Goal: Task Accomplishment & Management: Manage account settings

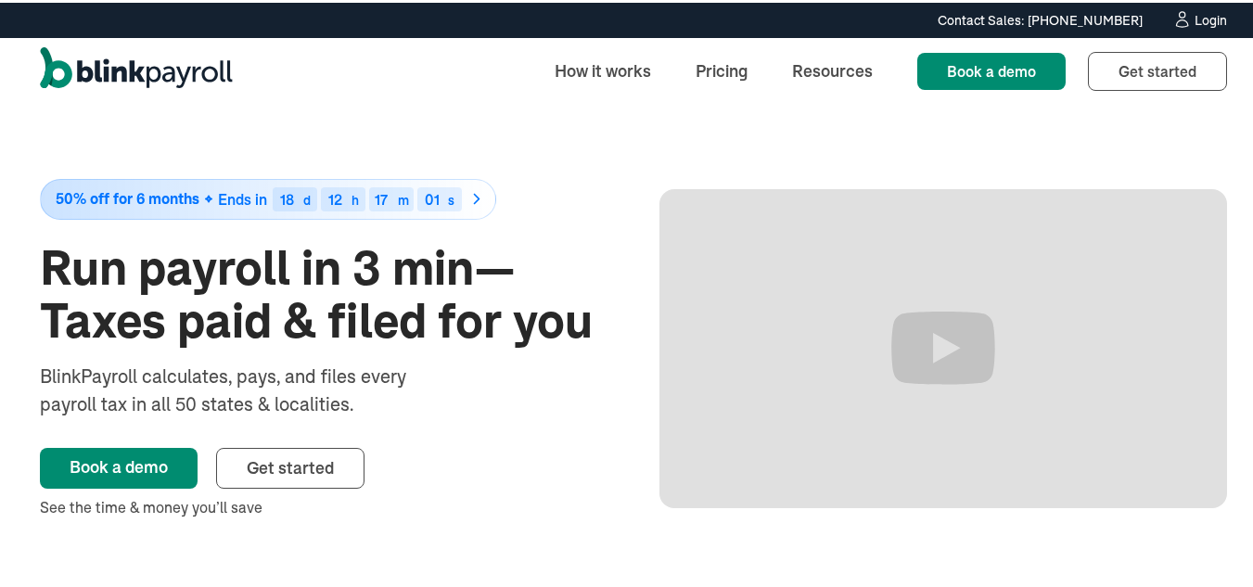
click at [276, 462] on span "Get started" at bounding box center [290, 465] width 87 height 21
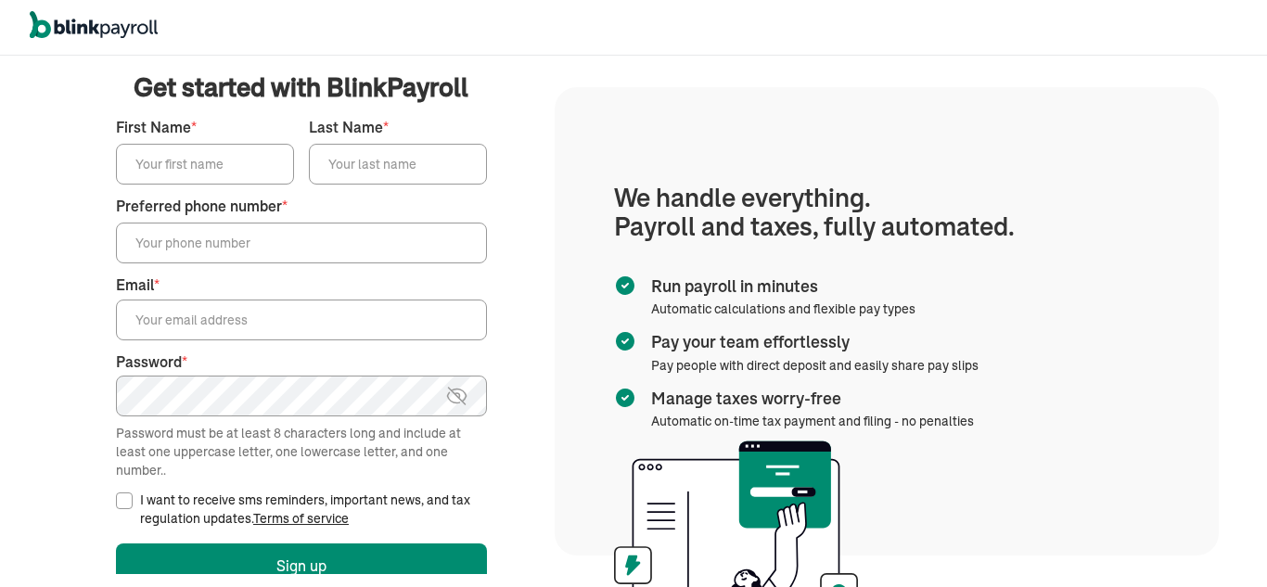
click at [164, 166] on input "First Name *" at bounding box center [205, 164] width 178 height 41
type input "GIBER"
type input "RUIZ"
type input "(239) 426-2434"
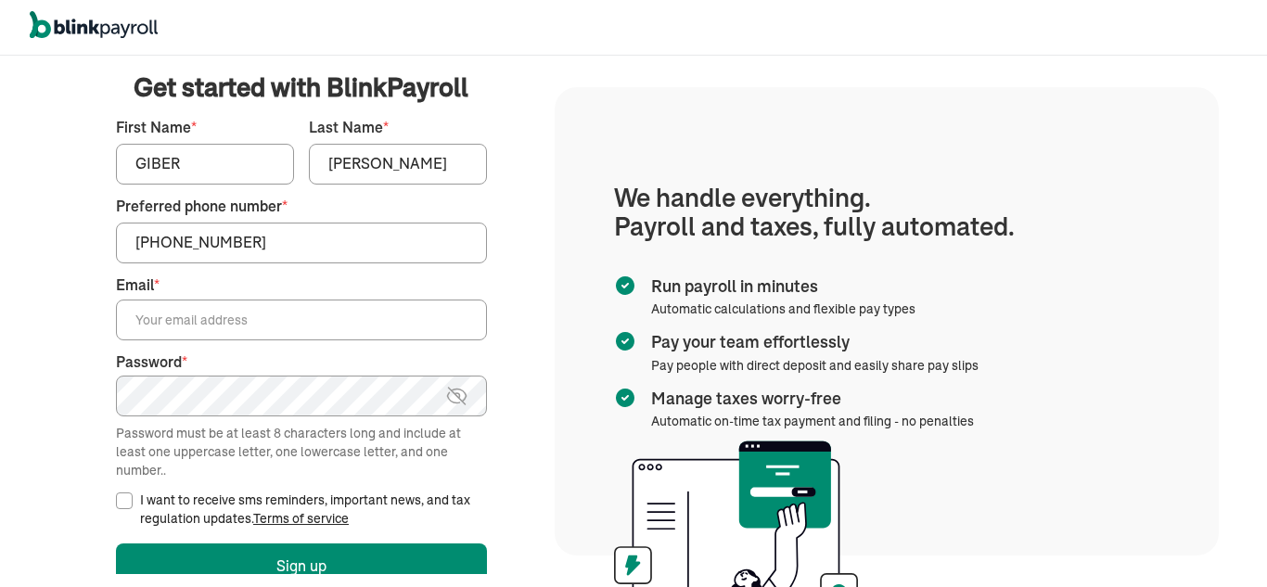
type input "progplastering@gmail.com"
click at [130, 500] on input "I want to receive sms reminders, important news, and tax regulation updates. Te…" at bounding box center [124, 501] width 17 height 17
checkbox input "true"
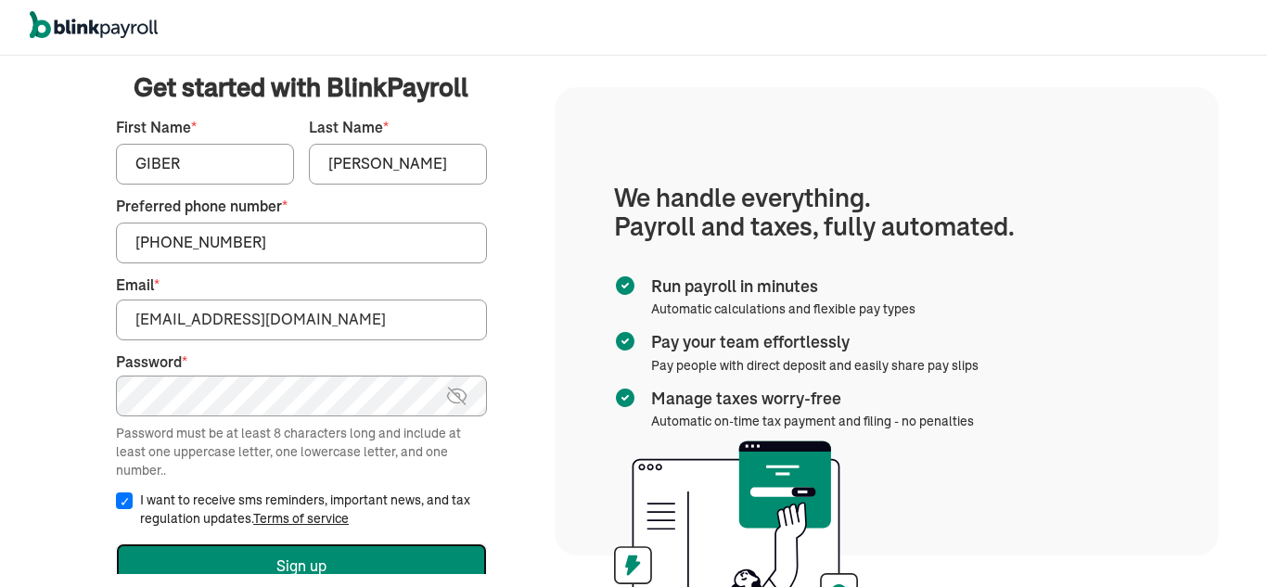
click at [147, 548] on button "Sign up" at bounding box center [301, 566] width 371 height 45
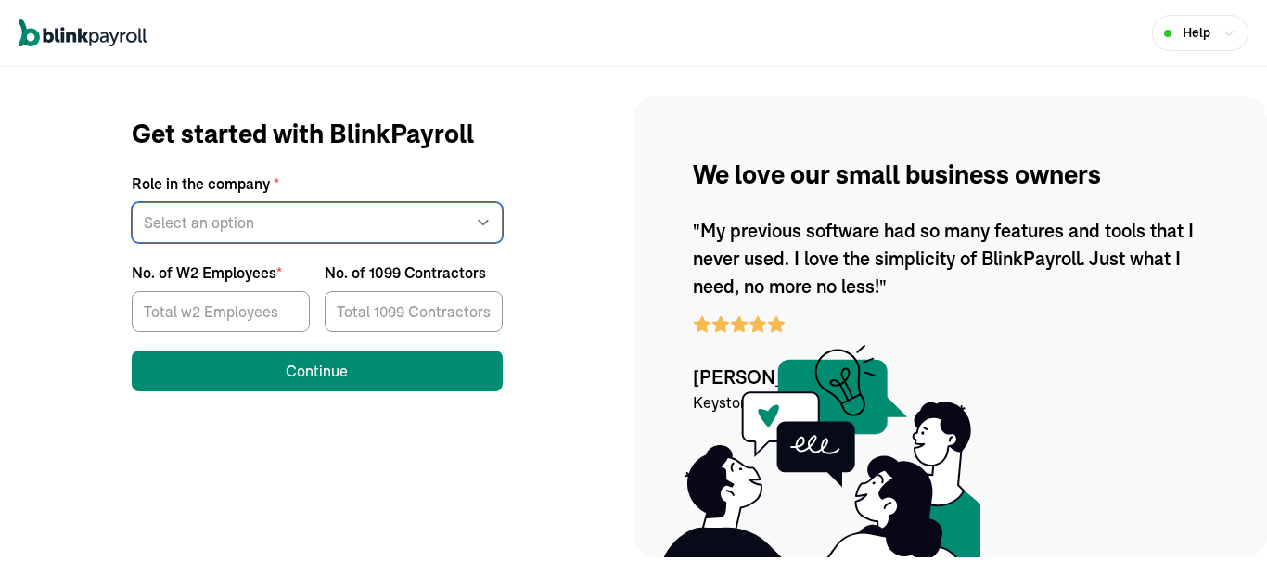
click at [216, 226] on select "Select an option Business owner HR CPA / Accountant Other" at bounding box center [317, 222] width 371 height 41
select select "owner"
click at [132, 202] on select "Select an option Business owner HR CPA / Accountant Other" at bounding box center [317, 222] width 371 height 41
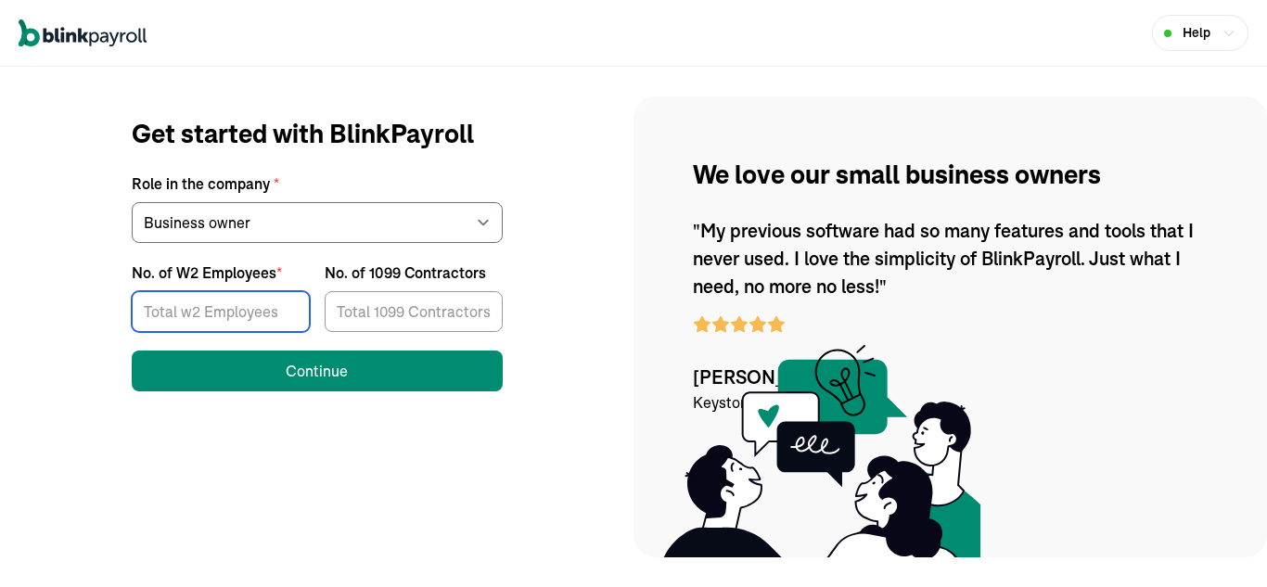
click at [195, 316] on input "No. of W2 Employees *" at bounding box center [221, 311] width 178 height 41
type input "3"
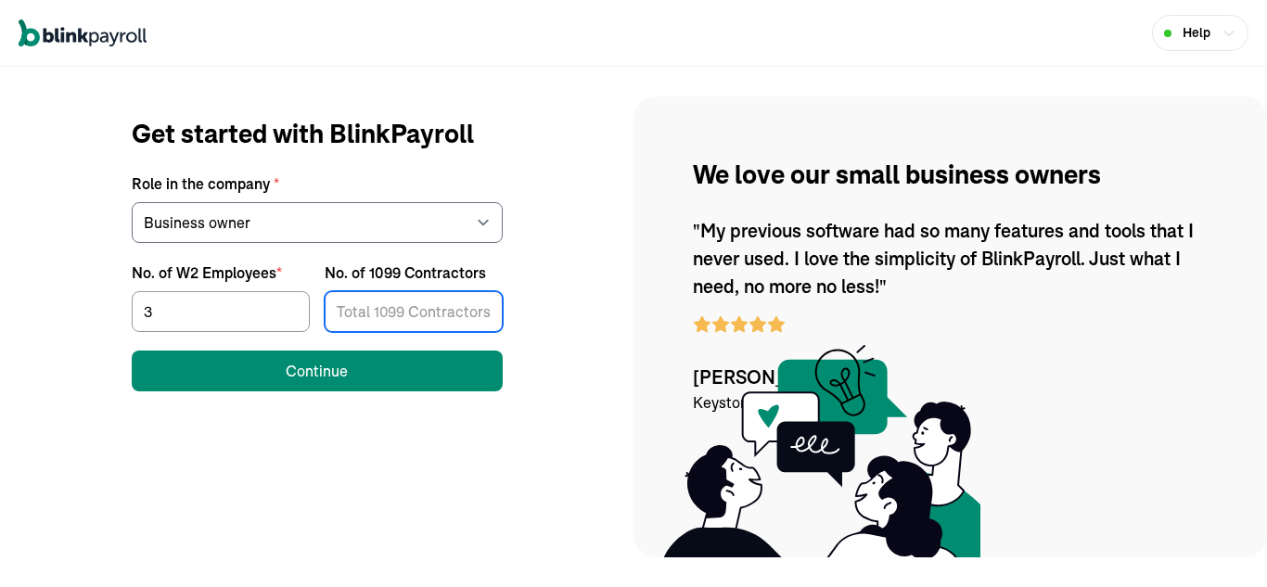
click at [389, 315] on input "No. of 1099 Contractors" at bounding box center [414, 311] width 178 height 41
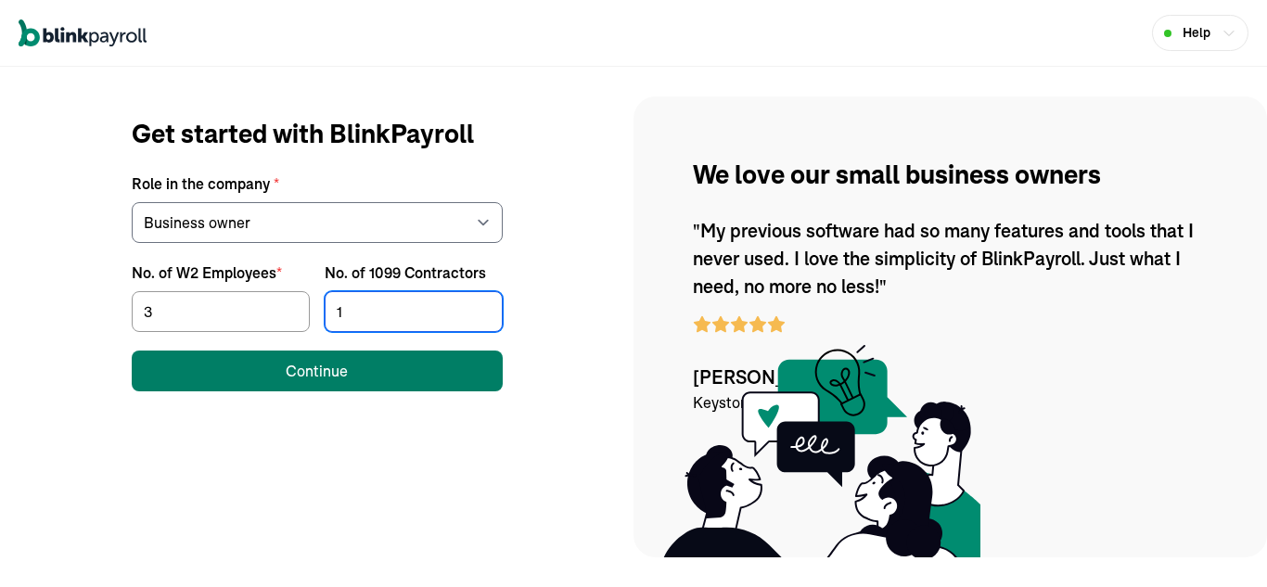
type input "1"
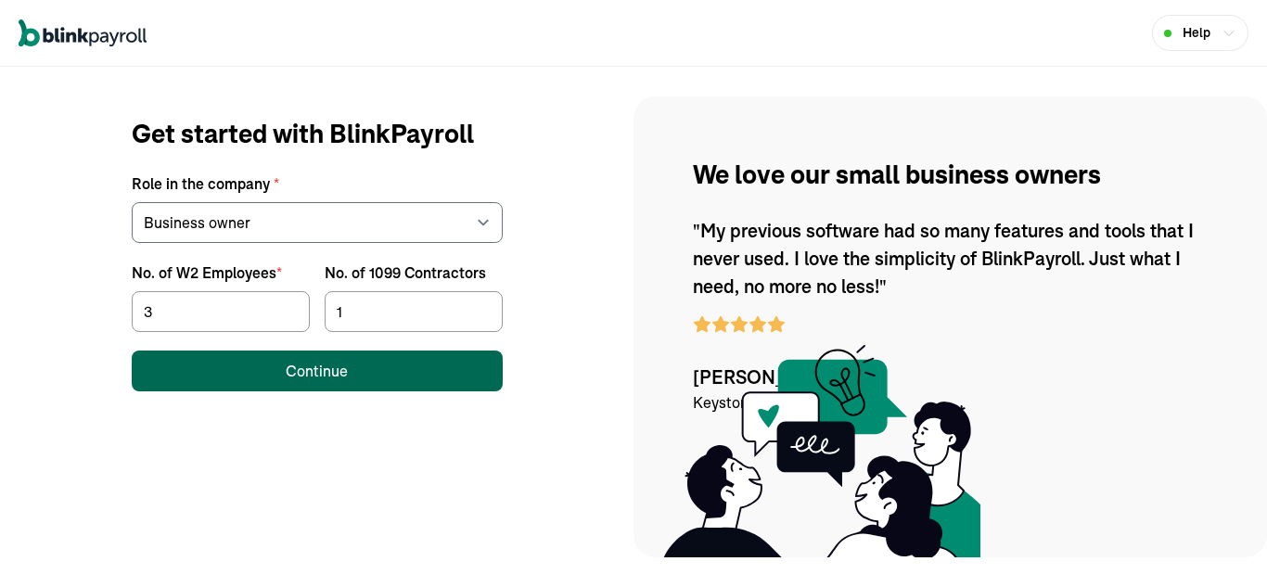
click at [379, 366] on button "Continue" at bounding box center [317, 371] width 371 height 41
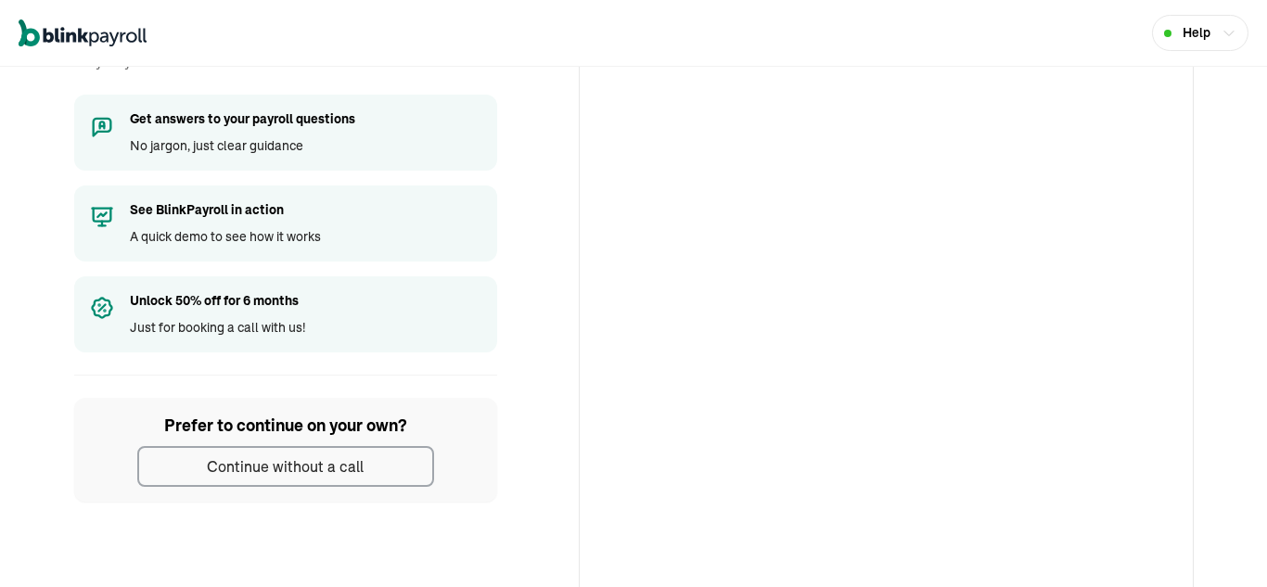
click at [272, 474] on div "Continue without a call" at bounding box center [285, 467] width 157 height 22
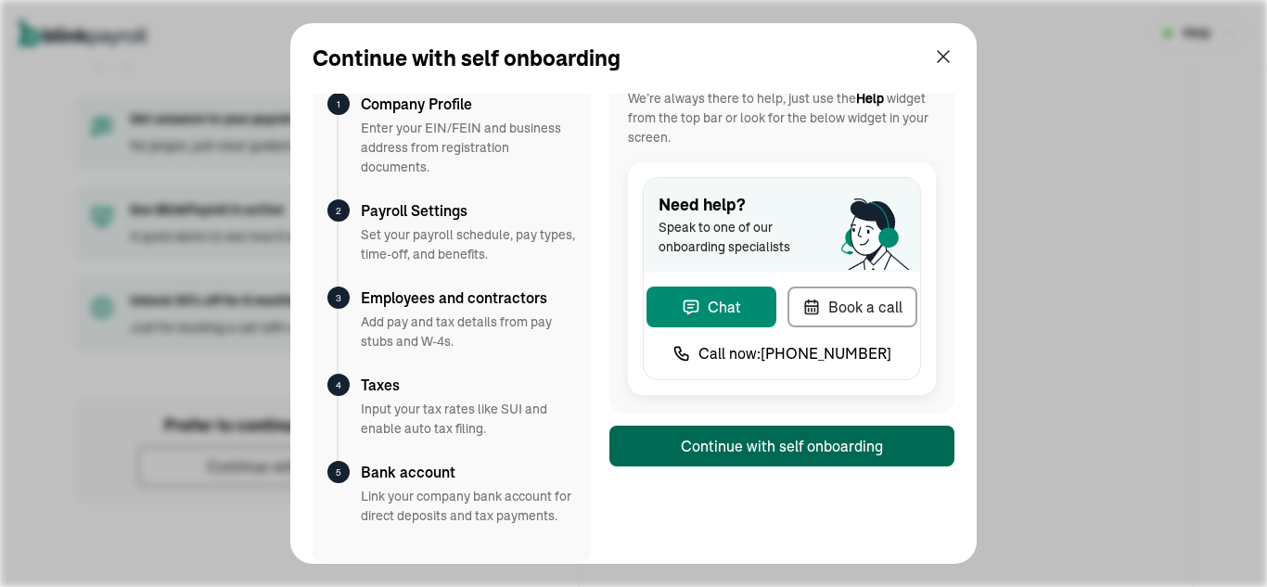
click at [757, 434] on button "Continue with self onboarding" at bounding box center [782, 446] width 345 height 41
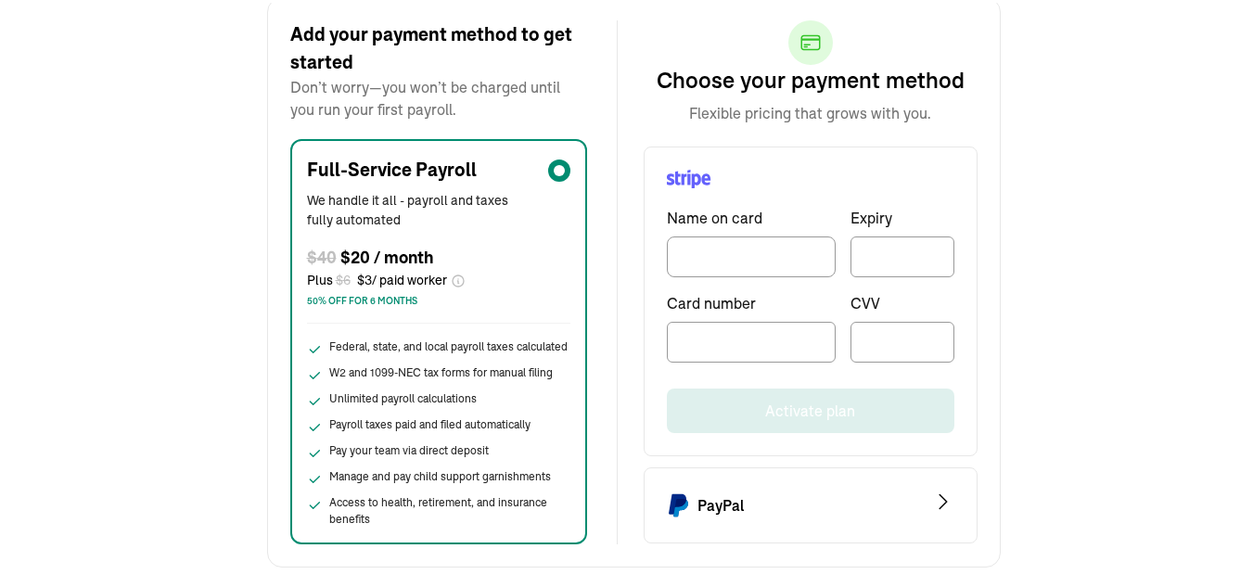
click at [1216, 304] on div "Back Add your payment method to get started Don’t worry—you won’t be charged un…" at bounding box center [633, 250] width 1267 height 630
click at [742, 263] on input "TextInput" at bounding box center [751, 254] width 169 height 41
type input "[PERSON_NAME]"
click at [890, 261] on div at bounding box center [903, 254] width 104 height 41
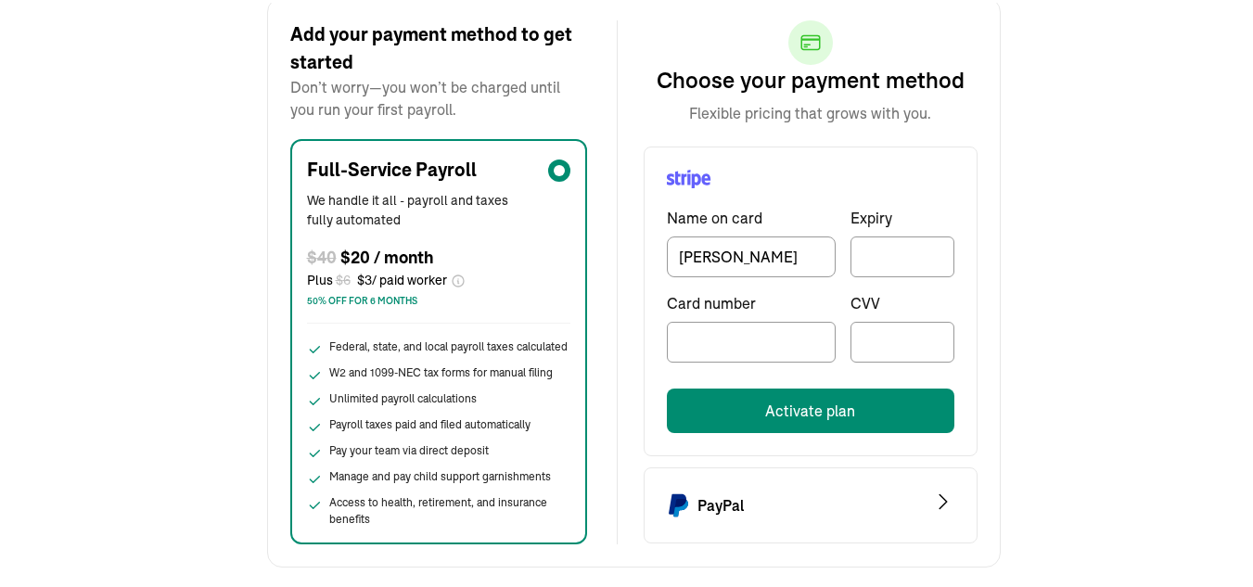
click at [704, 410] on button "Activate plan" at bounding box center [811, 408] width 288 height 45
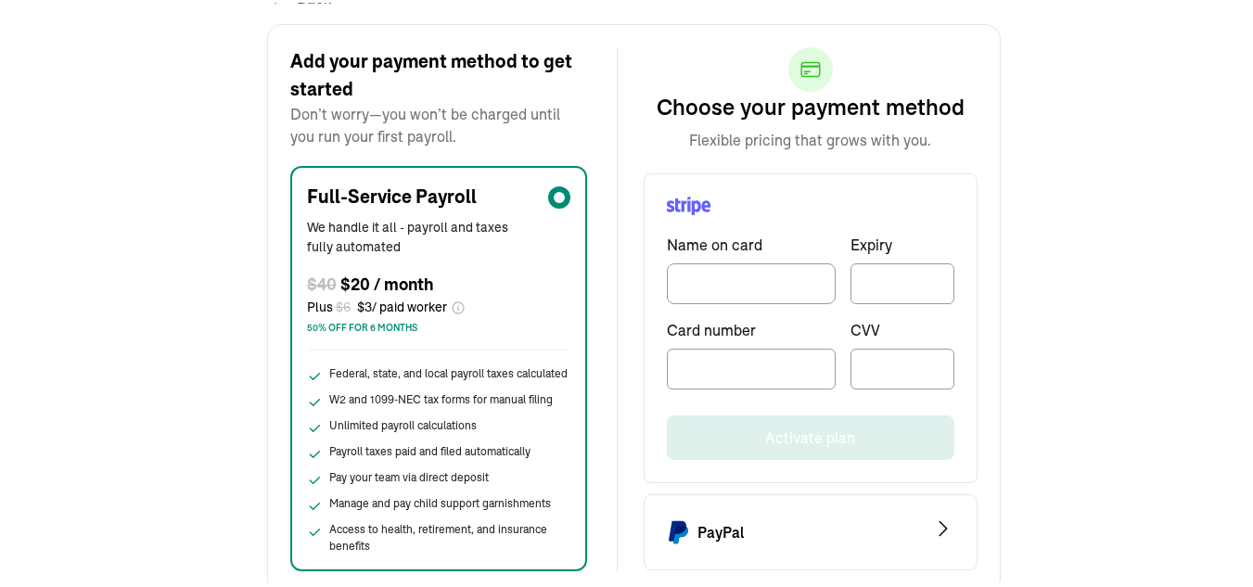
scroll to position [128, 0]
click at [748, 288] on input "TextInput" at bounding box center [751, 280] width 169 height 41
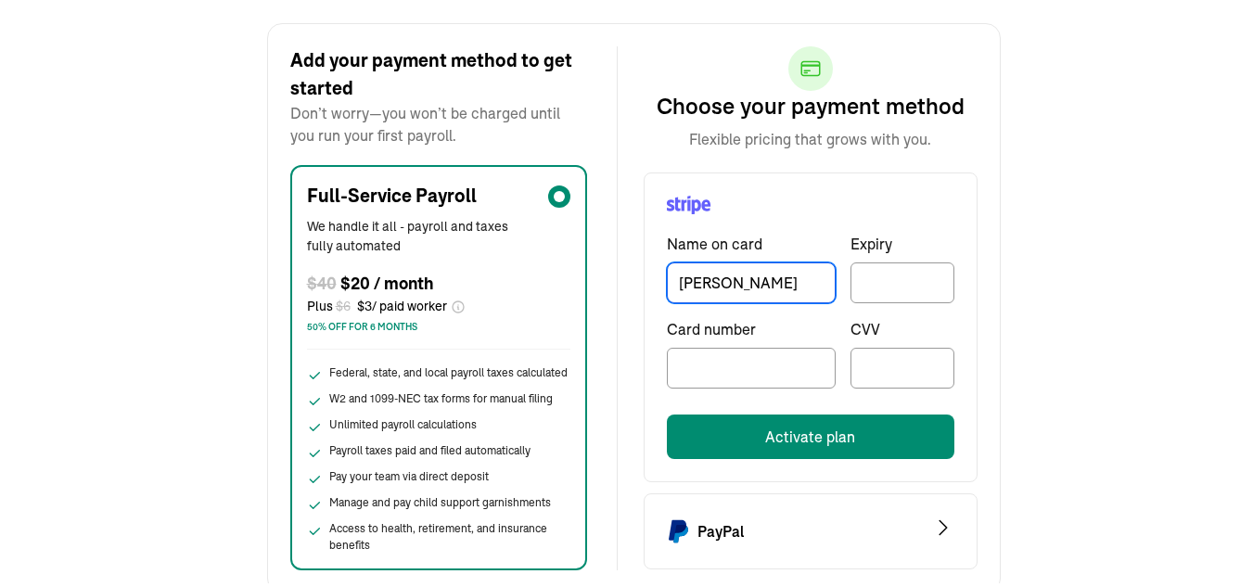
type input "[PERSON_NAME]"
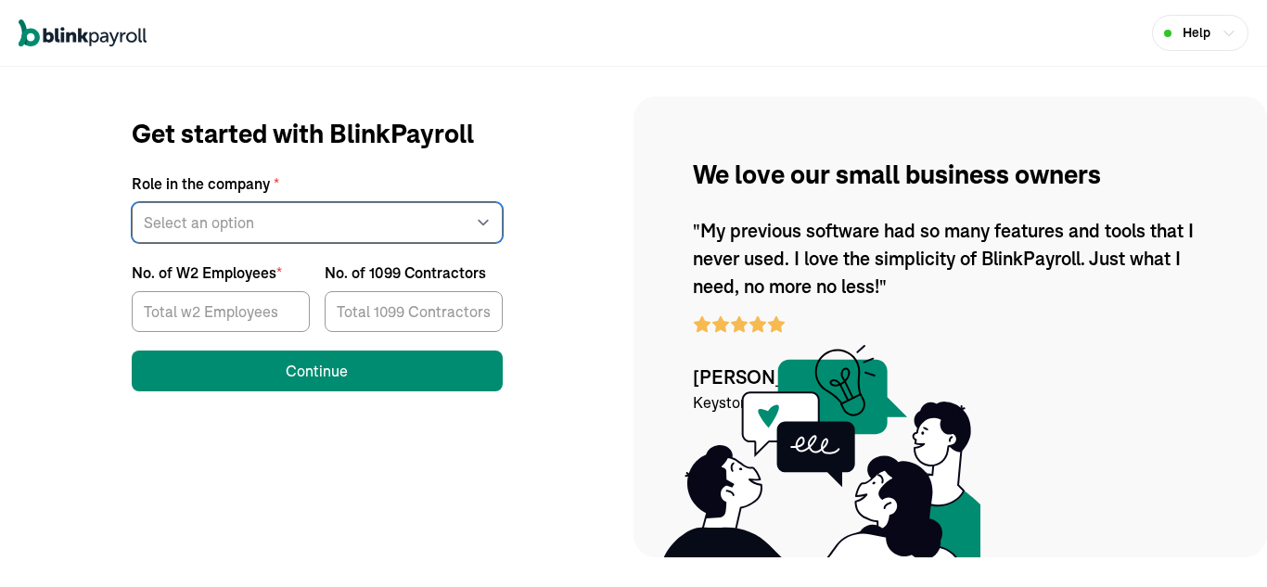
click at [216, 226] on select "Select an option Business owner HR CPA / Accountant Other" at bounding box center [317, 222] width 371 height 41
select select "owner"
click at [132, 202] on select "Select an option Business owner HR CPA / Accountant Other" at bounding box center [317, 222] width 371 height 41
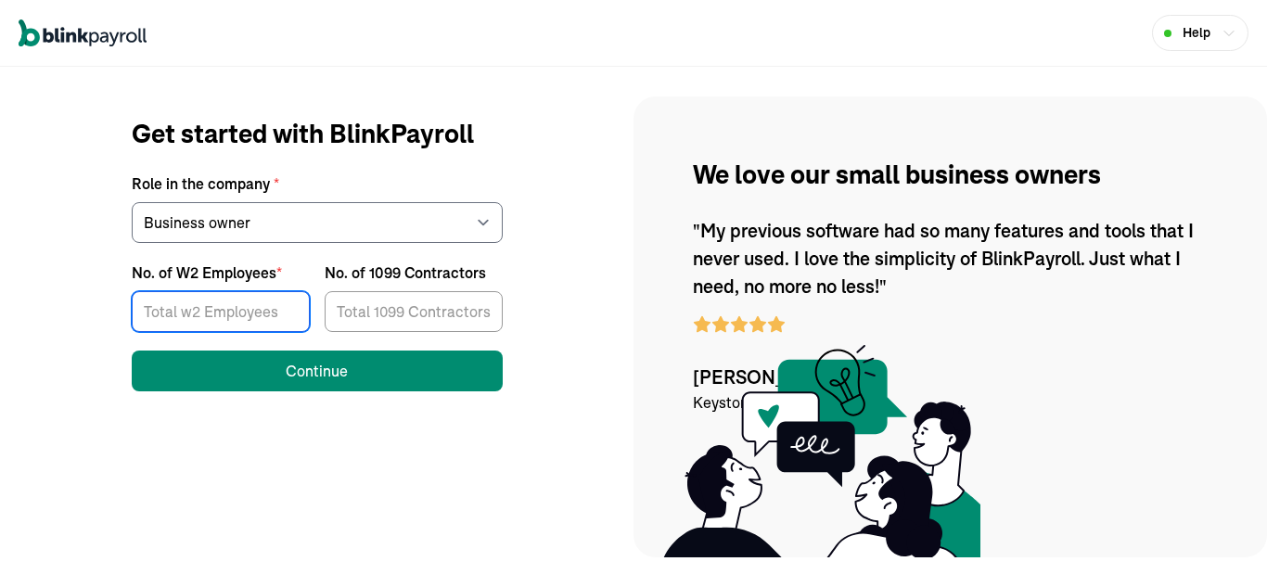
click at [195, 316] on input "No. of W2 Employees *" at bounding box center [221, 311] width 178 height 41
type input "3"
click at [389, 315] on input "No. of 1099 Contractors" at bounding box center [414, 311] width 178 height 41
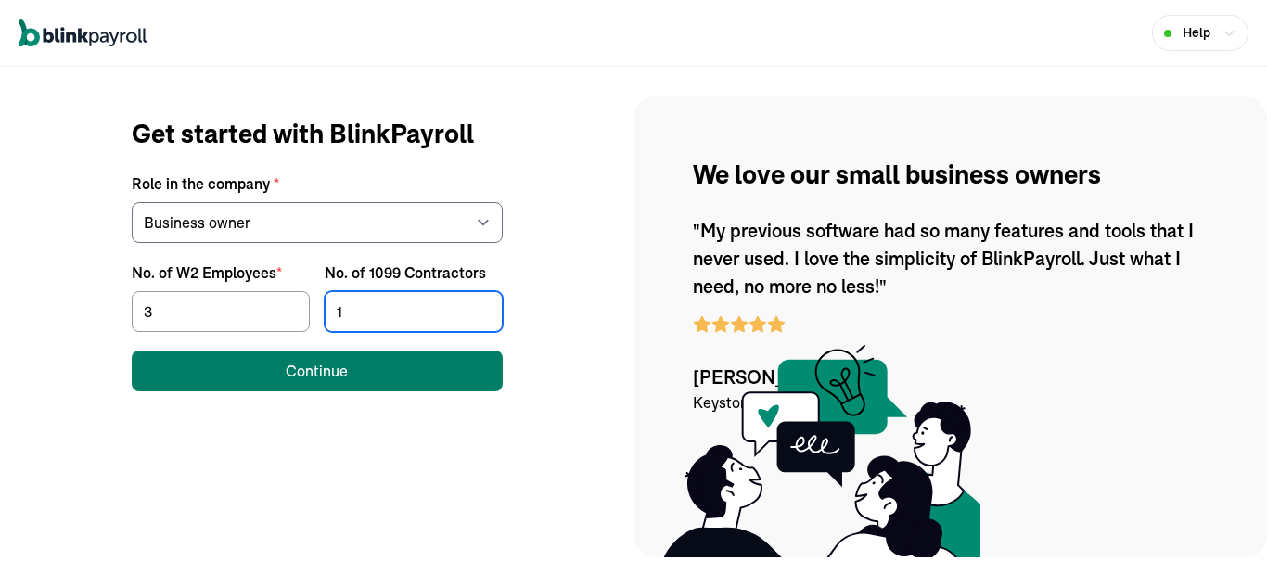
type input "1"
click at [379, 366] on button "Continue" at bounding box center [317, 371] width 371 height 41
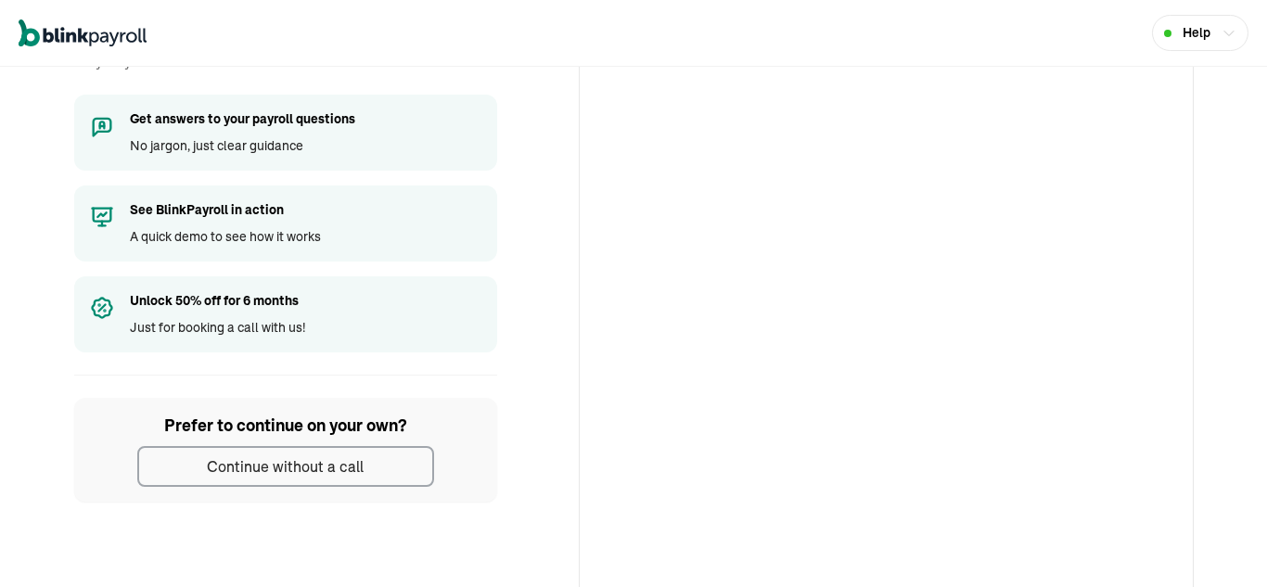
click at [272, 474] on div "Continue without a call" at bounding box center [285, 467] width 157 height 22
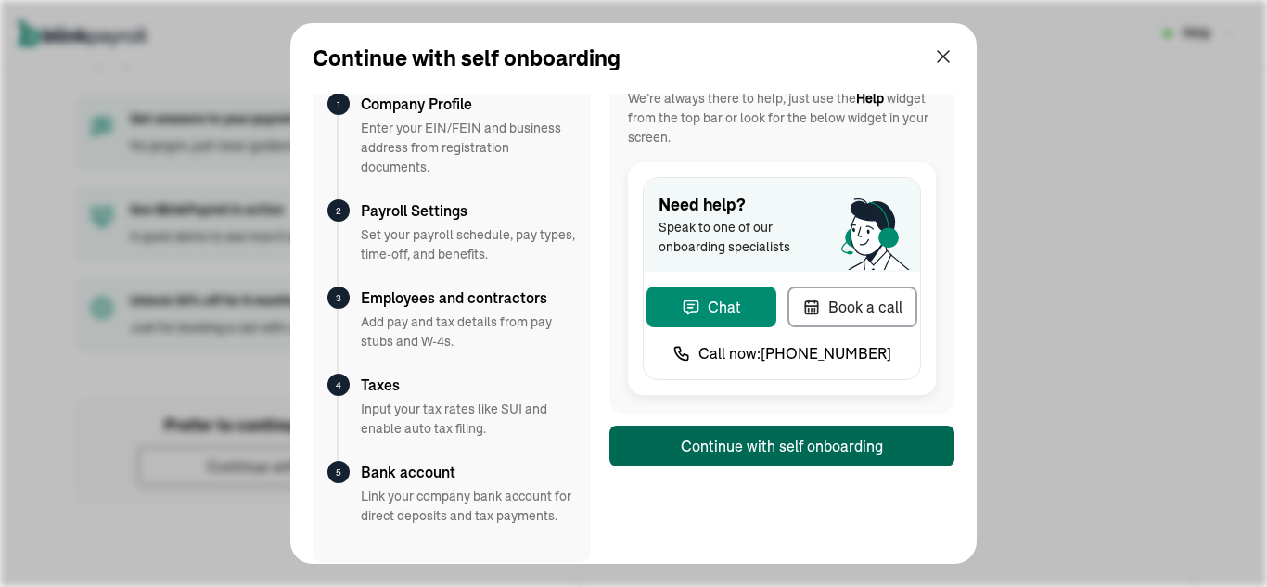
click at [757, 434] on button "Continue with self onboarding" at bounding box center [782, 446] width 345 height 41
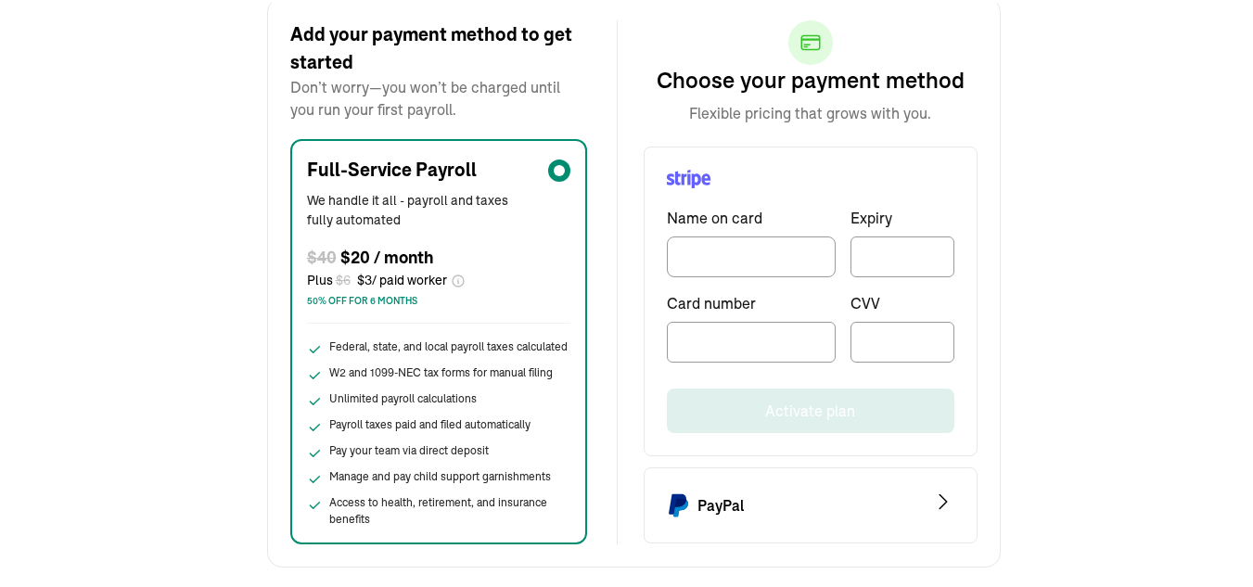
click at [1216, 304] on div "Back Add your payment method to get started Don’t worry—you won’t be charged un…" at bounding box center [633, 250] width 1267 height 630
click at [742, 263] on input "TextInput" at bounding box center [751, 254] width 169 height 41
type input "[PERSON_NAME]"
click at [890, 261] on div at bounding box center [903, 254] width 104 height 41
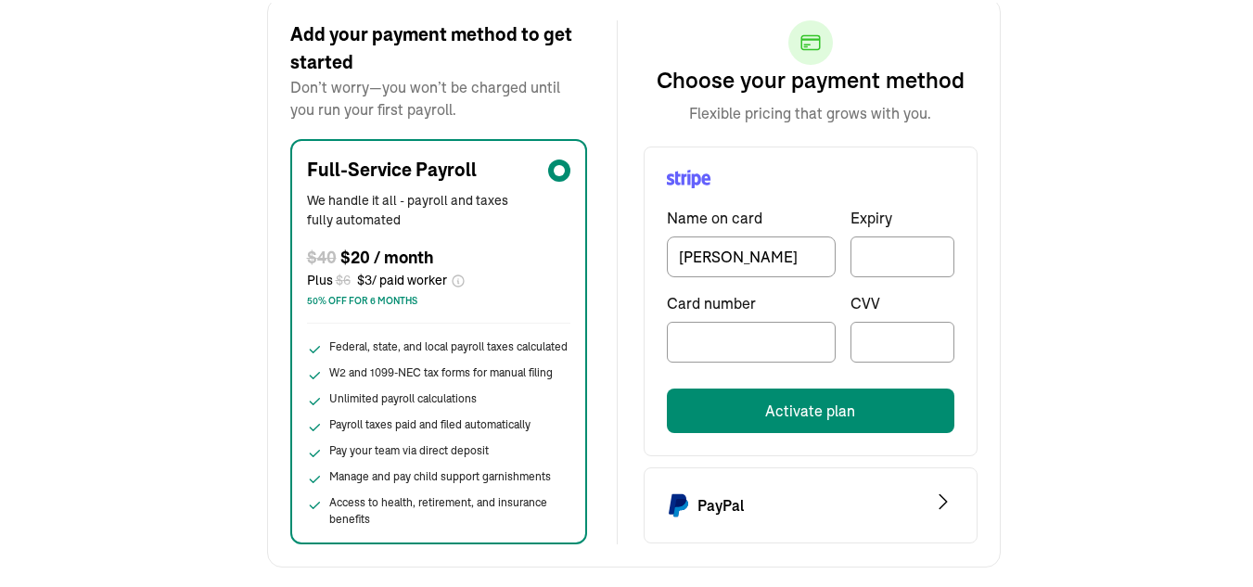
click at [704, 410] on button "Activate plan" at bounding box center [811, 408] width 288 height 45
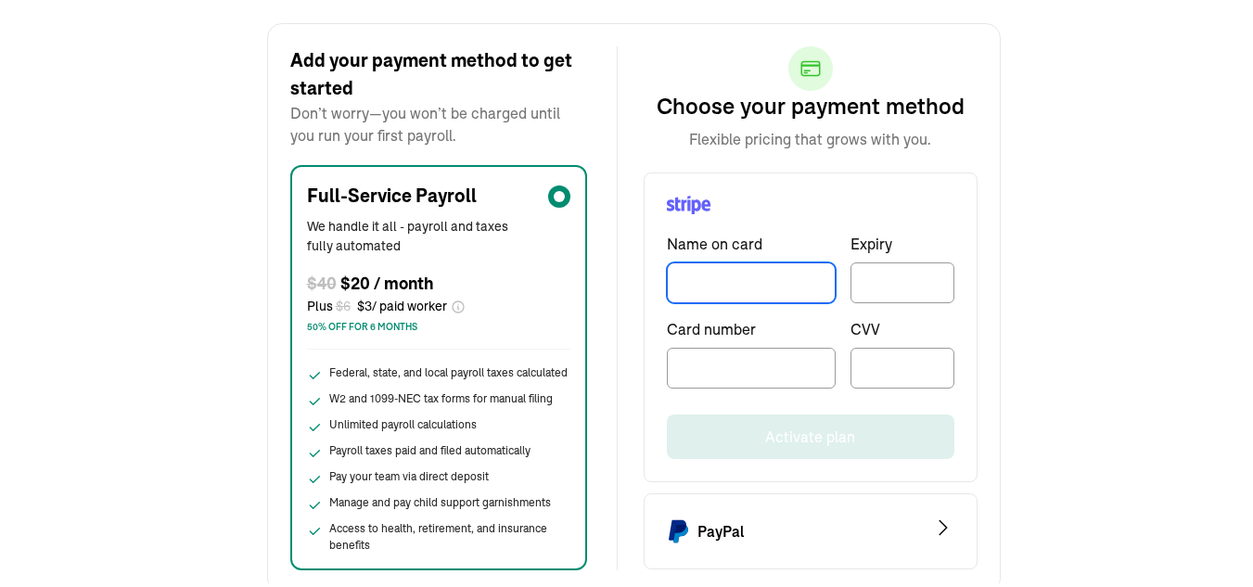
click at [748, 288] on input "TextInput" at bounding box center [751, 280] width 169 height 41
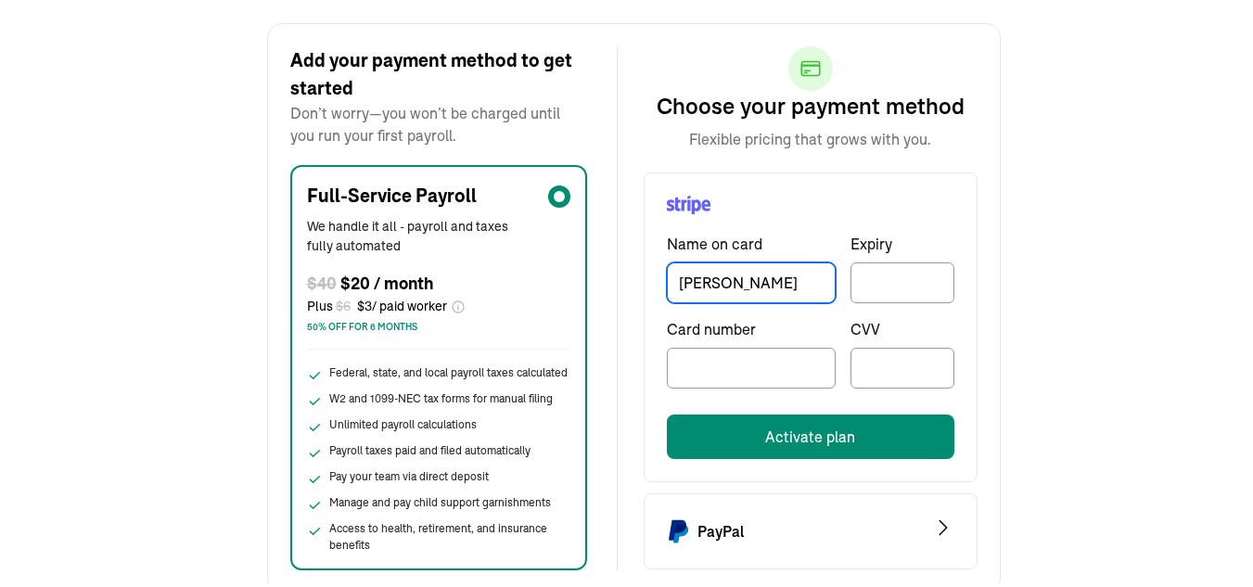
type input "[PERSON_NAME]"
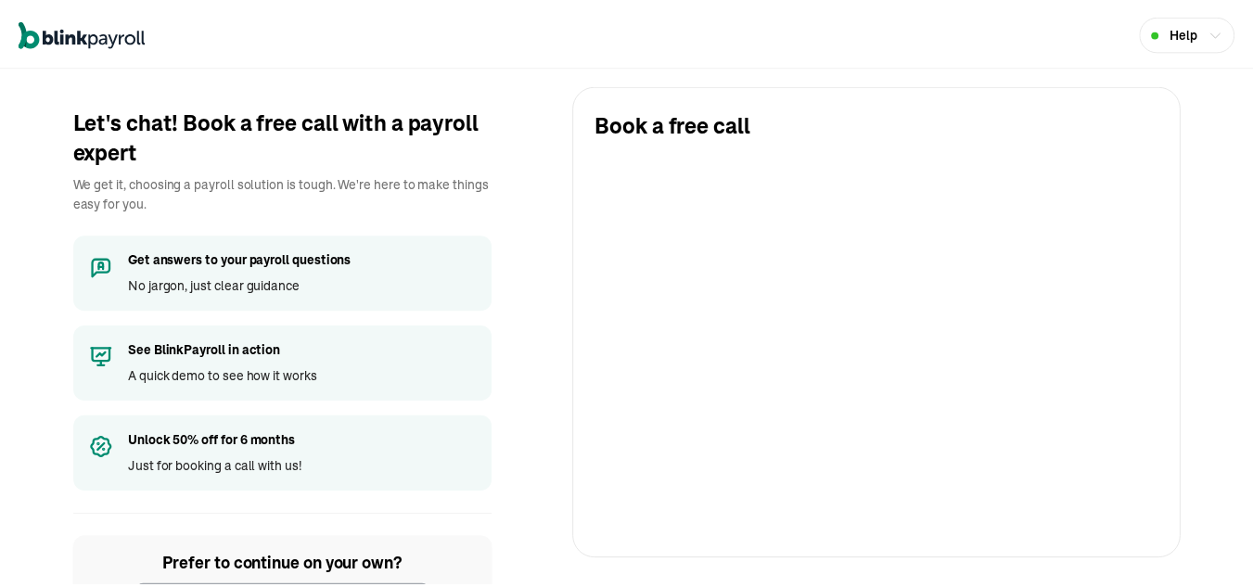
scroll to position [96, 0]
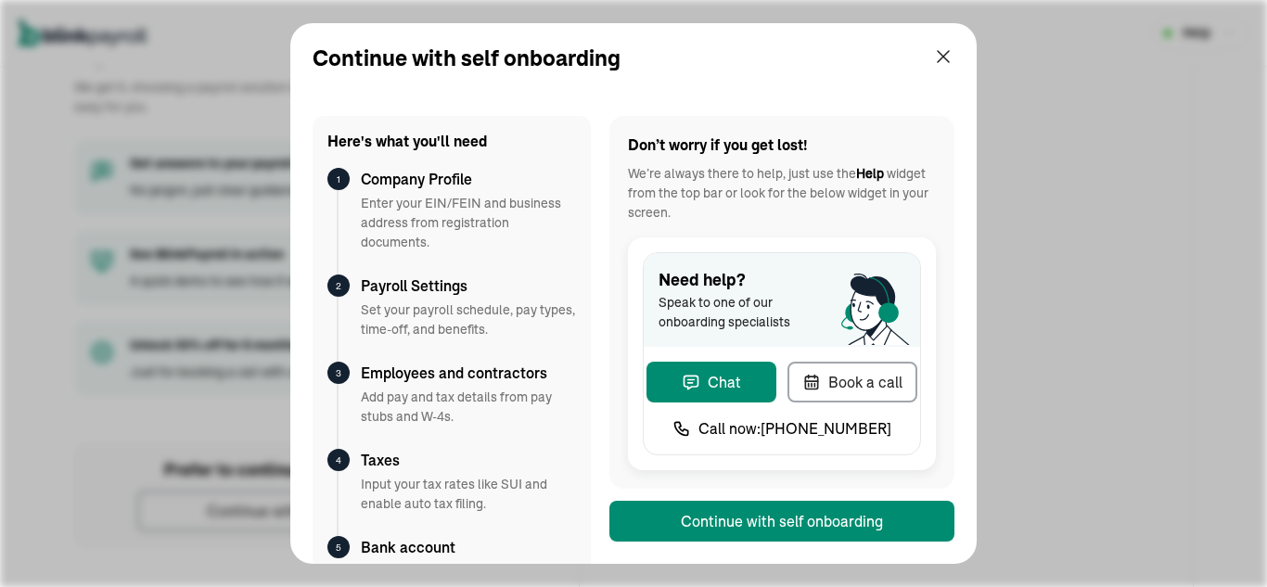
click at [713, 521] on button "Continue with self onboarding" at bounding box center [782, 521] width 345 height 41
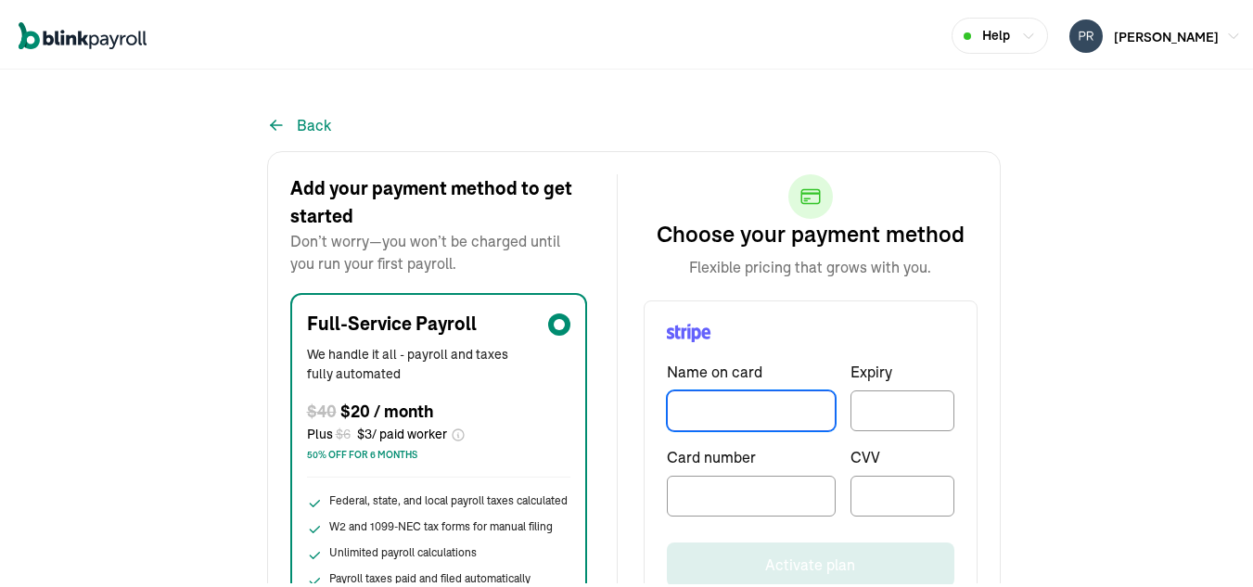
click at [732, 401] on input "TextInput" at bounding box center [751, 408] width 169 height 41
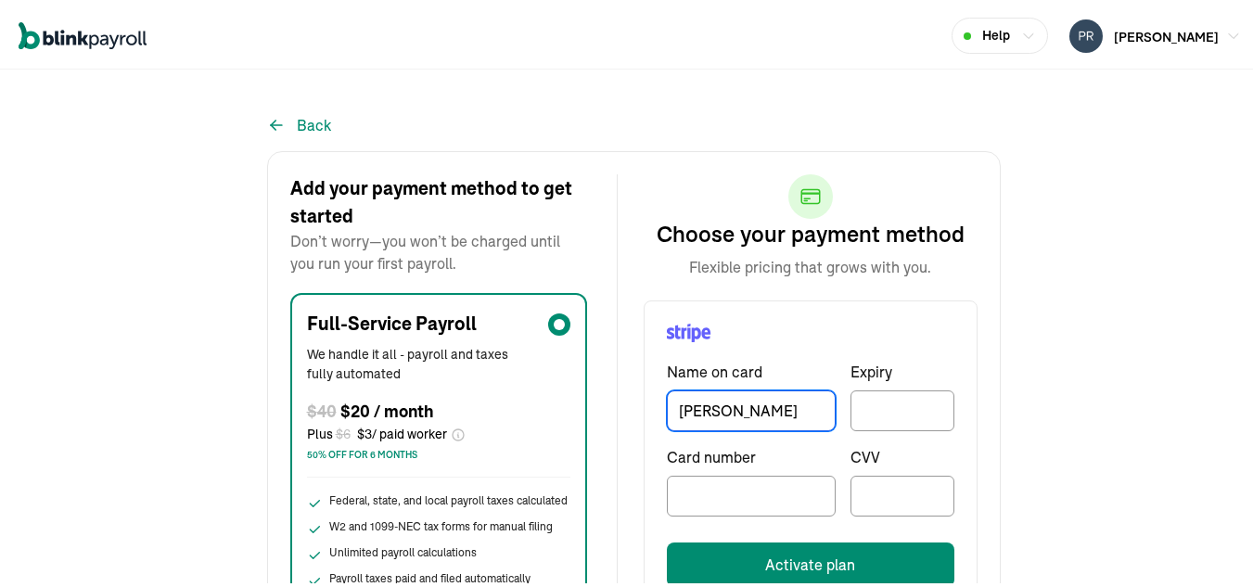
type input "[PERSON_NAME]"
click at [899, 501] on div at bounding box center [903, 493] width 104 height 41
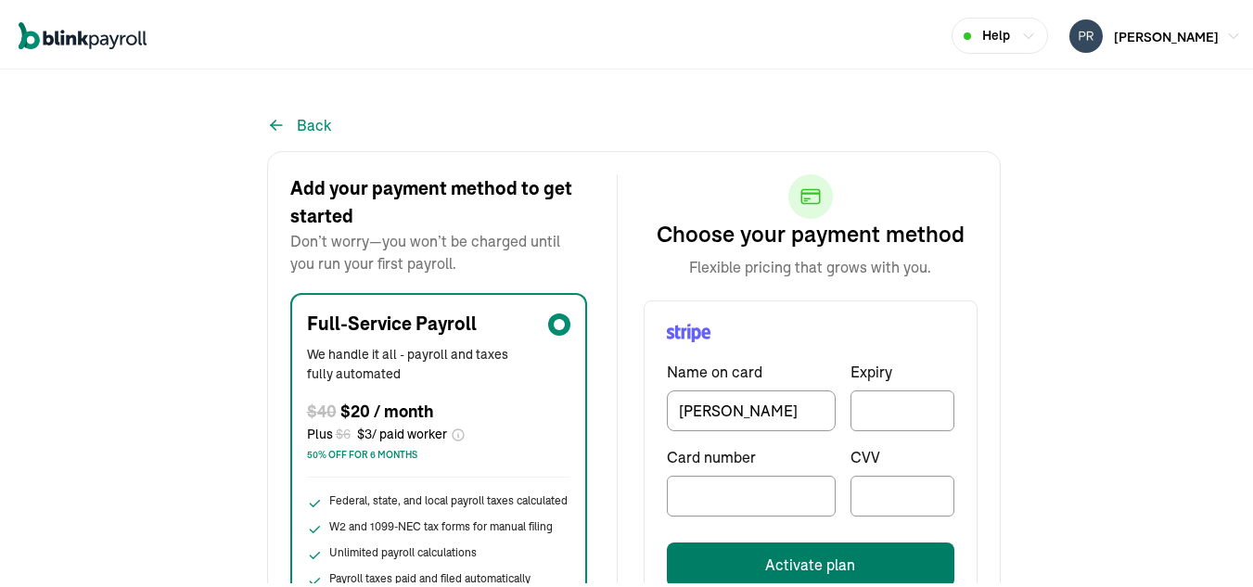
click at [814, 558] on button "Activate plan" at bounding box center [811, 562] width 288 height 45
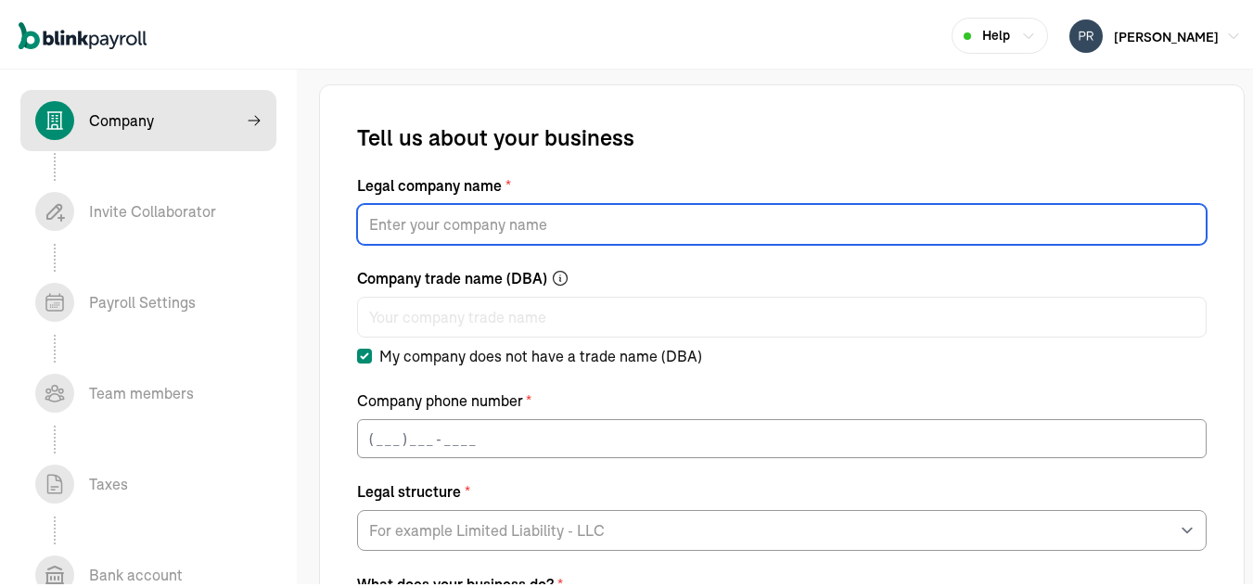
click at [575, 221] on input "Legal company name *" at bounding box center [782, 221] width 850 height 41
click at [517, 222] on input "Legal company name *" at bounding box center [782, 221] width 850 height 41
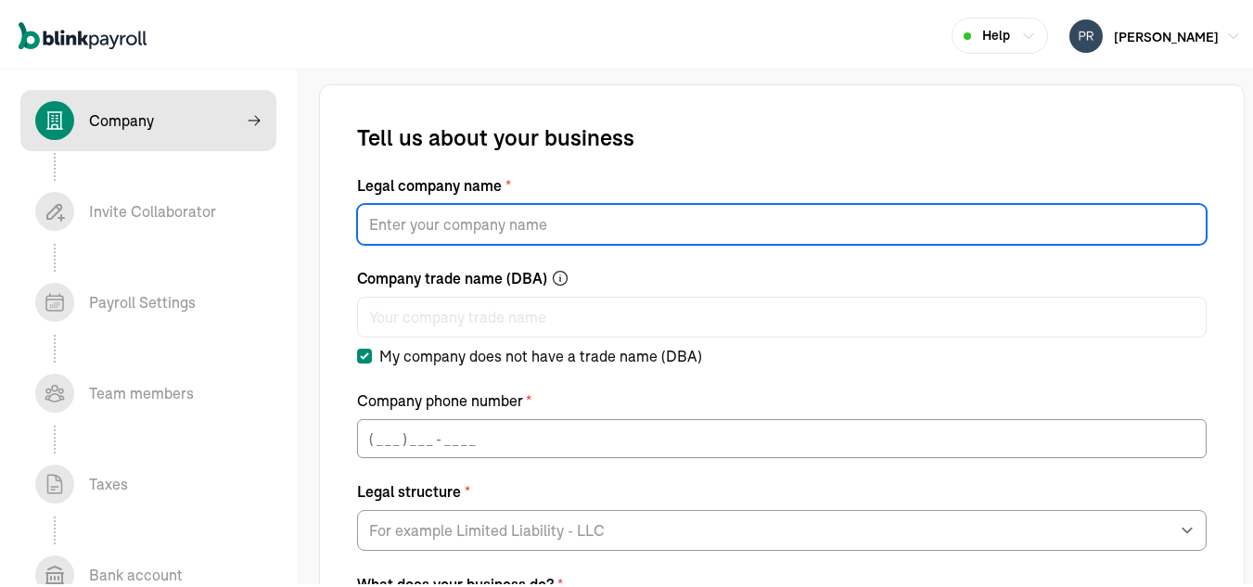
type input "PRO G PLASTERING LLC"
type input "(239) 426-2434"
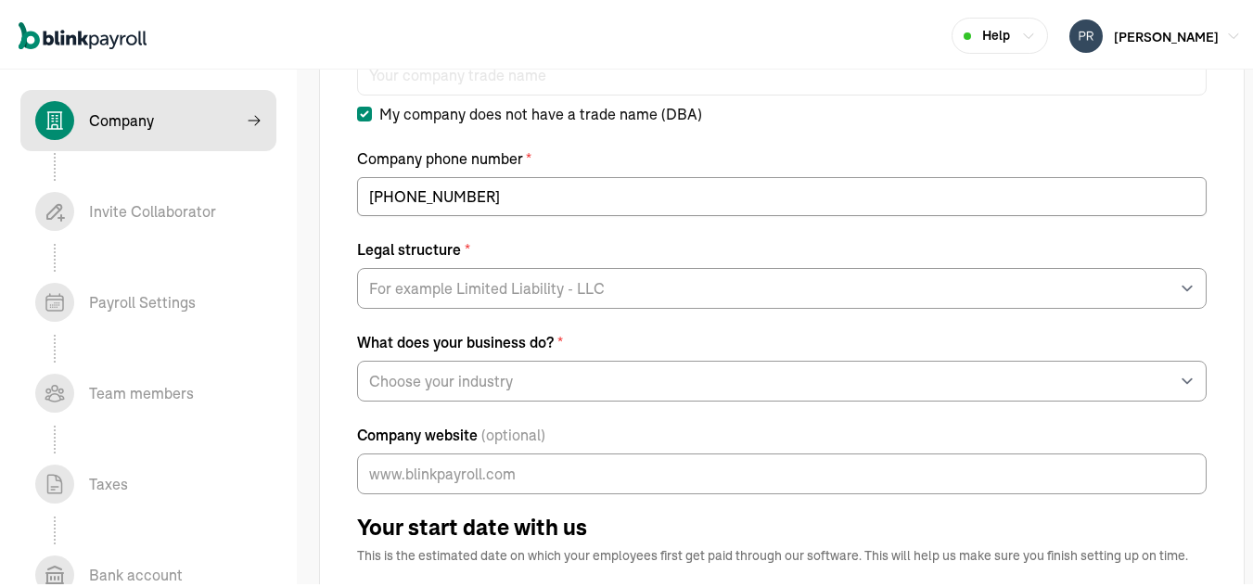
scroll to position [245, 0]
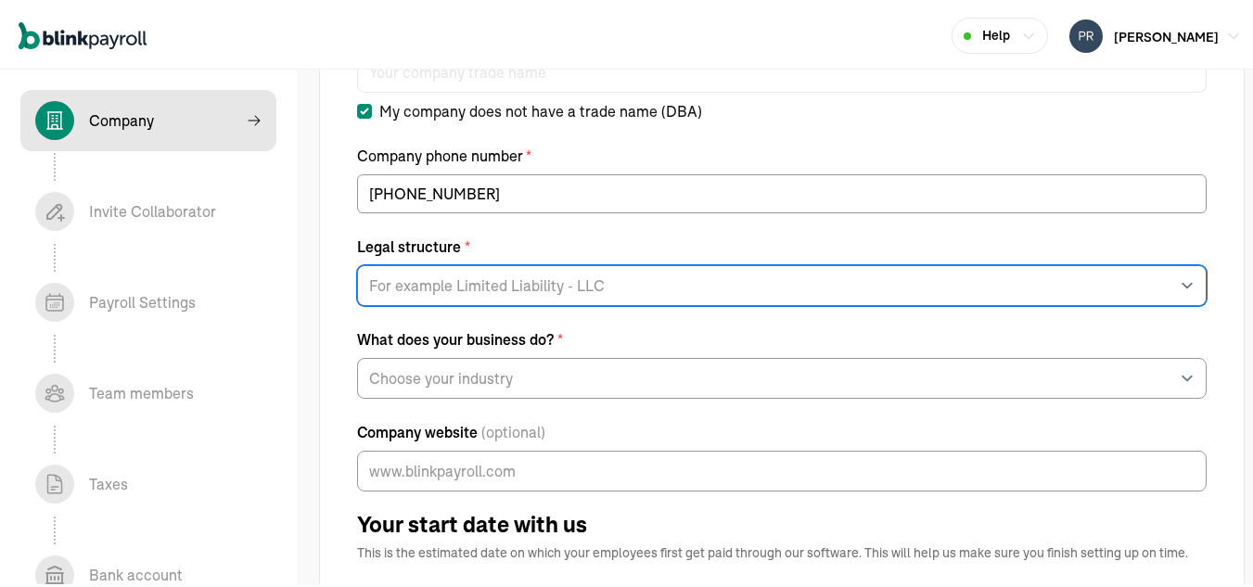
click at [521, 276] on select "For example Limited Liability - LLC Sole proprietorship Limited Partnership Lim…" at bounding box center [782, 283] width 850 height 41
select select "Limited Liability Company (LLC)"
click at [357, 263] on select "For example Limited Liability - LLC Sole proprietorship Limited Partnership Lim…" at bounding box center [782, 283] width 850 height 41
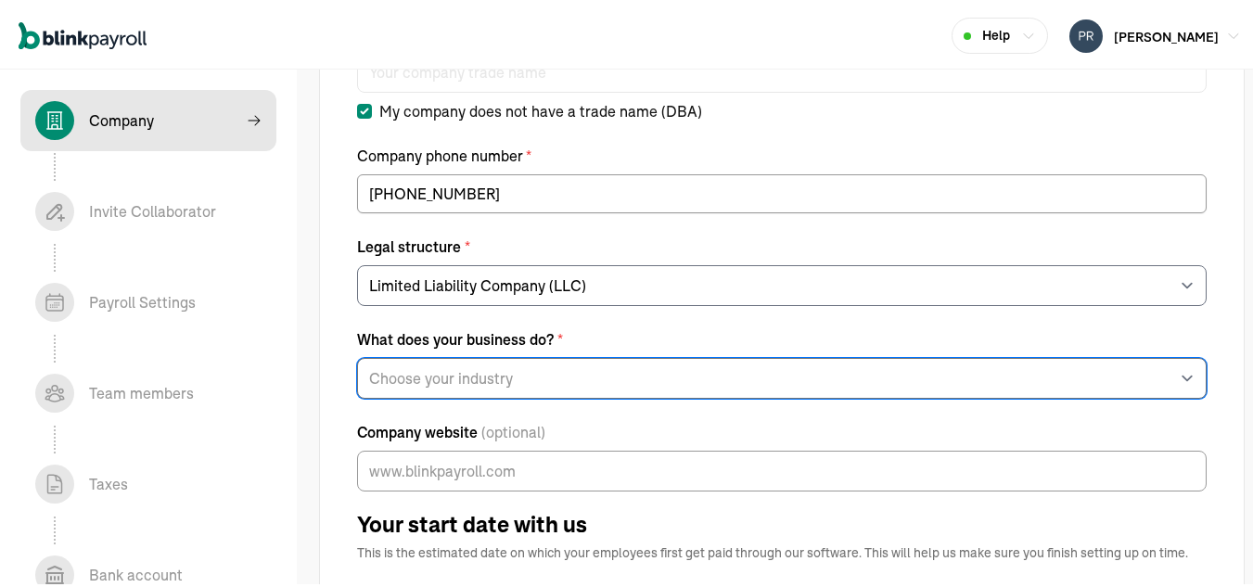
click at [465, 374] on select "Choose your industry Auto or Machine Sales Auto or Machine Repair Arts or Enter…" at bounding box center [782, 375] width 850 height 41
select select "General Construction or General Contracting"
click at [357, 355] on select "Choose your industry Auto or Machine Sales Auto or Machine Repair Arts or Enter…" at bounding box center [782, 375] width 850 height 41
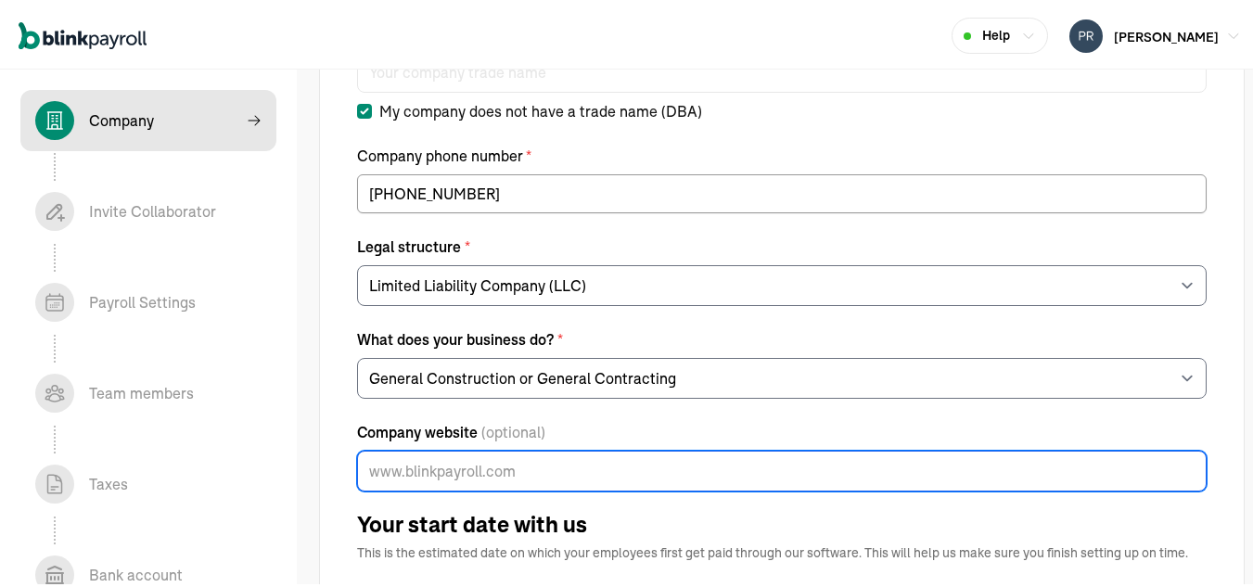
click at [451, 462] on input "Company website (optional)" at bounding box center [782, 468] width 850 height 41
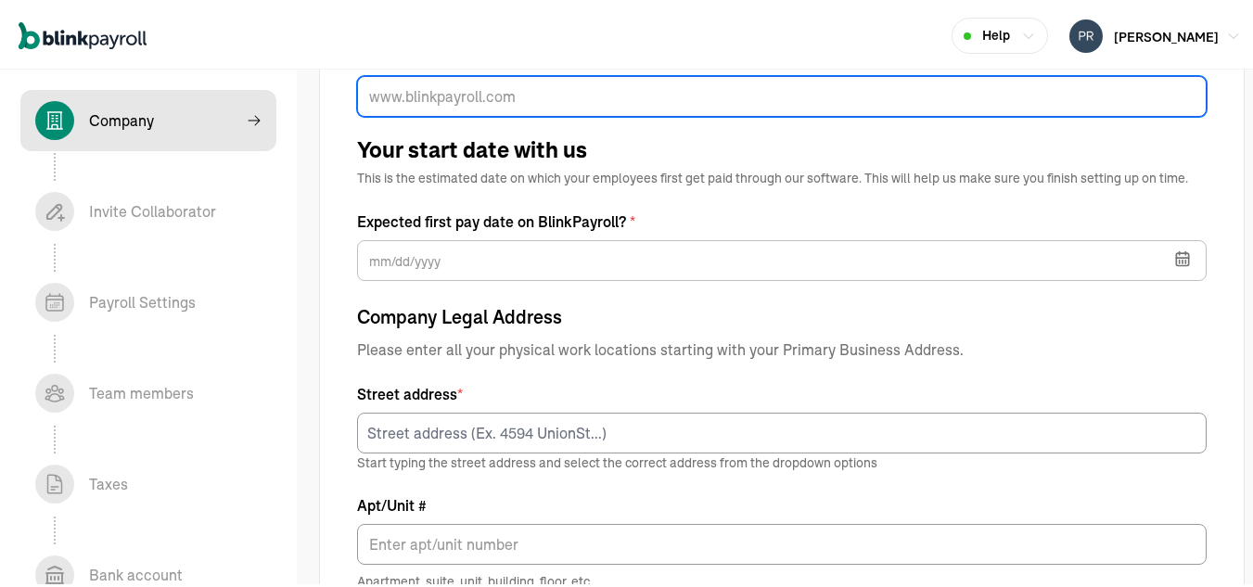
scroll to position [625, 0]
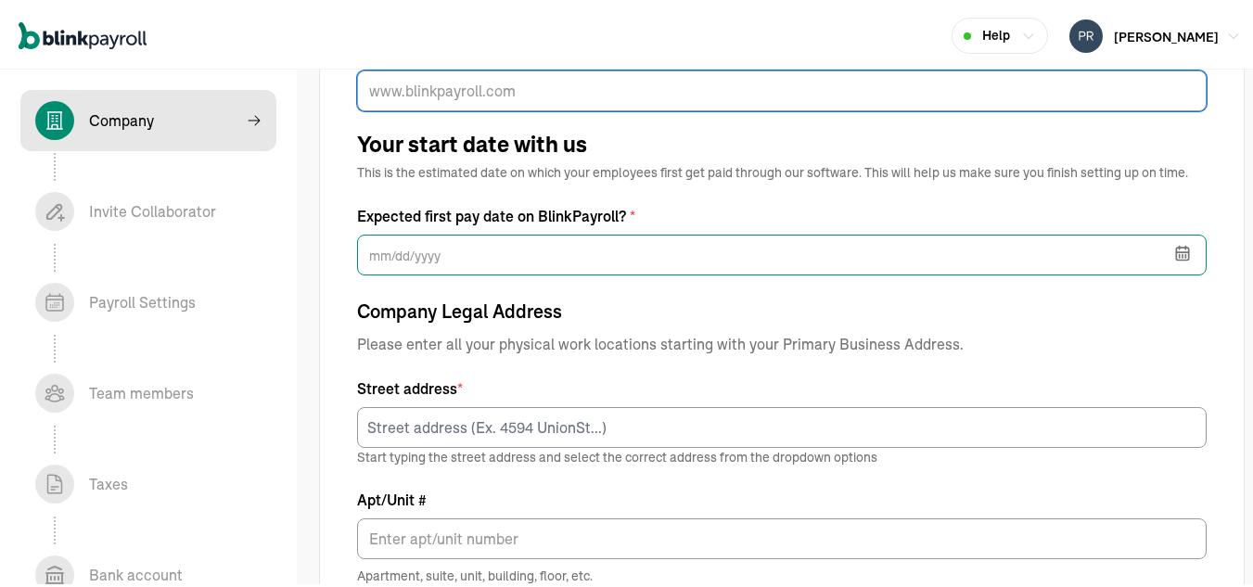
click at [765, 245] on input "text" at bounding box center [782, 252] width 850 height 41
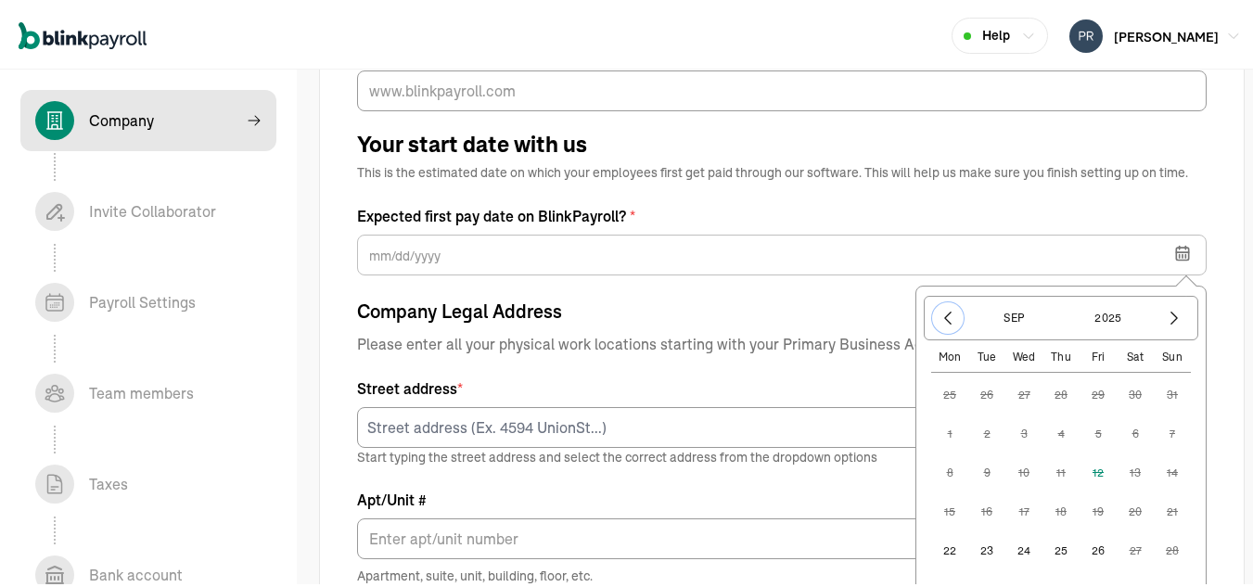
click at [939, 317] on icon "button" at bounding box center [948, 315] width 19 height 19
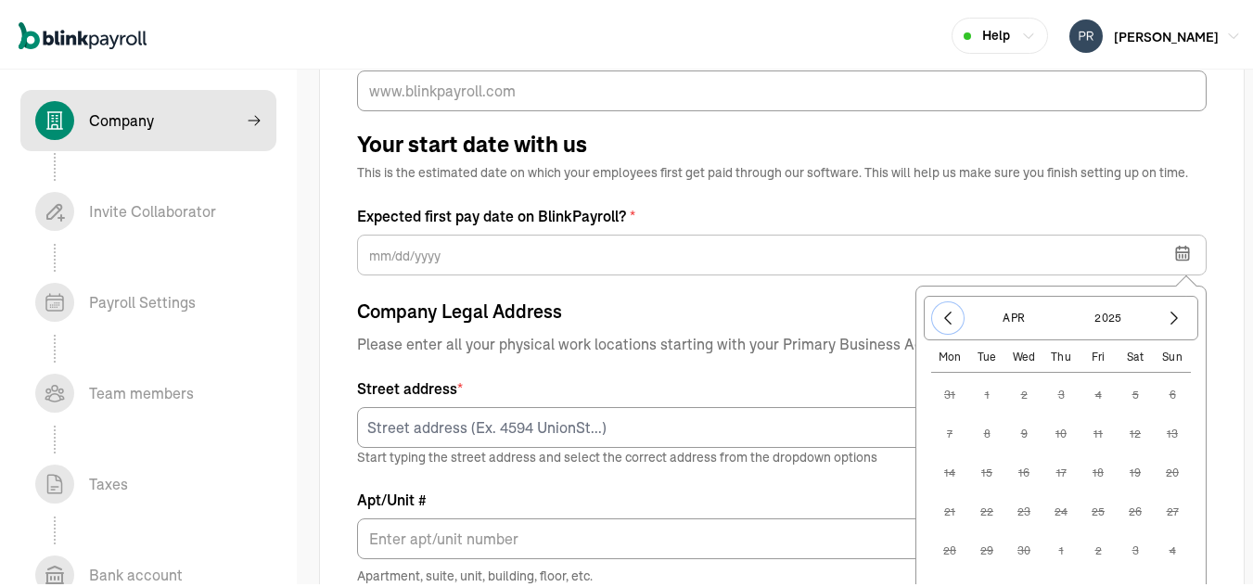
click at [939, 317] on icon "button" at bounding box center [948, 315] width 19 height 19
click at [939, 319] on icon "button" at bounding box center [948, 315] width 19 height 19
click at [1141, 318] on div "Jan 2025" at bounding box center [1061, 315] width 275 height 45
click at [1108, 319] on button "2025" at bounding box center [1108, 316] width 89 height 32
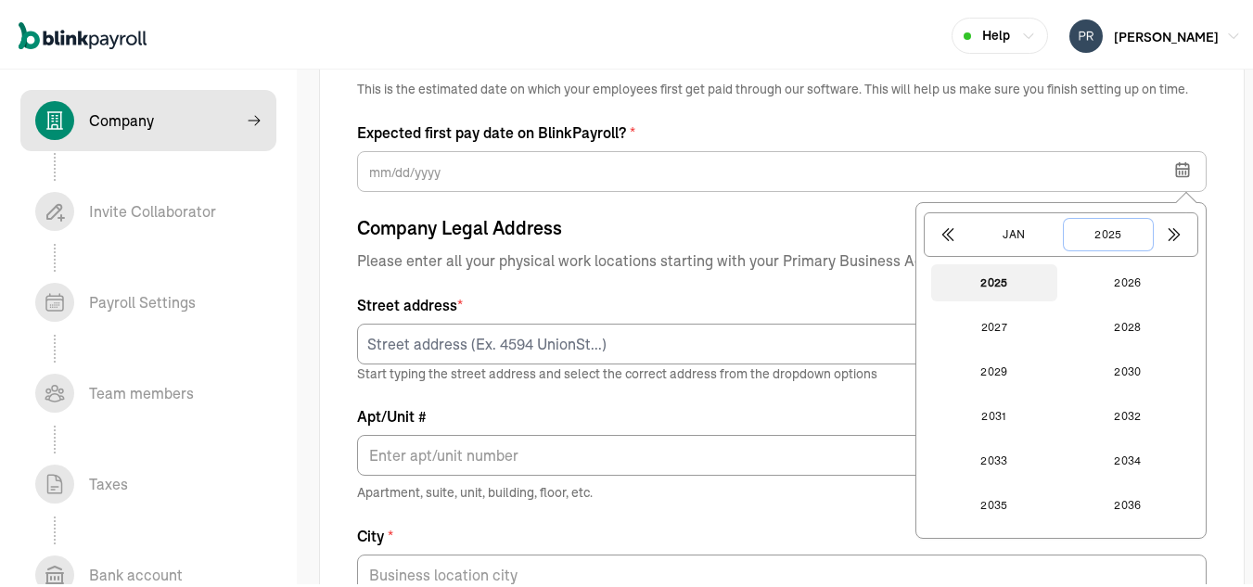
scroll to position [715, 0]
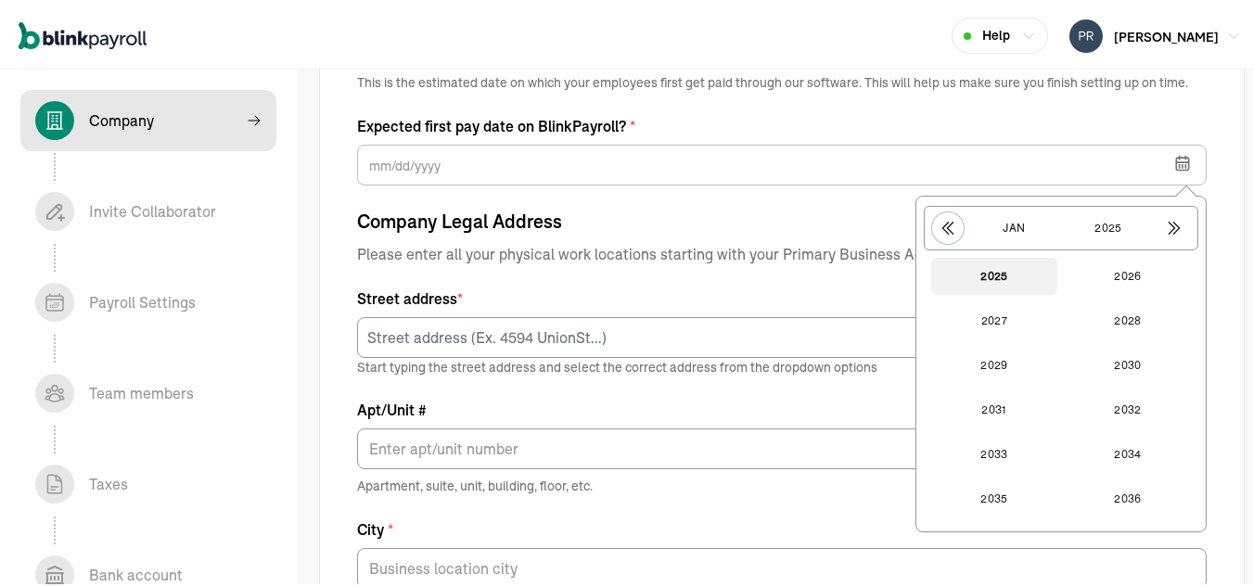
click at [944, 223] on icon "button" at bounding box center [949, 226] width 10 height 12
click at [1010, 229] on button "Jan" at bounding box center [1014, 226] width 89 height 32
click at [996, 491] on button "Nov" at bounding box center [995, 496] width 126 height 37
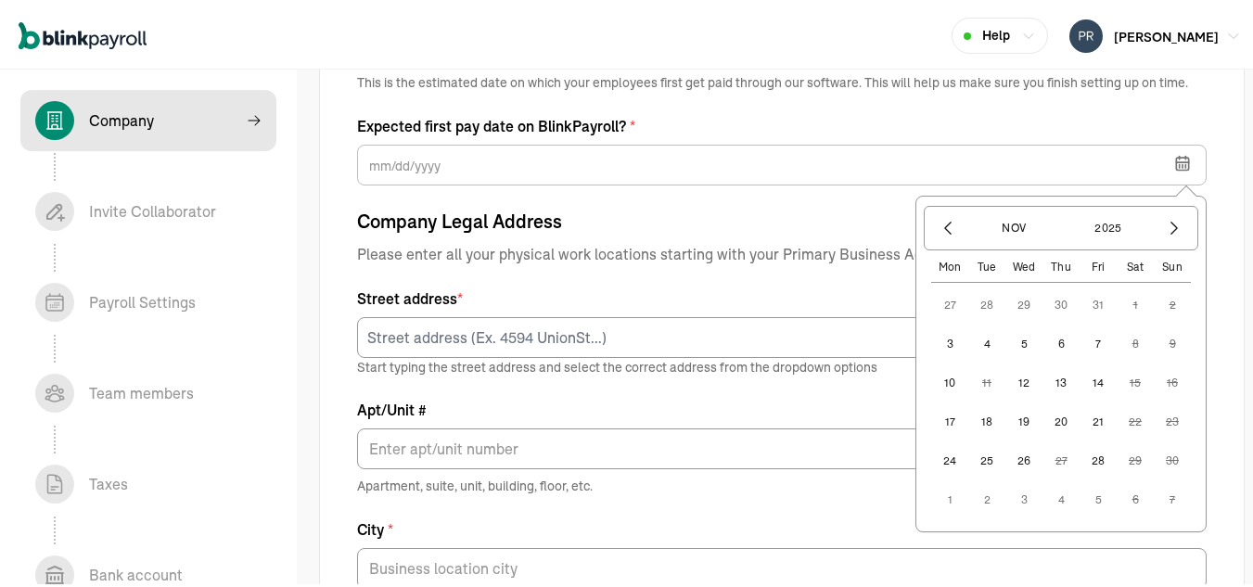
click at [938, 415] on button "17" at bounding box center [950, 419] width 37 height 37
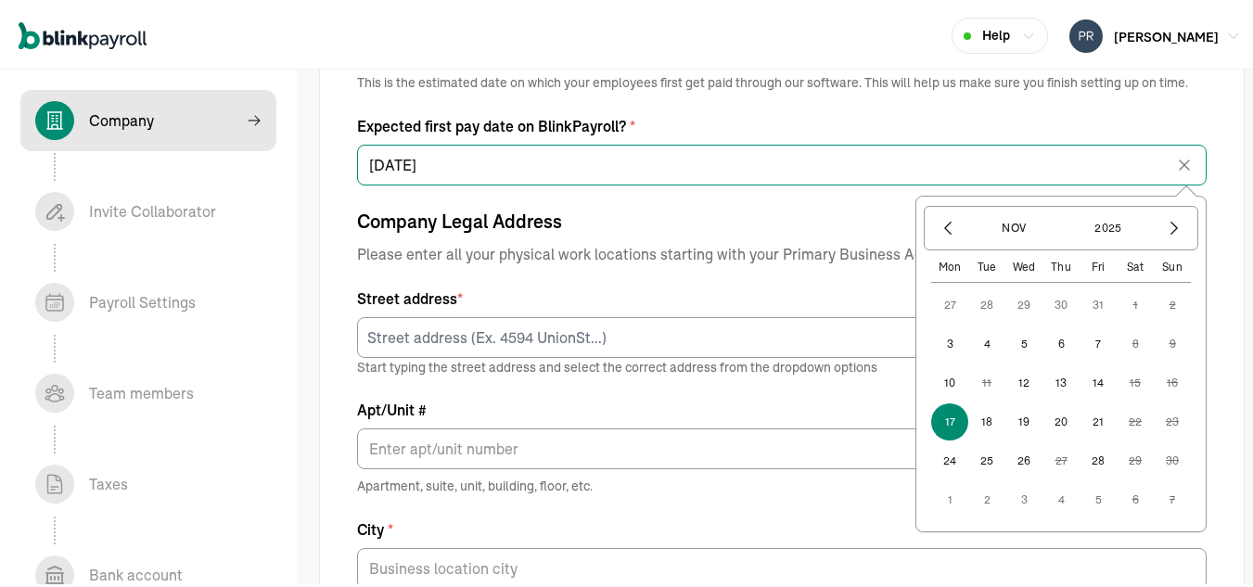
click at [571, 159] on input "11/17/2025" at bounding box center [782, 162] width 850 height 41
type input "11/17/2022"
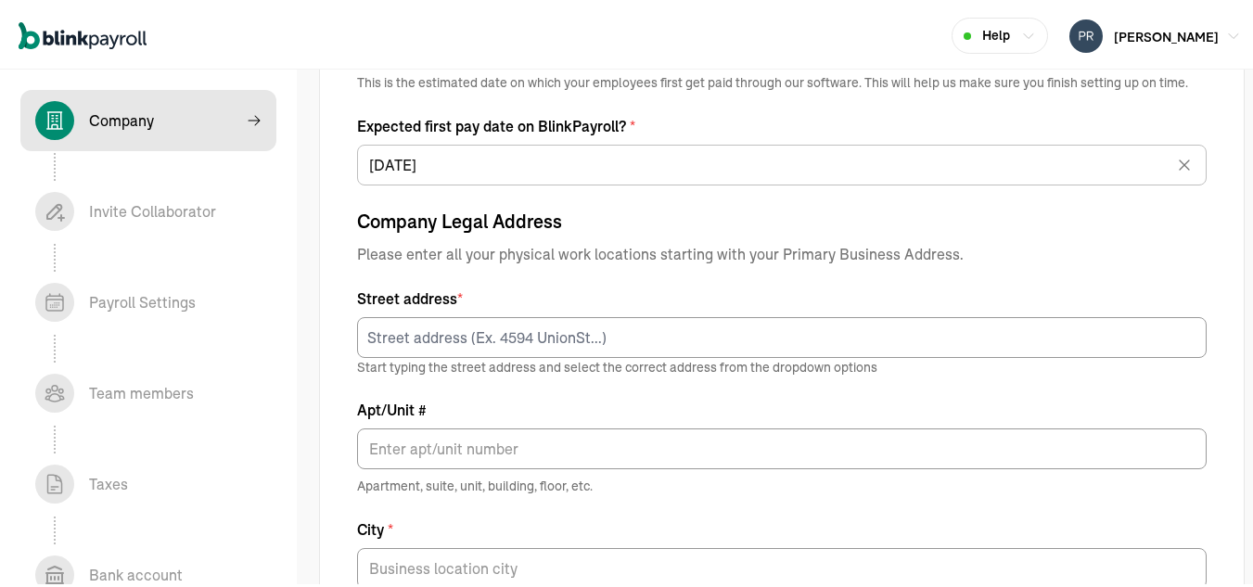
click at [681, 234] on div "Company Legal Address Please enter all your physical work locations starting wi…" at bounding box center [782, 534] width 850 height 658
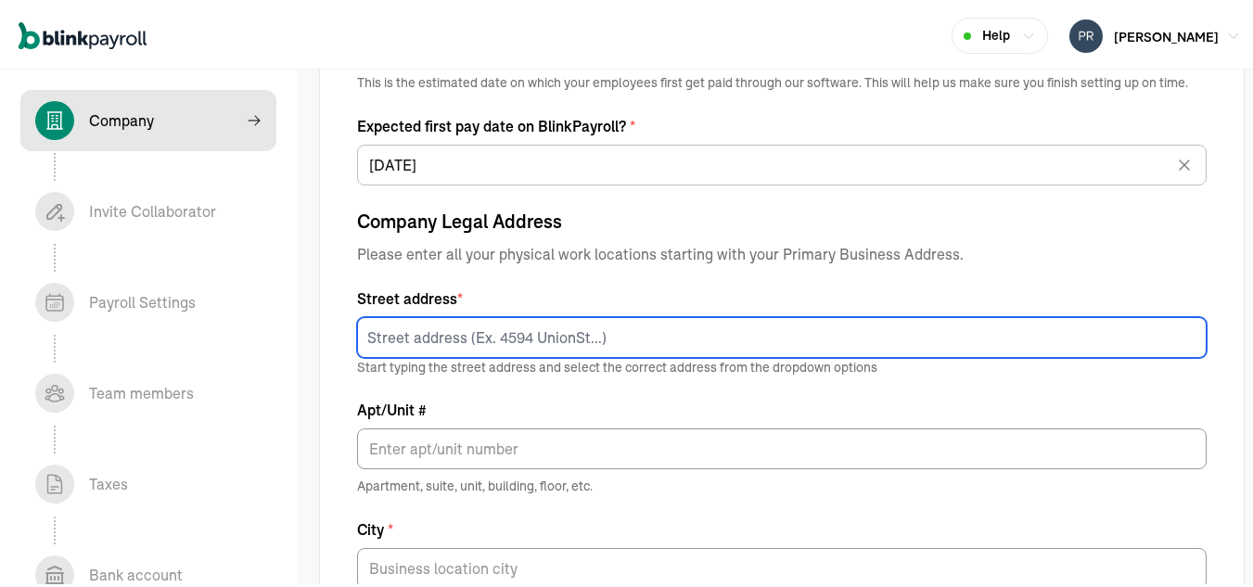
click at [641, 337] on input at bounding box center [782, 335] width 850 height 41
type input "1009 ADELINE AVE"
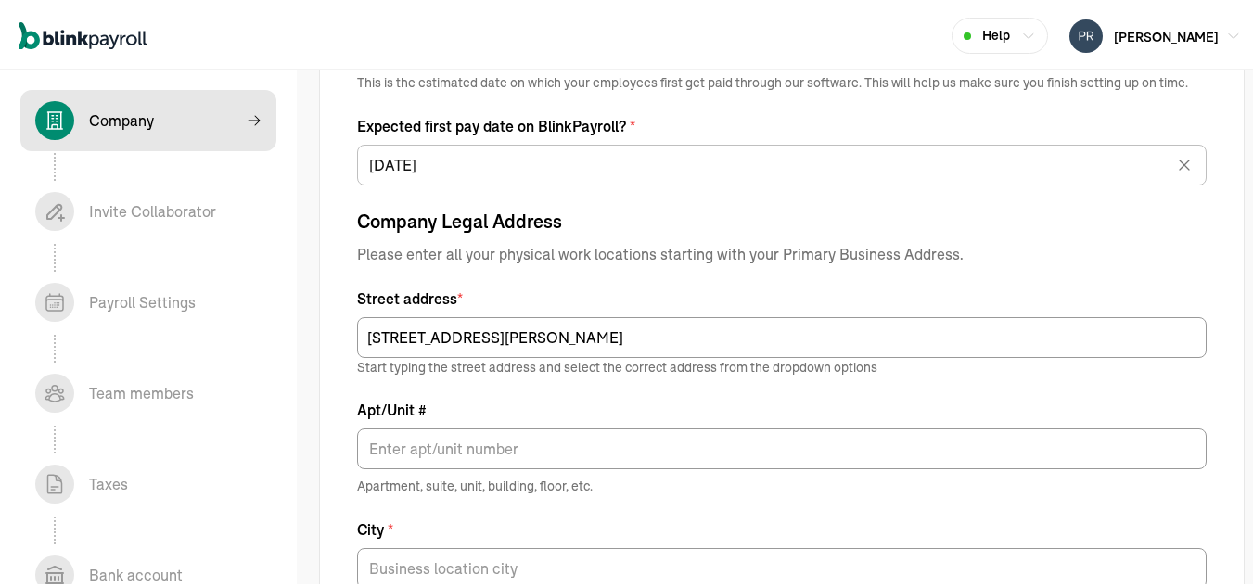
type input "PRO G PLASTERING LLC"
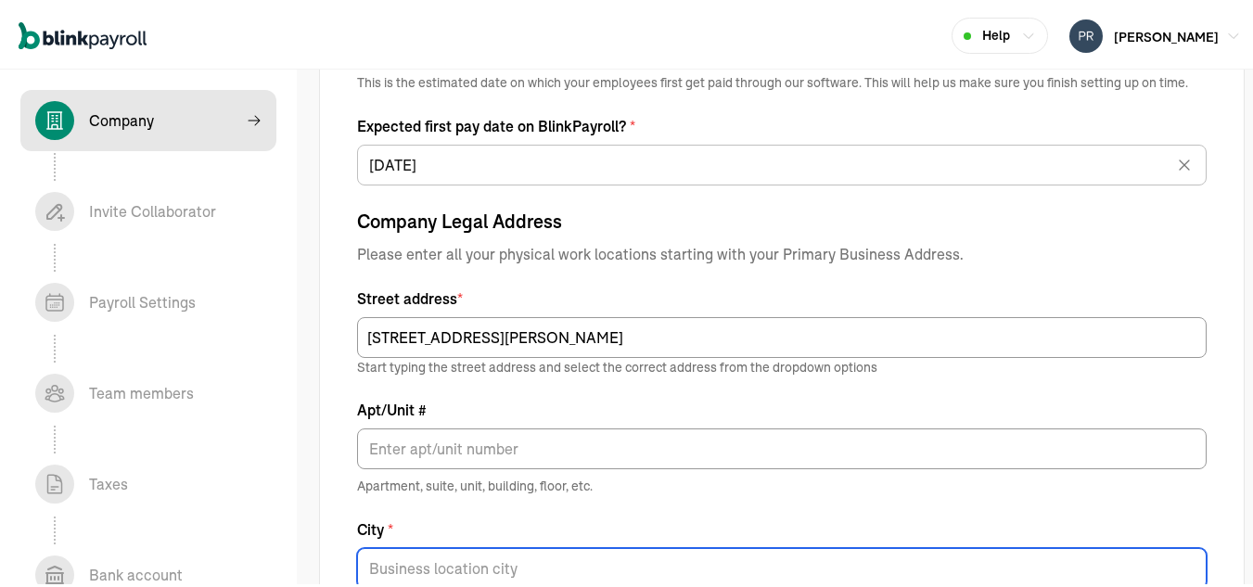
type input "LEHIGH ACRES"
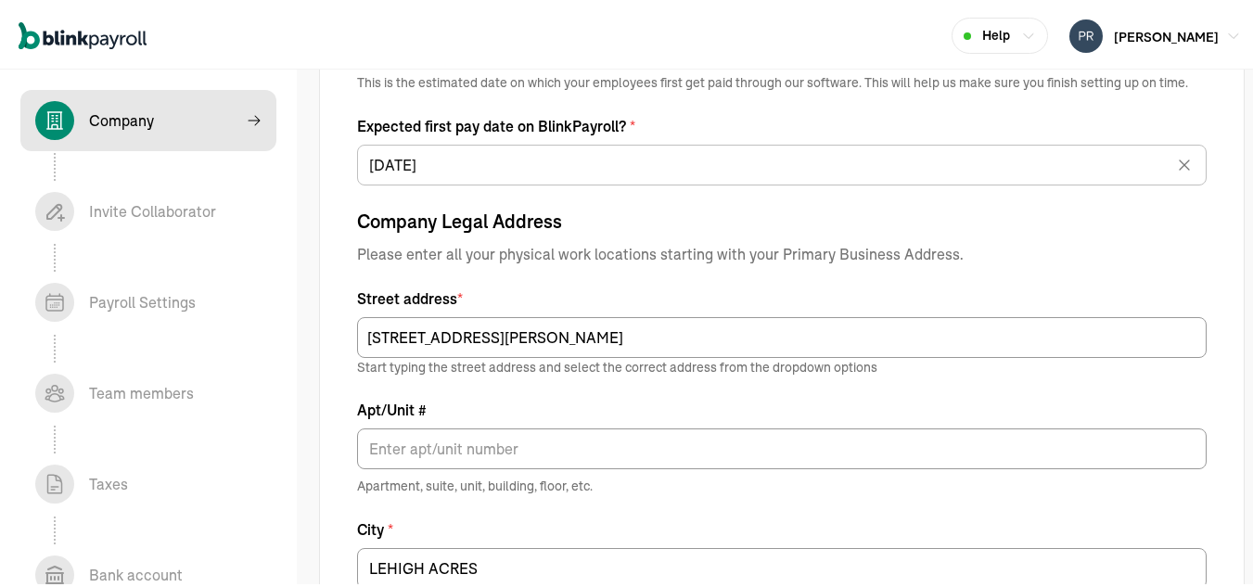
type input "33971"
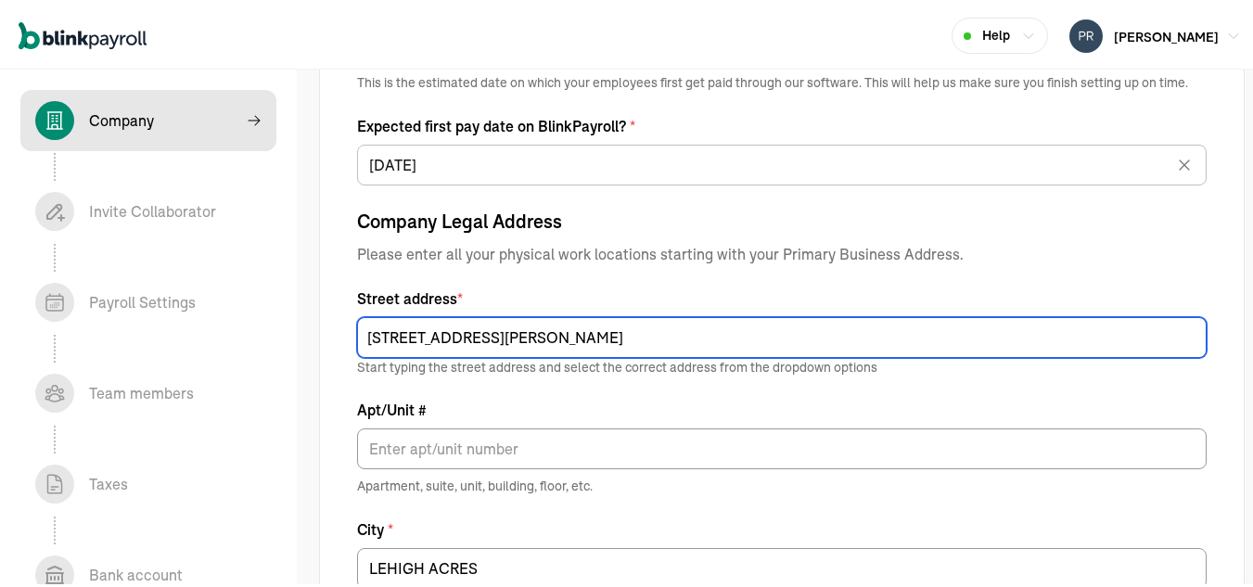
type input "11/17/2025"
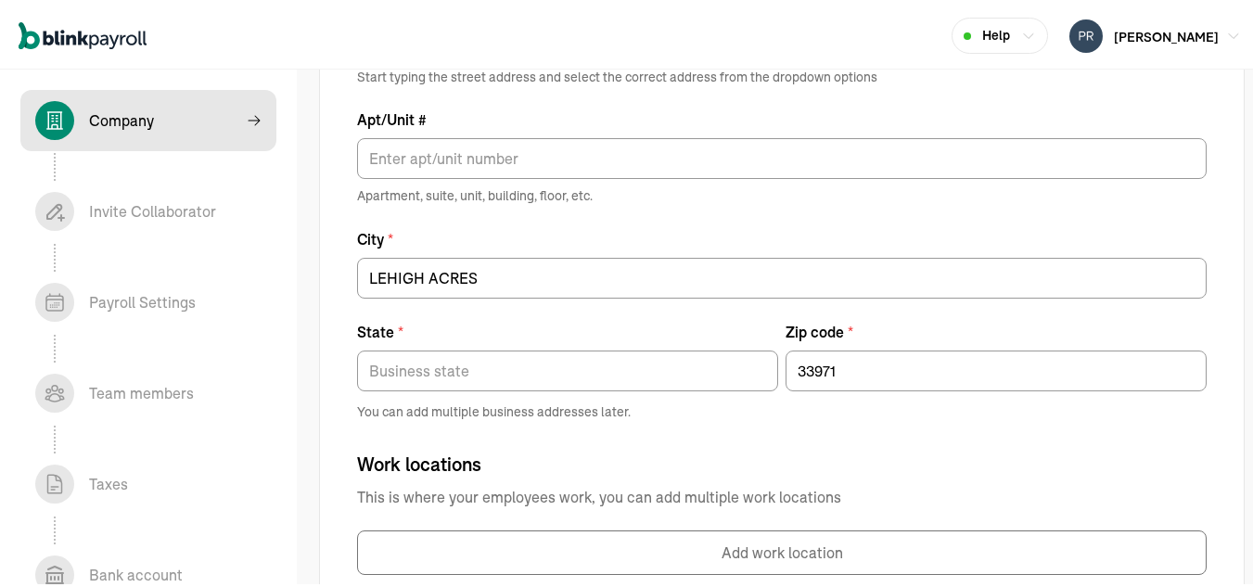
scroll to position [1011, 0]
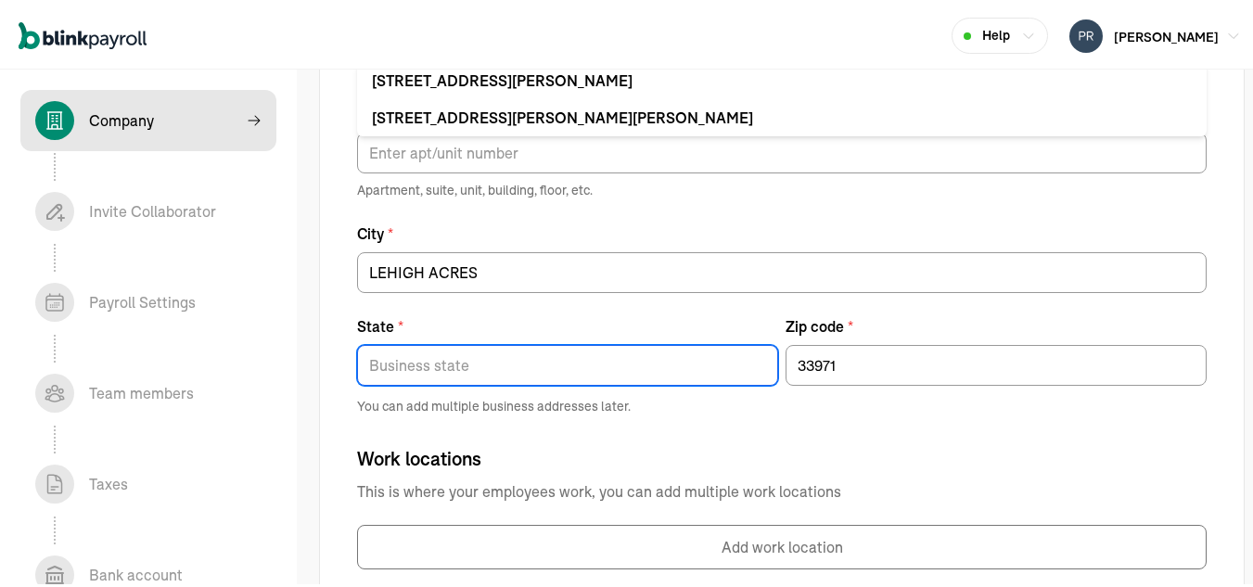
click at [452, 366] on input "State *" at bounding box center [567, 362] width 421 height 41
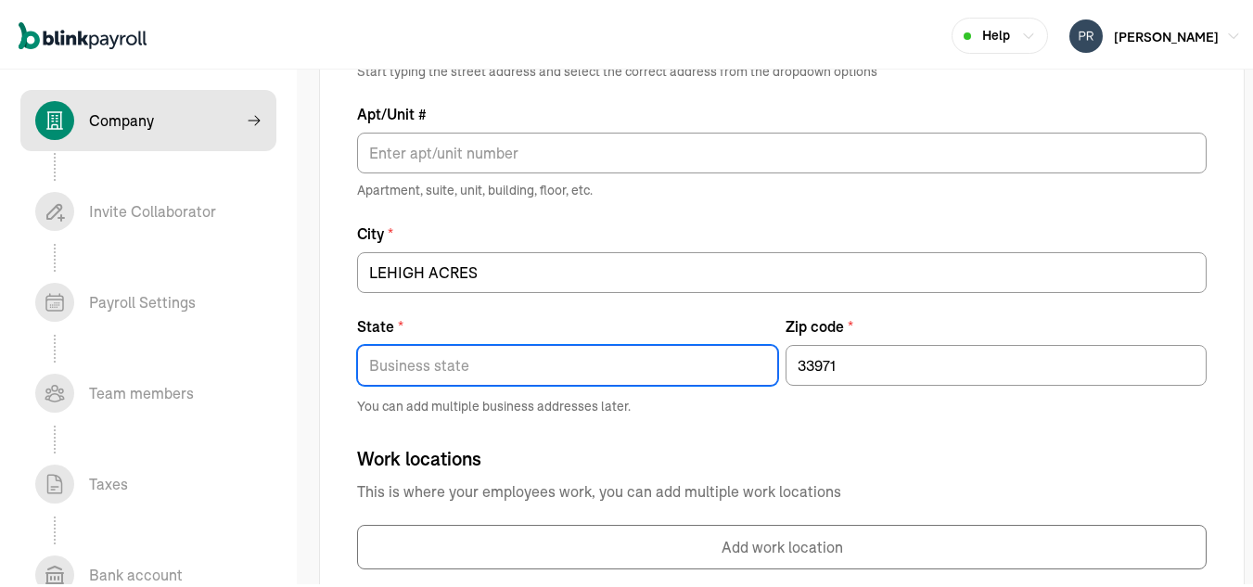
type input "FL"
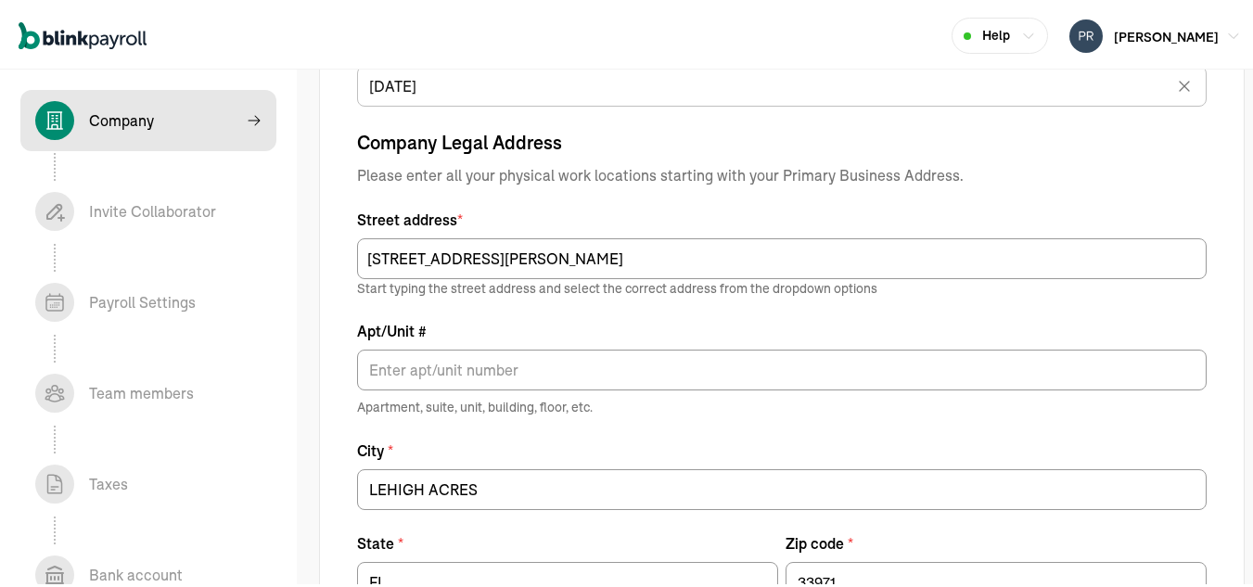
scroll to position [1133, 0]
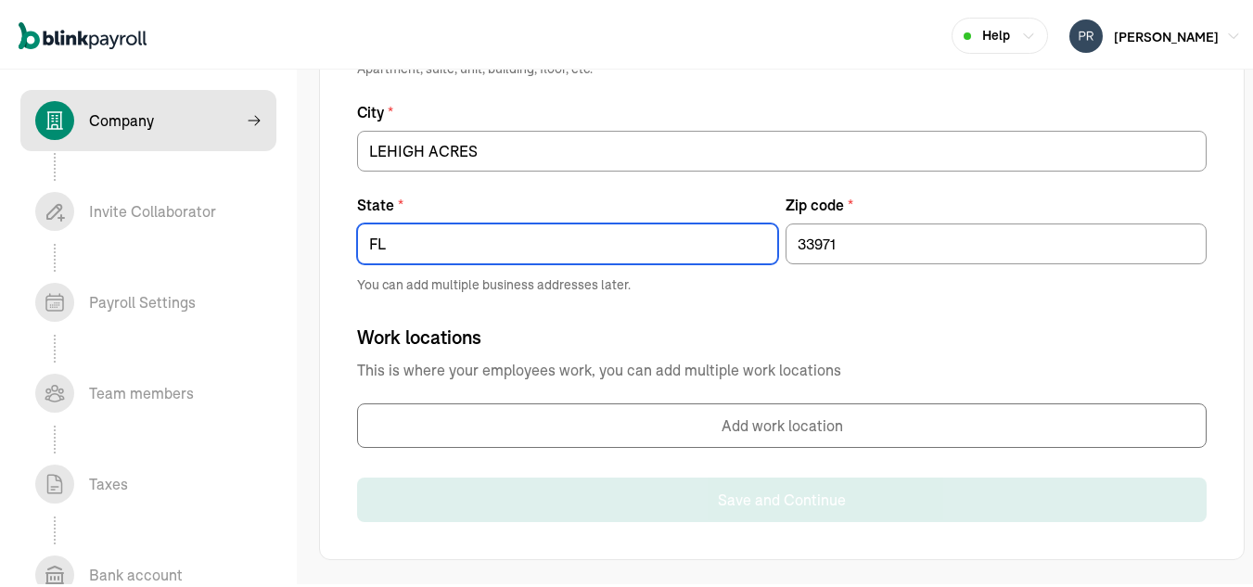
click at [598, 247] on input "FL" at bounding box center [567, 241] width 421 height 41
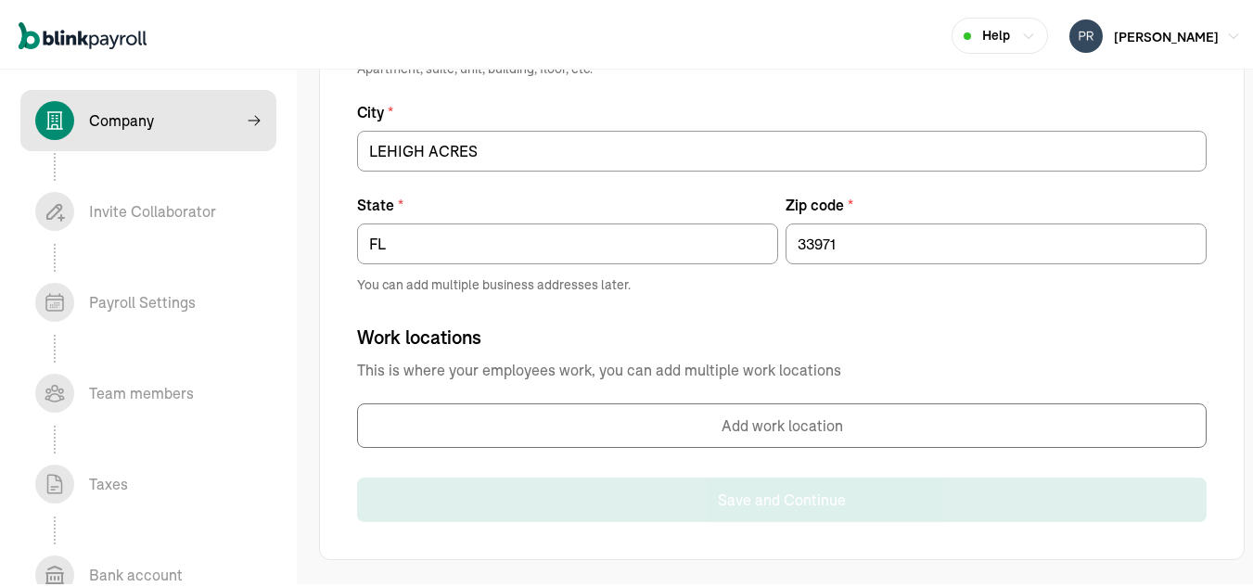
click at [724, 286] on span "You can add multiple business addresses later." at bounding box center [782, 282] width 850 height 19
click at [768, 431] on button "Add work location" at bounding box center [782, 423] width 850 height 45
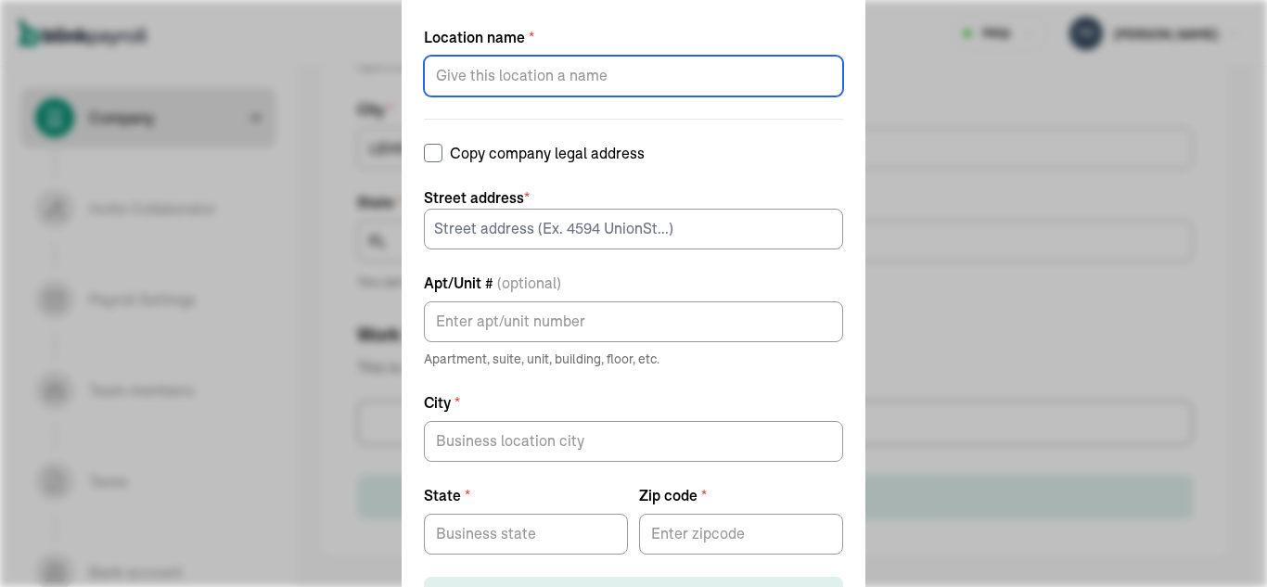
click at [606, 71] on input "Location name *" at bounding box center [633, 76] width 419 height 41
type input "[PERSON_NAME]"
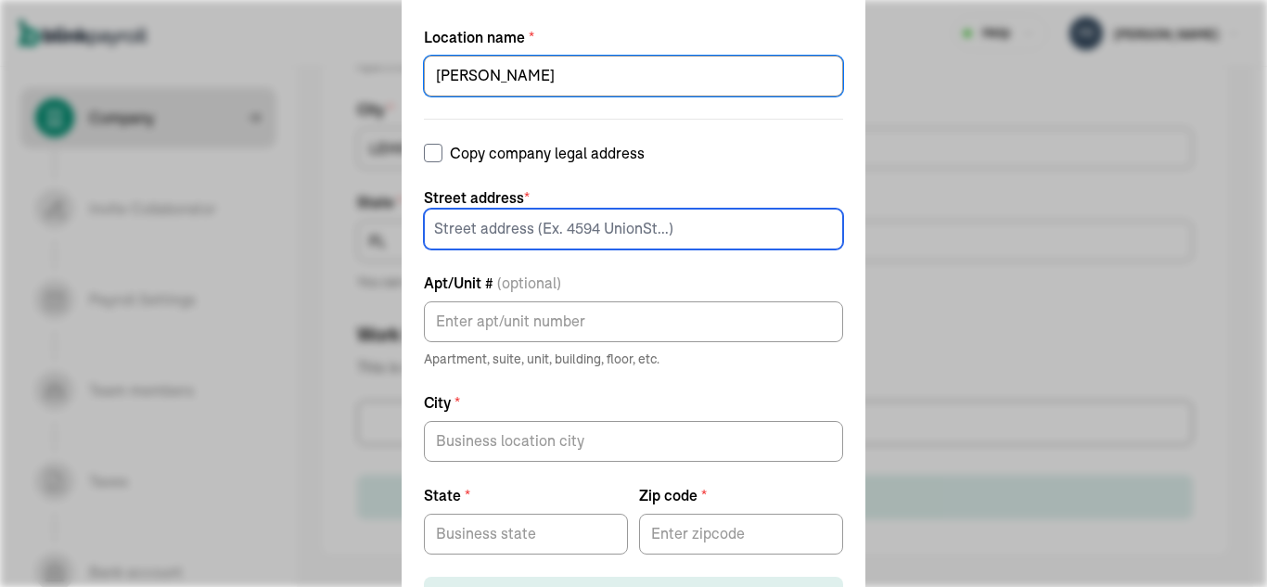
type input "1009 ADELINE AVE"
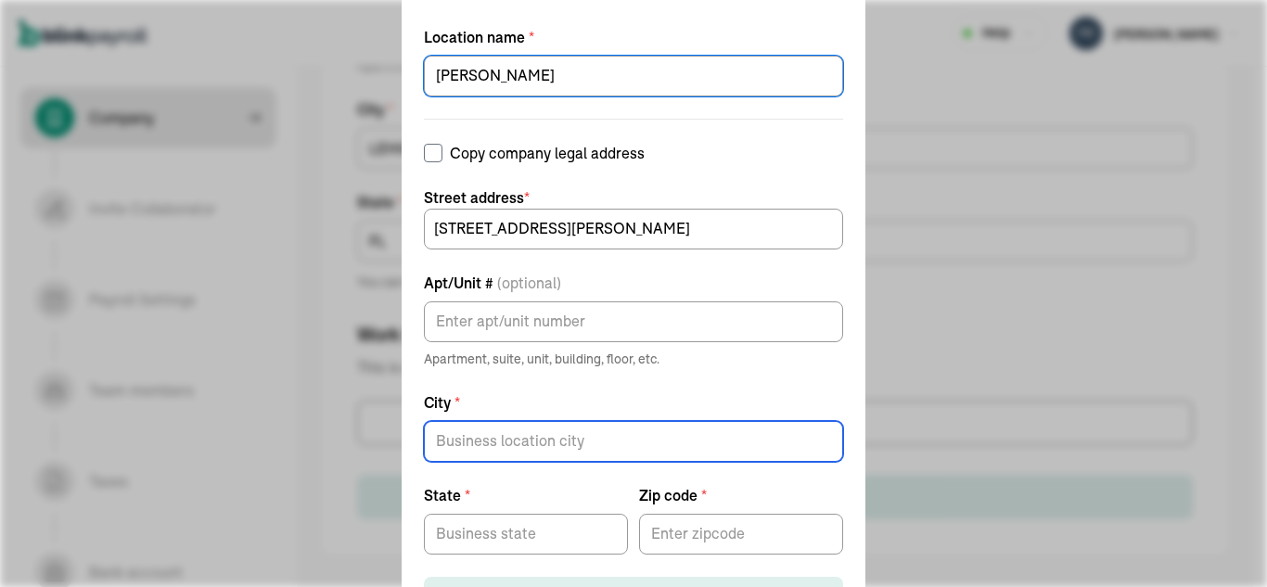
type input "LEHIGH ACRES"
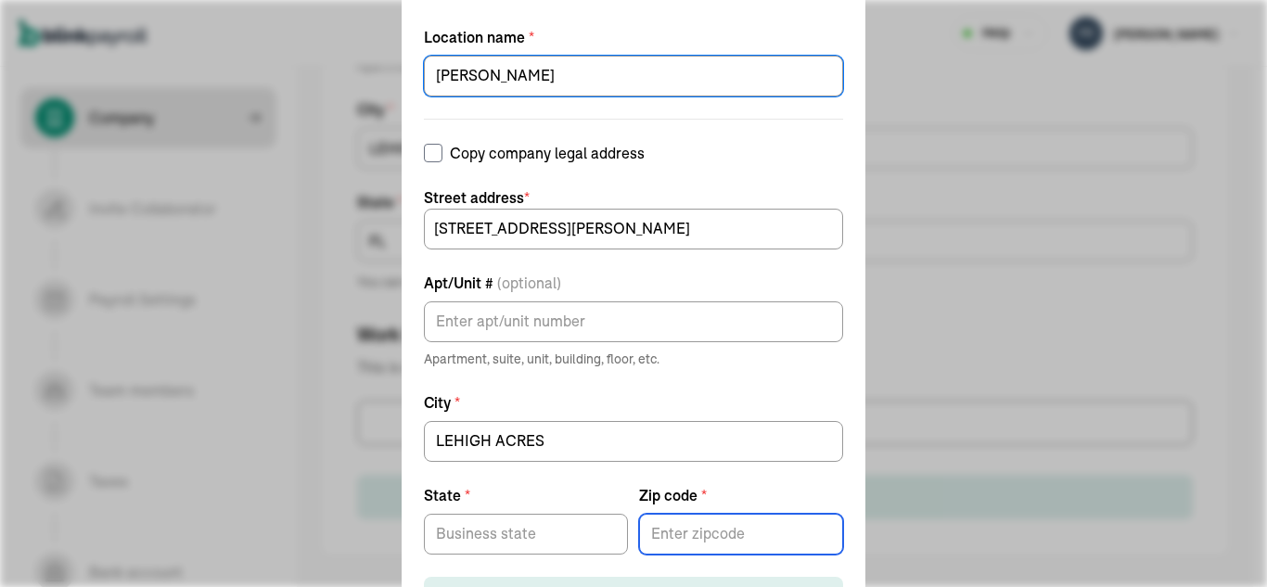
type input "33971"
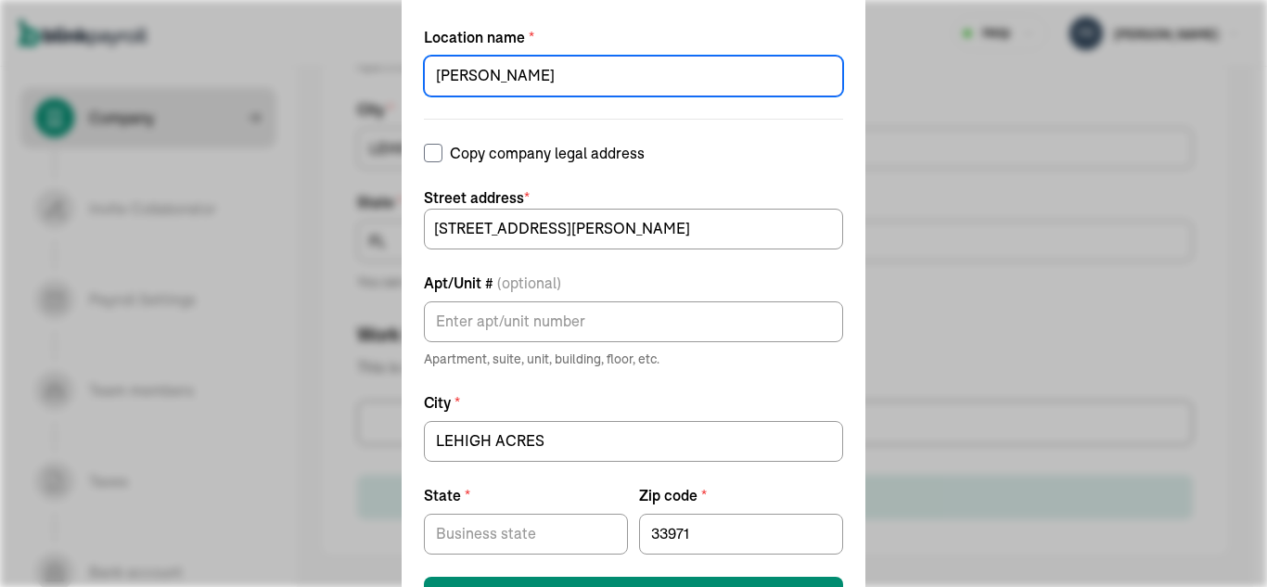
click at [608, 74] on input "[PERSON_NAME]" at bounding box center [633, 76] width 419 height 41
type input "l"
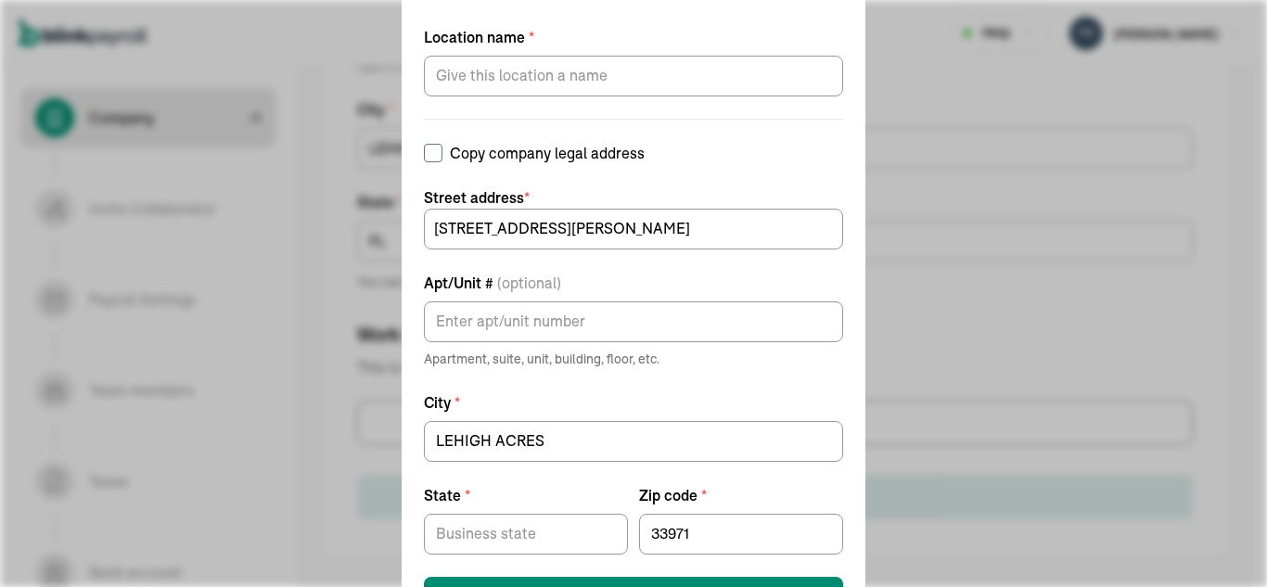
click at [816, 206] on span "Street address *" at bounding box center [633, 197] width 419 height 22
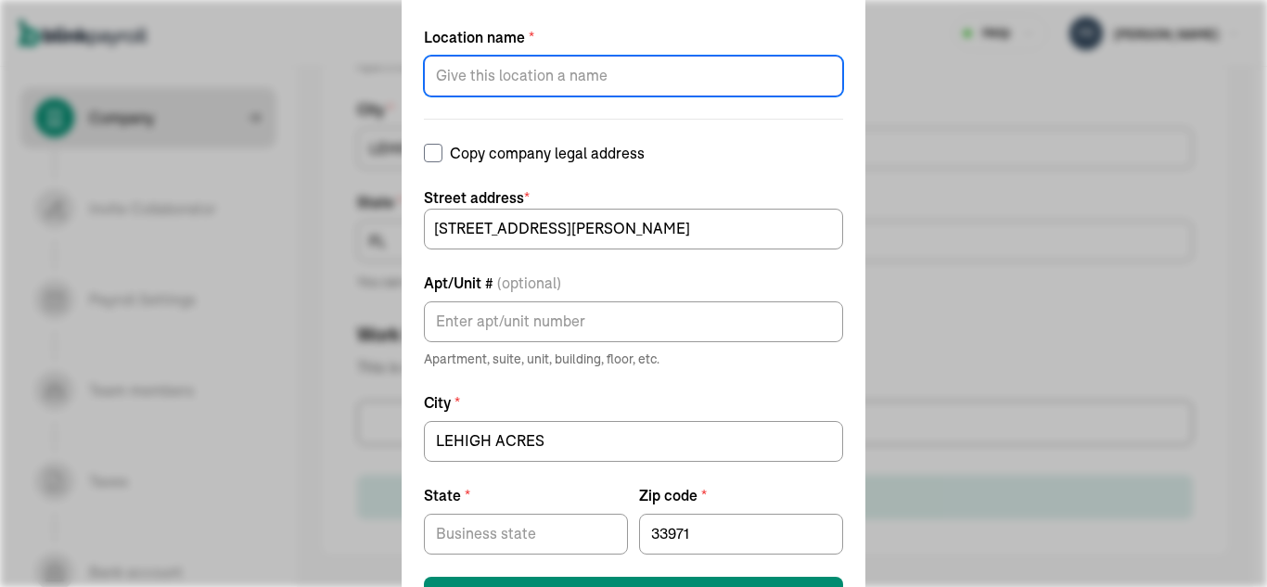
click at [612, 78] on input "Location name *" at bounding box center [633, 76] width 419 height 41
paste input "LEHIGH ACRES"
type input "LEHIGH ACRES"
click at [564, 535] on input "State *" at bounding box center [526, 534] width 204 height 41
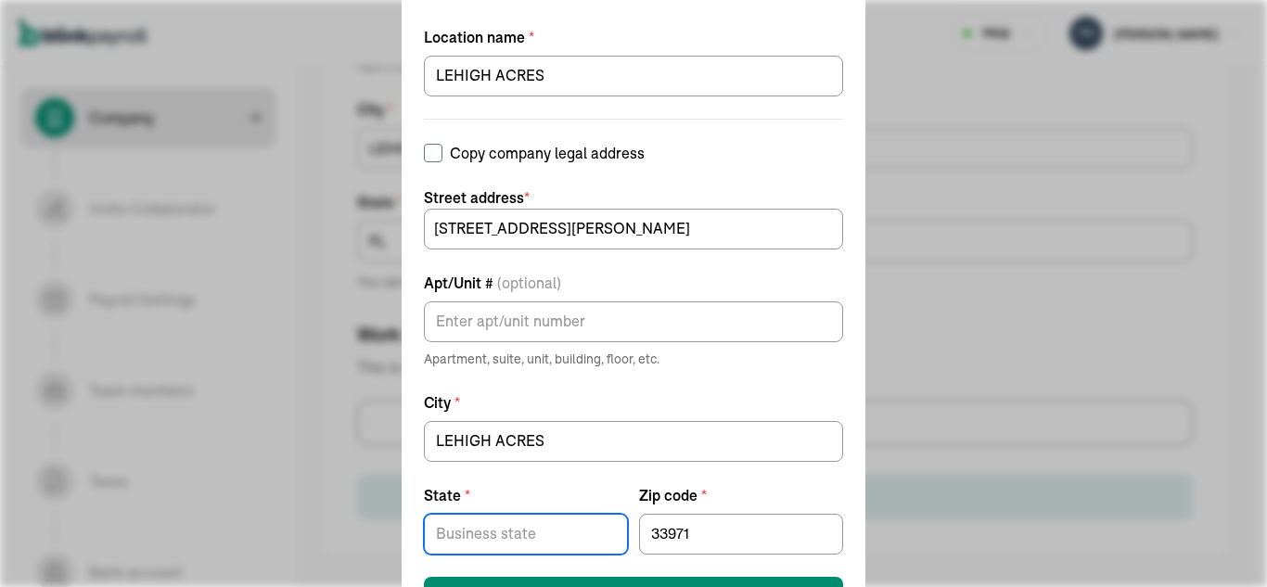
type input "FL"
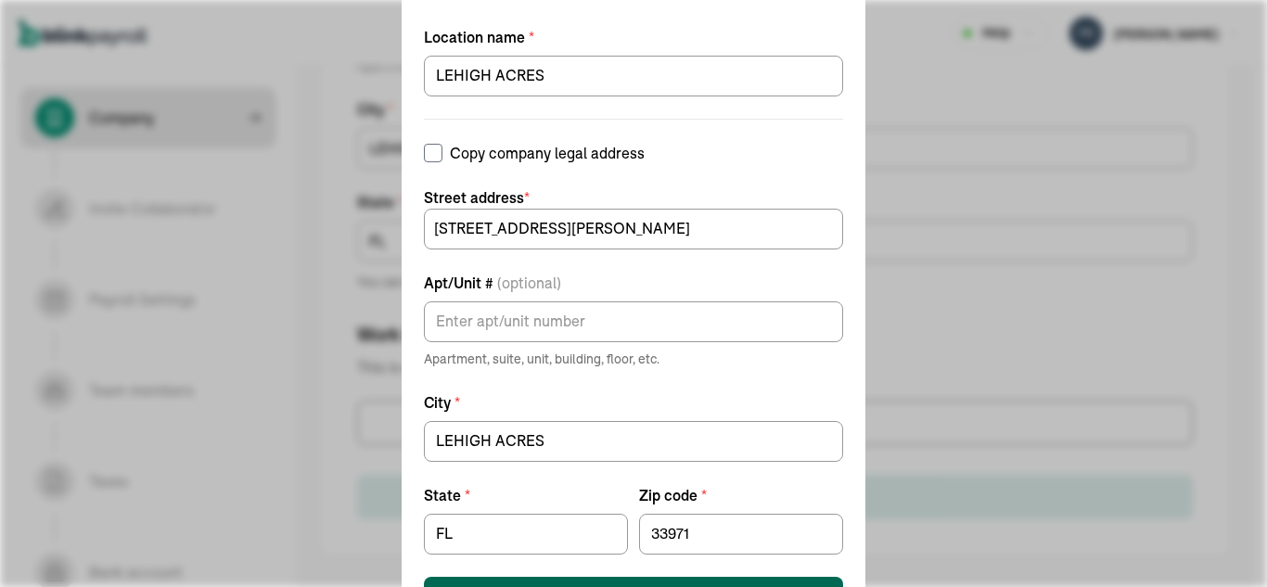
click at [663, 584] on button "Save work location" at bounding box center [633, 597] width 419 height 41
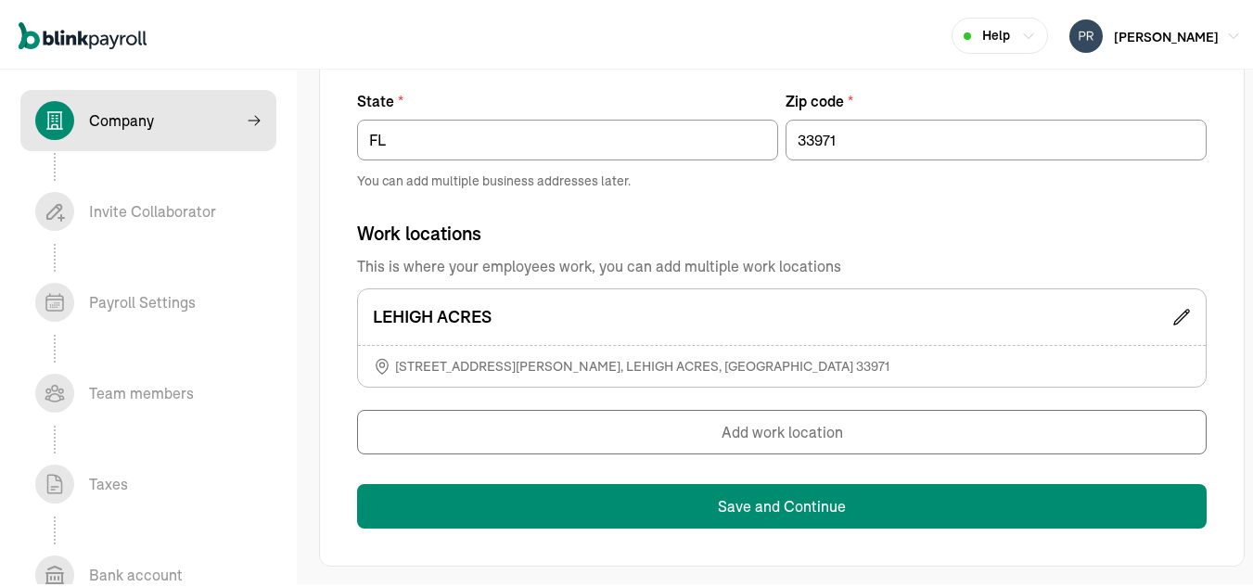
scroll to position [1243, 0]
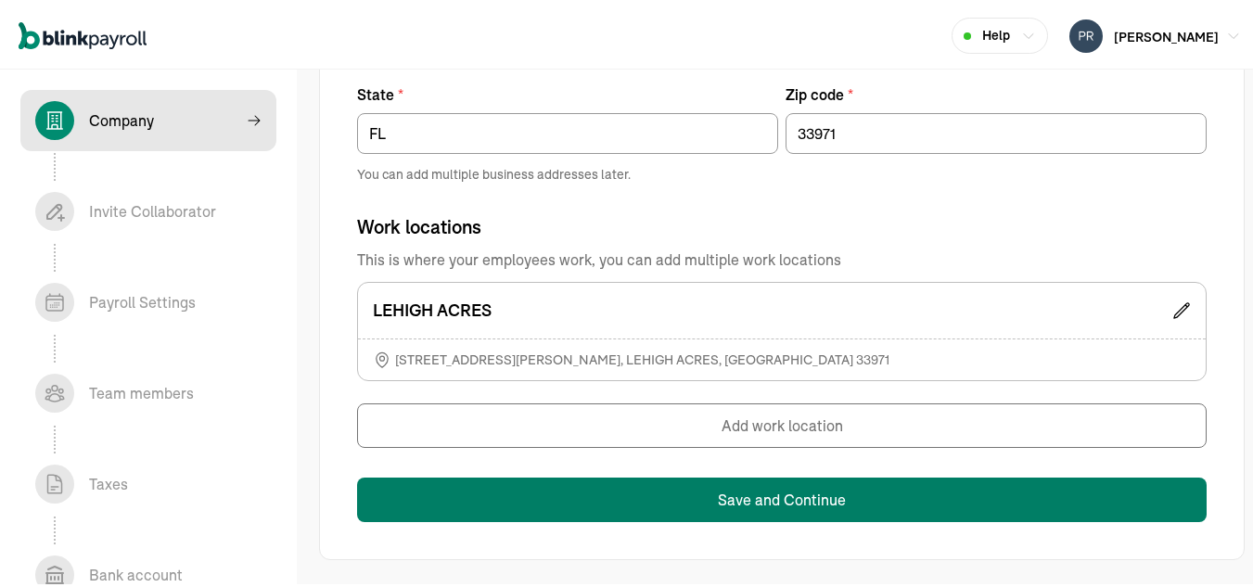
click at [789, 504] on button "Save and Continue" at bounding box center [782, 497] width 850 height 45
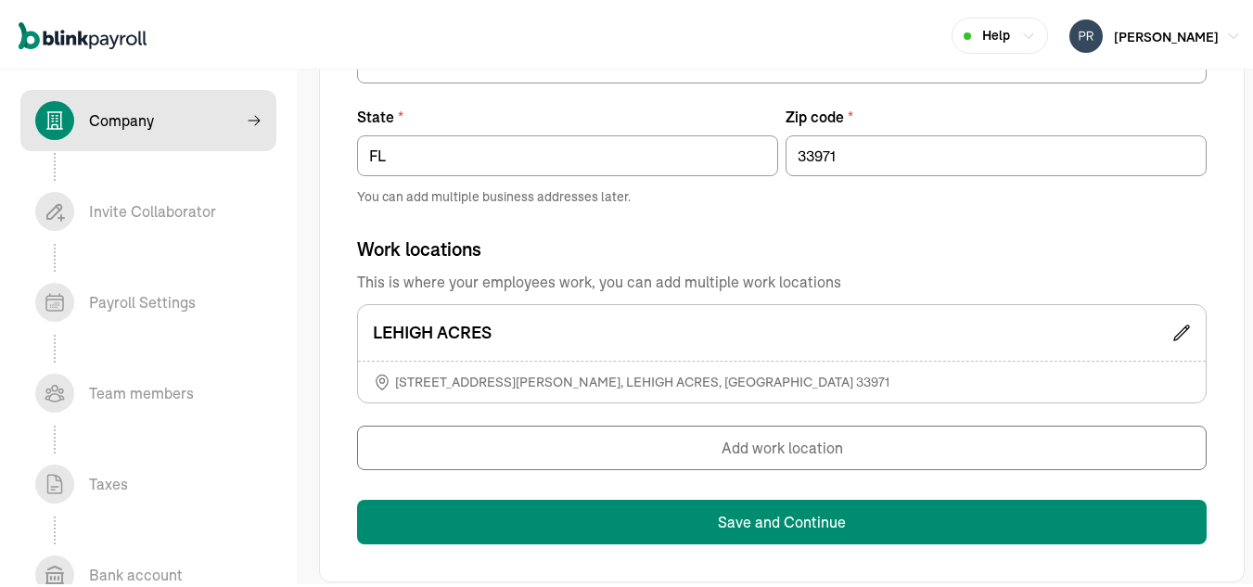
scroll to position [420, 0]
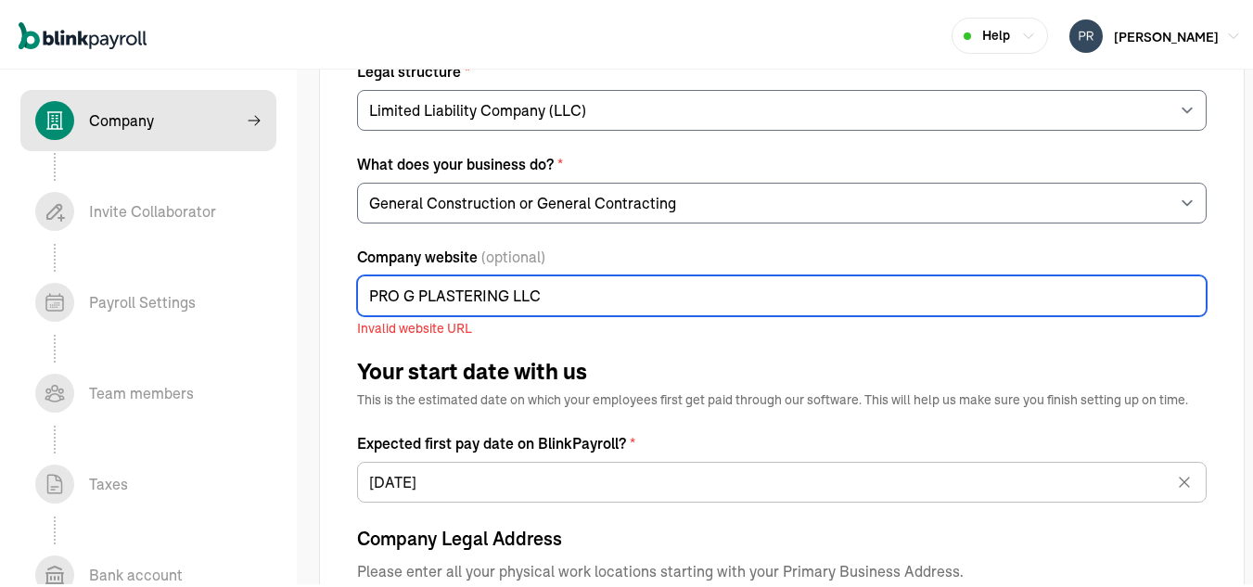
click at [488, 295] on input "PRO G PLASTERING LLC" at bounding box center [782, 293] width 850 height 41
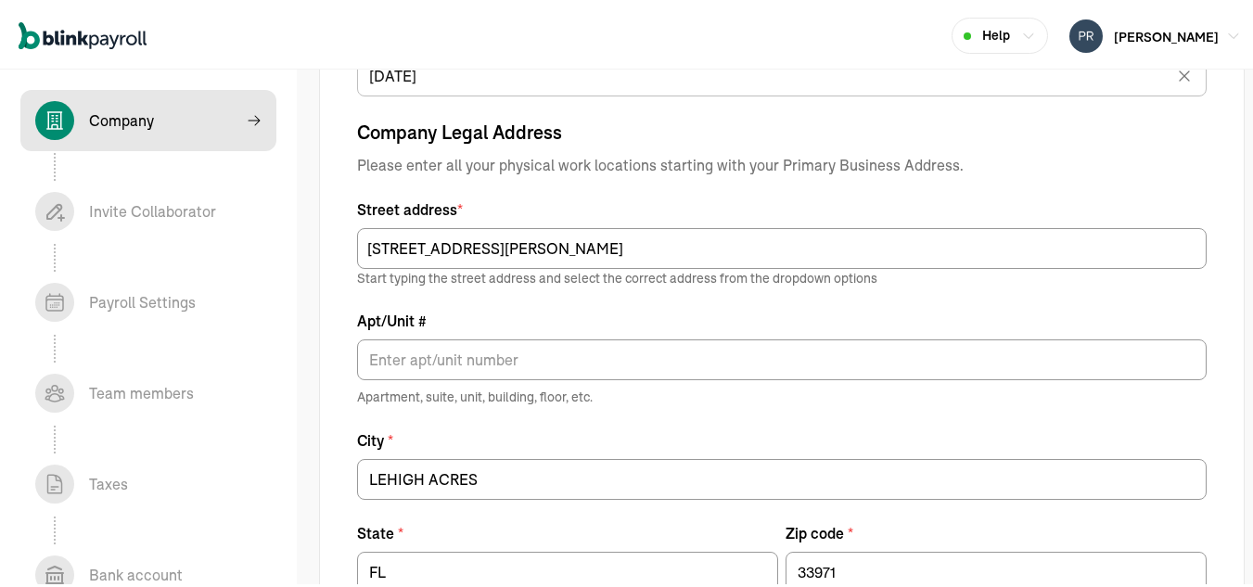
scroll to position [1240, 0]
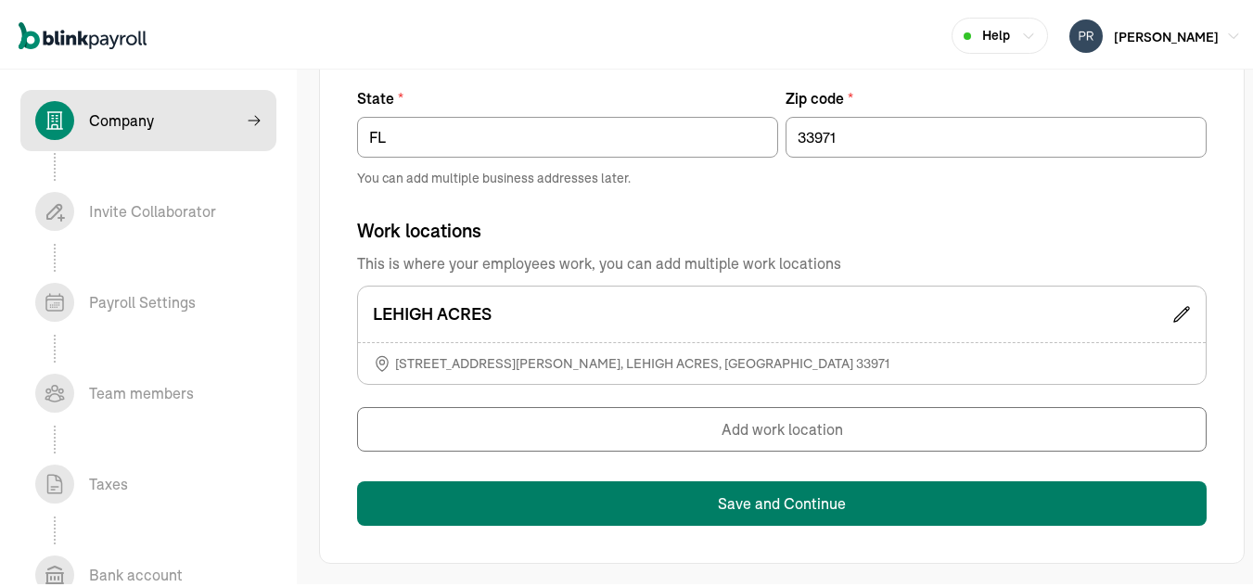
click at [749, 508] on button "Save and Continue" at bounding box center [782, 501] width 850 height 45
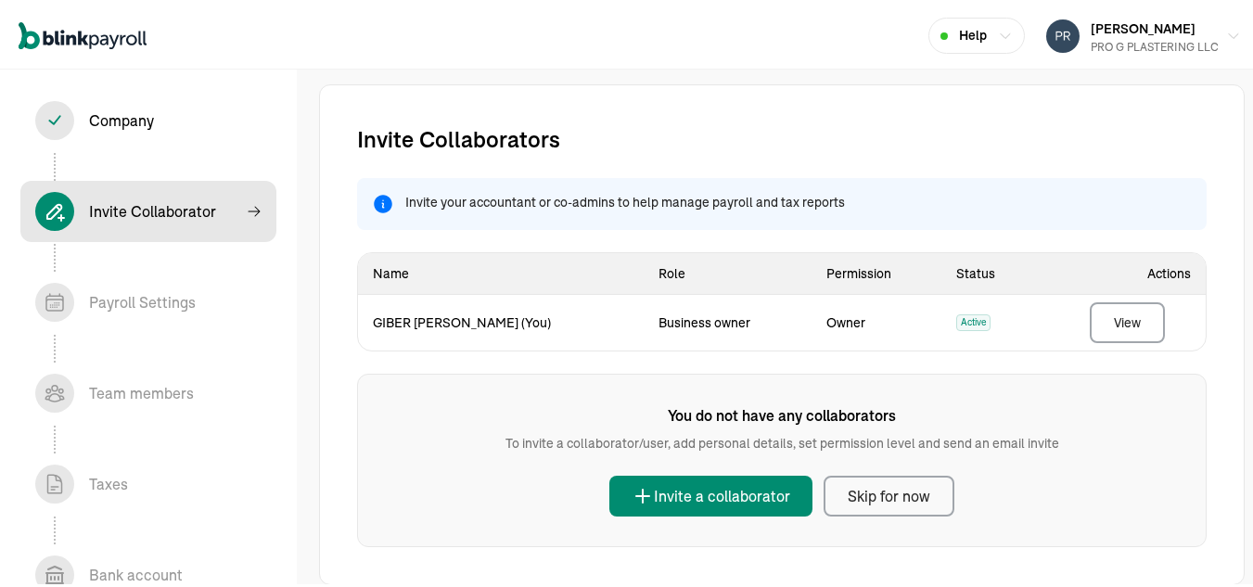
scroll to position [25, 0]
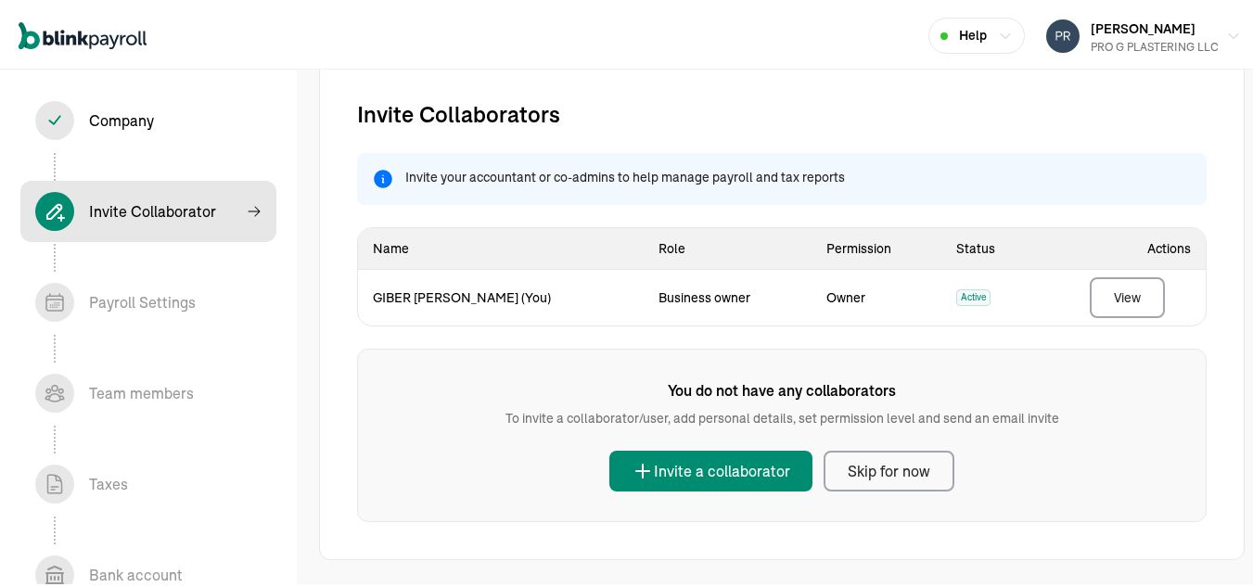
click at [865, 480] on button "Skip for now" at bounding box center [889, 468] width 131 height 41
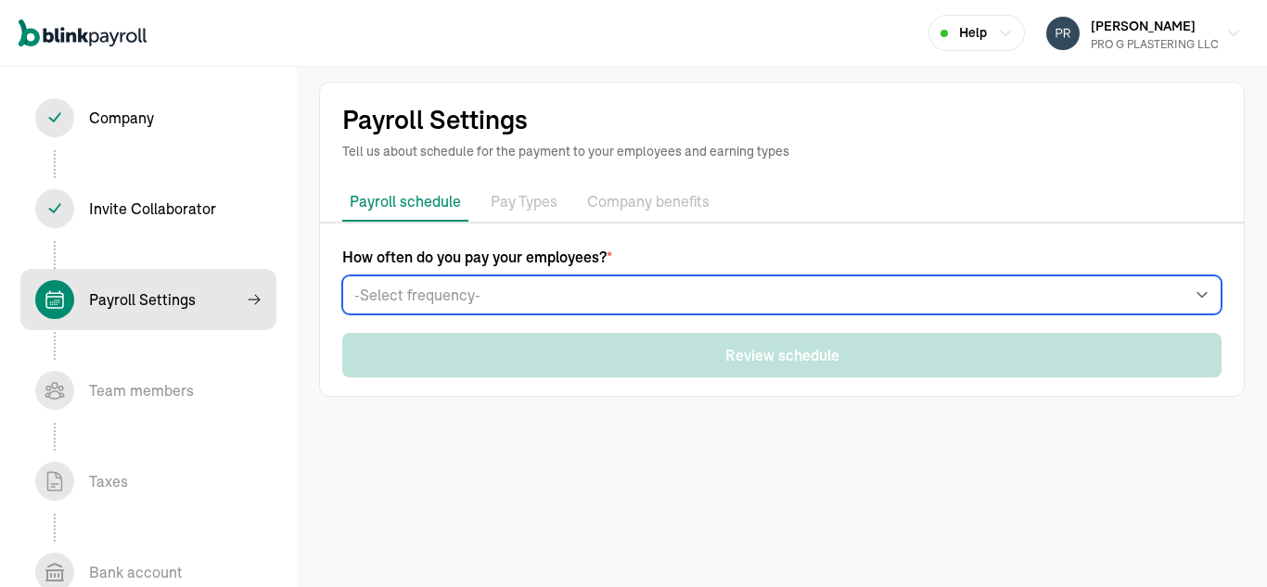
click at [778, 302] on select "-Select frequency- Weekly Bi-weekly Semi-monthly Monthly" at bounding box center [782, 295] width 880 height 39
select select "weekly"
click at [342, 276] on select "-Select frequency- Weekly Bi-weekly Semi-monthly Monthly" at bounding box center [782, 295] width 880 height 39
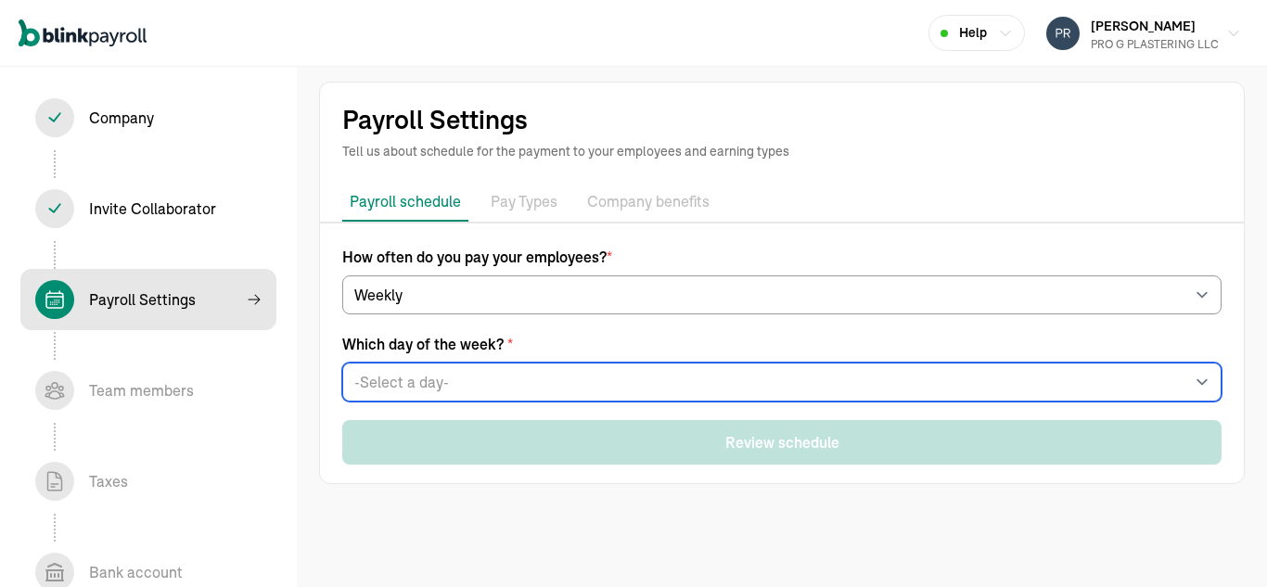
click at [606, 391] on select "-Select a day- Every Monday Every Tuesday Every Wednesday Every Thursday Every …" at bounding box center [782, 382] width 880 height 39
select select "Friday"
click at [342, 363] on select "-Select a day- Every Monday Every Tuesday Every Wednesday Every Thursday Every …" at bounding box center [782, 382] width 880 height 39
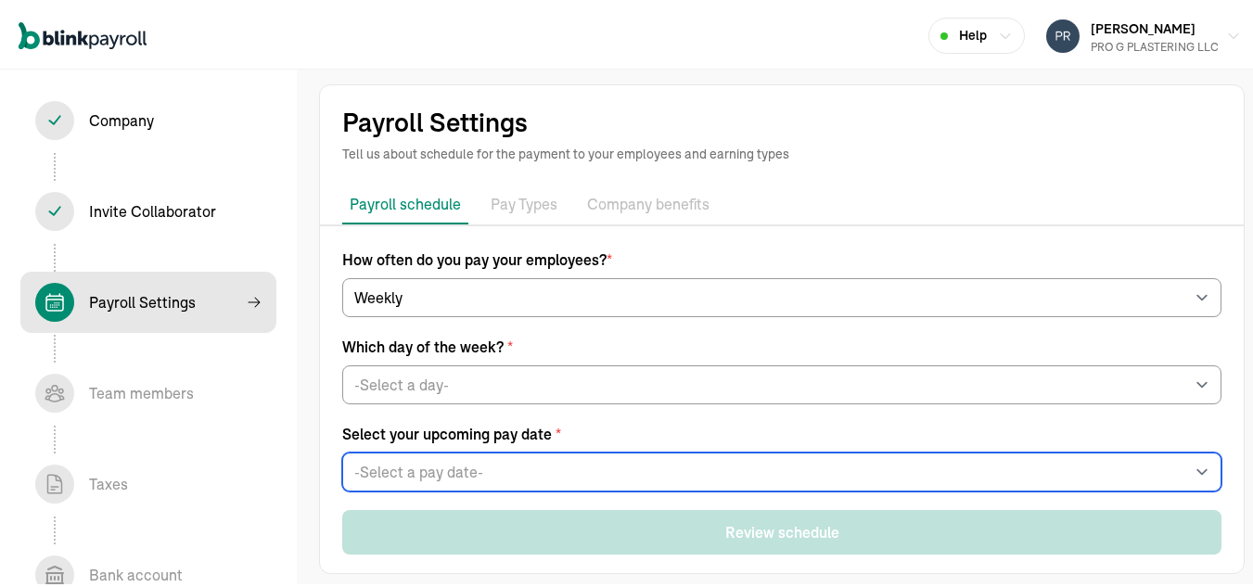
click at [550, 466] on select "-Select a pay date- Fri, Nov 21, 2025 Fri, Nov 28, 2025 Fri, Dec 05, 2025 Fri, …" at bounding box center [782, 469] width 880 height 39
click at [788, 475] on select "-Select a pay date- Fri, Nov 21, 2025 Fri, Nov 28, 2025 Fri, Dec 05, 2025 Fri, …" at bounding box center [782, 469] width 880 height 39
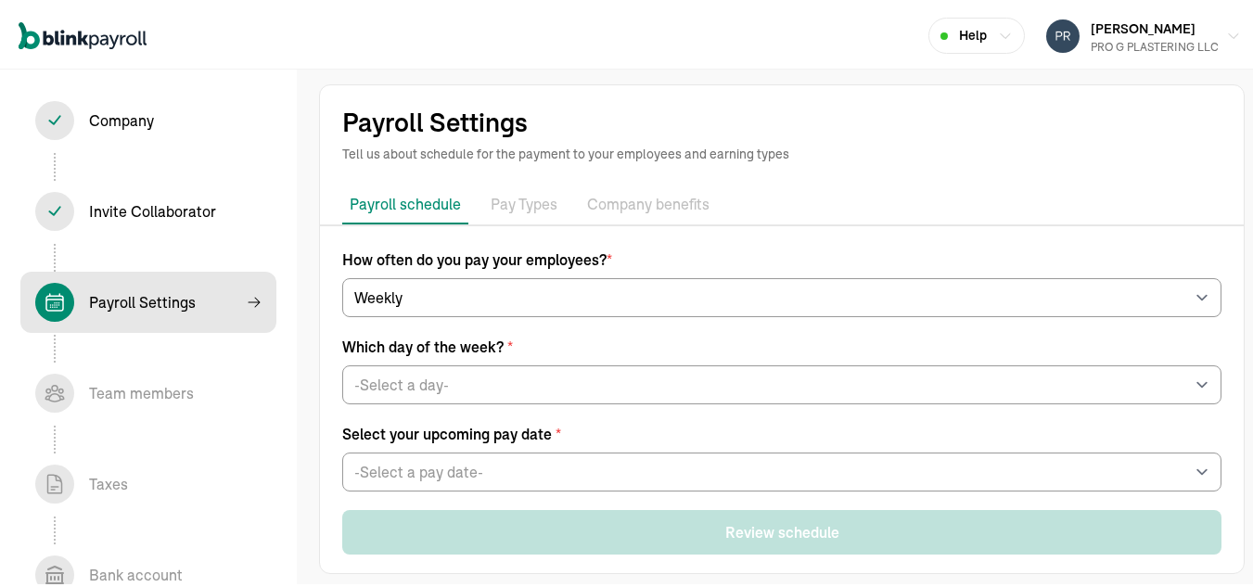
click at [315, 276] on div "Payroll Settings Tell us about schedule for the payment to your employees and e…" at bounding box center [782, 326] width 970 height 549
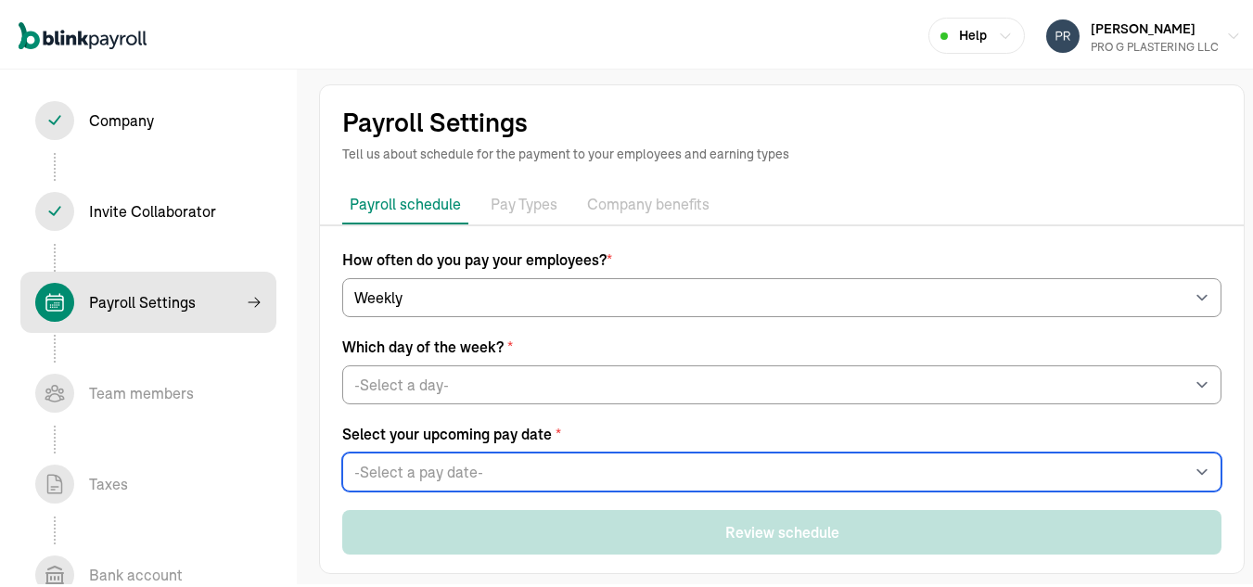
click at [474, 474] on select "-Select a pay date- Fri, Nov 21, 2025 Fri, Nov 28, 2025 Fri, Dec 05, 2025 Fri, …" at bounding box center [782, 469] width 880 height 39
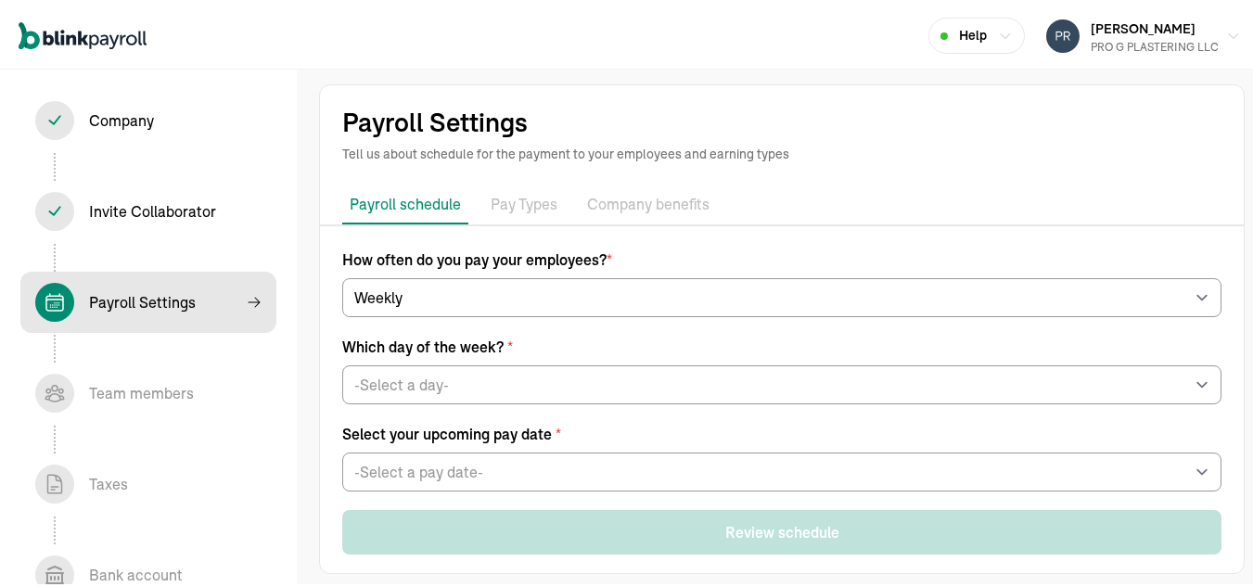
click at [796, 403] on form "How often do you pay your employees? * -Select frequency- Weekly Bi-weekly Semi…" at bounding box center [782, 367] width 880 height 243
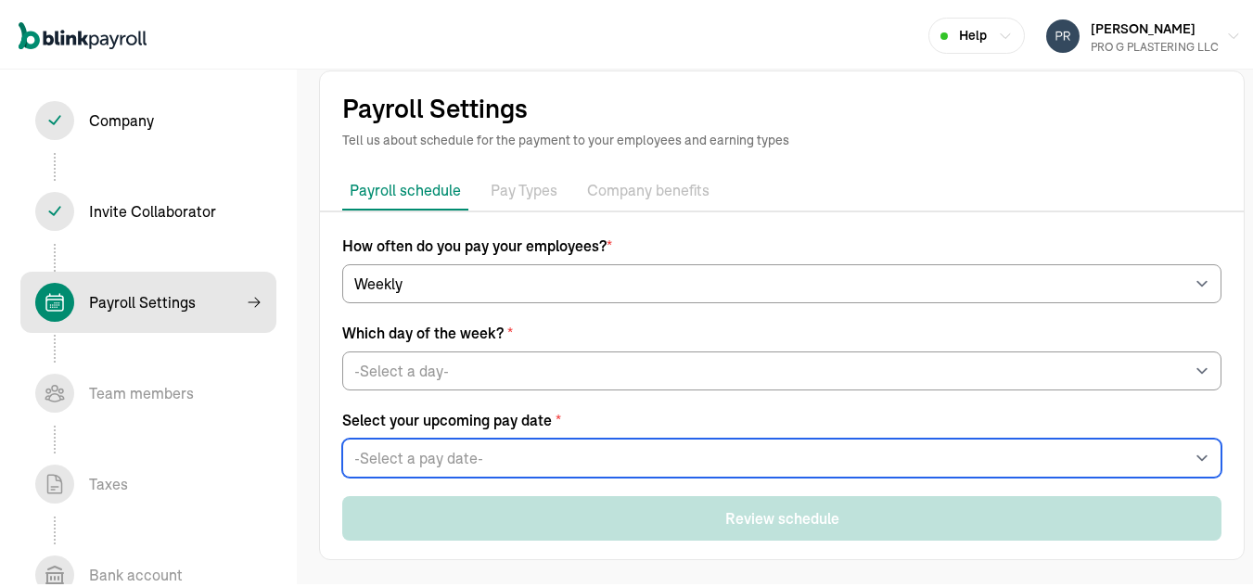
click at [781, 463] on select "-Select a pay date- Fri, Nov 21, 2025 Fri, Nov 28, 2025 Fri, Dec 05, 2025 Fri, …" at bounding box center [782, 455] width 880 height 39
select select "11/21/2025"
click at [342, 436] on select "-Select a pay date- Fri, Nov 21, 2025 Fri, Nov 28, 2025 Fri, Dec 05, 2025 Fri, …" at bounding box center [782, 455] width 880 height 39
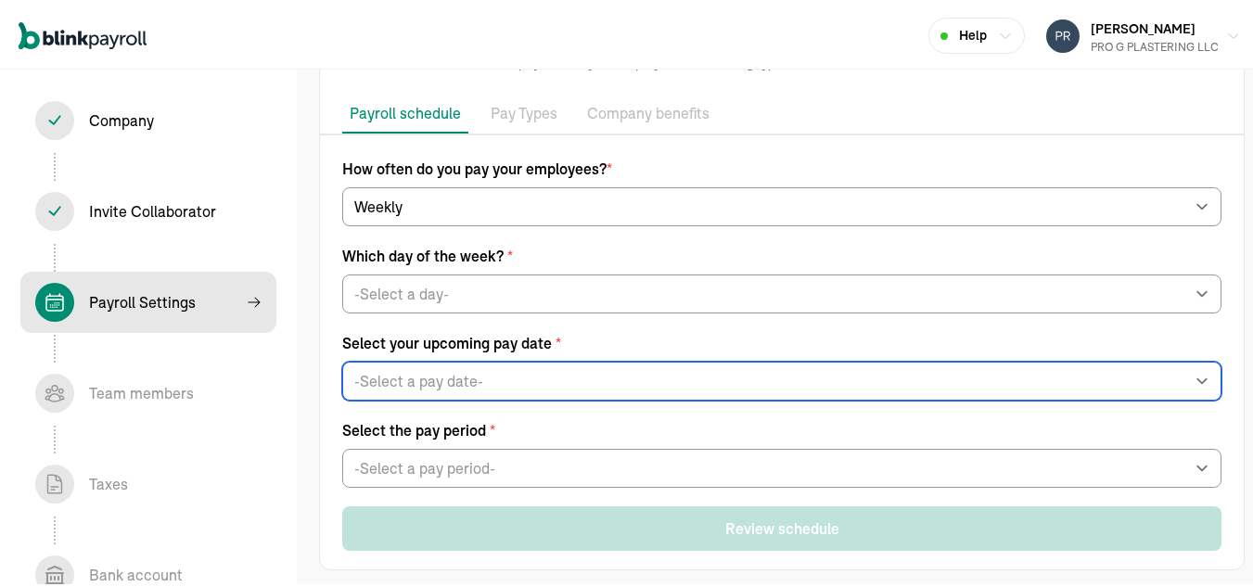
scroll to position [101, 0]
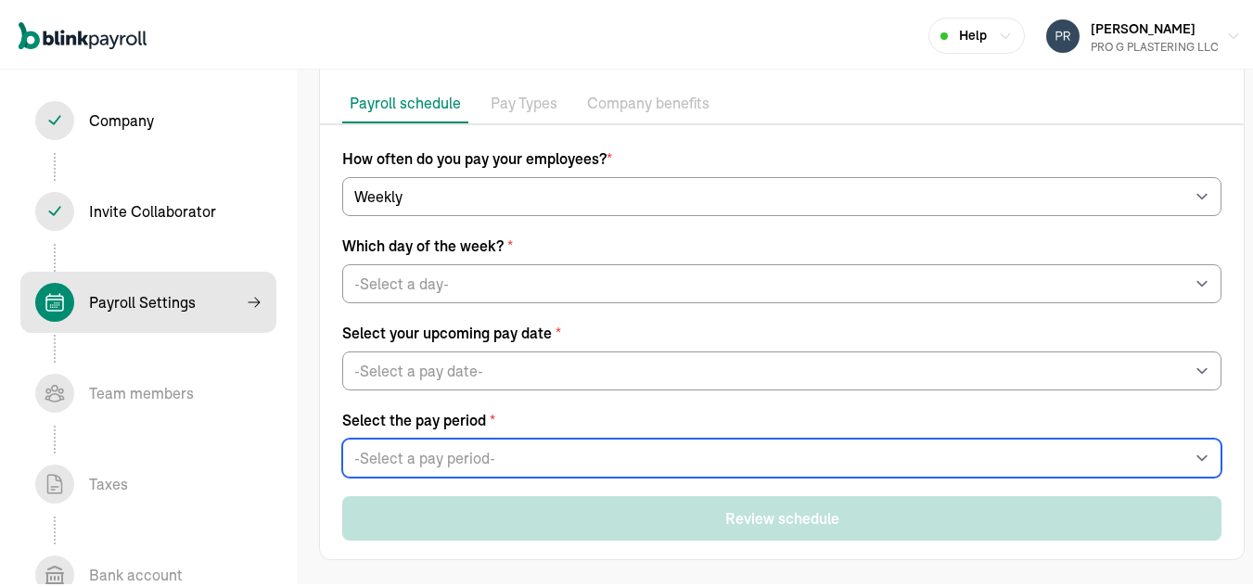
click at [592, 465] on select "-Select a pay period- Sat, Nov 08 - Fri, Nov 14 Sat, Nov 15 - Fri, Nov 21 Custo…" at bounding box center [782, 455] width 880 height 39
click at [550, 457] on select "-Select a pay period- Sat, Nov 08 - Fri, Nov 14 Sat, Nov 15 - Fri, Nov 21 Custo…" at bounding box center [782, 455] width 880 height 39
select select "Sat, Nov 08 - Fri, Nov 14"
click at [342, 436] on select "-Select a pay period- Sat, Nov 08 - Fri, Nov 14 Sat, Nov 15 - Fri, Nov 21 Custo…" at bounding box center [782, 455] width 880 height 39
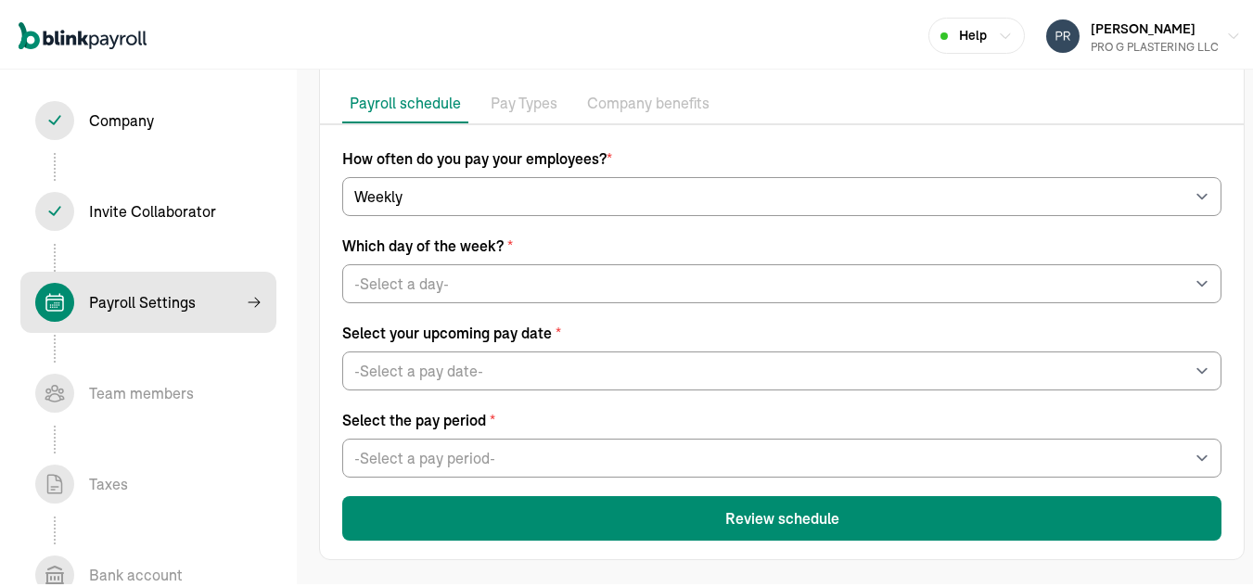
click at [746, 517] on button "Review schedule" at bounding box center [782, 516] width 880 height 45
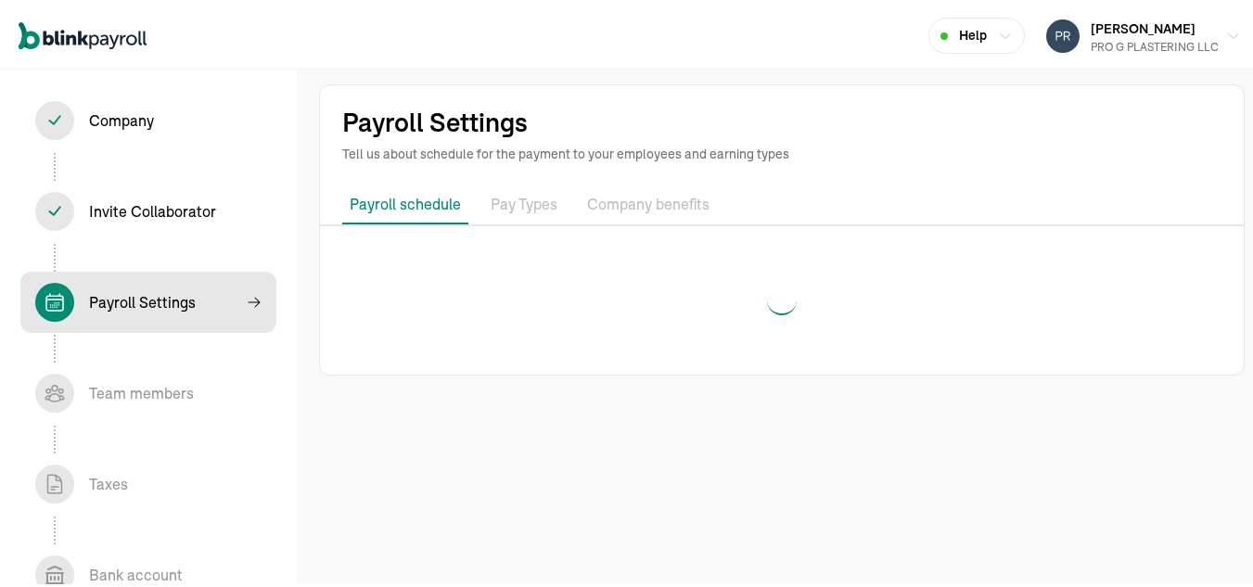
scroll to position [0, 0]
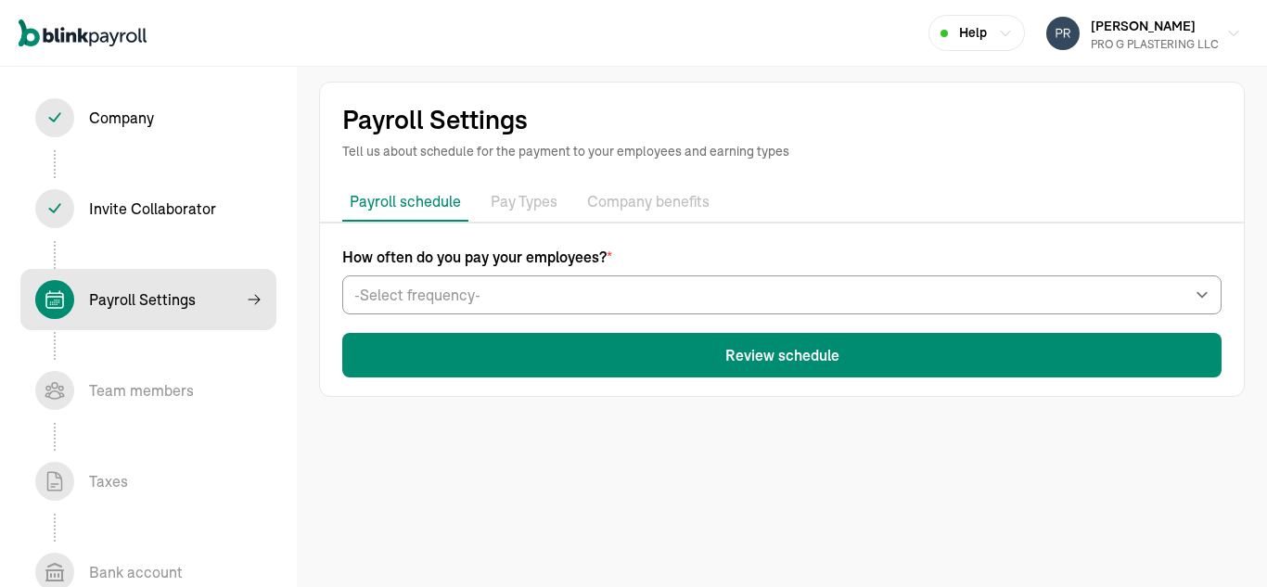
select select "weekly"
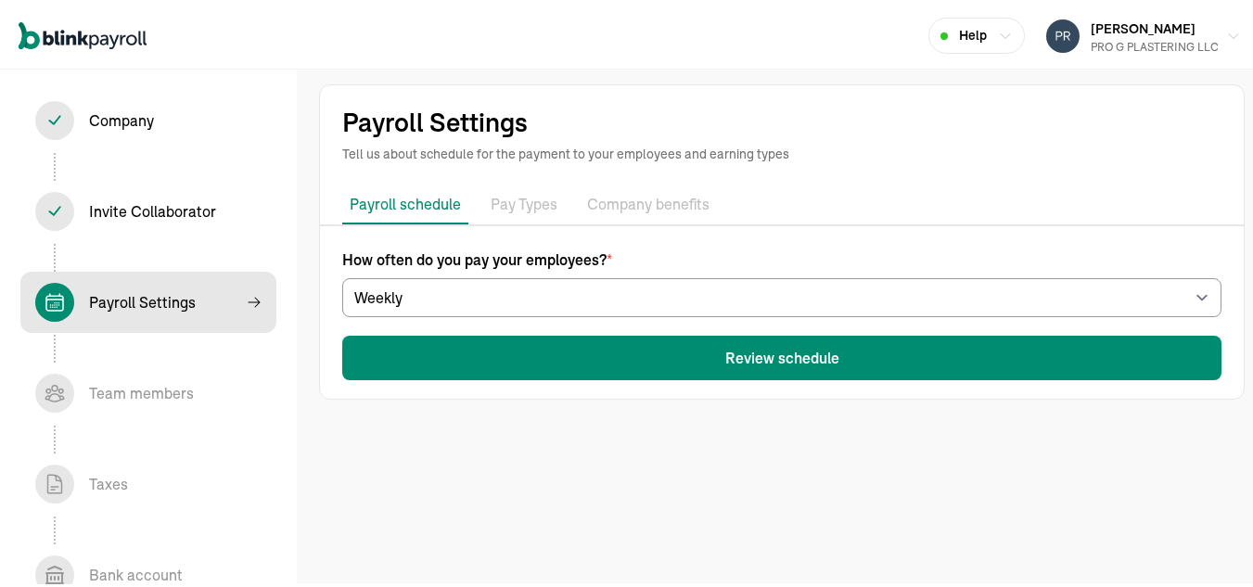
select select "Friday"
select select "11/21/2025"
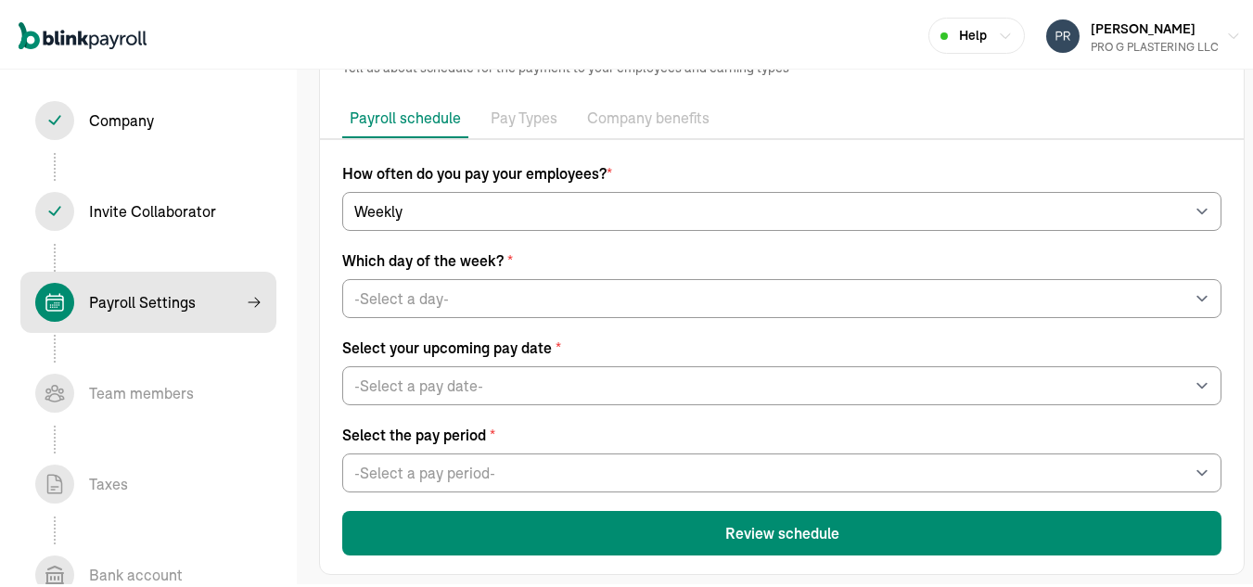
scroll to position [101, 0]
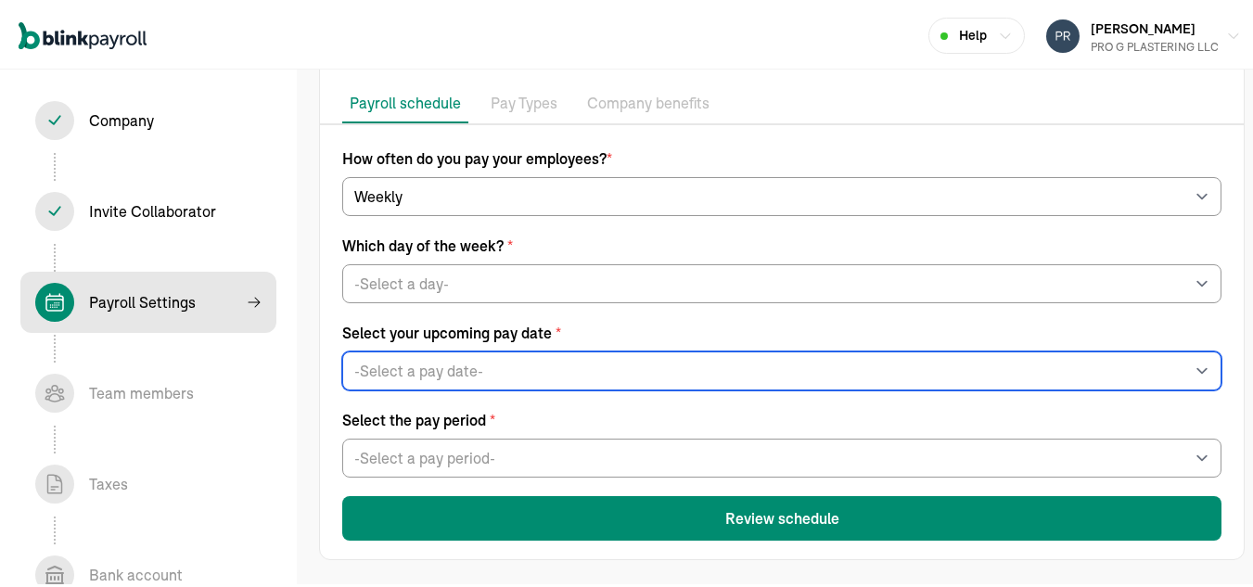
click at [522, 372] on select "-Select a pay date- Fri, Nov 21, 2025 Fri, Nov 28, 2025 Fri, Dec 05, 2025 Fri, …" at bounding box center [782, 368] width 880 height 39
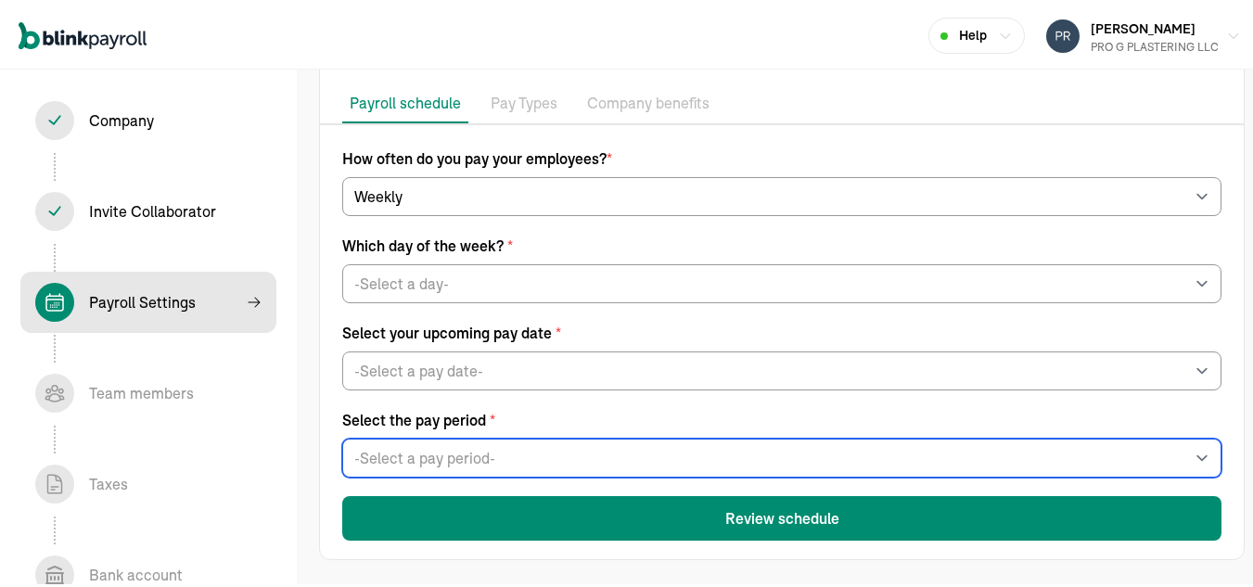
click at [514, 454] on select "-Select a pay period- Sat, Nov 08 - Fri, Nov 14 Sat, Nov 15 - Fri, Nov 21 Custo…" at bounding box center [782, 455] width 880 height 39
select select "Sat, Nov 15 - Fri, Nov 21"
click at [342, 436] on select "-Select a pay period- Sat, Nov 08 - Fri, Nov 14 Sat, Nov 15 - Fri, Nov 21 Custo…" at bounding box center [782, 455] width 880 height 39
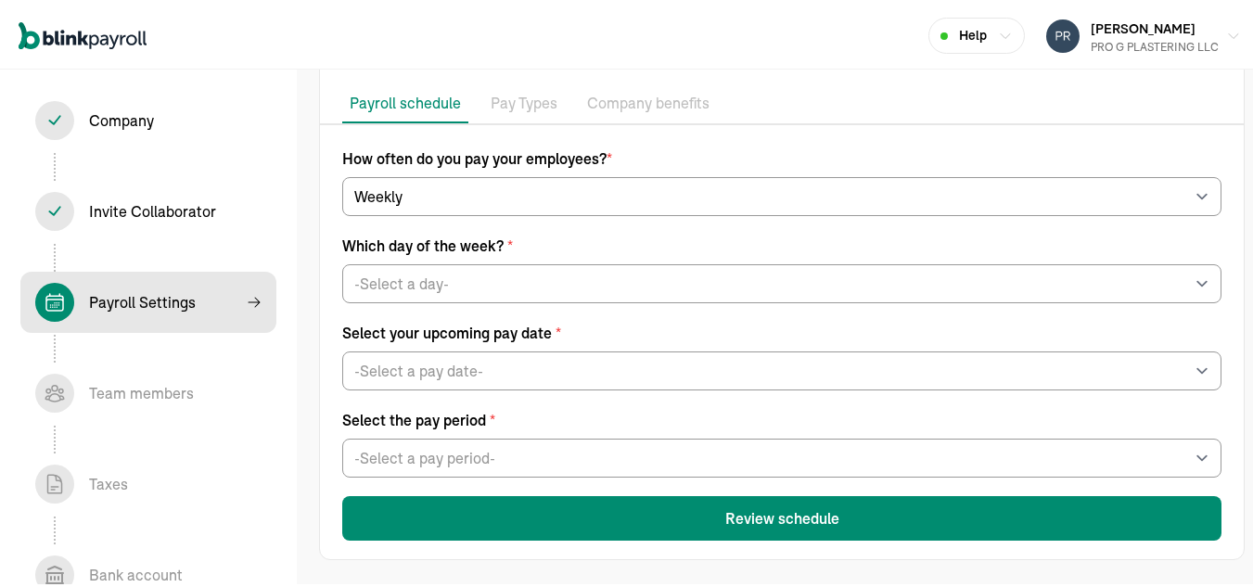
click at [659, 410] on span "Select the pay period *" at bounding box center [782, 417] width 880 height 22
click at [753, 514] on button "Review schedule" at bounding box center [782, 516] width 880 height 45
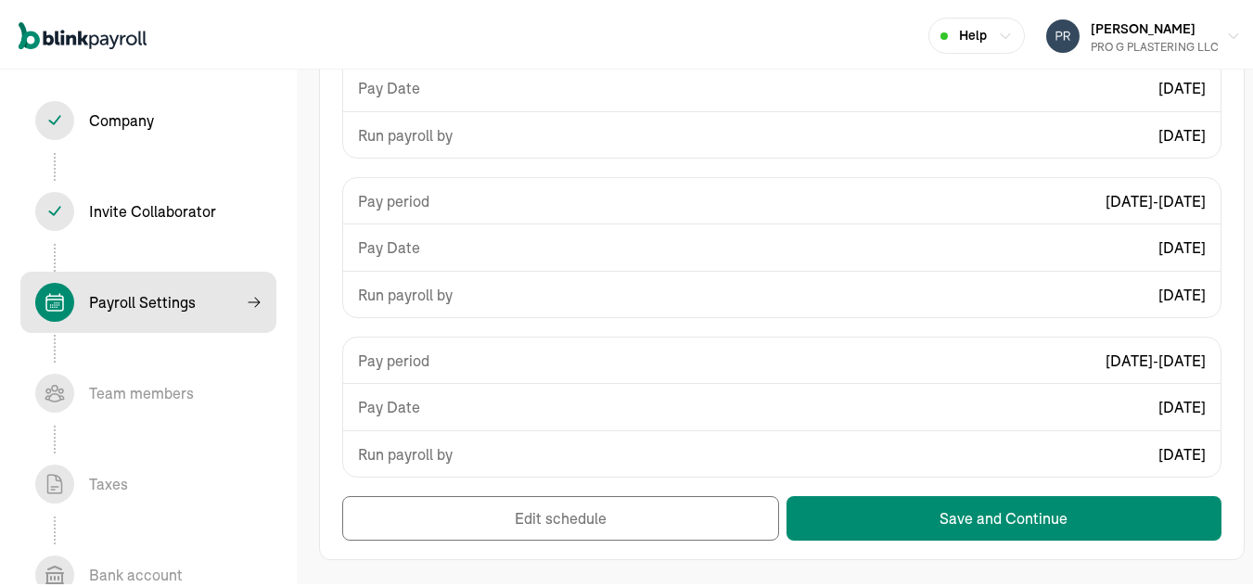
scroll to position [0, 0]
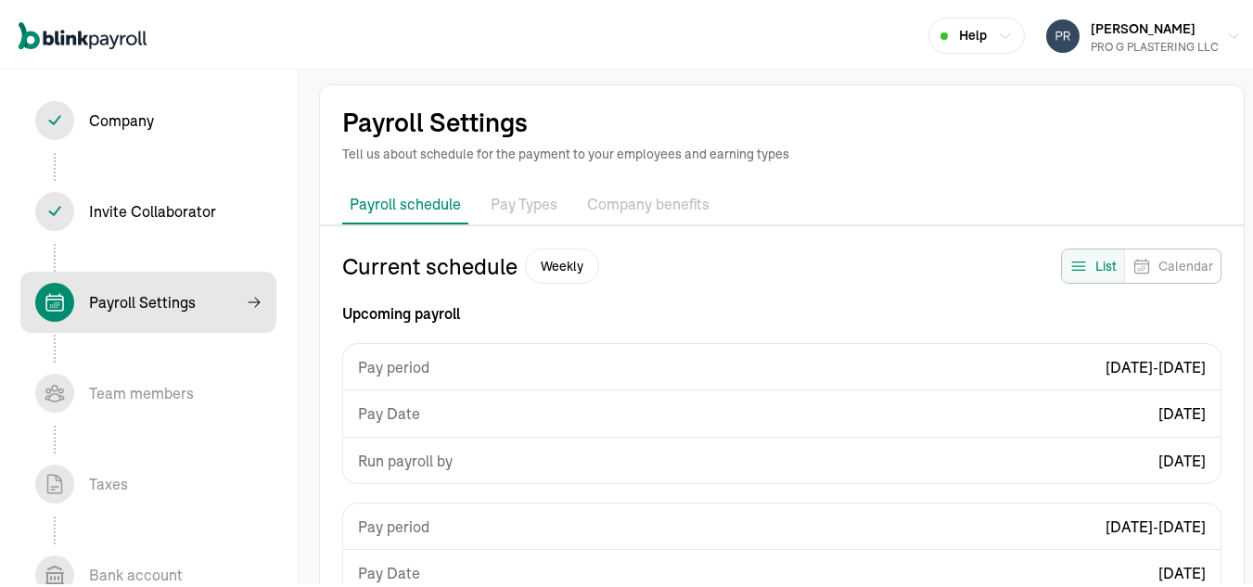
select select "weekly"
select select "Sat, Nov 08 - Fri, Nov 14"
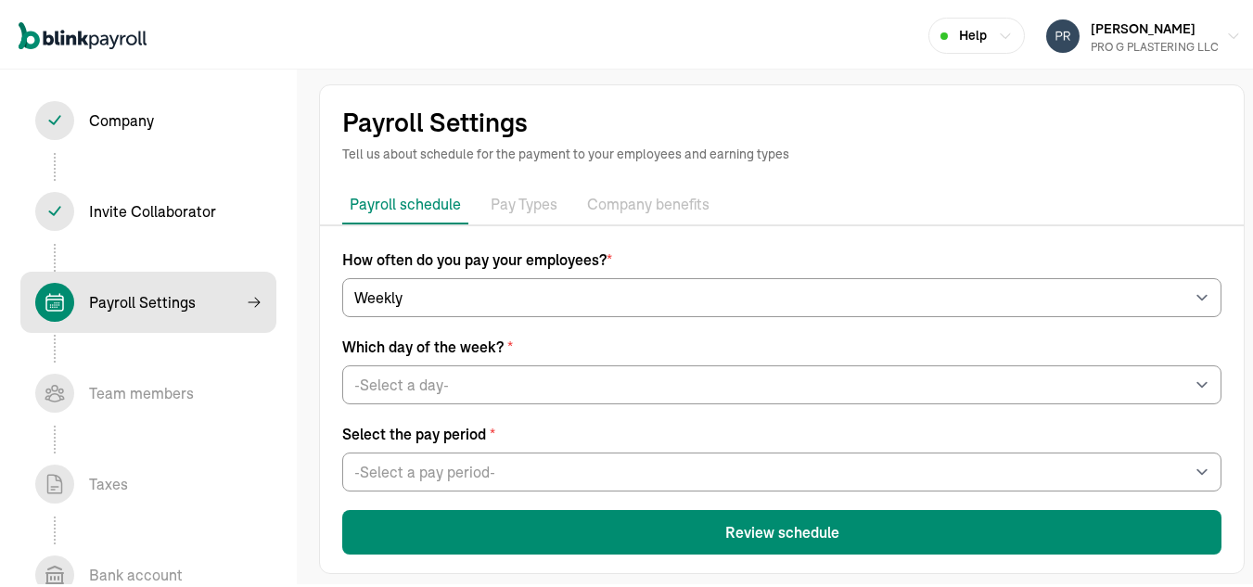
scroll to position [14, 0]
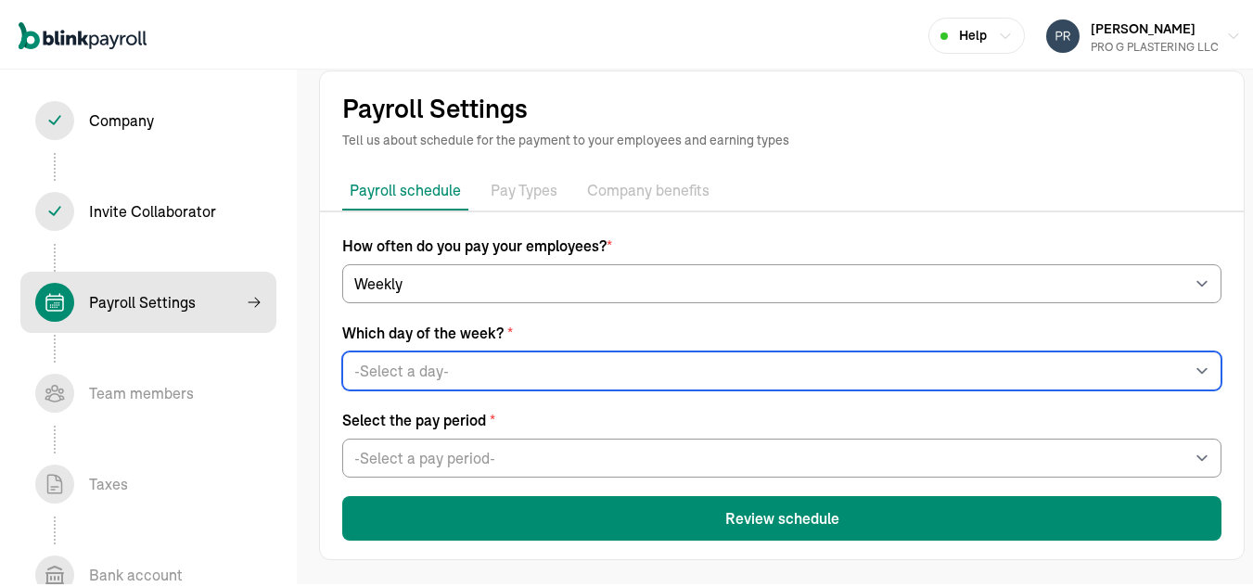
click at [589, 367] on select "-Select a day- Every Monday Every Tuesday Every Wednesday Every Thursday Every …" at bounding box center [782, 368] width 880 height 39
select select "Friday"
click at [342, 349] on select "-Select a day- Every Monday Every Tuesday Every Wednesday Every Thursday Every …" at bounding box center [782, 368] width 880 height 39
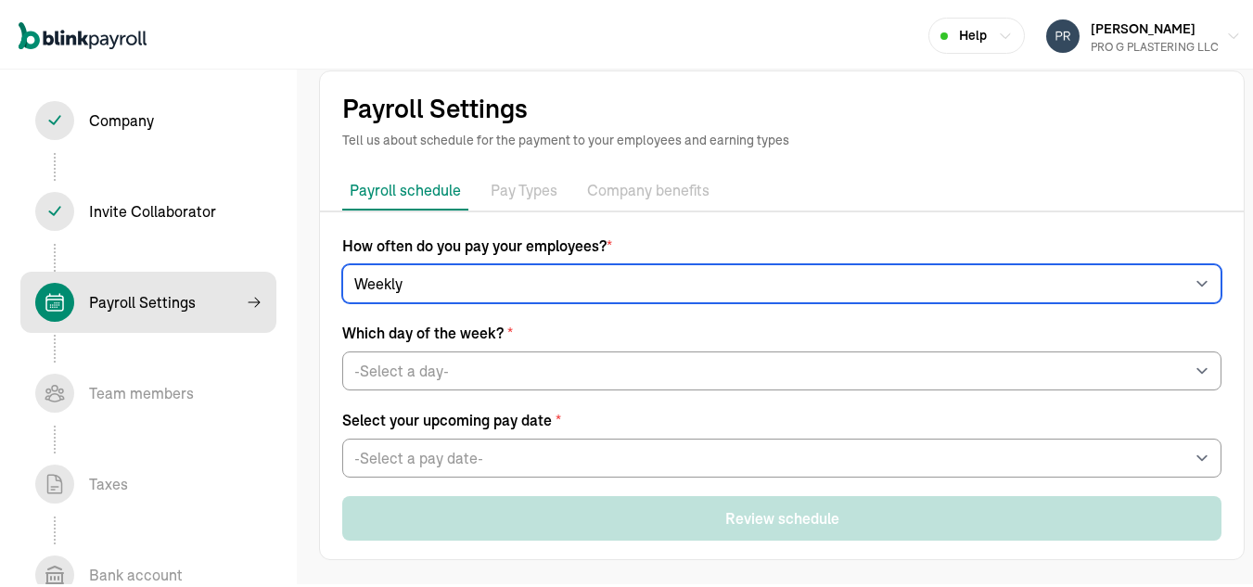
click at [407, 285] on select "-Select frequency- Weekly Bi-weekly Semi-monthly Monthly" at bounding box center [782, 281] width 880 height 39
select select "biweekly"
click at [342, 276] on select "-Select frequency- Weekly Bi-weekly Semi-monthly Monthly" at bounding box center [782, 281] width 880 height 39
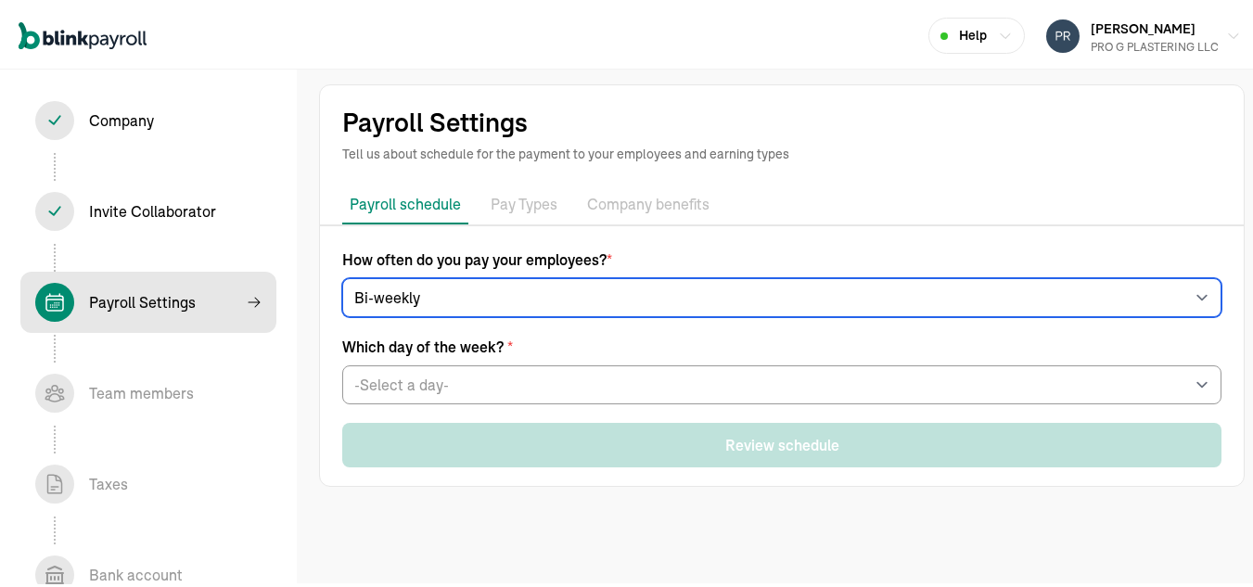
scroll to position [0, 0]
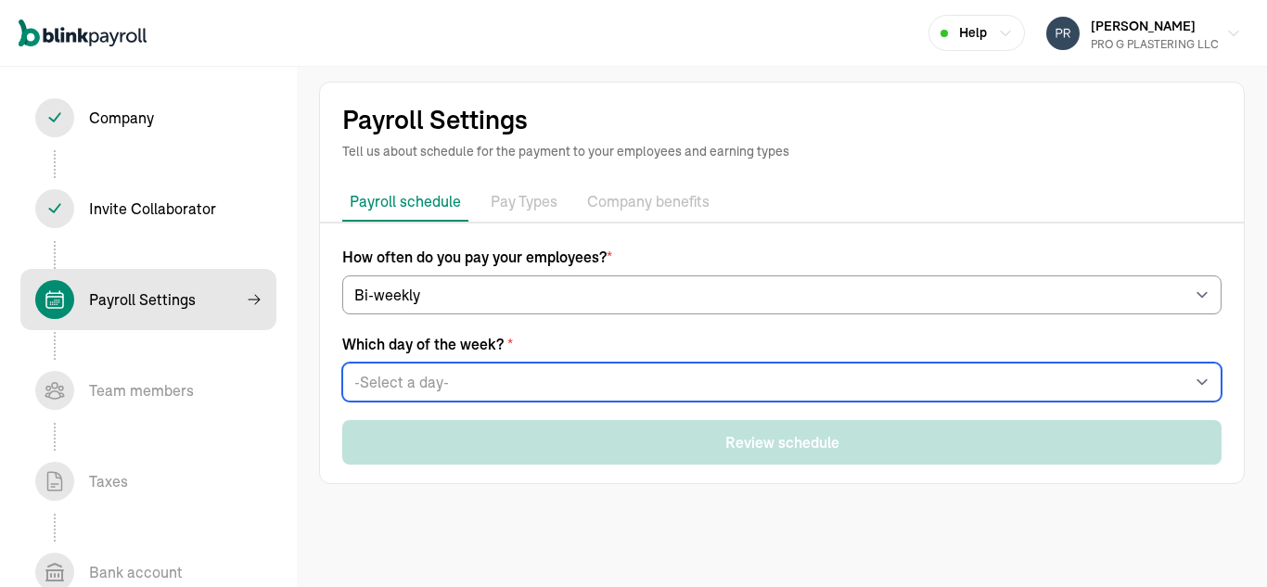
click at [386, 380] on select "-Select a day- Every Monday Every Tuesday Every Wednesday Every Thursday Every …" at bounding box center [782, 382] width 880 height 39
select select "Friday"
click at [342, 363] on select "-Select a day- Every Monday Every Tuesday Every Wednesday Every Thursday Every …" at bounding box center [782, 382] width 880 height 39
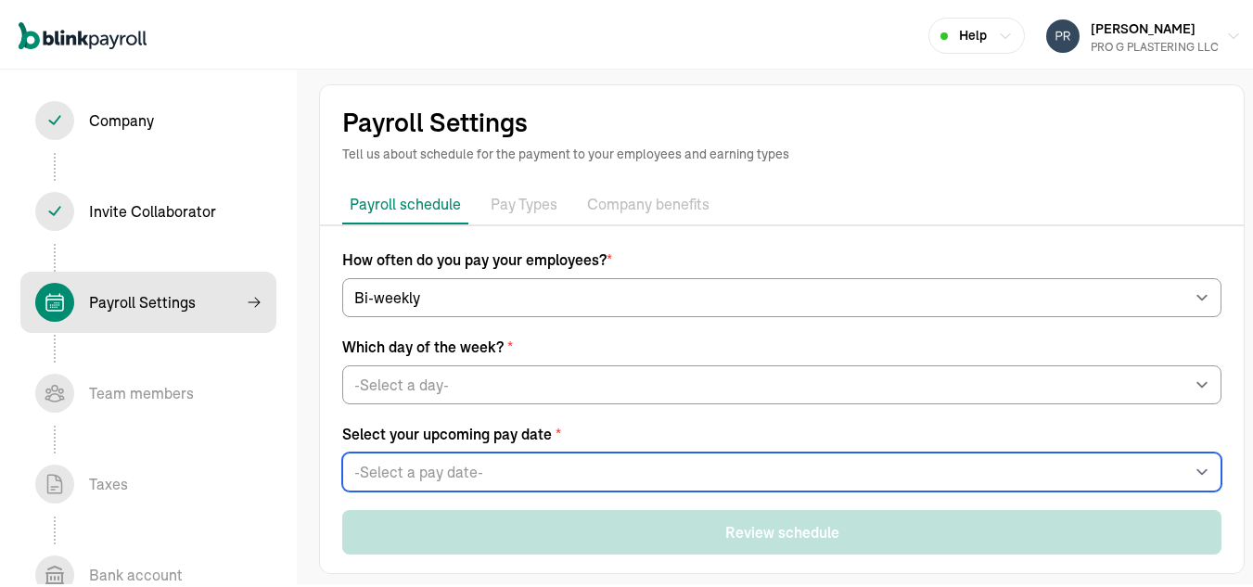
click at [383, 466] on select "-Select a pay date- Fri, Nov 21, 2025 Fri, Nov 28, 2025 Fri, Dec 05, 2025 Fri, …" at bounding box center [782, 469] width 880 height 39
click at [342, 450] on select "-Select a pay date- Fri, Nov 21, 2025 Fri, Nov 28, 2025 Fri, Dec 05, 2025 Fri, …" at bounding box center [782, 469] width 880 height 39
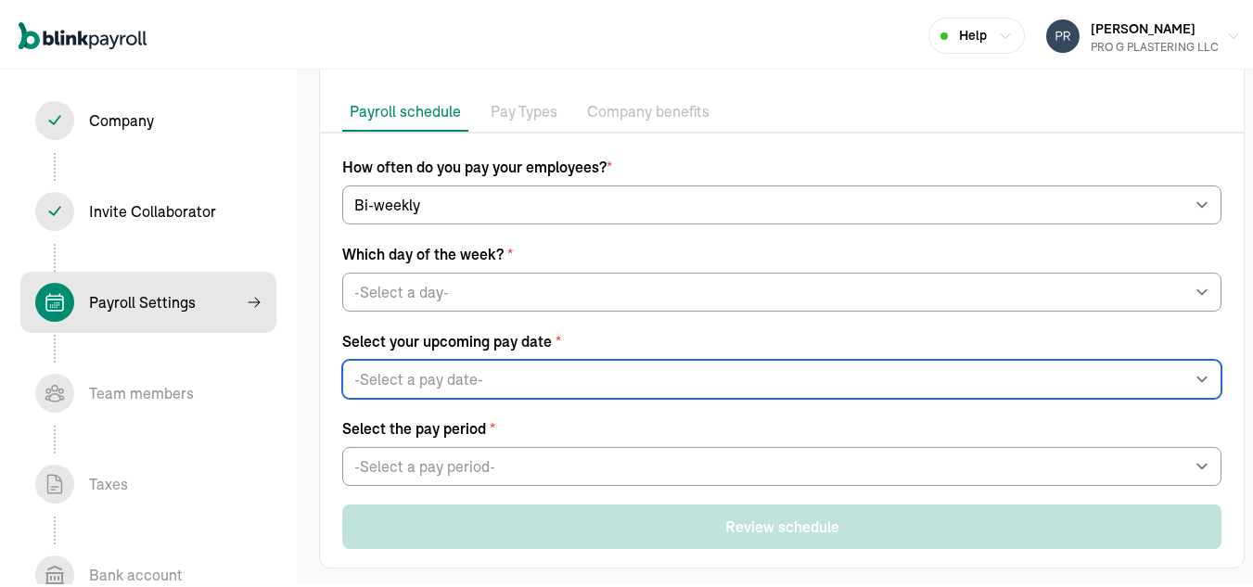
scroll to position [101, 0]
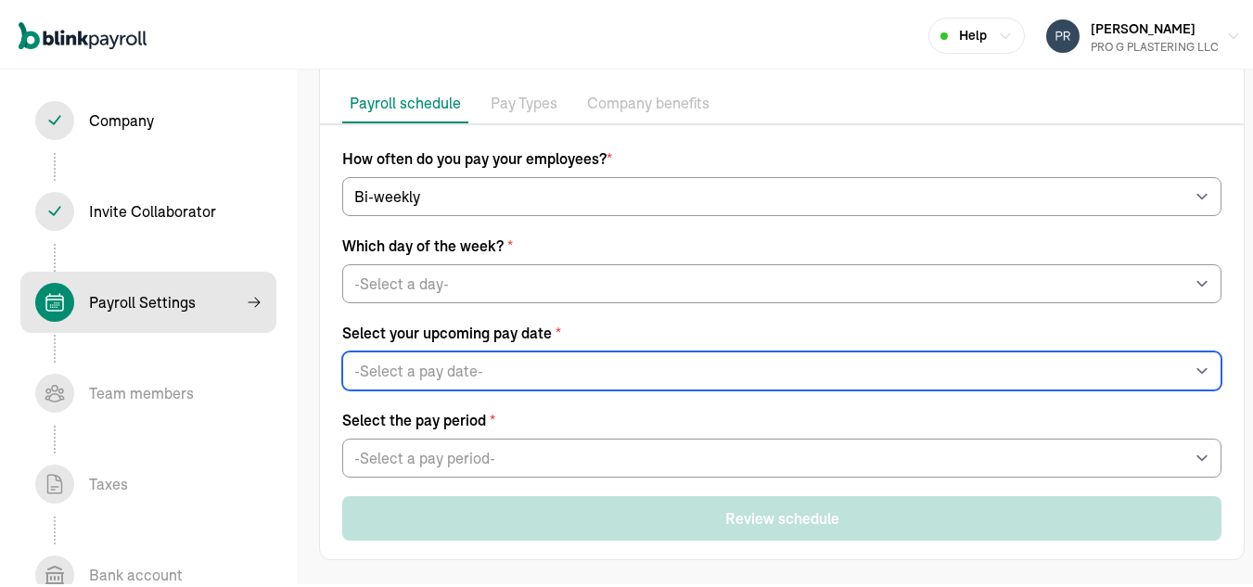
click at [387, 366] on select "-Select a pay date- Fri, Nov 21, 2025 Fri, Nov 28, 2025 Fri, Dec 05, 2025 Fri, …" at bounding box center [782, 368] width 880 height 39
select select "11/21/2025"
click at [342, 349] on select "-Select a pay date- Fri, Nov 21, 2025 Fri, Nov 28, 2025 Fri, Dec 05, 2025 Fri, …" at bounding box center [782, 368] width 880 height 39
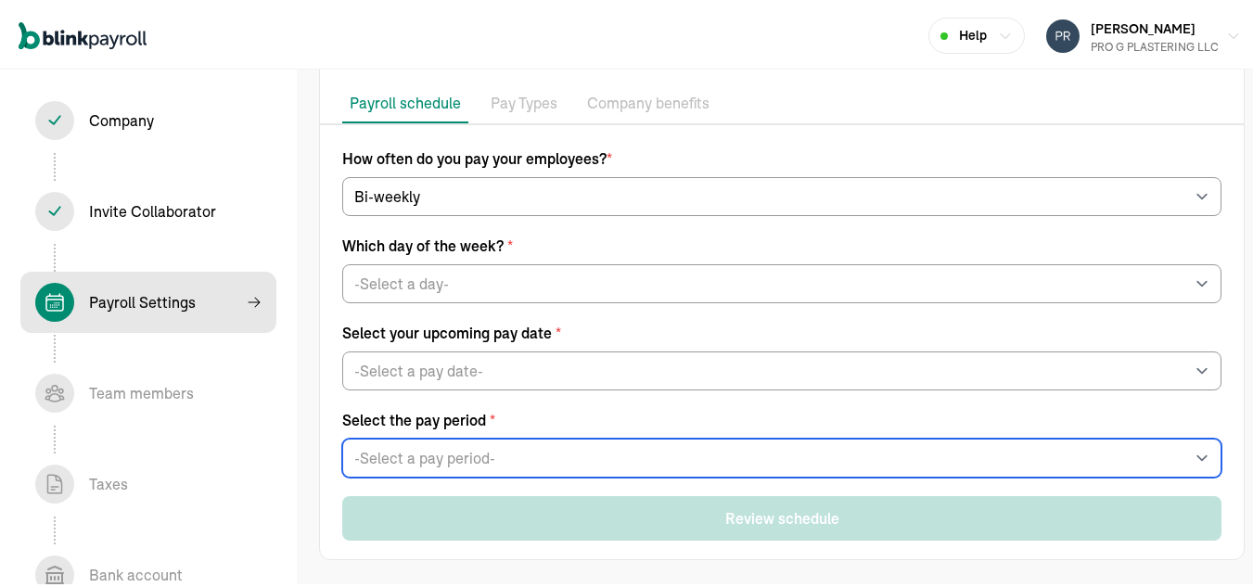
click at [669, 473] on select "-Select a pay period- Sat, Nov 01 - Fri, Nov 14 Sat, Nov 08 - Fri, Nov 21 Custo…" at bounding box center [782, 455] width 880 height 39
select select "Sat, Nov 01 - Fri, Nov 14"
click at [342, 436] on select "-Select a pay period- Sat, Nov 01 - Fri, Nov 14 Sat, Nov 08 - Fri, Nov 21 Custo…" at bounding box center [782, 455] width 880 height 39
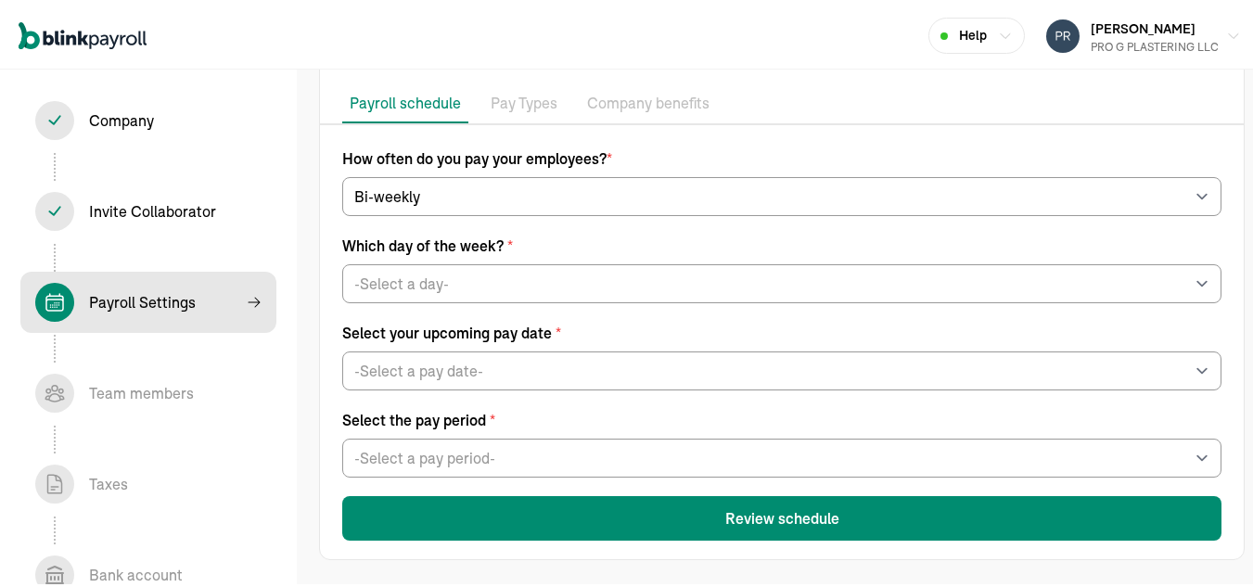
click at [838, 513] on button "Review schedule" at bounding box center [782, 516] width 880 height 45
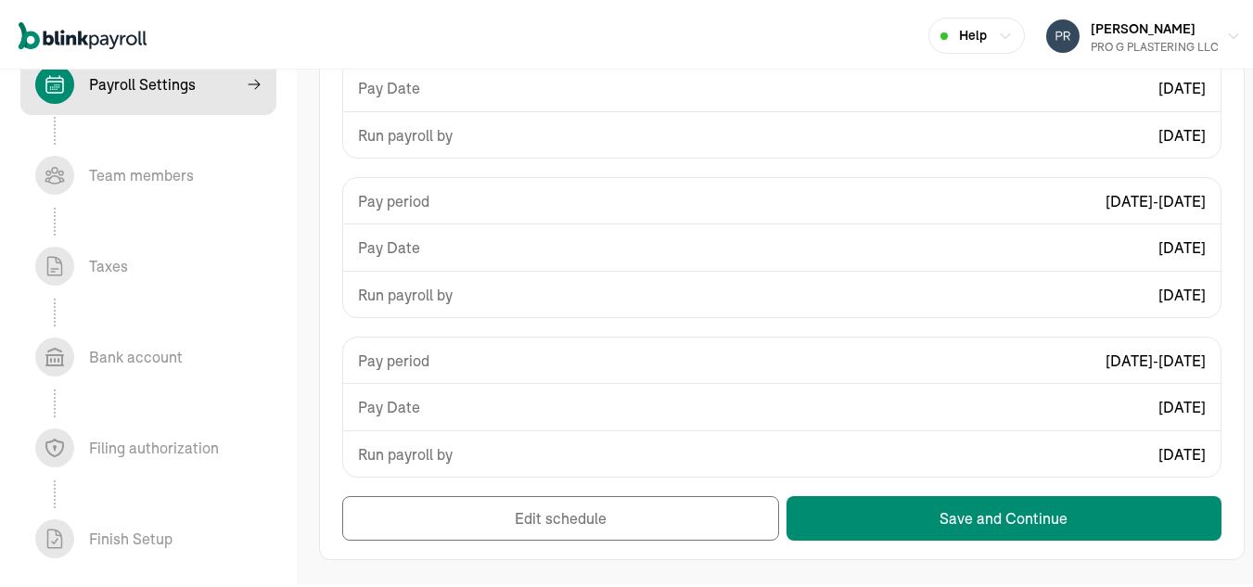
scroll to position [0, 0]
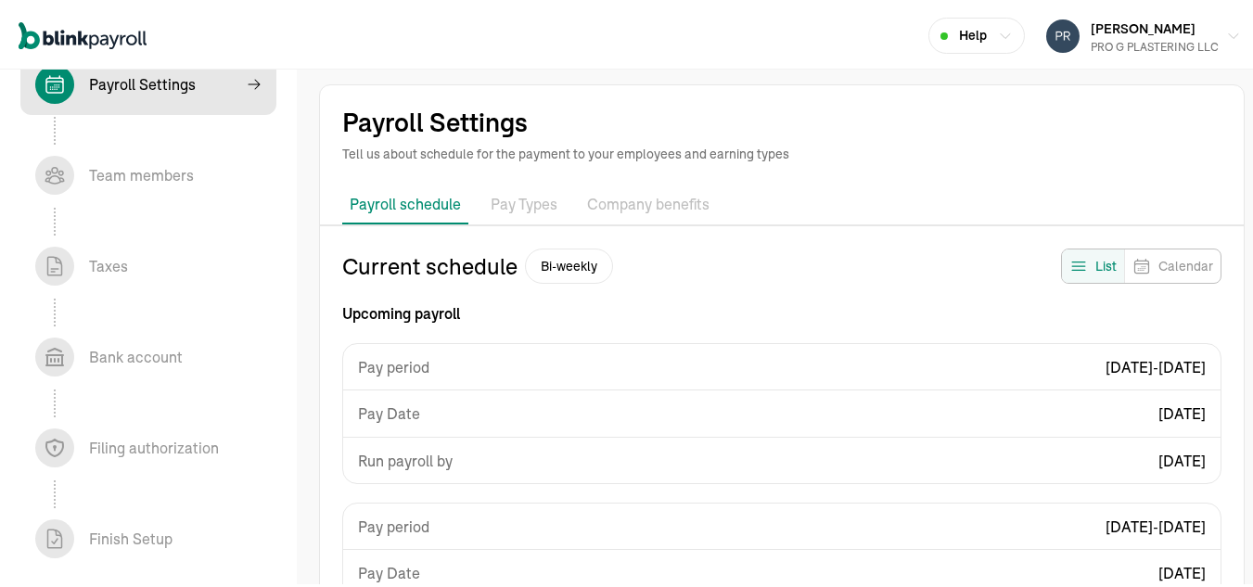
select select "biweekly"
select select "Friday"
select select "11/21/2025"
select select "Sat, Nov 01 - Fri, Nov 14"
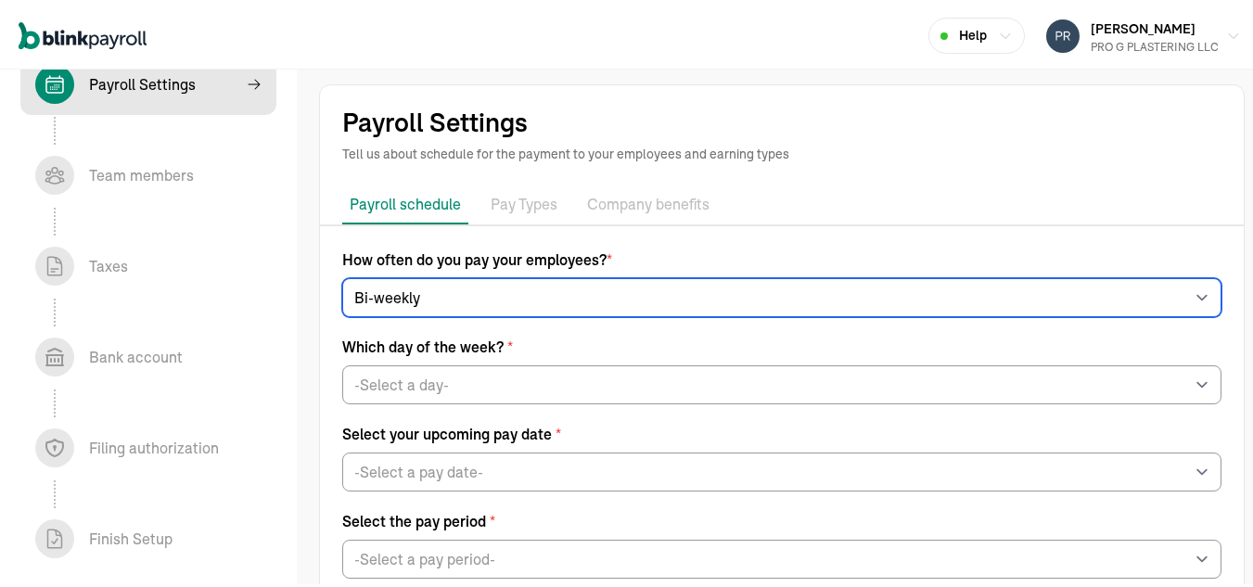
click at [538, 303] on select "-Select frequency- Weekly Bi-weekly Semi-monthly Monthly" at bounding box center [782, 295] width 880 height 39
select select "weekly"
click at [342, 276] on select "-Select frequency- Weekly Bi-weekly Semi-monthly Monthly" at bounding box center [782, 295] width 880 height 39
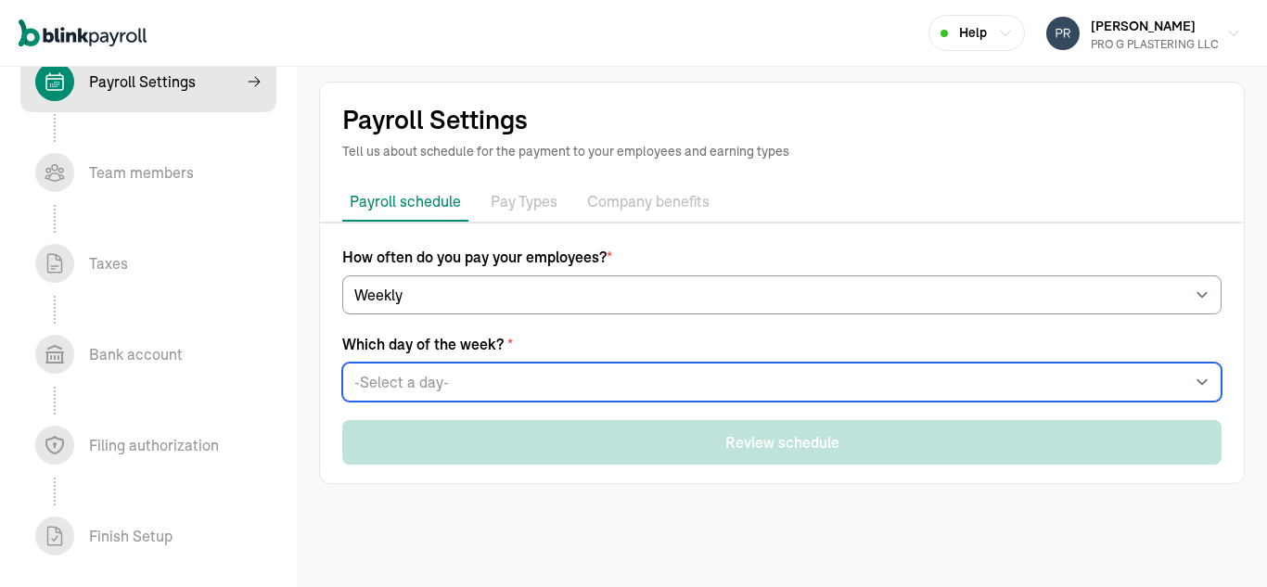
click at [588, 384] on select "-Select a day- Every Monday Every Tuesday Every Wednesday Every Thursday Every …" at bounding box center [782, 382] width 880 height 39
select select "Friday"
click at [342, 363] on select "-Select a day- Every Monday Every Tuesday Every Wednesday Every Thursday Every …" at bounding box center [782, 382] width 880 height 39
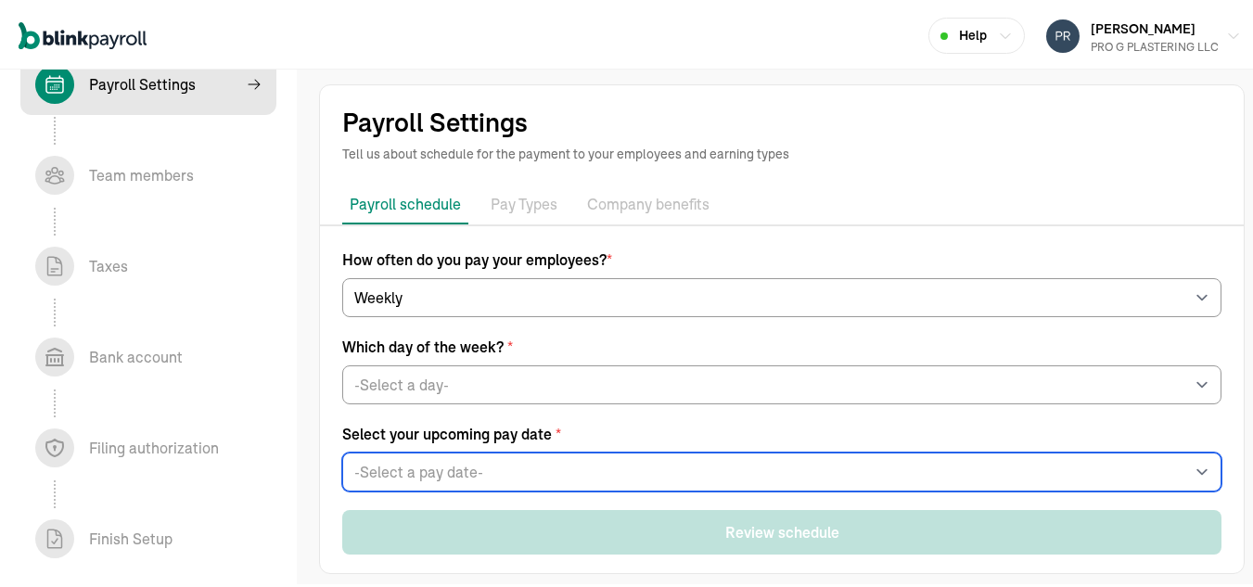
click at [529, 464] on select "-Select a pay date- Fri, Nov 21, 2025 Fri, Nov 28, 2025 Fri, Dec 05, 2025 Fri, …" at bounding box center [782, 469] width 880 height 39
select select "11/21/2025"
click at [342, 450] on select "-Select a pay date- Fri, Nov 21, 2025 Fri, Nov 28, 2025 Fri, Dec 05, 2025 Fri, …" at bounding box center [782, 469] width 880 height 39
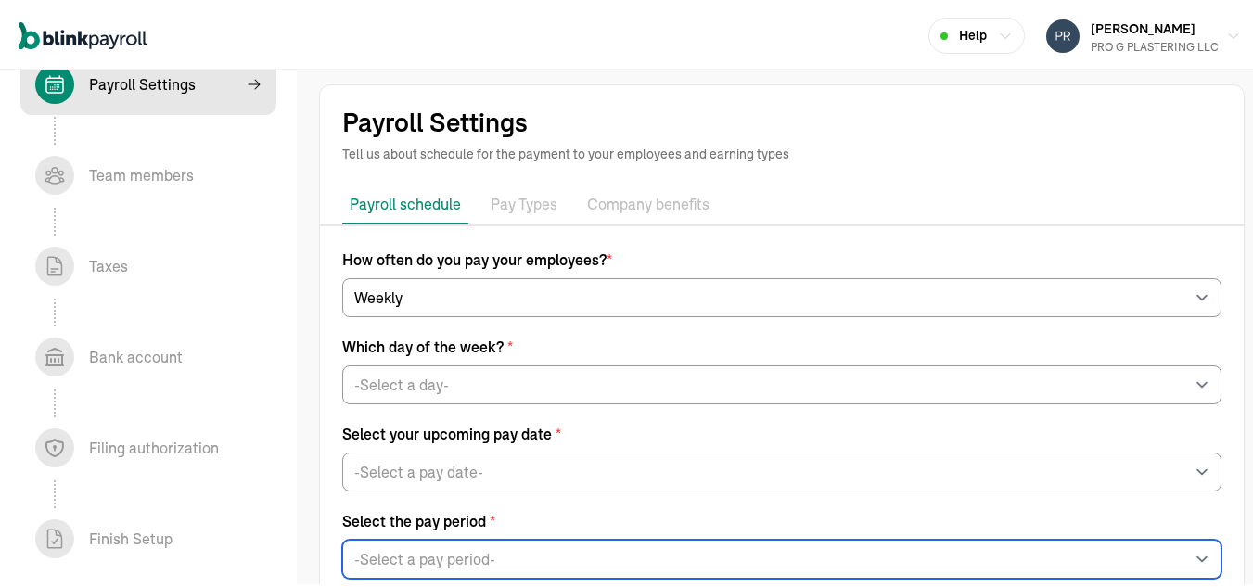
click at [482, 553] on select "-Select a pay period- Sat, Nov 08 - Fri, Nov 14 Sat, Nov 15 - Fri, Nov 21 Custo…" at bounding box center [782, 556] width 880 height 39
select select "Sat, Nov 15 - Fri, Nov 21"
click at [342, 537] on select "-Select a pay period- Sat, Nov 08 - Fri, Nov 14 Sat, Nov 15 - Fri, Nov 21 Custo…" at bounding box center [782, 556] width 880 height 39
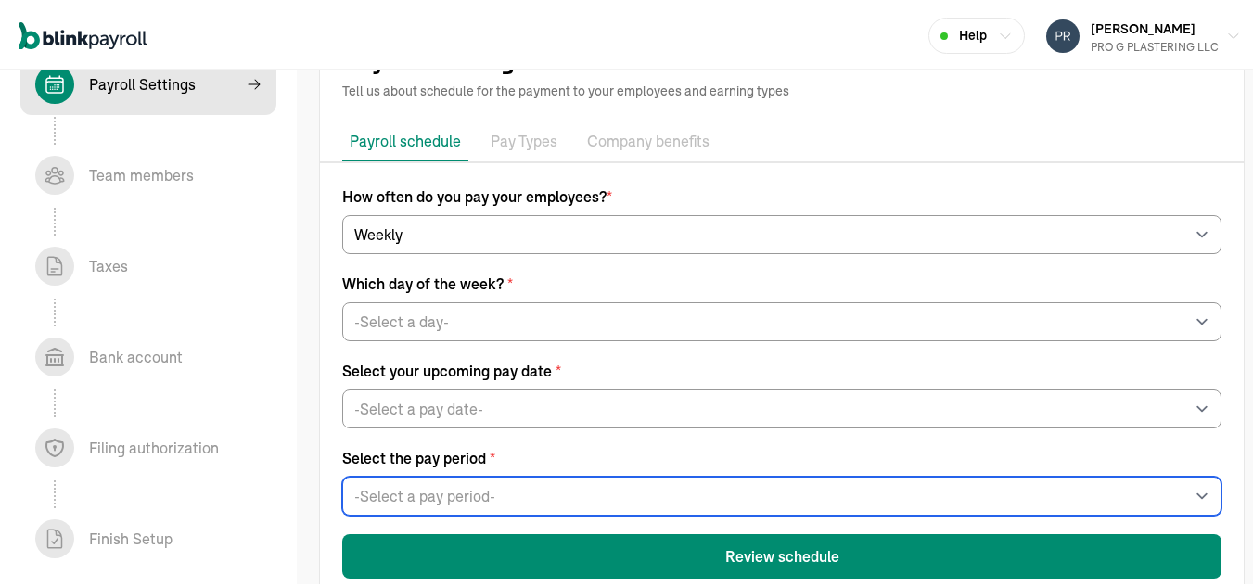
scroll to position [101, 0]
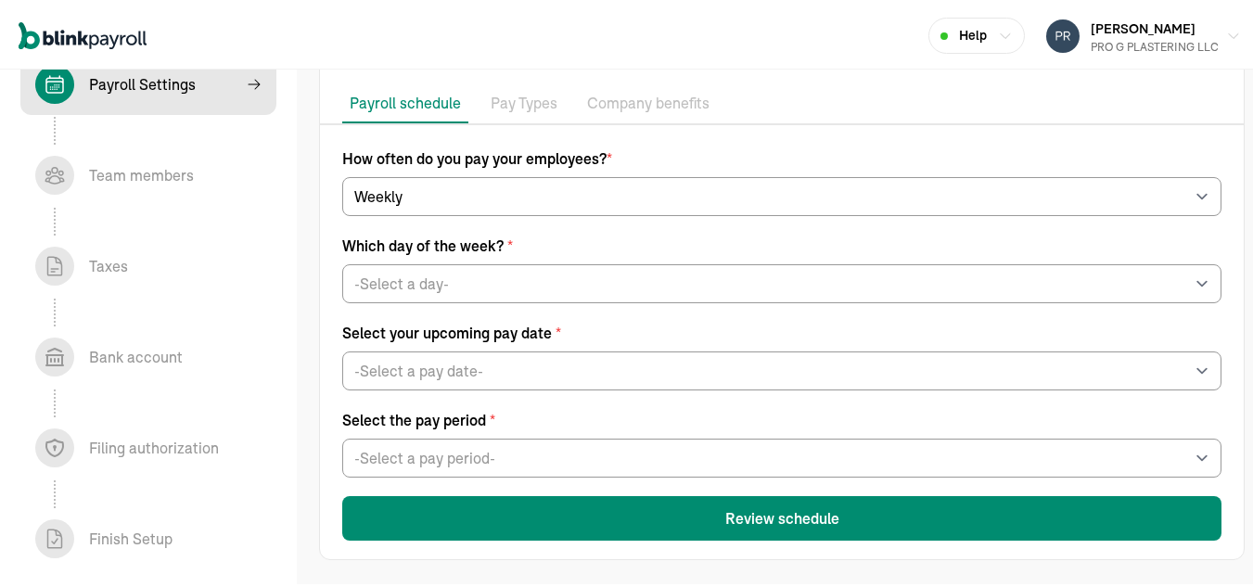
click at [774, 531] on button "Review schedule" at bounding box center [782, 516] width 880 height 45
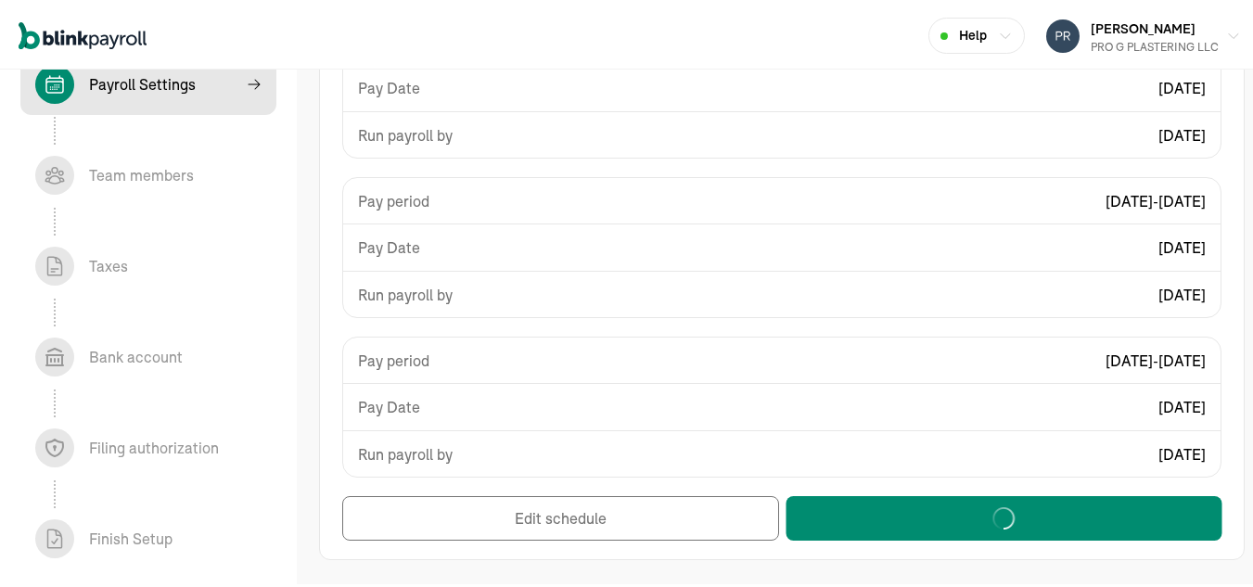
scroll to position [0, 0]
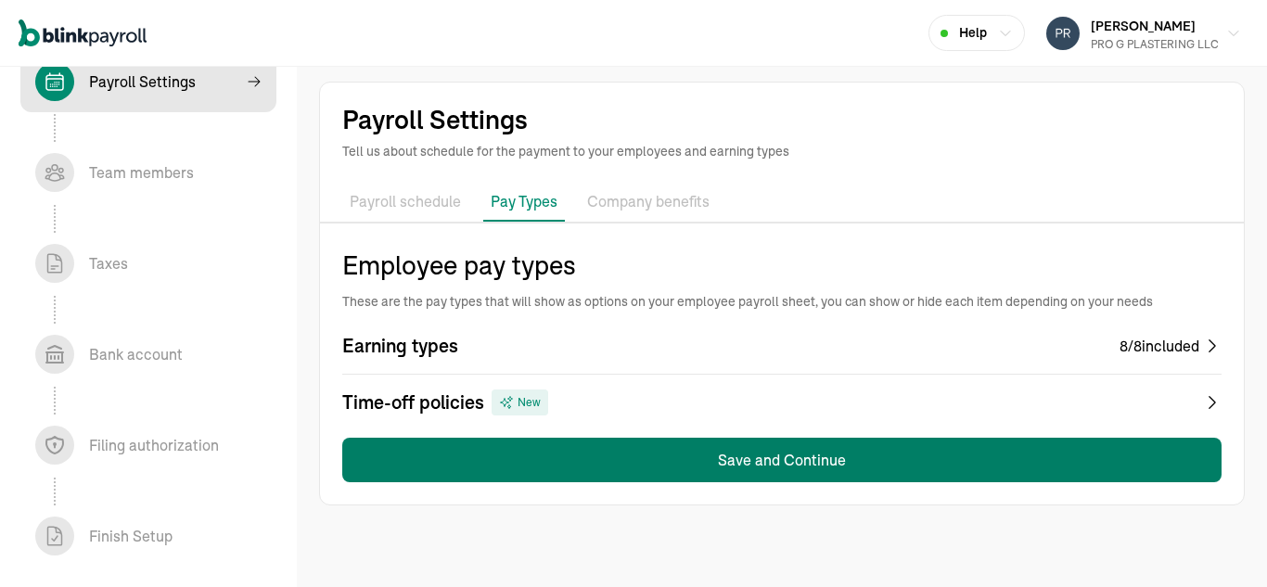
click at [773, 462] on button "Save and Continue" at bounding box center [782, 460] width 880 height 45
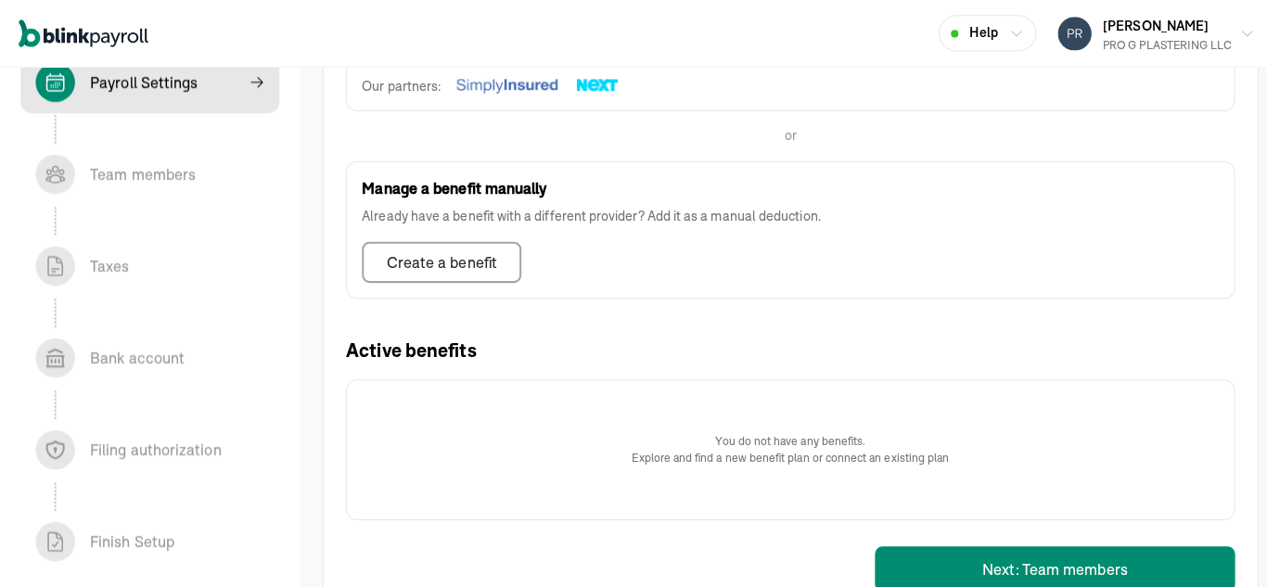
scroll to position [523, 0]
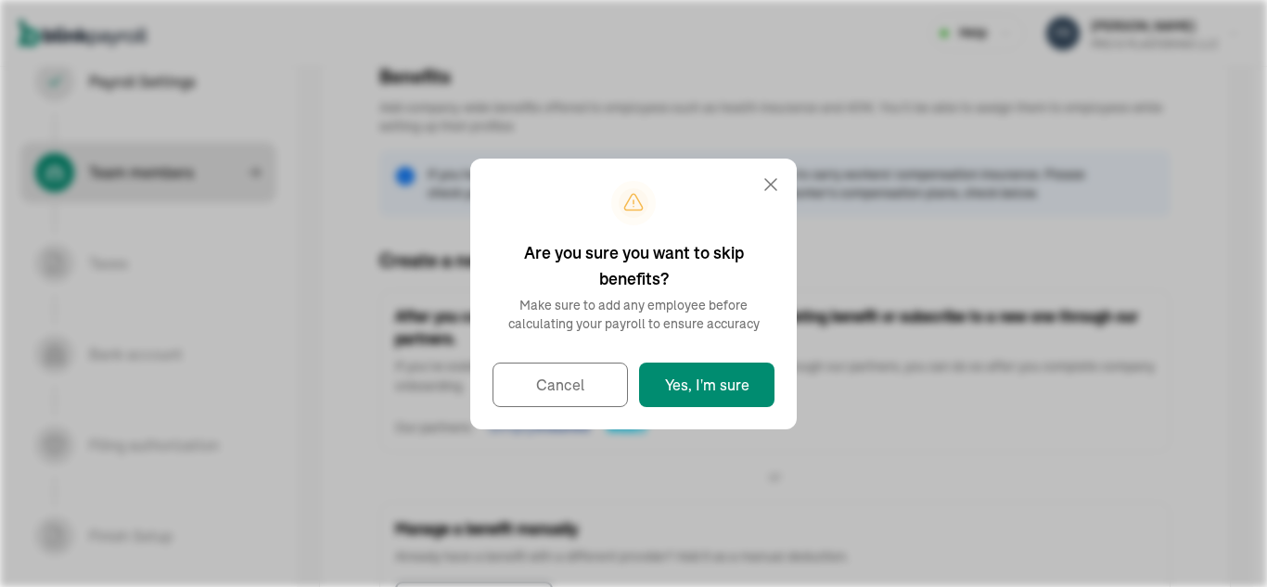
select select "employee"
select select "contractor"
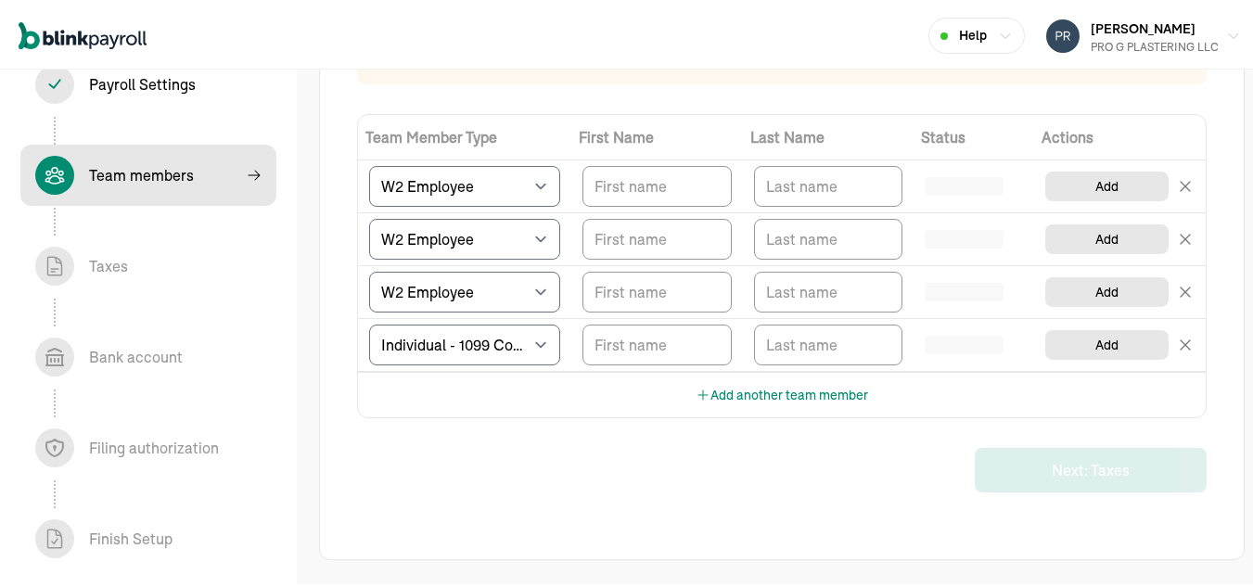
scroll to position [209, 0]
click at [28, 267] on span "Taxes In progress" at bounding box center [148, 263] width 256 height 61
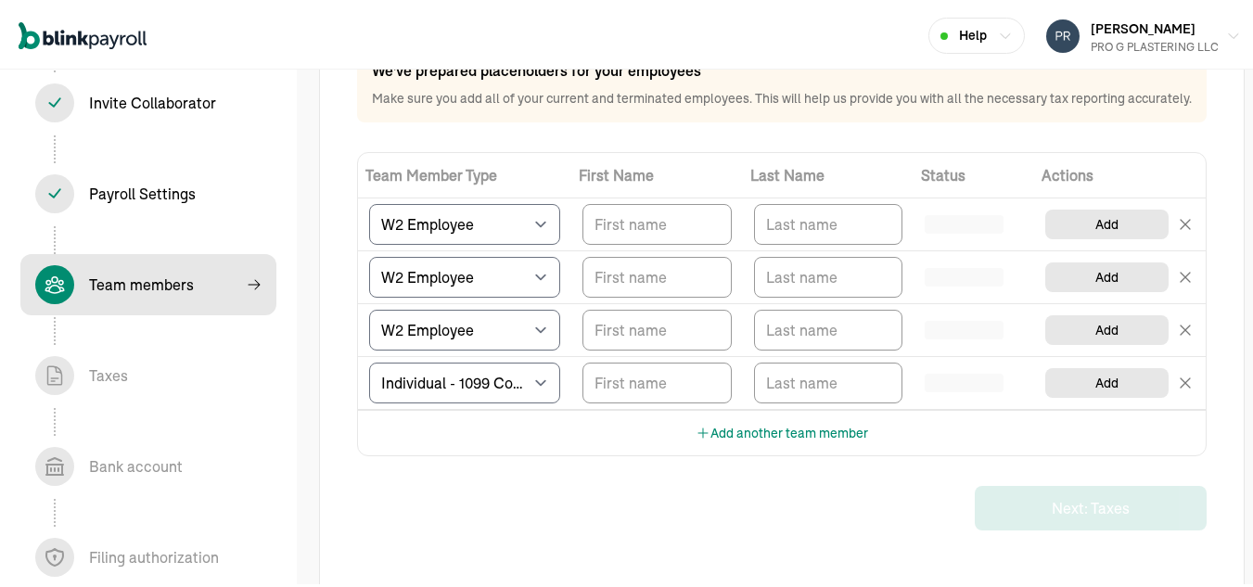
scroll to position [153, 0]
click at [661, 241] on input "TextInput" at bounding box center [657, 220] width 149 height 41
type input "AKIKO"
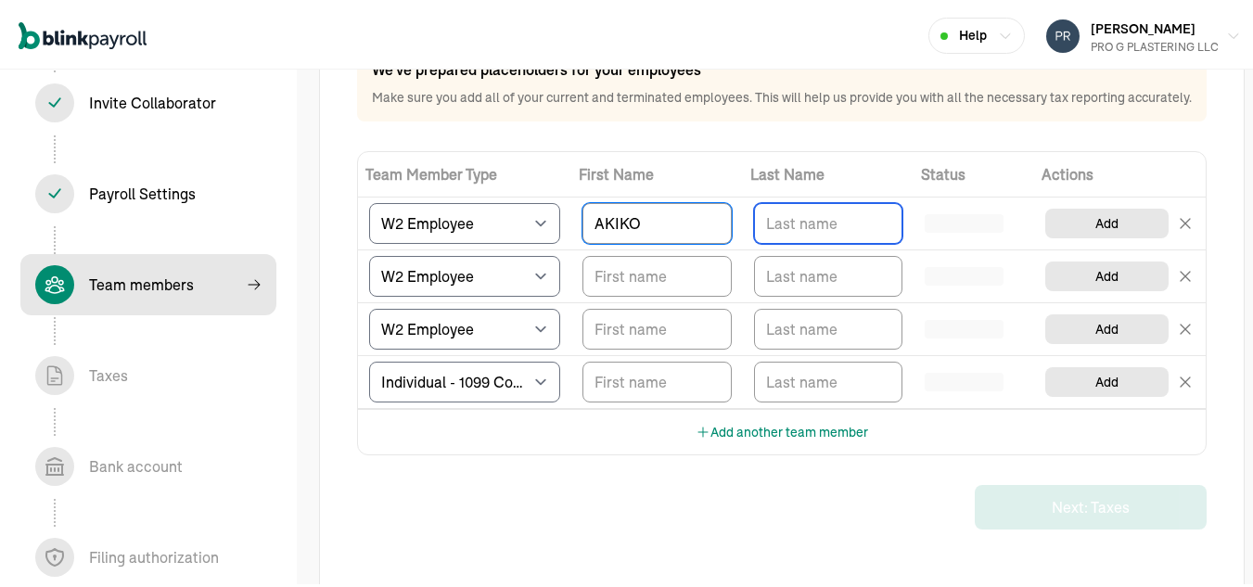
click at [766, 241] on input "TextInput" at bounding box center [828, 220] width 149 height 41
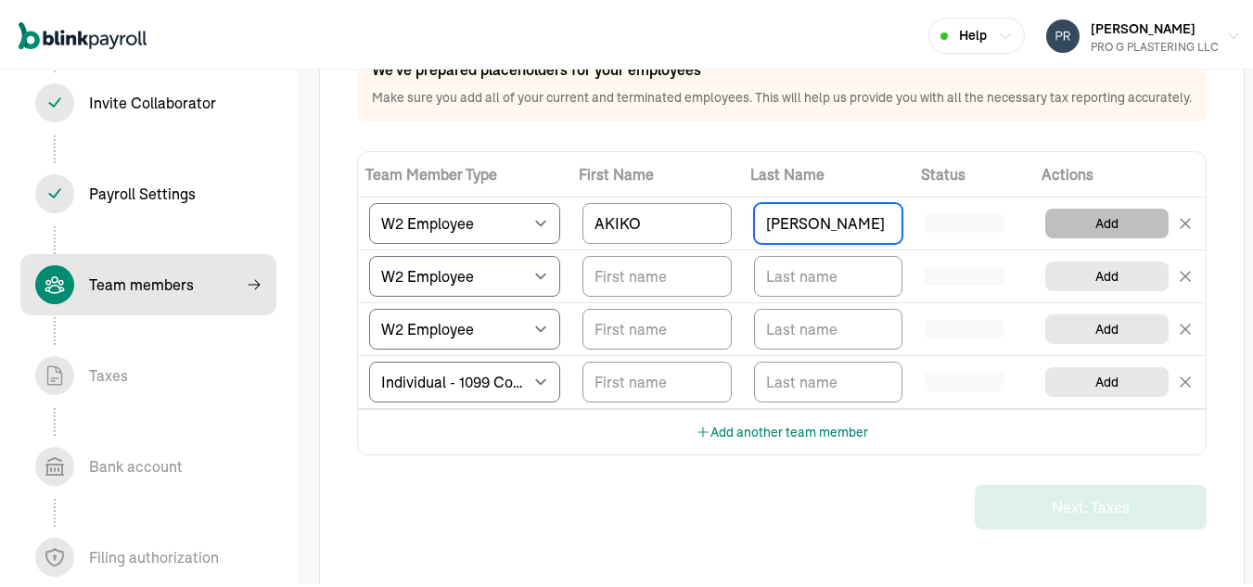
type input "NEUFER"
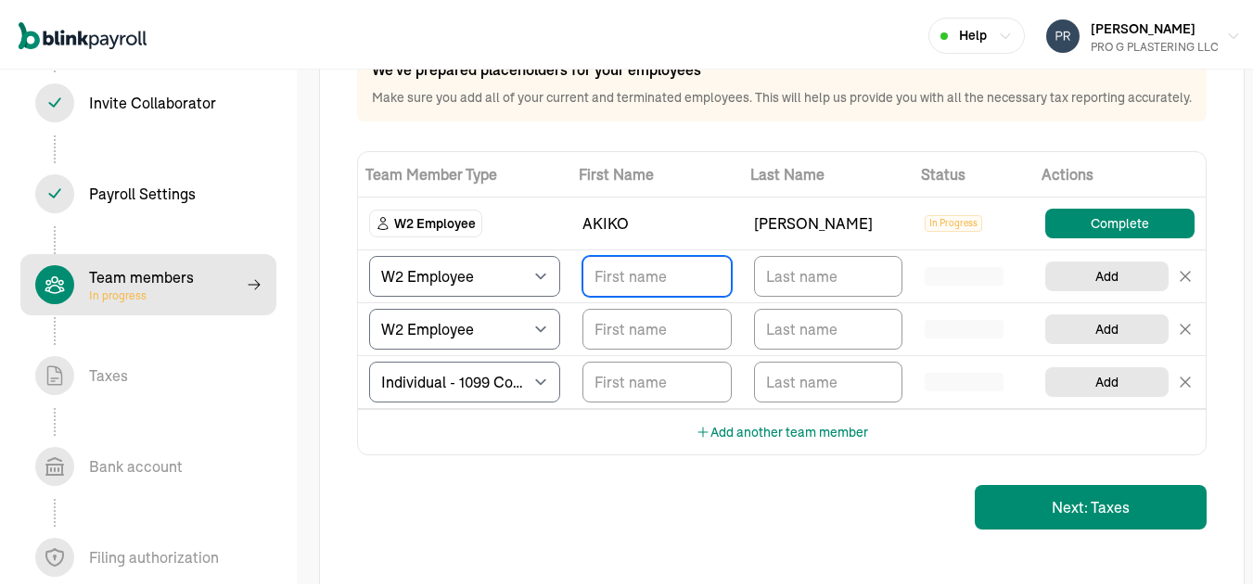
click at [666, 288] on input "TextInput" at bounding box center [657, 273] width 149 height 41
type input "DONALD"
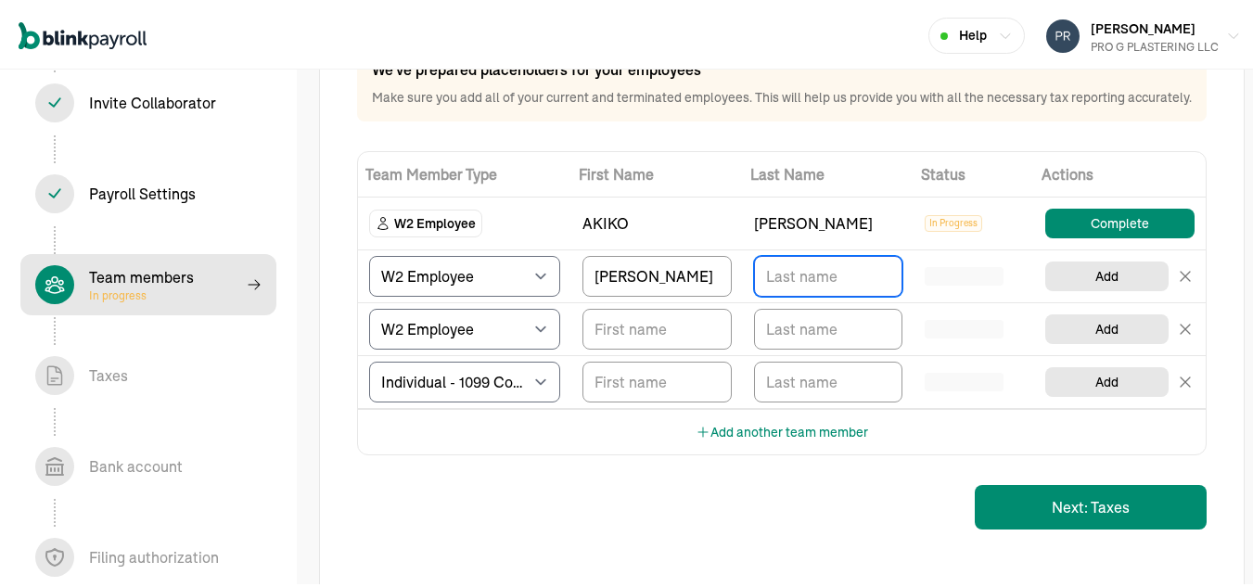
click at [787, 289] on input "TextInput" at bounding box center [828, 273] width 149 height 41
type input "ZAKRZEWSKI"
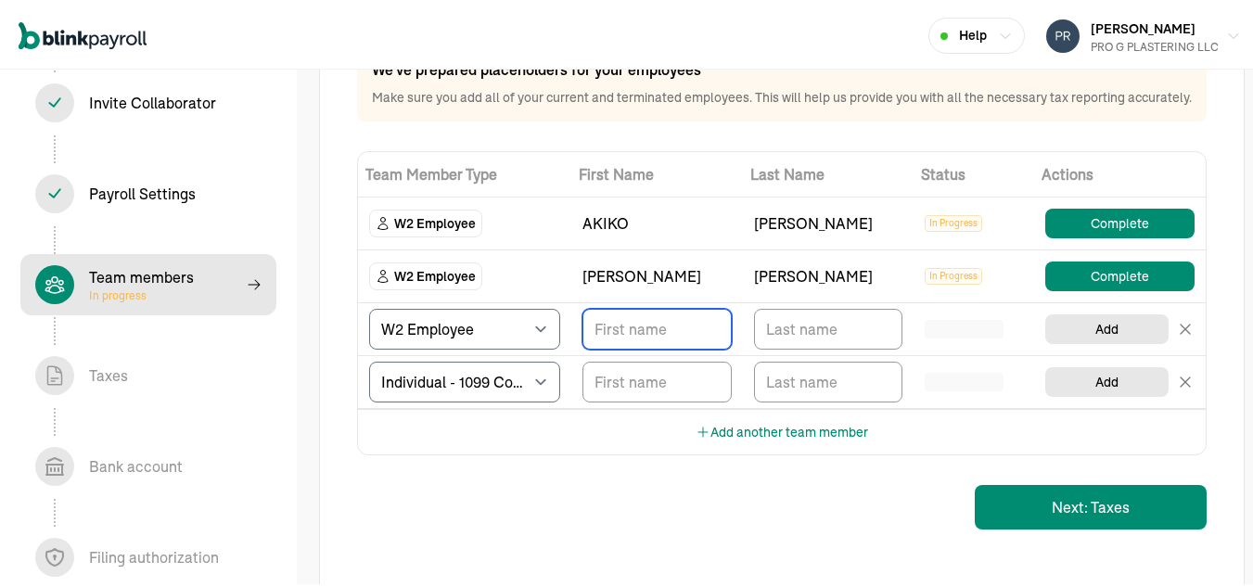
click at [636, 344] on input "TextInput" at bounding box center [657, 326] width 149 height 41
type input "TAMMY"
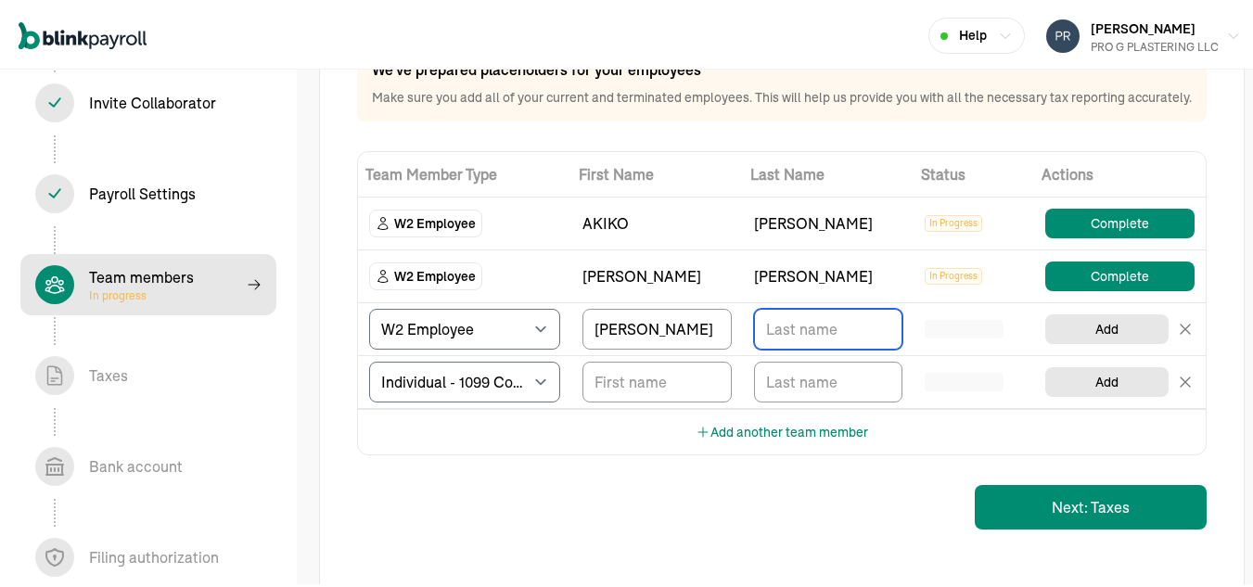
click at [790, 342] on input "TextInput" at bounding box center [828, 326] width 149 height 41
type input "RYDER"
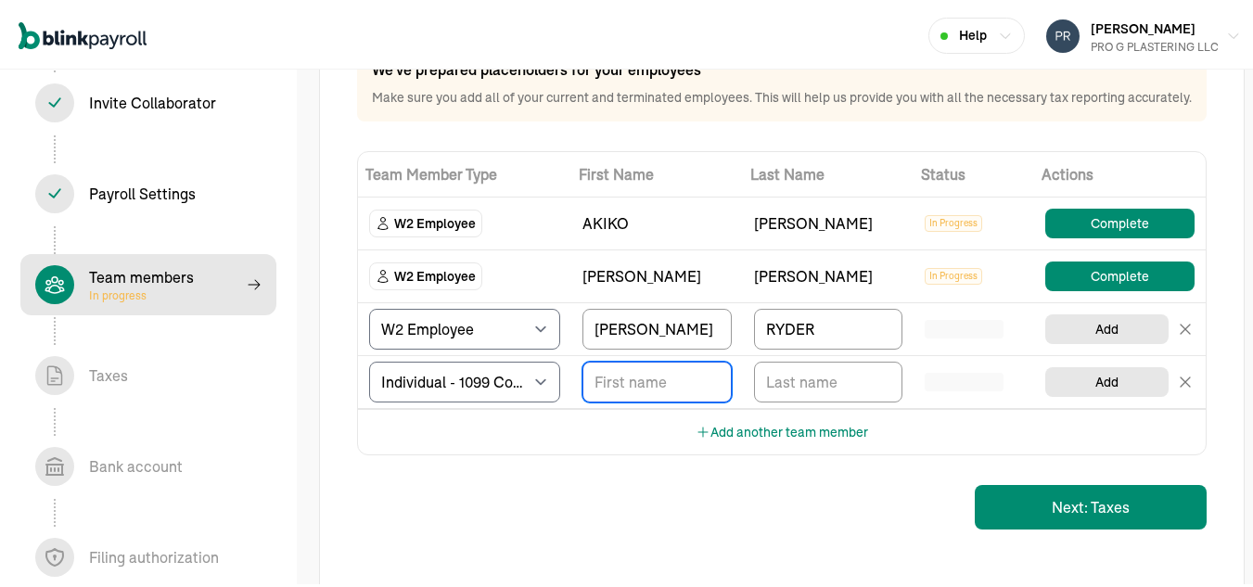
click at [687, 397] on input "TextInput" at bounding box center [657, 379] width 149 height 41
click at [664, 400] on input "TextInput" at bounding box center [657, 379] width 149 height 41
click at [638, 400] on input "TextInput" at bounding box center [657, 379] width 149 height 41
click at [975, 452] on div "Add another team member" at bounding box center [782, 428] width 848 height 45
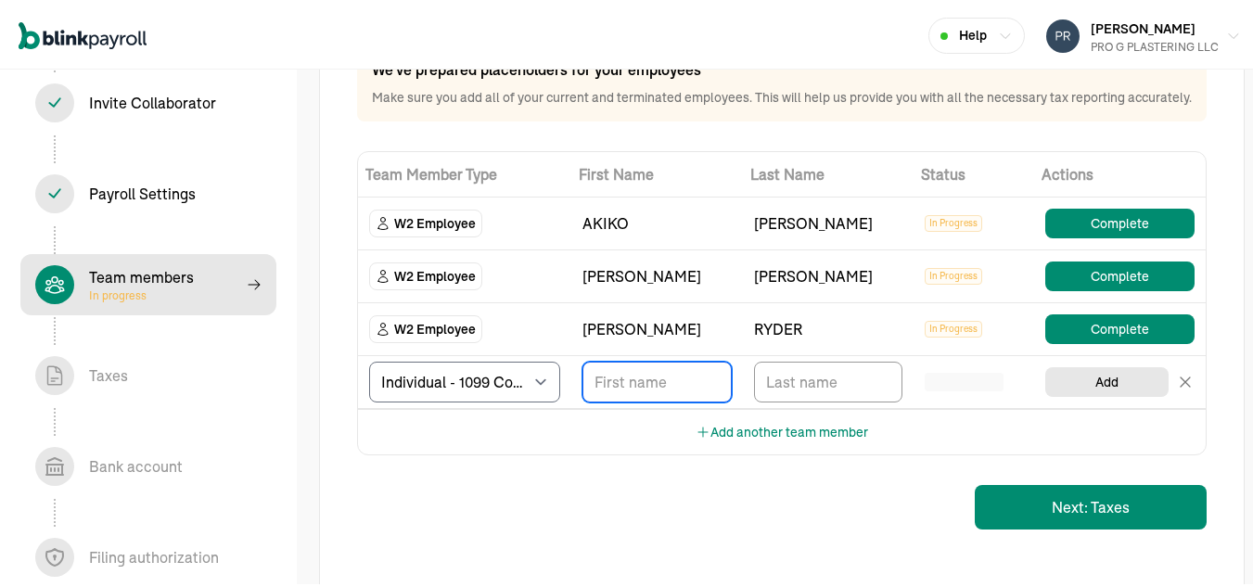
click at [619, 394] on input "TextInput" at bounding box center [657, 379] width 149 height 41
click at [843, 232] on div "NEUFER" at bounding box center [828, 221] width 149 height 22
click at [788, 232] on div "NEUFER" at bounding box center [828, 221] width 149 height 22
click at [594, 248] on td "AKIKO" at bounding box center [658, 221] width 172 height 53
click at [635, 400] on input "TextInput" at bounding box center [657, 379] width 149 height 41
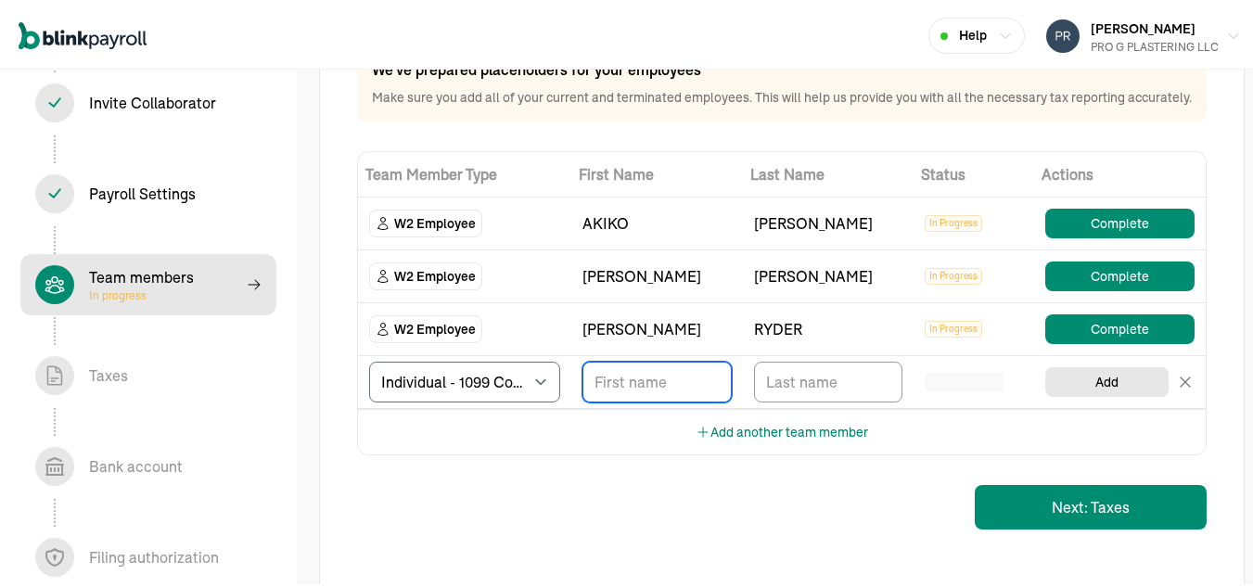
click at [635, 400] on input "TextInput" at bounding box center [657, 379] width 149 height 41
click at [569, 301] on td "W2 Employee" at bounding box center [464, 274] width 213 height 53
click at [597, 285] on div "DONALD" at bounding box center [657, 274] width 149 height 22
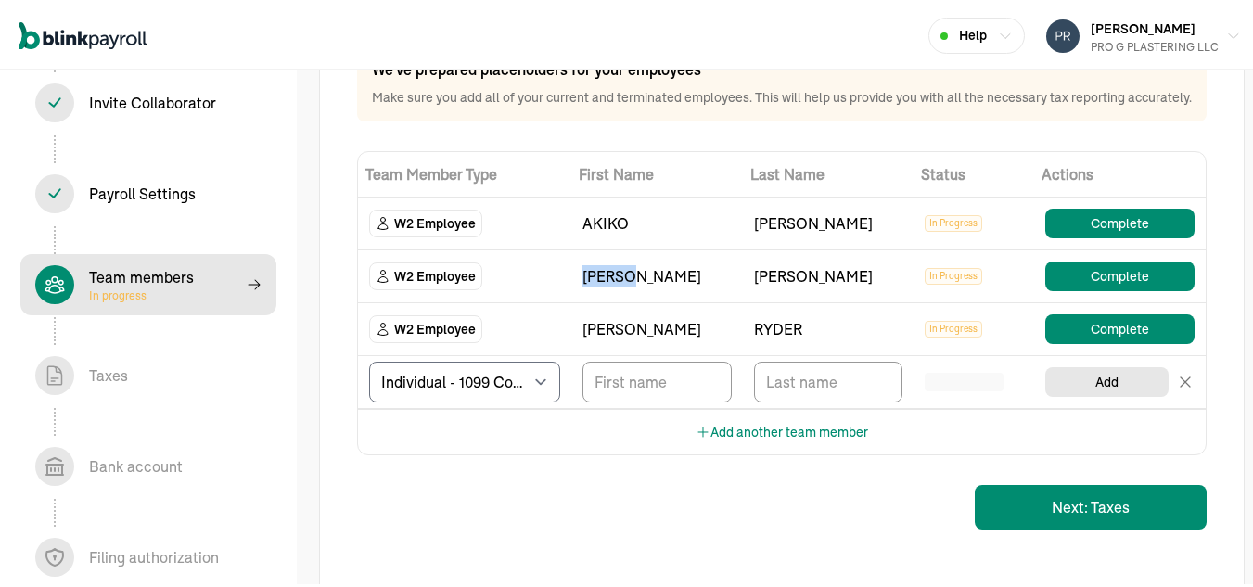
click at [721, 301] on td "DONALD" at bounding box center [658, 274] width 172 height 53
click at [1073, 236] on button "Complete" at bounding box center [1120, 221] width 149 height 30
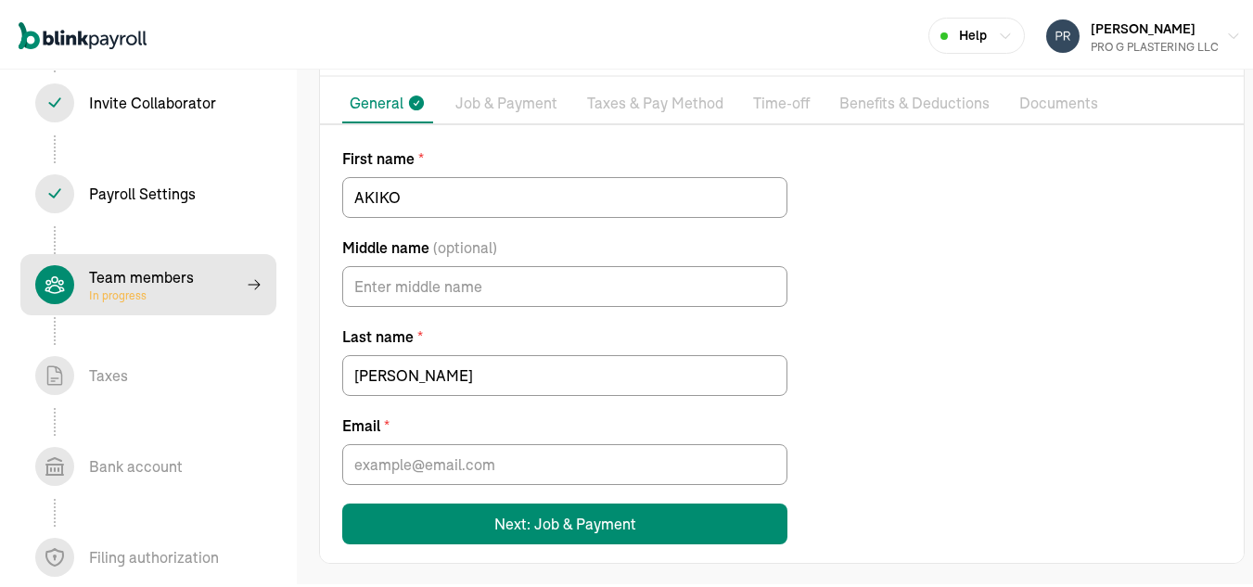
scroll to position [135, 0]
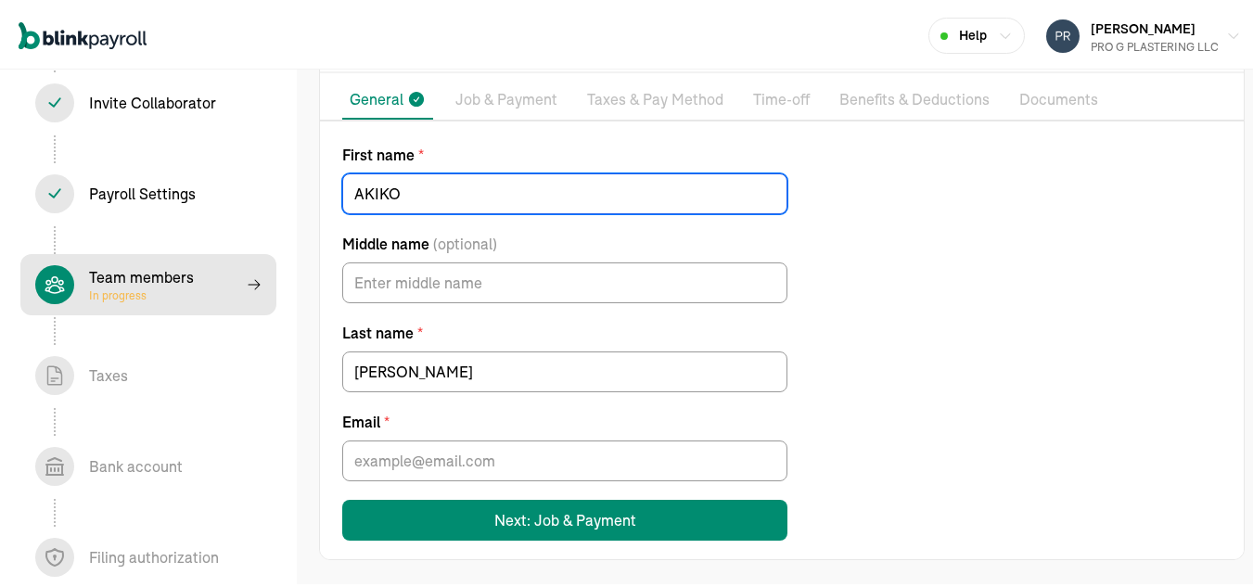
click at [455, 186] on input "AKIKO" at bounding box center [564, 191] width 445 height 41
type input "MEL"
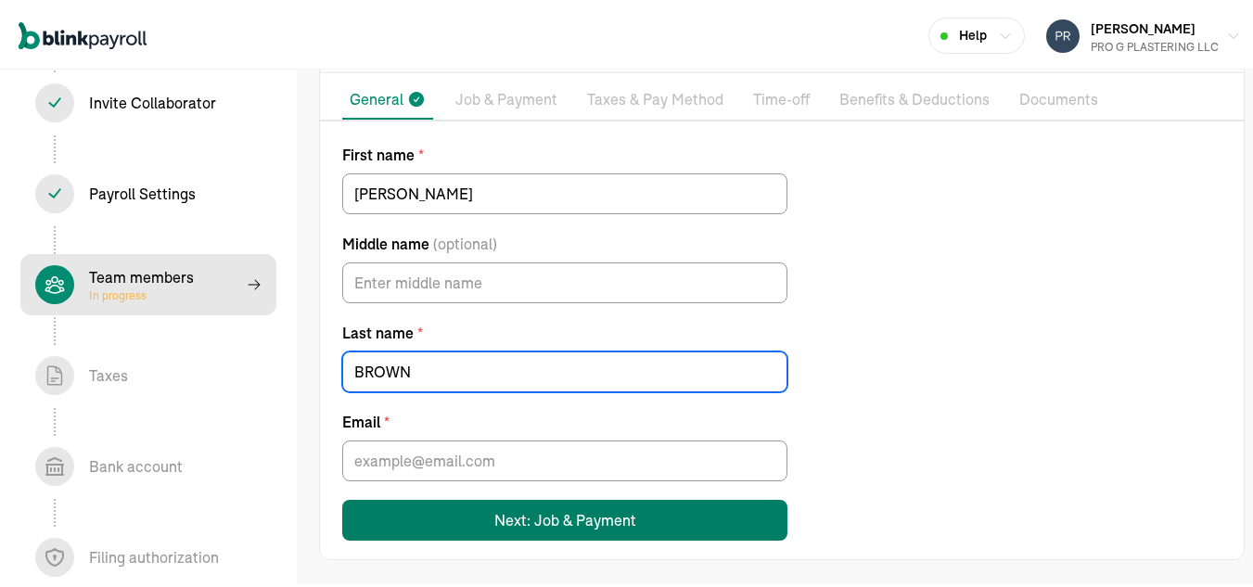
type input "BROWN"
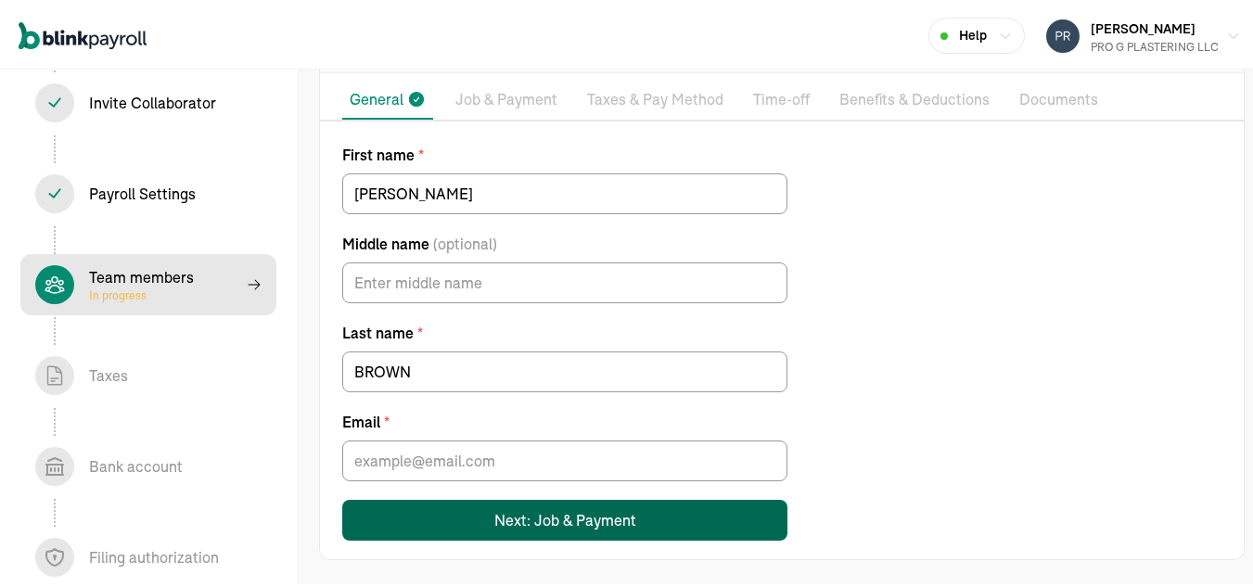
click at [507, 511] on div "Next: Job & Payment" at bounding box center [566, 518] width 142 height 22
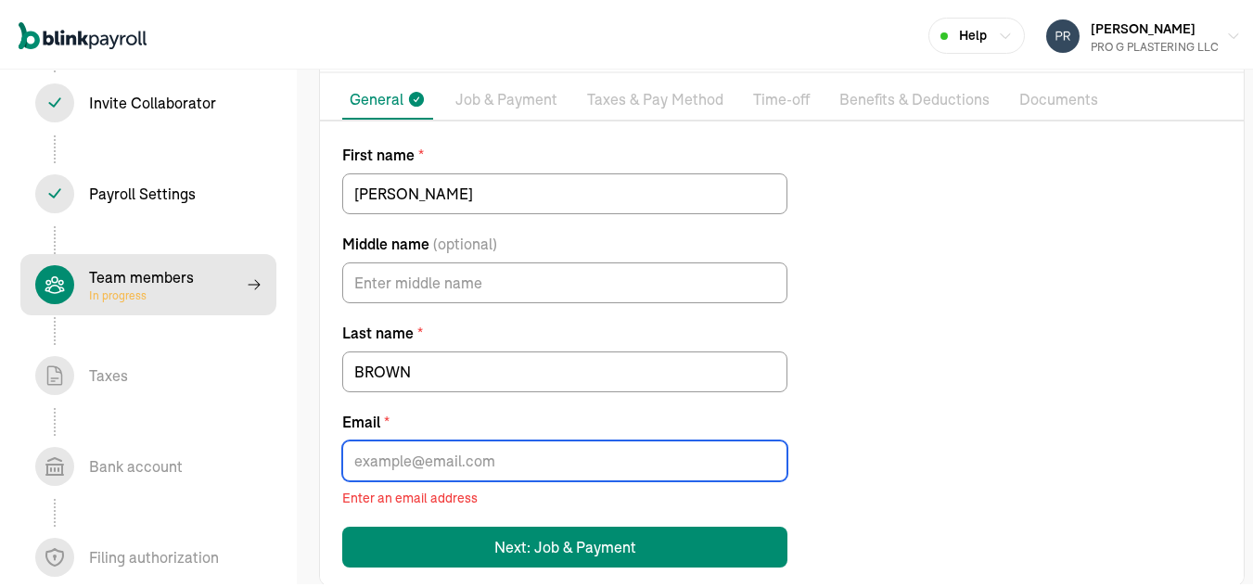
click at [472, 443] on input "Email *" at bounding box center [564, 458] width 445 height 41
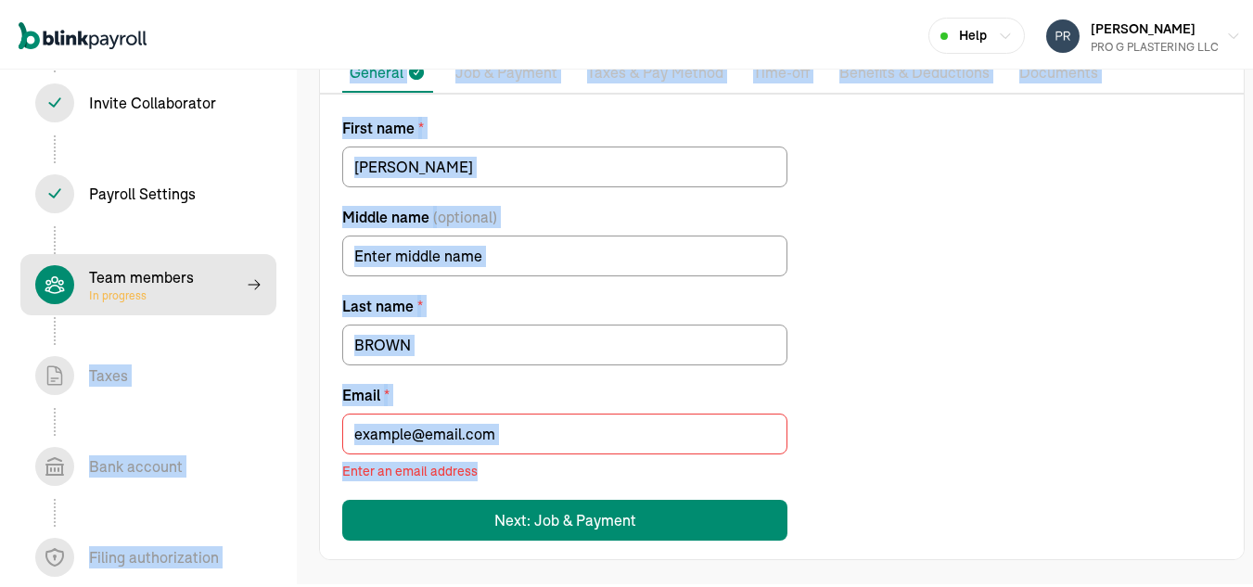
drag, startPoint x: 1241, startPoint y: 475, endPoint x: 238, endPoint y: 278, distance: 1023.0
click at [238, 278] on section "Help GIBER RUIZ PRO G PLASTERING LLC ONBOARDING CHECKLIST Team members 4 / 8 Co…" at bounding box center [633, 213] width 1267 height 749
click at [247, 278] on icon at bounding box center [254, 282] width 15 height 15
select select "contractor"
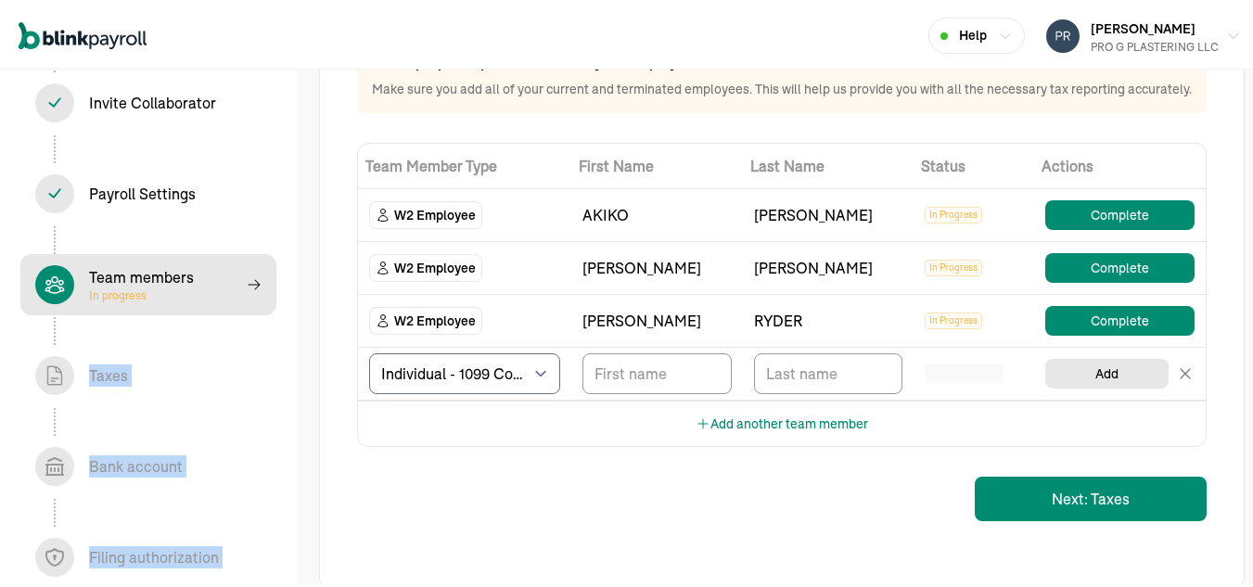
scroll to position [156, 0]
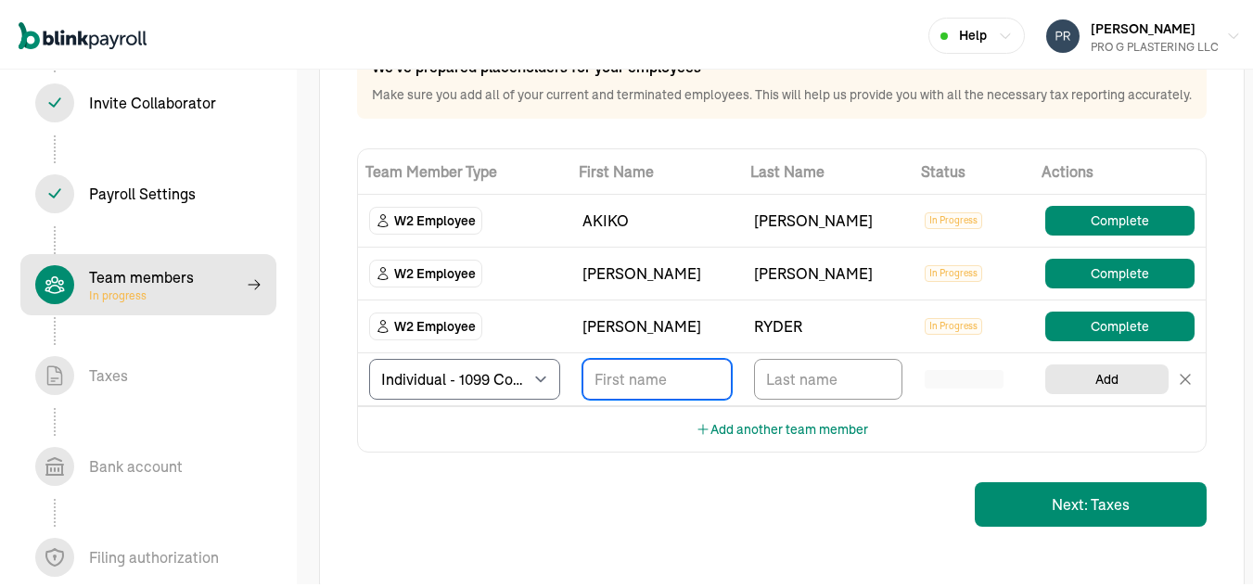
click at [644, 397] on input "TextInput" at bounding box center [657, 376] width 149 height 41
type input "MEL"
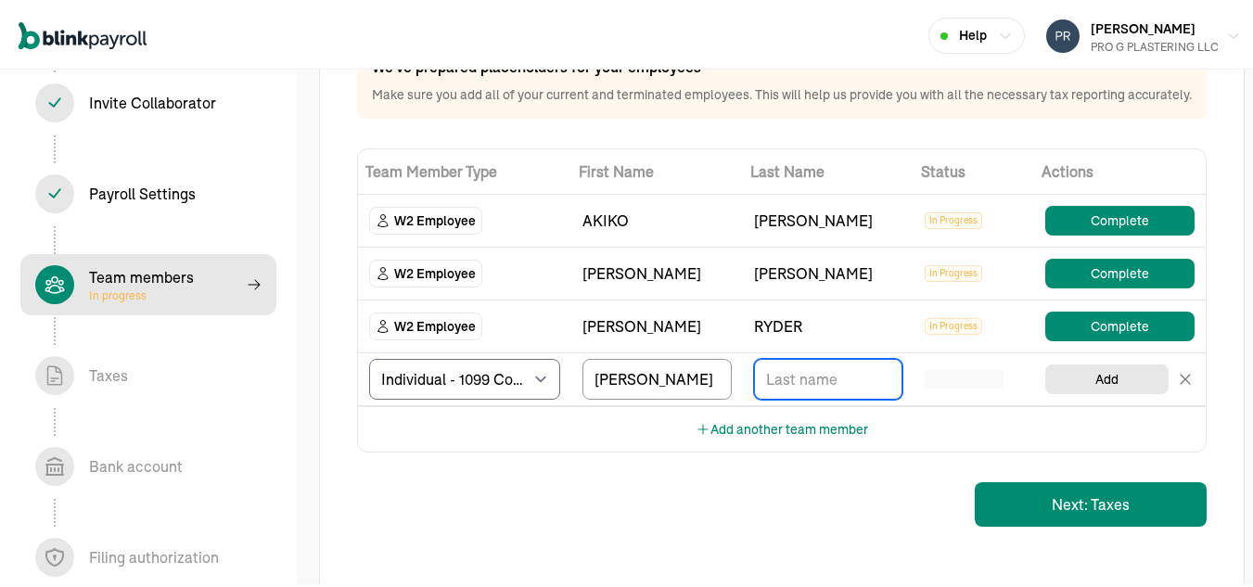
click at [790, 393] on input "TextInput" at bounding box center [828, 376] width 149 height 41
type input "BROWN"
click at [640, 397] on input "MEL" at bounding box center [657, 376] width 149 height 41
click at [939, 428] on div "Add another team member" at bounding box center [782, 426] width 848 height 45
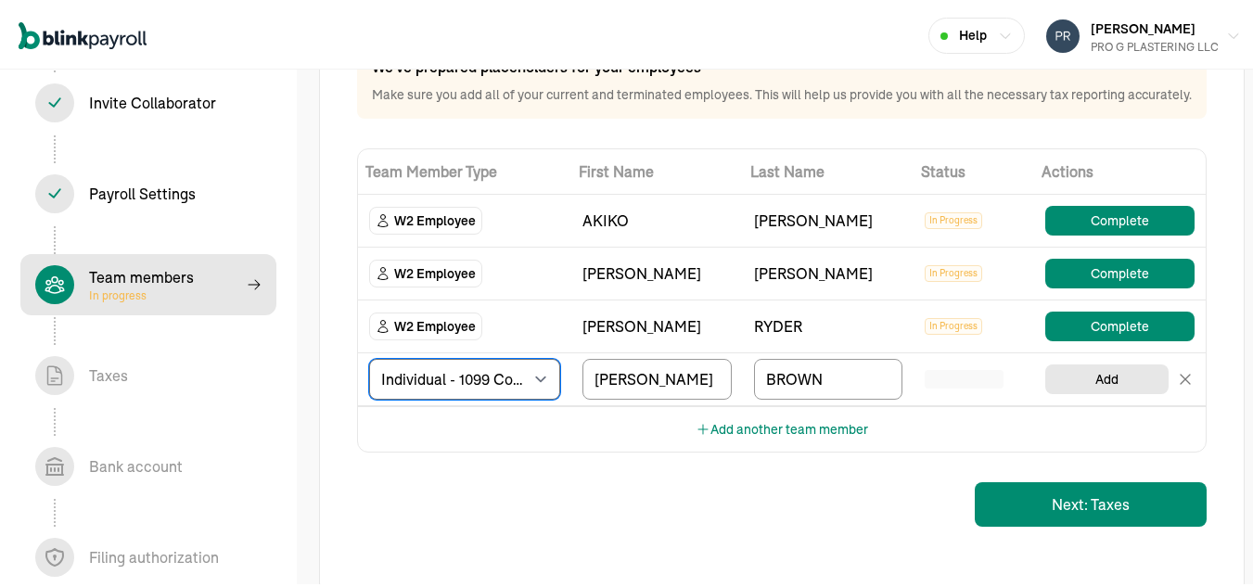
click at [533, 397] on select "Select W2 Employee Individual - 1099 Contractor Business - 1099 Contractor" at bounding box center [464, 376] width 191 height 41
select select "employee"
click at [369, 375] on select "Select W2 Employee Individual - 1099 Contractor Business - 1099 Contractor" at bounding box center [464, 376] width 191 height 41
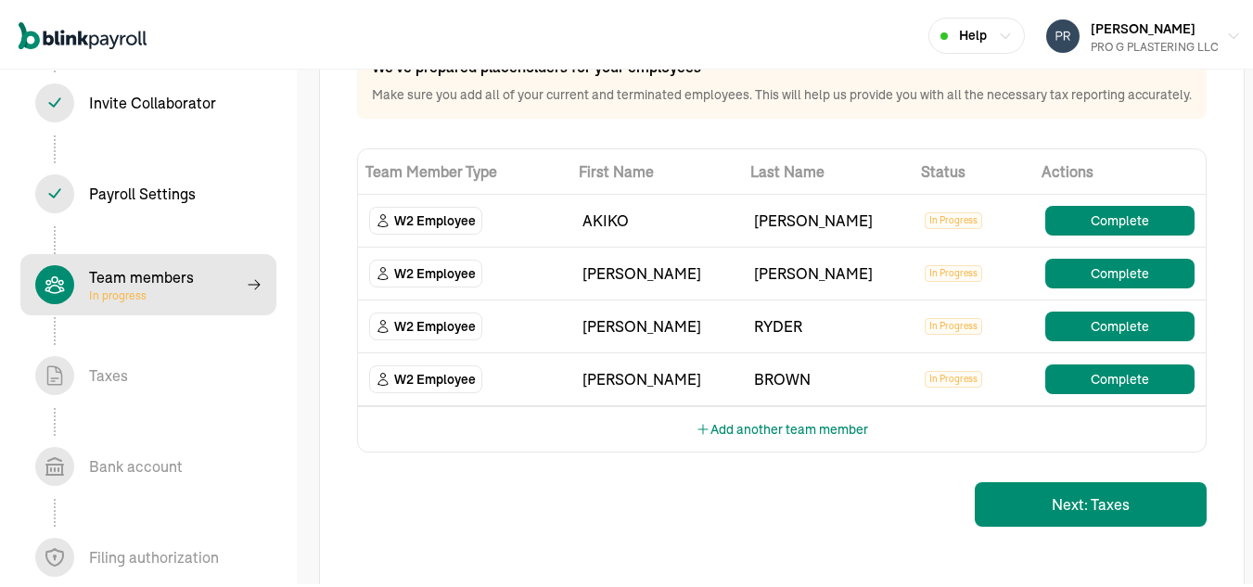
click at [438, 227] on span "W2 Employee" at bounding box center [435, 218] width 82 height 19
click at [1027, 522] on button "Next: Taxes" at bounding box center [1091, 502] width 232 height 45
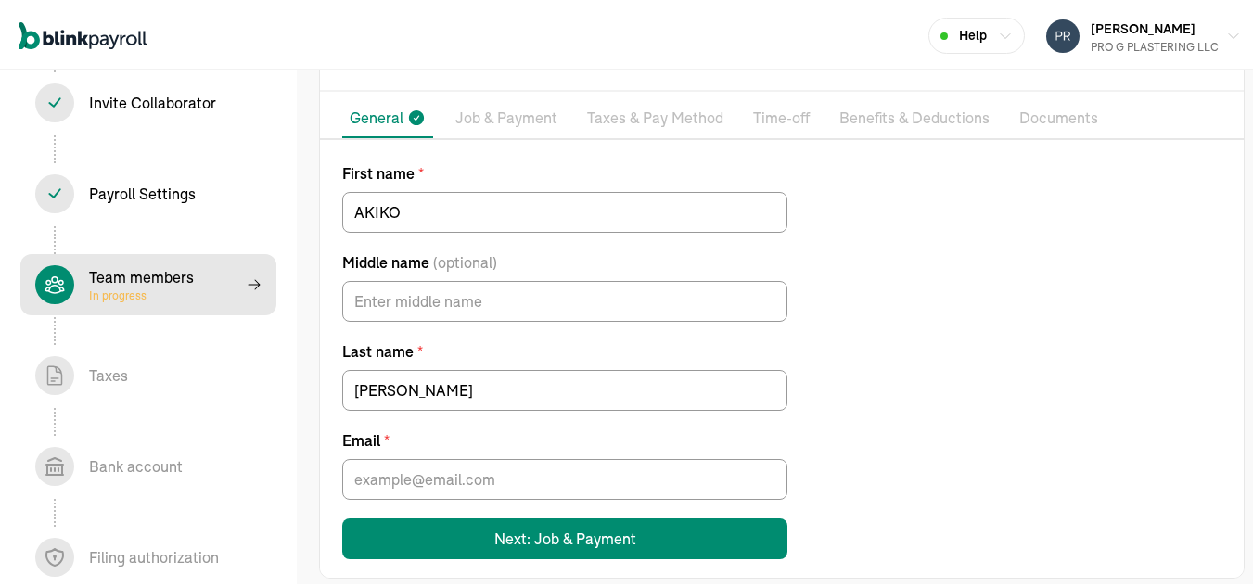
scroll to position [135, 0]
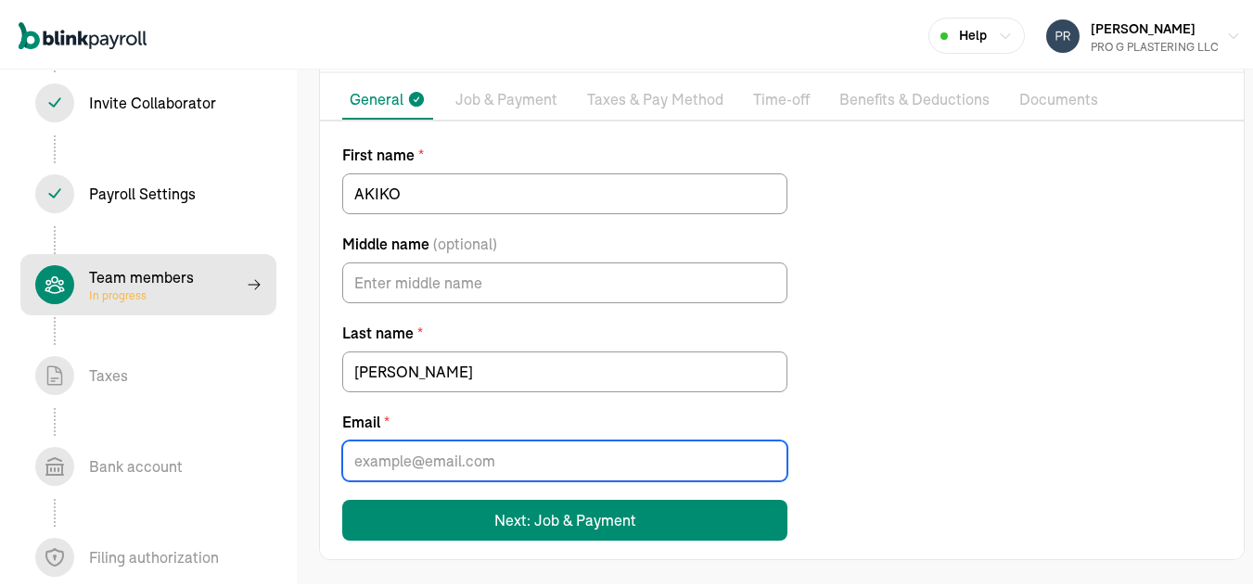
click at [447, 458] on input "Email *" at bounding box center [564, 458] width 445 height 41
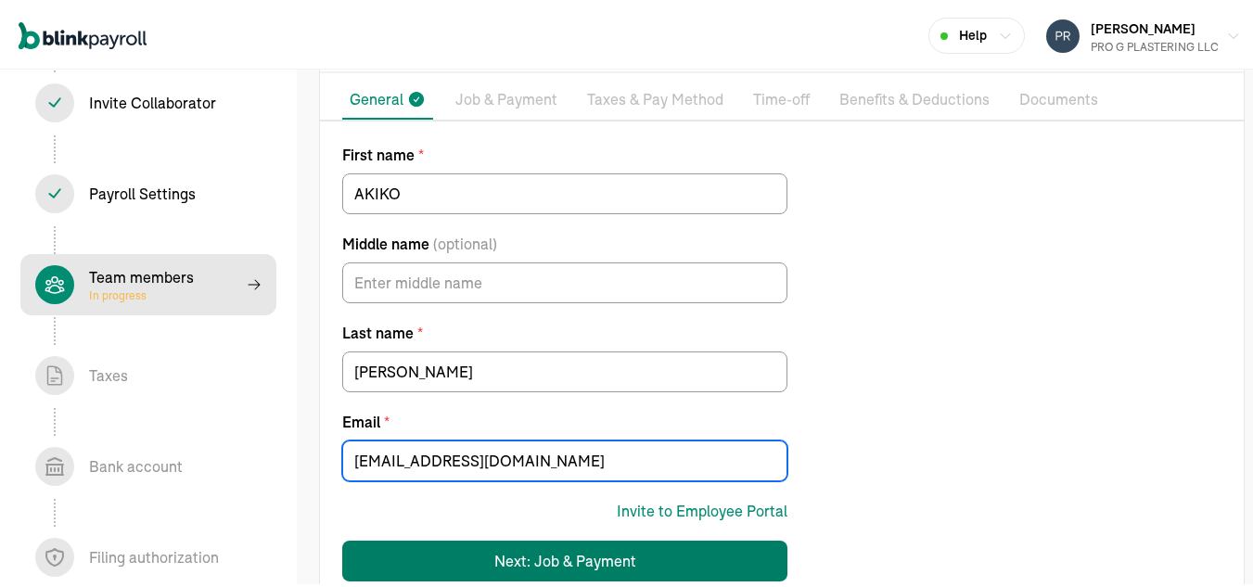
type input "akikodrywallllc@gmail.com"
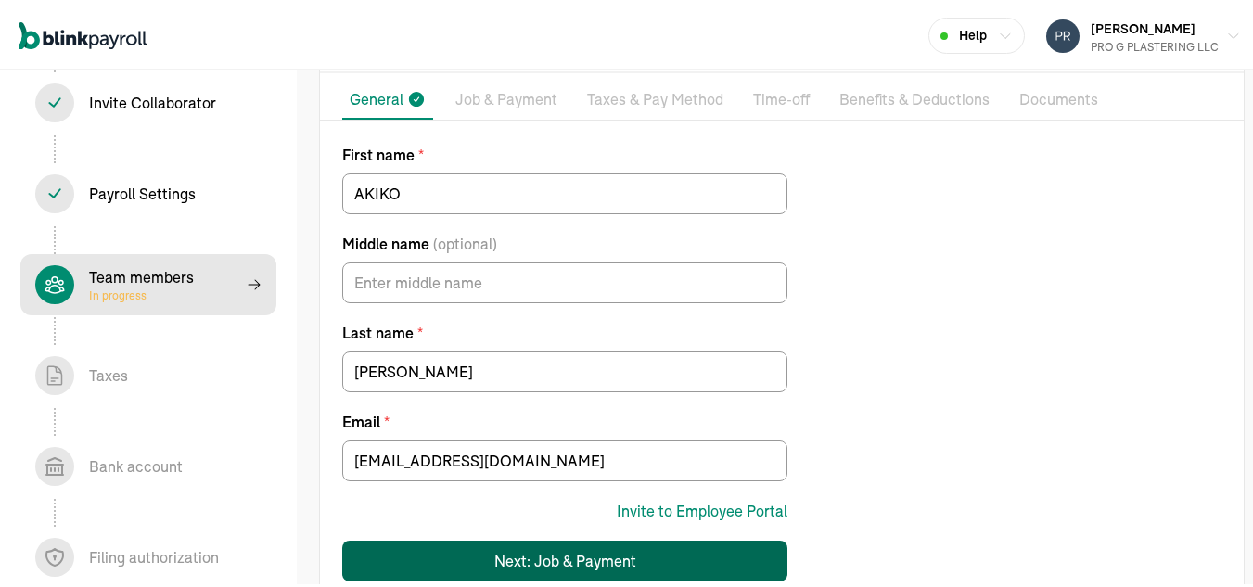
click at [592, 568] on div "Next: Job & Payment" at bounding box center [566, 558] width 142 height 22
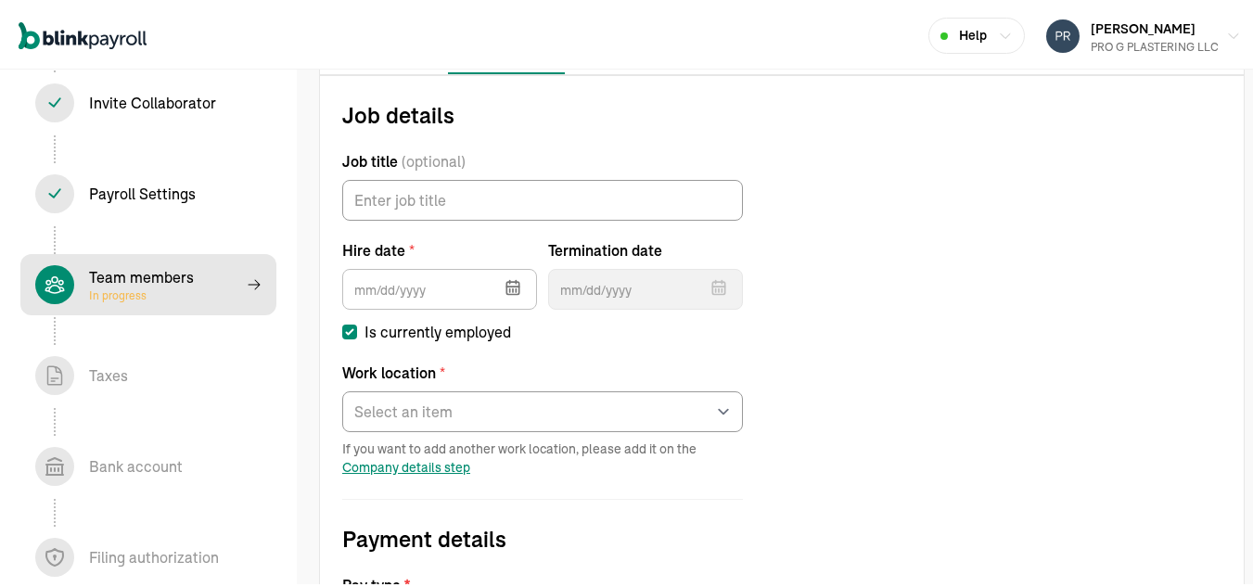
scroll to position [178, 0]
click at [514, 289] on icon "button" at bounding box center [513, 286] width 19 height 19
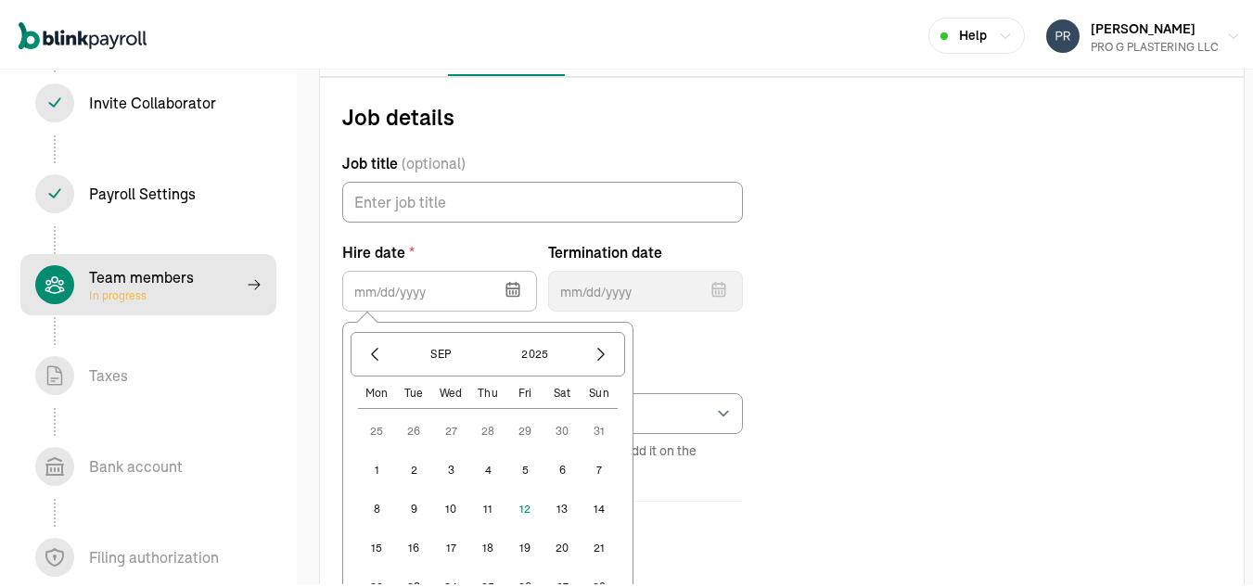
click at [381, 469] on button "1" at bounding box center [376, 467] width 37 height 37
type input "09/01/2025"
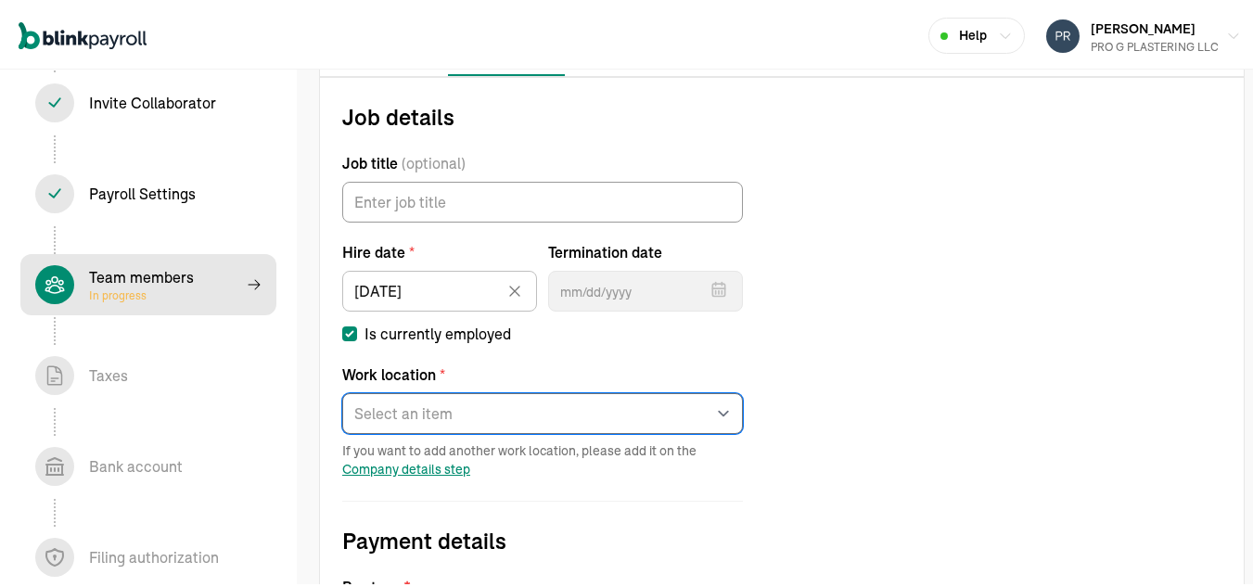
click at [524, 394] on select "Select an item LEHIGH ACRES Works from home" at bounding box center [542, 411] width 401 height 41
select select "1009 ADELINE AVE"
click at [342, 391] on select "Select an item LEHIGH ACRES Works from home" at bounding box center [542, 411] width 401 height 41
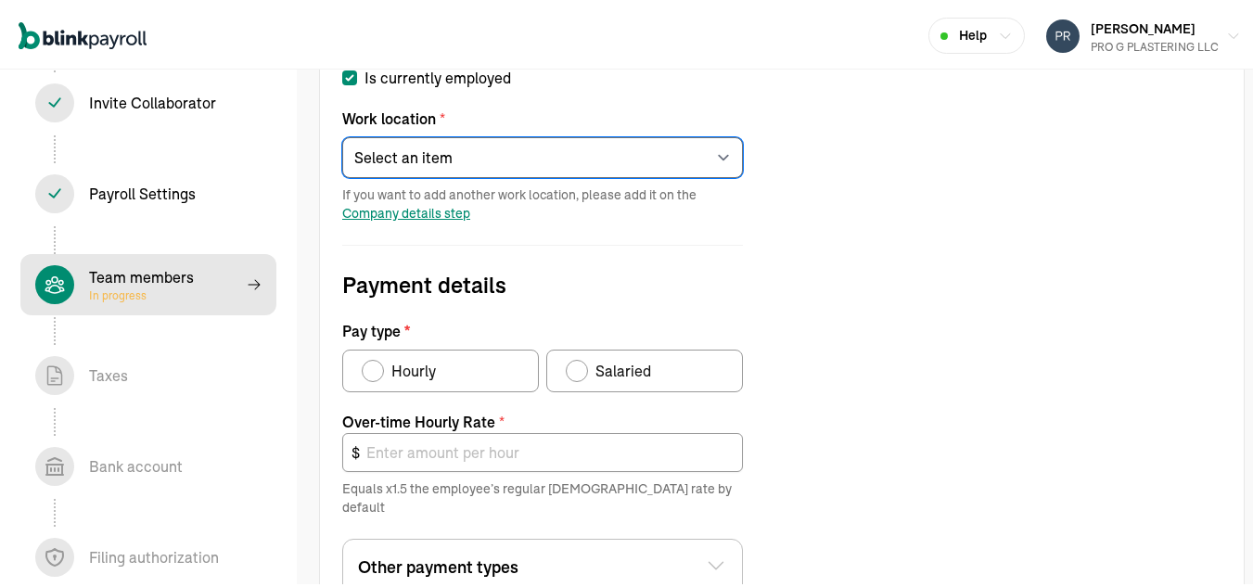
scroll to position [477, 0]
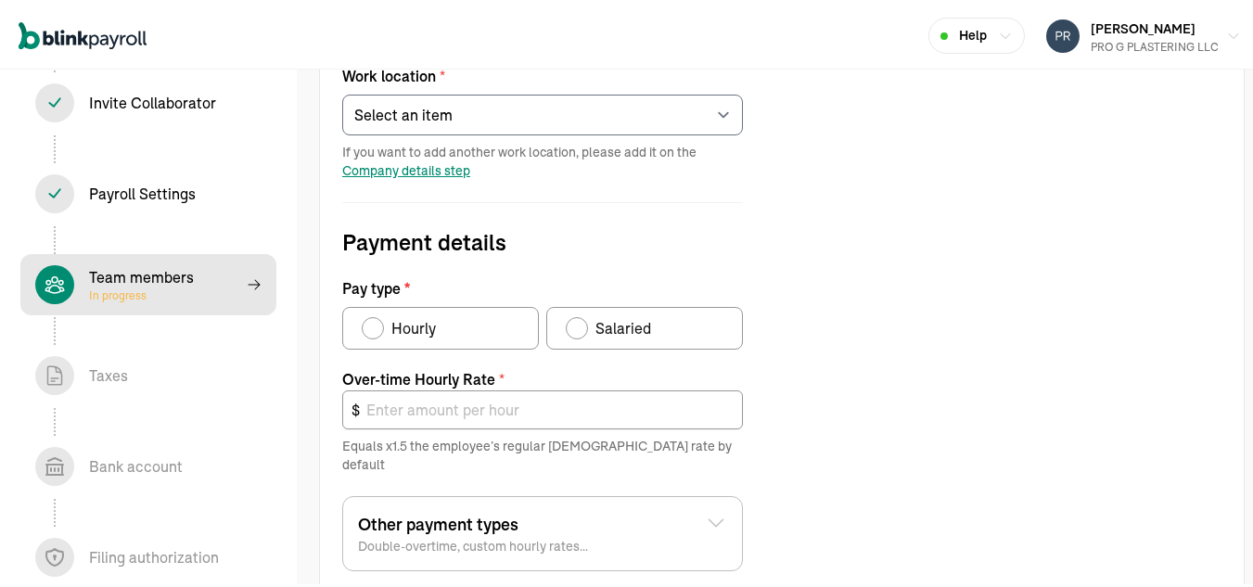
click at [573, 330] on div "Pay type" at bounding box center [577, 325] width 15 height 15
click at [573, 328] on input "Salaried" at bounding box center [572, 321] width 15 height 15
radio input "true"
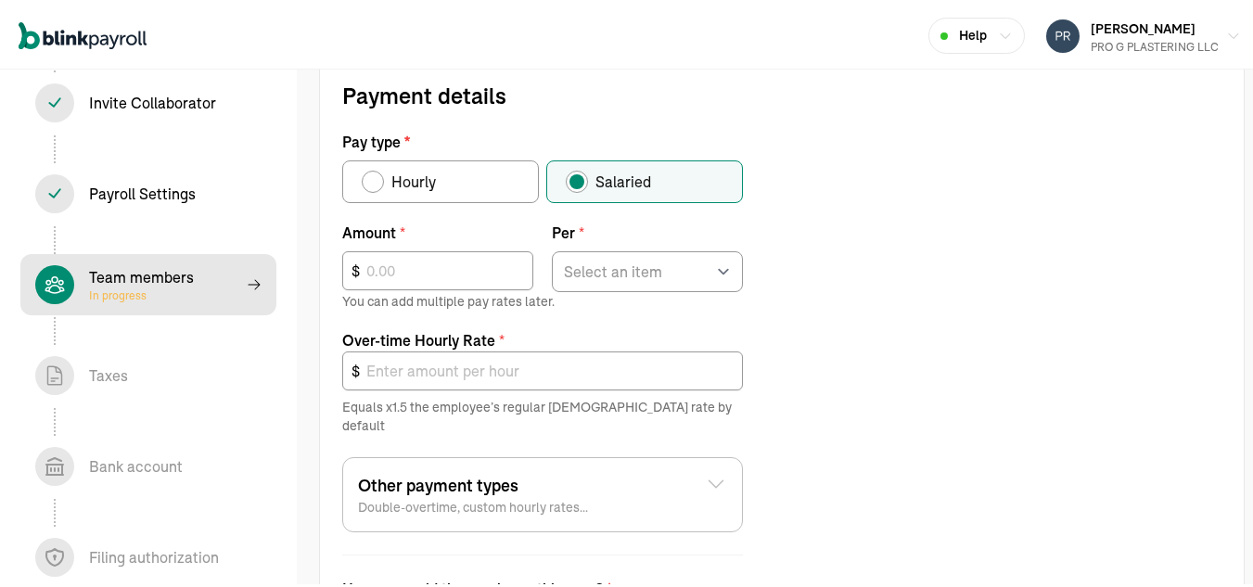
scroll to position [645, 0]
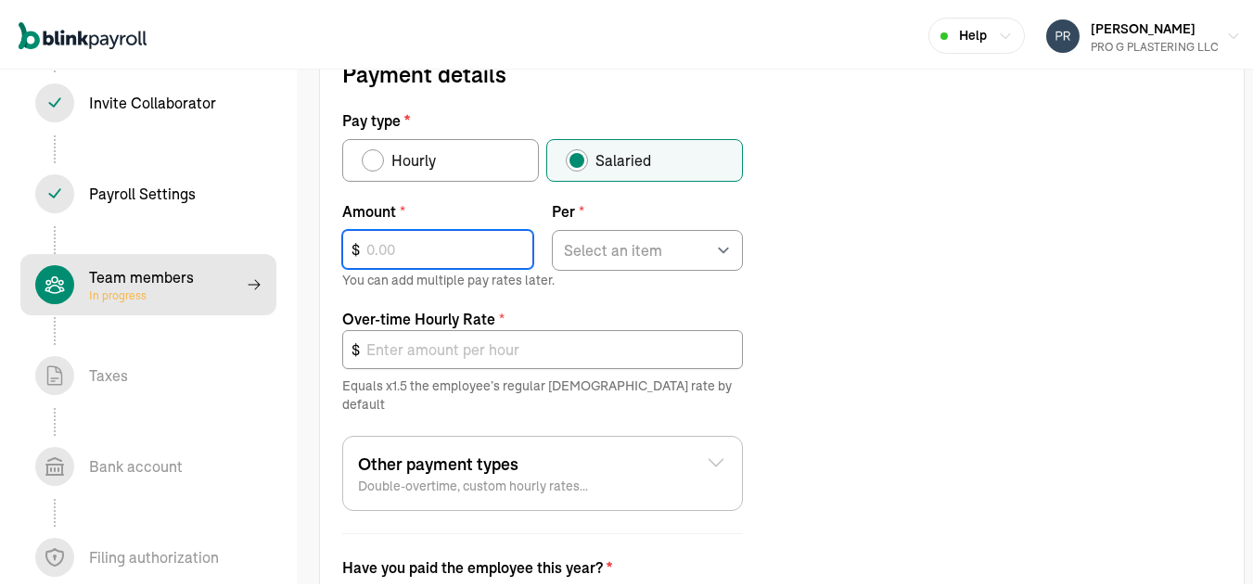
click at [467, 250] on input "text" at bounding box center [437, 246] width 191 height 39
type input "4,000"
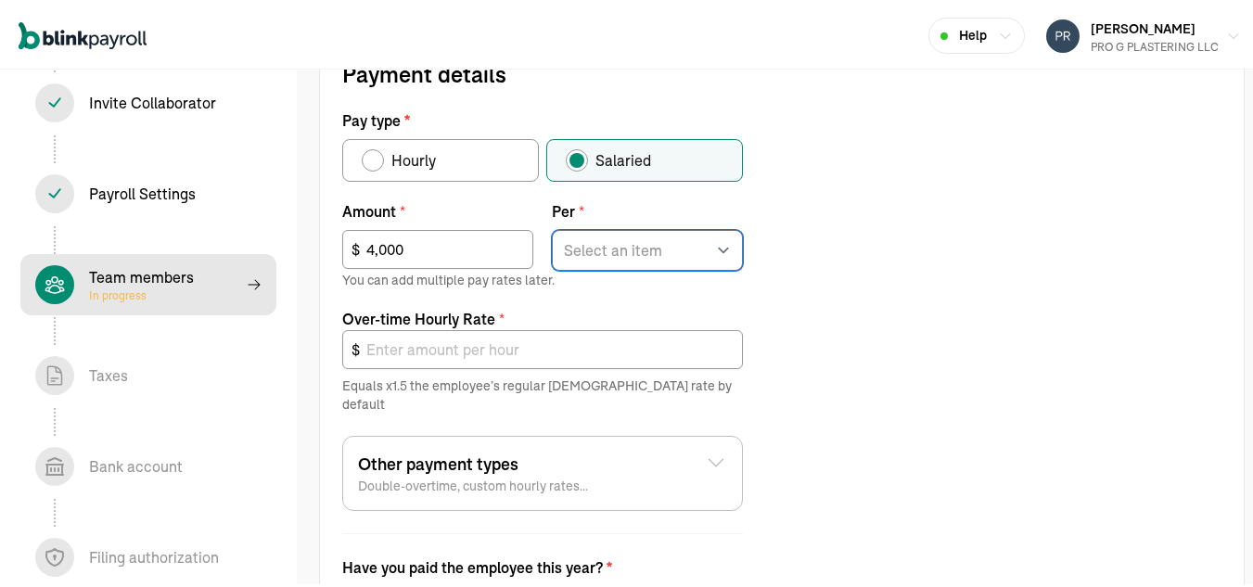
click at [639, 248] on select "Select an item Hour Week Month Year" at bounding box center [647, 247] width 191 height 41
select select "3"
click at [552, 227] on select "Select an item Hour Week Month Year" at bounding box center [647, 247] width 191 height 41
type input "34.62"
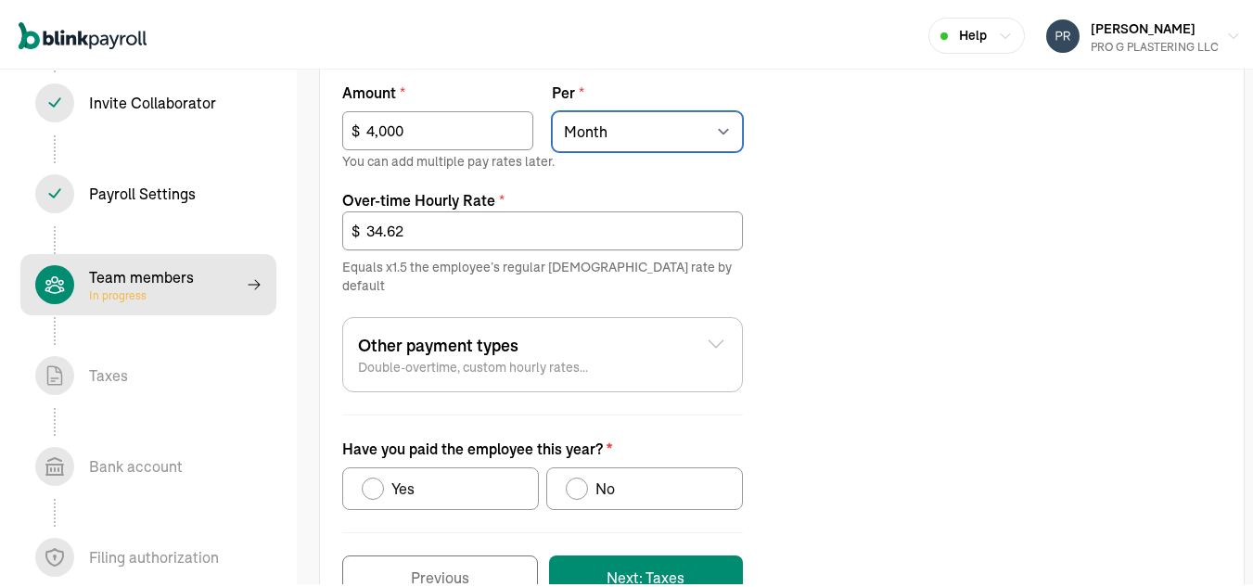
scroll to position [804, 0]
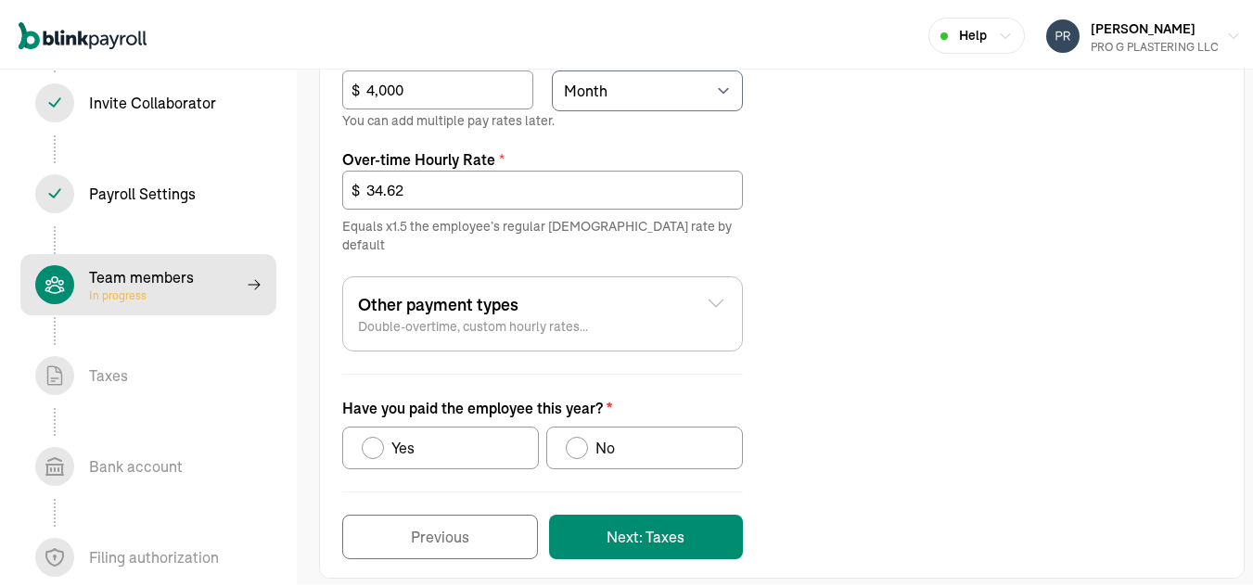
click at [578, 438] on div "Have you paid the employee this year?" at bounding box center [577, 445] width 15 height 15
click at [578, 433] on input "No" at bounding box center [572, 440] width 15 height 15
radio input "true"
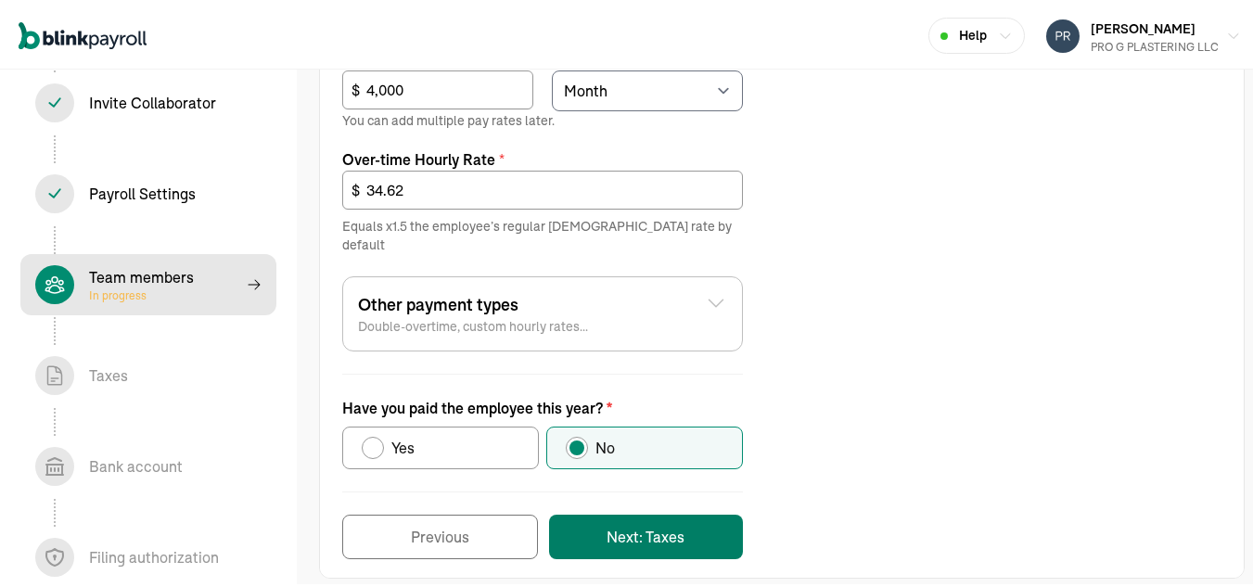
click at [644, 519] on button "Next: Taxes" at bounding box center [646, 534] width 194 height 45
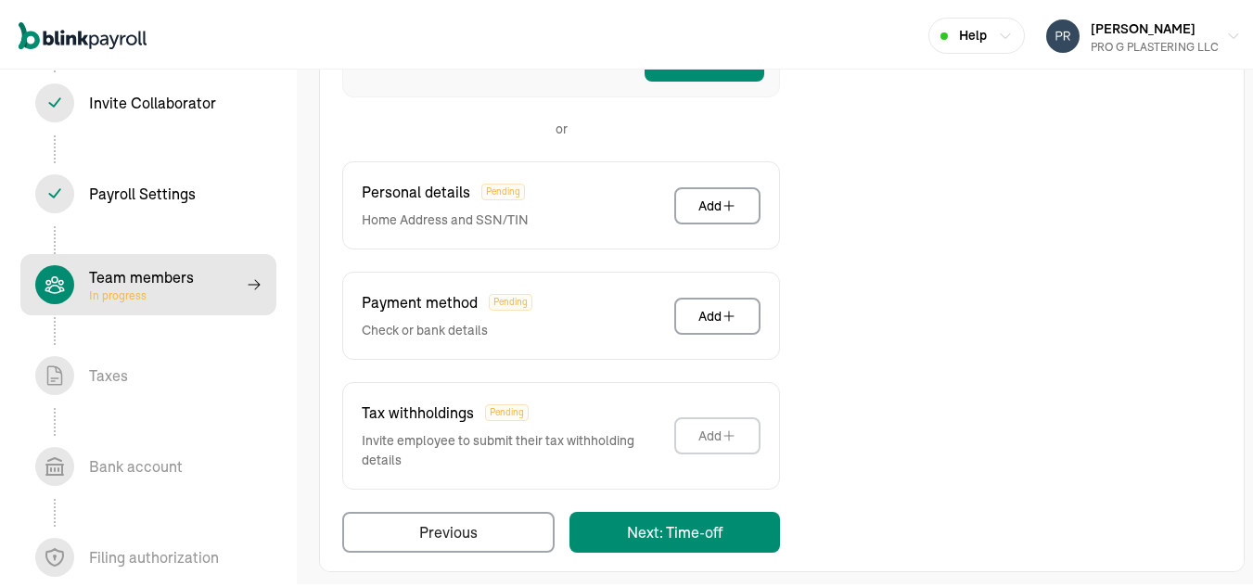
scroll to position [521, 0]
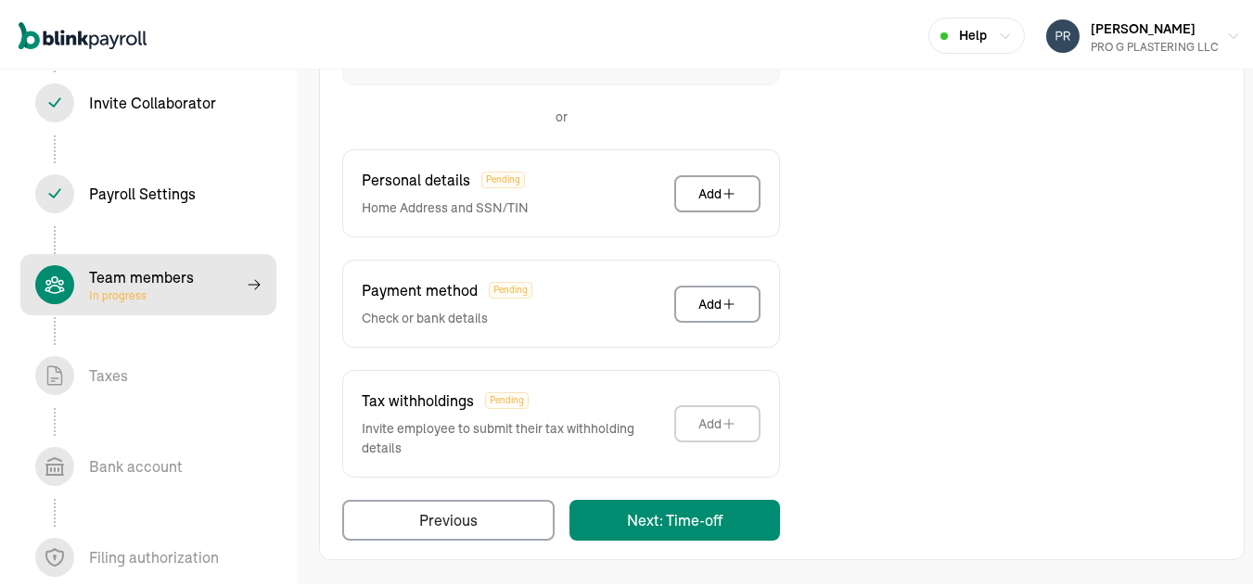
click at [1233, 465] on div "Back to team members Save and continue later AKIKO NEUFER W2 Employee Pay Stubs…" at bounding box center [782, 59] width 970 height 1057
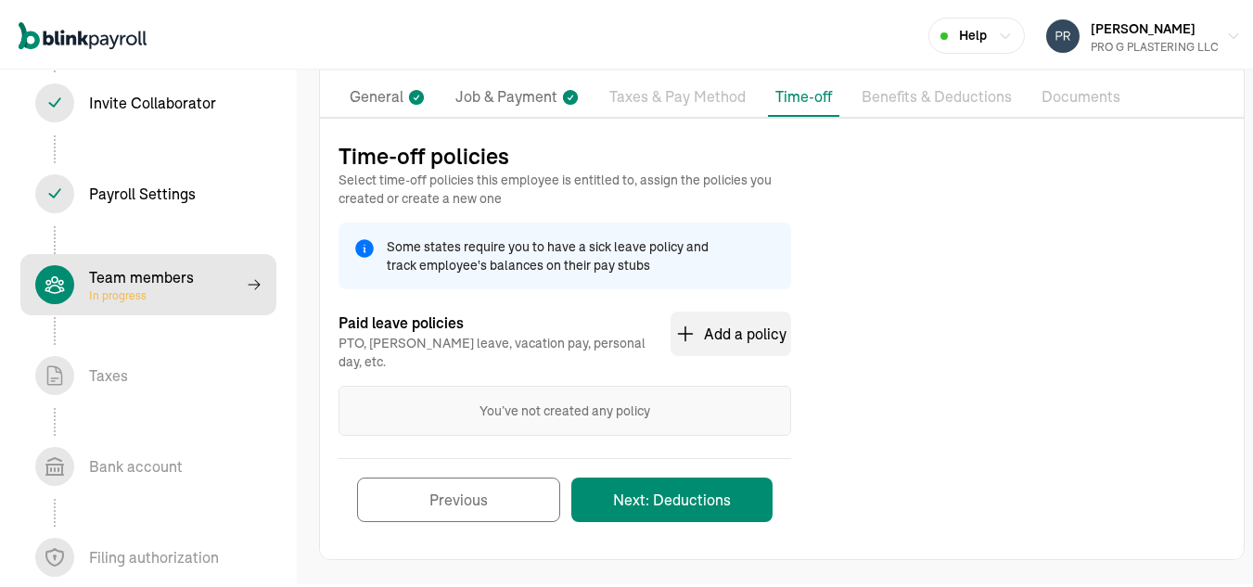
scroll to position [122, 0]
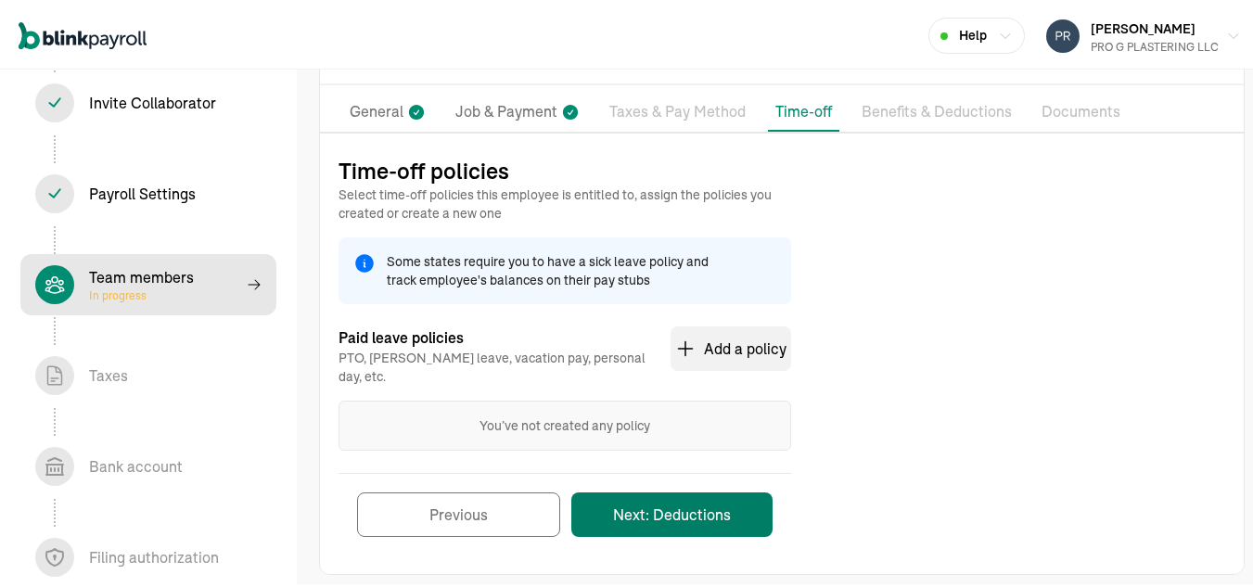
click at [679, 496] on button "Next: Deductions" at bounding box center [672, 512] width 201 height 45
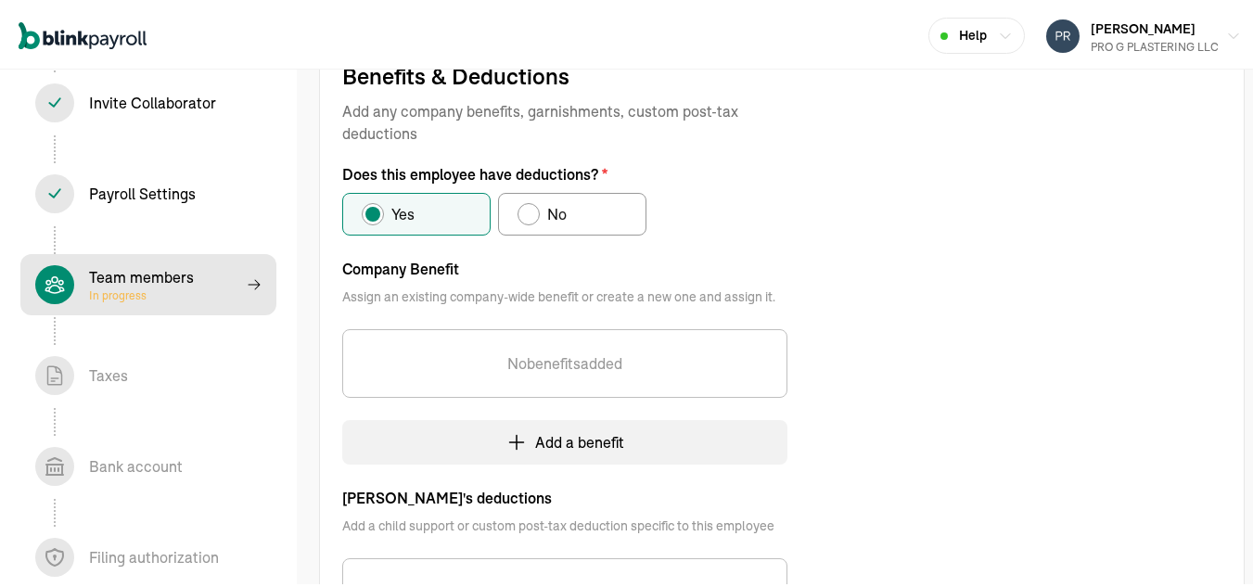
scroll to position [220, 0]
click at [534, 207] on div "Does this employee have deductions?" at bounding box center [528, 210] width 15 height 15
click at [532, 207] on input "No" at bounding box center [524, 206] width 15 height 15
radio input "true"
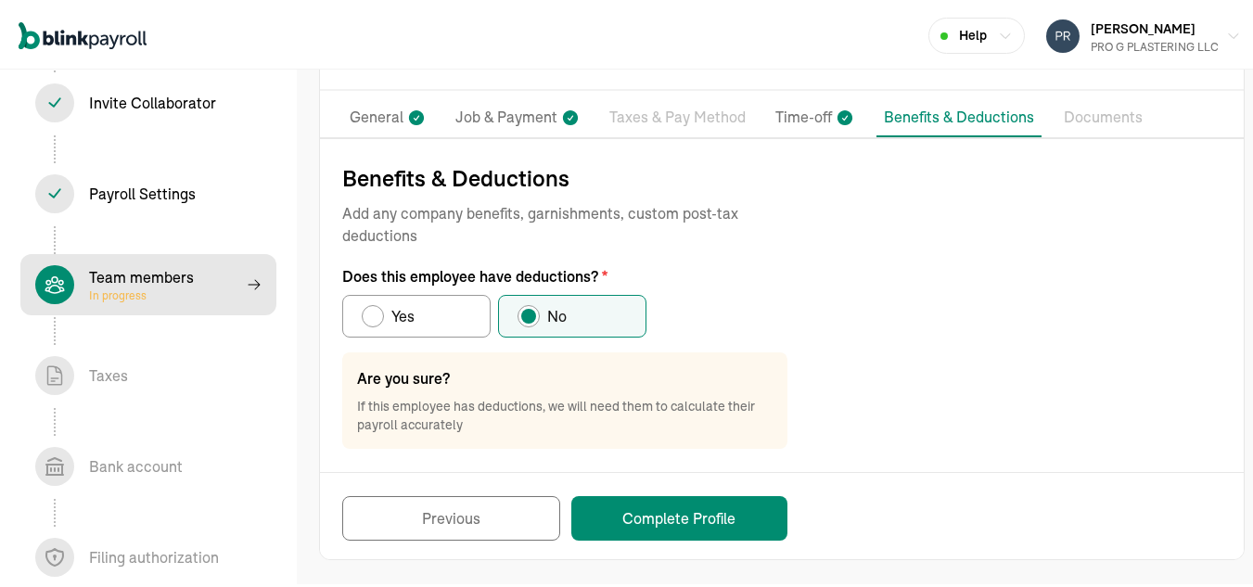
scroll to position [117, 0]
click at [659, 508] on button "Complete Profile" at bounding box center [680, 516] width 216 height 45
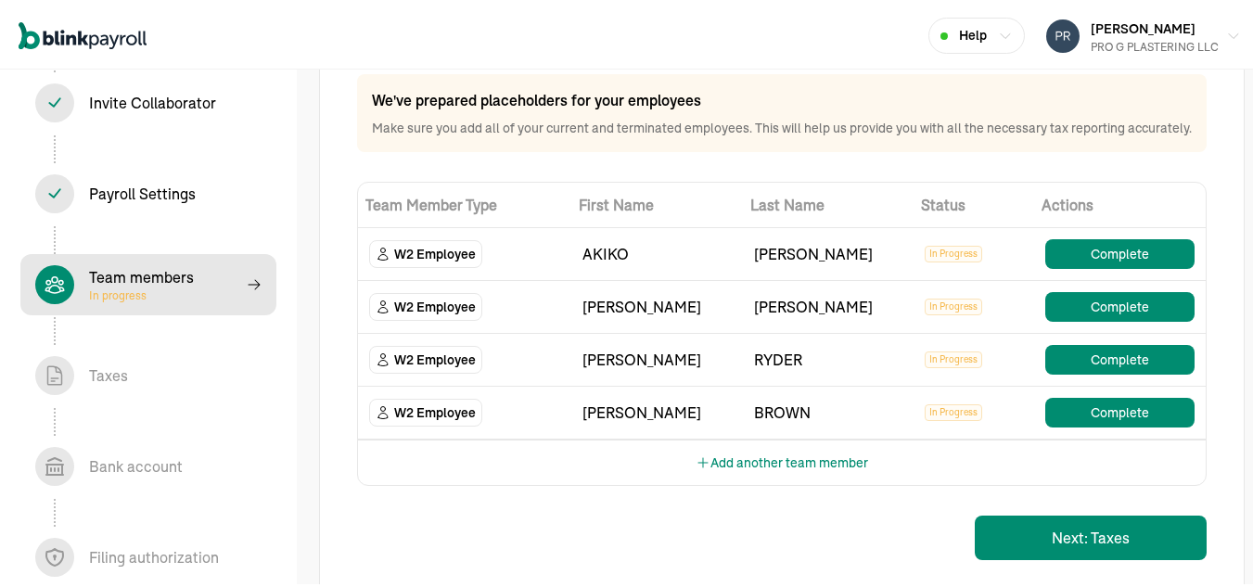
scroll to position [122, 0]
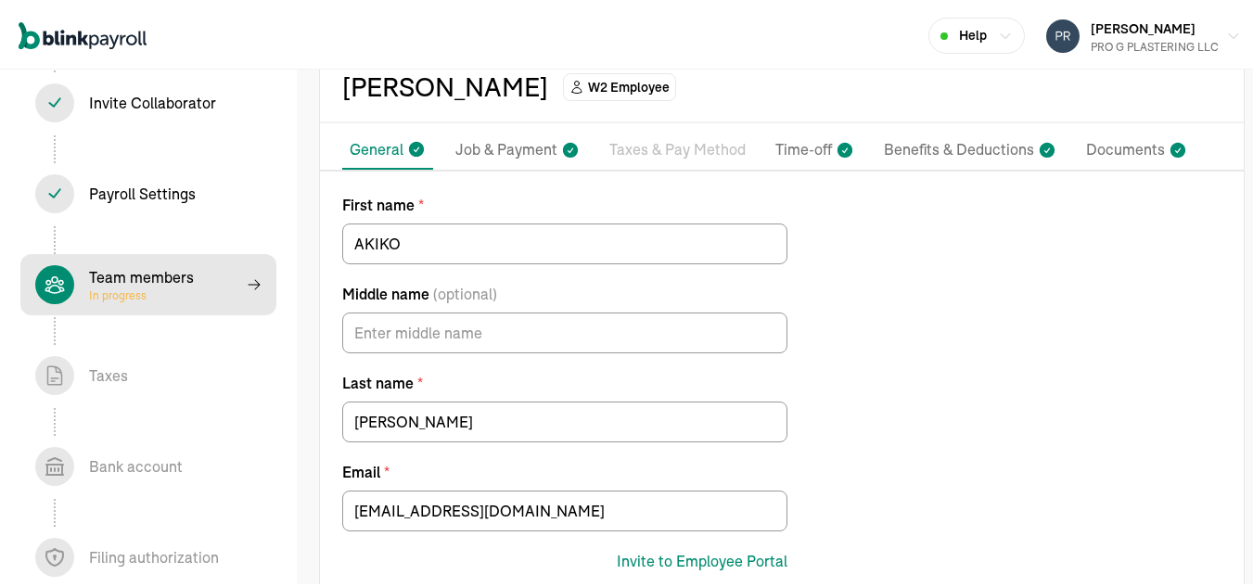
scroll to position [175, 0]
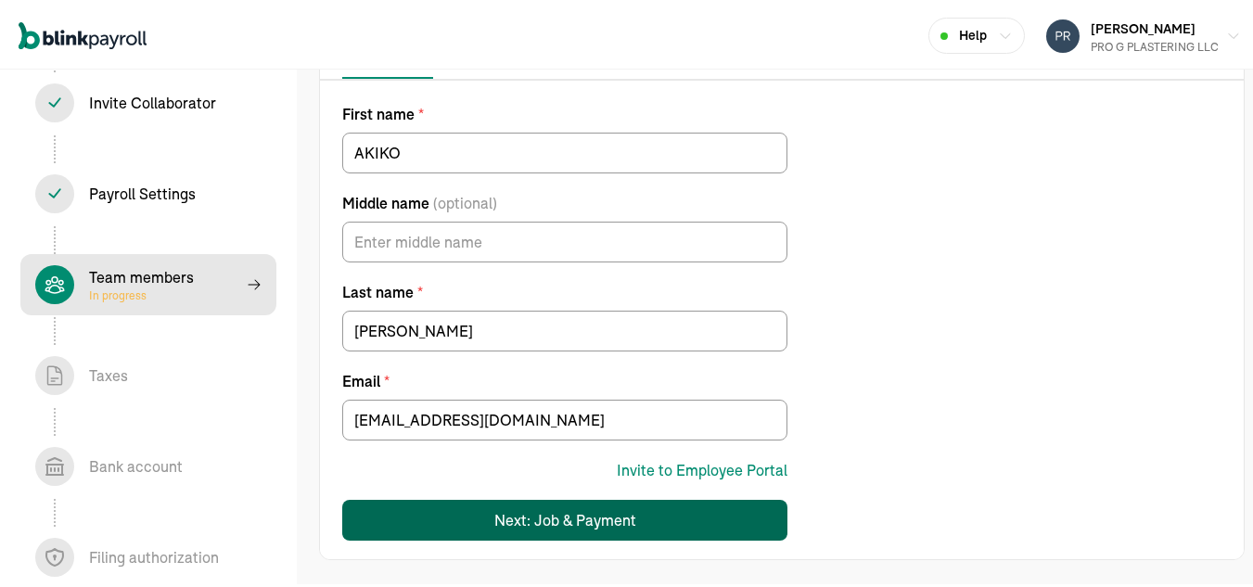
click at [581, 531] on button "Next: Job & Payment" at bounding box center [564, 517] width 445 height 41
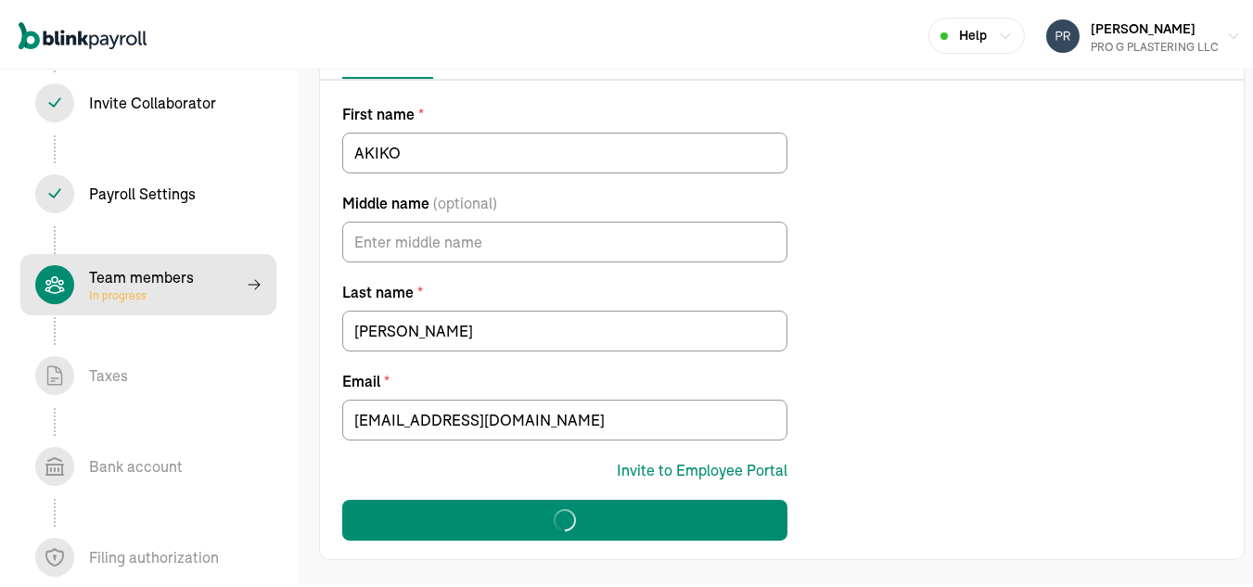
select select "1009 ADELINE AVE"
select select "3"
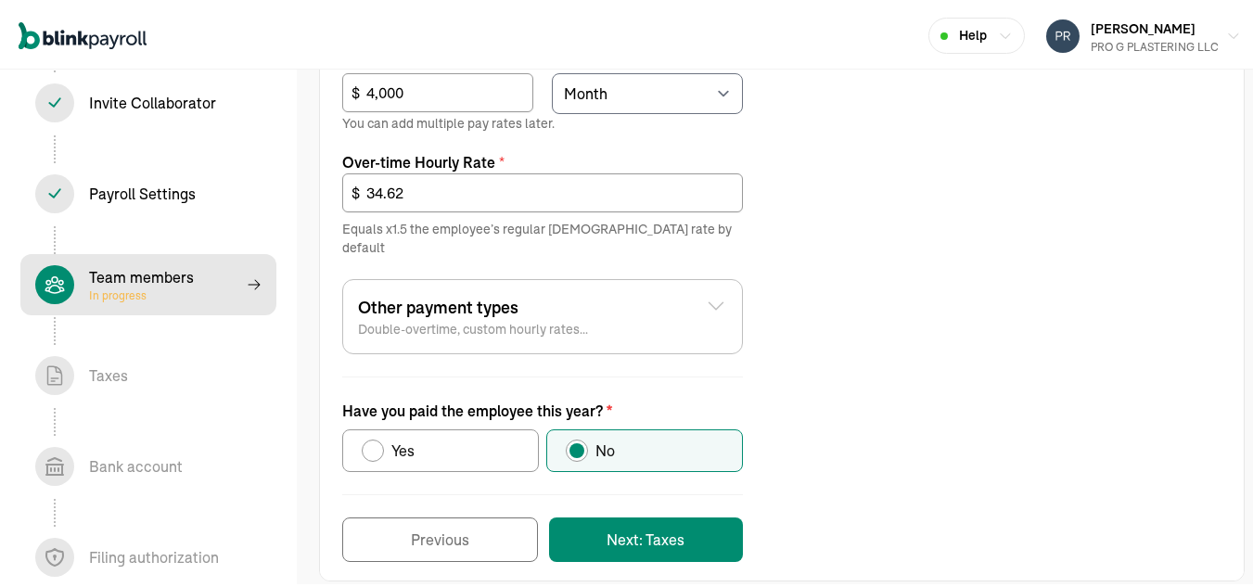
scroll to position [804, 0]
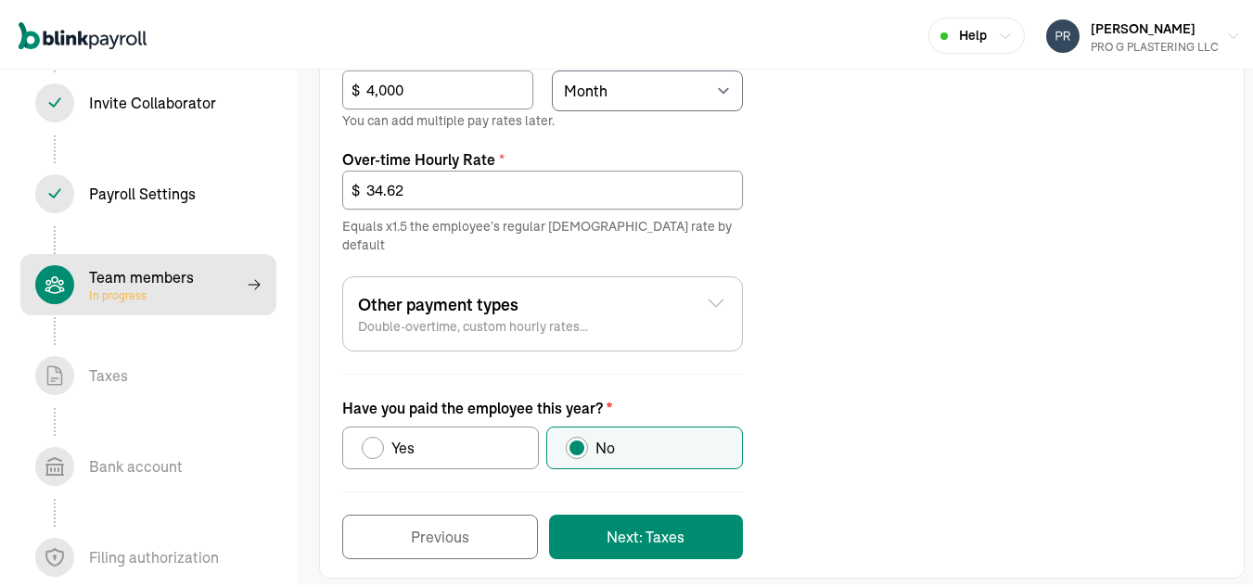
click at [723, 289] on icon at bounding box center [716, 300] width 22 height 22
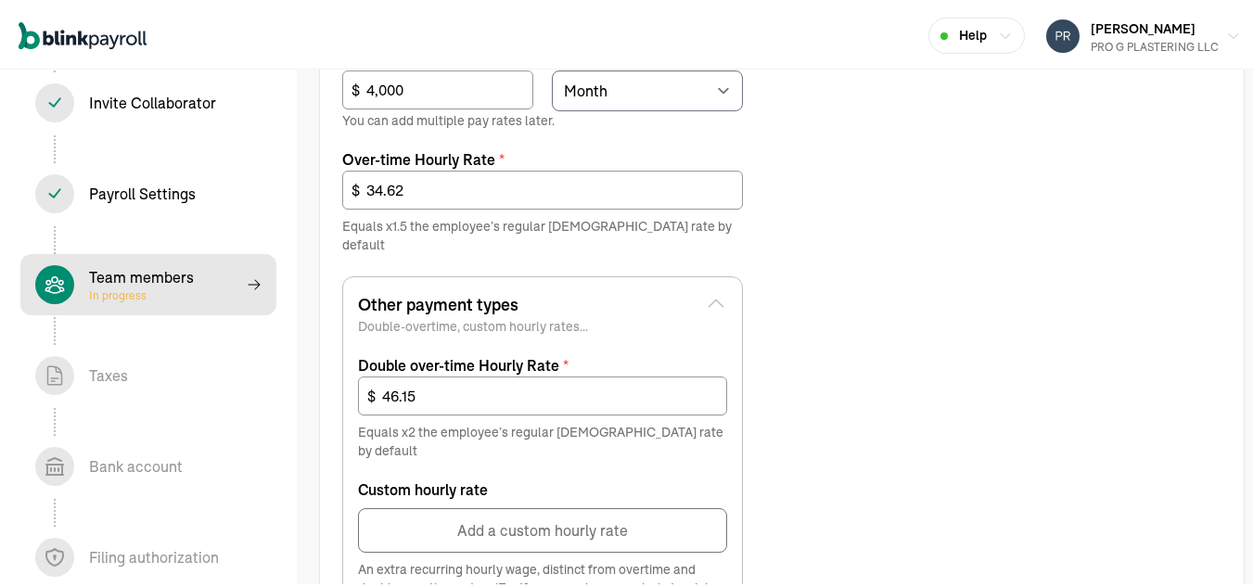
click at [723, 289] on icon at bounding box center [716, 300] width 22 height 22
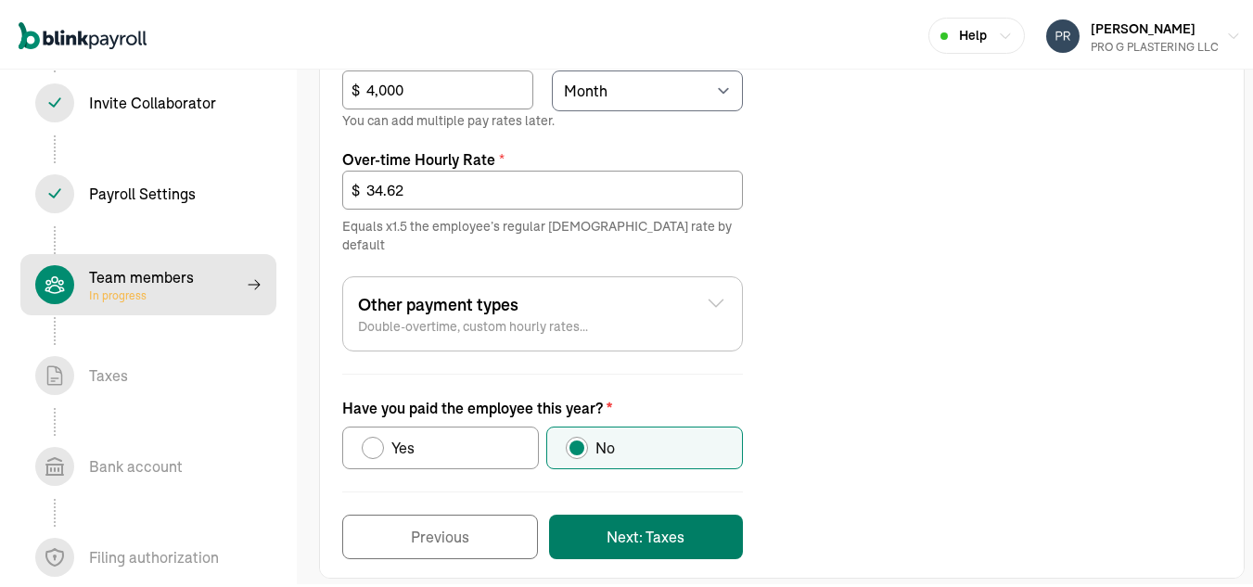
click at [650, 516] on button "Next: Taxes" at bounding box center [646, 534] width 194 height 45
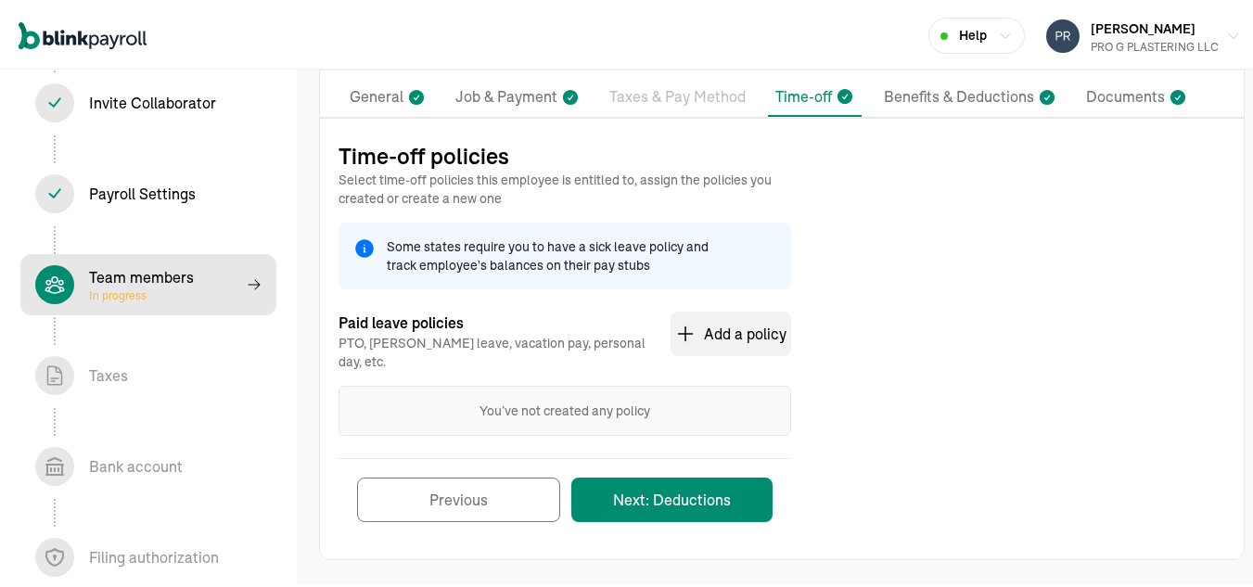
scroll to position [122, 0]
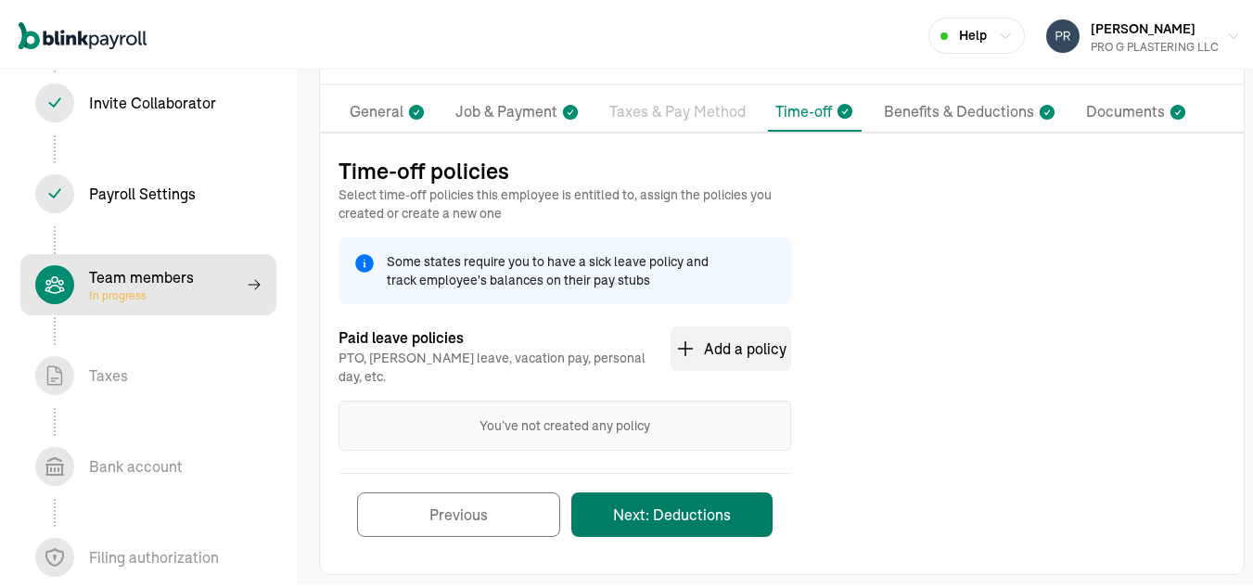
click at [692, 503] on button "Next: Deductions" at bounding box center [672, 512] width 201 height 45
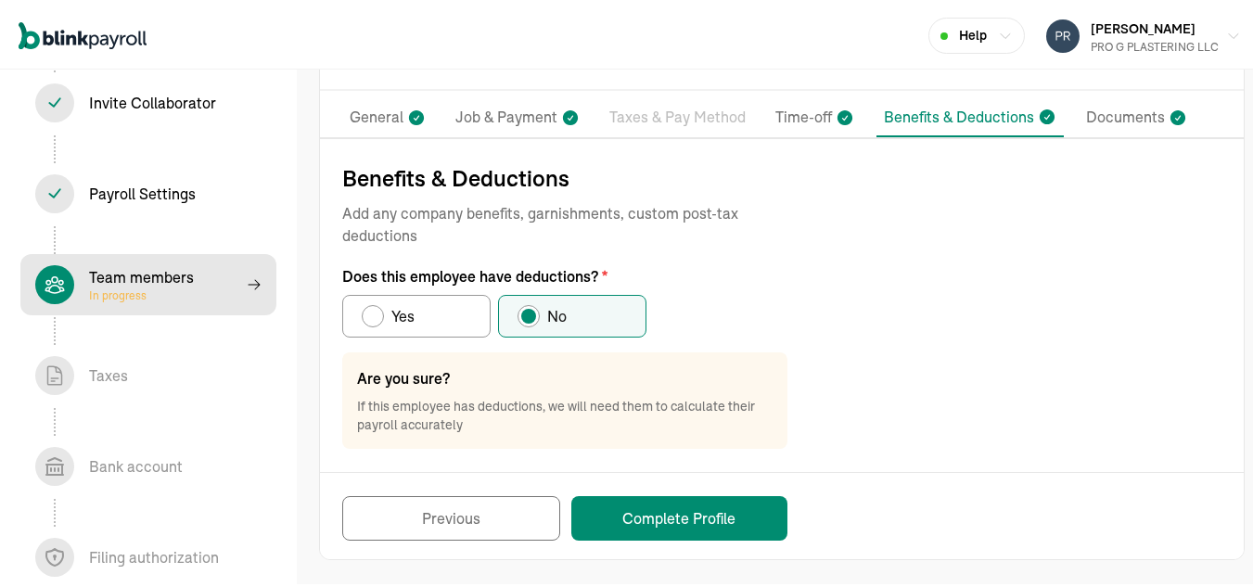
click at [656, 516] on button "Complete Profile" at bounding box center [680, 516] width 216 height 45
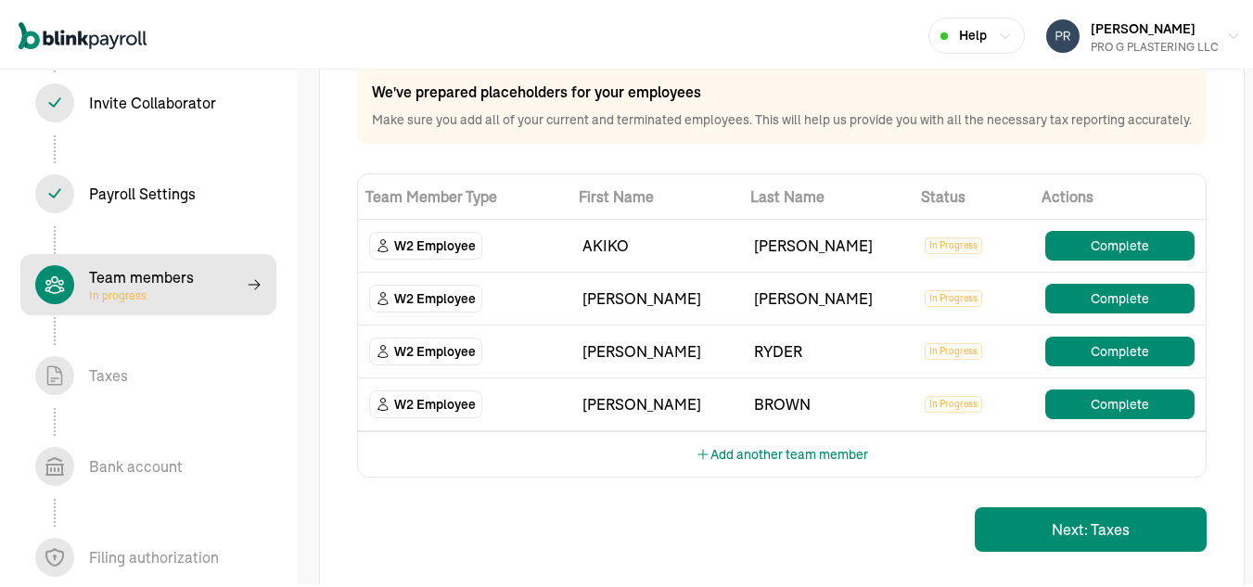
scroll to position [209, 0]
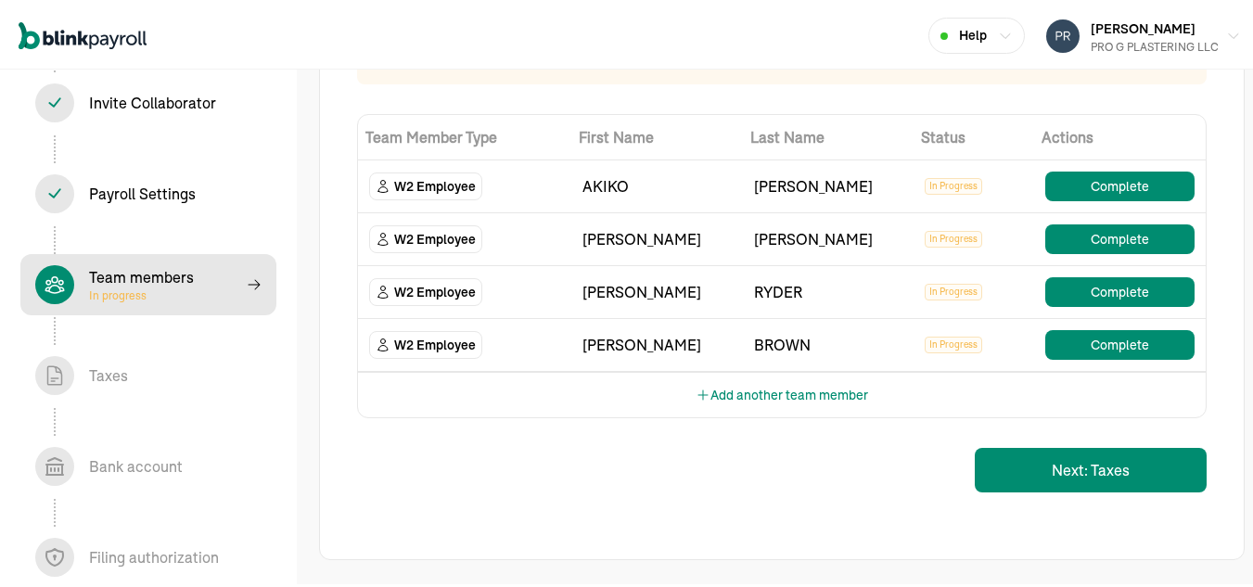
click at [422, 188] on span "W2 Employee" at bounding box center [435, 183] width 82 height 19
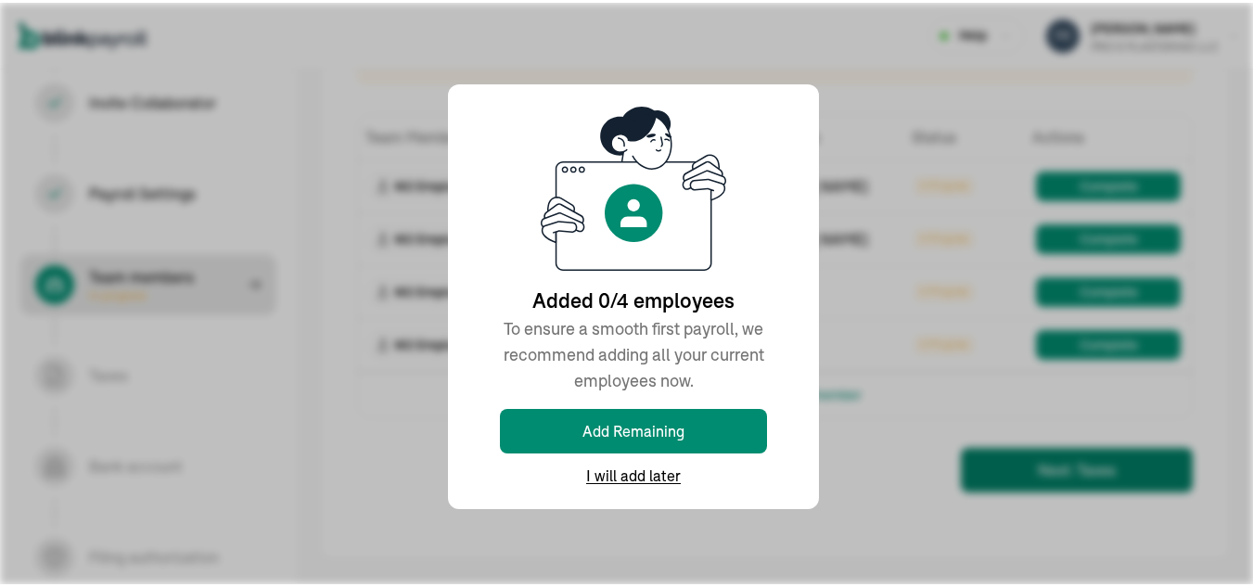
scroll to position [190, 0]
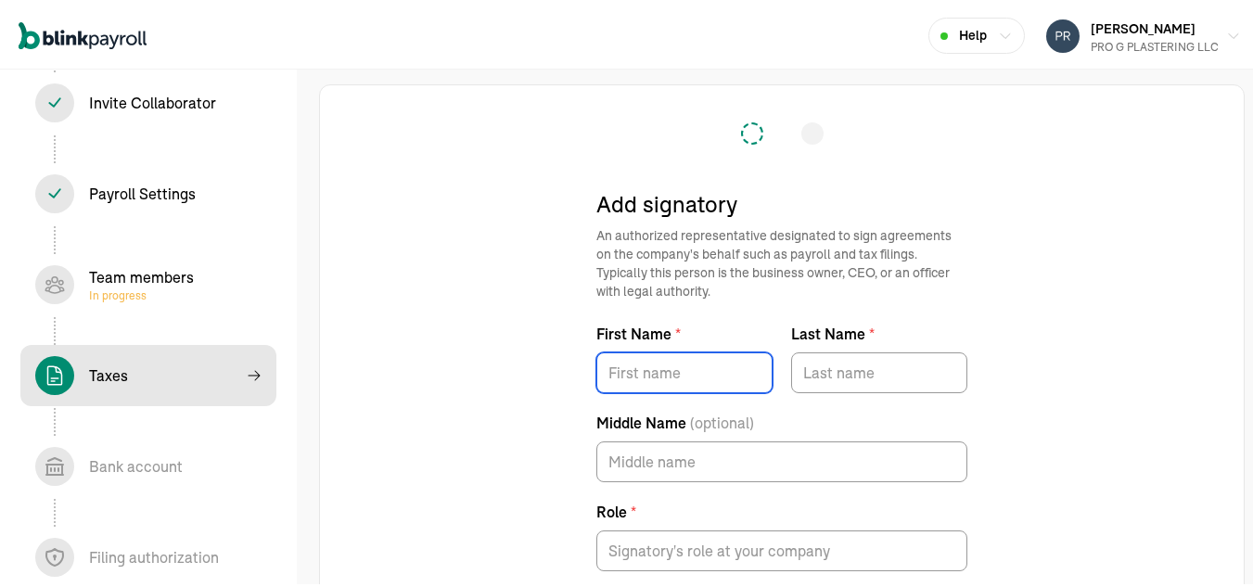
click at [661, 371] on input "First Name *" at bounding box center [685, 370] width 176 height 41
type input "GIBER"
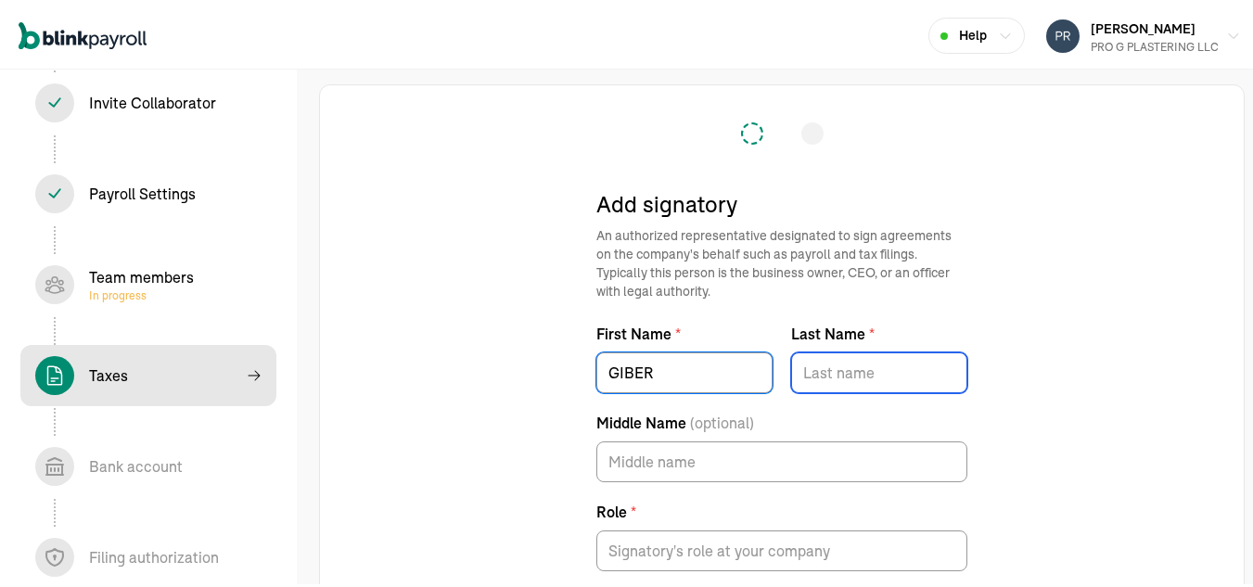
type input "RUIZ"
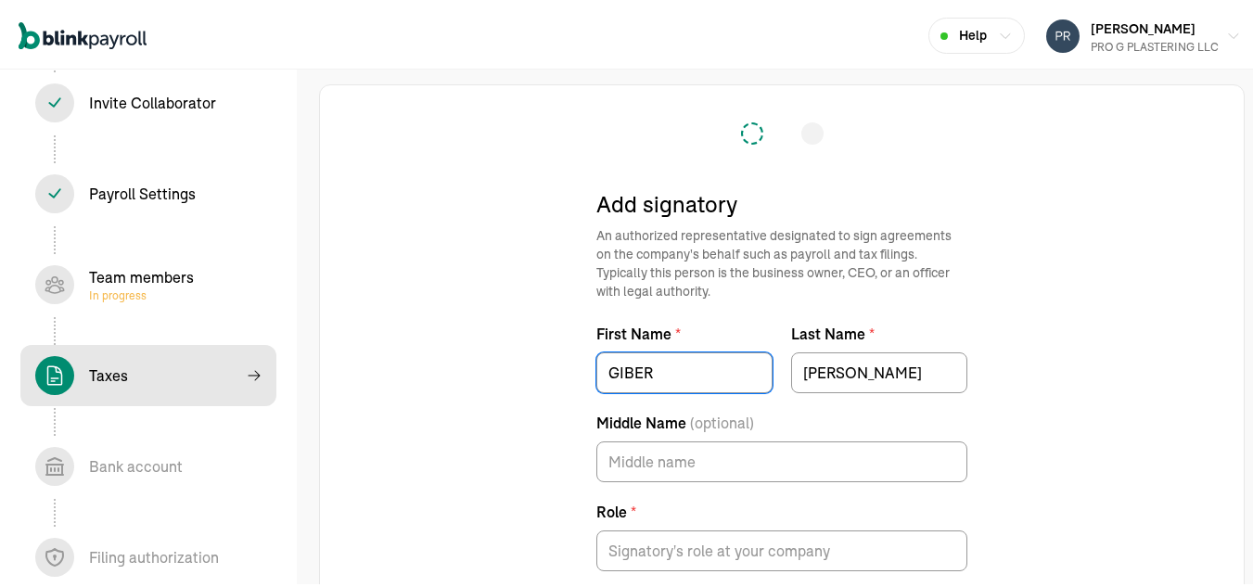
type input "progplastering@gmail.com"
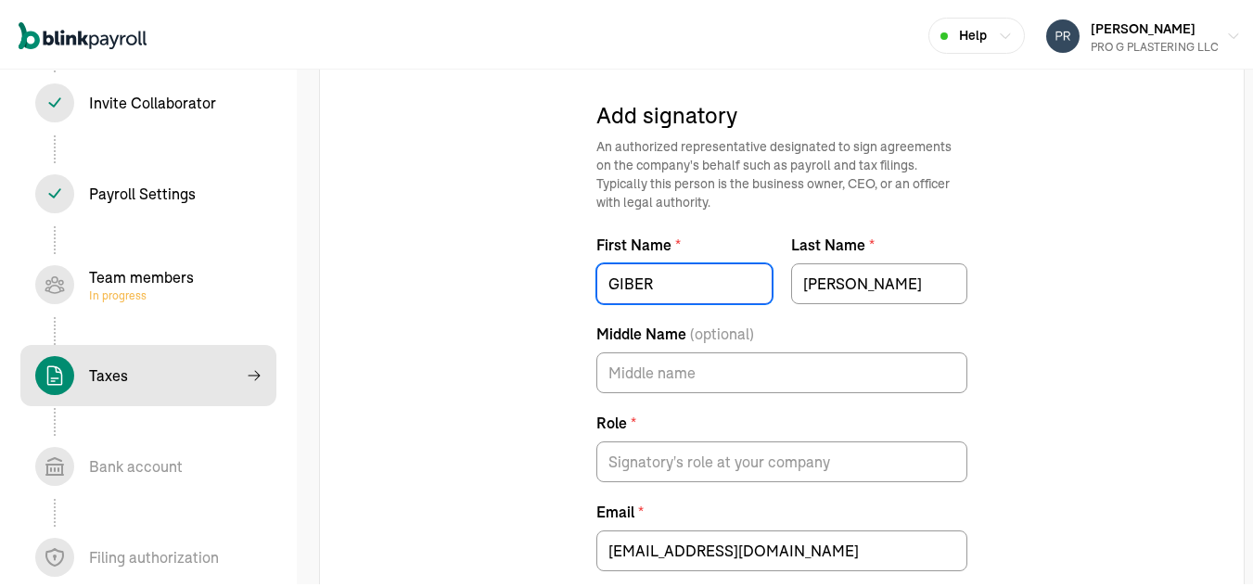
scroll to position [96, 0]
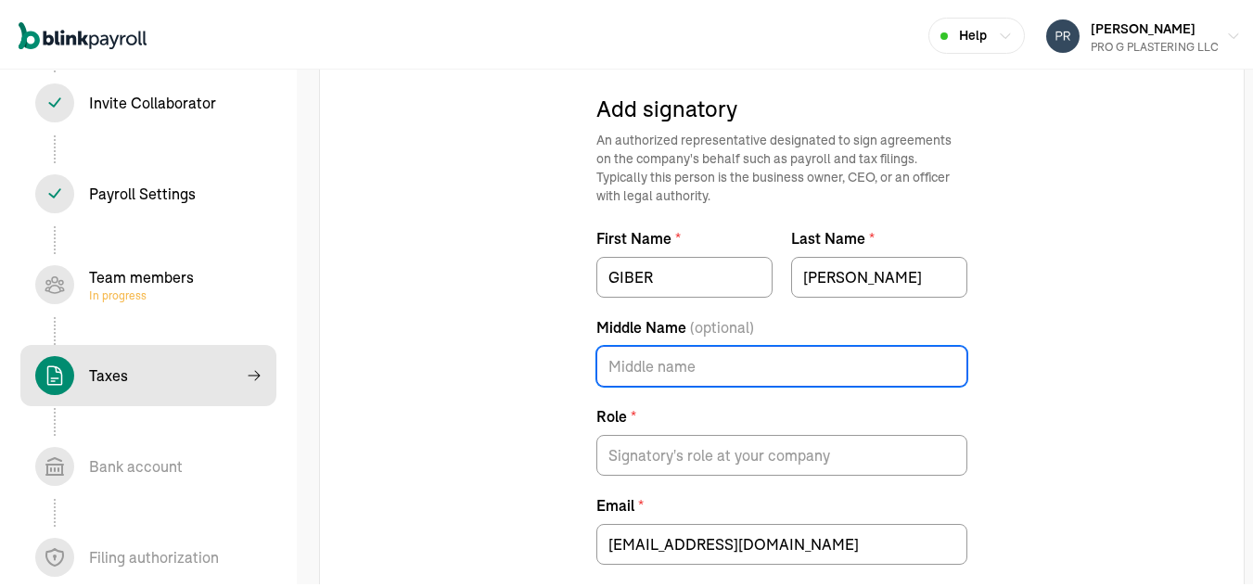
click at [662, 363] on input "Middle Name (optional)" at bounding box center [782, 363] width 371 height 41
type input "G"
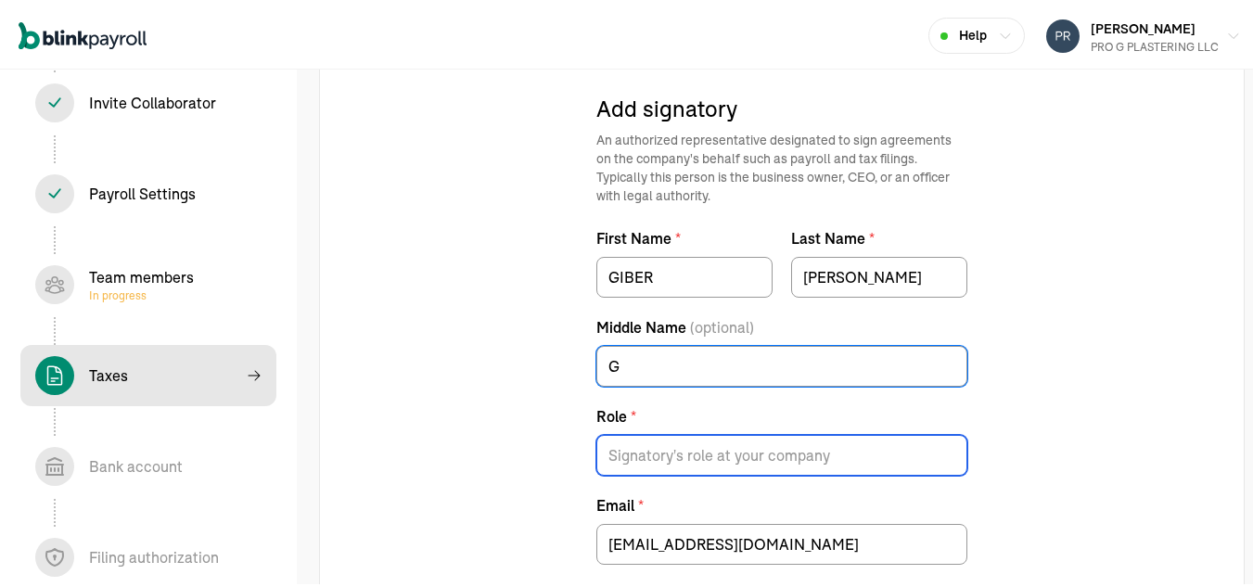
click at [678, 464] on input "Role *" at bounding box center [782, 452] width 371 height 41
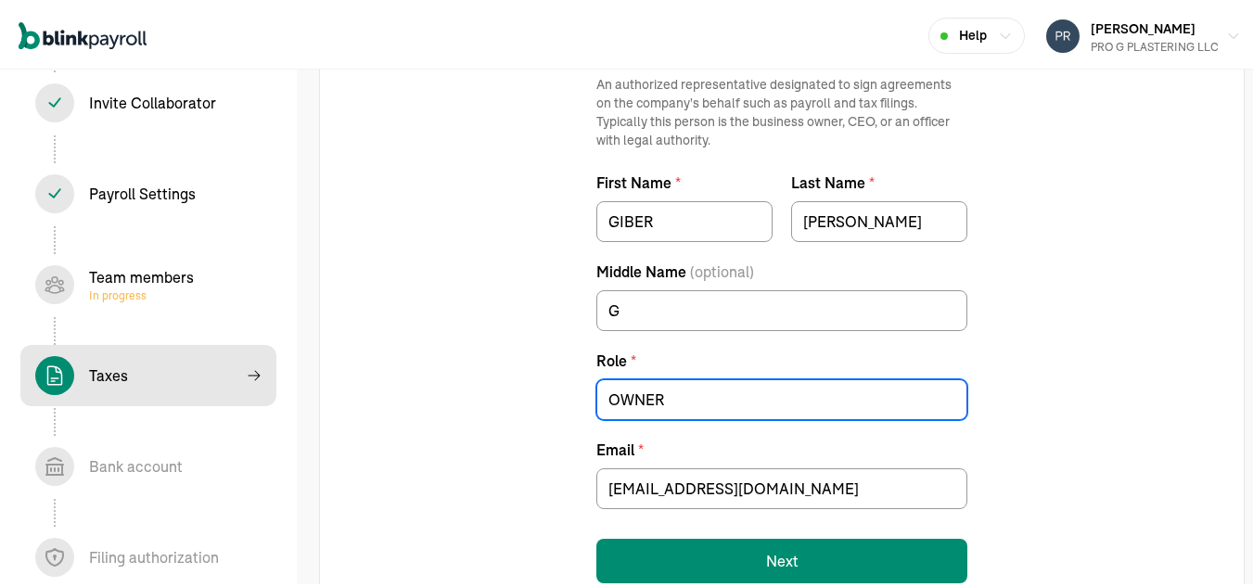
scroll to position [212, 0]
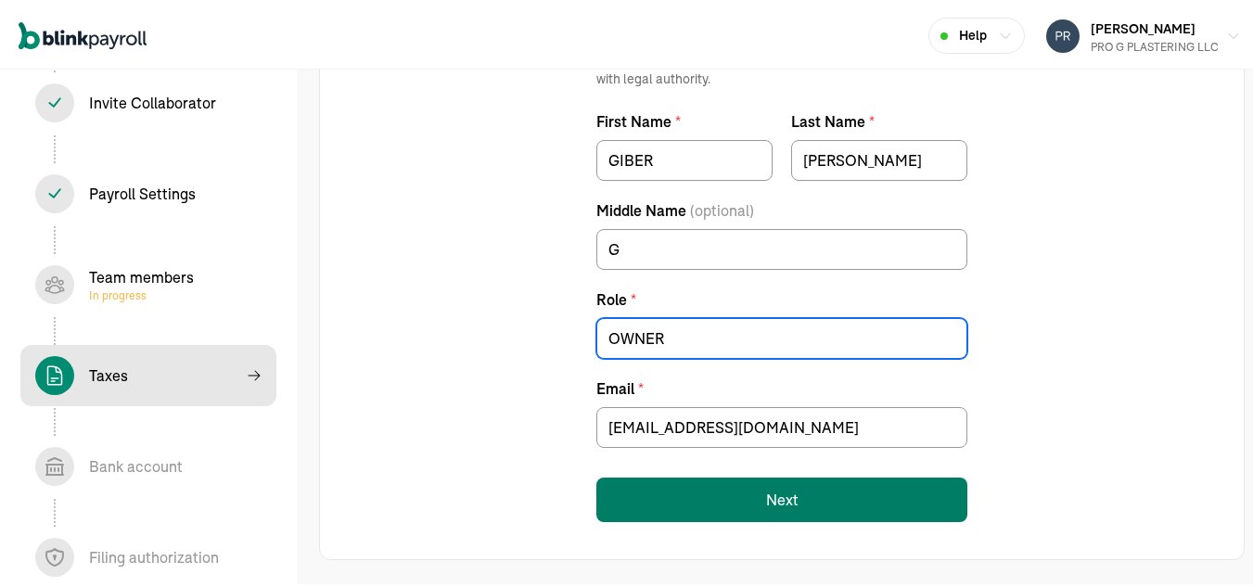
type input "OWNER"
click at [749, 499] on button "Next" at bounding box center [782, 497] width 371 height 45
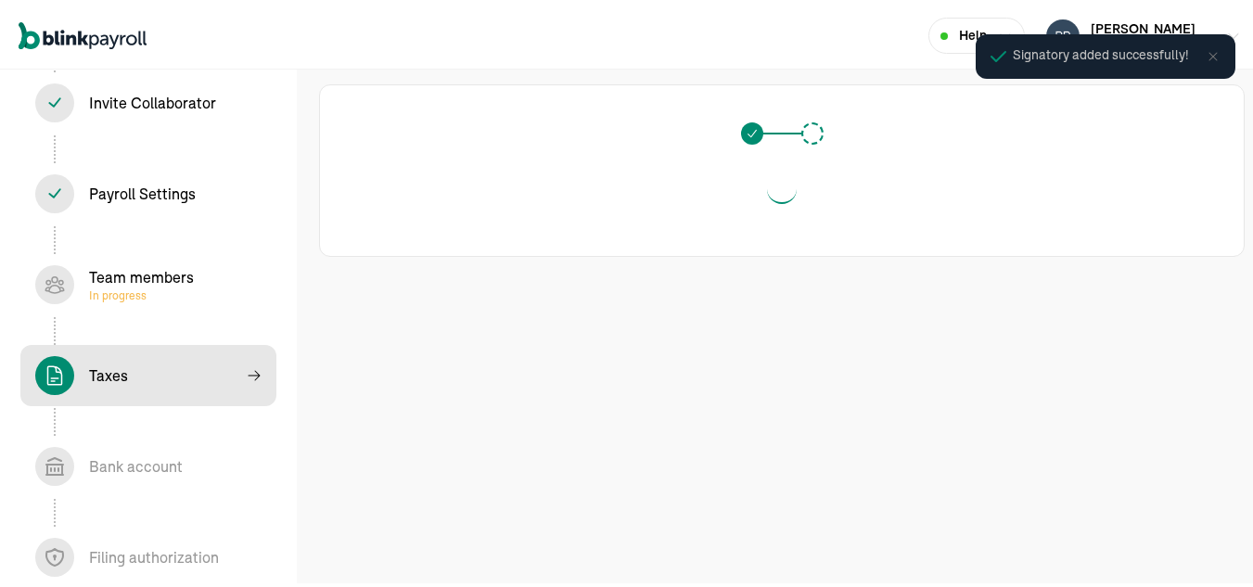
scroll to position [0, 0]
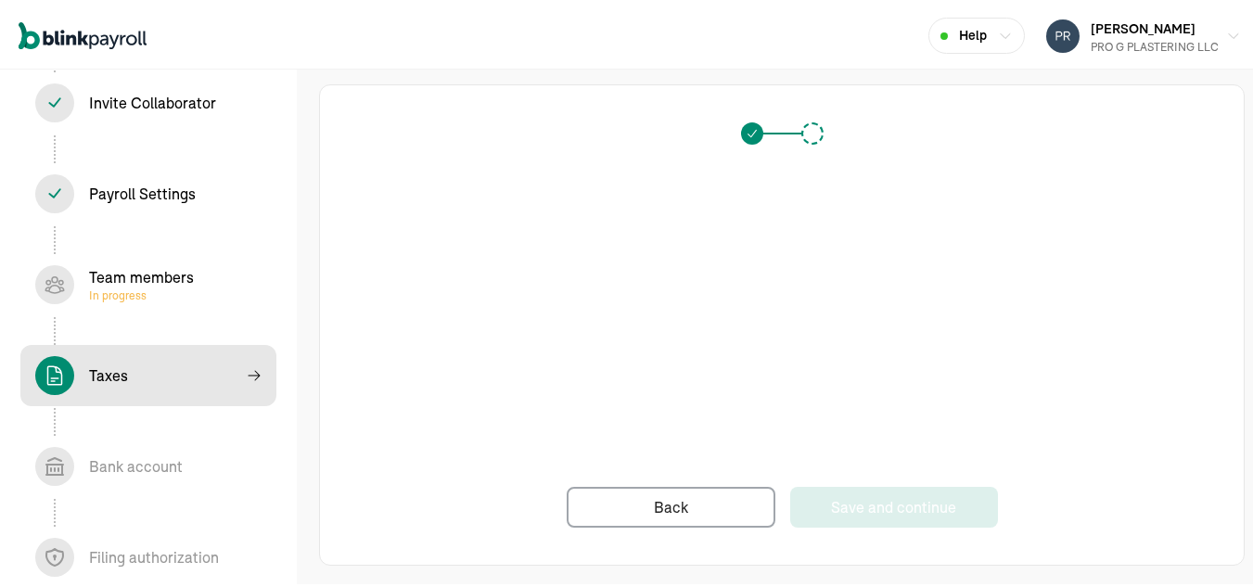
click at [996, 437] on div "Back Save and continue" at bounding box center [782, 341] width 850 height 368
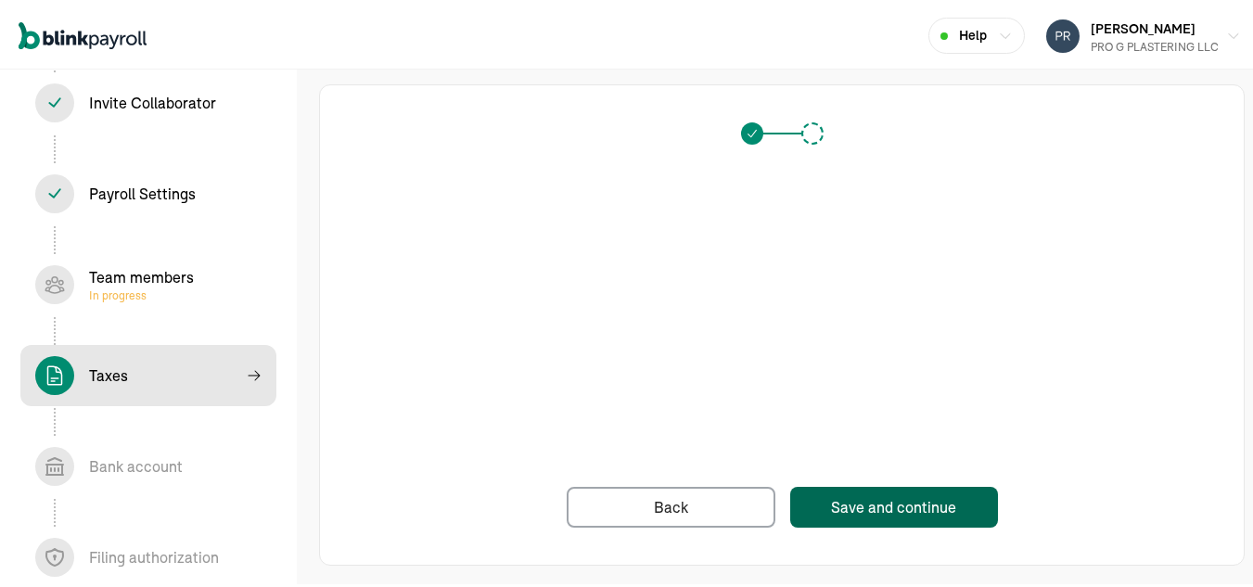
click at [898, 508] on div "Save and continue" at bounding box center [893, 505] width 125 height 22
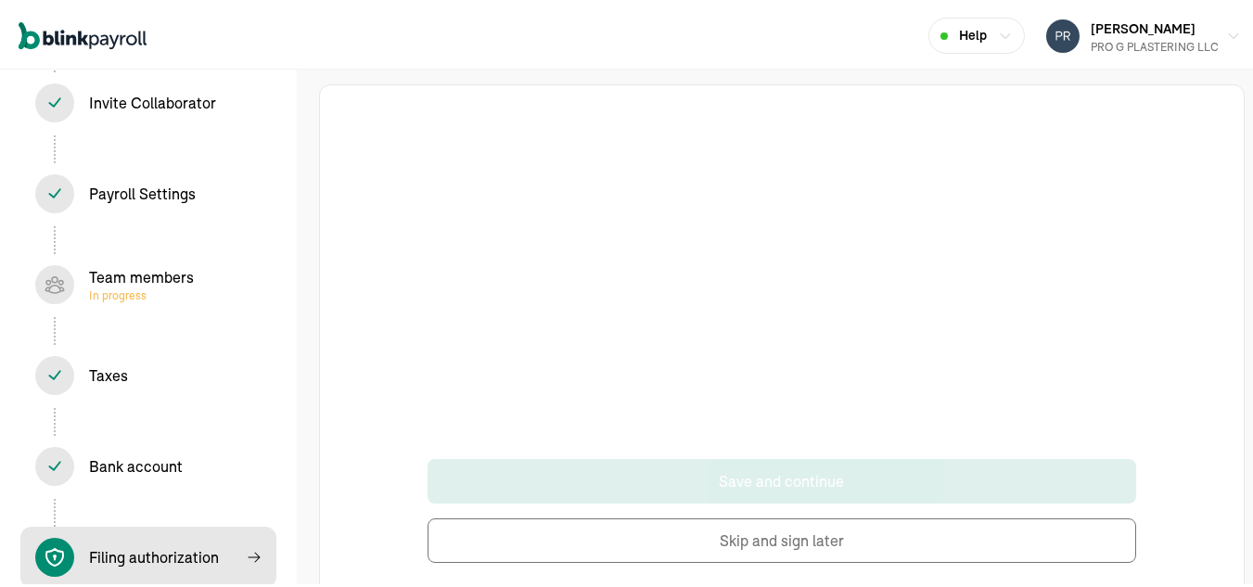
scroll to position [41, 0]
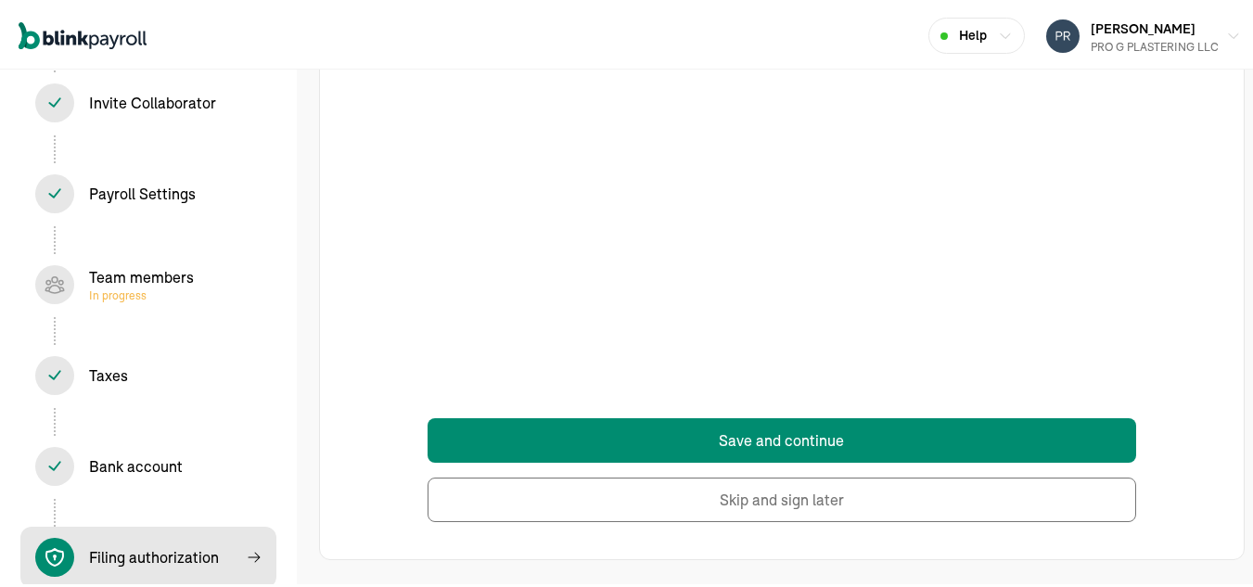
click at [1037, 443] on button "Save and continue" at bounding box center [782, 438] width 708 height 45
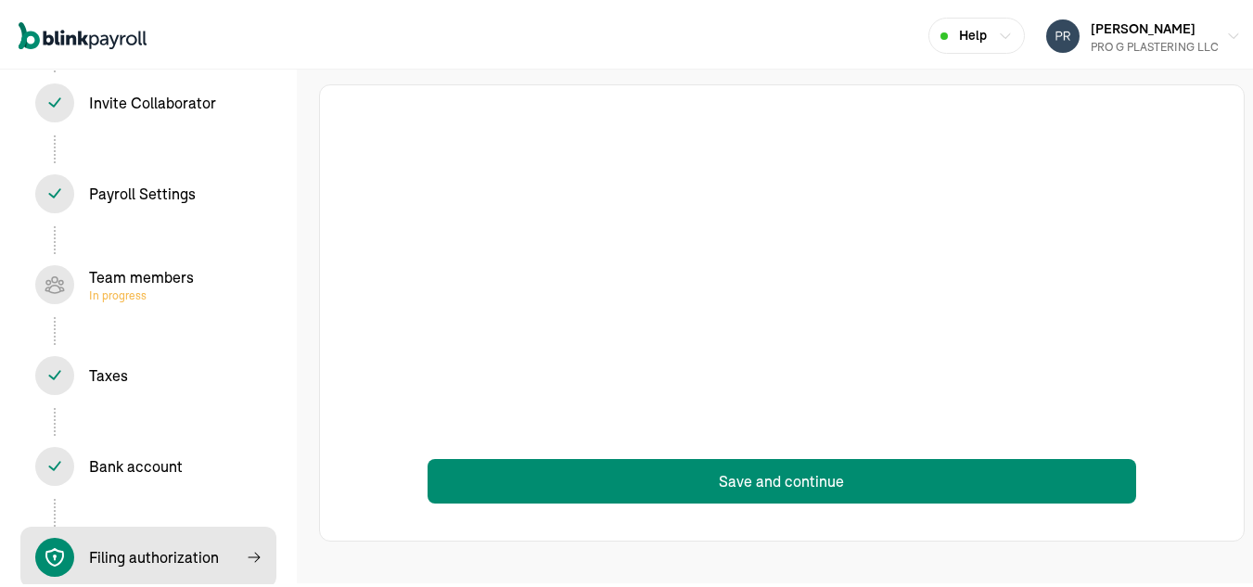
scroll to position [0, 0]
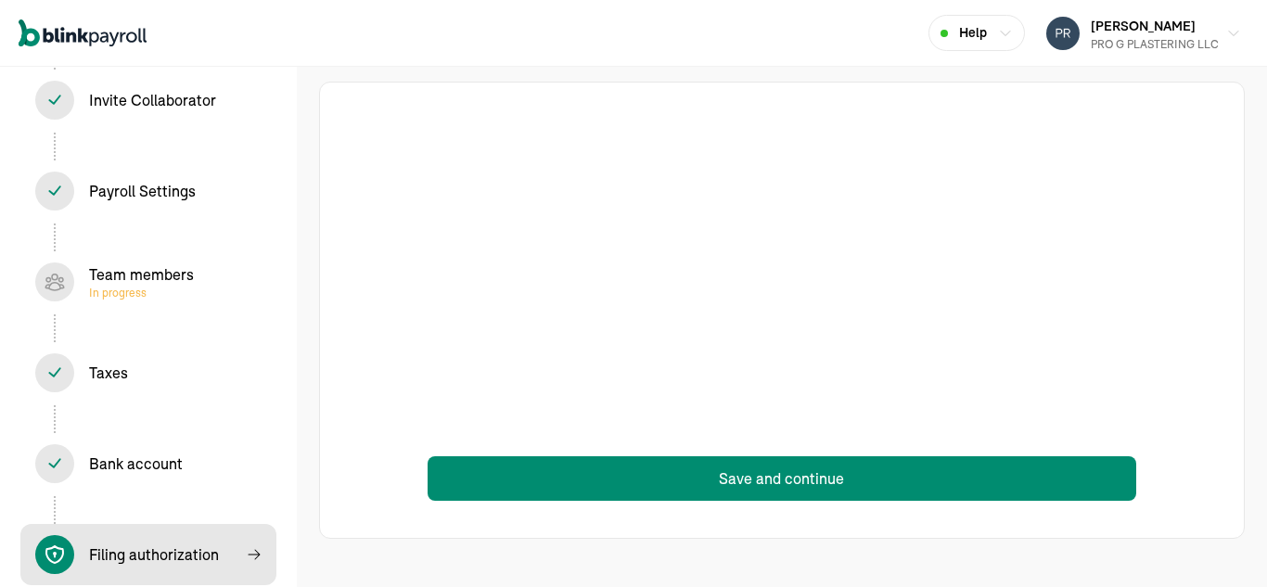
click at [1026, 489] on button "Save and continue" at bounding box center [782, 478] width 708 height 45
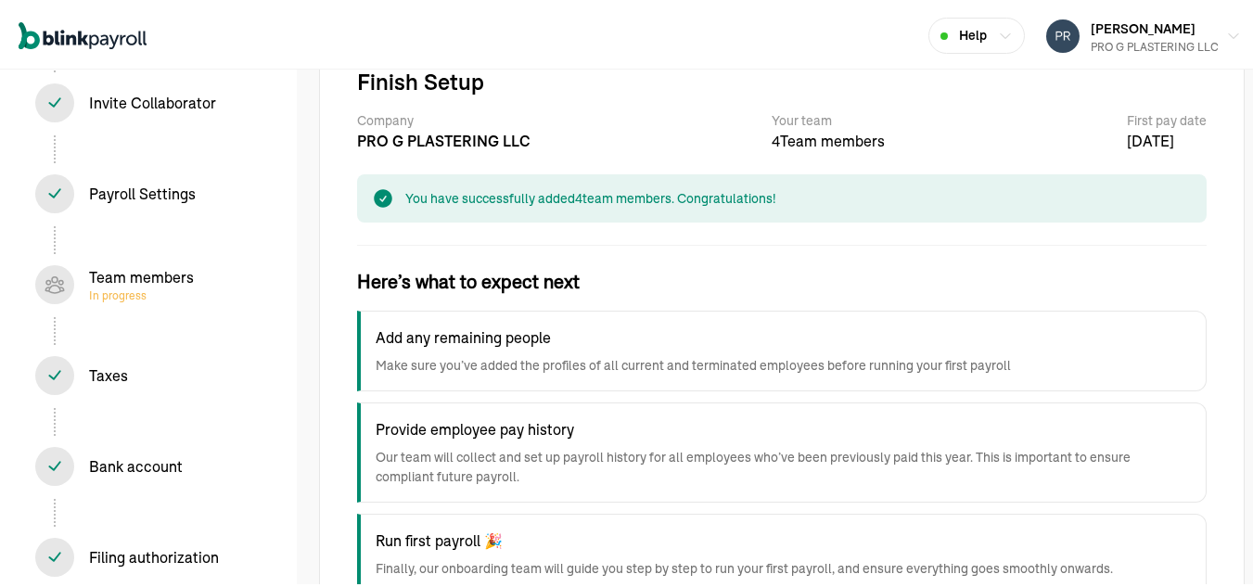
scroll to position [193, 0]
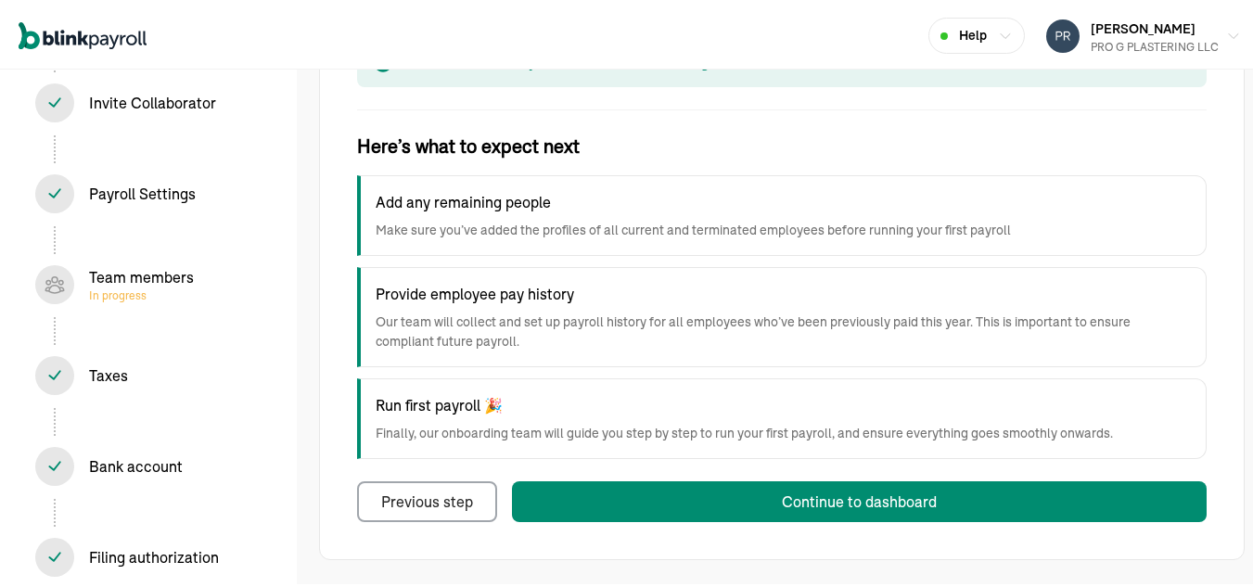
click at [1055, 503] on button "Continue to dashboard" at bounding box center [859, 499] width 695 height 41
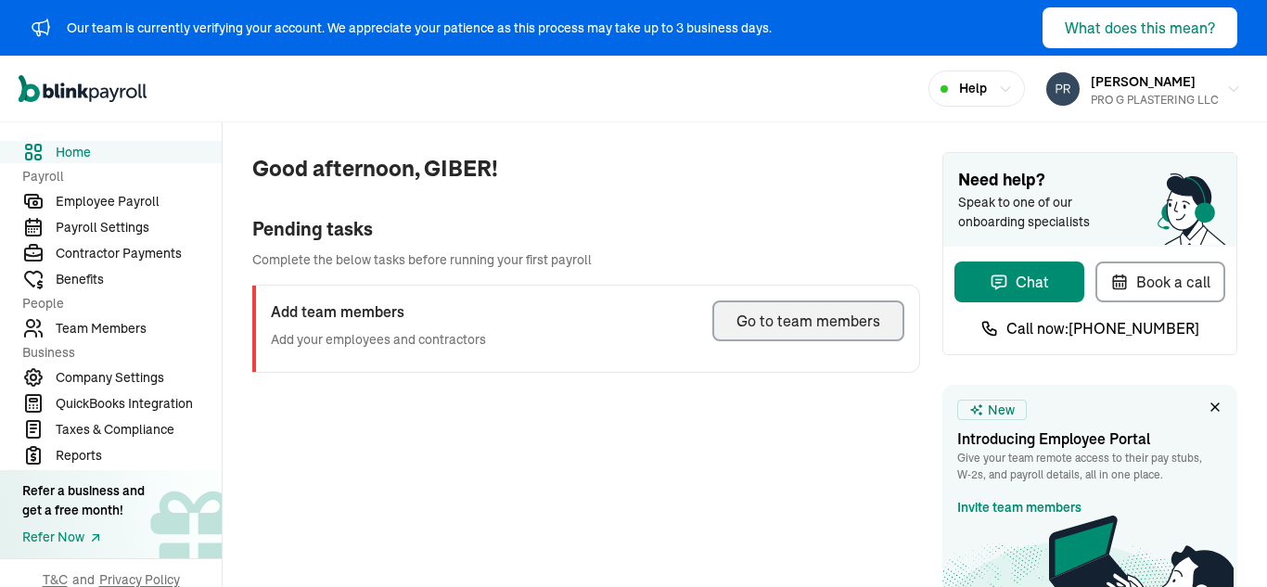
click at [846, 334] on button "Go to team members" at bounding box center [809, 321] width 192 height 41
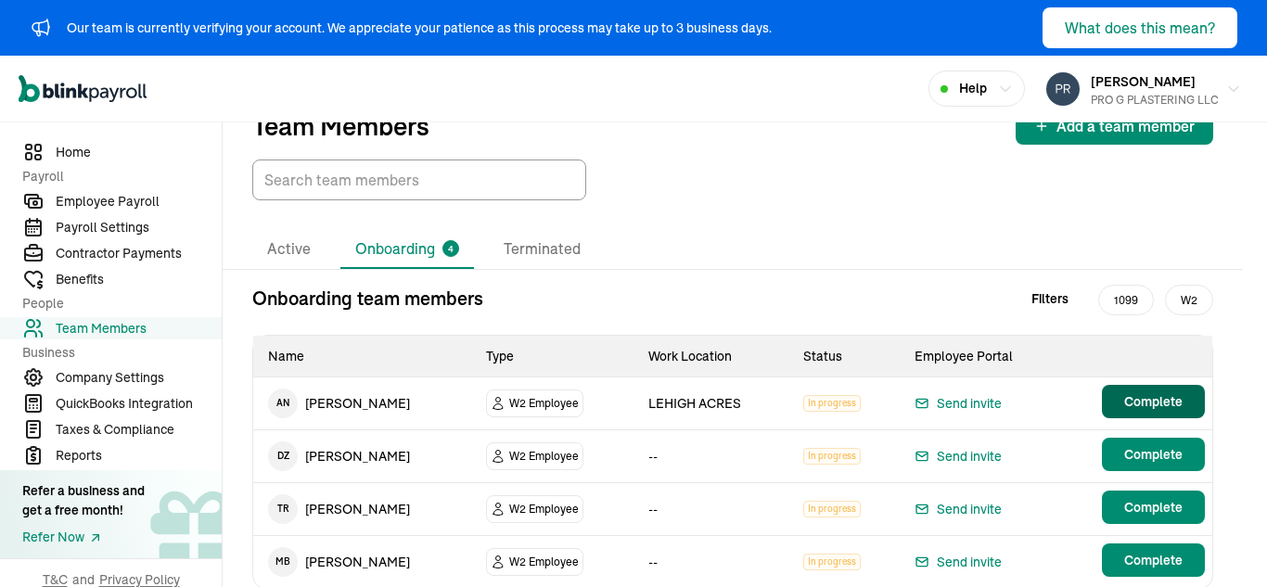
scroll to position [107, 0]
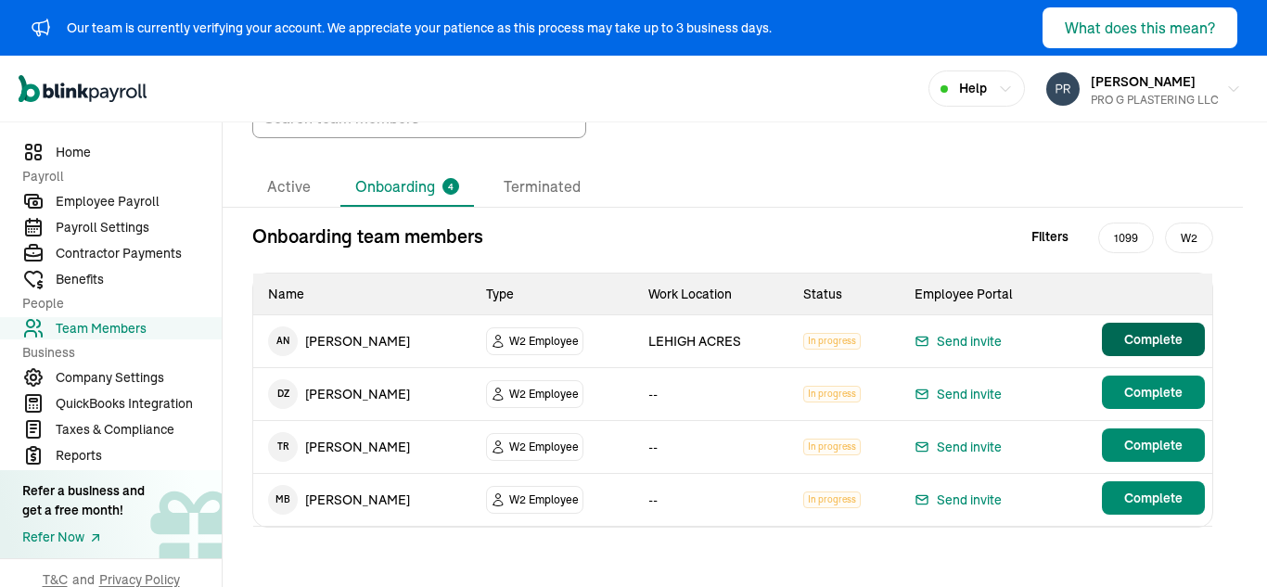
click at [1157, 391] on span "Complete" at bounding box center [1154, 392] width 58 height 19
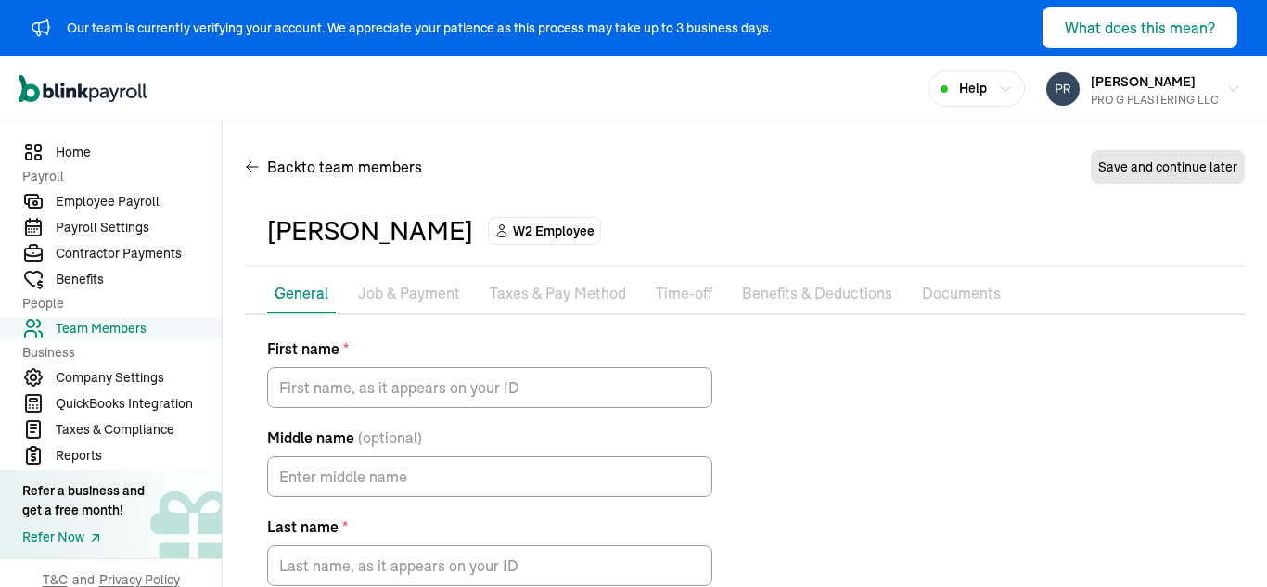
type input "DONALD"
type input "ZAKRZEWSKI"
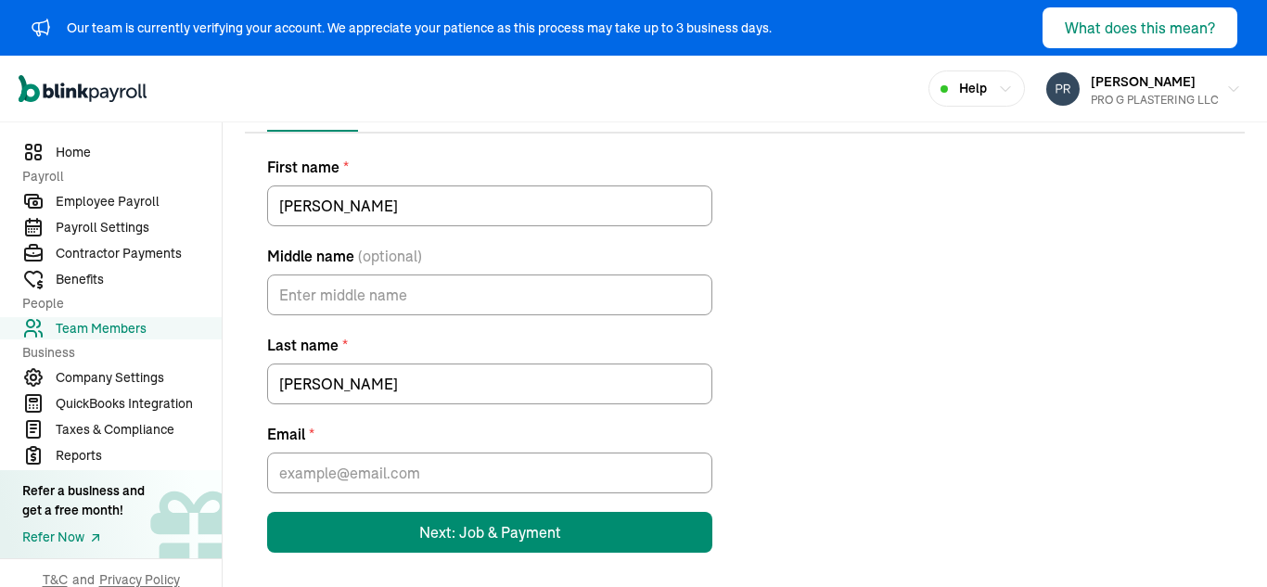
scroll to position [188, 0]
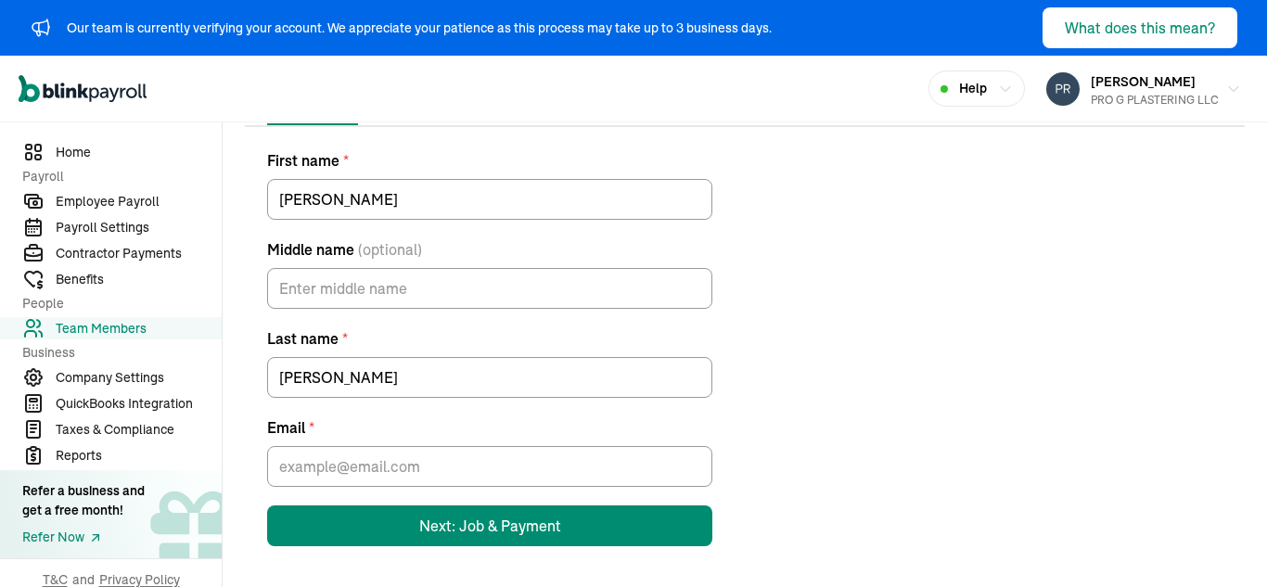
click at [936, 267] on div "First name * DONALD Middle name (optional) Last name * ZAKRZEWSKI Email * Next:…" at bounding box center [745, 347] width 1000 height 397
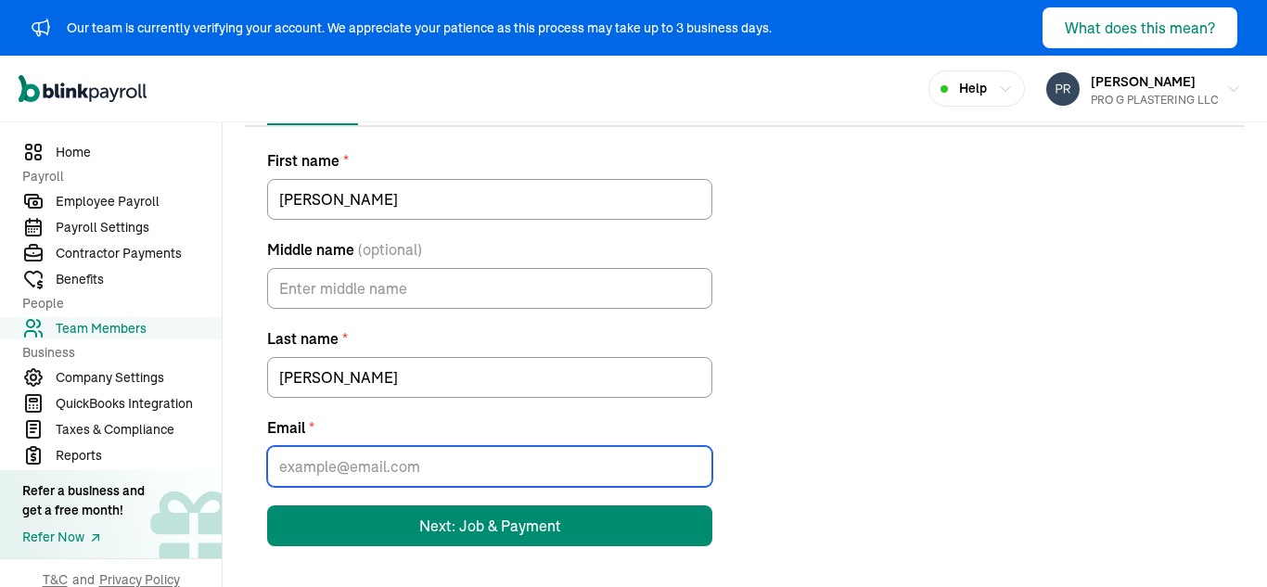
click at [420, 458] on input "Email *" at bounding box center [489, 466] width 445 height 41
paste input "donzeweski11991@outlook.com"
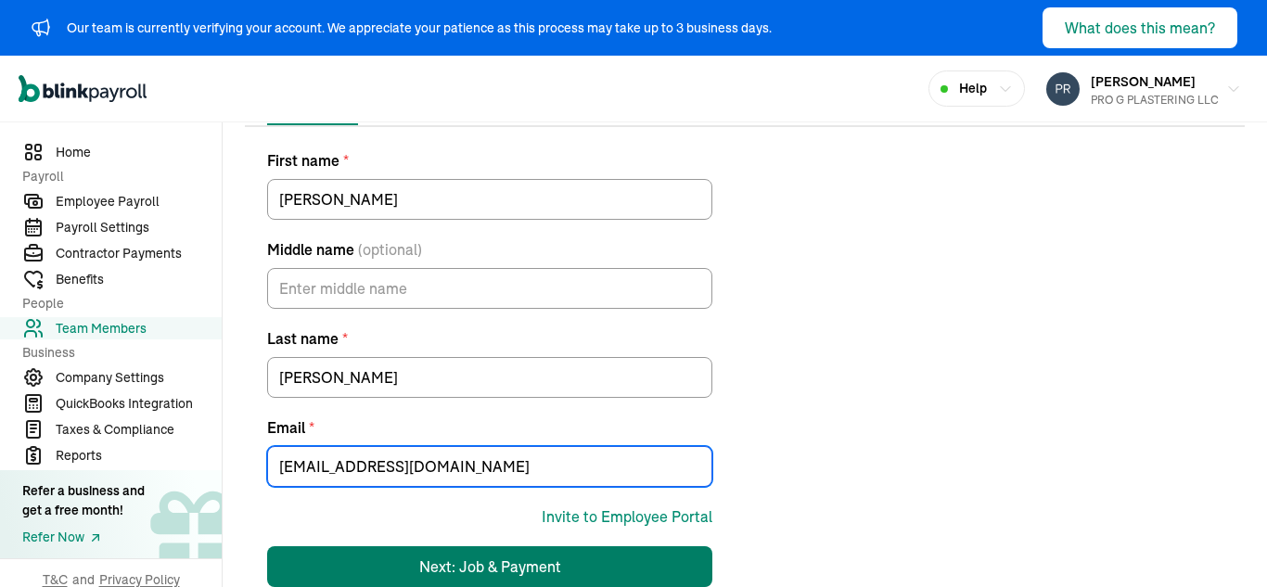
type input "donzeweski11991@outlook.com"
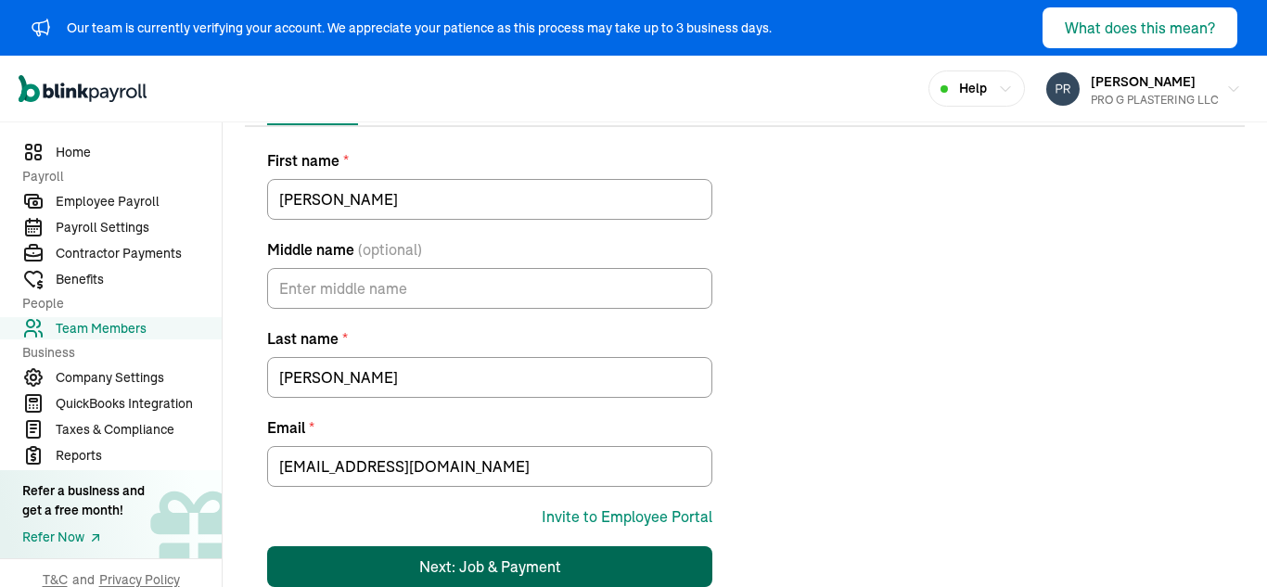
click at [473, 562] on div "Next: Job & Payment" at bounding box center [490, 567] width 142 height 22
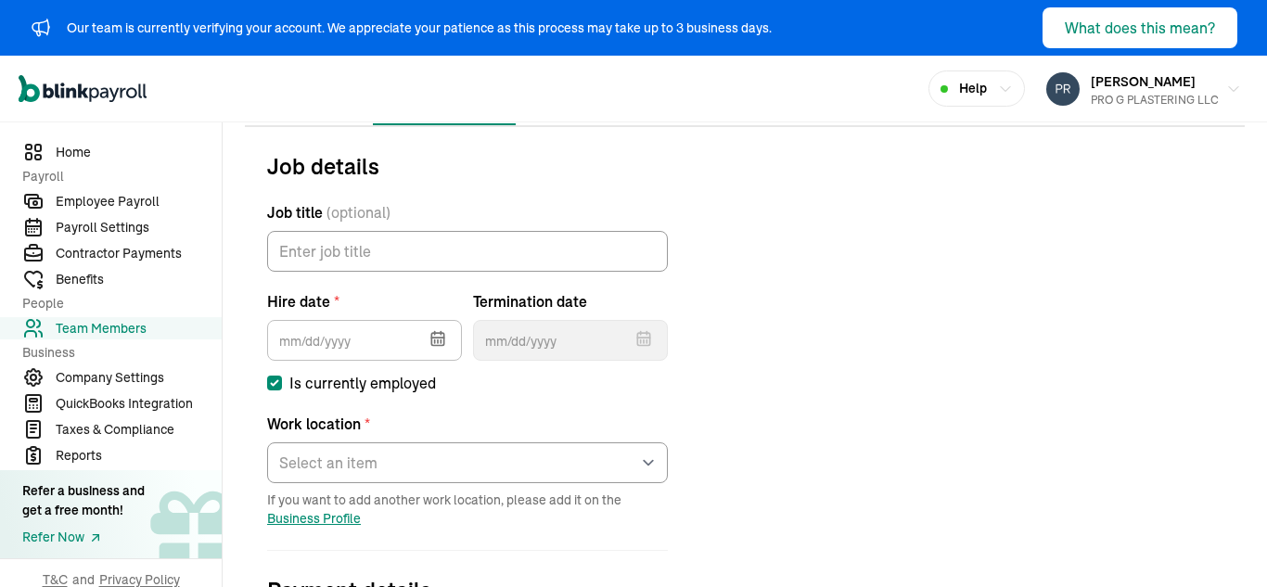
scroll to position [275, 0]
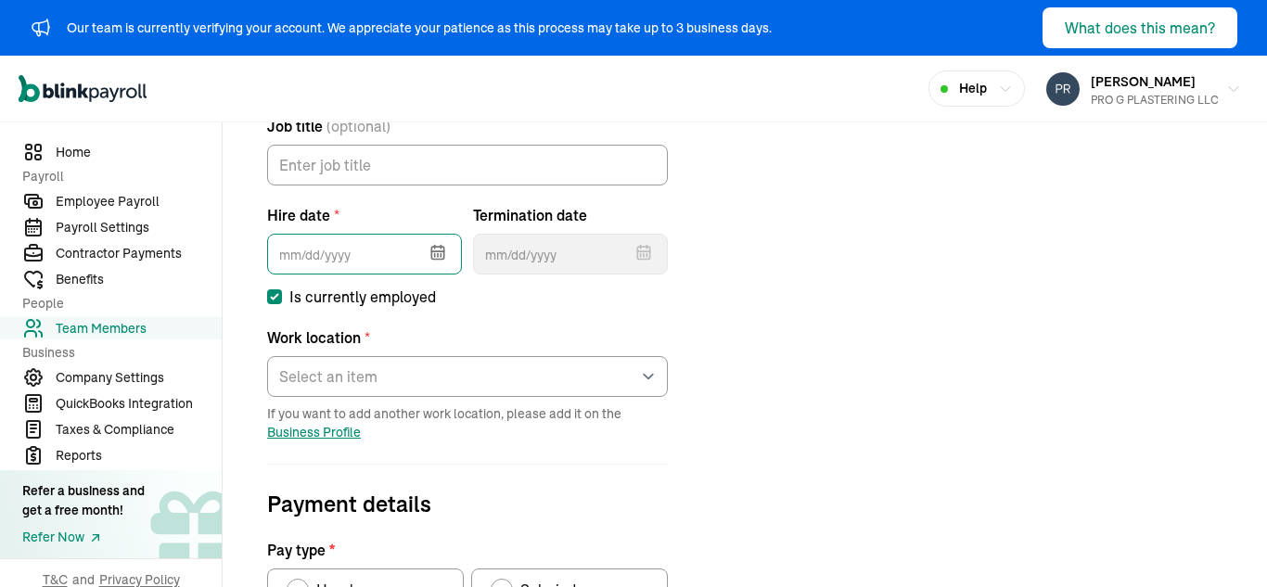
click at [397, 254] on input "text" at bounding box center [364, 254] width 195 height 41
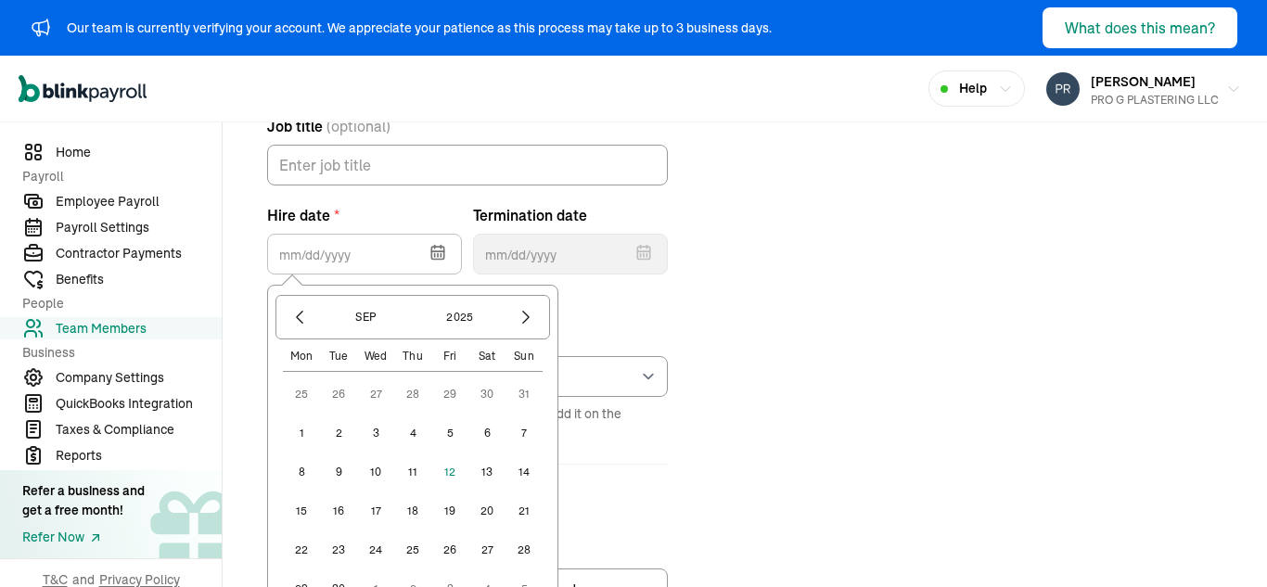
click at [302, 437] on button "1" at bounding box center [301, 433] width 37 height 37
type input "09/01/2025"
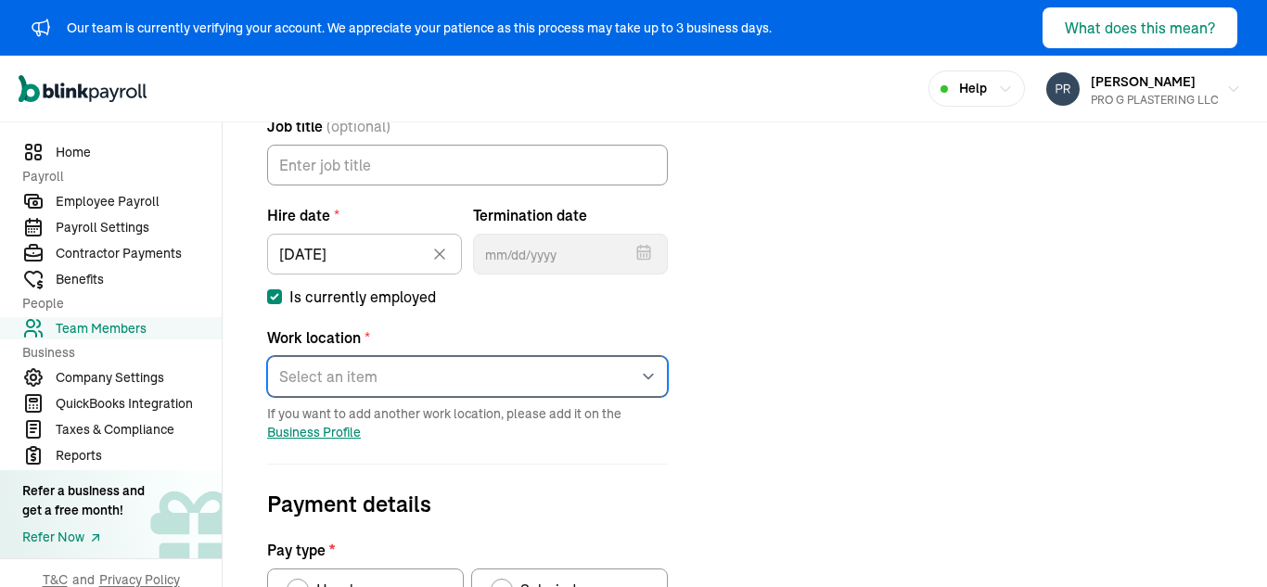
click at [453, 368] on select "Select an item LEHIGH ACRES Works from home" at bounding box center [467, 376] width 401 height 41
select select "1009 ADELINE AVE"
click at [267, 356] on select "Select an item LEHIGH ACRES Works from home" at bounding box center [467, 376] width 401 height 41
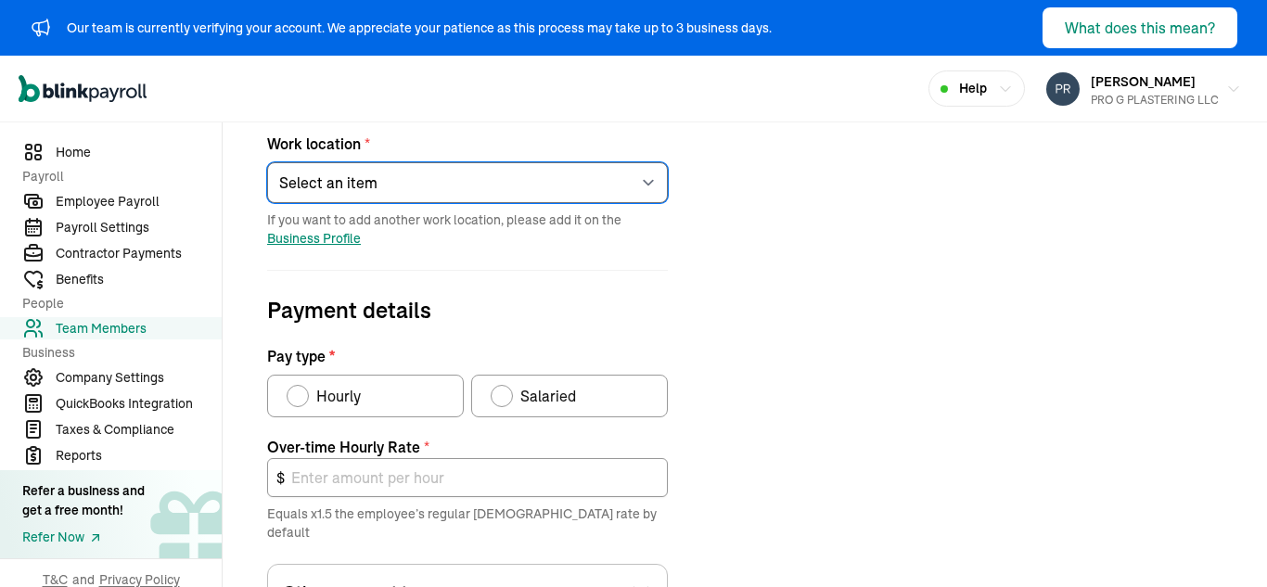
scroll to position [473, 0]
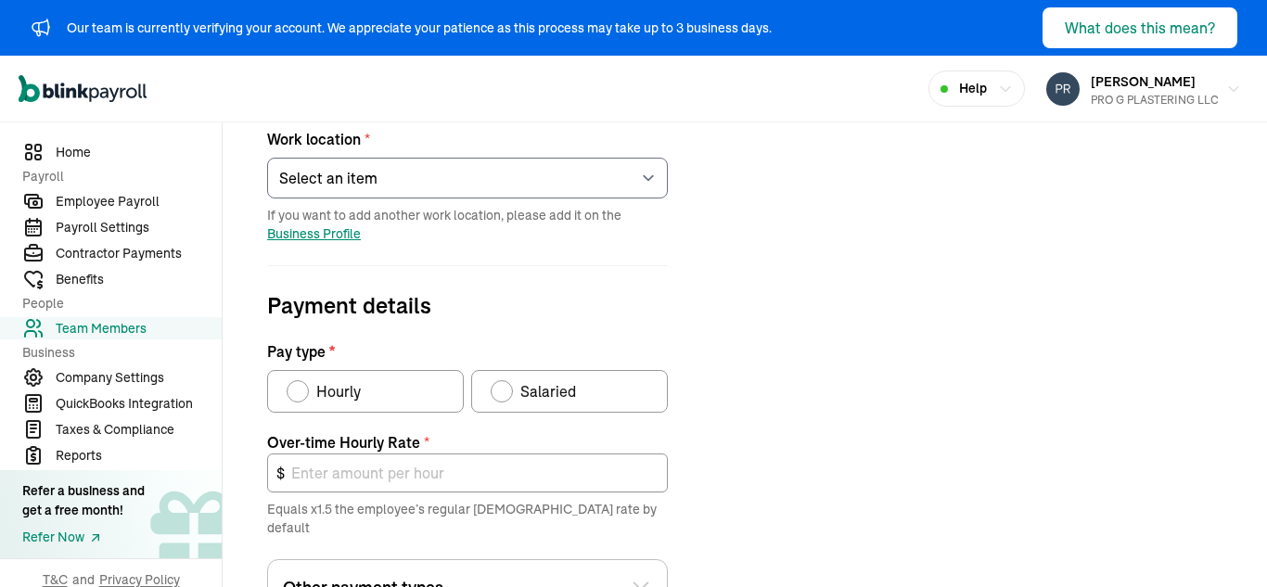
click at [505, 390] on div "Pay type" at bounding box center [502, 391] width 15 height 15
click at [505, 390] on input "Salaried" at bounding box center [497, 386] width 15 height 15
radio input "true"
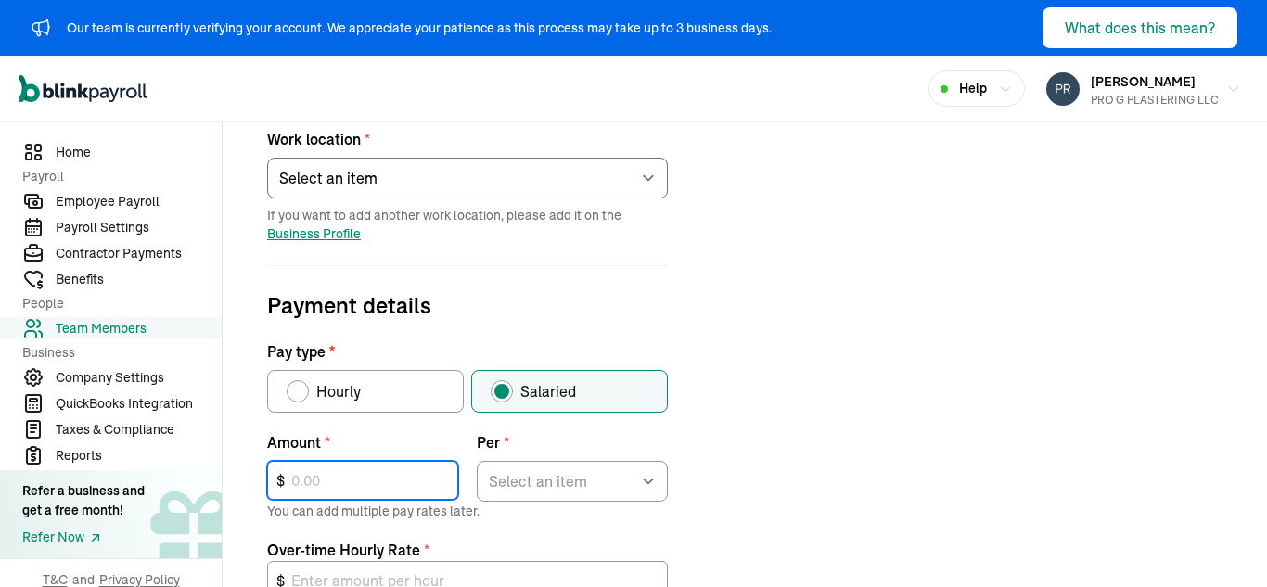
click at [382, 481] on input "text" at bounding box center [362, 480] width 191 height 39
type input "2,600"
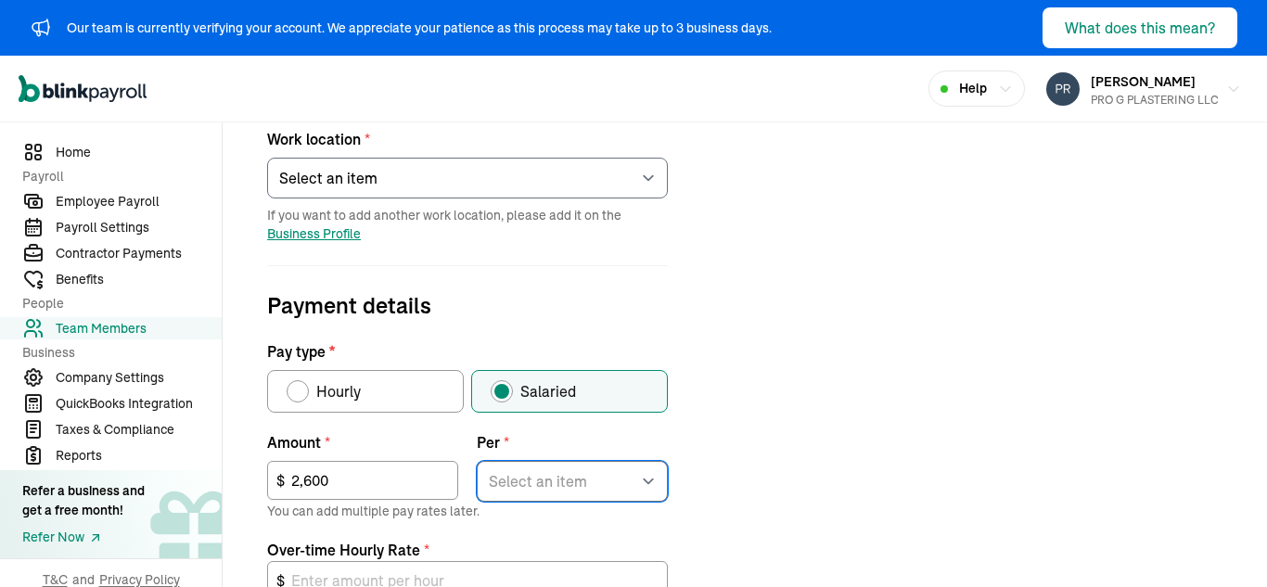
click at [533, 472] on select "Select an item Hour Week Month Year" at bounding box center [572, 481] width 191 height 41
select select "2"
click at [477, 461] on select "Select an item Hour Week Month Year" at bounding box center [572, 481] width 191 height 41
type input "97.50"
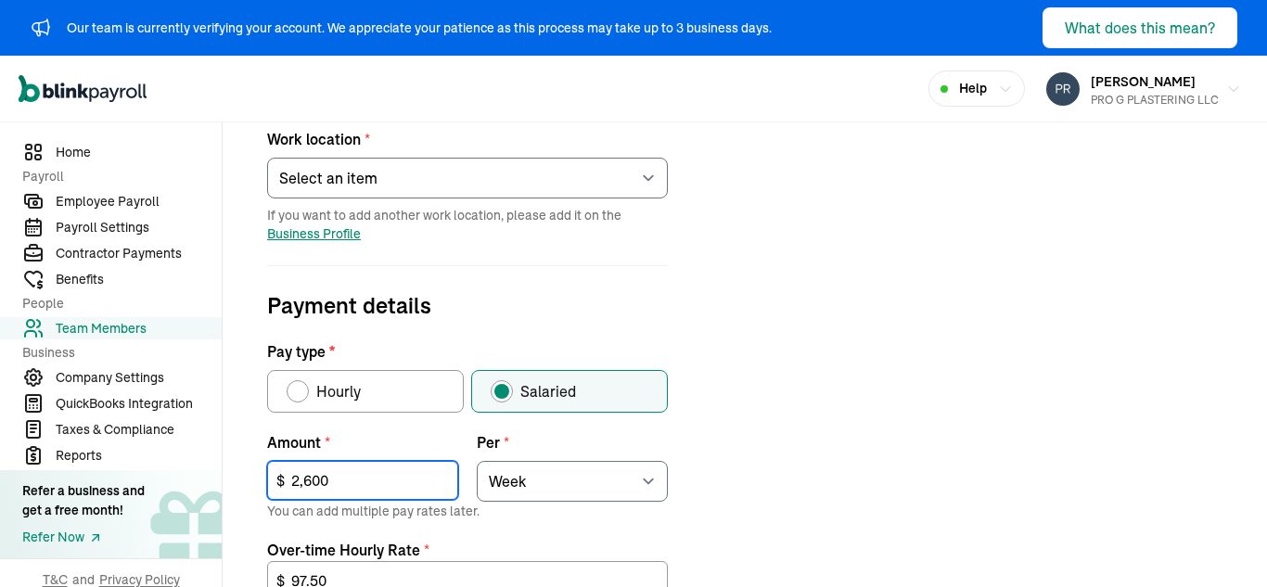
click at [375, 483] on input "2,600" at bounding box center [362, 480] width 191 height 39
type input "1"
type input "0.04"
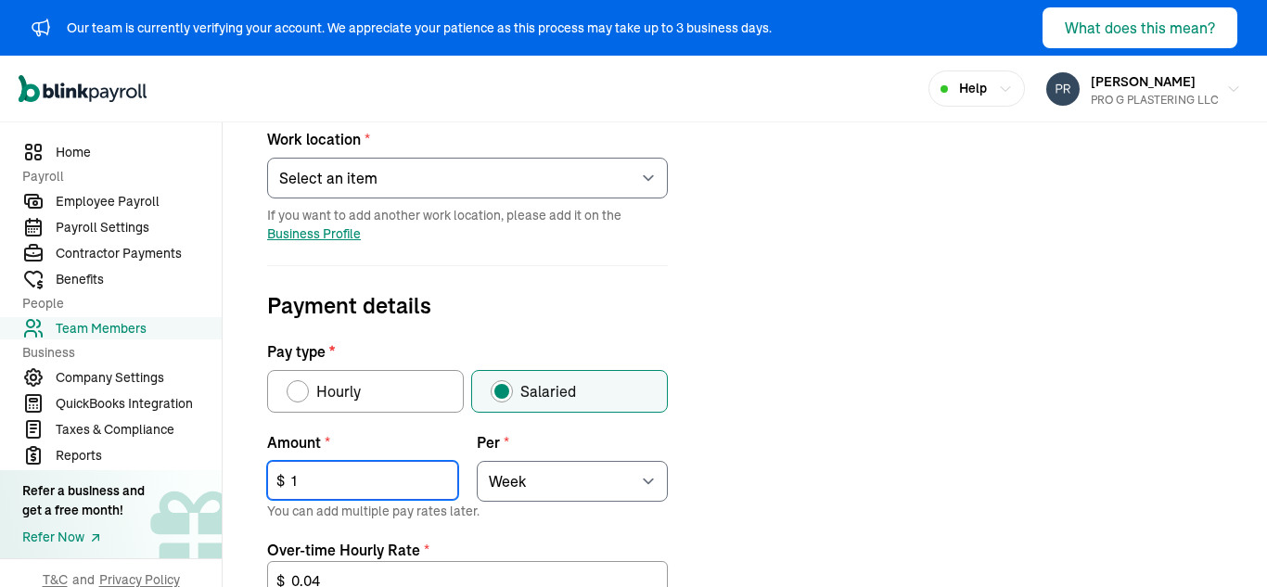
type input "16"
type input "0.60"
type input "160"
type input "6.00"
type input "1,600"
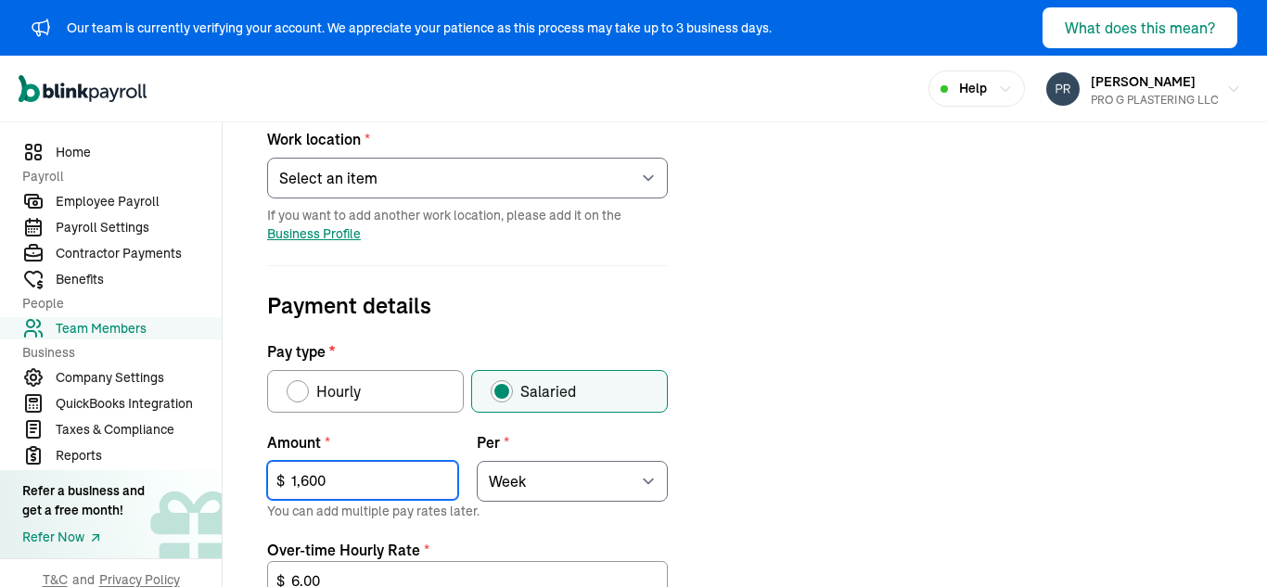
type input "60.00"
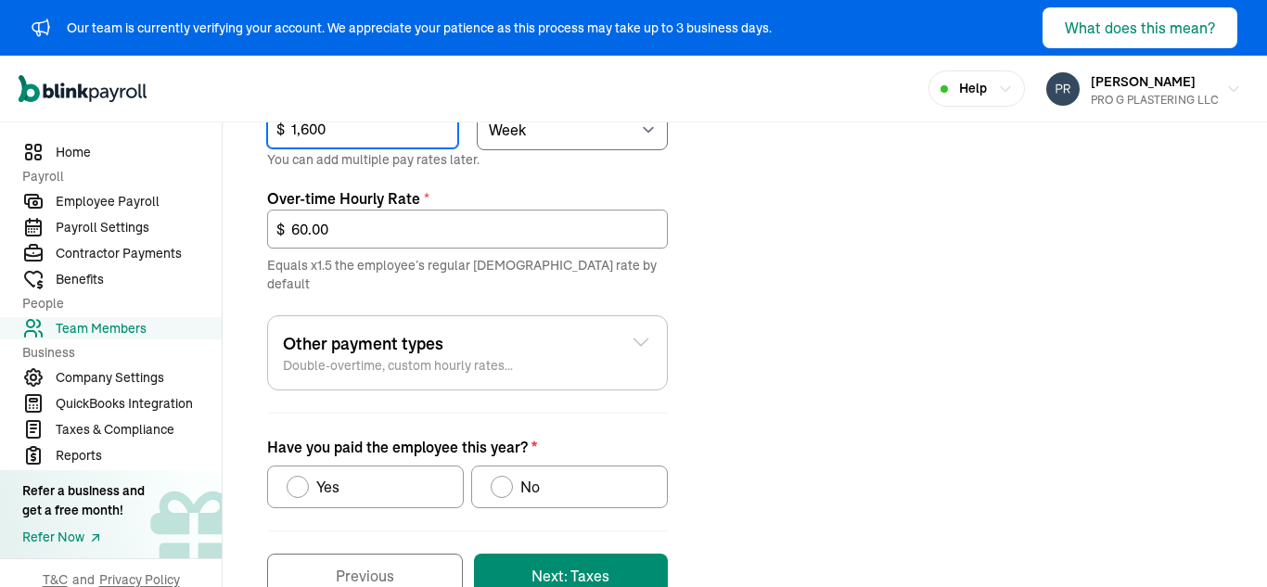
scroll to position [858, 0]
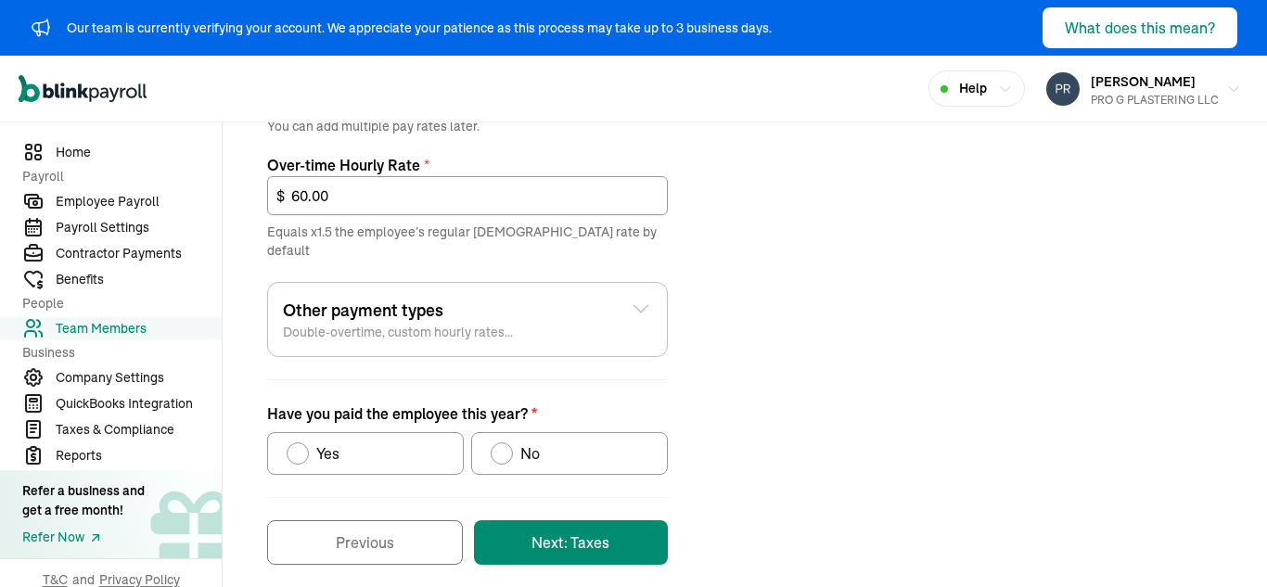
type input "1,600"
click at [507, 447] on label "No" at bounding box center [569, 453] width 197 height 43
click at [505, 447] on input "No" at bounding box center [497, 449] width 15 height 15
radio input "true"
click at [636, 299] on icon at bounding box center [641, 309] width 22 height 22
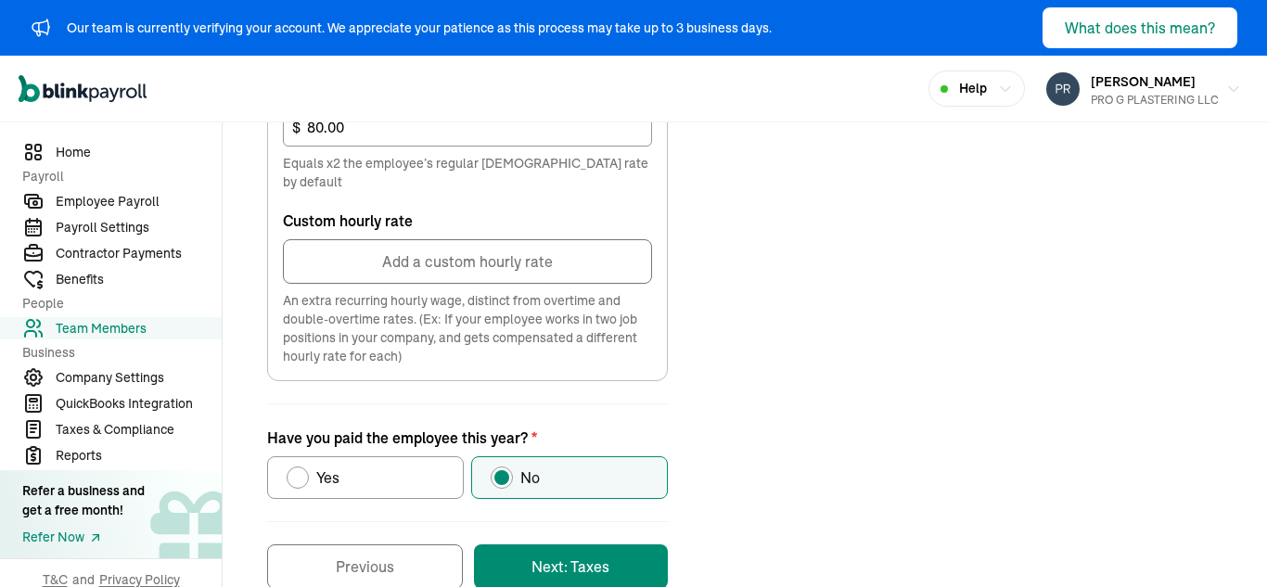
scroll to position [1138, 0]
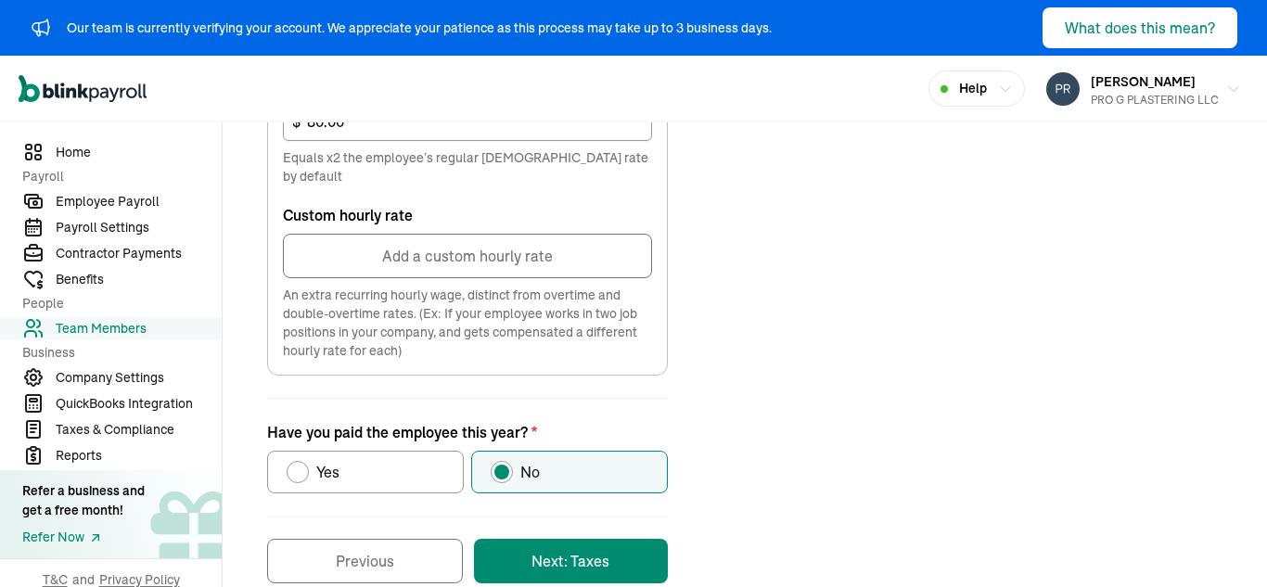
click at [556, 539] on button "Next: Taxes" at bounding box center [571, 561] width 194 height 45
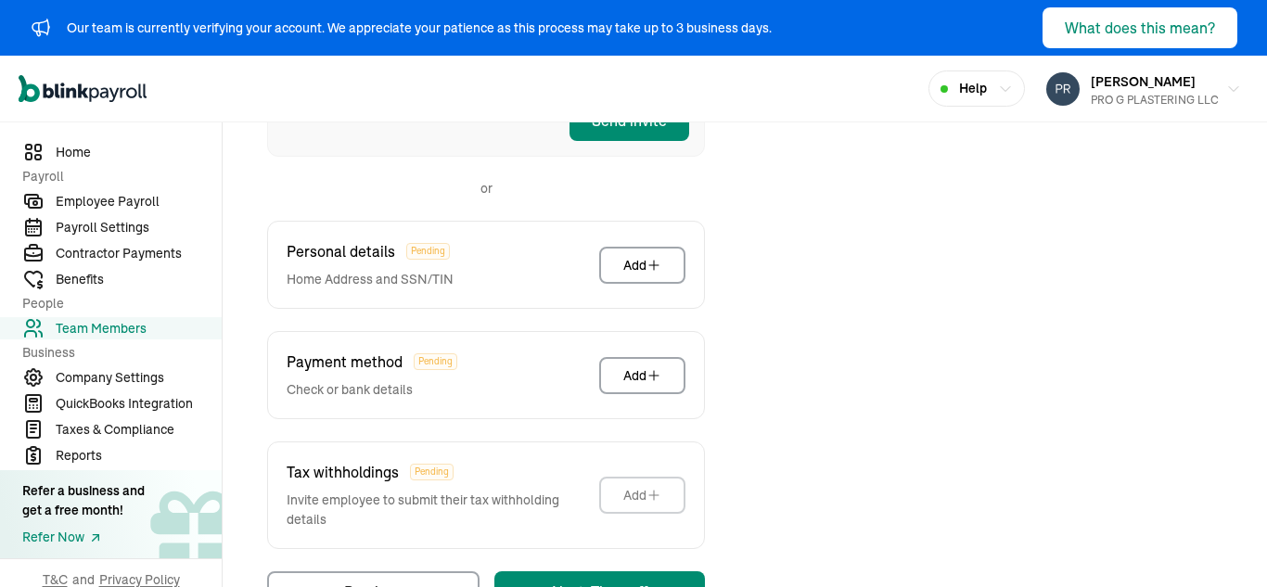
scroll to position [530, 0]
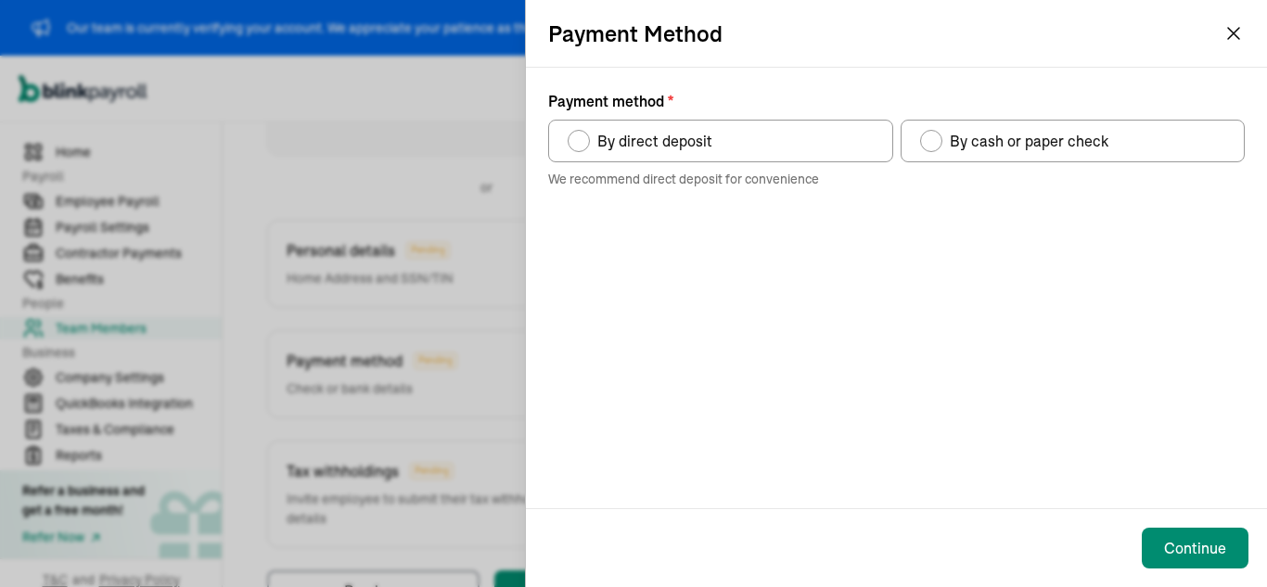
click at [580, 140] on div "Payment method" at bounding box center [579, 141] width 15 height 15
click at [580, 140] on input "By direct deposit" at bounding box center [574, 136] width 15 height 15
radio input "true"
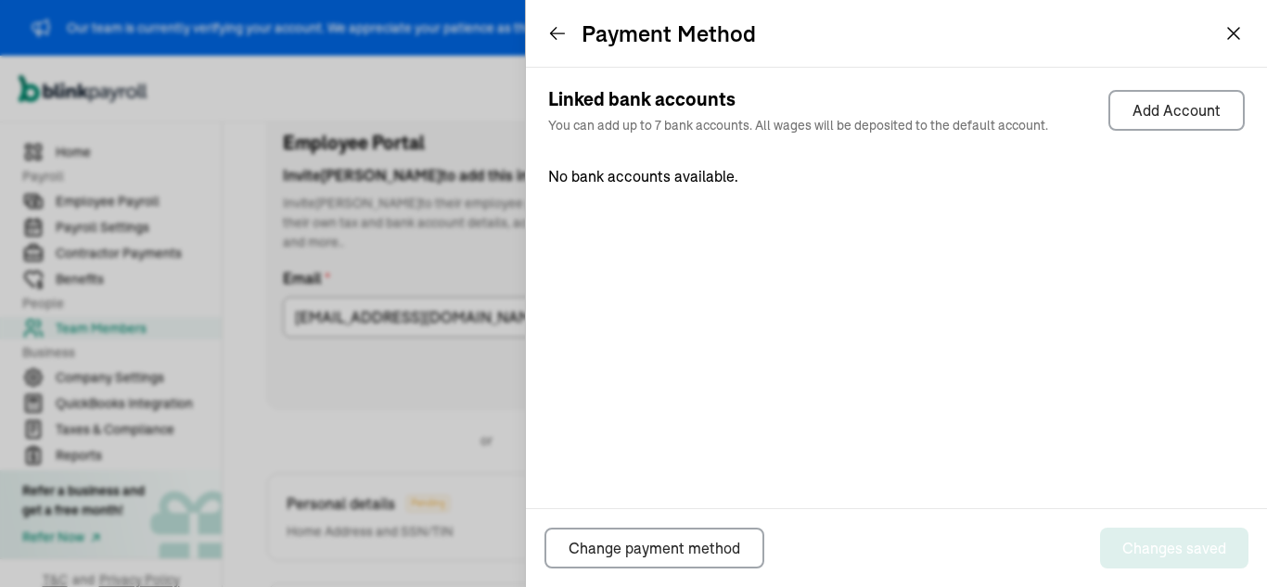
scroll to position [275, 0]
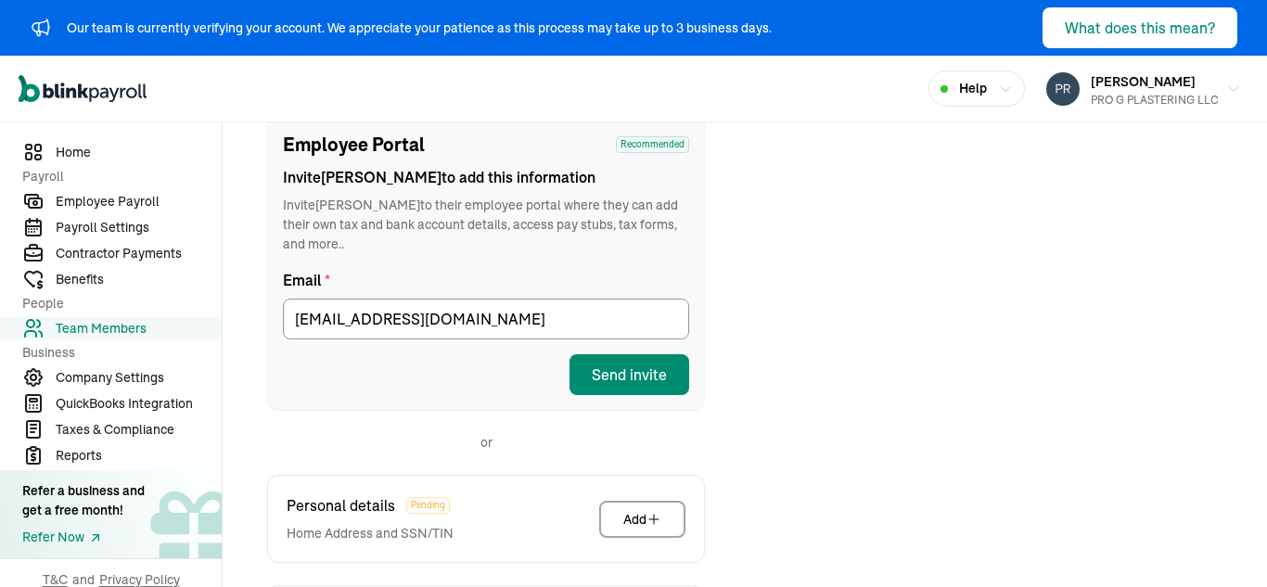
click at [87, 87] on icon "Global" at bounding box center [83, 89] width 128 height 28
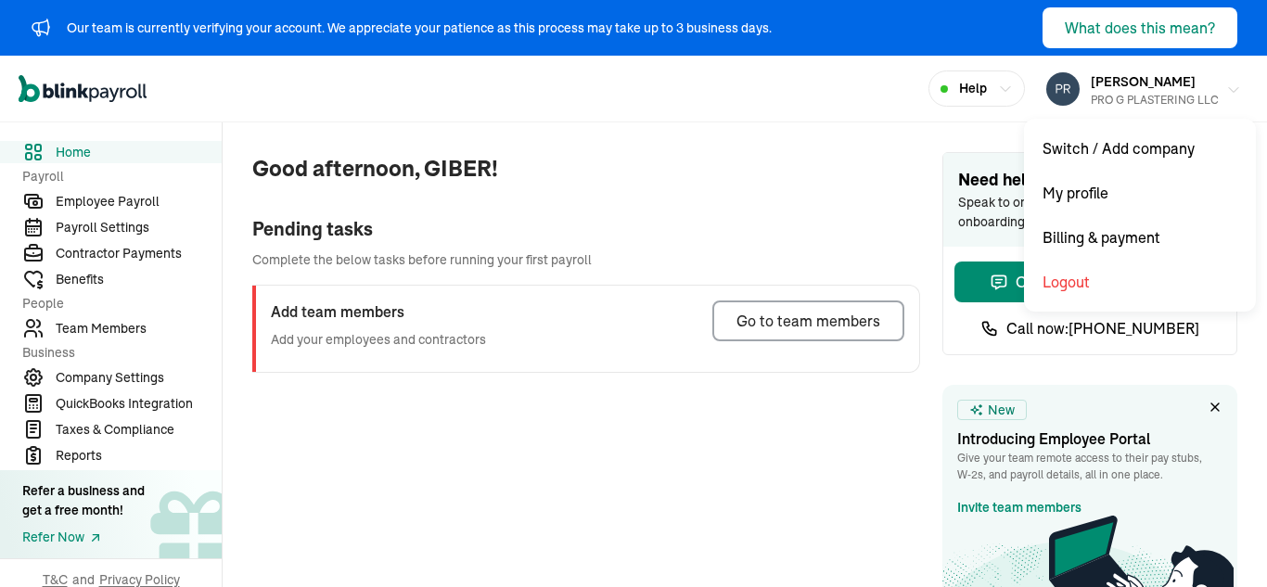
click at [1127, 92] on div "PRO G PLASTERING LLC" at bounding box center [1155, 100] width 128 height 17
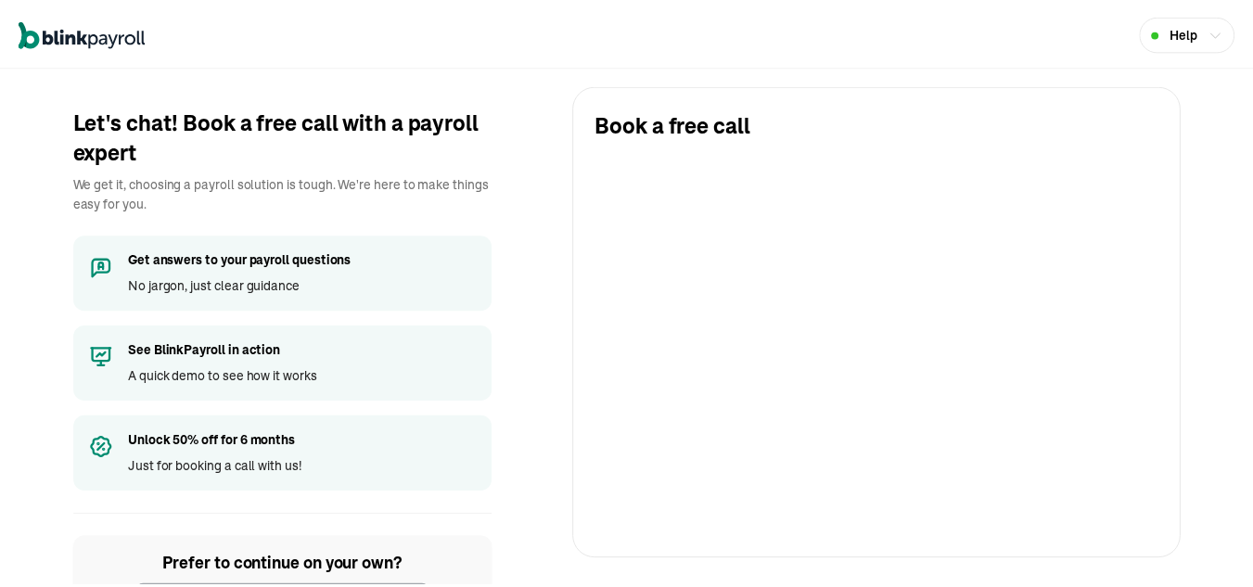
scroll to position [96, 0]
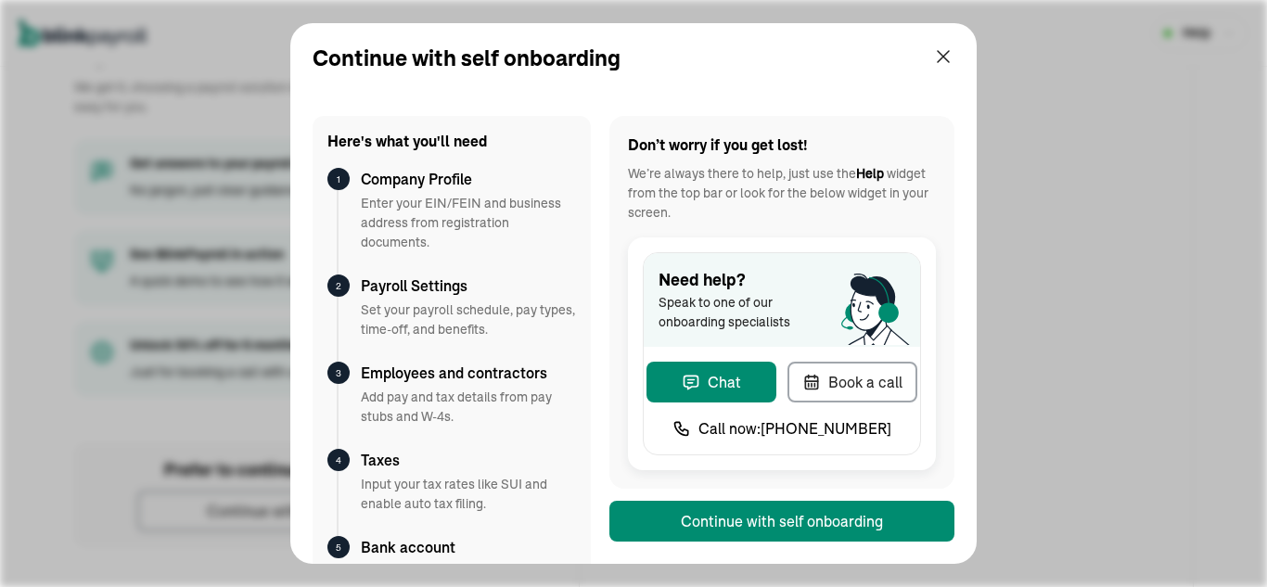
click at [713, 521] on button "Continue with self onboarding" at bounding box center [782, 521] width 345 height 41
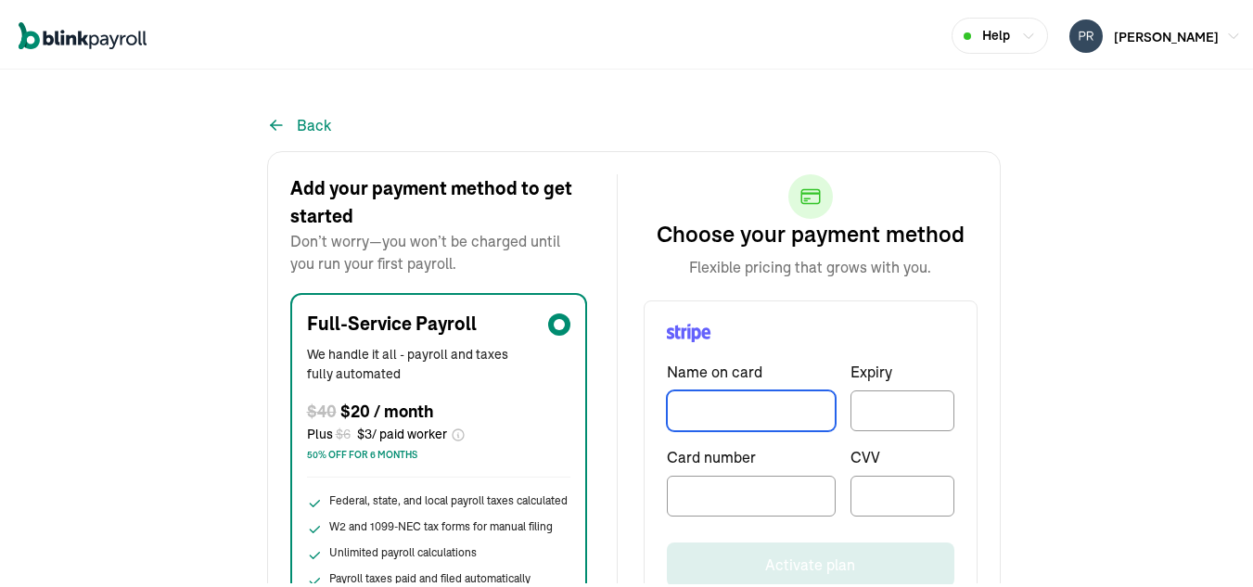
click at [732, 401] on input "TextInput" at bounding box center [751, 408] width 169 height 41
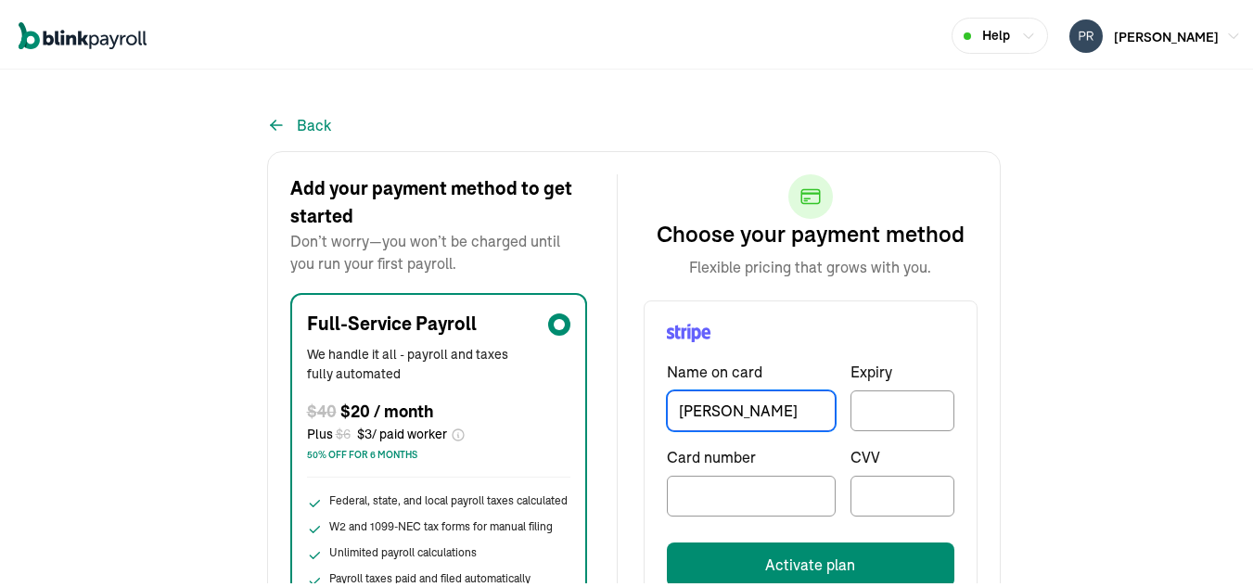
type input "[PERSON_NAME]"
click at [899, 501] on div at bounding box center [903, 493] width 104 height 41
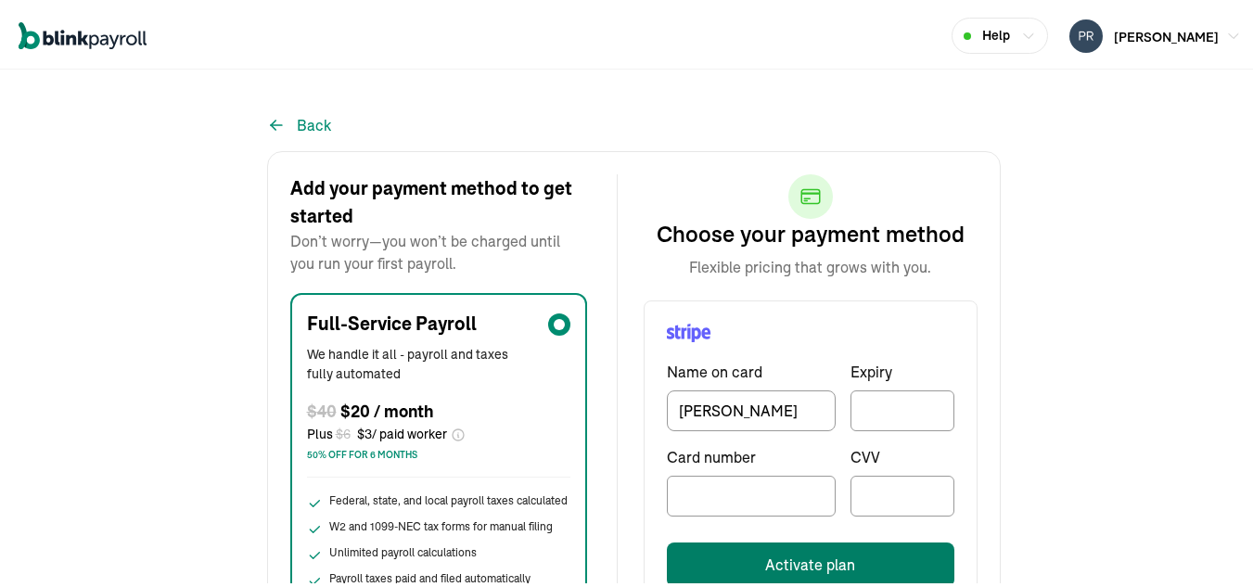
click at [814, 558] on button "Activate plan" at bounding box center [811, 562] width 288 height 45
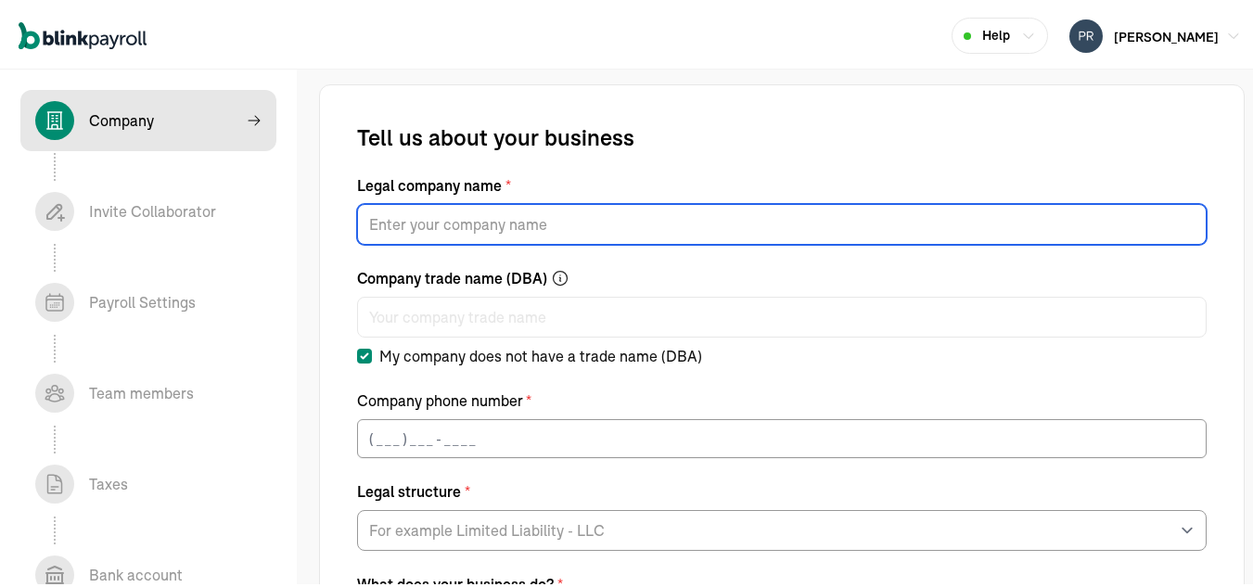
click at [575, 221] on input "Legal company name *" at bounding box center [782, 221] width 850 height 41
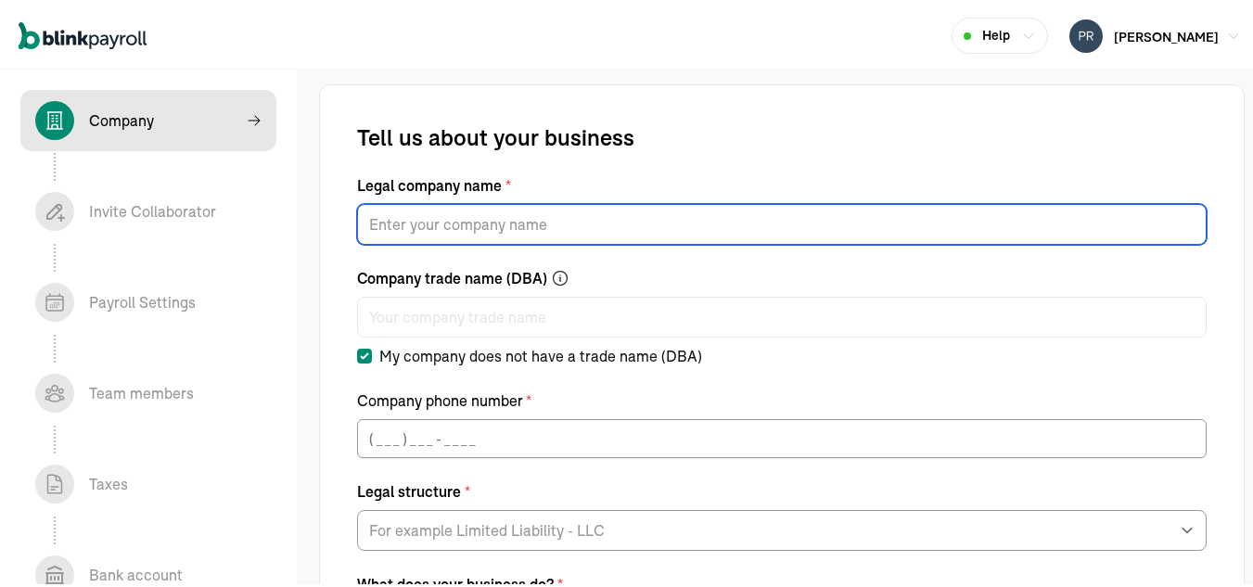
click at [517, 222] on input "Legal company name *" at bounding box center [782, 221] width 850 height 41
type input "PRO G PLASTERING LLC"
type input "(239) 426-2434"
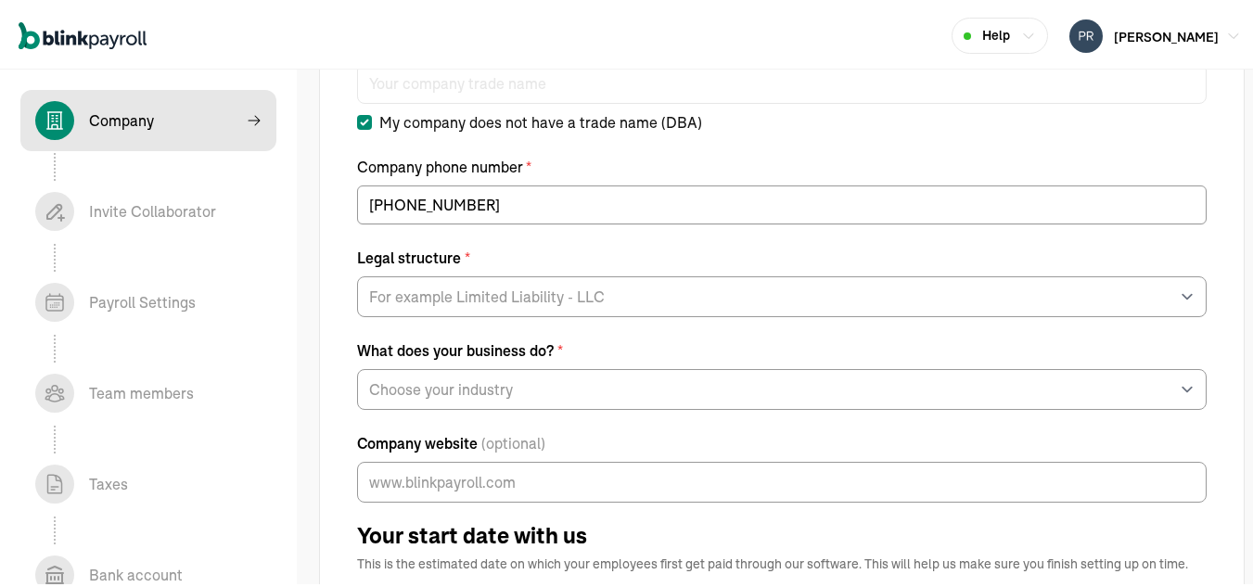
scroll to position [245, 0]
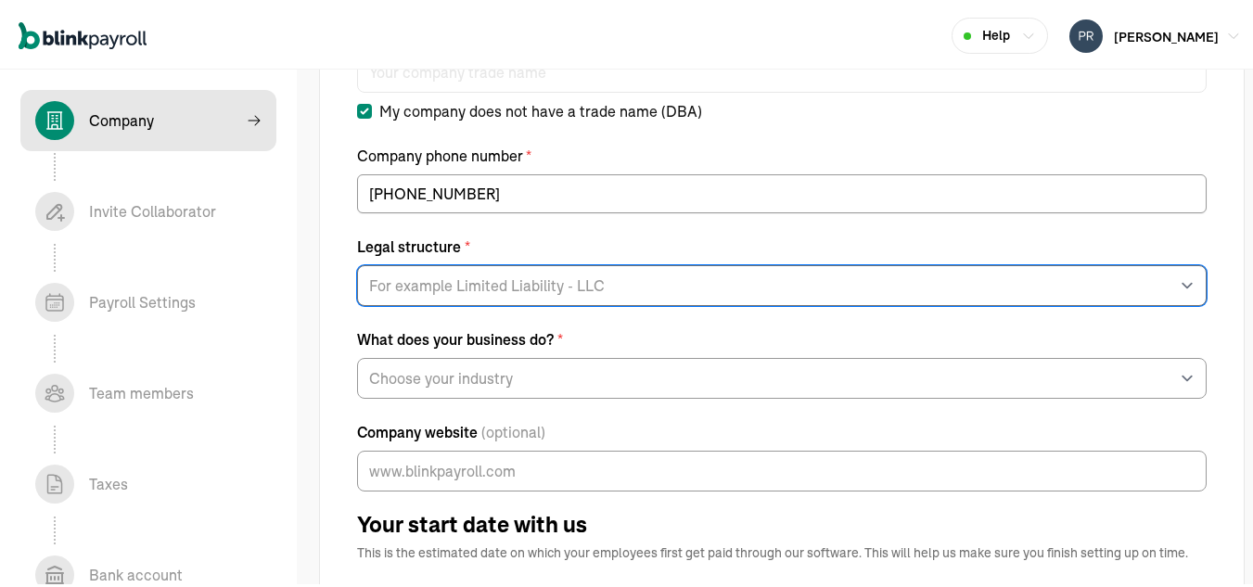
click at [521, 276] on select "For example Limited Liability - LLC Sole proprietorship Limited Partnership Lim…" at bounding box center [782, 283] width 850 height 41
select select "Limited Liability Company (LLC)"
click at [357, 263] on select "For example Limited Liability - LLC Sole proprietorship Limited Partnership Lim…" at bounding box center [782, 283] width 850 height 41
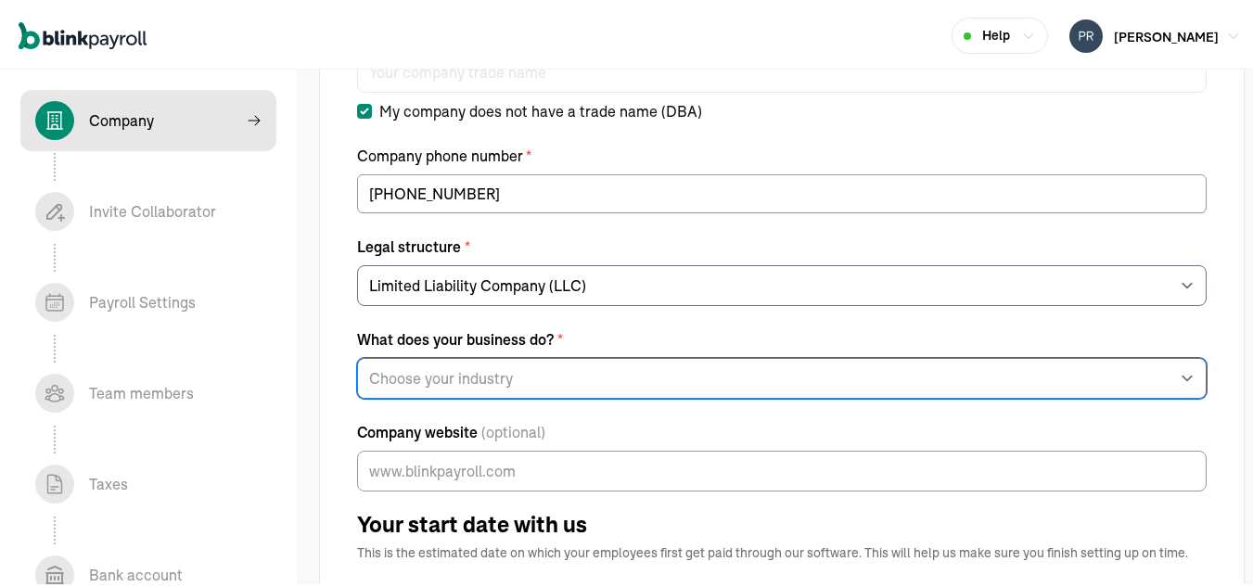
click at [465, 374] on select "Choose your industry Auto or Machine Sales Auto or Machine Repair Arts or Enter…" at bounding box center [782, 375] width 850 height 41
select select "General Construction or General Contracting"
click at [357, 355] on select "Choose your industry Auto or Machine Sales Auto or Machine Repair Arts or Enter…" at bounding box center [782, 375] width 850 height 41
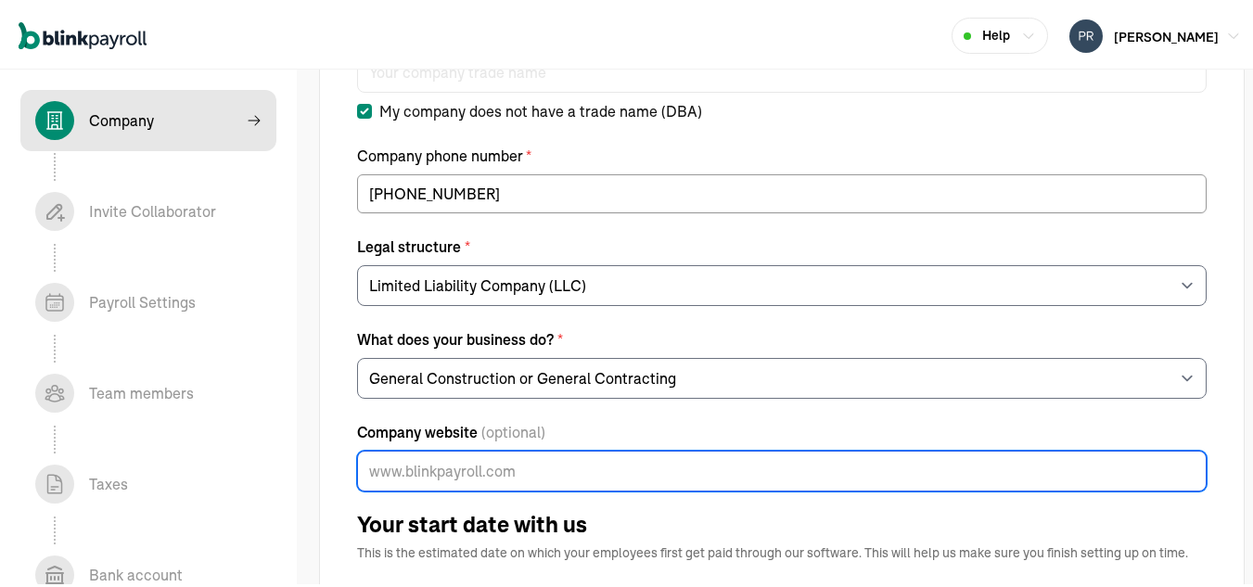
click at [451, 462] on input "Company website (optional)" at bounding box center [782, 468] width 850 height 41
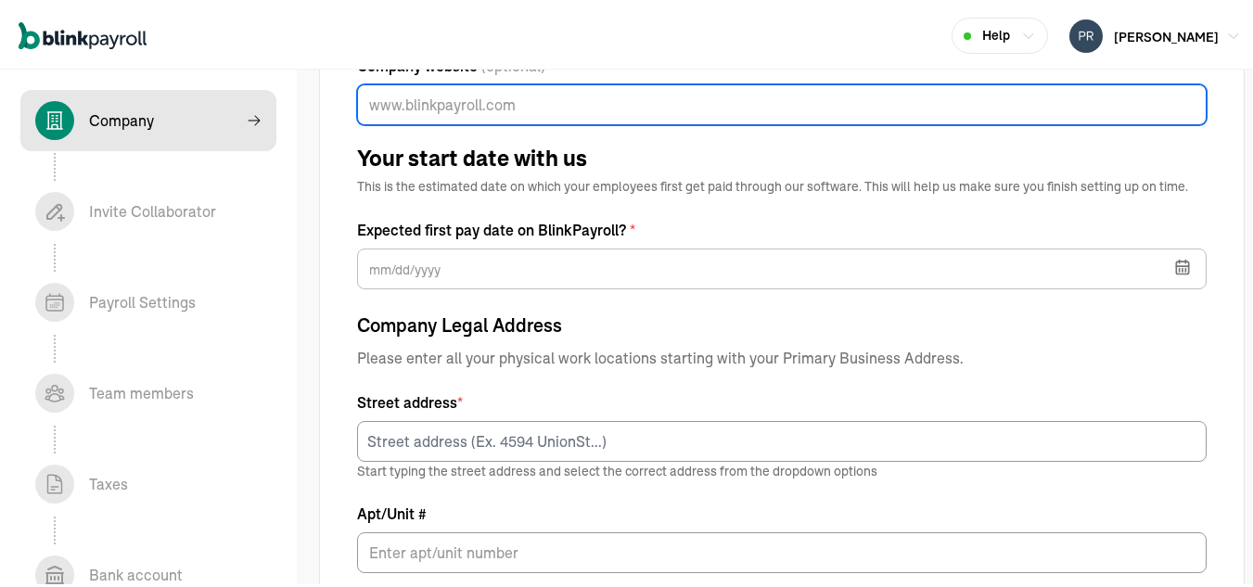
scroll to position [625, 0]
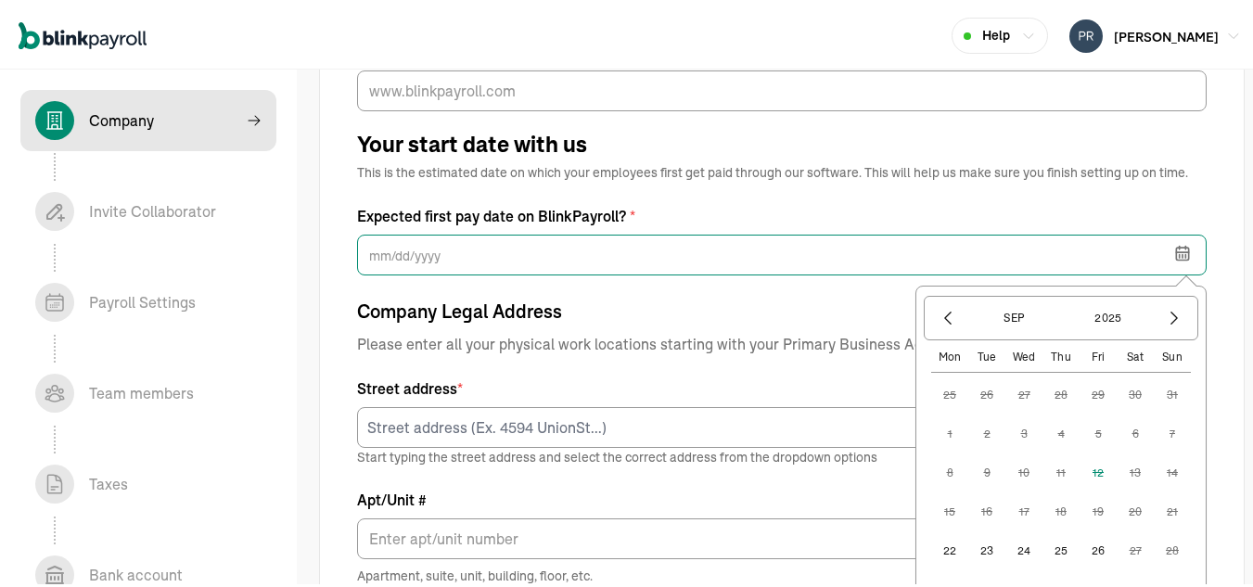
click at [765, 245] on input "text" at bounding box center [782, 252] width 850 height 41
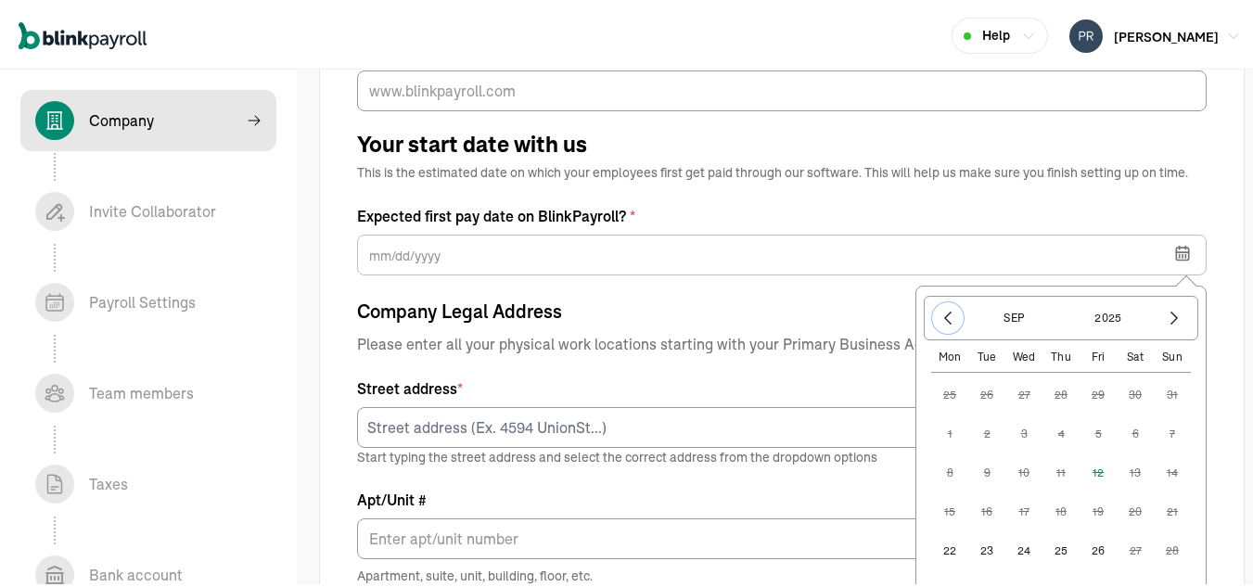
click at [939, 317] on icon "button" at bounding box center [948, 315] width 19 height 19
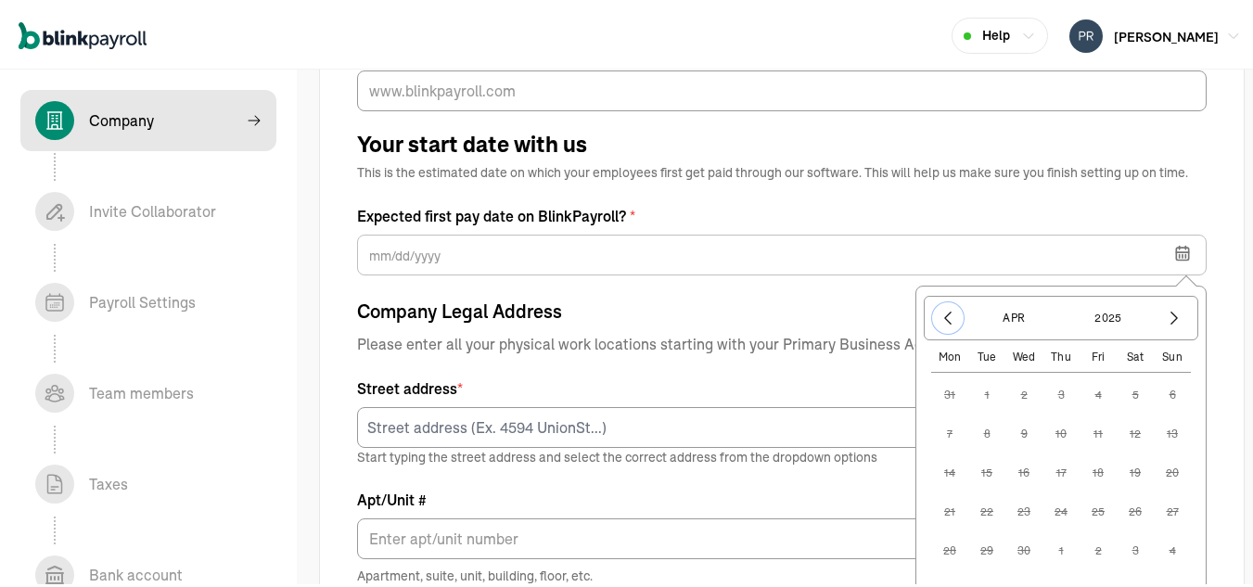
click at [939, 317] on icon "button" at bounding box center [948, 315] width 19 height 19
click at [939, 319] on icon "button" at bounding box center [948, 315] width 19 height 19
click at [1141, 318] on div "Jan 2025" at bounding box center [1061, 315] width 275 height 45
click at [1108, 319] on button "2025" at bounding box center [1108, 316] width 89 height 32
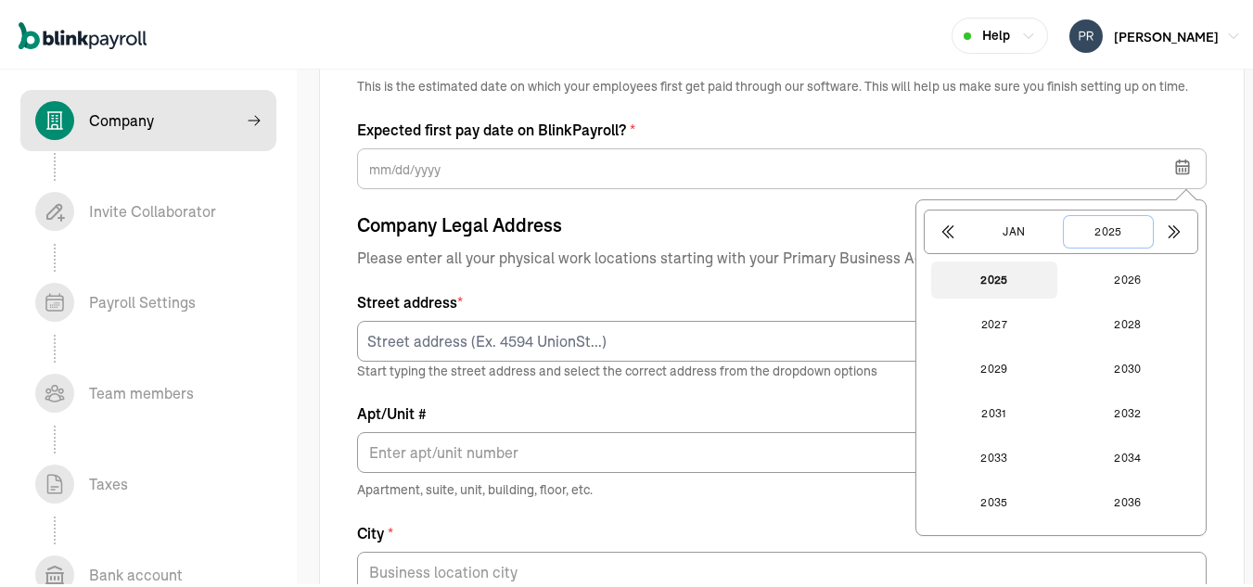
scroll to position [715, 0]
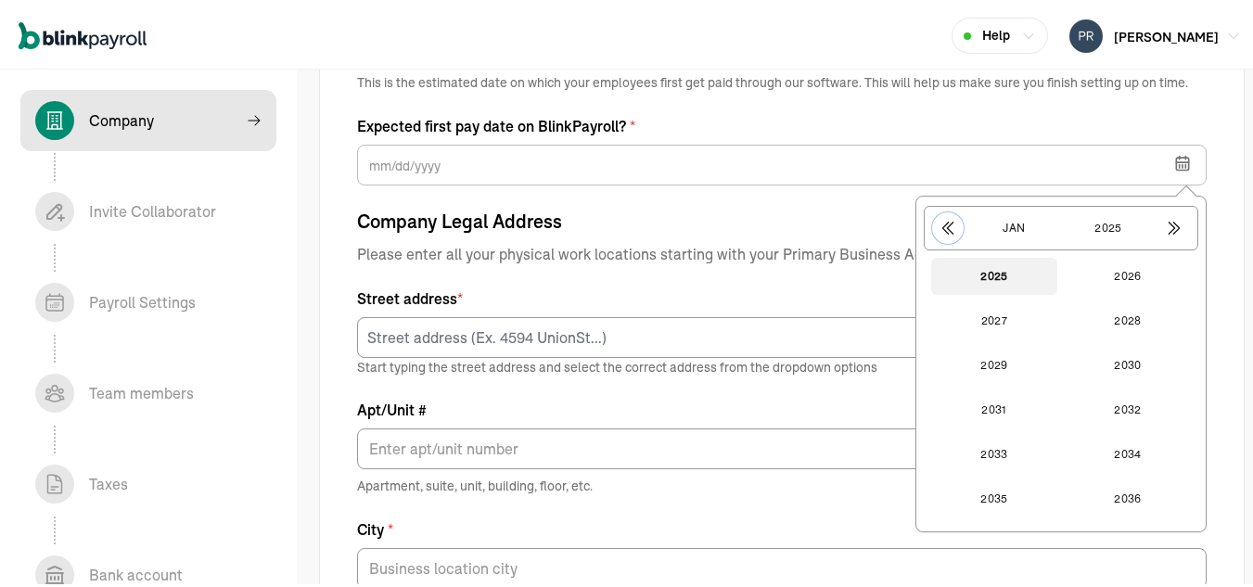
click at [944, 223] on icon "button" at bounding box center [949, 226] width 10 height 12
click at [1010, 229] on button "Jan" at bounding box center [1014, 226] width 89 height 32
click at [996, 491] on button "Nov" at bounding box center [995, 496] width 126 height 37
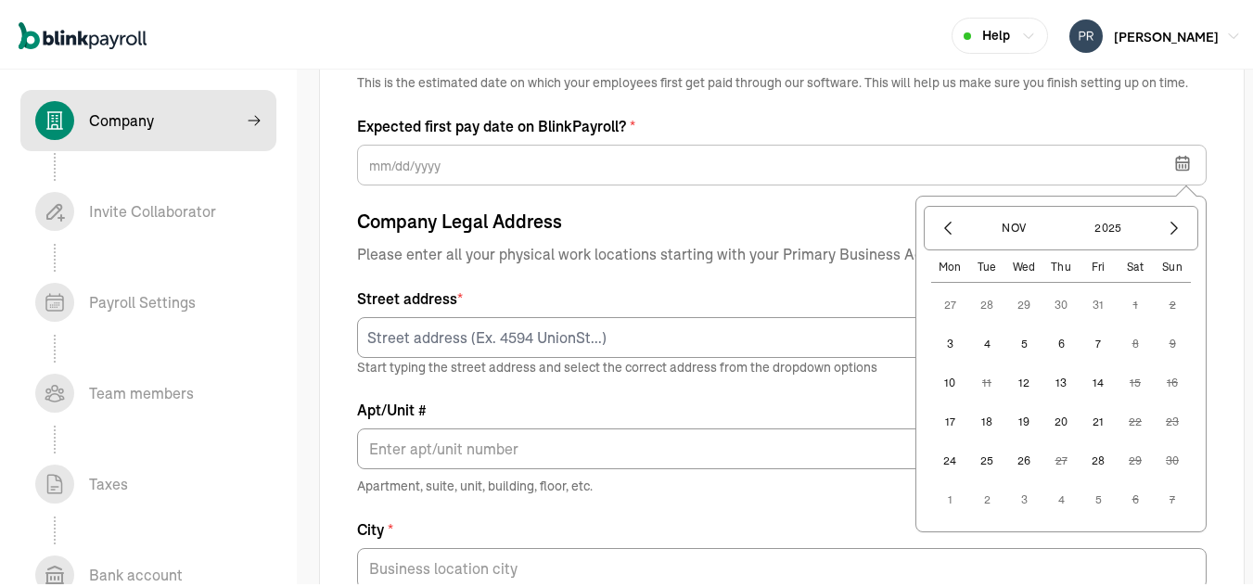
click at [938, 415] on button "17" at bounding box center [950, 419] width 37 height 37
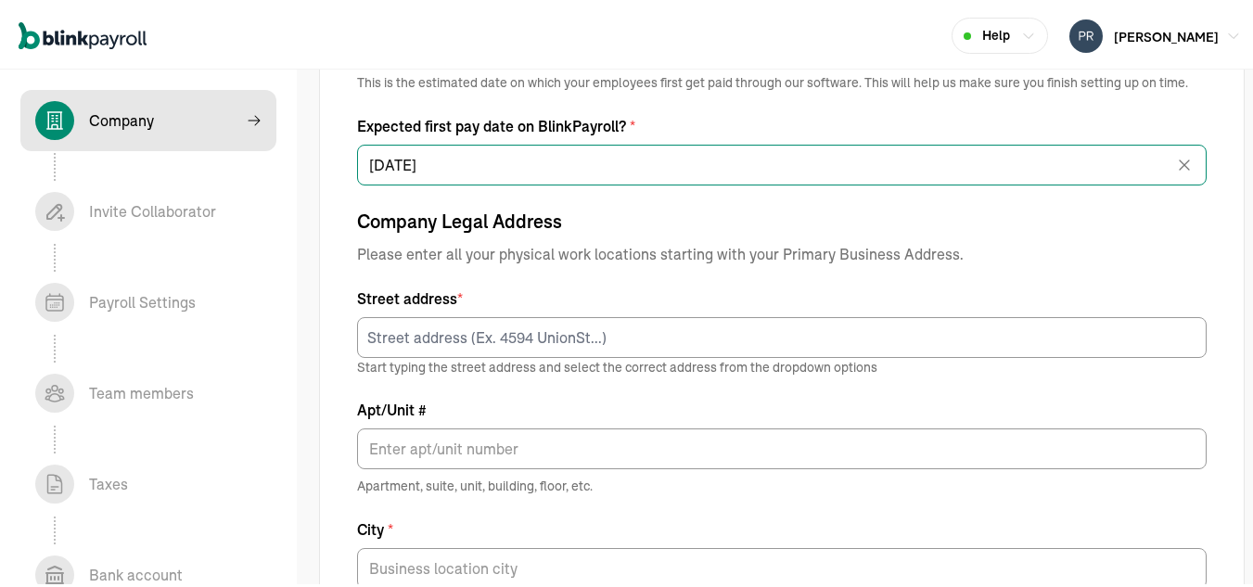
click at [571, 159] on input "11/17/2025" at bounding box center [782, 162] width 850 height 41
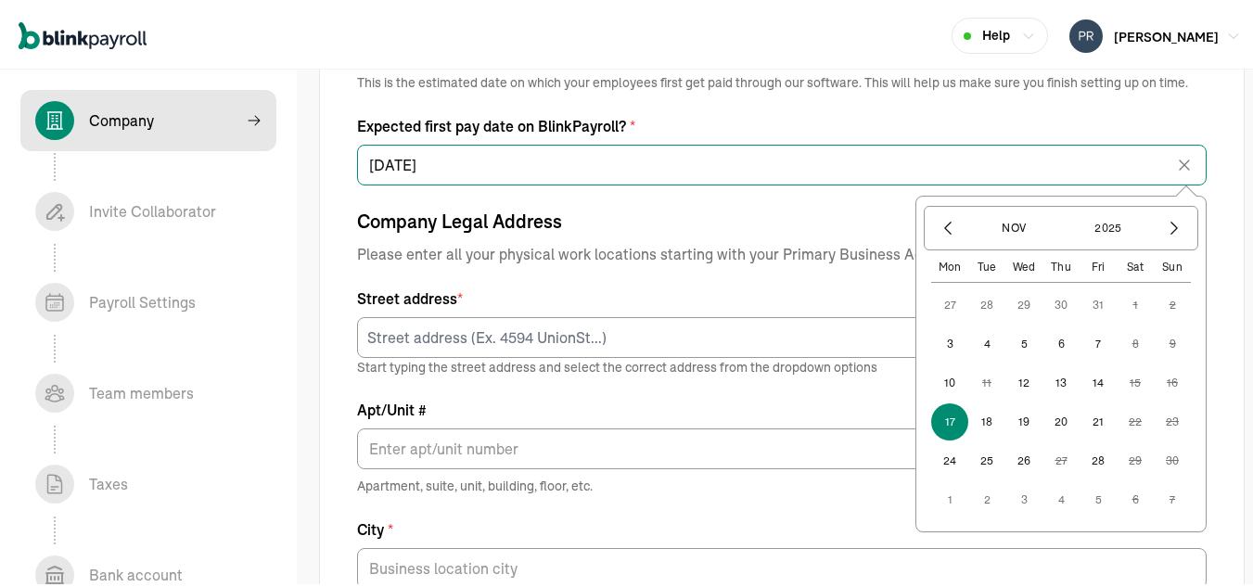
type input "11/17/2022"
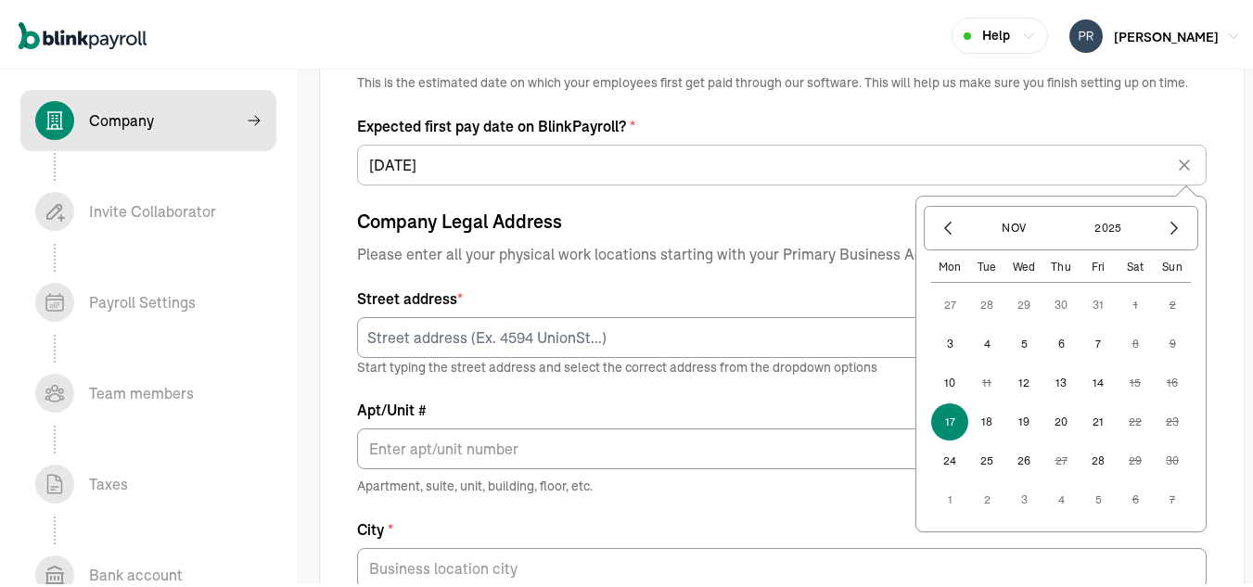
click at [681, 234] on div "Company Legal Address Please enter all your physical work locations starting wi…" at bounding box center [782, 534] width 850 height 658
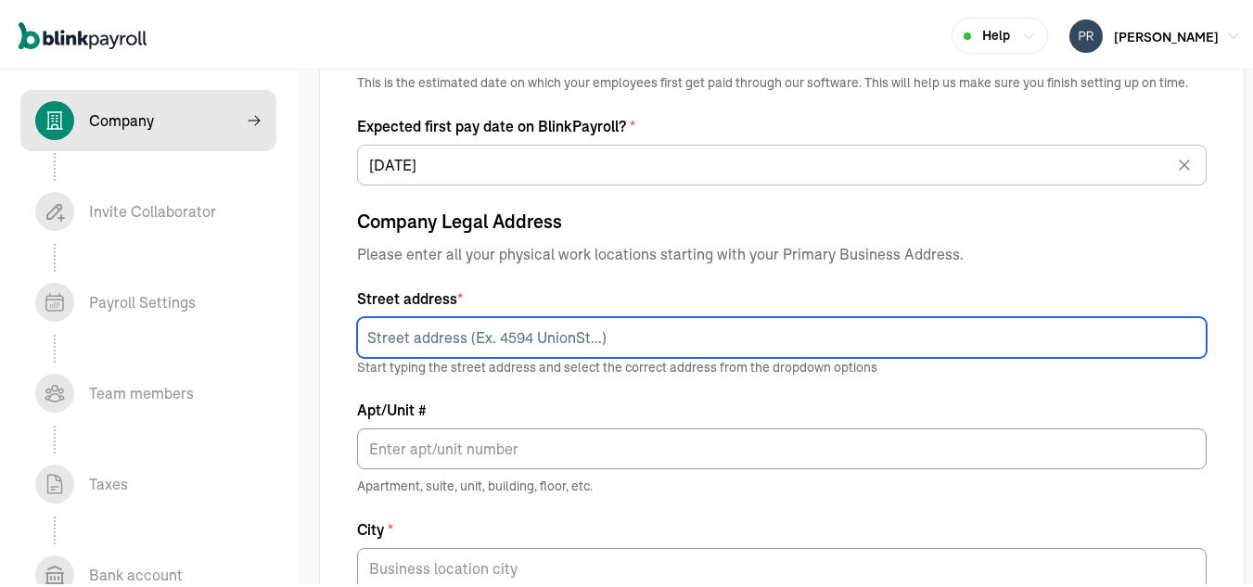
click at [641, 337] on input at bounding box center [782, 335] width 850 height 41
type input "1009 ADELINE AVE"
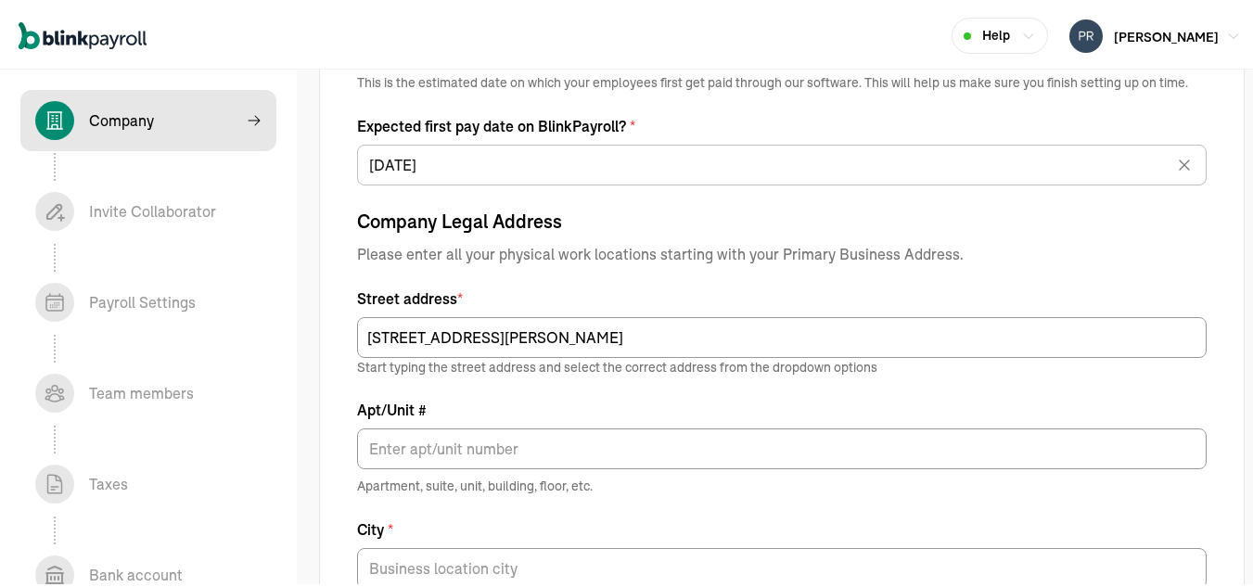
type input "PRO G PLASTERING LLC"
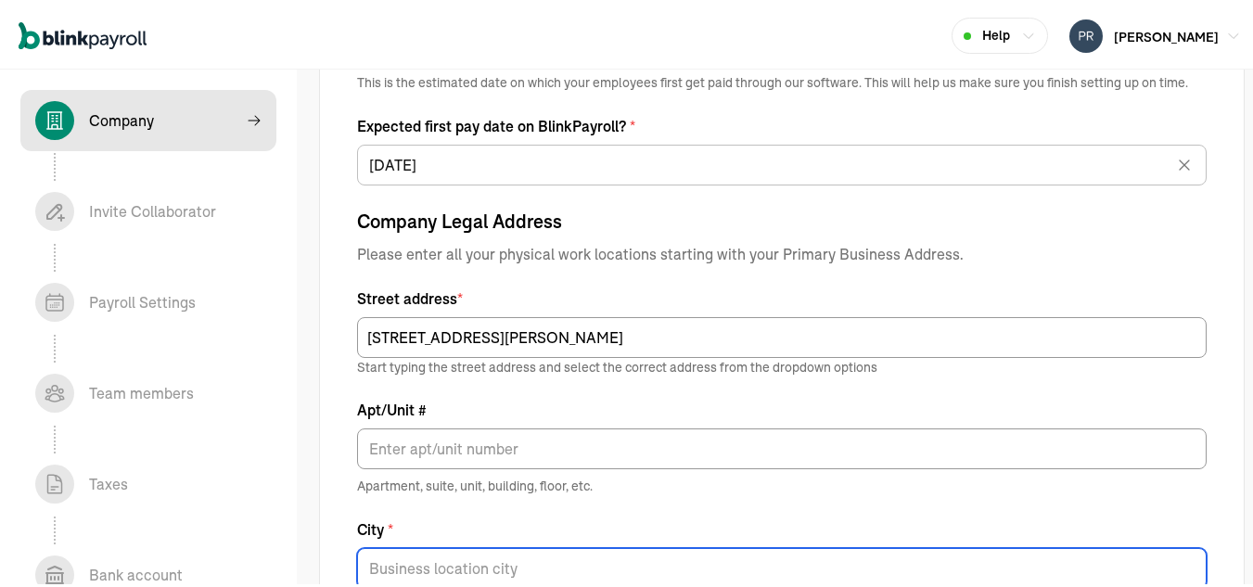
type input "LEHIGH ACRES"
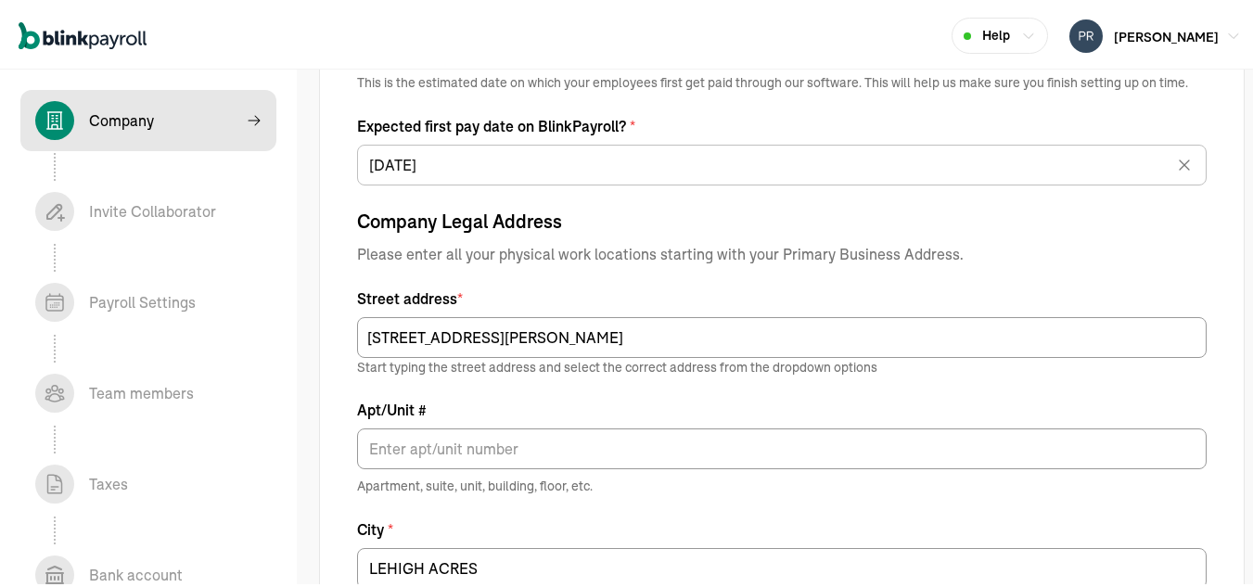
type input "33971"
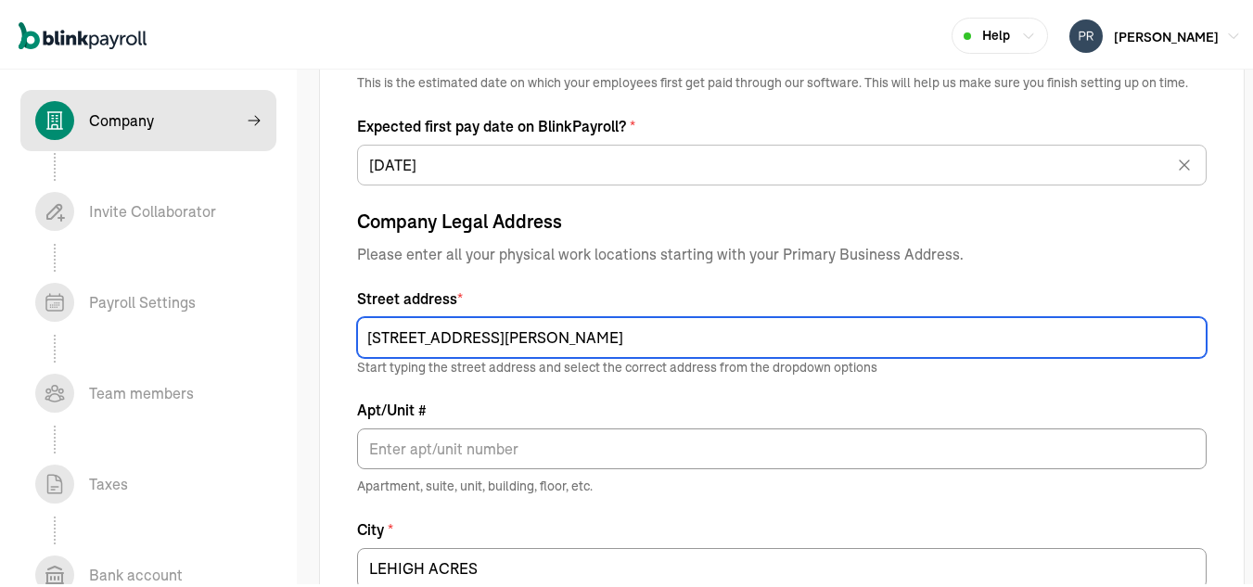
type input "11/17/2025"
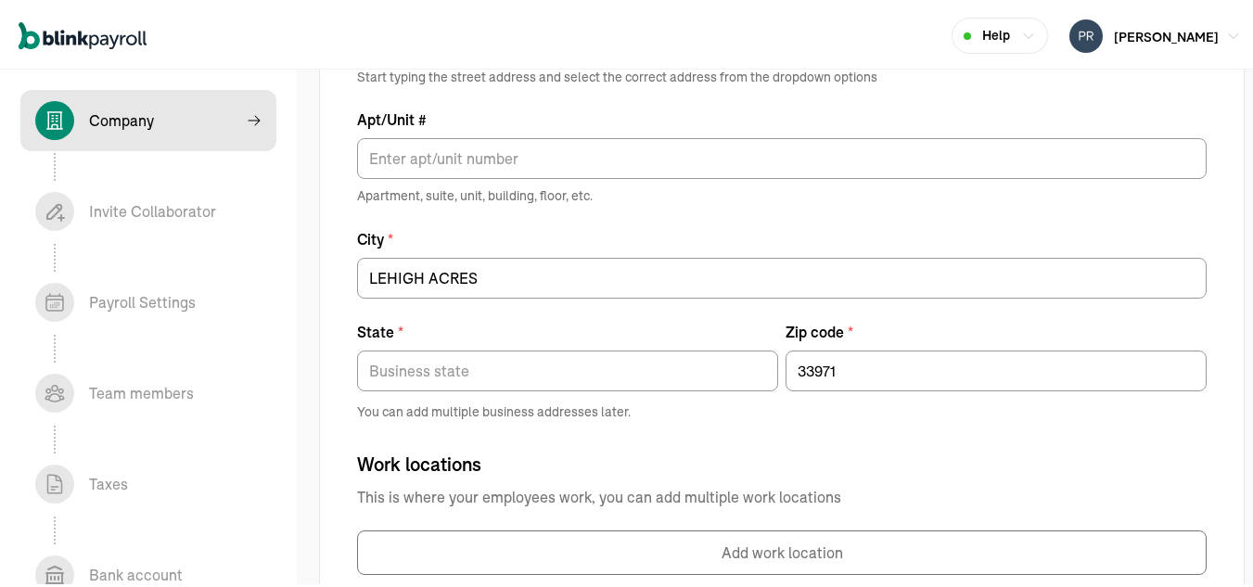
scroll to position [1011, 0]
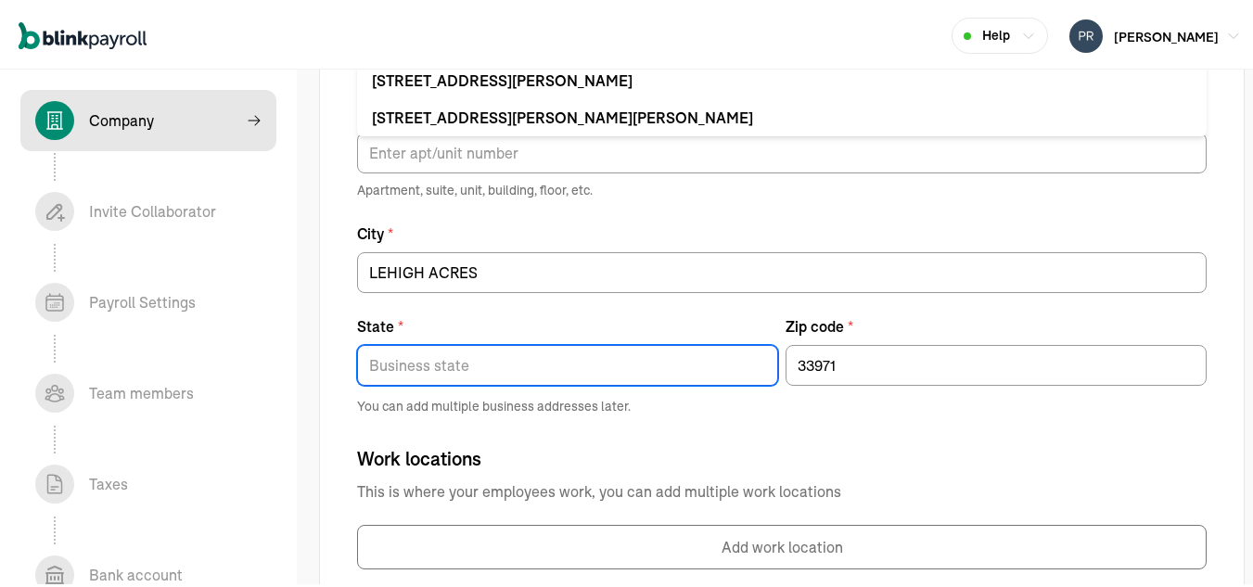
click at [452, 366] on input "State *" at bounding box center [567, 362] width 421 height 41
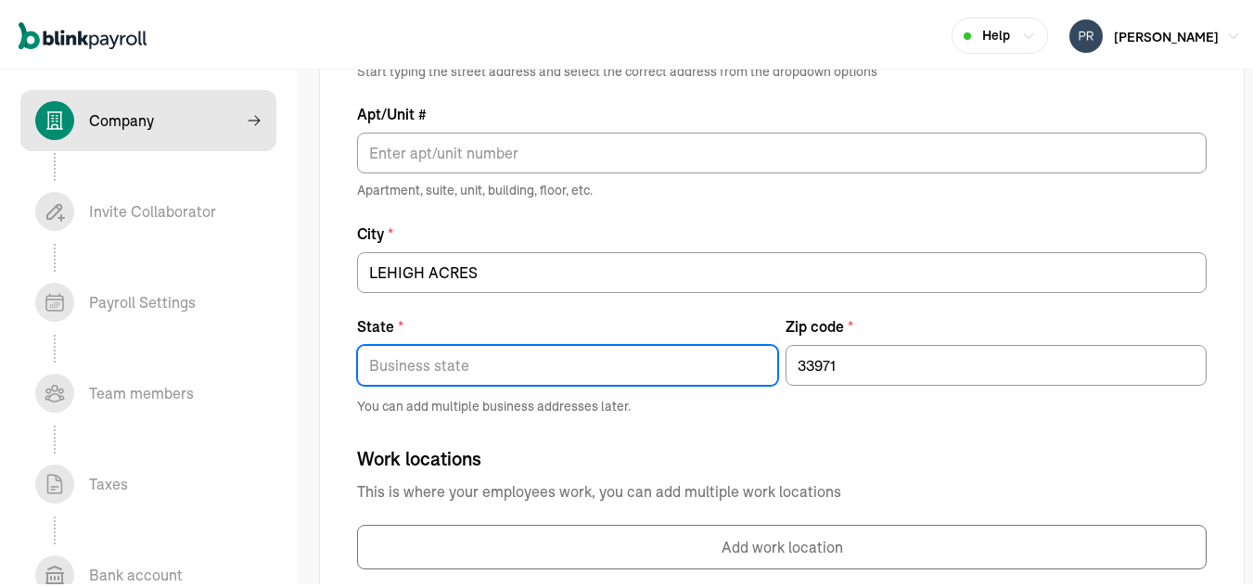
type input "FL"
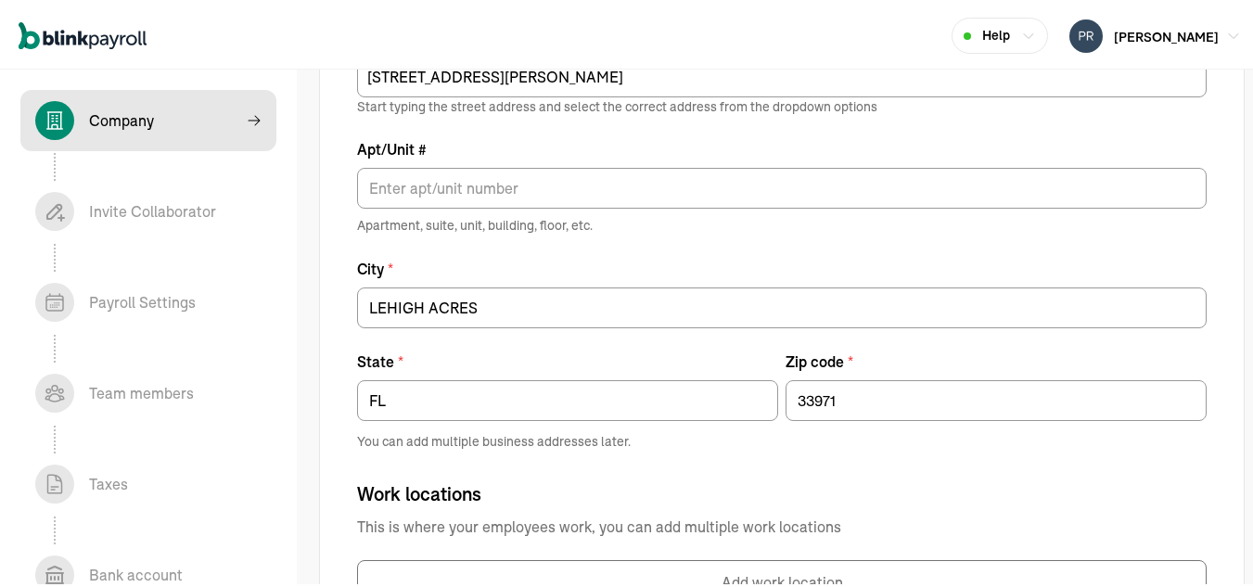
scroll to position [1133, 0]
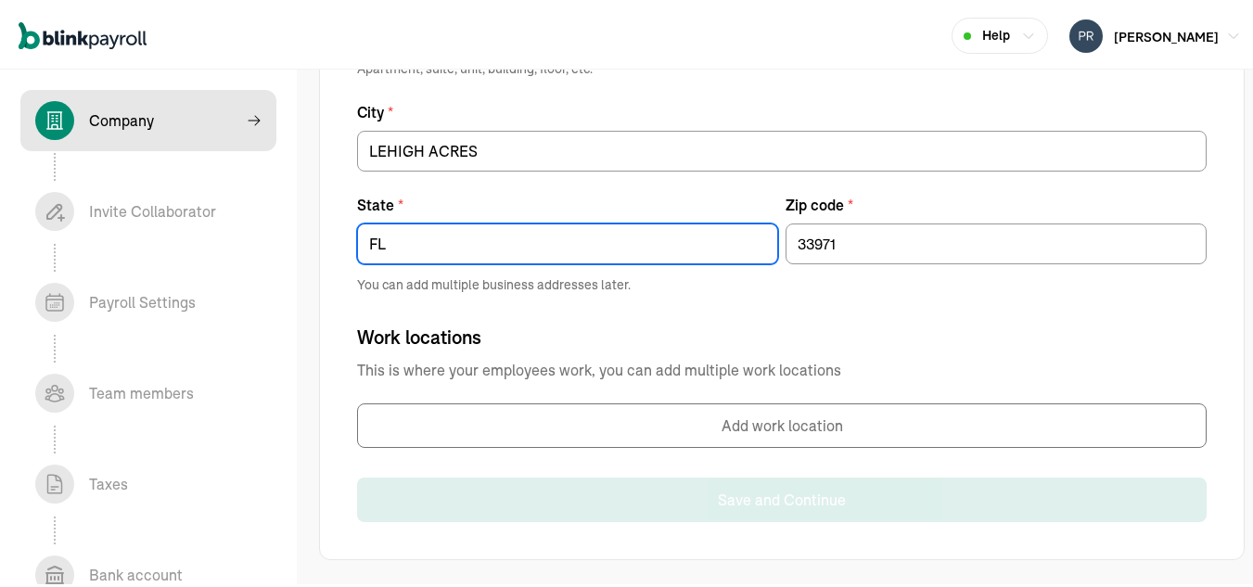
click at [598, 247] on input "FL" at bounding box center [567, 241] width 421 height 41
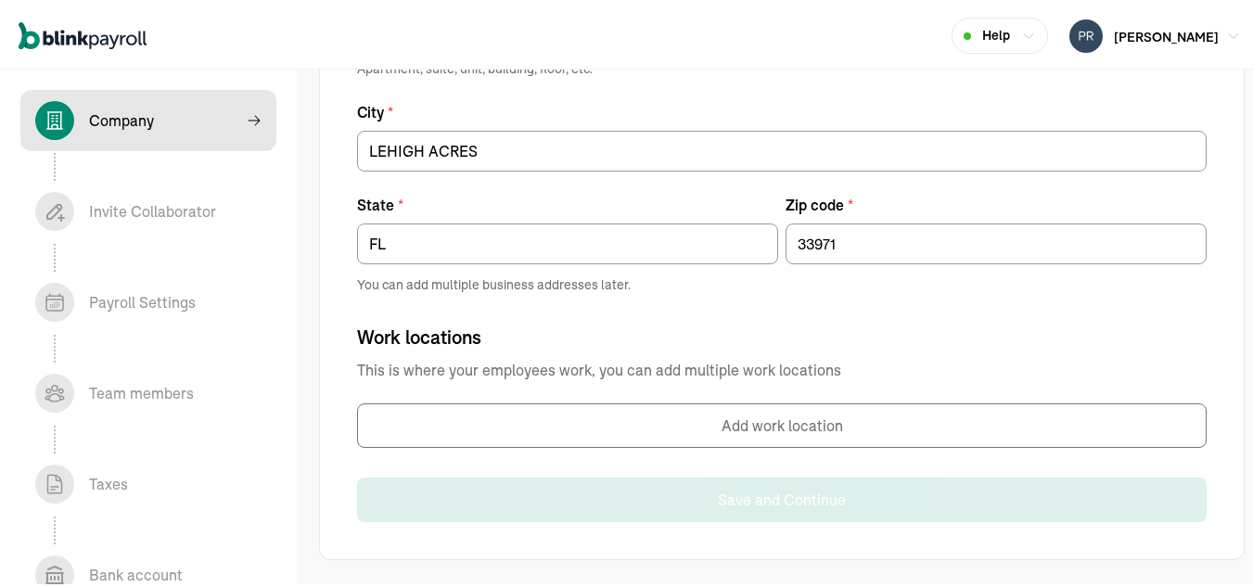
click at [724, 286] on span "You can add multiple business addresses later." at bounding box center [782, 282] width 850 height 19
click at [768, 431] on button "Add work location" at bounding box center [782, 423] width 850 height 45
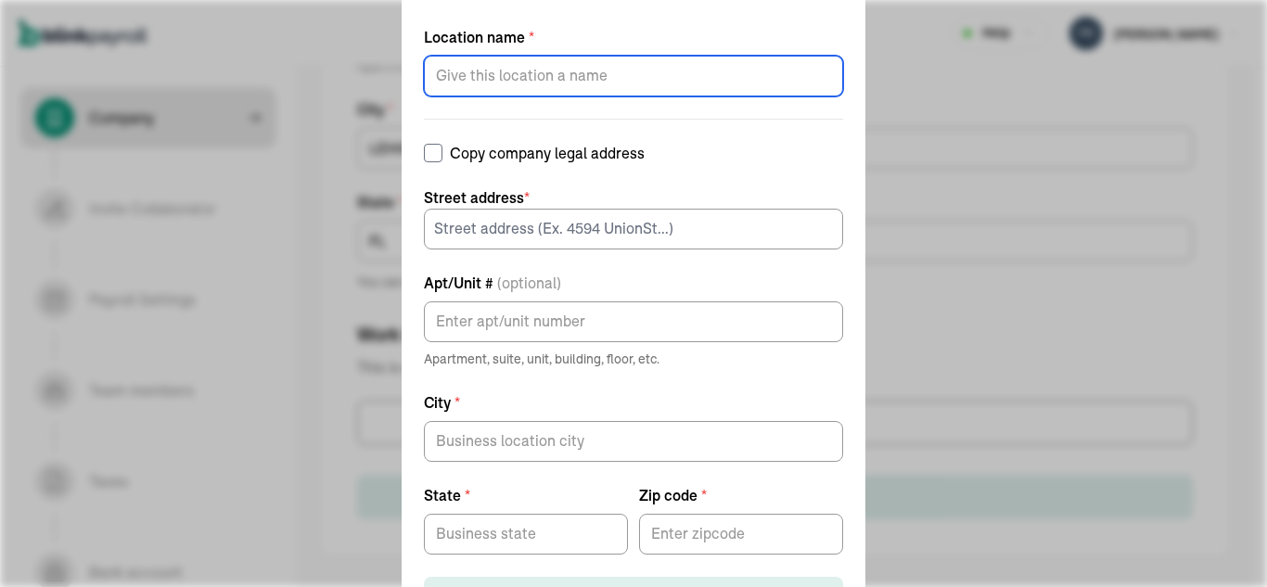
click at [606, 71] on input "Location name *" at bounding box center [633, 76] width 419 height 41
type input "[PERSON_NAME]"
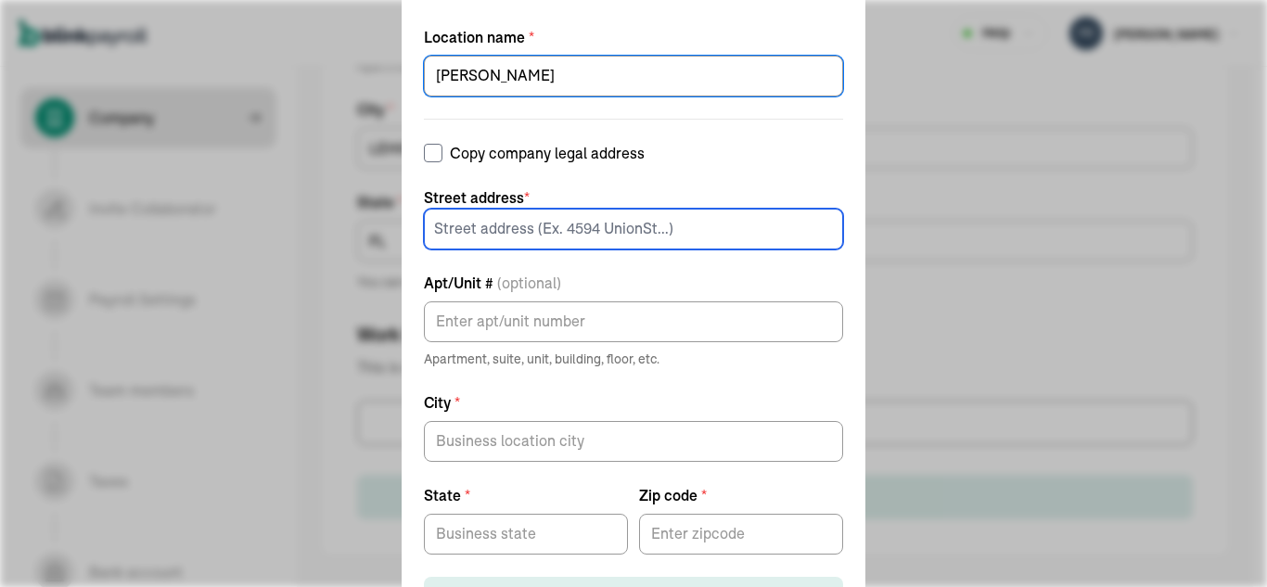
type input "1009 ADELINE AVE"
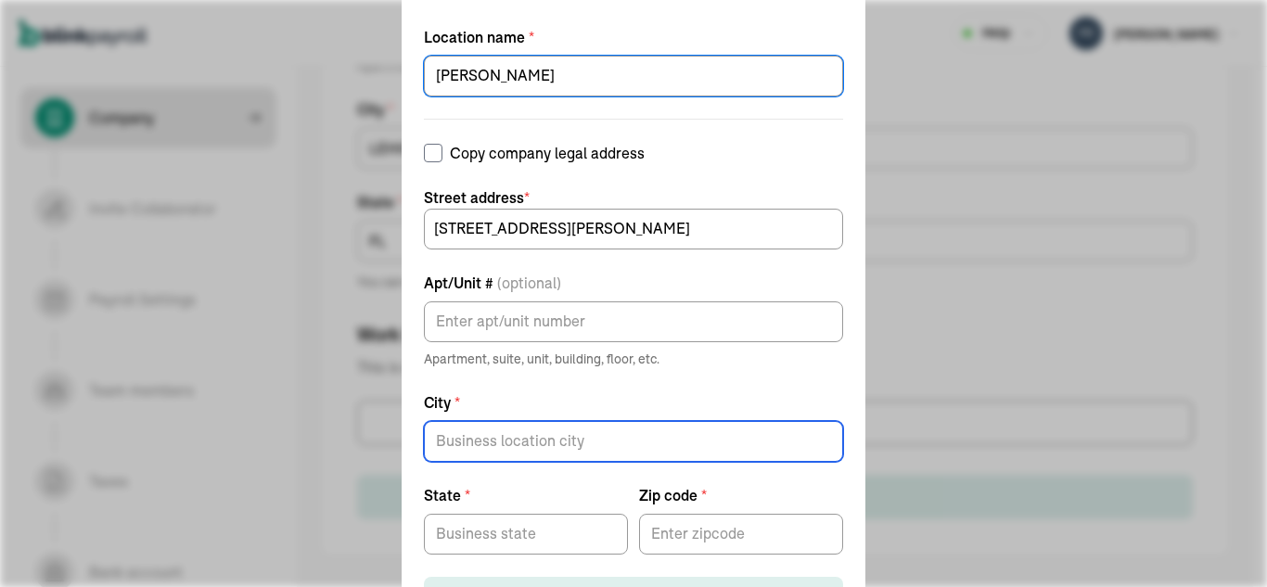
type input "LEHIGH ACRES"
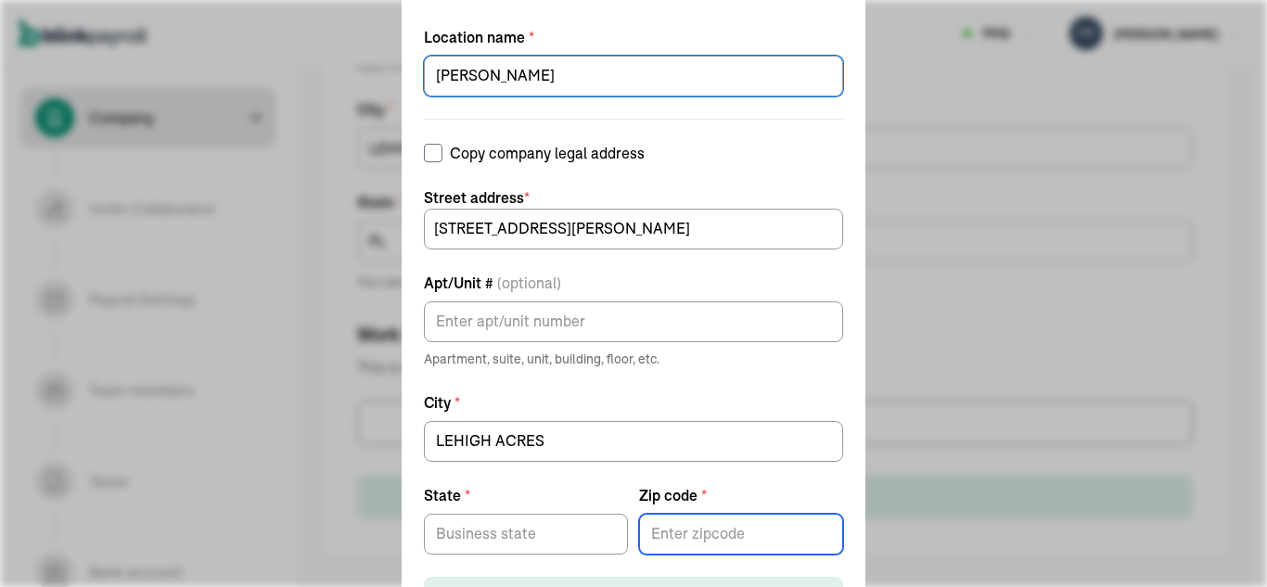
type input "33971"
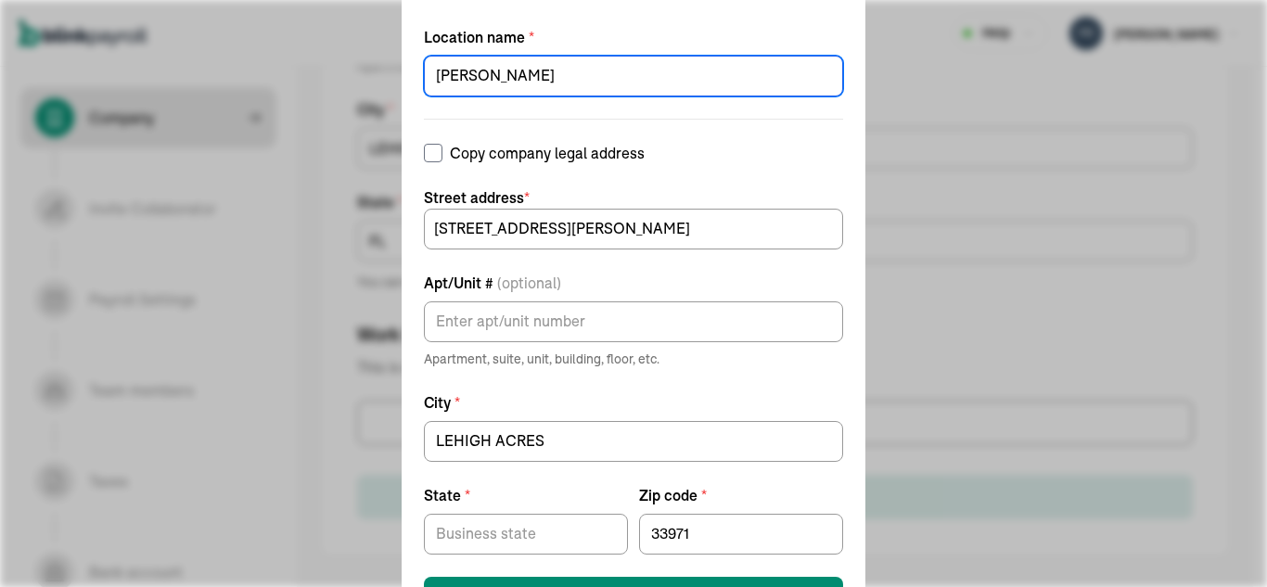
click at [608, 74] on input "[PERSON_NAME]" at bounding box center [633, 76] width 419 height 41
type input "l"
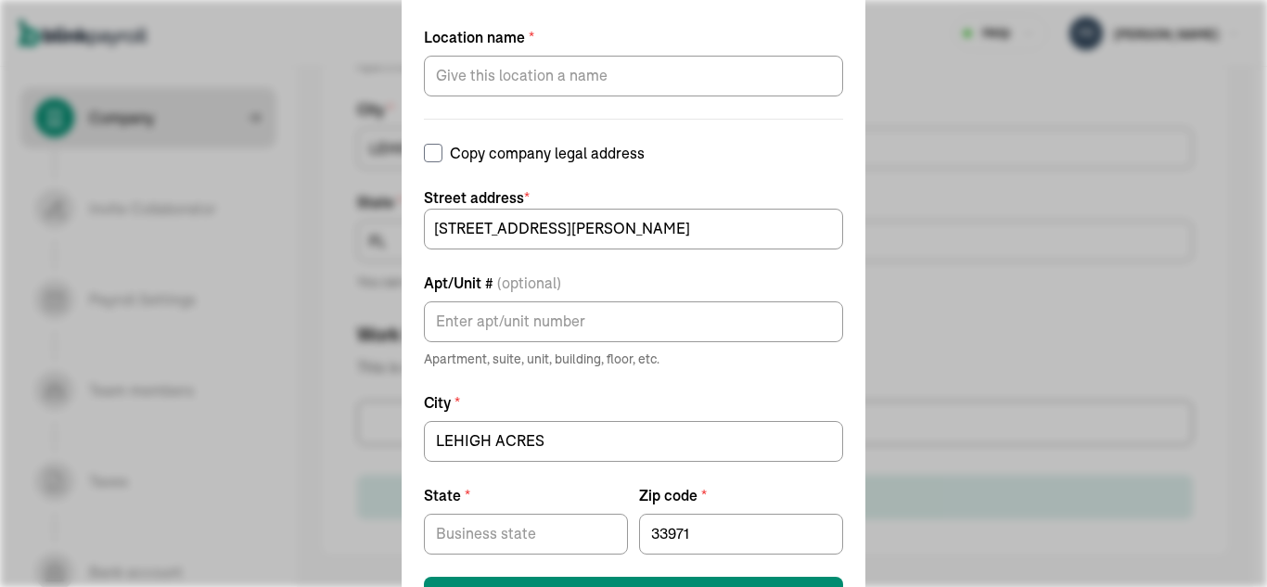
click at [816, 206] on span "Street address *" at bounding box center [633, 197] width 419 height 22
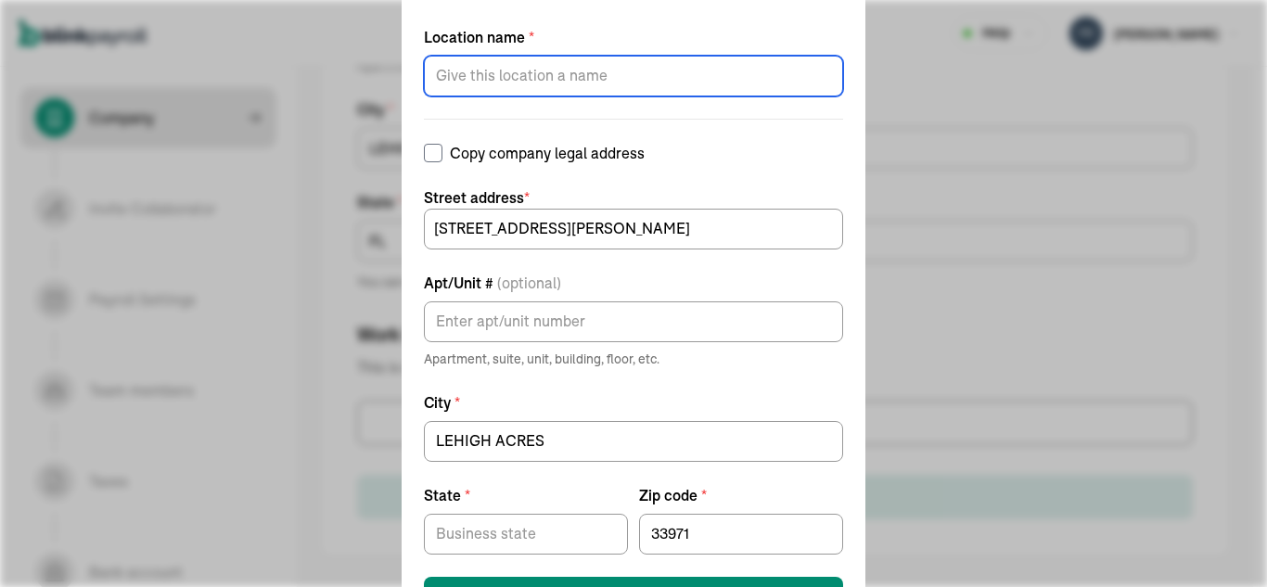
click at [612, 78] on input "Location name *" at bounding box center [633, 76] width 419 height 41
paste input "LEHIGH ACRES"
type input "LEHIGH ACRES"
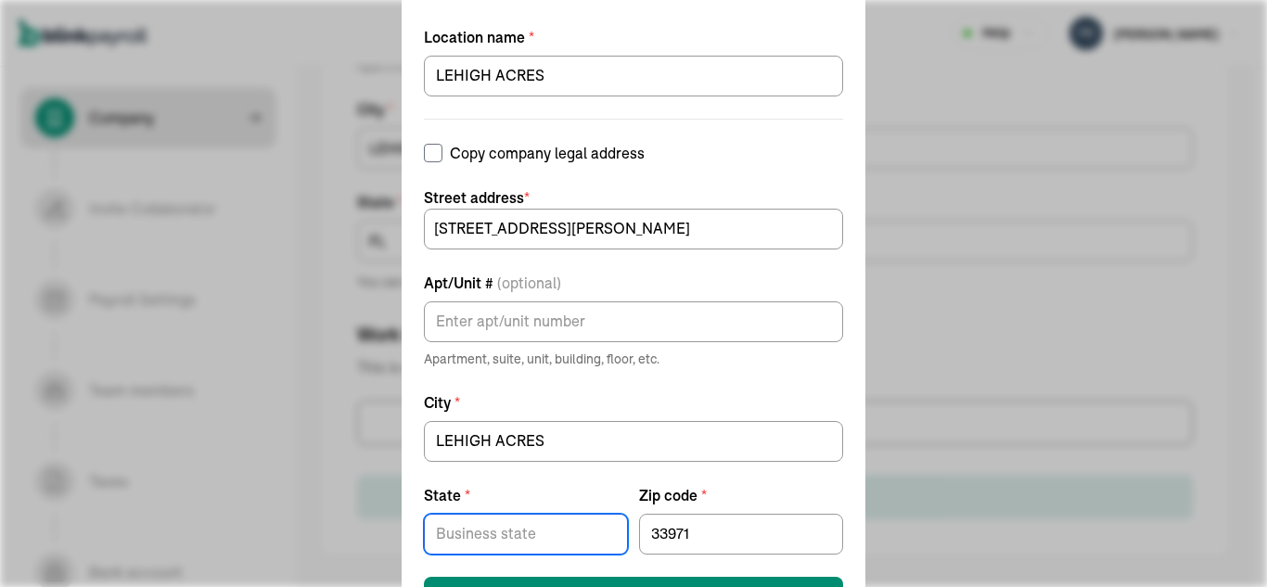
click at [564, 535] on input "State *" at bounding box center [526, 534] width 204 height 41
type input "FL"
click at [663, 584] on button "Save work location" at bounding box center [633, 597] width 419 height 41
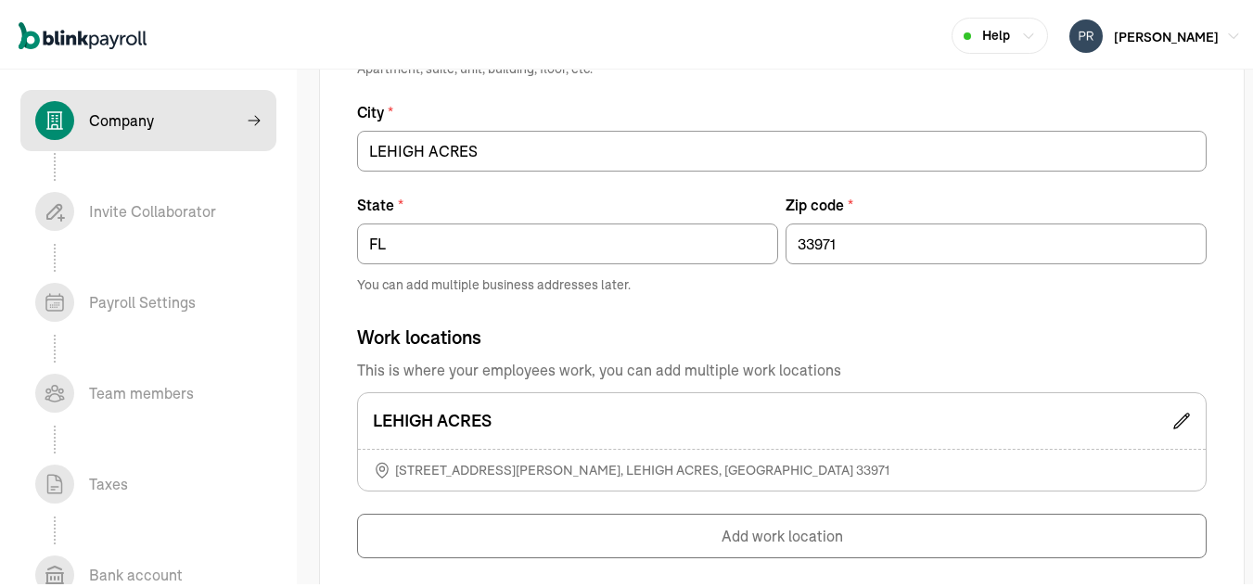
scroll to position [1243, 0]
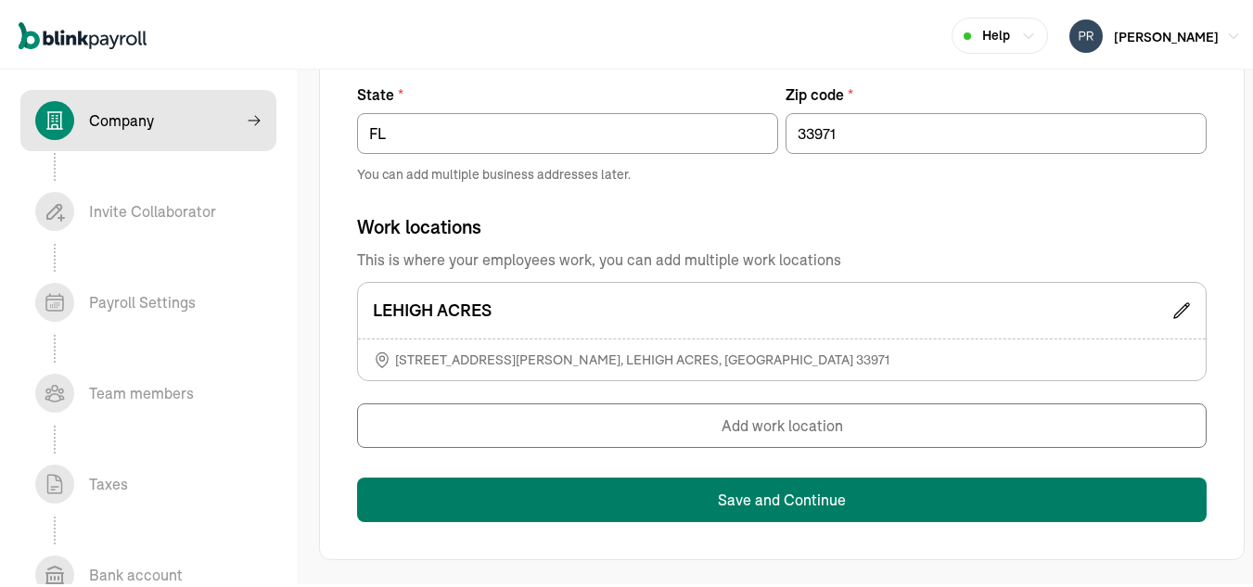
click at [789, 504] on button "Save and Continue" at bounding box center [782, 497] width 850 height 45
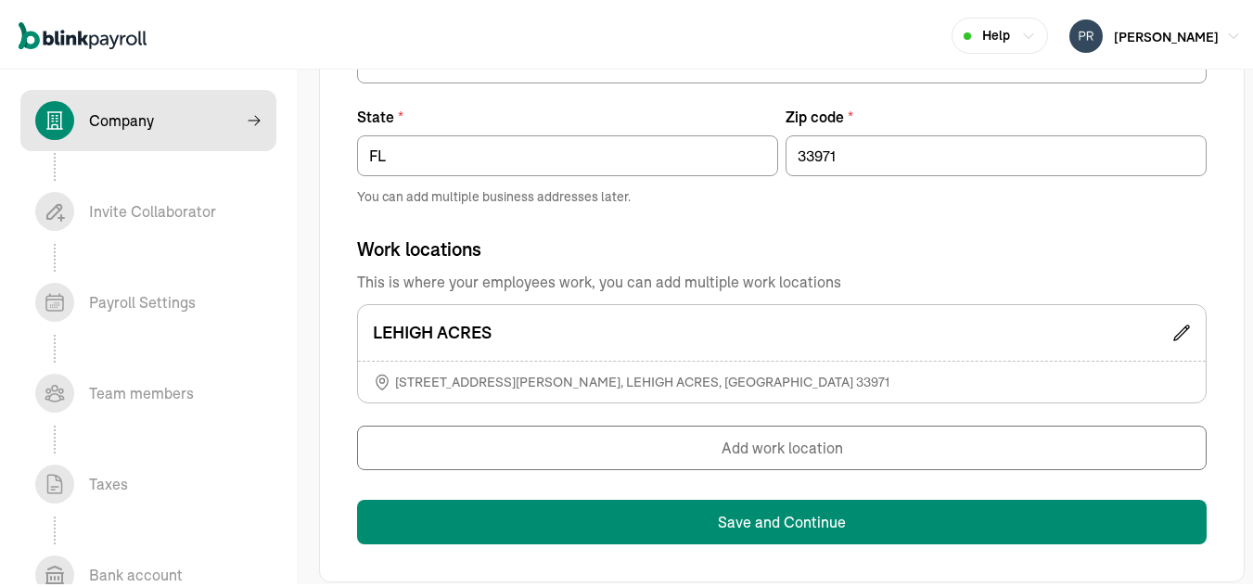
scroll to position [420, 0]
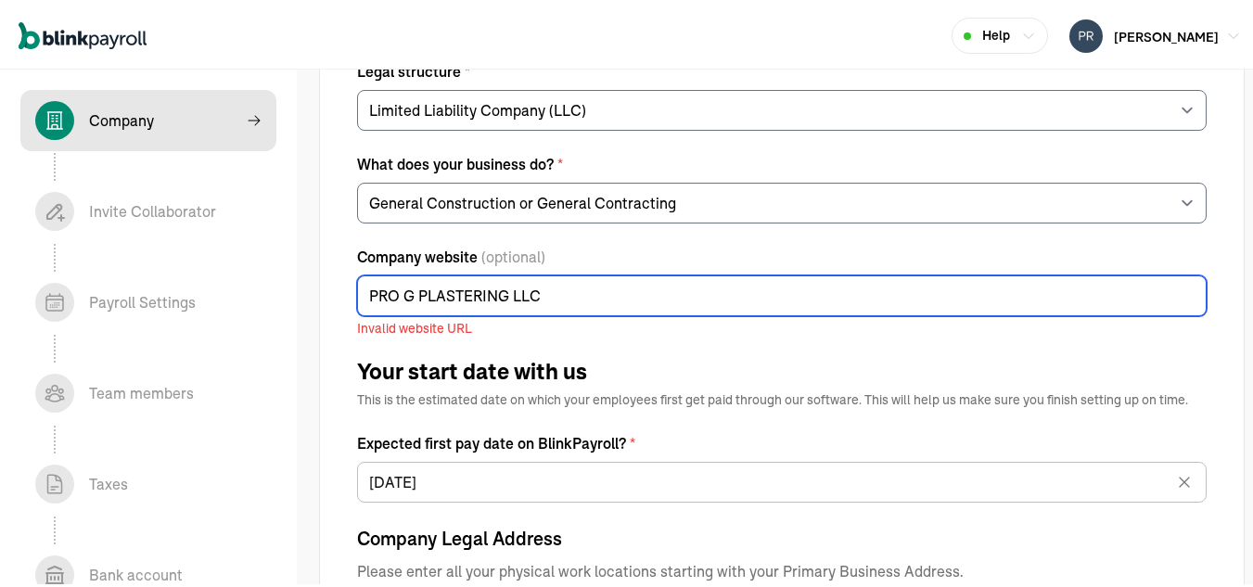
click at [488, 295] on input "PRO G PLASTERING LLC" at bounding box center [782, 293] width 850 height 41
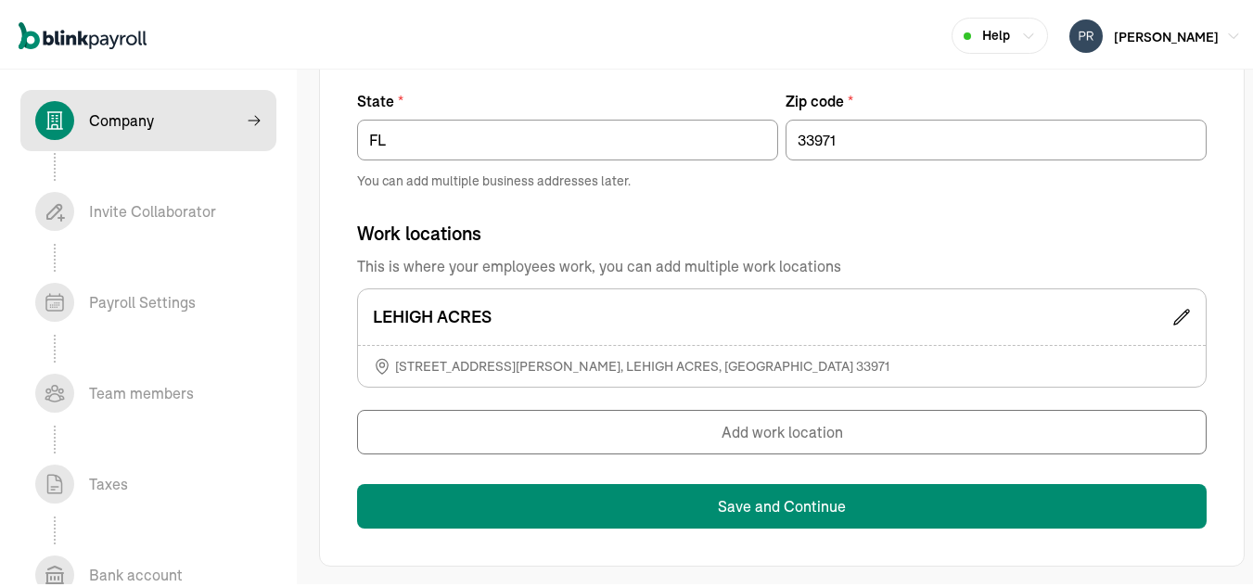
scroll to position [1240, 0]
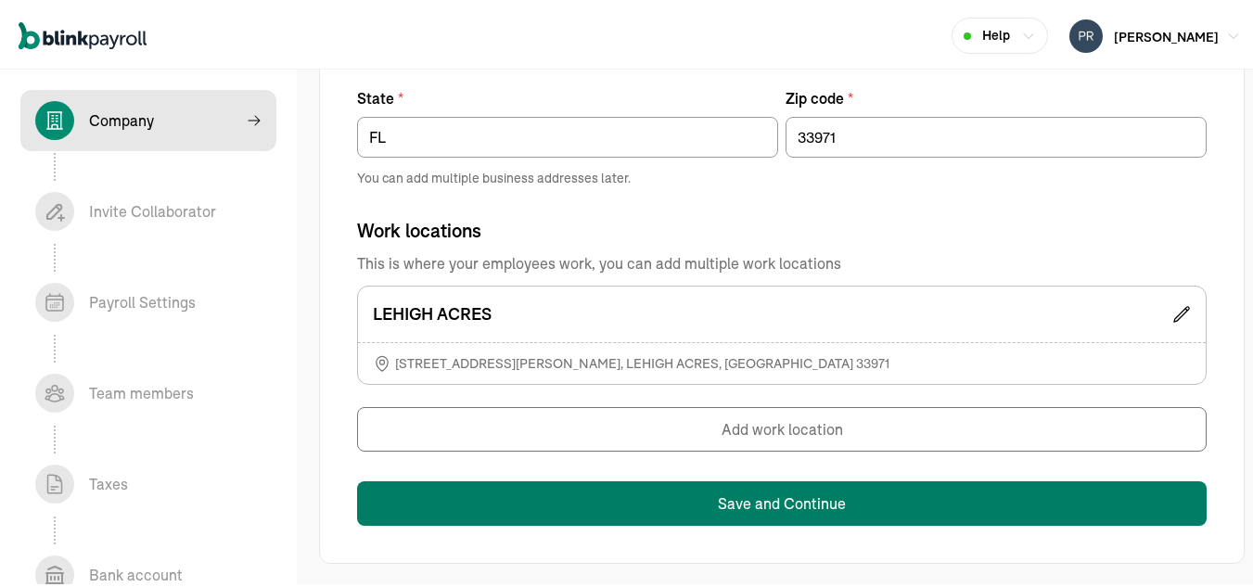
click at [749, 508] on button "Save and Continue" at bounding box center [782, 501] width 850 height 45
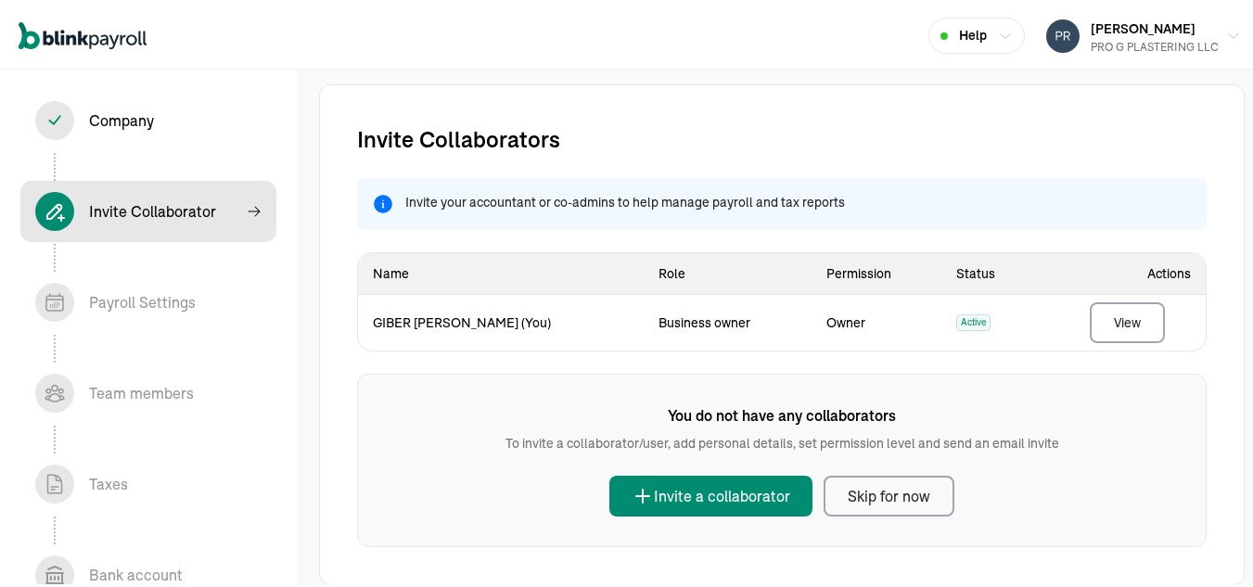
scroll to position [25, 0]
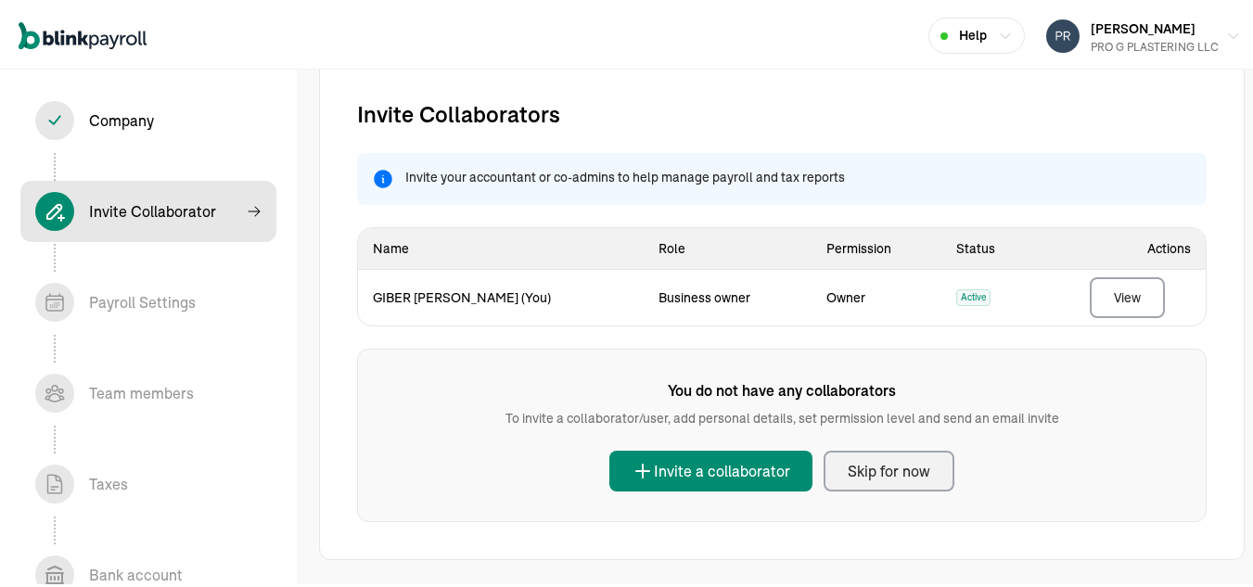
click at [865, 480] on button "Skip for now" at bounding box center [889, 468] width 131 height 41
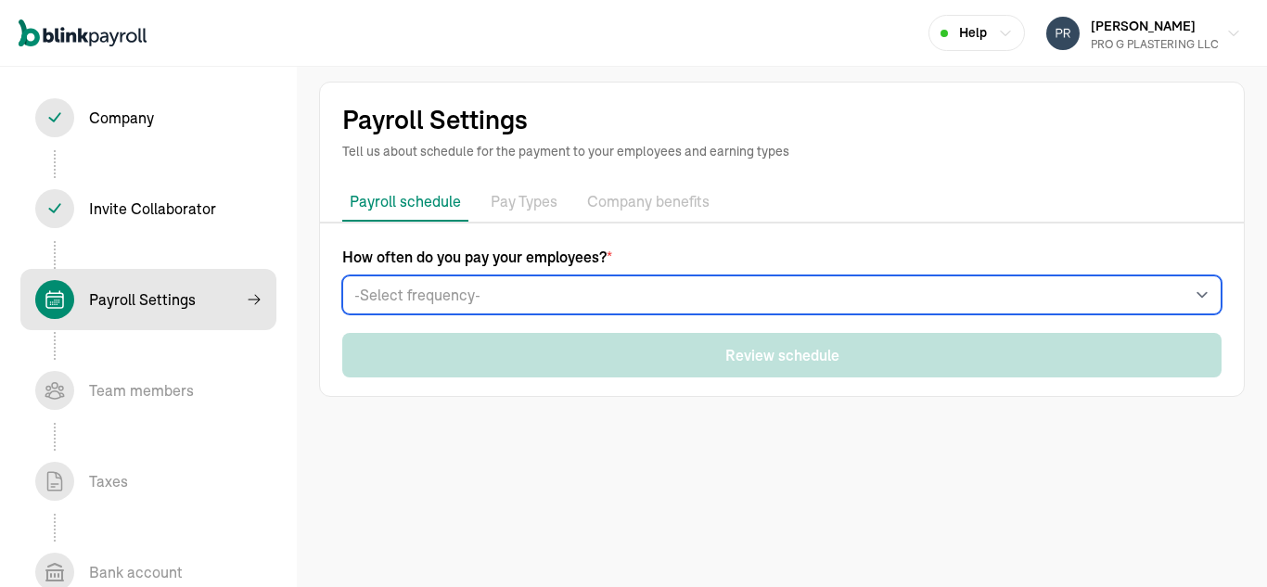
click at [778, 302] on select "-Select frequency- Weekly Bi-weekly Semi-monthly Monthly" at bounding box center [782, 295] width 880 height 39
select select "weekly"
click at [342, 276] on select "-Select frequency- Weekly Bi-weekly Semi-monthly Monthly" at bounding box center [782, 295] width 880 height 39
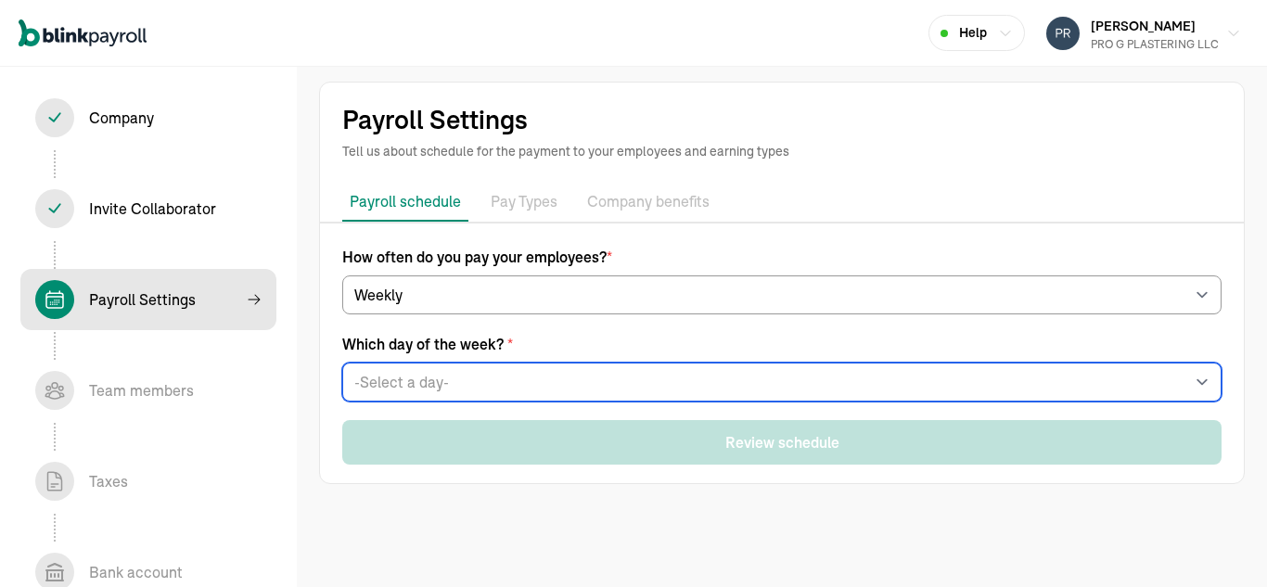
click at [606, 391] on select "-Select a day- Every Monday Every Tuesday Every Wednesday Every Thursday Every …" at bounding box center [782, 382] width 880 height 39
select select "Friday"
click at [342, 363] on select "-Select a day- Every Monday Every Tuesday Every Wednesday Every Thursday Every …" at bounding box center [782, 382] width 880 height 39
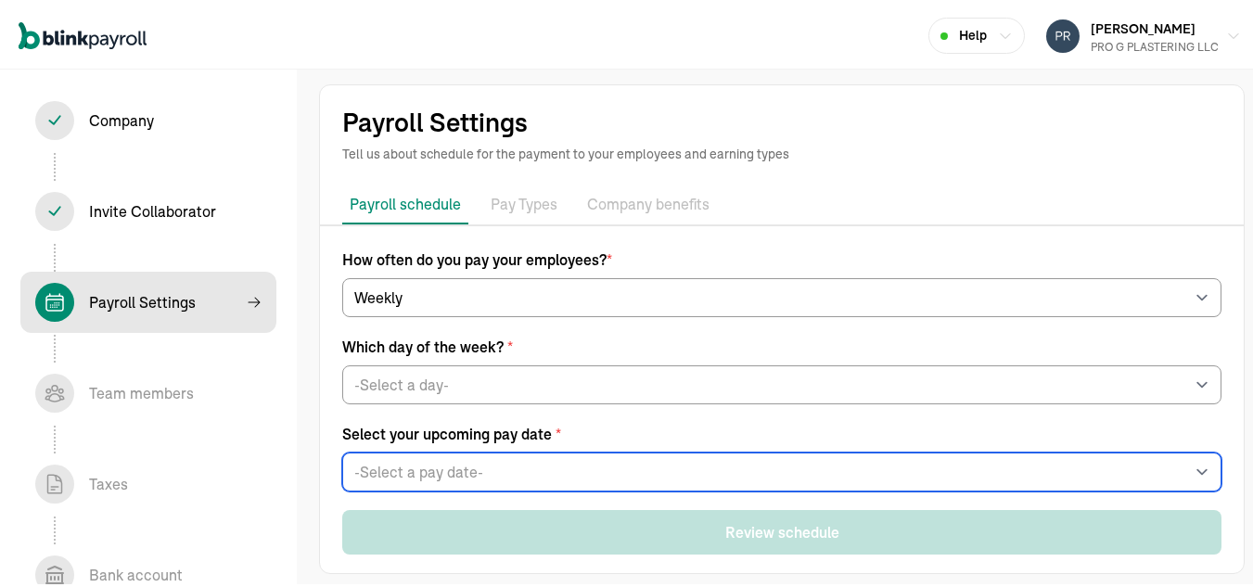
click at [550, 466] on select "-Select a pay date- Fri, Nov 21, 2025 Fri, Nov 28, 2025 Fri, Dec 05, 2025 Fri, …" at bounding box center [782, 469] width 880 height 39
click at [788, 475] on select "-Select a pay date- Fri, Nov 21, 2025 Fri, Nov 28, 2025 Fri, Dec 05, 2025 Fri, …" at bounding box center [782, 469] width 880 height 39
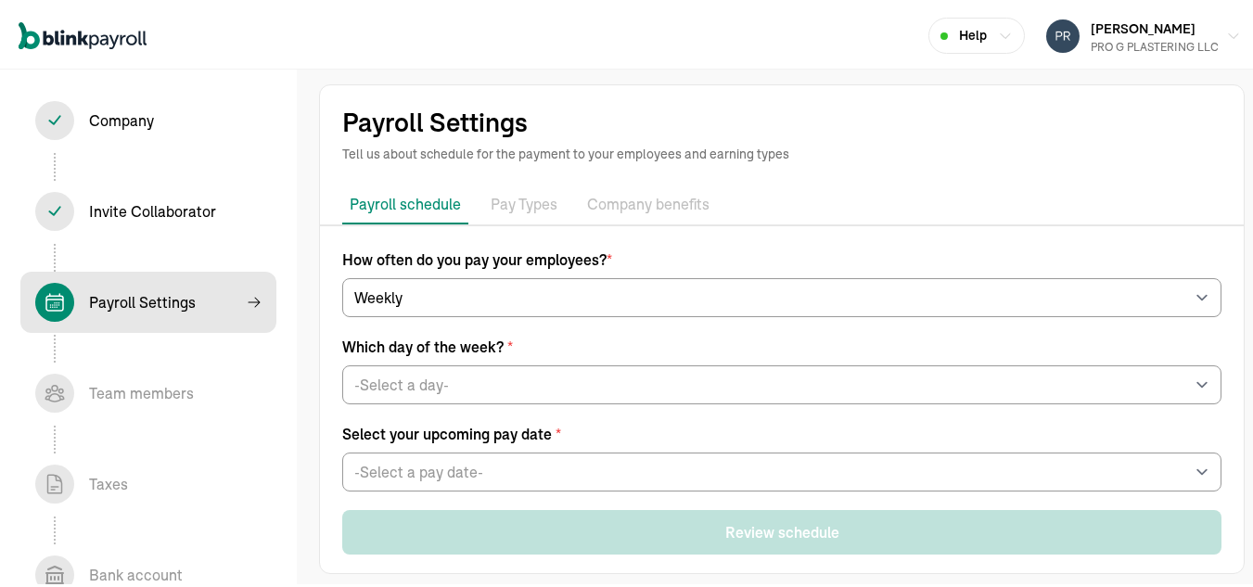
click at [315, 276] on div "Payroll Settings Tell us about schedule for the payment to your employees and e…" at bounding box center [782, 326] width 970 height 549
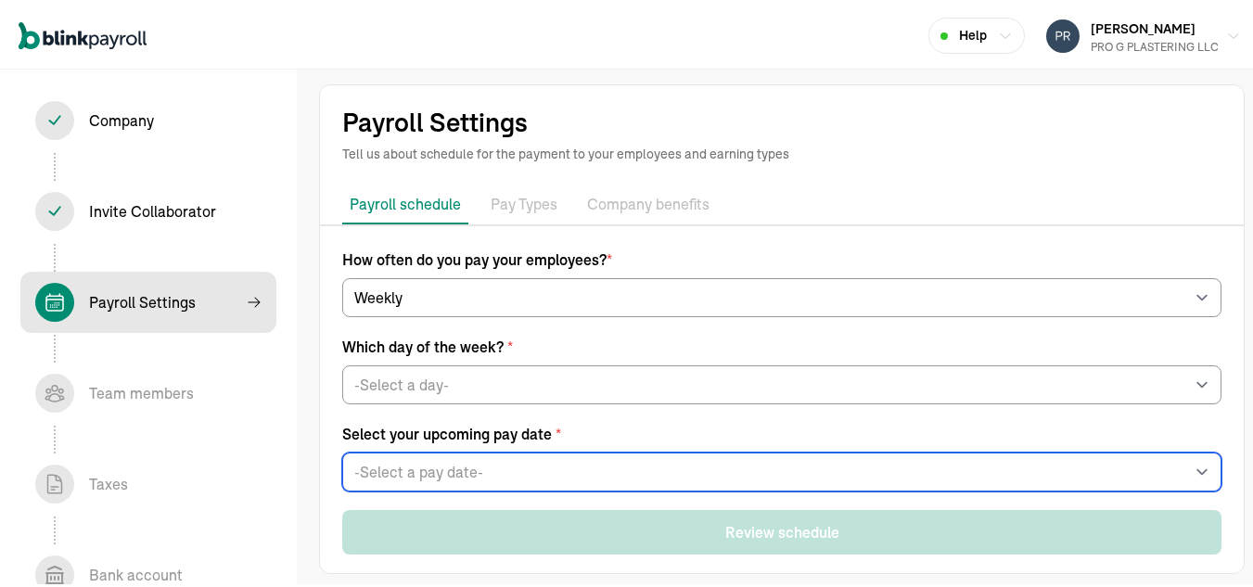
click at [474, 474] on select "-Select a pay date- Fri, Nov 21, 2025 Fri, Nov 28, 2025 Fri, Dec 05, 2025 Fri, …" at bounding box center [782, 469] width 880 height 39
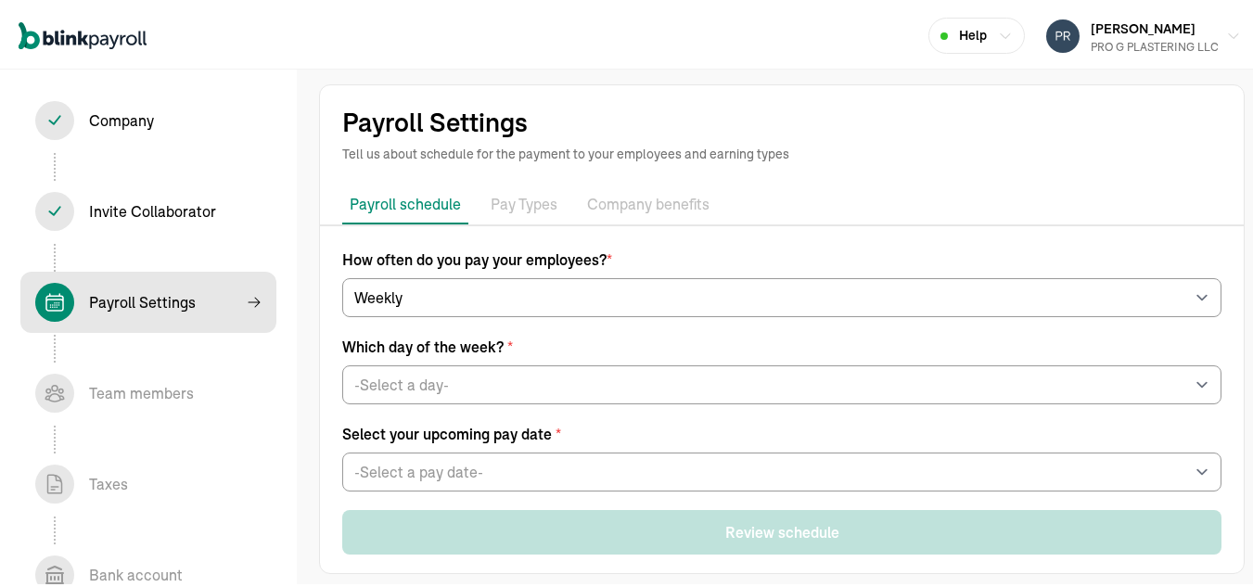
click at [796, 403] on form "How often do you pay your employees? * -Select frequency- Weekly Bi-weekly Semi…" at bounding box center [782, 367] width 880 height 243
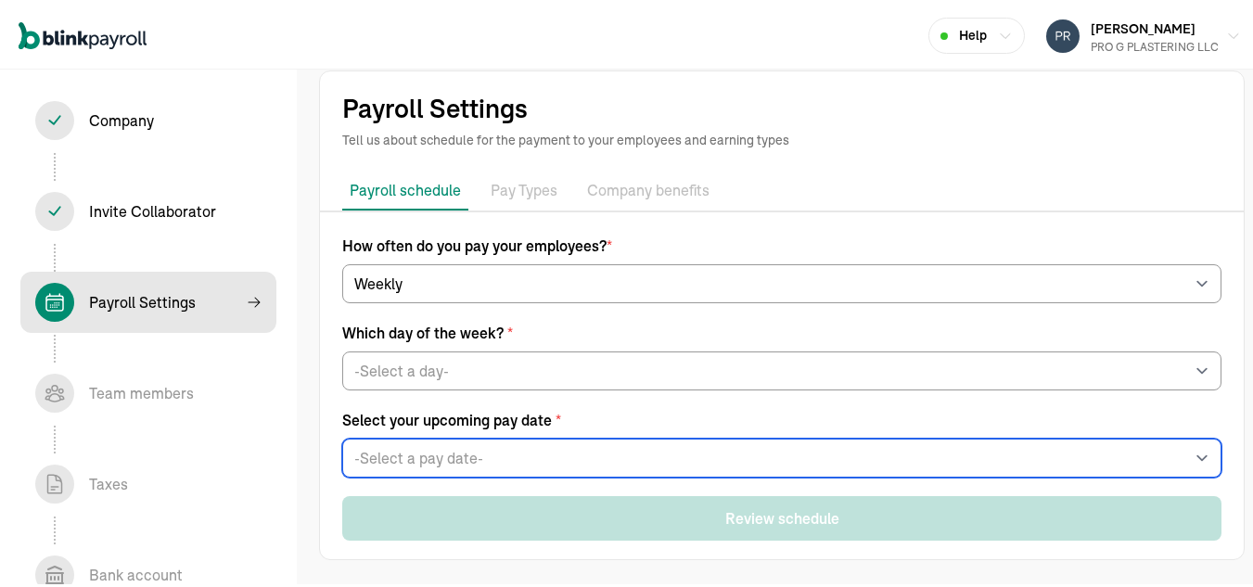
click at [781, 463] on select "-Select a pay date- Fri, Nov 21, 2025 Fri, Nov 28, 2025 Fri, Dec 05, 2025 Fri, …" at bounding box center [782, 455] width 880 height 39
select select "11/21/2025"
click at [342, 436] on select "-Select a pay date- Fri, Nov 21, 2025 Fri, Nov 28, 2025 Fri, Dec 05, 2025 Fri, …" at bounding box center [782, 455] width 880 height 39
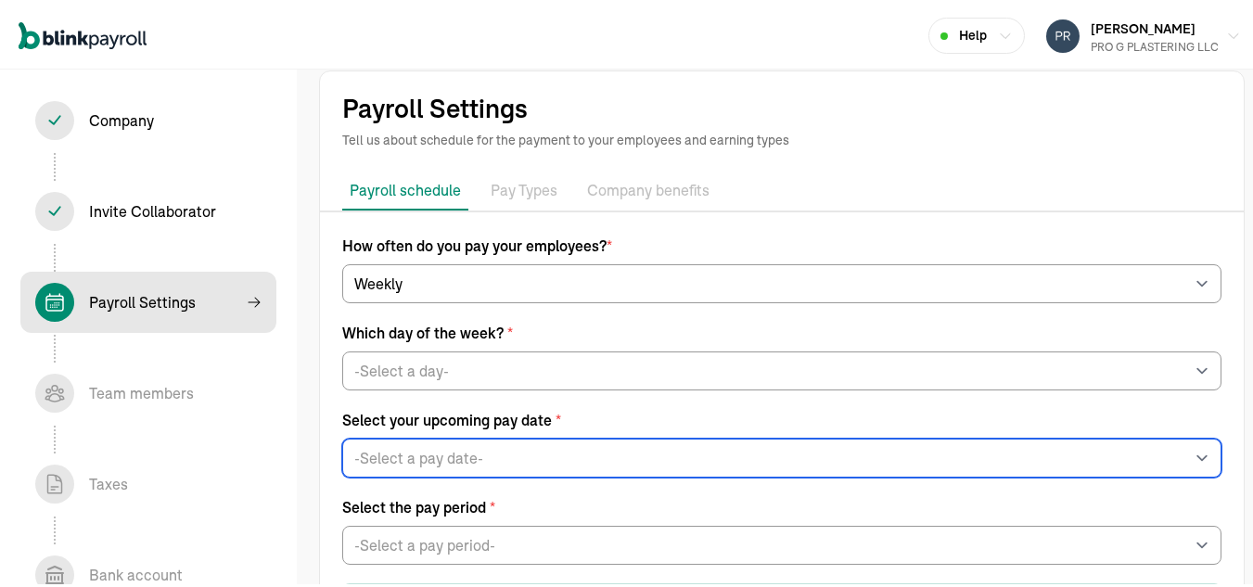
scroll to position [101, 0]
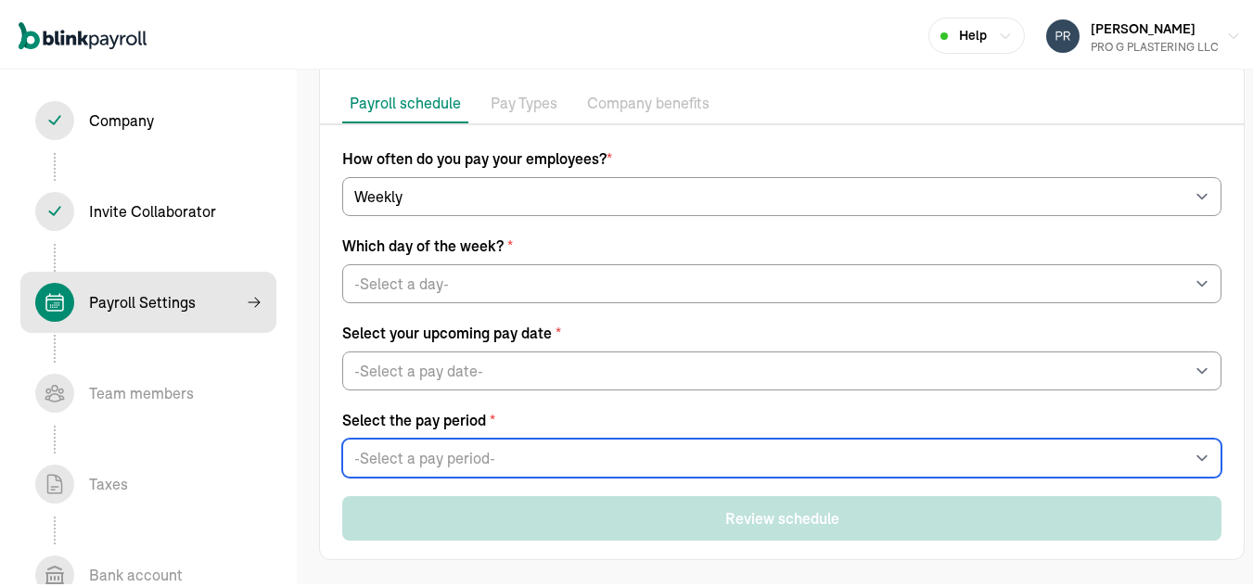
click at [592, 465] on select "-Select a pay period- Sat, Nov 08 - Fri, Nov 14 Sat, Nov 15 - Fri, Nov 21 Custo…" at bounding box center [782, 455] width 880 height 39
click at [550, 457] on select "-Select a pay period- Sat, Nov 08 - Fri, Nov 14 Sat, Nov 15 - Fri, Nov 21 Custo…" at bounding box center [782, 455] width 880 height 39
select select "Sat, Nov 08 - Fri, Nov 14"
click at [342, 436] on select "-Select a pay period- Sat, Nov 08 - Fri, Nov 14 Sat, Nov 15 - Fri, Nov 21 Custo…" at bounding box center [782, 455] width 880 height 39
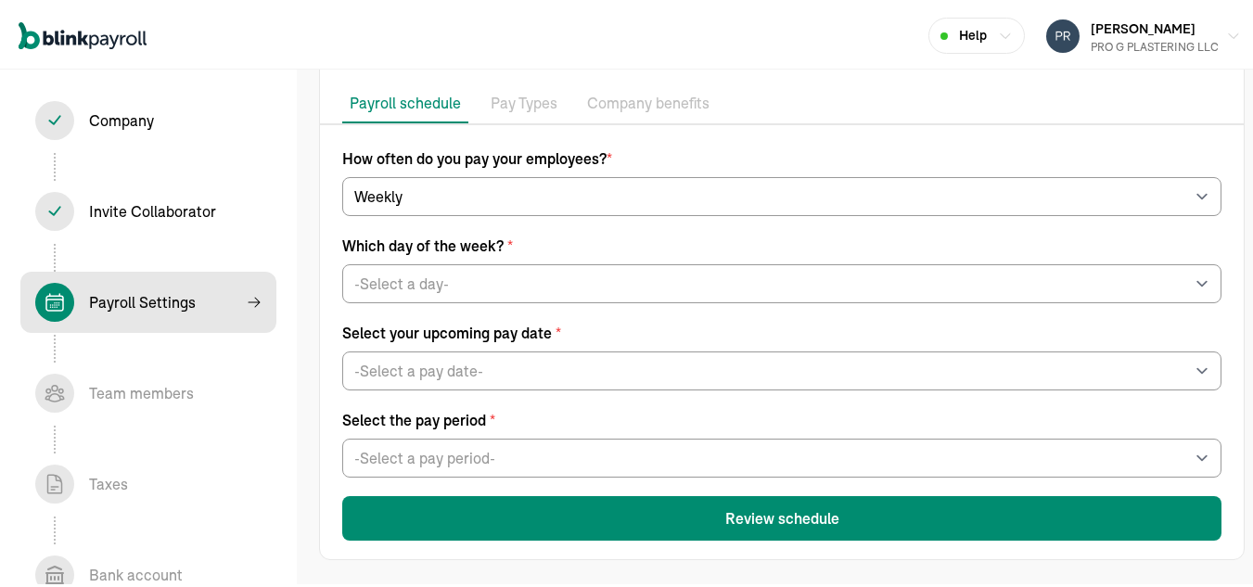
click at [746, 517] on button "Review schedule" at bounding box center [782, 516] width 880 height 45
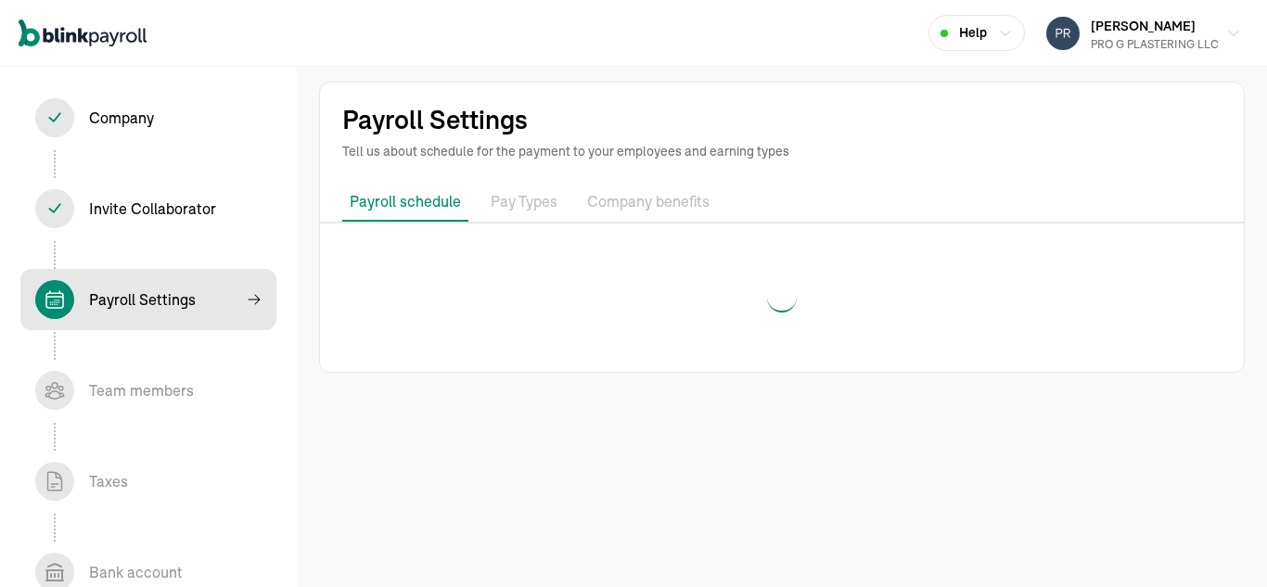
select select "weekly"
select select "Friday"
select select "11/21/2025"
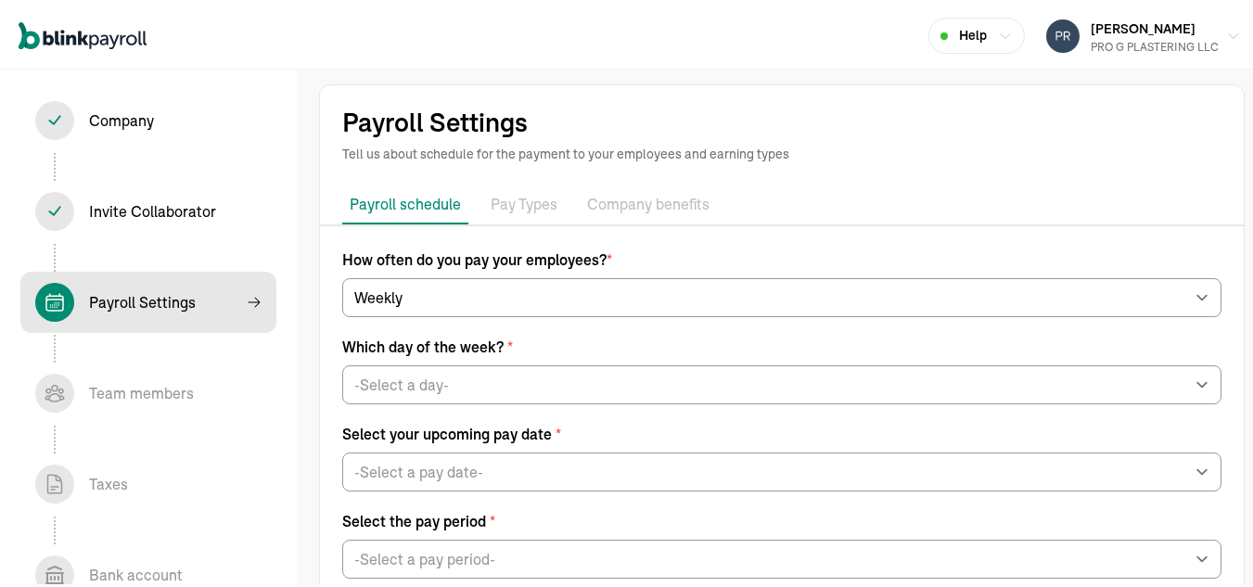
scroll to position [101, 0]
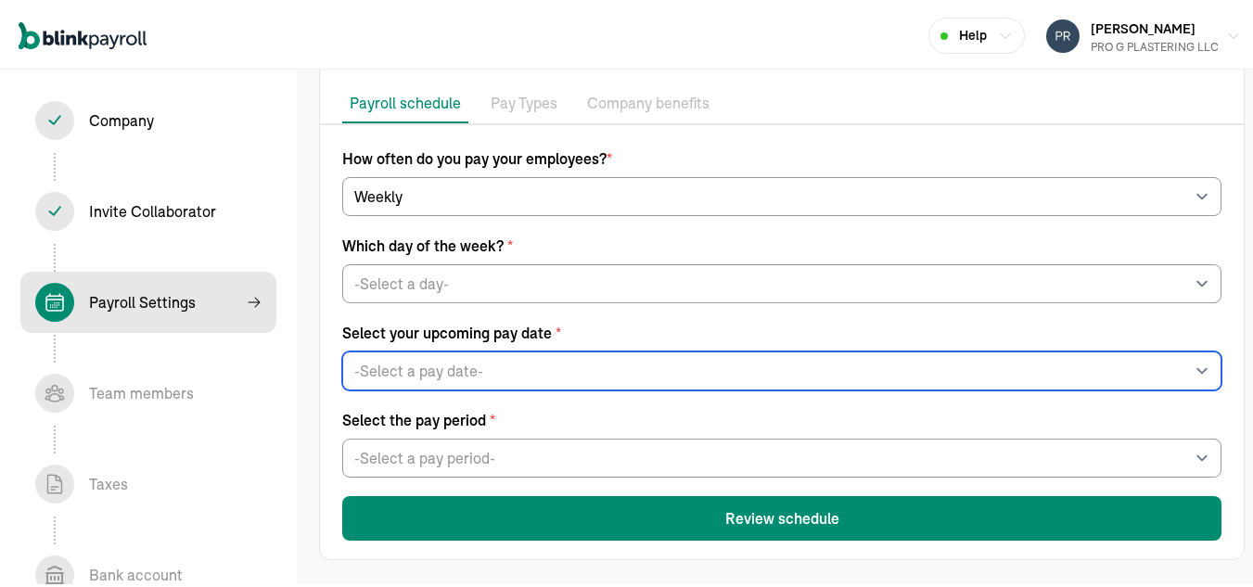
click at [522, 372] on select "-Select a pay date- Fri, Nov 21, 2025 Fri, Nov 28, 2025 Fri, Dec 05, 2025 Fri, …" at bounding box center [782, 368] width 880 height 39
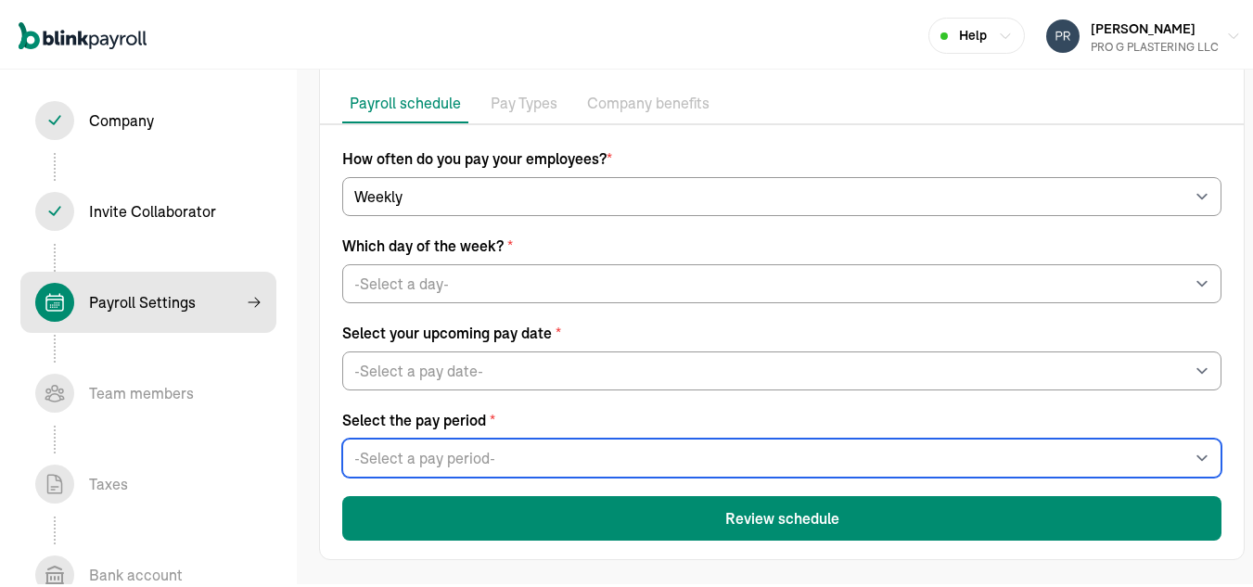
click at [514, 454] on select "-Select a pay period- Sat, Nov 08 - Fri, Nov 14 Sat, Nov 15 - Fri, Nov 21 Custo…" at bounding box center [782, 455] width 880 height 39
select select "Sat, Nov 15 - Fri, Nov 21"
click at [342, 436] on select "-Select a pay period- Sat, Nov 08 - Fri, Nov 14 Sat, Nov 15 - Fri, Nov 21 Custo…" at bounding box center [782, 455] width 880 height 39
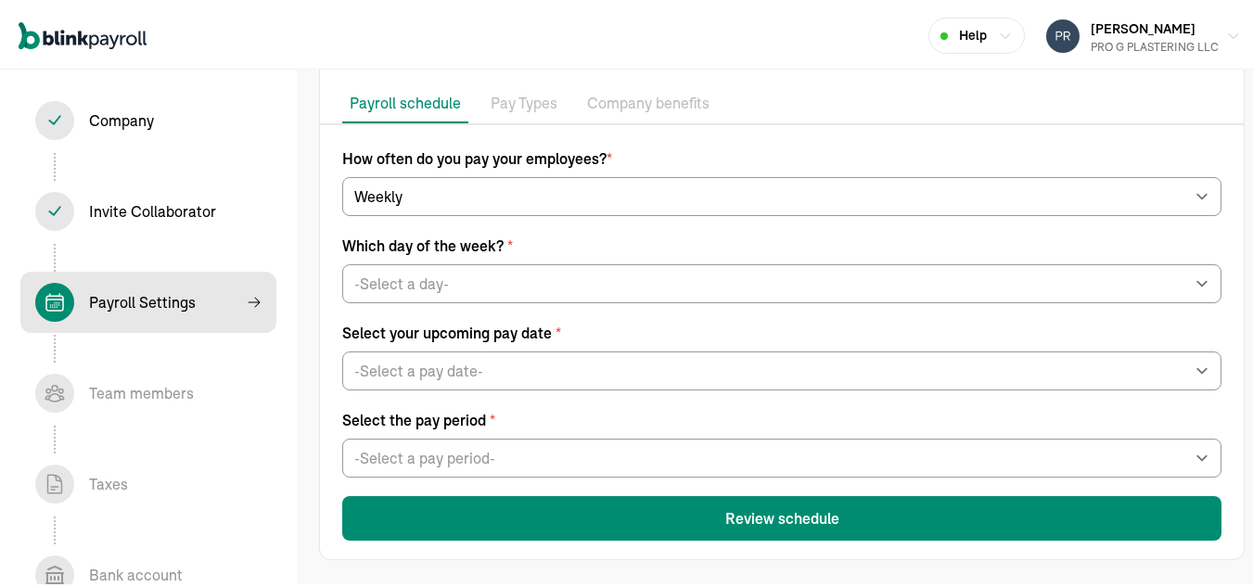
click at [659, 410] on span "Select the pay period *" at bounding box center [782, 417] width 880 height 22
click at [753, 514] on button "Review schedule" at bounding box center [782, 516] width 880 height 45
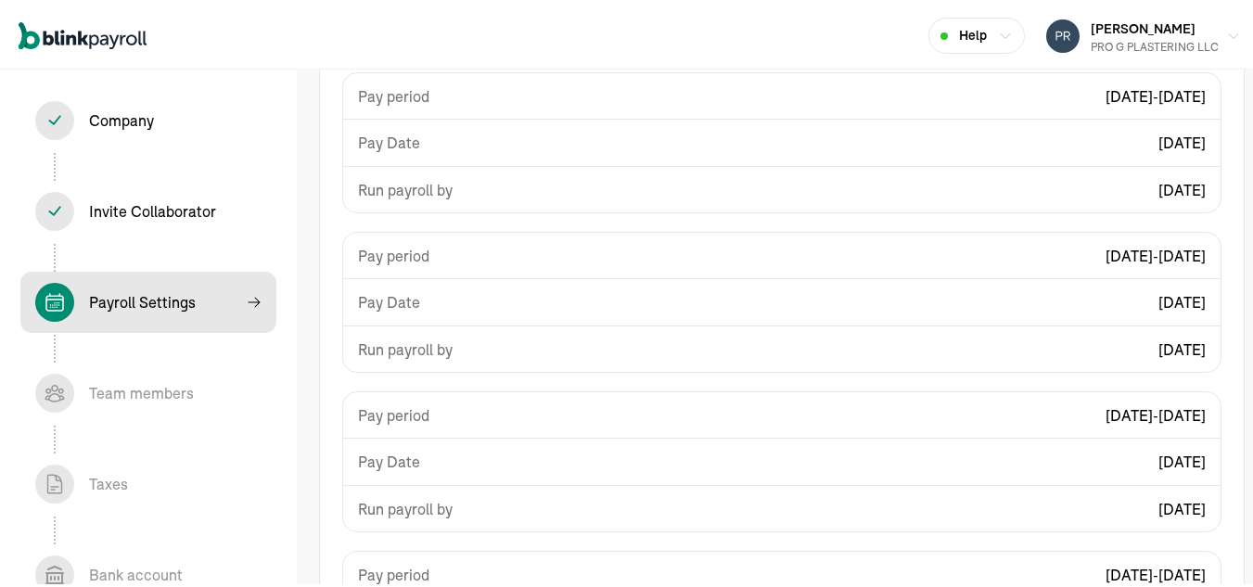
scroll to position [485, 0]
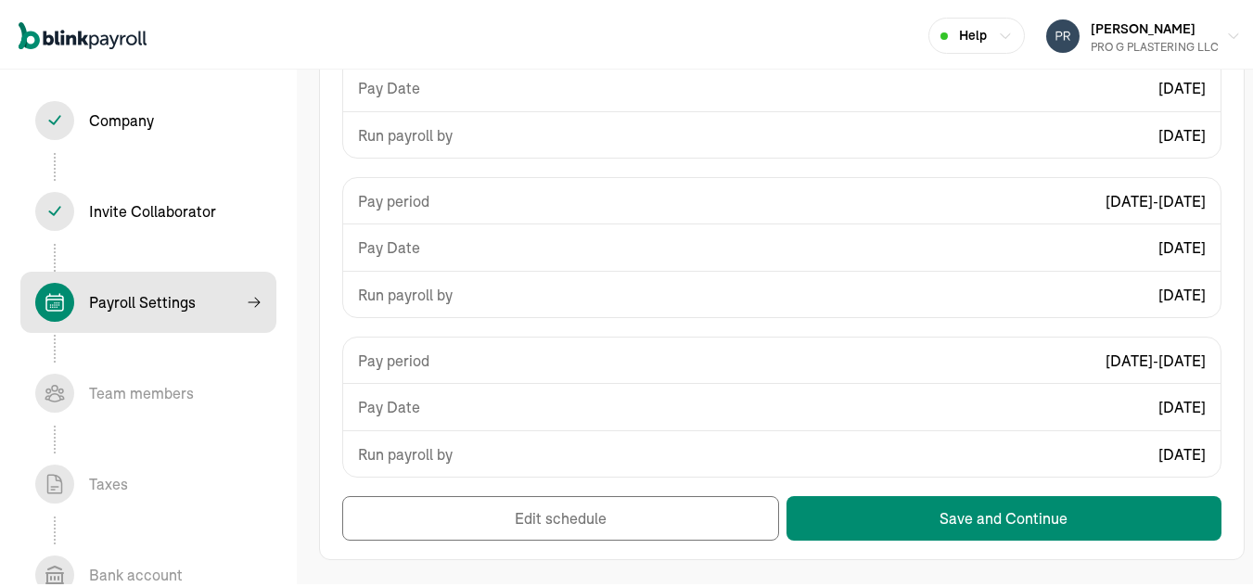
select select "weekly"
select select "Sat, Nov 08 - Fri, Nov 14"
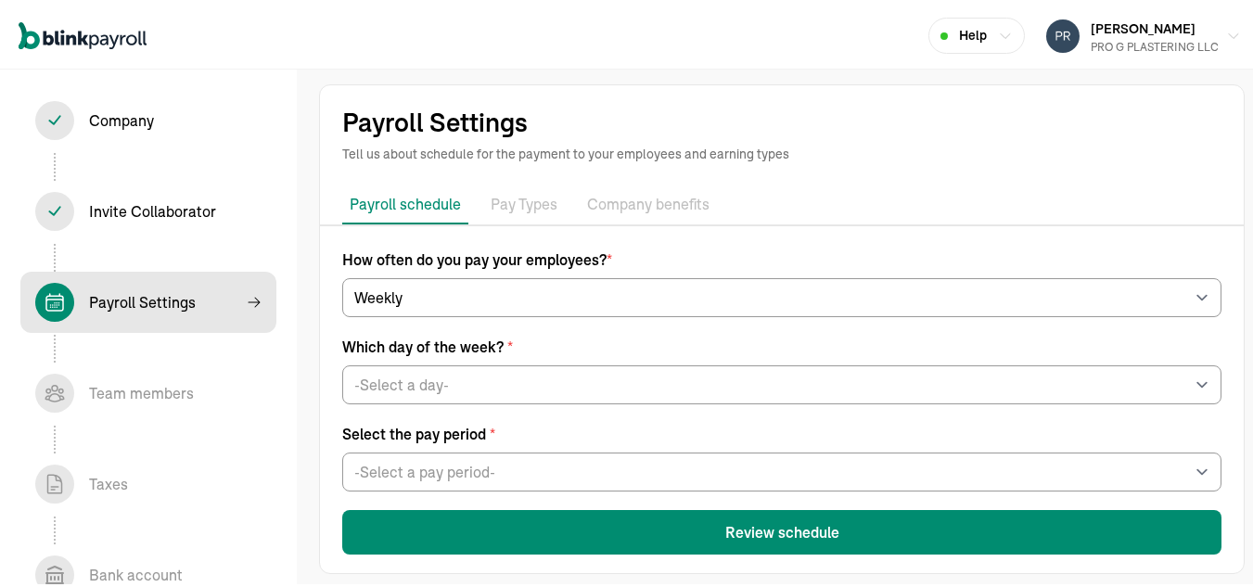
scroll to position [14, 0]
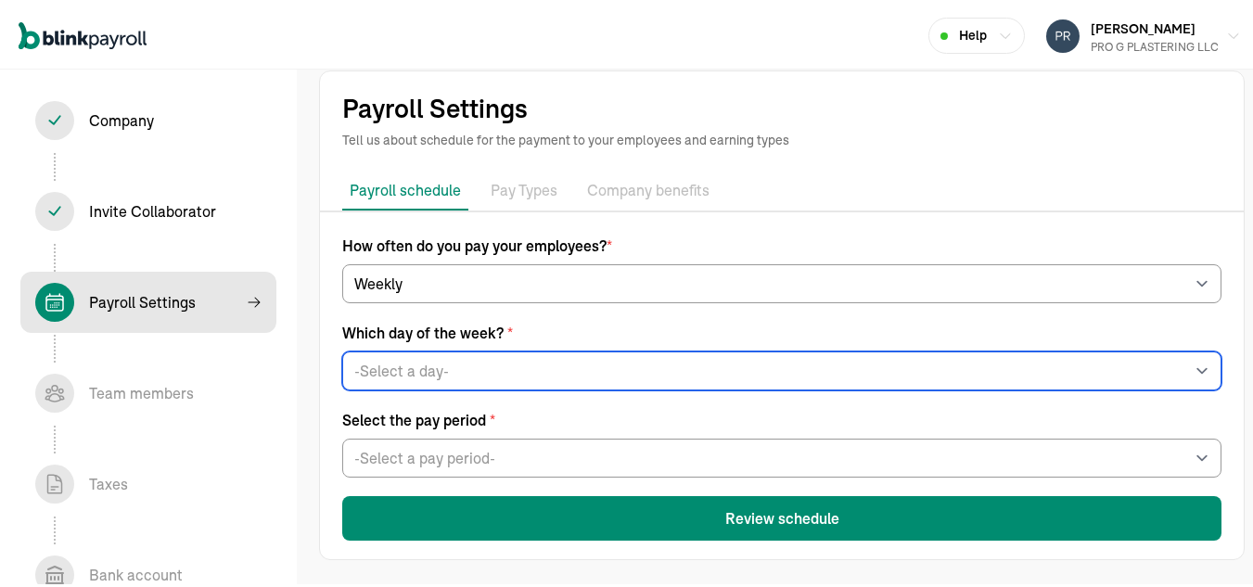
click at [589, 367] on select "-Select a day- Every Monday Every Tuesday Every Wednesday Every Thursday Every …" at bounding box center [782, 368] width 880 height 39
select select "Friday"
click at [342, 349] on select "-Select a day- Every Monday Every Tuesday Every Wednesday Every Thursday Every …" at bounding box center [782, 368] width 880 height 39
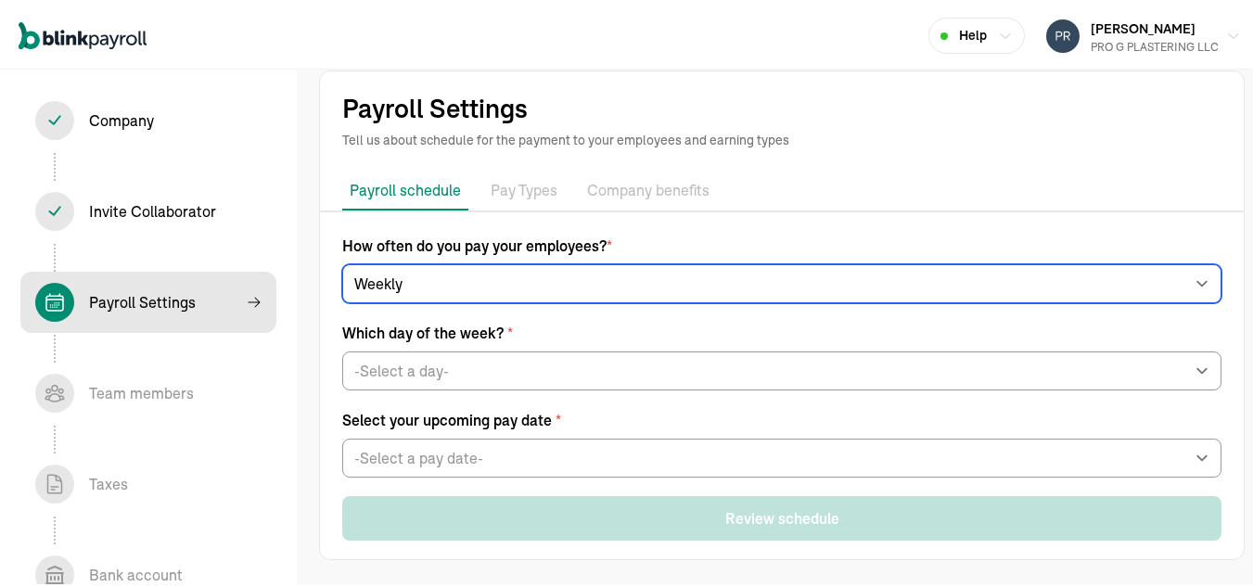
click at [407, 285] on select "-Select frequency- Weekly Bi-weekly Semi-monthly Monthly" at bounding box center [782, 281] width 880 height 39
select select "biweekly"
click at [342, 276] on select "-Select frequency- Weekly Bi-weekly Semi-monthly Monthly" at bounding box center [782, 281] width 880 height 39
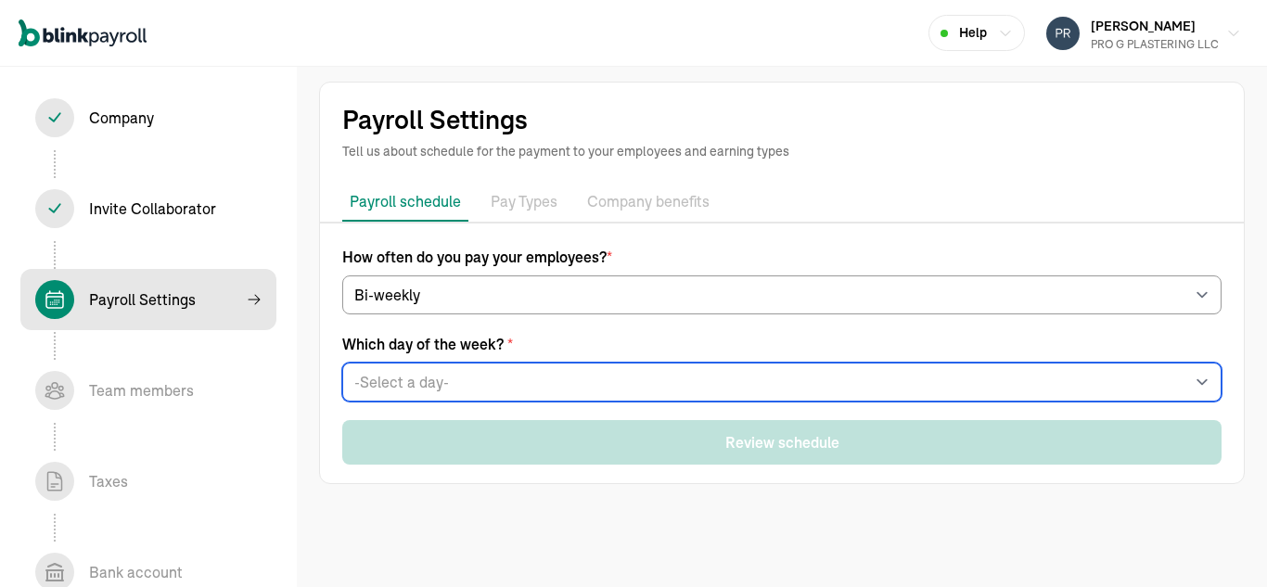
click at [386, 380] on select "-Select a day- Every Monday Every Tuesday Every Wednesday Every Thursday Every …" at bounding box center [782, 382] width 880 height 39
select select "Friday"
click at [342, 363] on select "-Select a day- Every Monday Every Tuesday Every Wednesday Every Thursday Every …" at bounding box center [782, 382] width 880 height 39
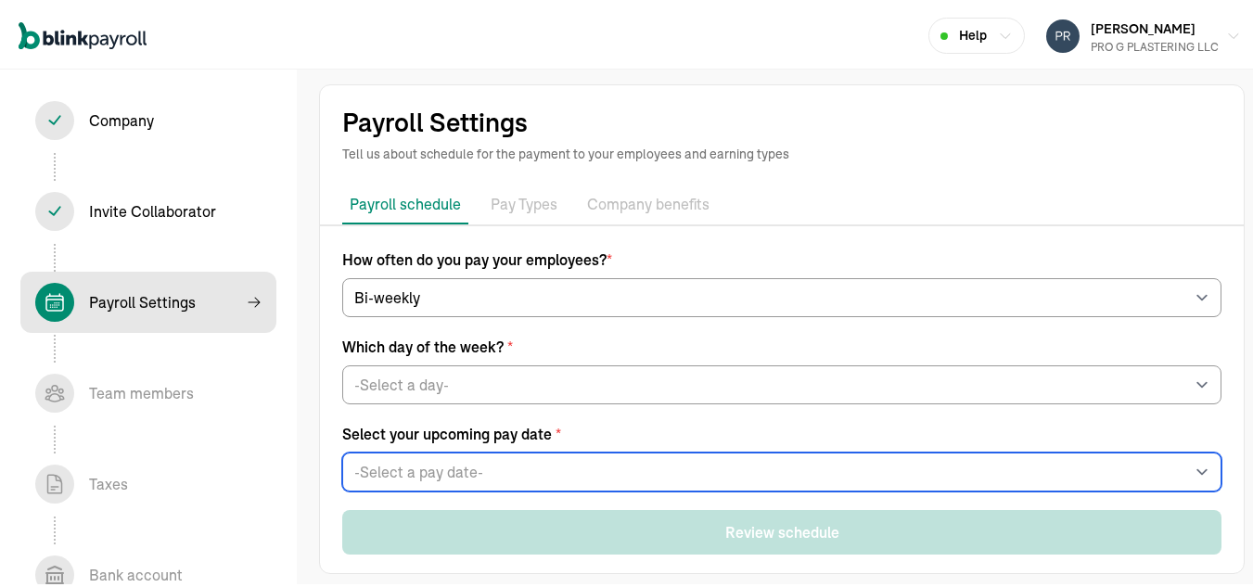
click at [383, 466] on select "-Select a pay date- Fri, Nov 21, 2025 Fri, Nov 28, 2025 Fri, Dec 05, 2025 Fri, …" at bounding box center [782, 469] width 880 height 39
click at [342, 450] on select "-Select a pay date- Fri, Nov 21, 2025 Fri, Nov 28, 2025 Fri, Dec 05, 2025 Fri, …" at bounding box center [782, 469] width 880 height 39
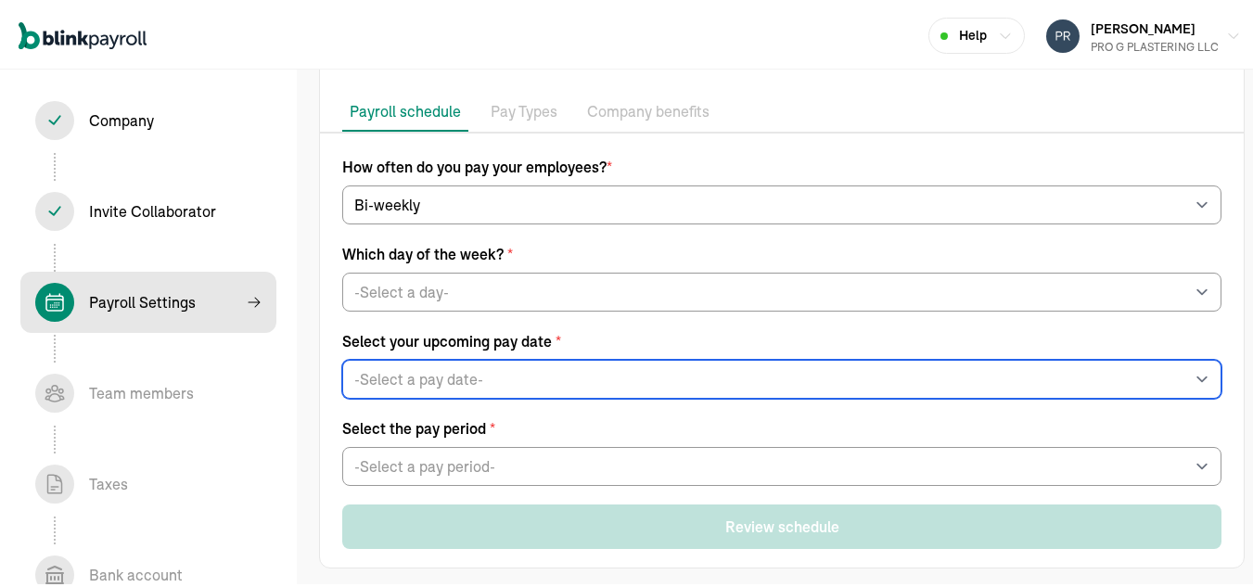
scroll to position [101, 0]
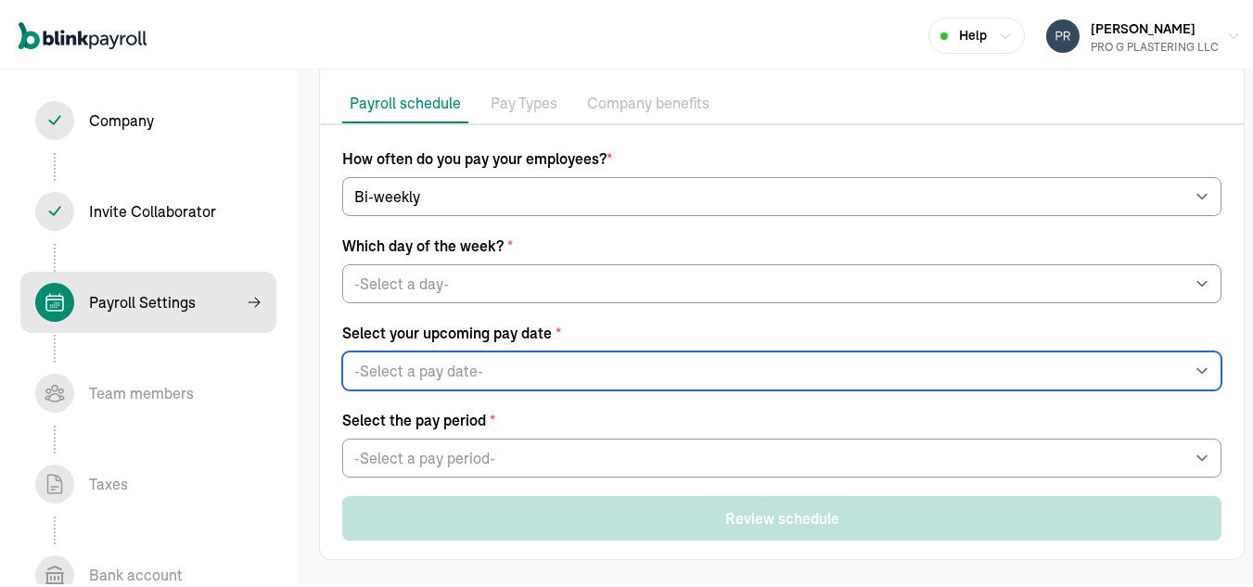
click at [387, 366] on select "-Select a pay date- Fri, Nov 21, 2025 Fri, Nov 28, 2025 Fri, Dec 05, 2025 Fri, …" at bounding box center [782, 368] width 880 height 39
select select "11/21/2025"
click at [342, 349] on select "-Select a pay date- Fri, Nov 21, 2025 Fri, Nov 28, 2025 Fri, Dec 05, 2025 Fri, …" at bounding box center [782, 368] width 880 height 39
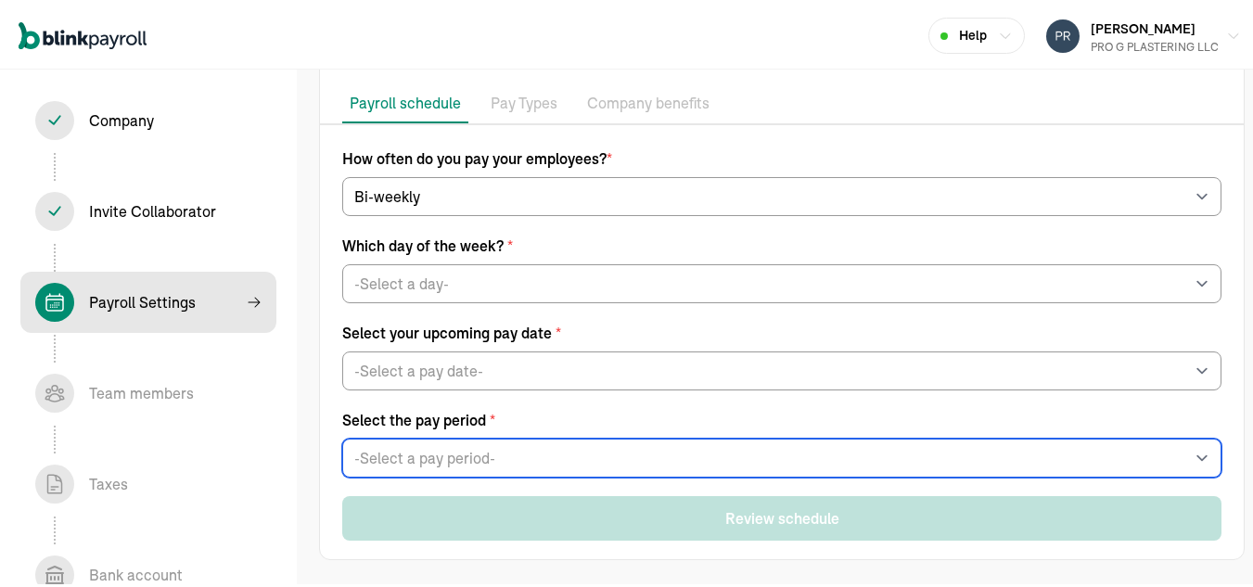
click at [669, 473] on select "-Select a pay period- Sat, Nov 01 - Fri, Nov 14 Sat, Nov 08 - Fri, Nov 21 Custo…" at bounding box center [782, 455] width 880 height 39
select select "Sat, Nov 01 - Fri, Nov 14"
click at [342, 436] on select "-Select a pay period- Sat, Nov 01 - Fri, Nov 14 Sat, Nov 08 - Fri, Nov 21 Custo…" at bounding box center [782, 455] width 880 height 39
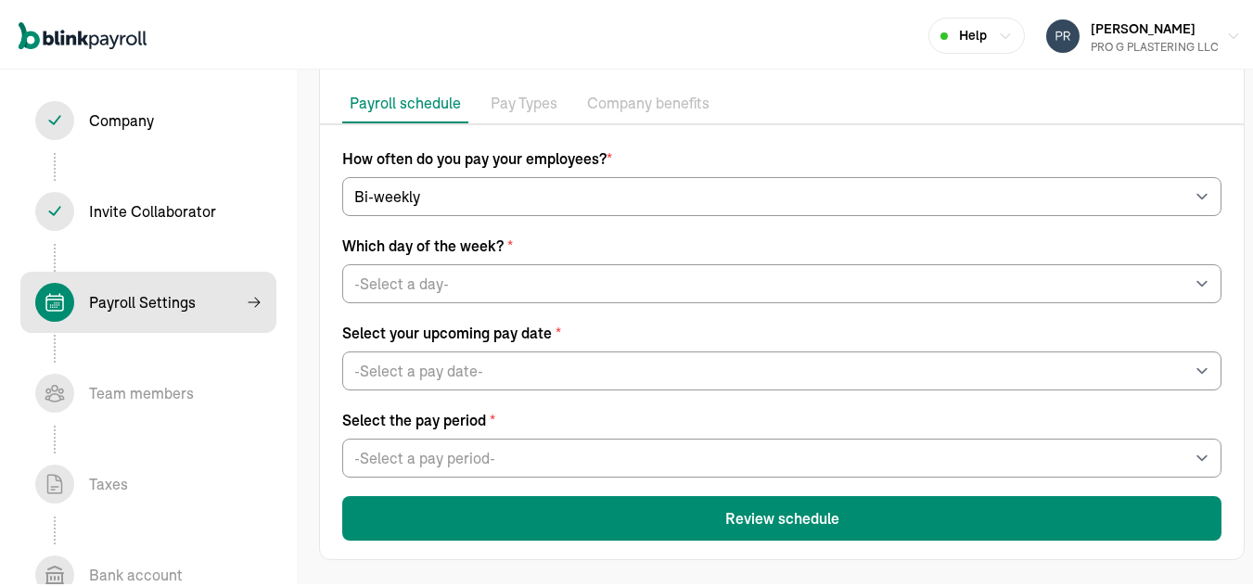
click at [838, 513] on button "Review schedule" at bounding box center [782, 516] width 880 height 45
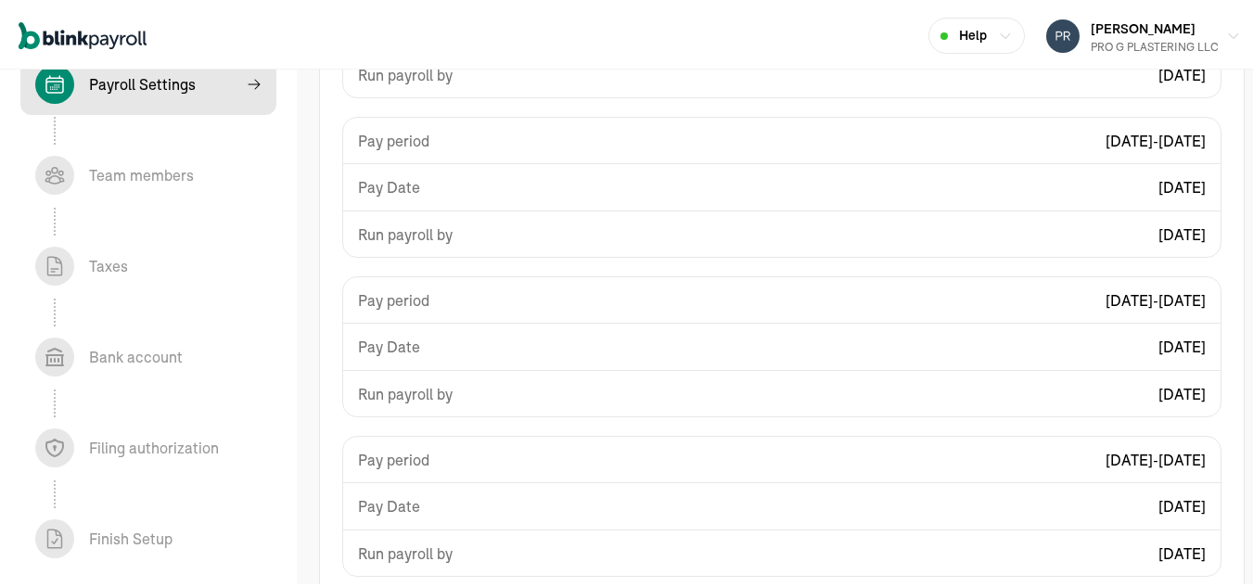
scroll to position [485, 0]
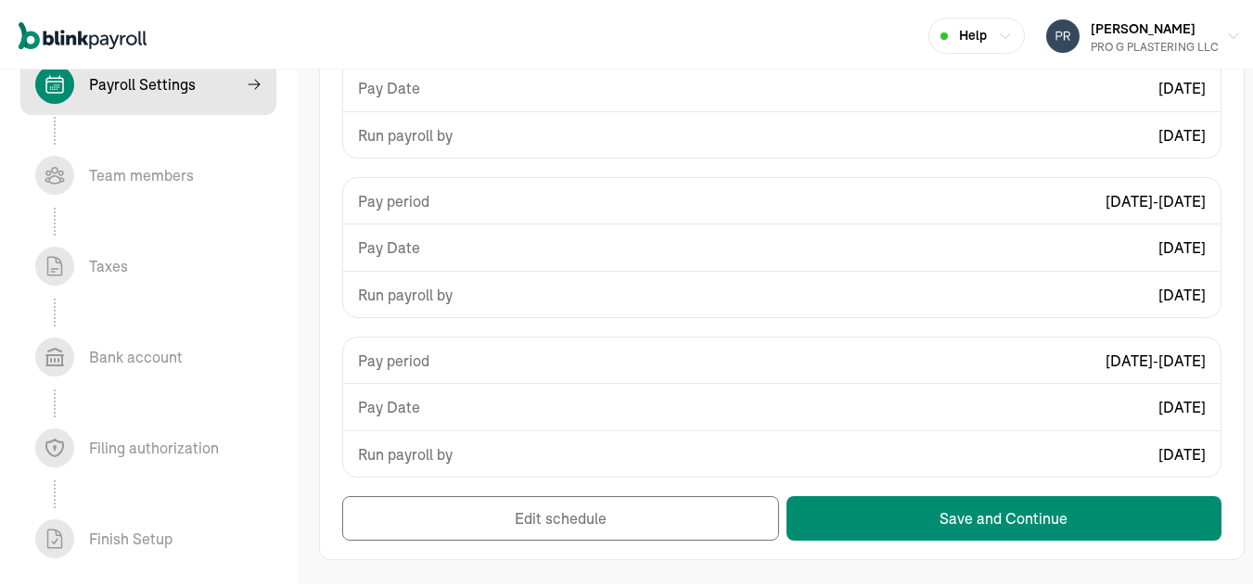
select select "biweekly"
select select "Friday"
select select "11/21/2025"
select select "Sat, Nov 01 - Fri, Nov 14"
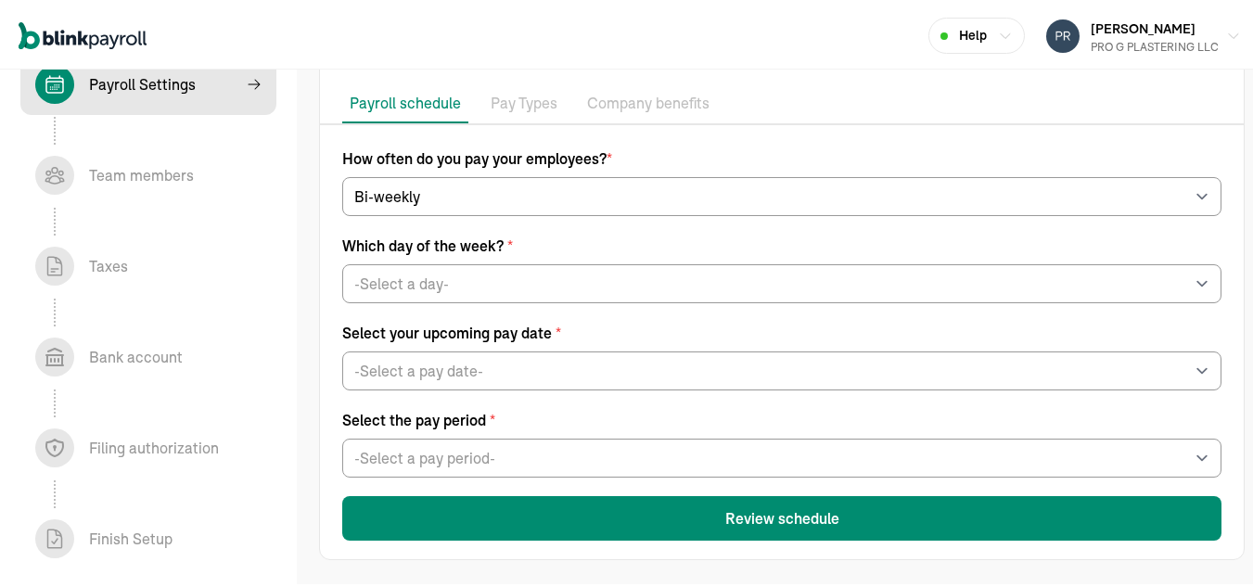
scroll to position [0, 0]
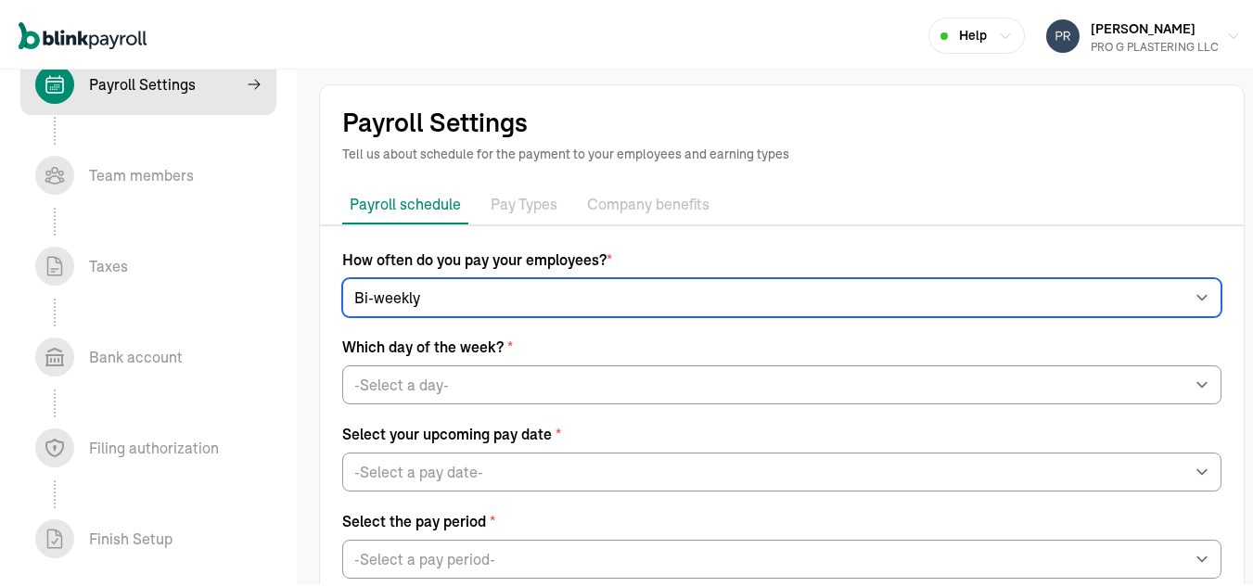
click at [538, 303] on select "-Select frequency- Weekly Bi-weekly Semi-monthly Monthly" at bounding box center [782, 295] width 880 height 39
select select "weekly"
click at [342, 276] on select "-Select frequency- Weekly Bi-weekly Semi-monthly Monthly" at bounding box center [782, 295] width 880 height 39
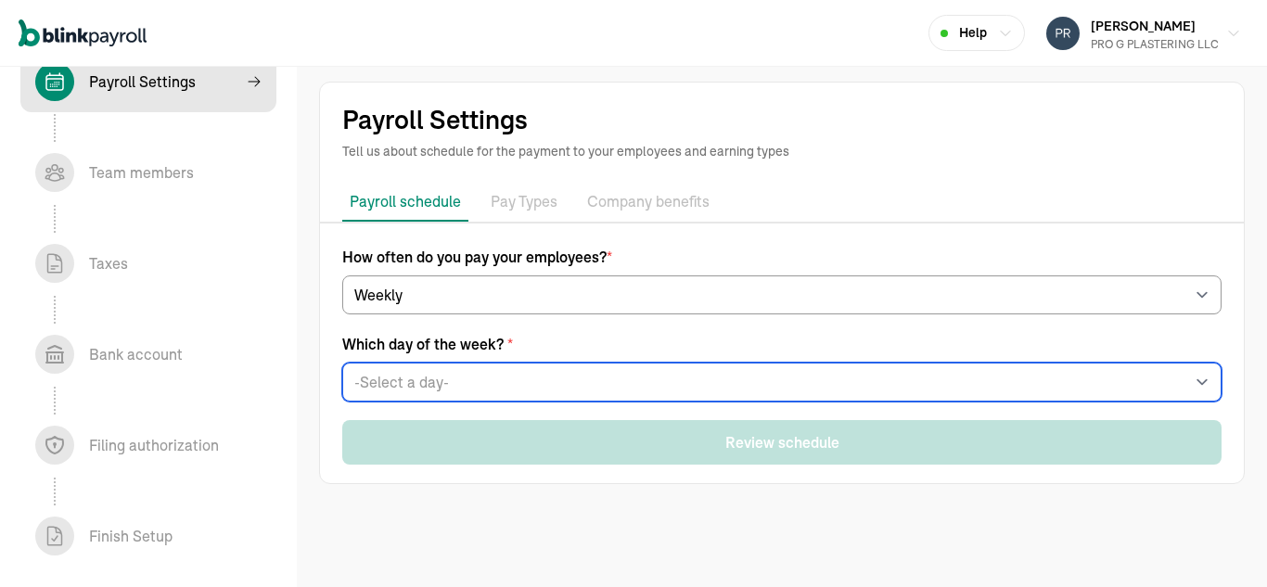
click at [588, 384] on select "-Select a day- Every Monday Every Tuesday Every Wednesday Every Thursday Every …" at bounding box center [782, 382] width 880 height 39
select select "Friday"
click at [342, 363] on select "-Select a day- Every Monday Every Tuesday Every Wednesday Every Thursday Every …" at bounding box center [782, 382] width 880 height 39
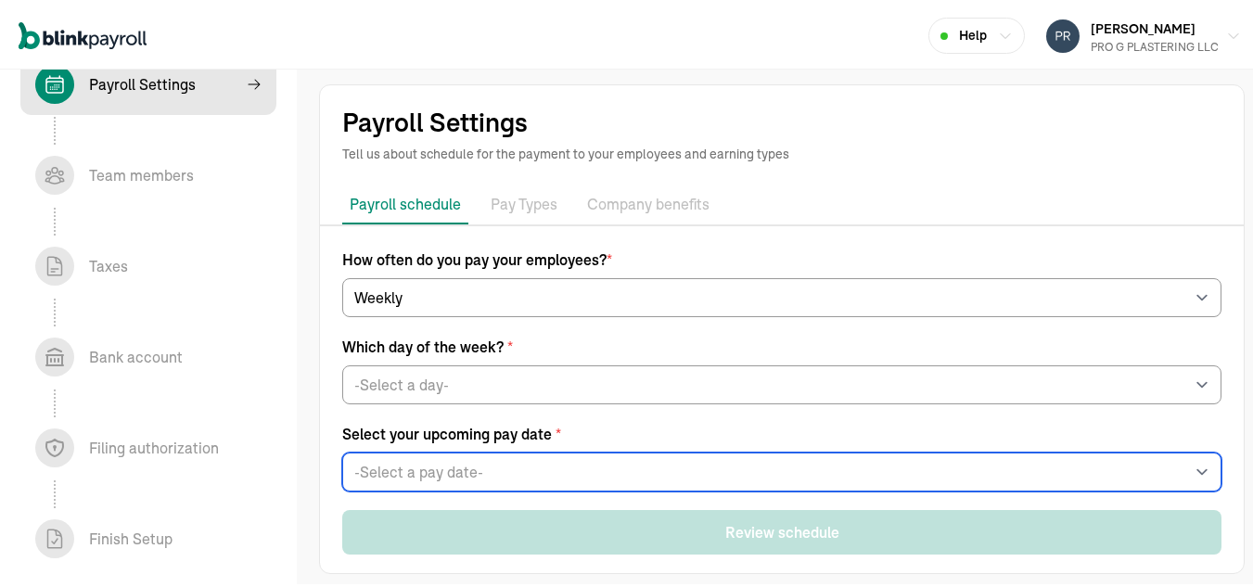
click at [529, 464] on select "-Select a pay date- Fri, Nov 21, 2025 Fri, Nov 28, 2025 Fri, Dec 05, 2025 Fri, …" at bounding box center [782, 469] width 880 height 39
select select "11/21/2025"
click at [342, 450] on select "-Select a pay date- Fri, Nov 21, 2025 Fri, Nov 28, 2025 Fri, Dec 05, 2025 Fri, …" at bounding box center [782, 469] width 880 height 39
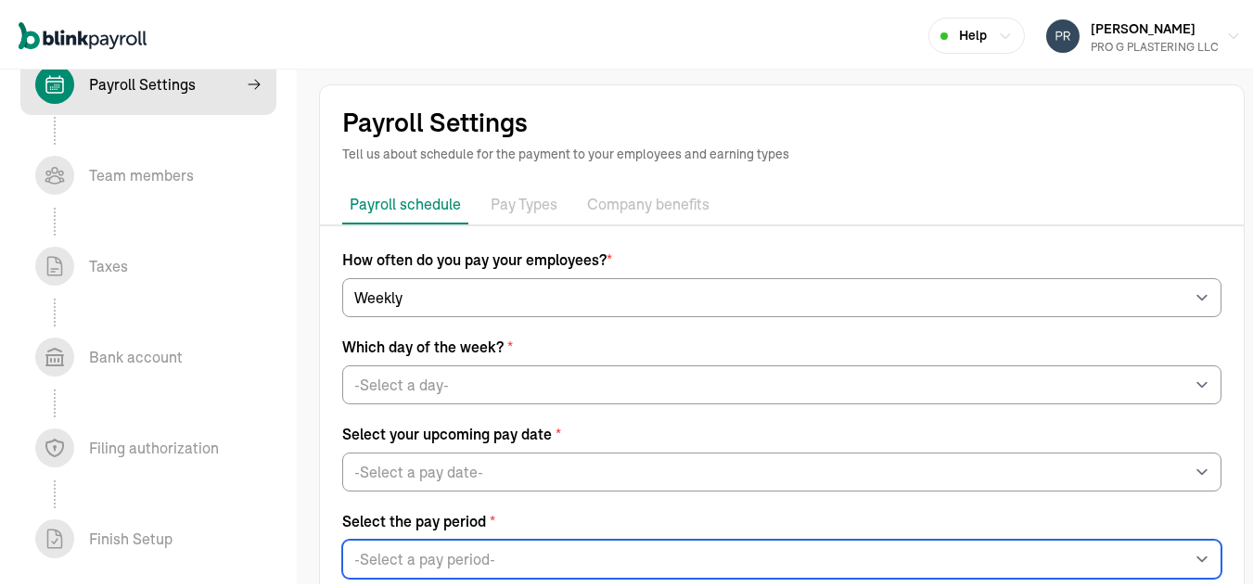
click at [482, 553] on select "-Select a pay period- Sat, Nov 08 - Fri, Nov 14 Sat, Nov 15 - Fri, Nov 21 Custo…" at bounding box center [782, 556] width 880 height 39
select select "Sat, Nov 15 - Fri, Nov 21"
click at [342, 537] on select "-Select a pay period- Sat, Nov 08 - Fri, Nov 14 Sat, Nov 15 - Fri, Nov 21 Custo…" at bounding box center [782, 556] width 880 height 39
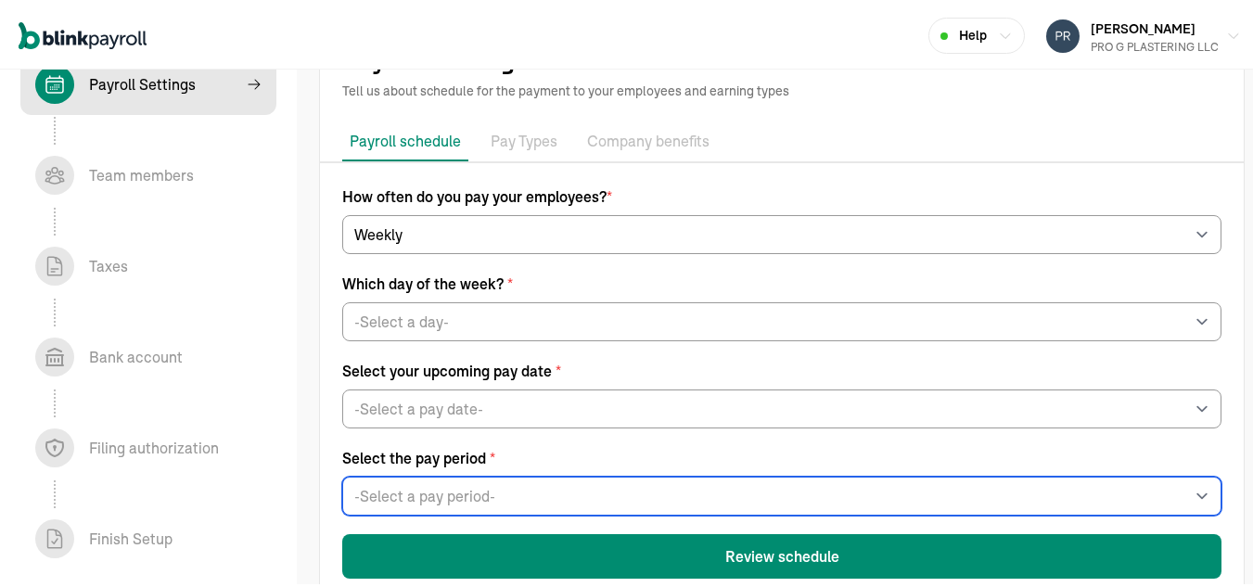
scroll to position [101, 0]
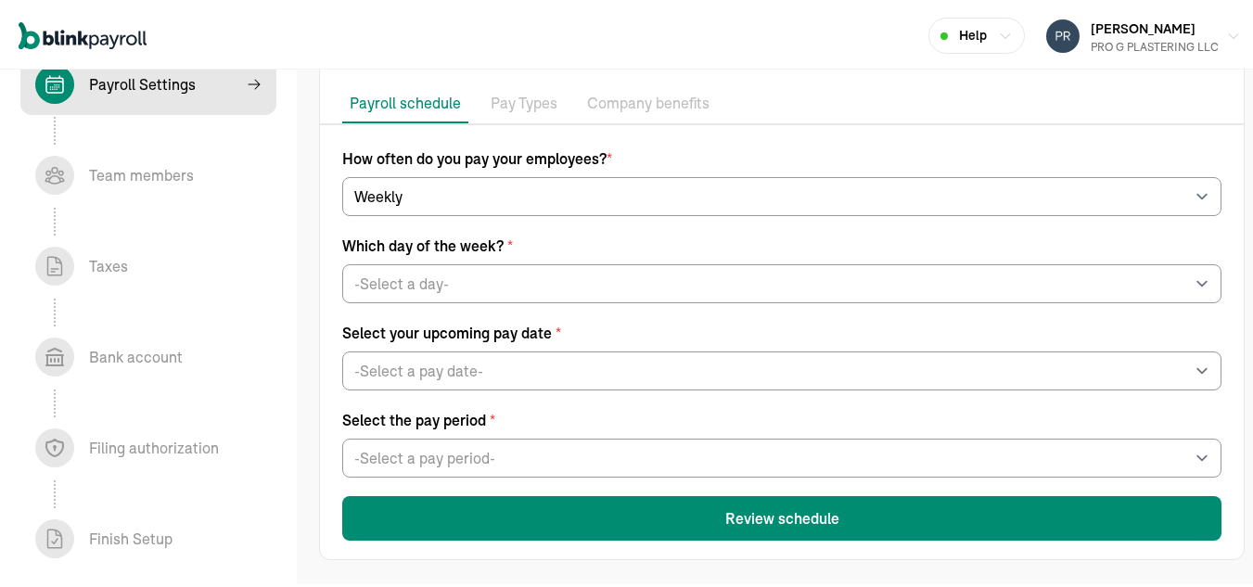
click at [774, 531] on button "Review schedule" at bounding box center [782, 516] width 880 height 45
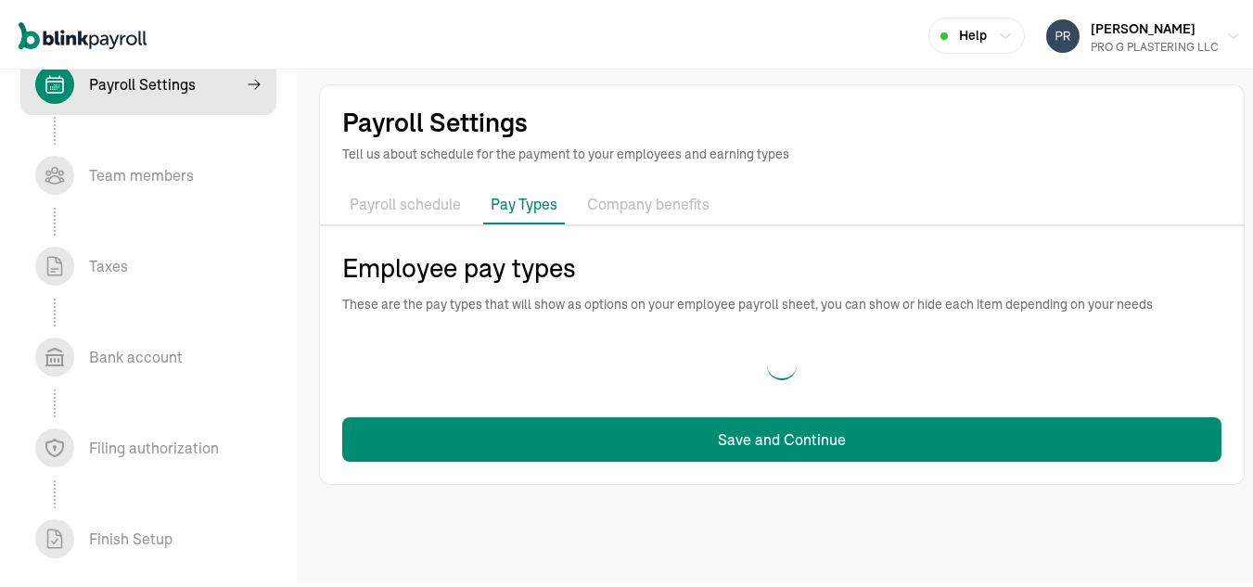
scroll to position [0, 0]
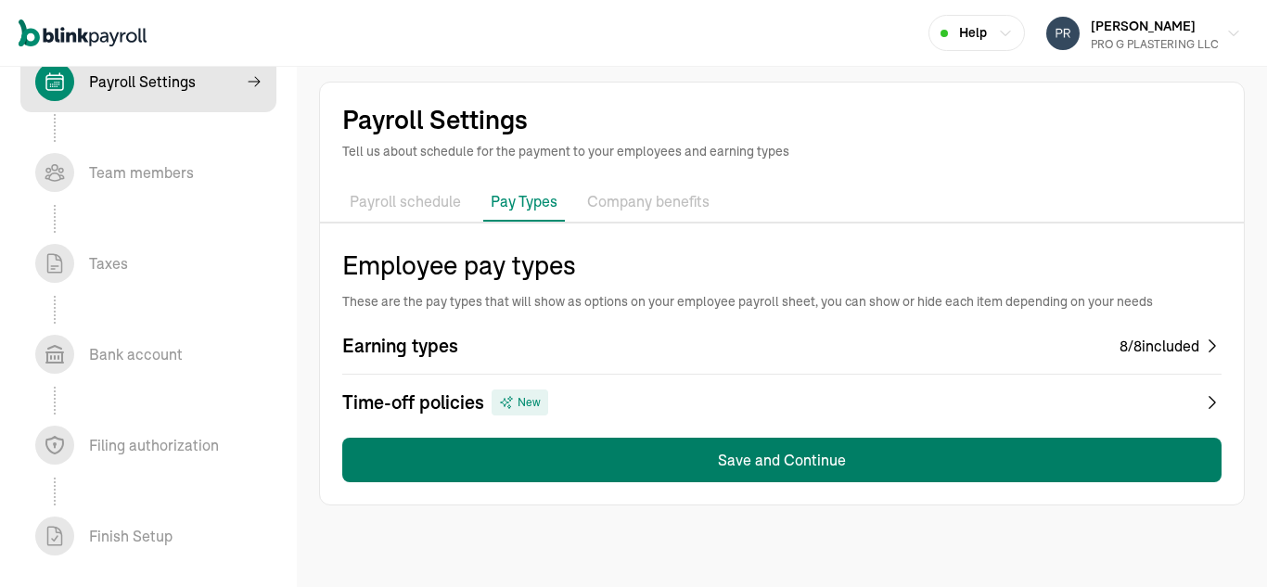
click at [773, 462] on button "Save and Continue" at bounding box center [782, 460] width 880 height 45
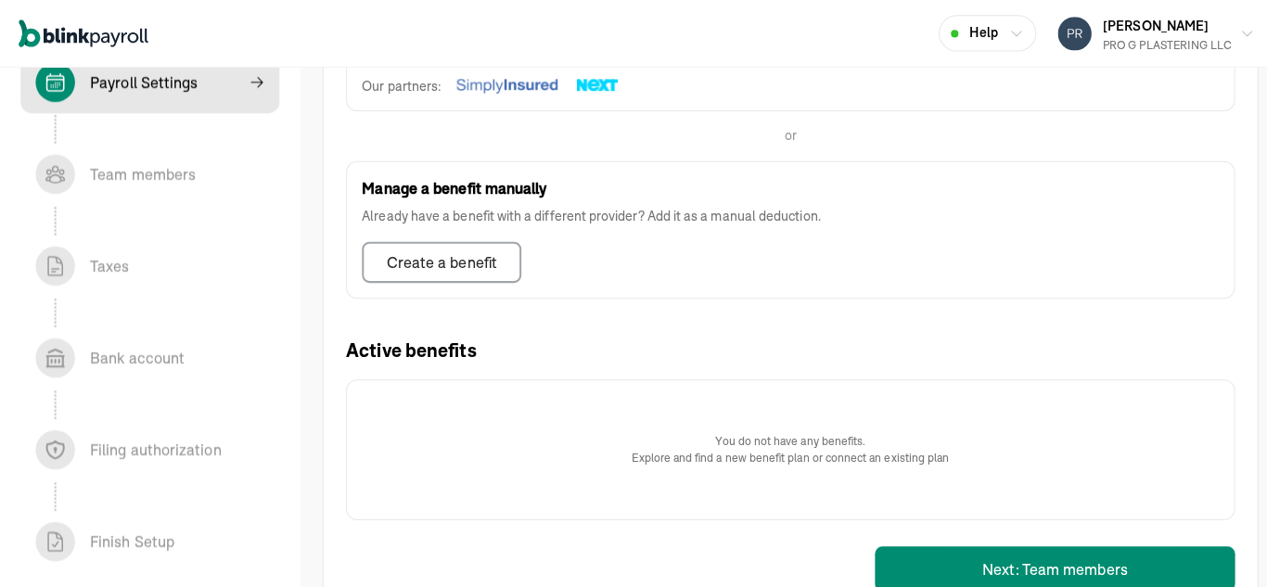
scroll to position [523, 0]
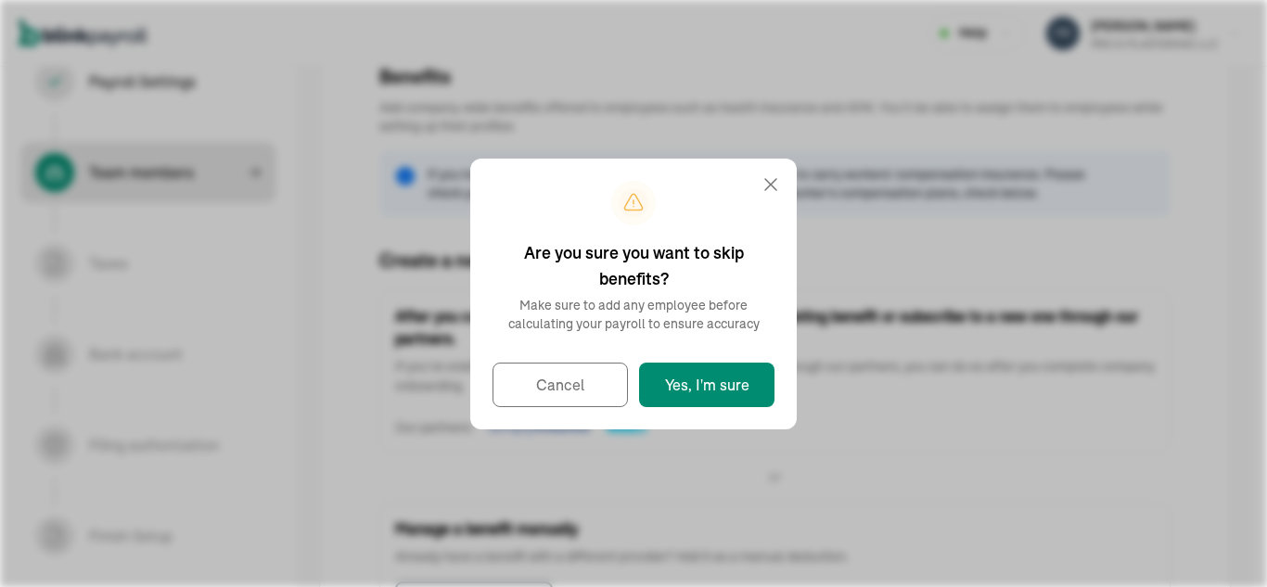
select select "employee"
select select "contractor"
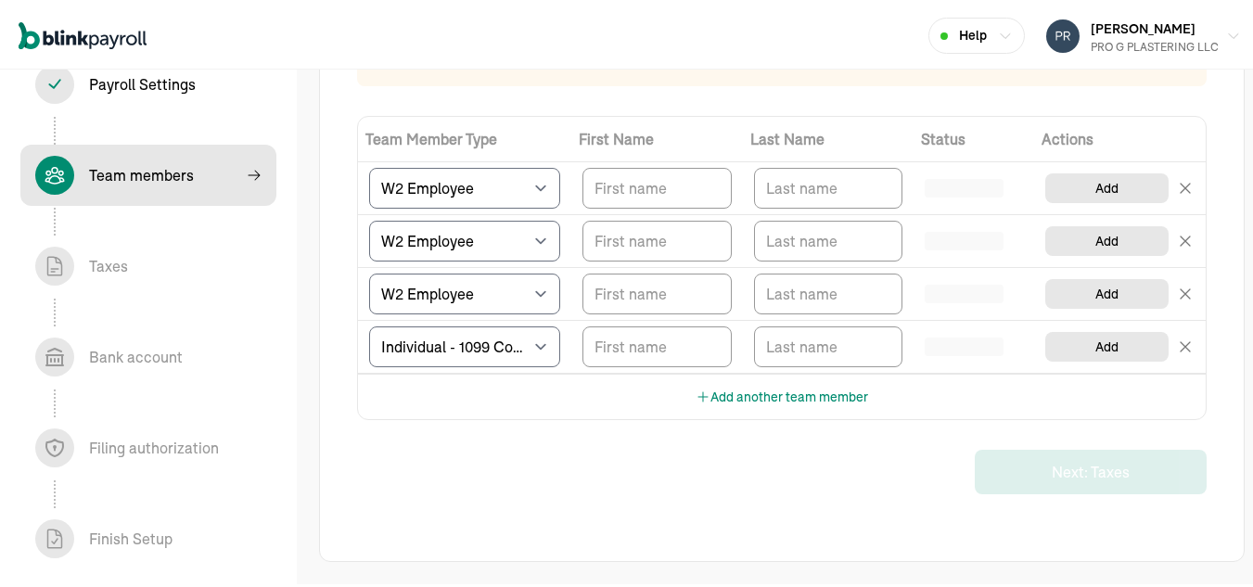
scroll to position [209, 0]
click at [28, 267] on span "Taxes In progress" at bounding box center [148, 263] width 256 height 61
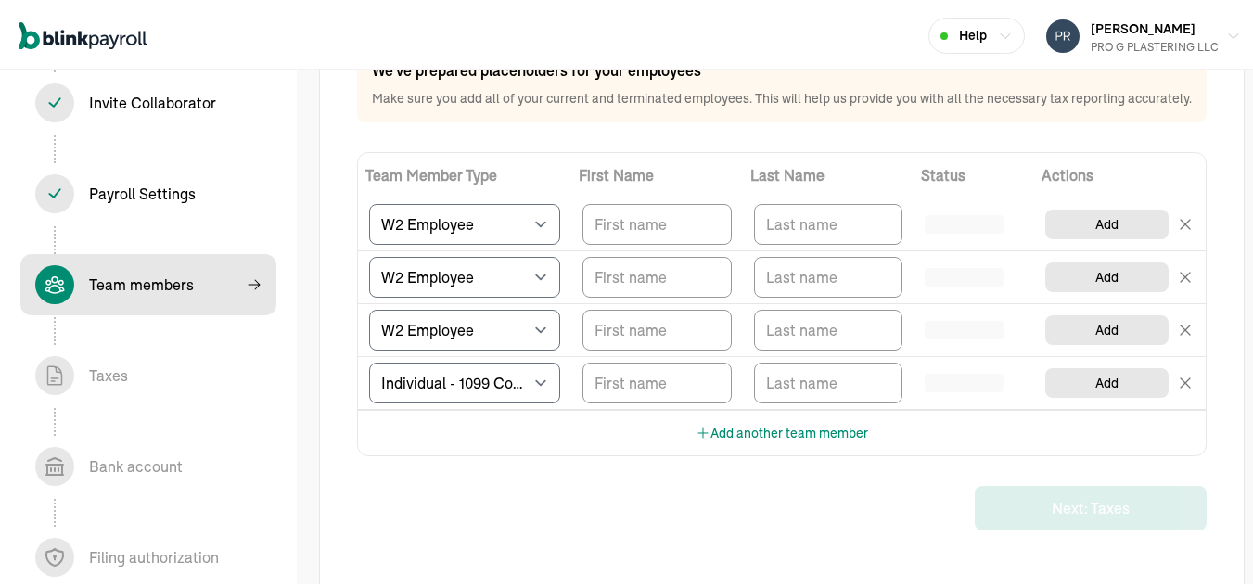
scroll to position [153, 0]
click at [661, 241] on input "TextInput" at bounding box center [657, 220] width 149 height 41
type input "AKIKO"
click at [766, 241] on input "TextInput" at bounding box center [828, 220] width 149 height 41
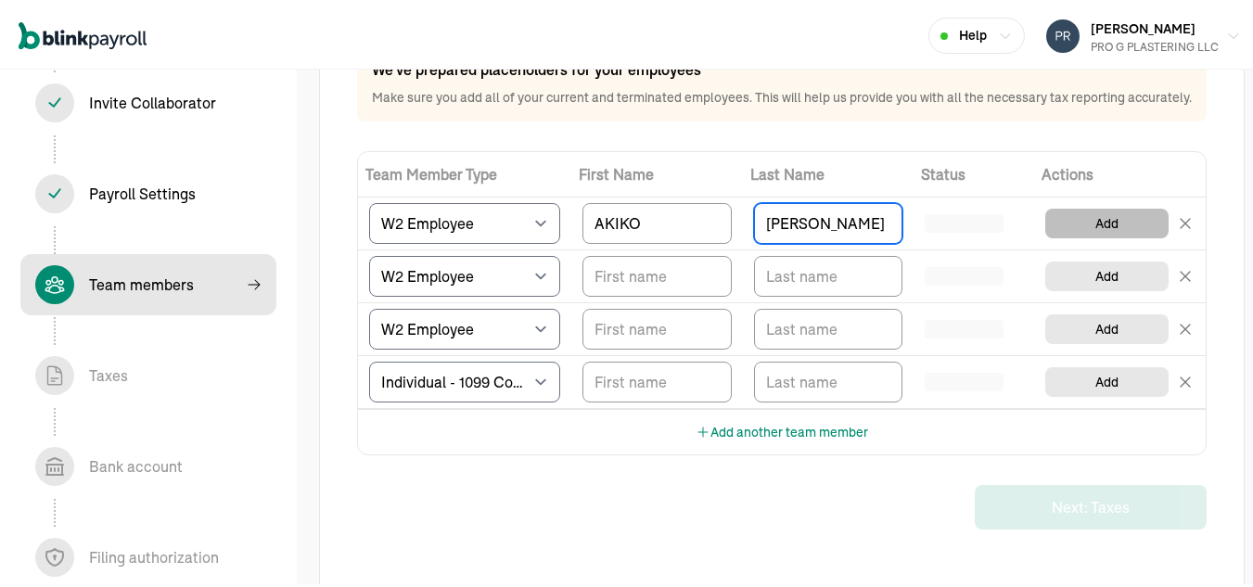
type input "NEUFER"
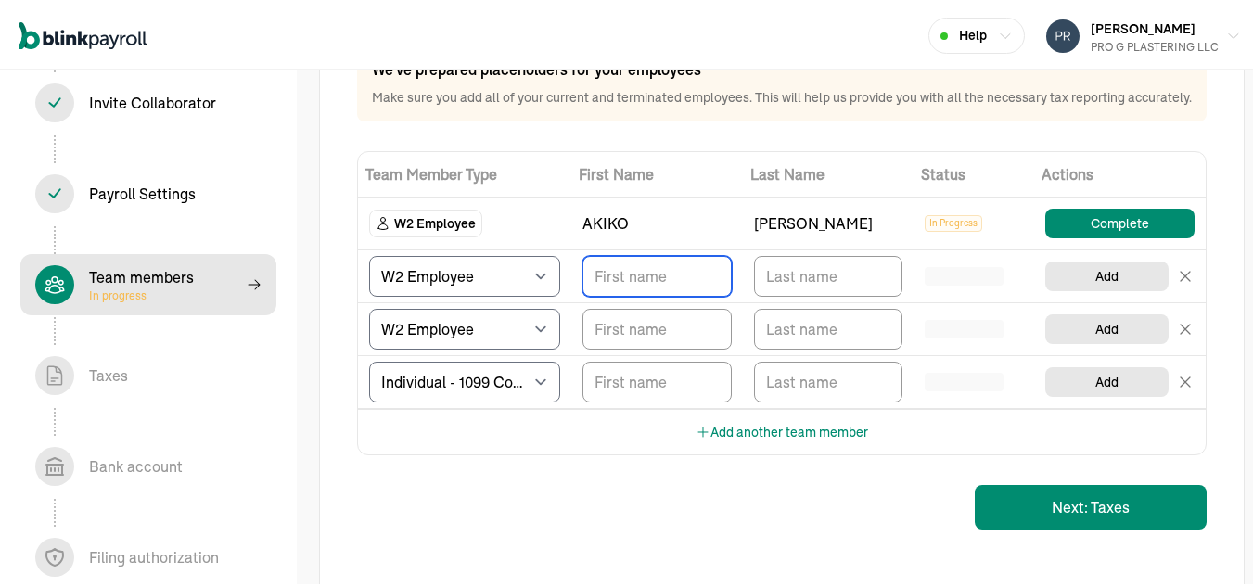
click at [666, 288] on input "TextInput" at bounding box center [657, 273] width 149 height 41
type input "DONALD"
click at [787, 289] on input "TextInput" at bounding box center [828, 273] width 149 height 41
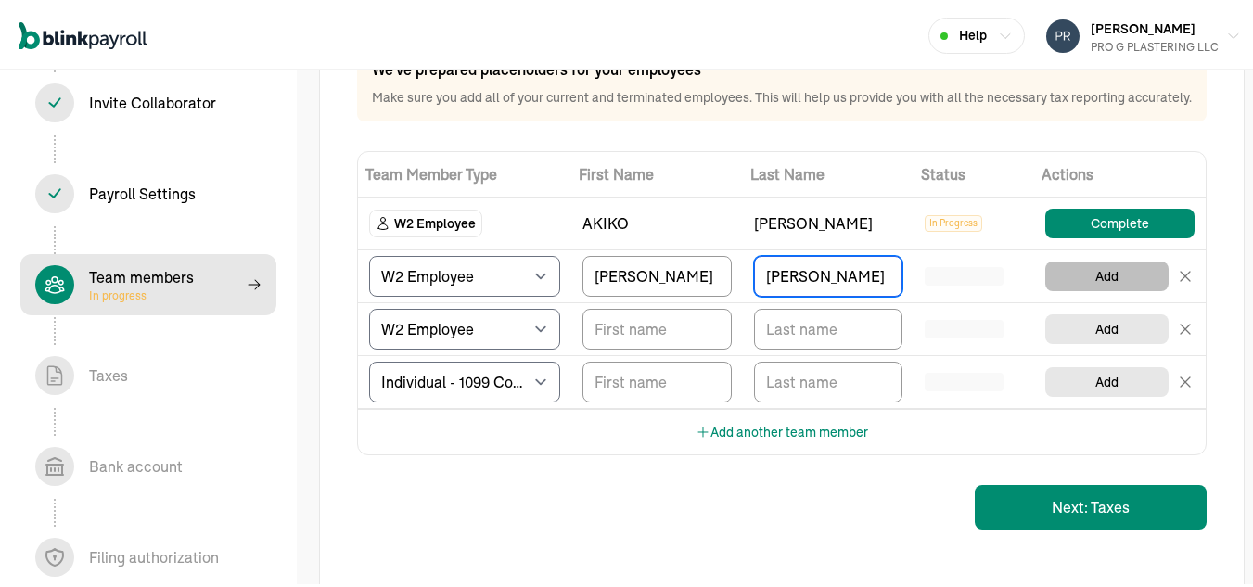
type input "ZAKRZEWSKI"
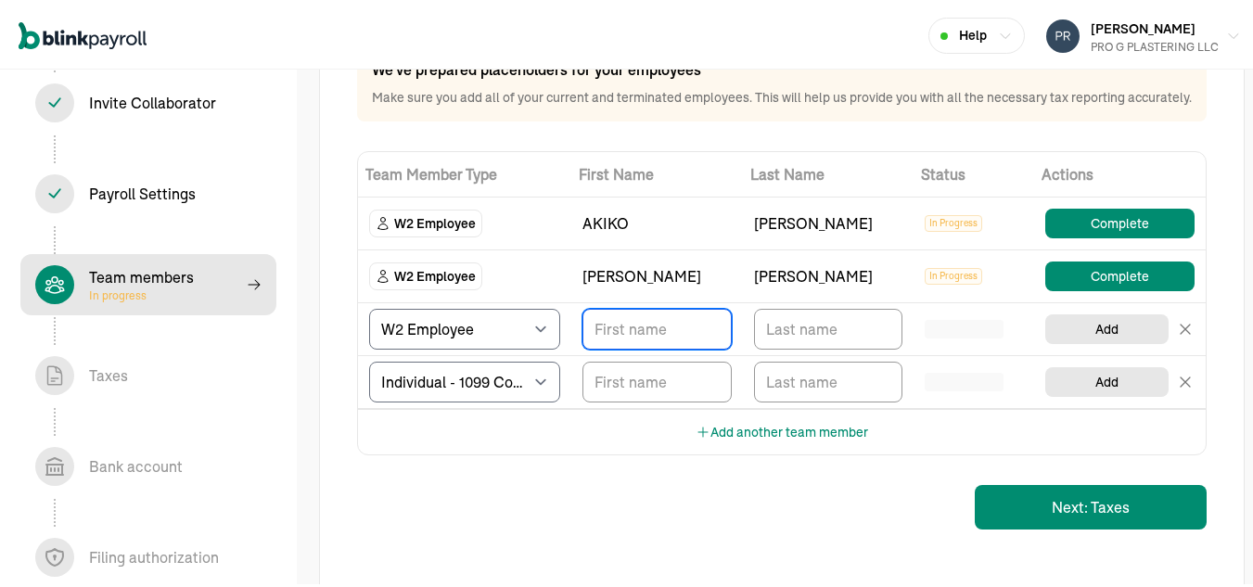
click at [636, 344] on input "TextInput" at bounding box center [657, 326] width 149 height 41
type input "TAMMY"
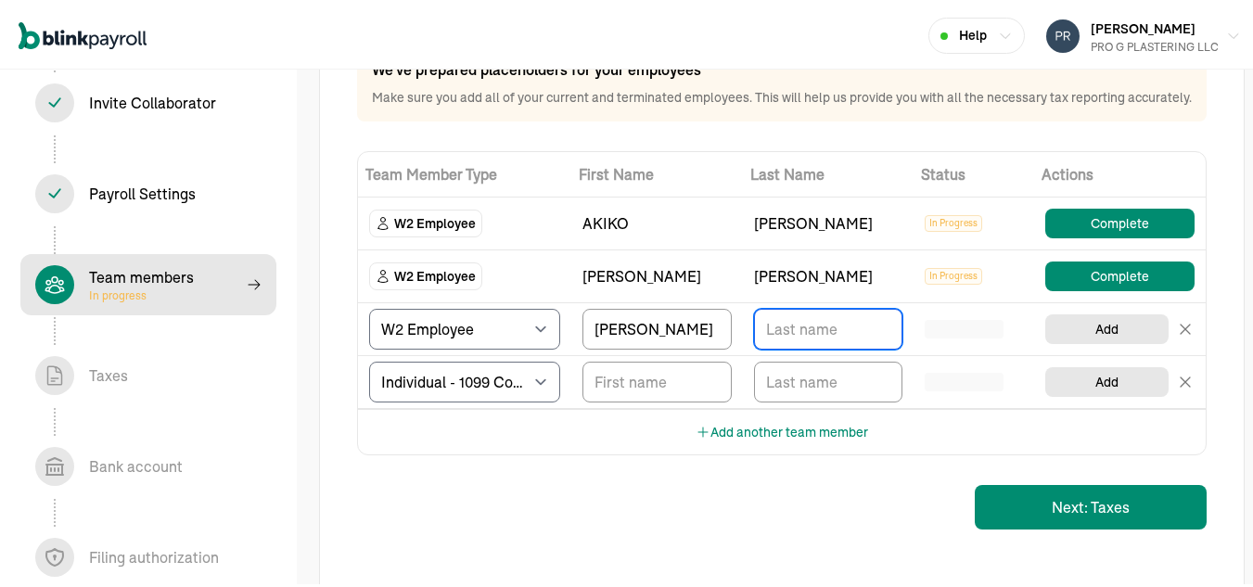
click at [790, 342] on input "TextInput" at bounding box center [828, 326] width 149 height 41
type input "RYDER"
click at [687, 397] on input "TextInput" at bounding box center [657, 379] width 149 height 41
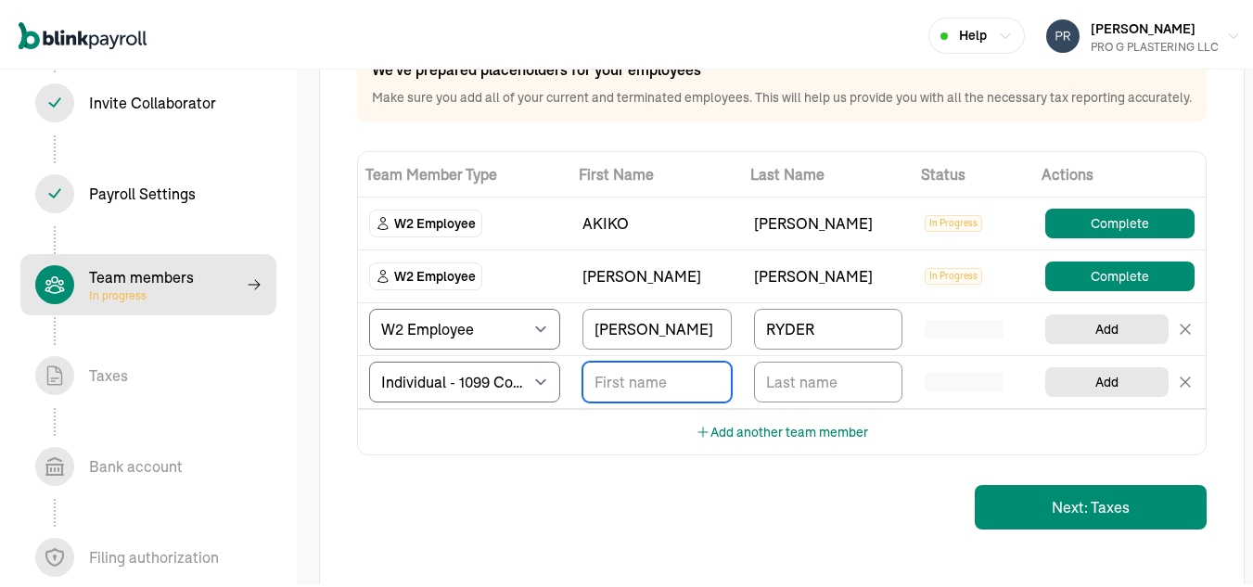
click at [664, 400] on input "TextInput" at bounding box center [657, 379] width 149 height 41
click at [638, 400] on input "TextInput" at bounding box center [657, 379] width 149 height 41
click at [975, 452] on div "Add another team member" at bounding box center [782, 428] width 848 height 45
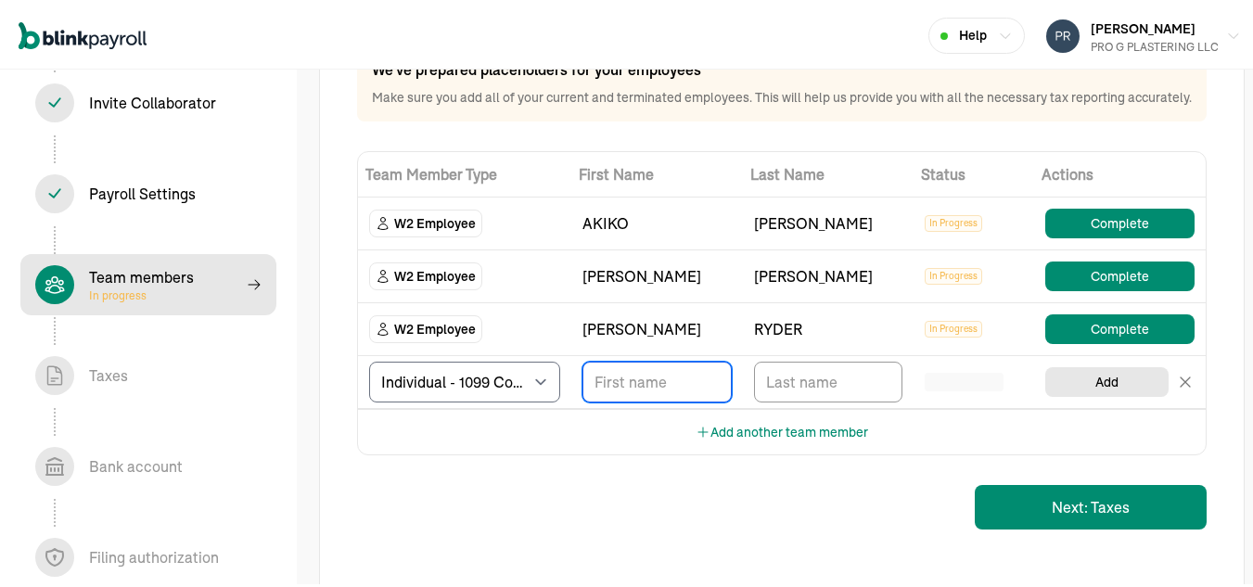
click at [619, 394] on input "TextInput" at bounding box center [657, 379] width 149 height 41
click at [843, 232] on div "NEUFER" at bounding box center [828, 221] width 149 height 22
click at [788, 232] on div "NEUFER" at bounding box center [828, 221] width 149 height 22
click at [594, 248] on td "AKIKO" at bounding box center [658, 221] width 172 height 53
click at [635, 400] on input "TextInput" at bounding box center [657, 379] width 149 height 41
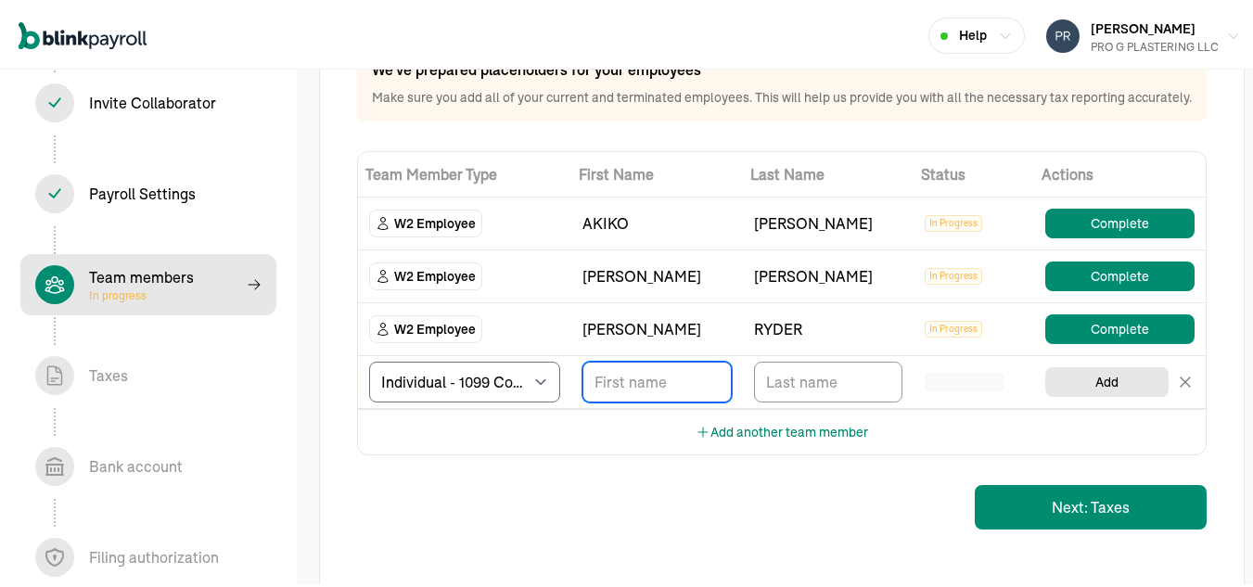
click at [635, 400] on input "TextInput" at bounding box center [657, 379] width 149 height 41
click at [569, 301] on td "W2 Employee" at bounding box center [464, 274] width 213 height 53
click at [597, 285] on div "DONALD" at bounding box center [657, 274] width 149 height 22
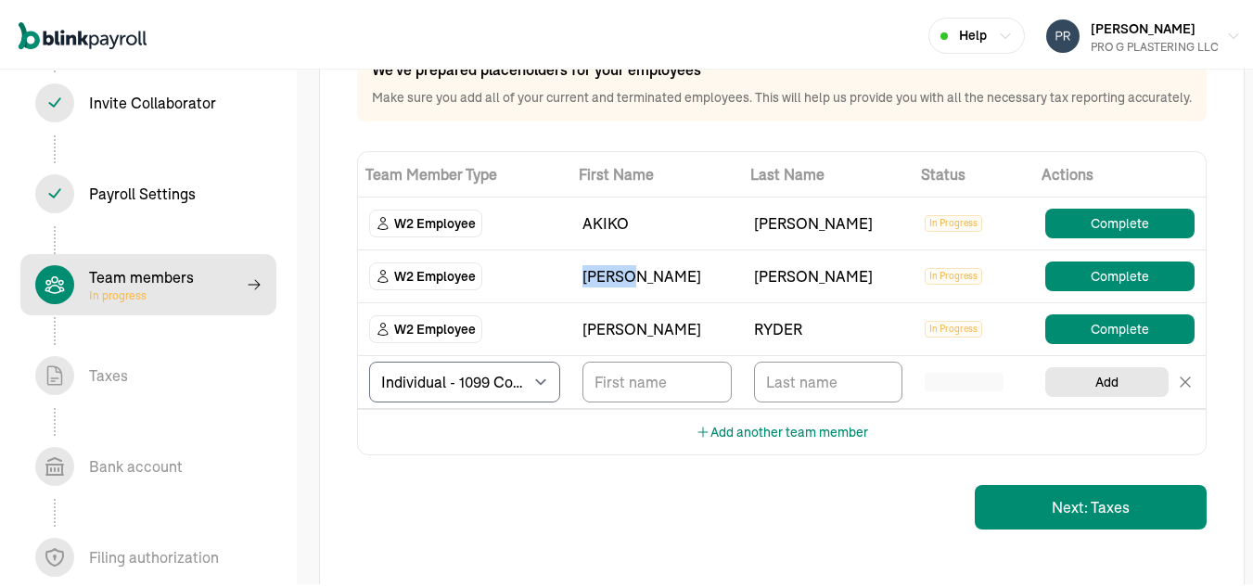
click at [721, 301] on td "DONALD" at bounding box center [658, 274] width 172 height 53
click at [1073, 236] on button "Complete" at bounding box center [1120, 221] width 149 height 30
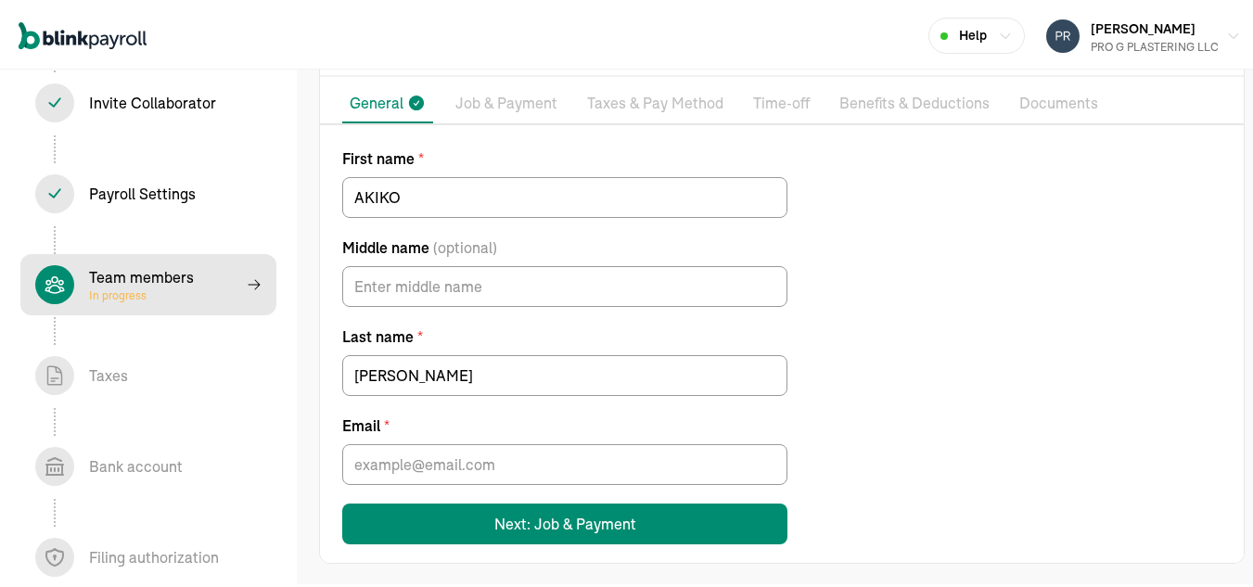
scroll to position [135, 0]
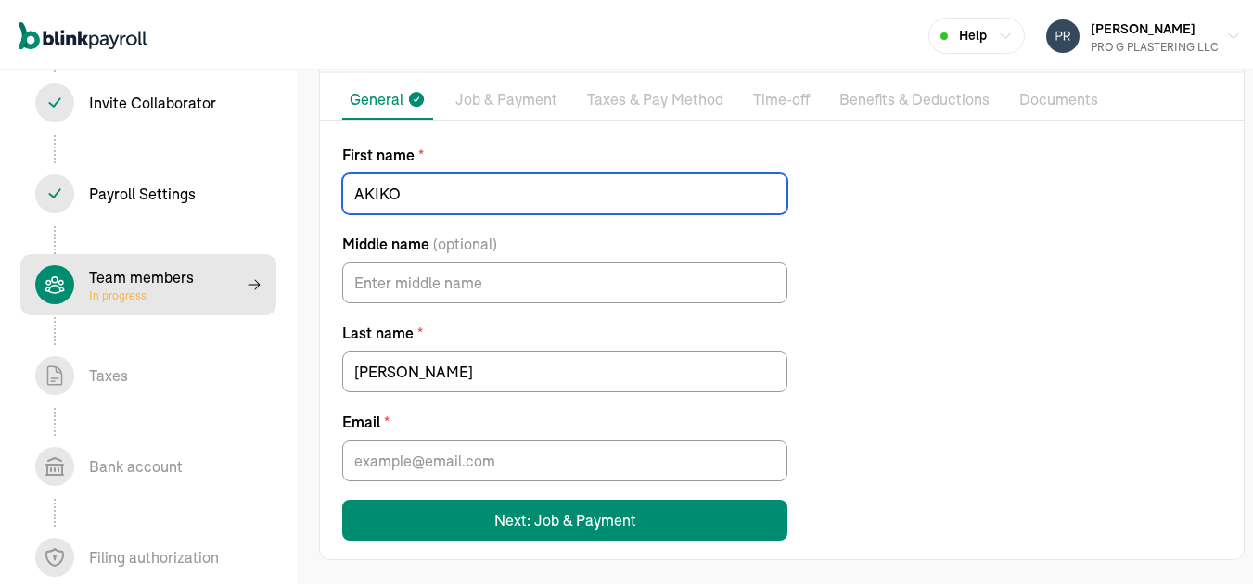
click at [455, 186] on input "AKIKO" at bounding box center [564, 191] width 445 height 41
type input "MEL"
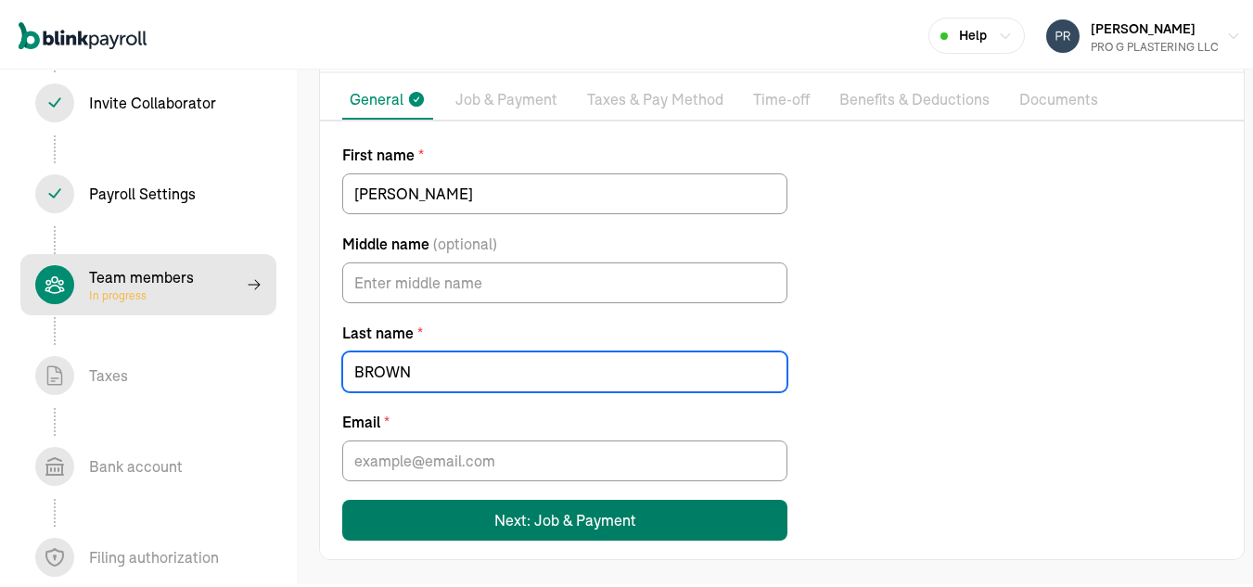
type input "BROWN"
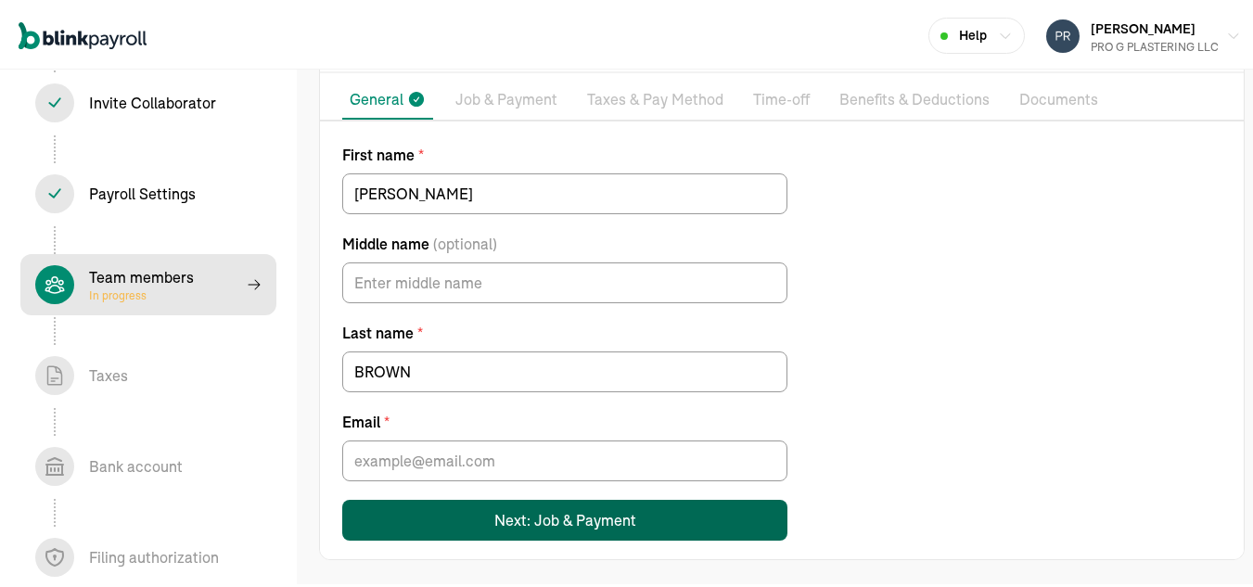
click at [507, 511] on div "Next: Job & Payment" at bounding box center [566, 518] width 142 height 22
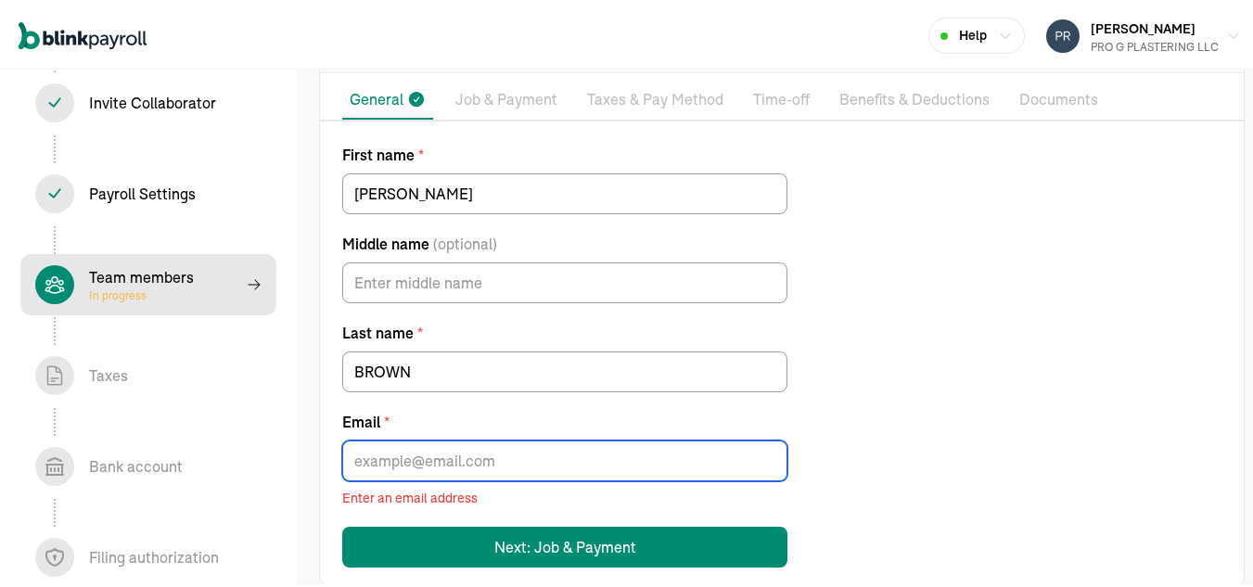
click at [472, 443] on input "Email *" at bounding box center [564, 458] width 445 height 41
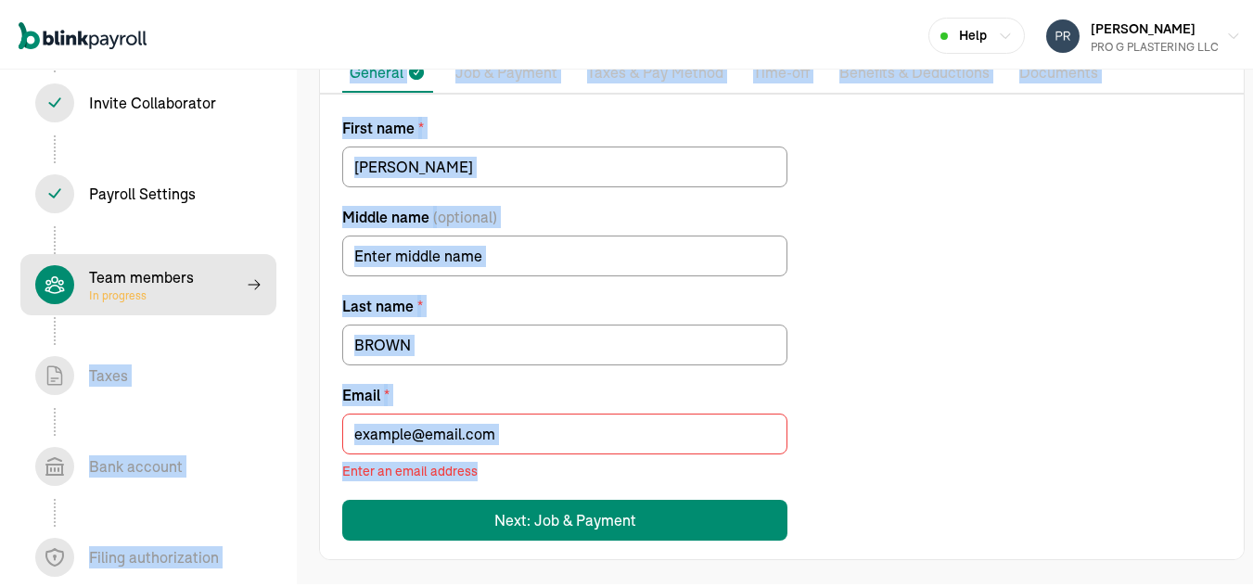
drag, startPoint x: 1241, startPoint y: 475, endPoint x: 238, endPoint y: 278, distance: 1023.0
click at [238, 278] on section "Help GIBER RUIZ PRO G PLASTERING LLC ONBOARDING CHECKLIST Team members 4 / 8 Co…" at bounding box center [633, 213] width 1267 height 749
click at [247, 278] on icon at bounding box center [254, 282] width 15 height 15
select select "contractor"
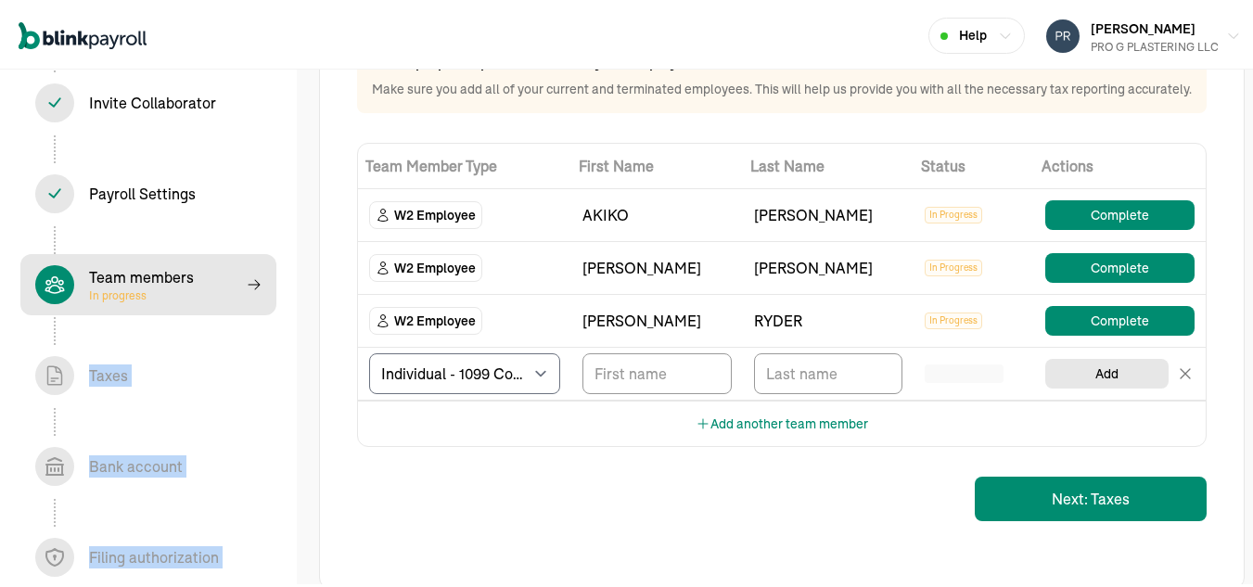
scroll to position [156, 0]
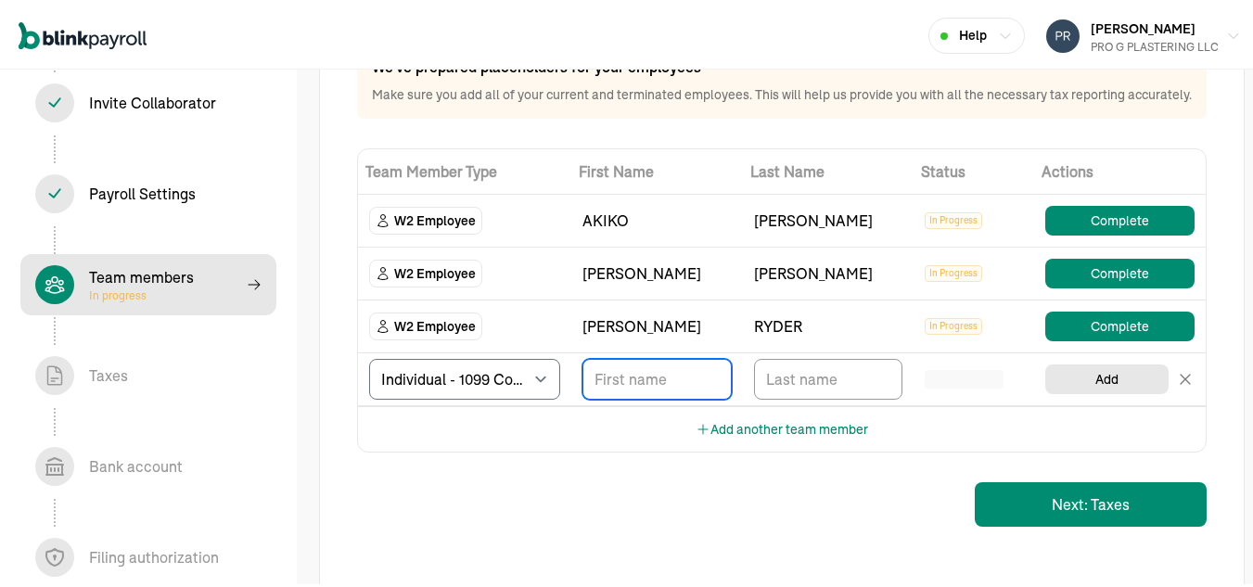
click at [644, 397] on input "TextInput" at bounding box center [657, 376] width 149 height 41
type input "MEL"
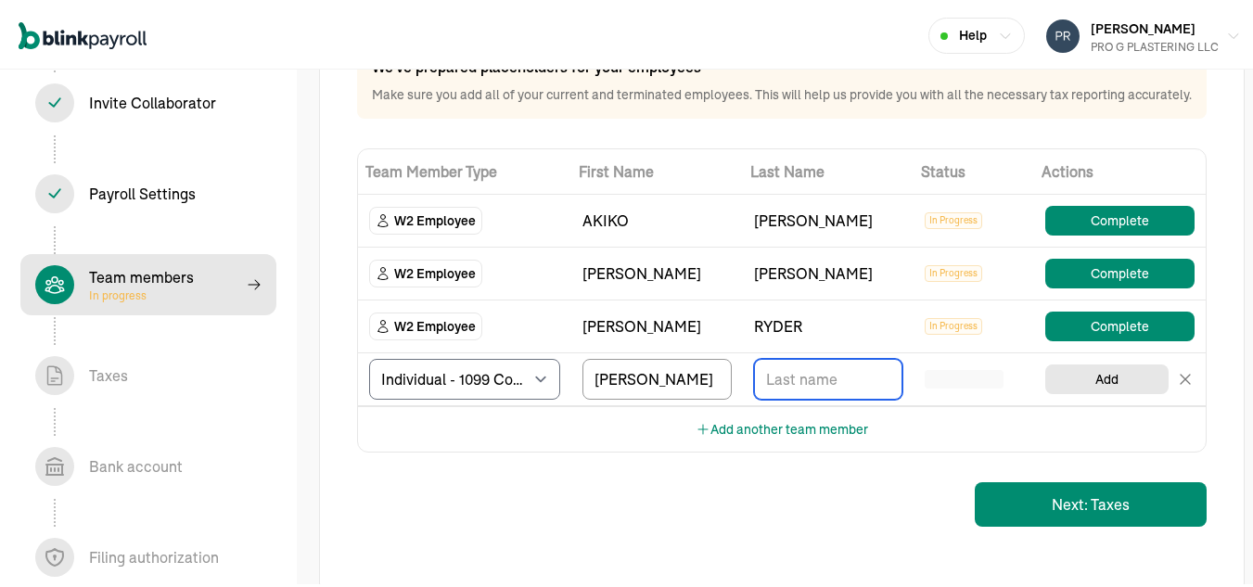
click at [790, 393] on input "TextInput" at bounding box center [828, 376] width 149 height 41
type input "BROWN"
click at [640, 397] on input "MEL" at bounding box center [657, 376] width 149 height 41
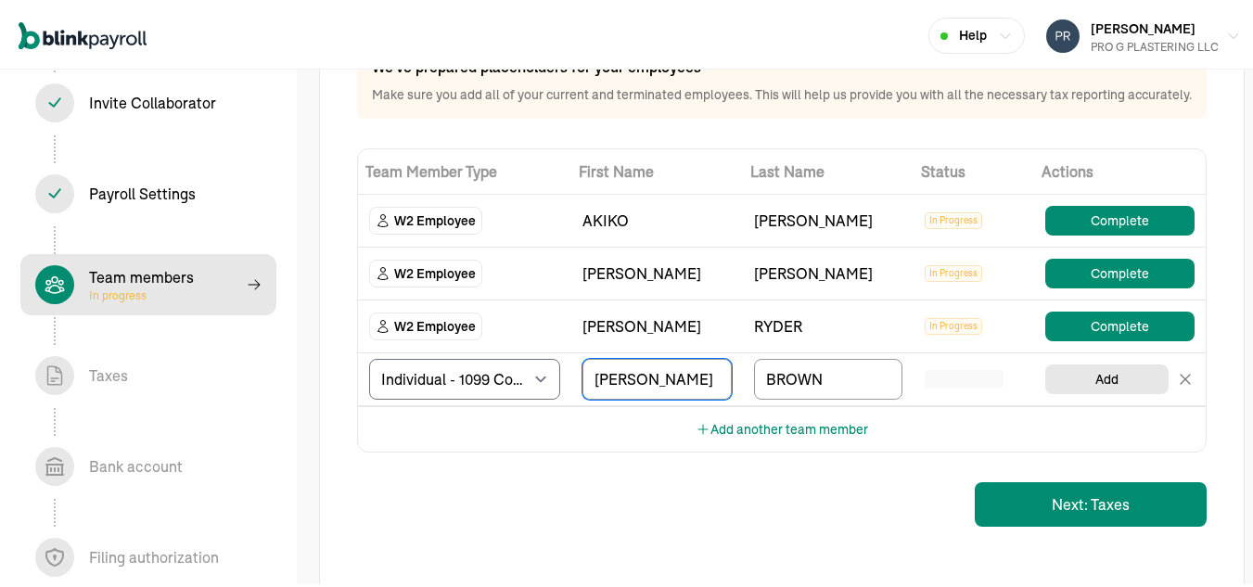
click at [939, 428] on div "Add another team member" at bounding box center [782, 426] width 848 height 45
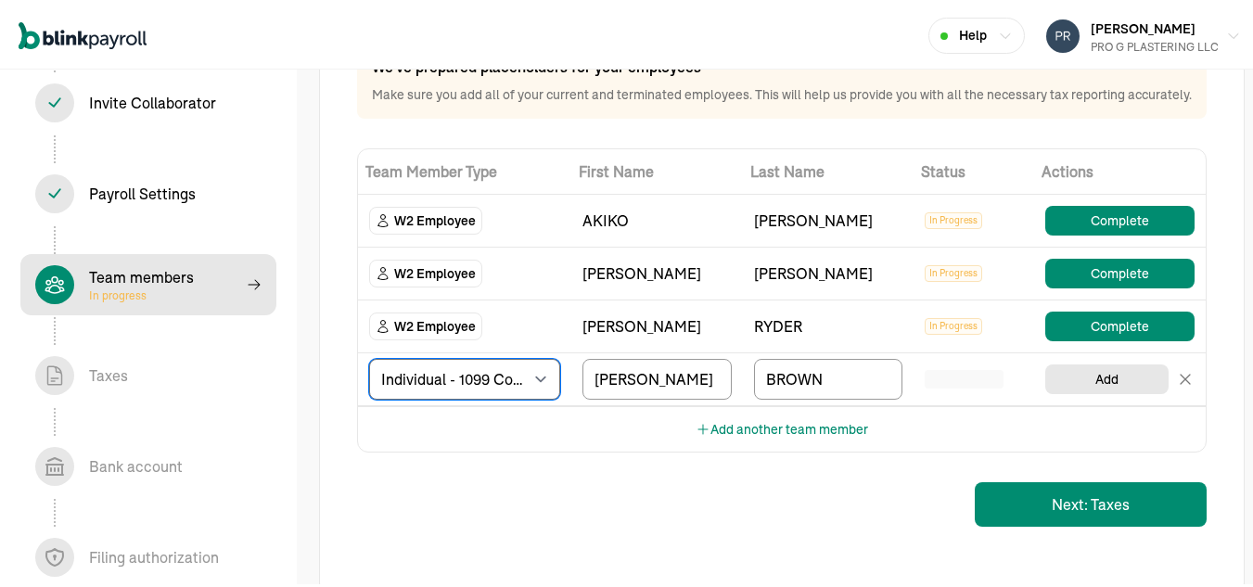
click at [533, 397] on select "Select W2 Employee Individual - 1099 Contractor Business - 1099 Contractor" at bounding box center [464, 376] width 191 height 41
select select "employee"
click at [369, 375] on select "Select W2 Employee Individual - 1099 Contractor Business - 1099 Contractor" at bounding box center [464, 376] width 191 height 41
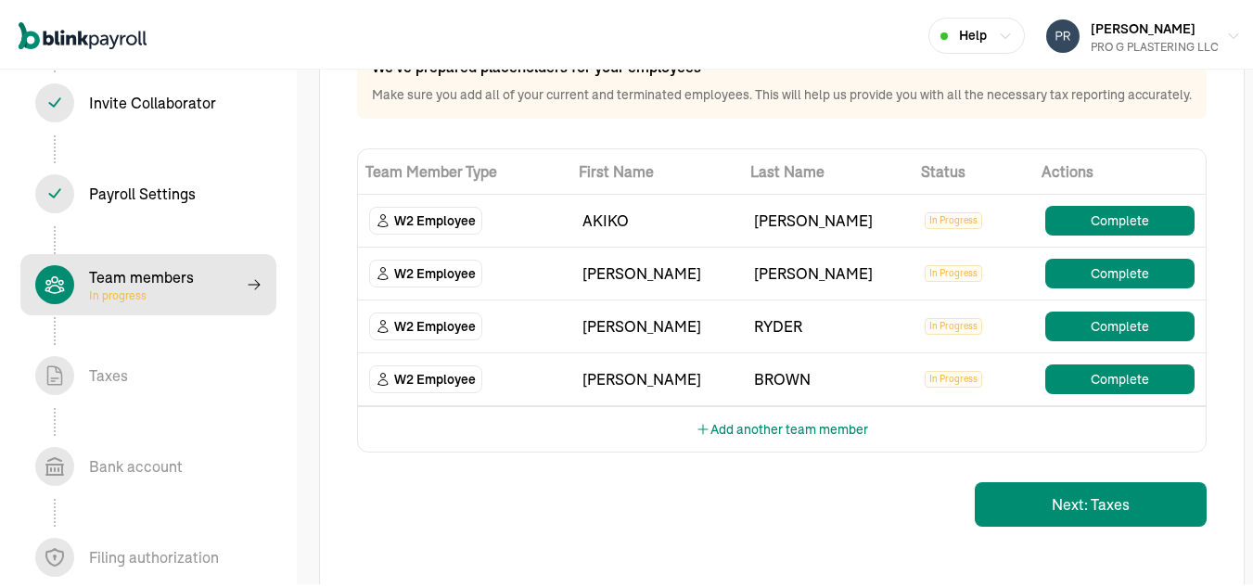
click at [438, 227] on span "W2 Employee" at bounding box center [435, 218] width 82 height 19
click at [1027, 522] on button "Next: Taxes" at bounding box center [1091, 502] width 232 height 45
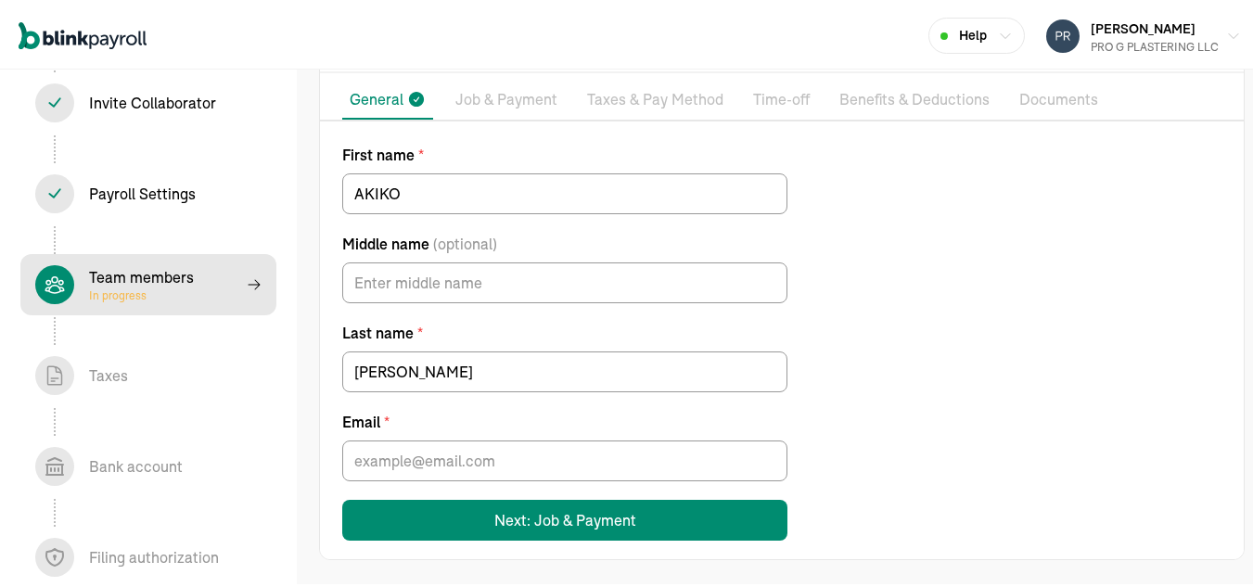
scroll to position [135, 0]
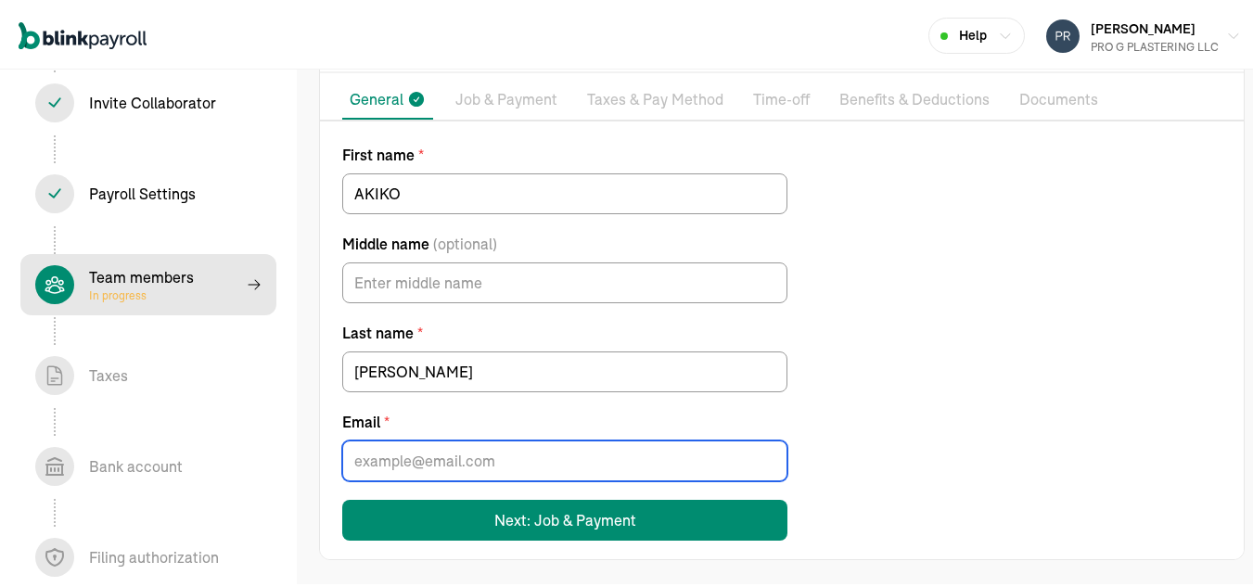
click at [447, 458] on input "Email *" at bounding box center [564, 458] width 445 height 41
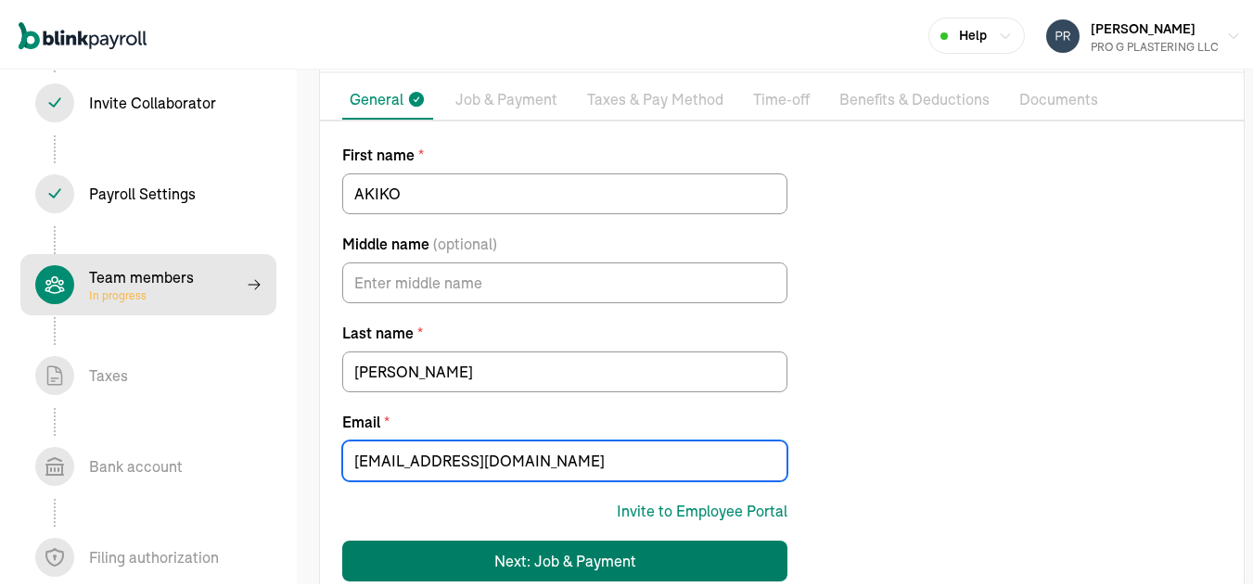
type input "akikodrywallllc@gmail.com"
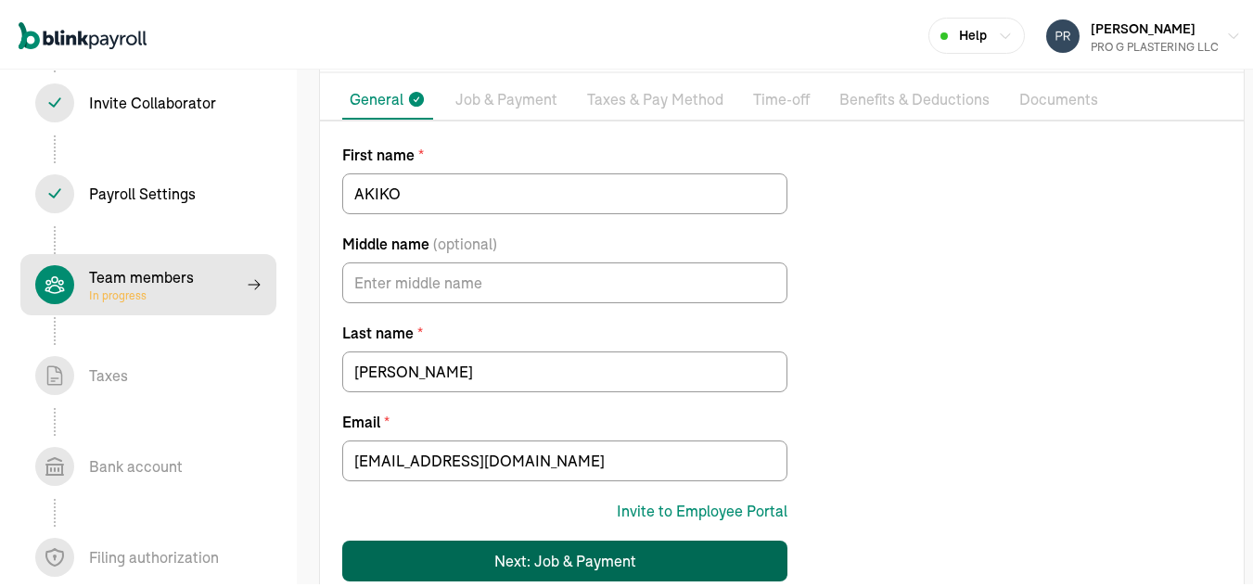
click at [592, 568] on div "Next: Job & Payment" at bounding box center [566, 558] width 142 height 22
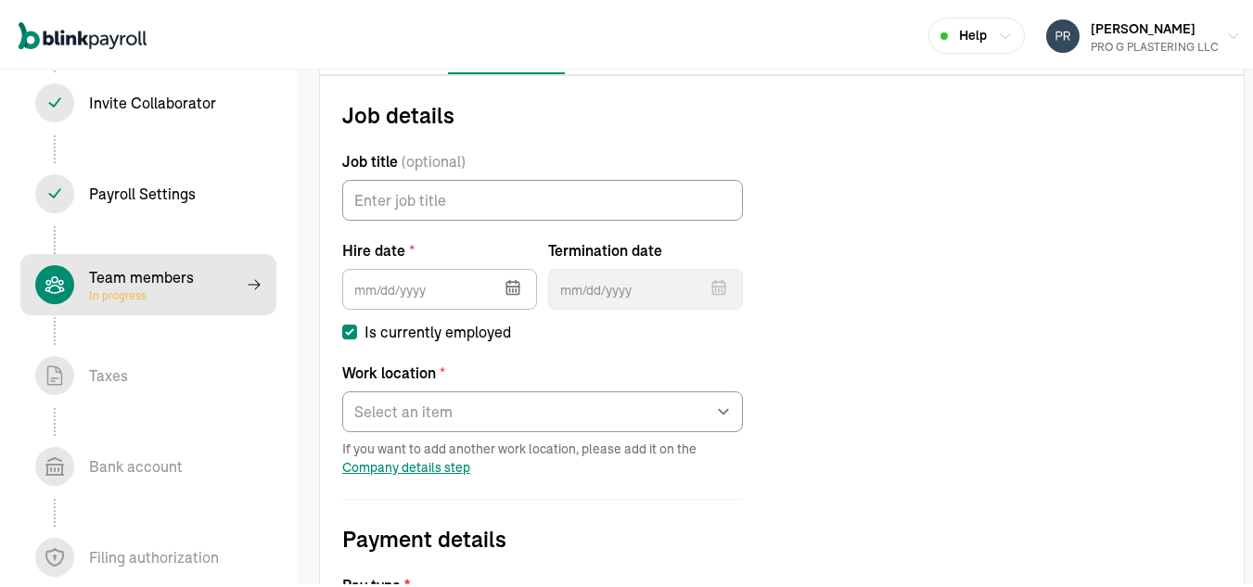
scroll to position [178, 0]
click at [514, 289] on icon "button" at bounding box center [513, 286] width 19 height 19
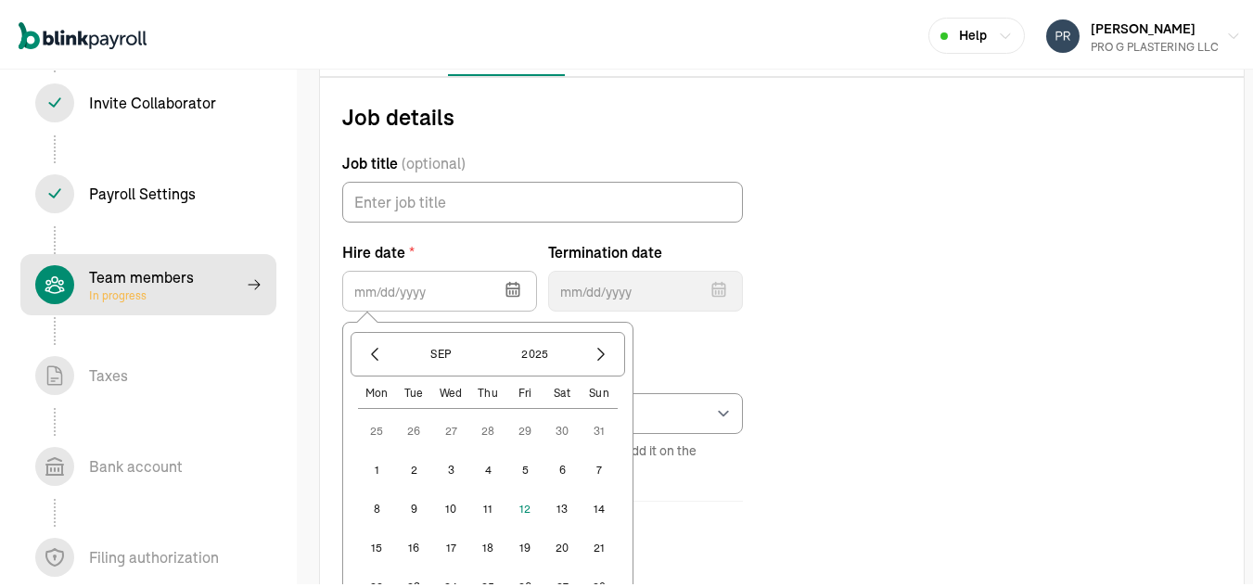
click at [381, 469] on button "1" at bounding box center [376, 467] width 37 height 37
type input "09/01/2025"
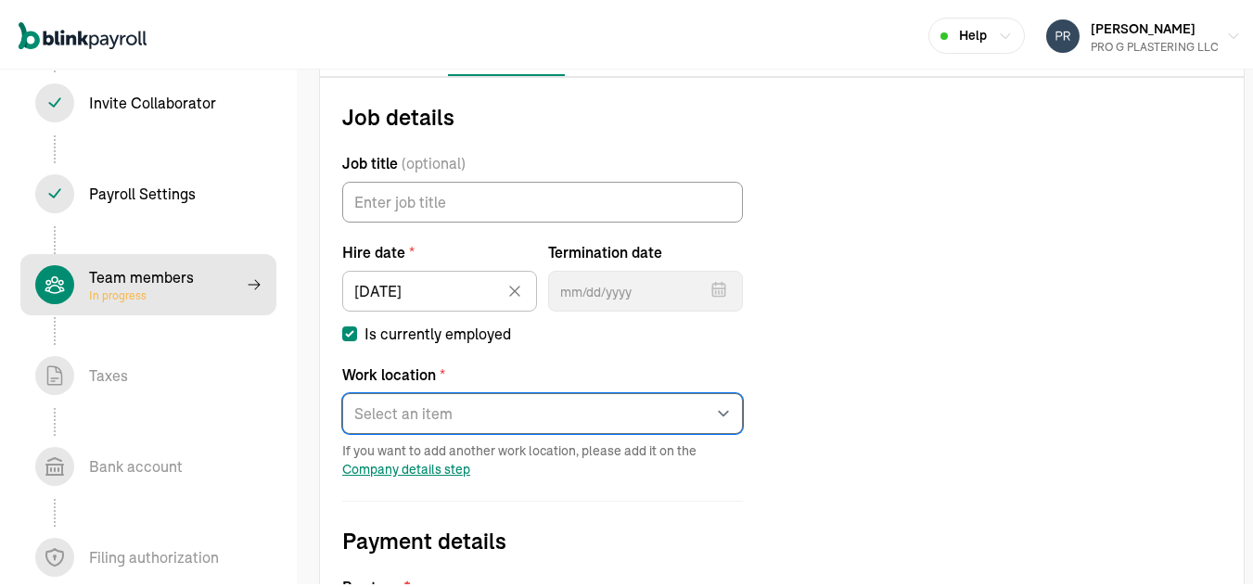
click at [524, 394] on select "Select an item LEHIGH ACRES Works from home" at bounding box center [542, 411] width 401 height 41
select select "1009 ADELINE AVE"
click at [342, 391] on select "Select an item LEHIGH ACRES Works from home" at bounding box center [542, 411] width 401 height 41
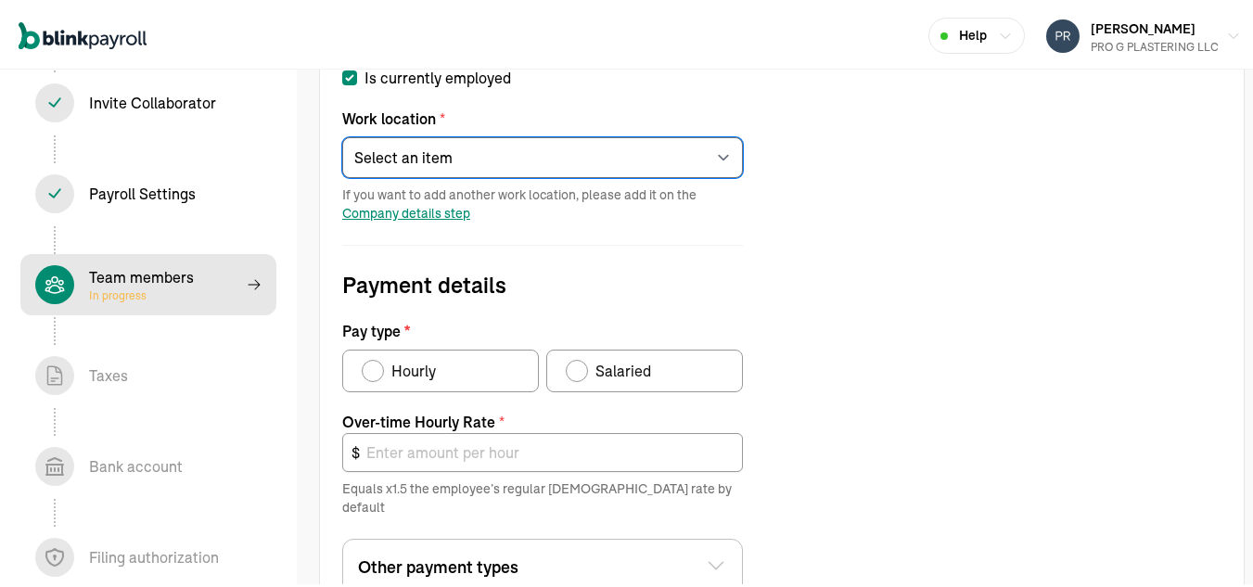
scroll to position [477, 0]
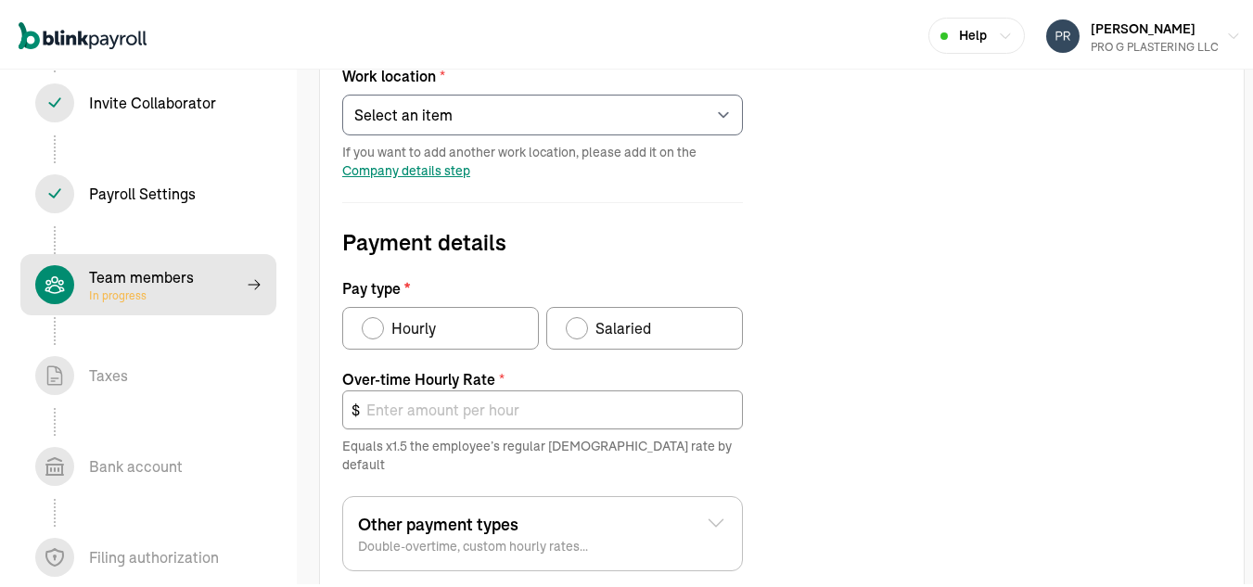
click at [573, 330] on div "Pay type" at bounding box center [577, 325] width 15 height 15
click at [573, 328] on input "Salaried" at bounding box center [572, 321] width 15 height 15
radio input "true"
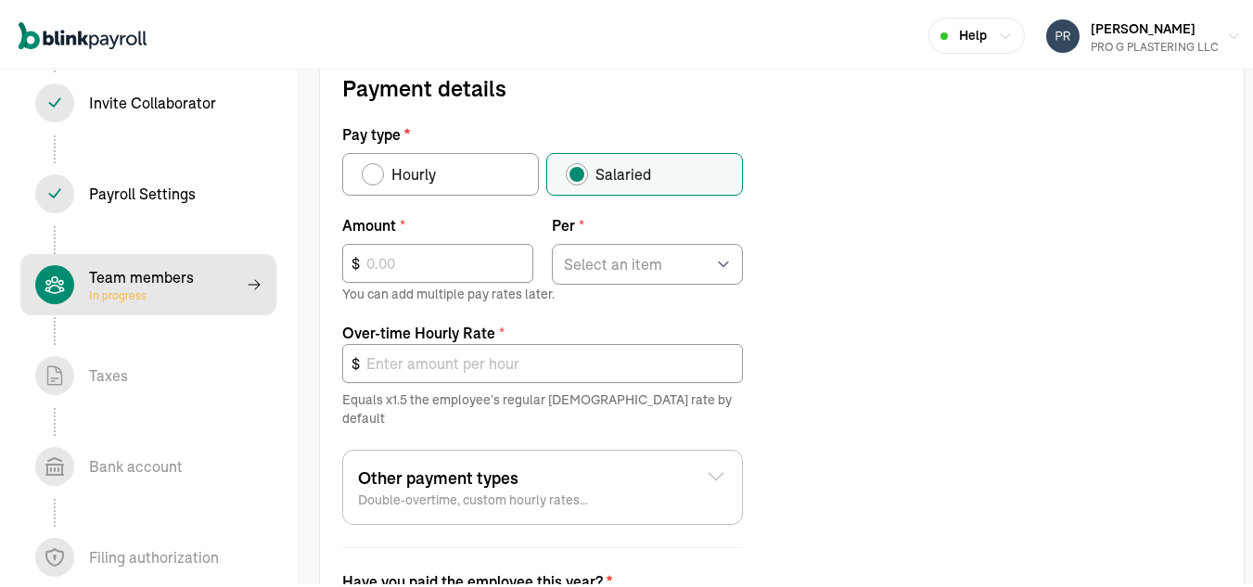
scroll to position [645, 0]
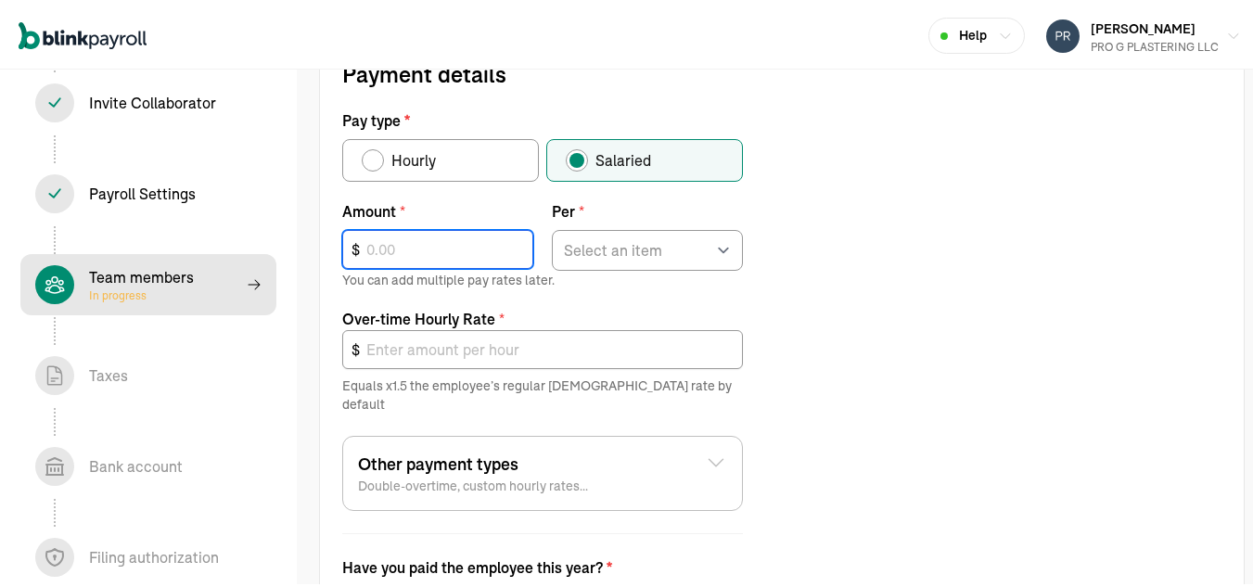
click at [467, 250] on input "text" at bounding box center [437, 246] width 191 height 39
type input "4,000"
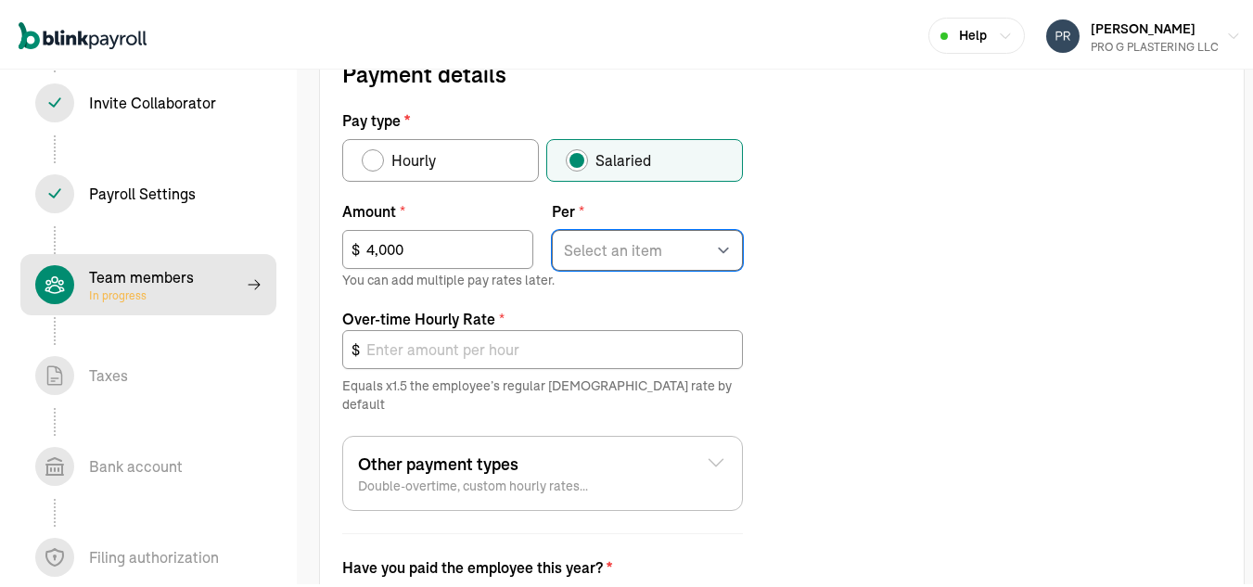
click at [639, 248] on select "Select an item Hour Week Month Year" at bounding box center [647, 247] width 191 height 41
select select "3"
click at [552, 227] on select "Select an item Hour Week Month Year" at bounding box center [647, 247] width 191 height 41
type input "34.62"
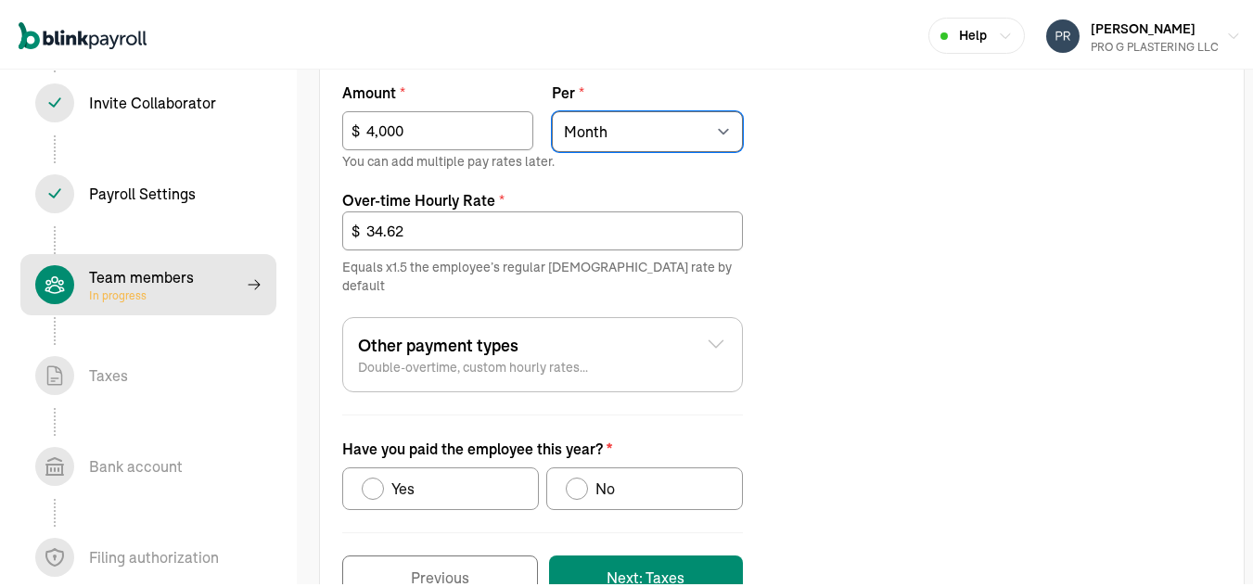
scroll to position [804, 0]
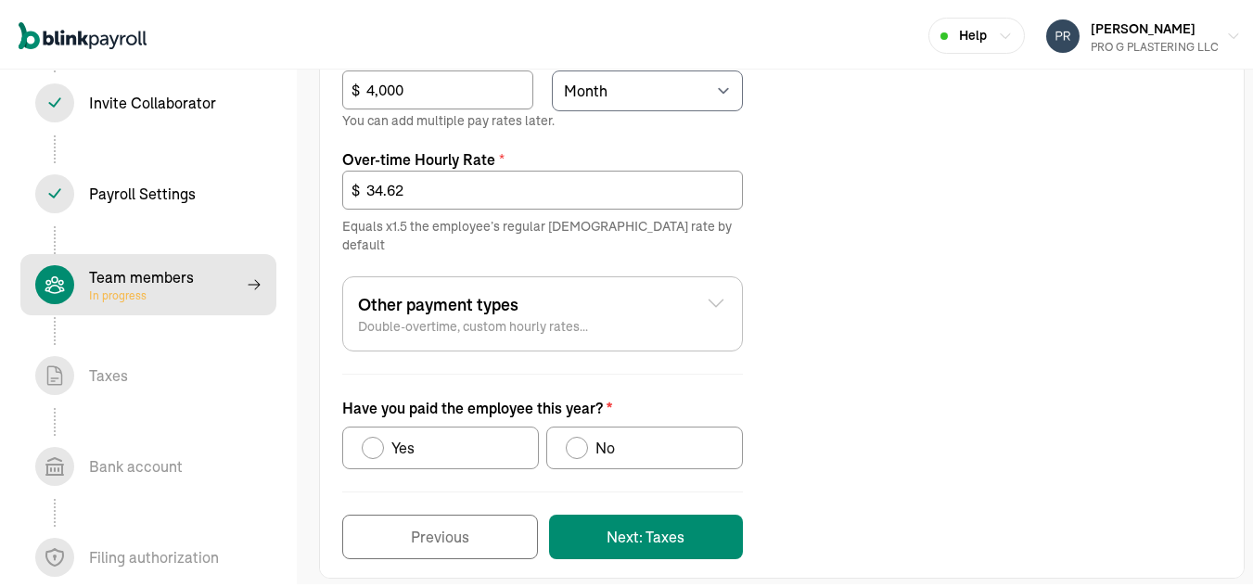
click at [578, 438] on div "Have you paid the employee this year?" at bounding box center [577, 445] width 15 height 15
click at [578, 433] on input "No" at bounding box center [572, 440] width 15 height 15
radio input "true"
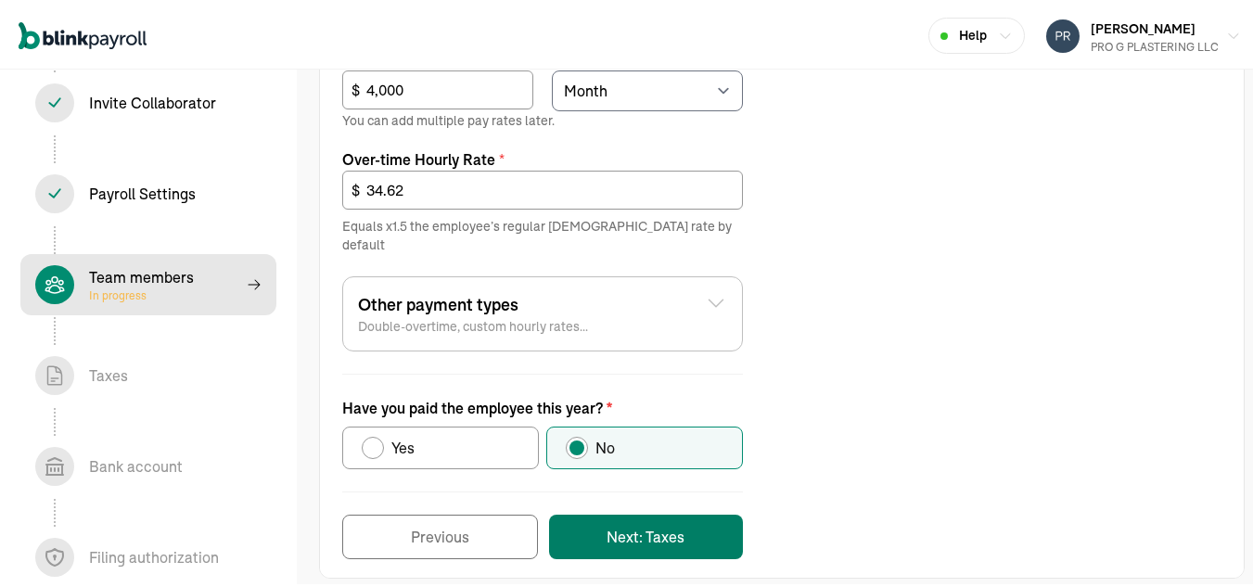
click at [644, 519] on button "Next: Taxes" at bounding box center [646, 534] width 194 height 45
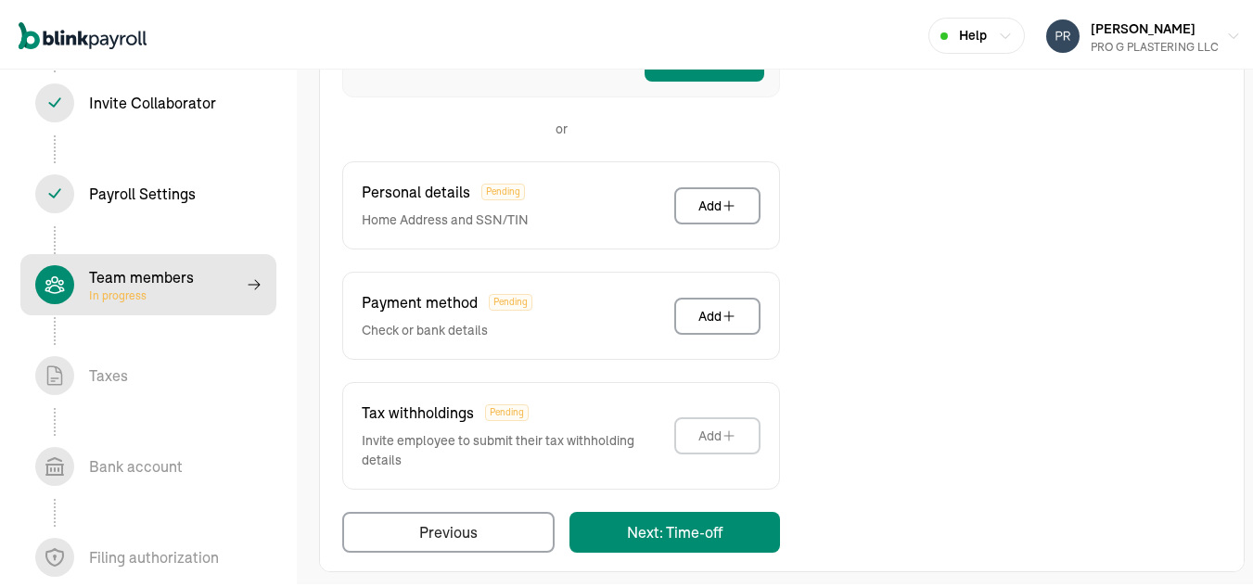
scroll to position [521, 0]
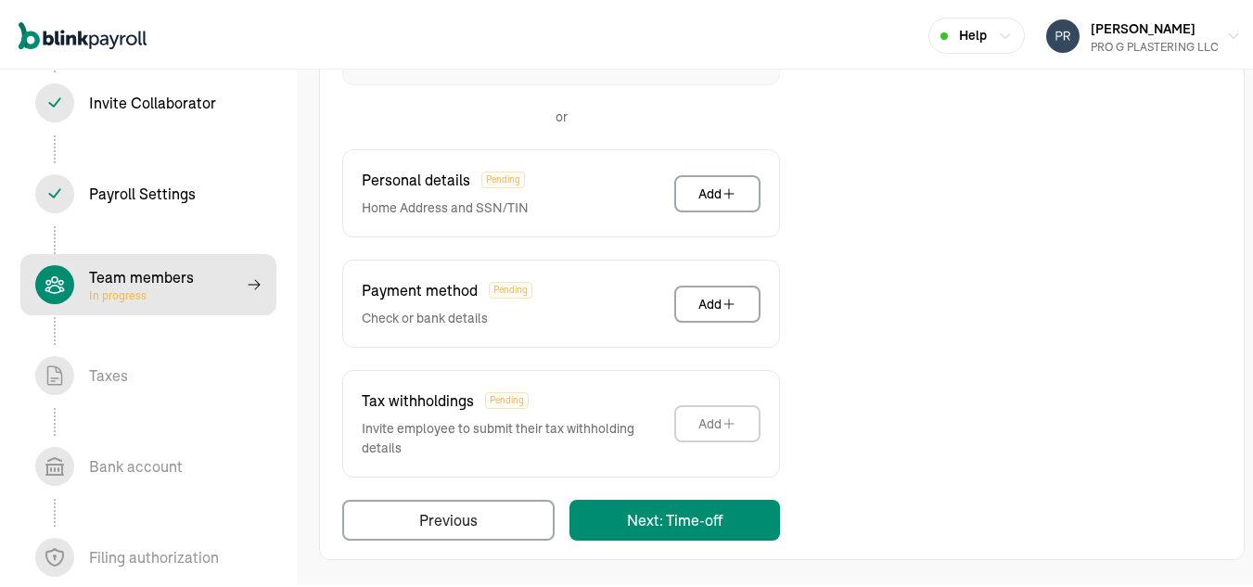
click at [1233, 465] on div "Back to team members Save and continue later AKIKO NEUFER W2 Employee Pay Stubs…" at bounding box center [782, 59] width 970 height 1057
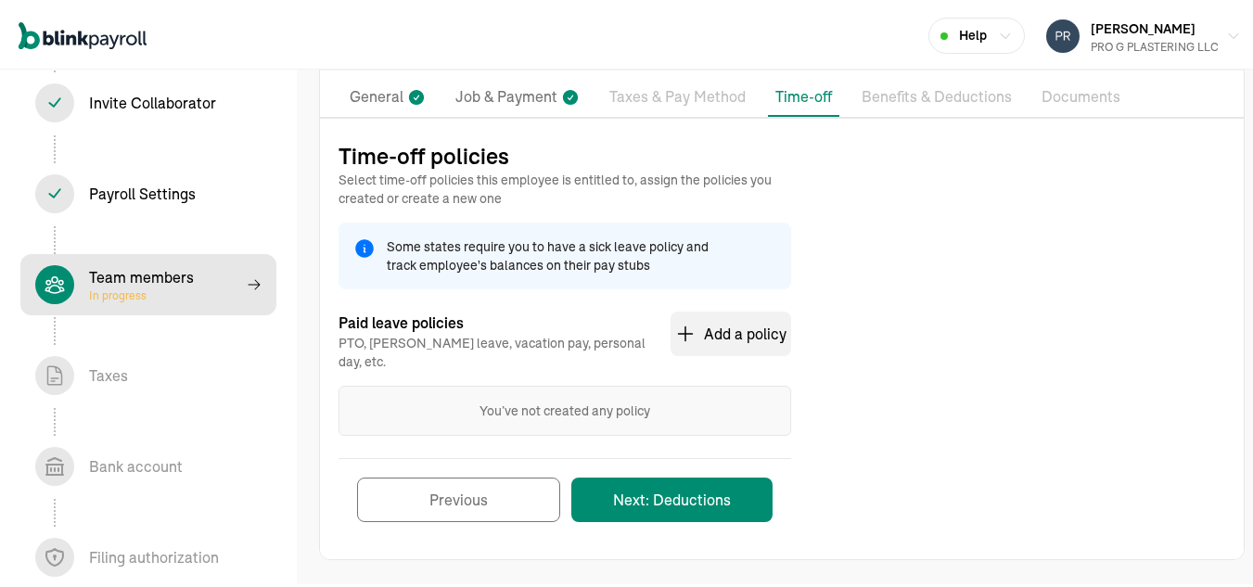
scroll to position [122, 0]
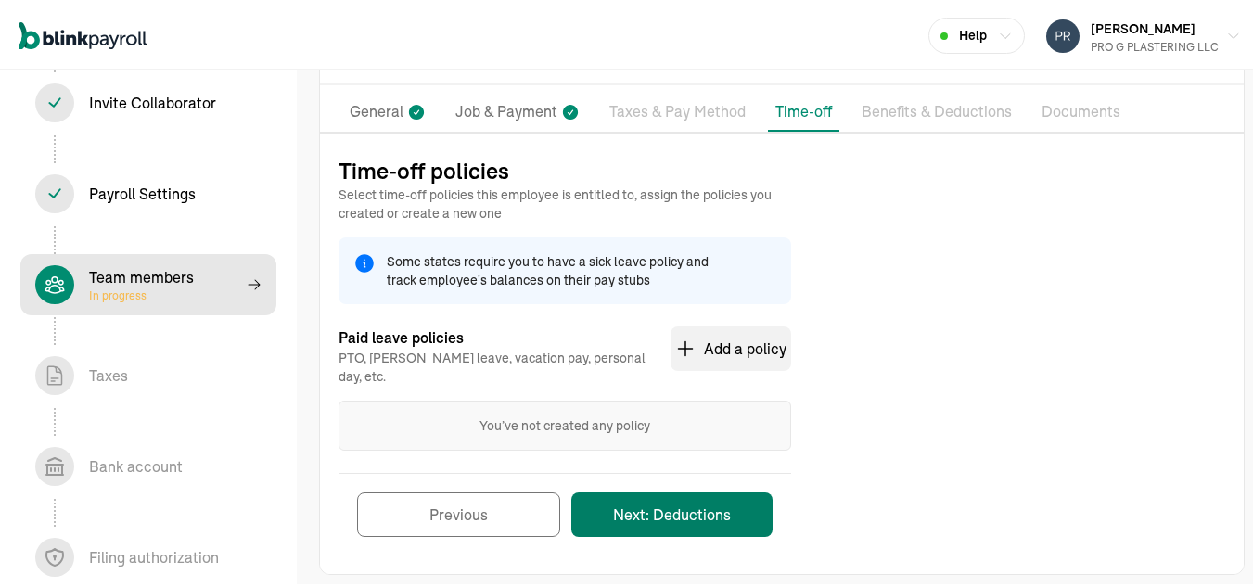
click at [679, 496] on button "Next: Deductions" at bounding box center [672, 512] width 201 height 45
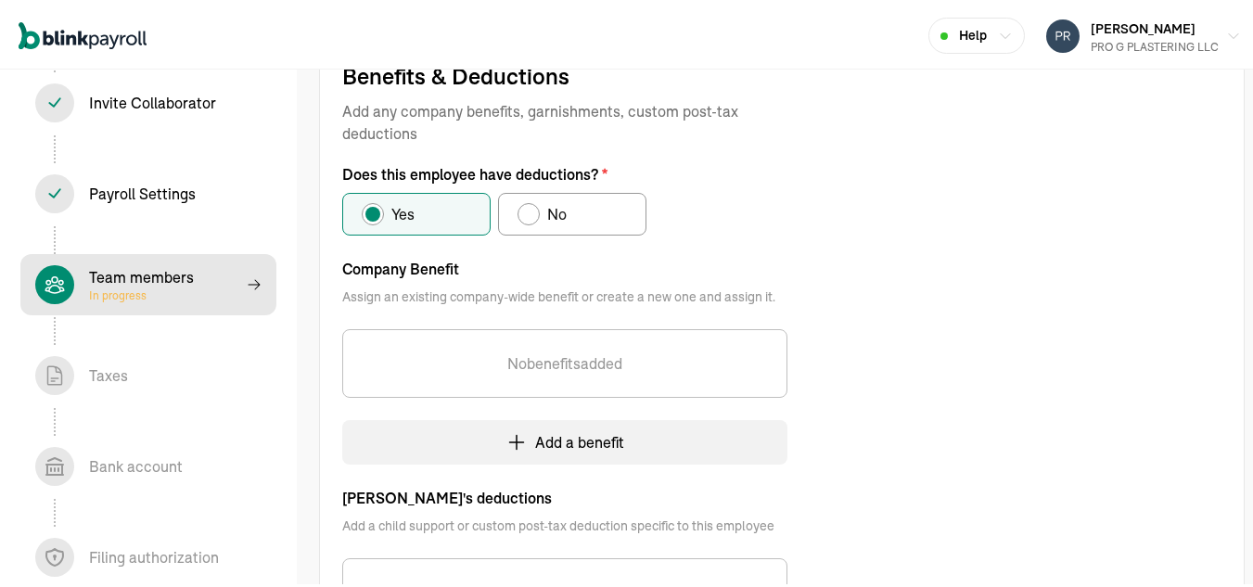
scroll to position [220, 0]
click at [534, 207] on div "Does this employee have deductions?" at bounding box center [528, 210] width 15 height 15
click at [532, 207] on input "No" at bounding box center [524, 206] width 15 height 15
radio input "true"
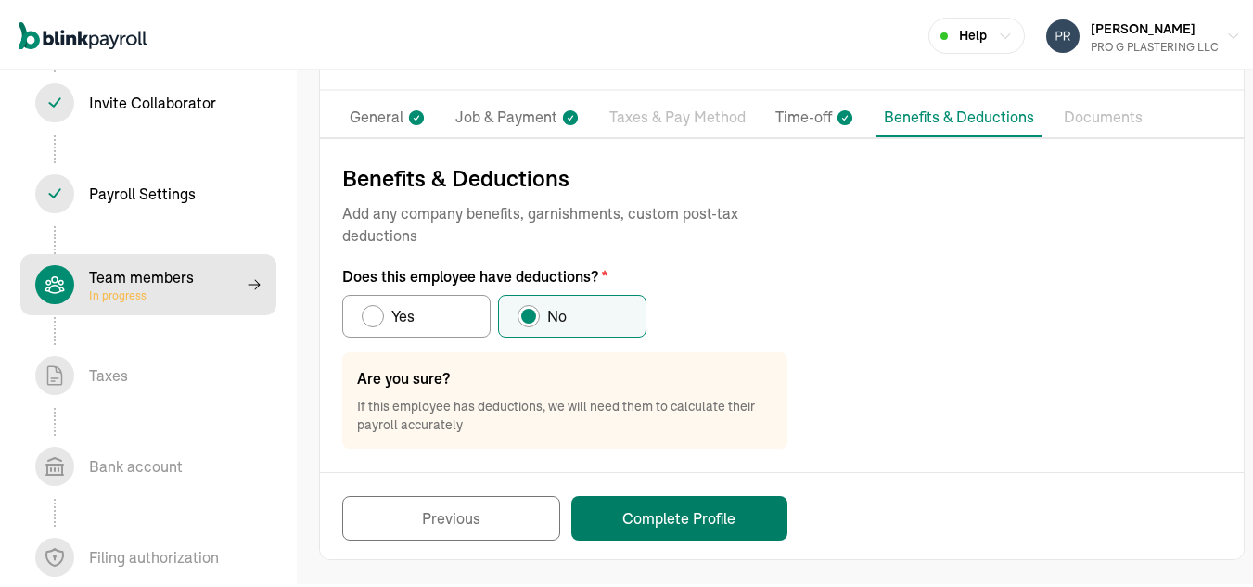
click at [659, 508] on button "Complete Profile" at bounding box center [680, 516] width 216 height 45
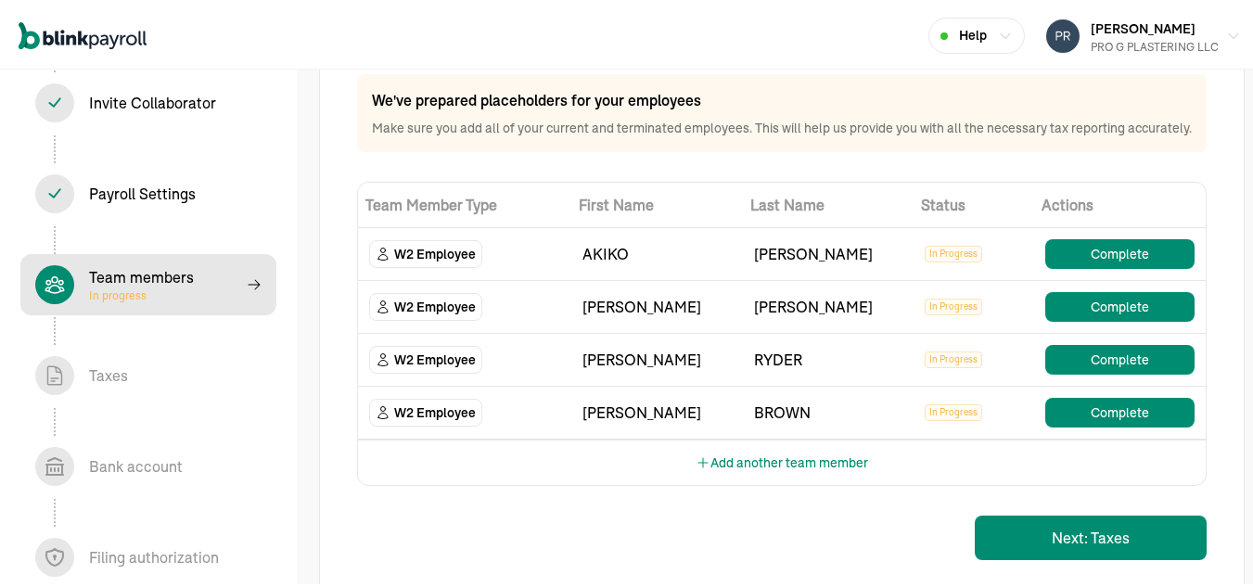
scroll to position [122, 0]
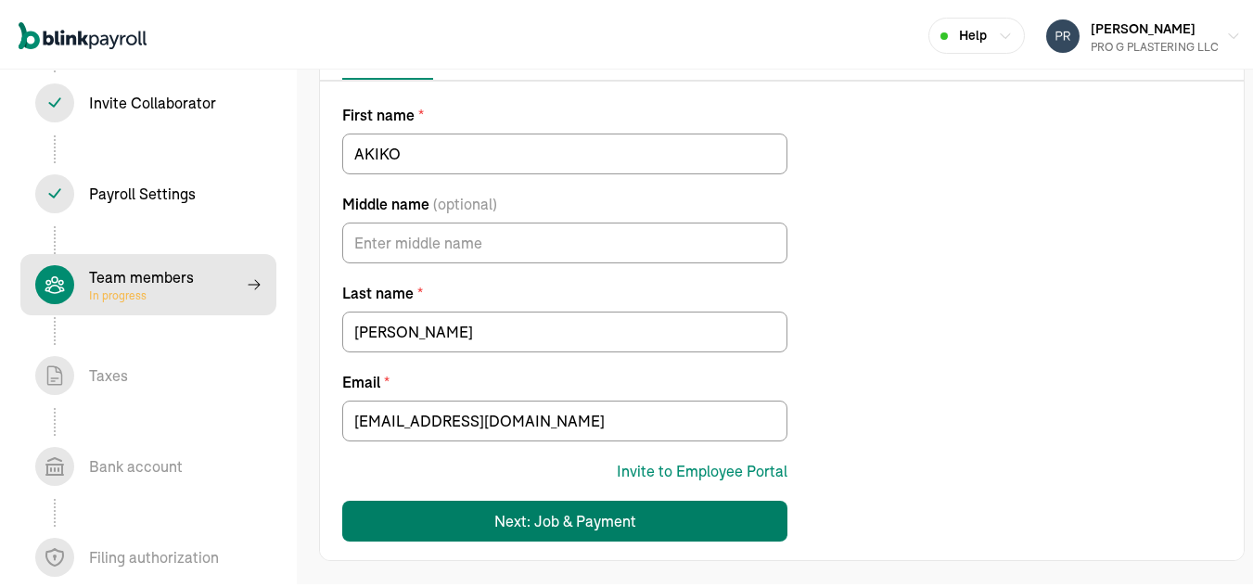
scroll to position [175, 0]
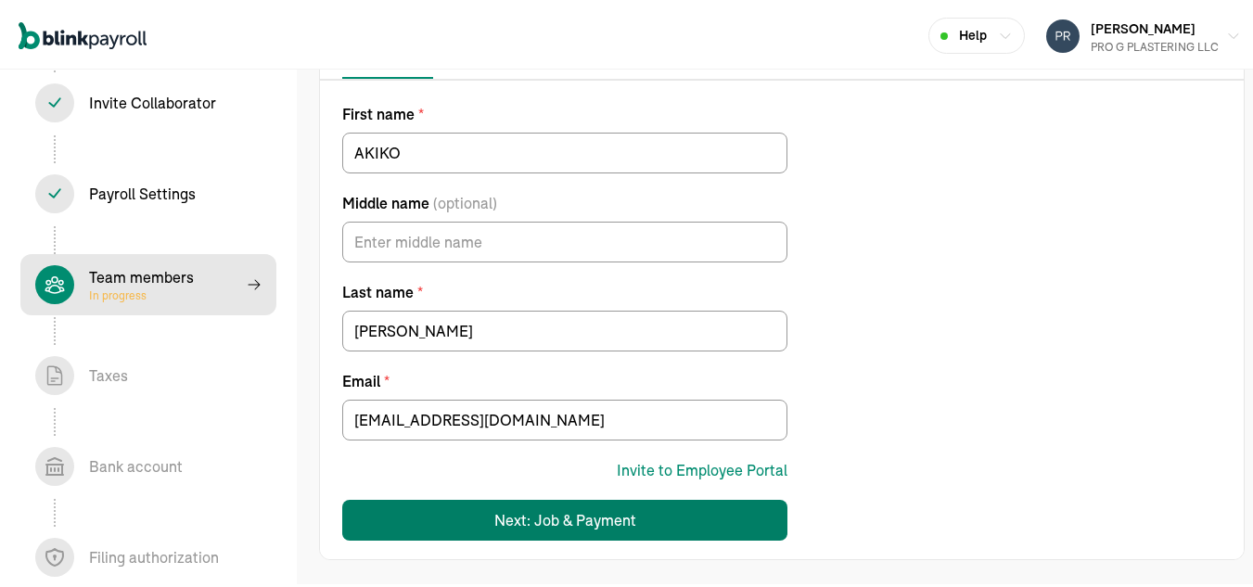
click at [581, 531] on button "Next: Job & Payment" at bounding box center [564, 517] width 445 height 41
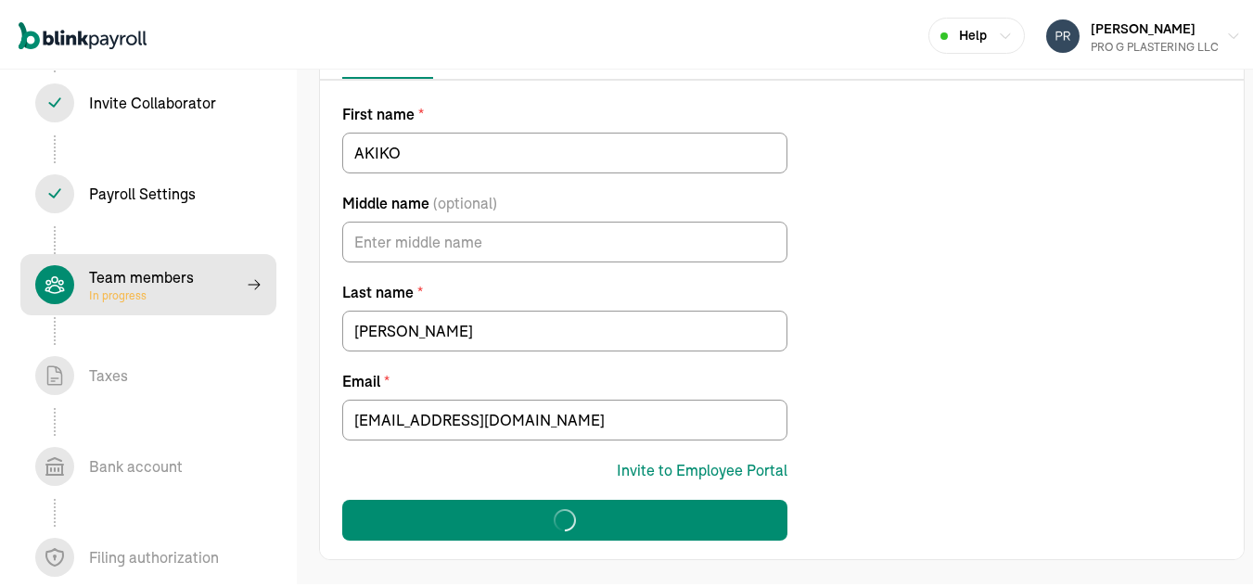
select select "1009 ADELINE AVE"
select select "3"
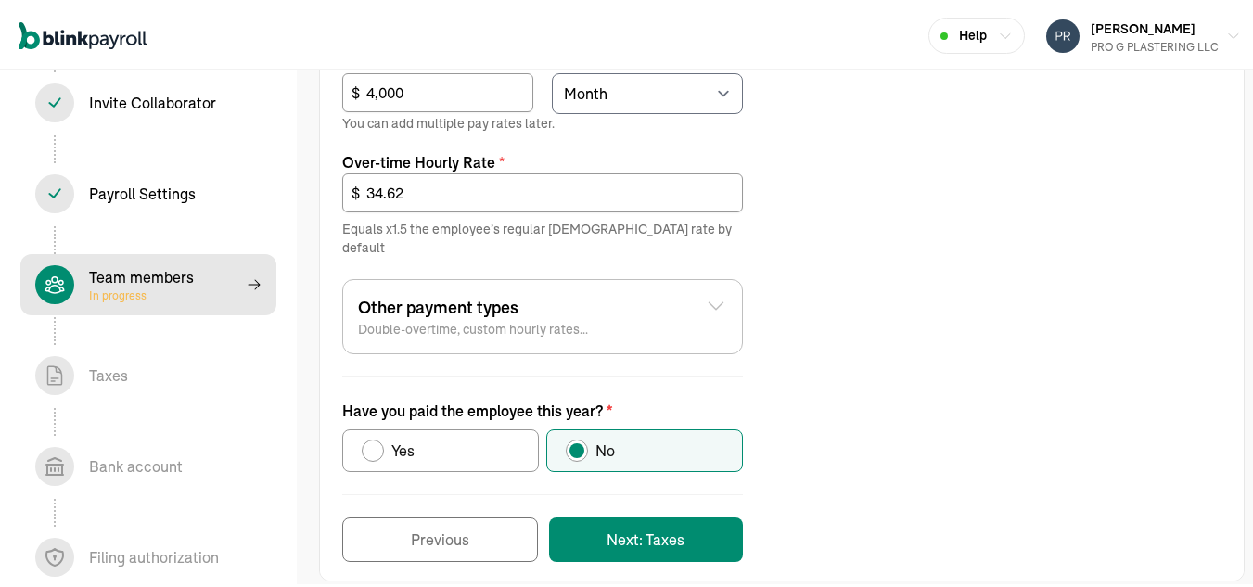
scroll to position [804, 0]
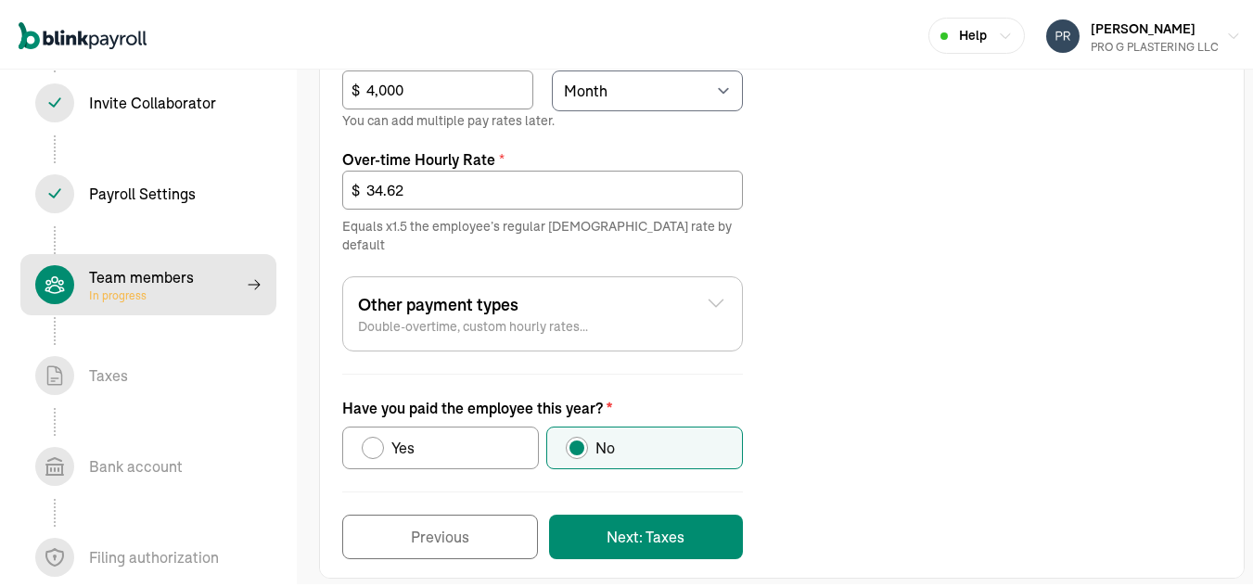
click at [723, 289] on icon at bounding box center [716, 300] width 22 height 22
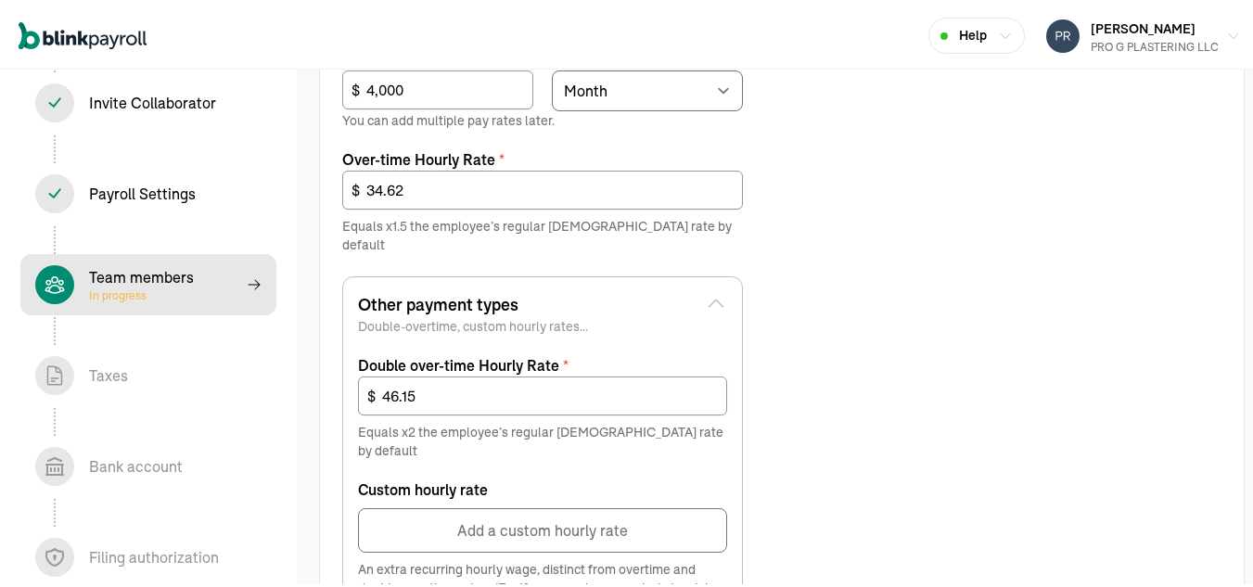
click at [723, 289] on icon at bounding box center [716, 300] width 22 height 22
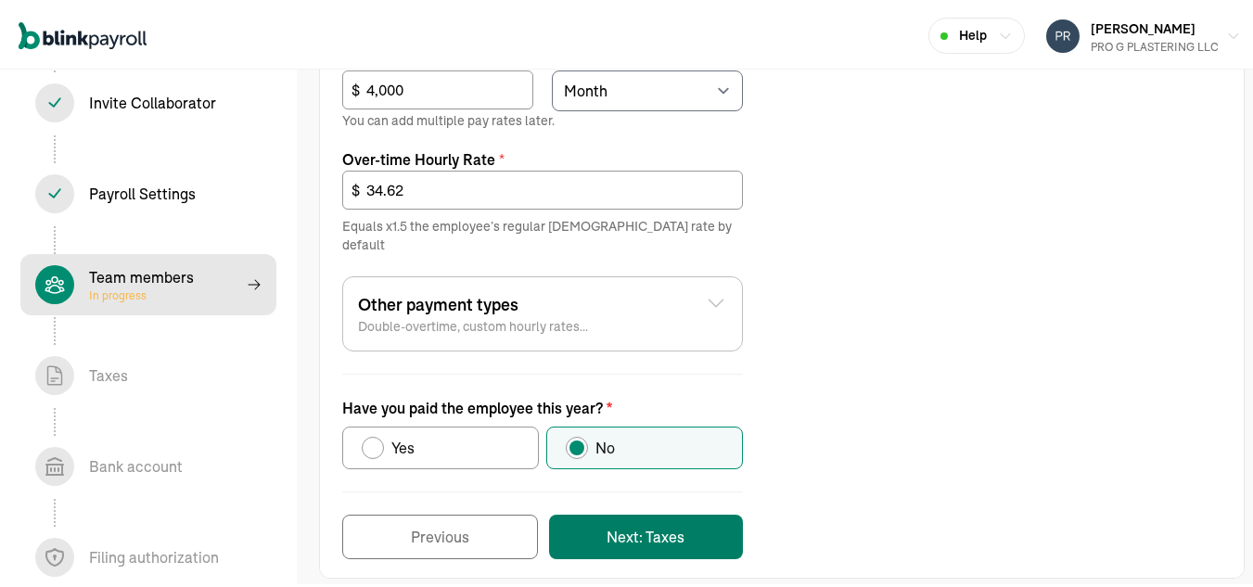
click at [650, 516] on button "Next: Taxes" at bounding box center [646, 534] width 194 height 45
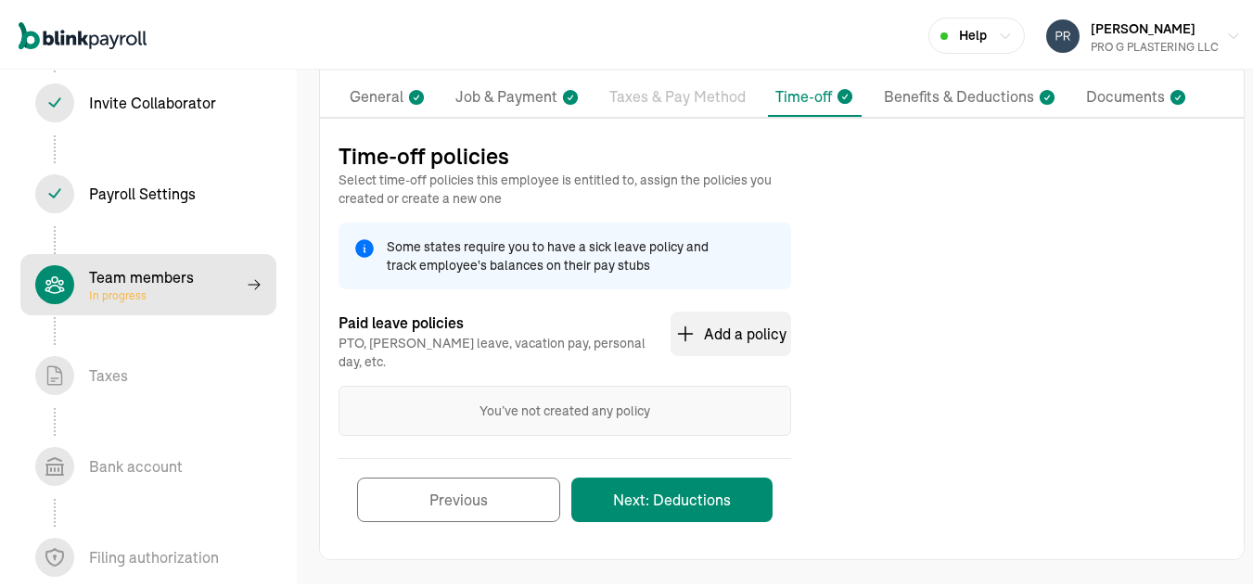
scroll to position [122, 0]
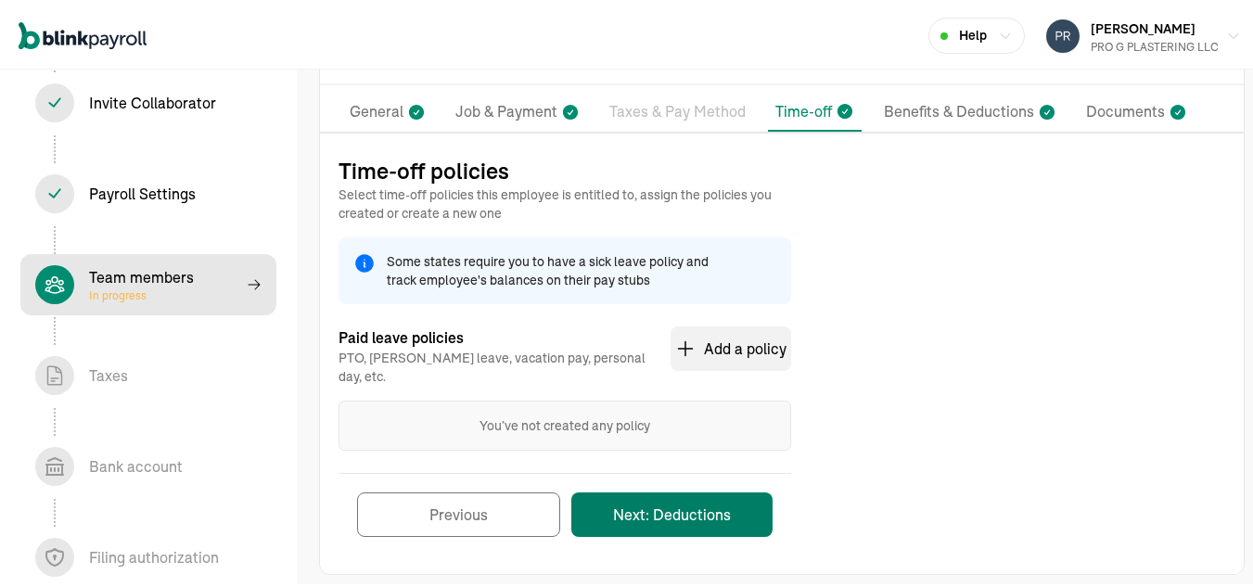
click at [692, 503] on button "Next: Deductions" at bounding box center [672, 512] width 201 height 45
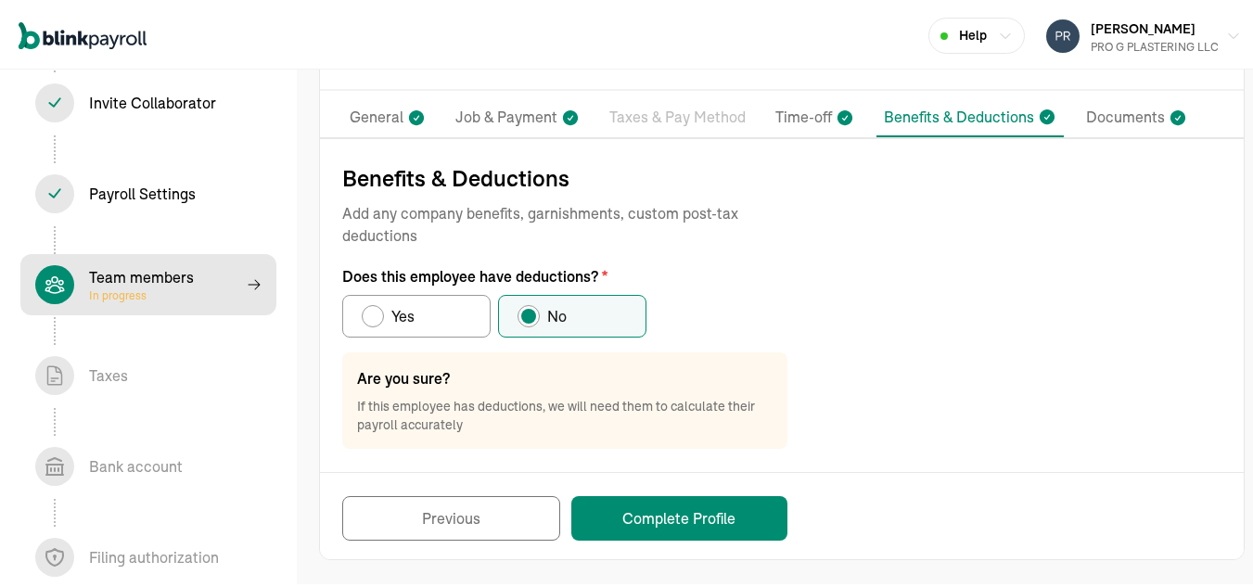
scroll to position [117, 0]
click at [656, 516] on button "Complete Profile" at bounding box center [680, 516] width 216 height 45
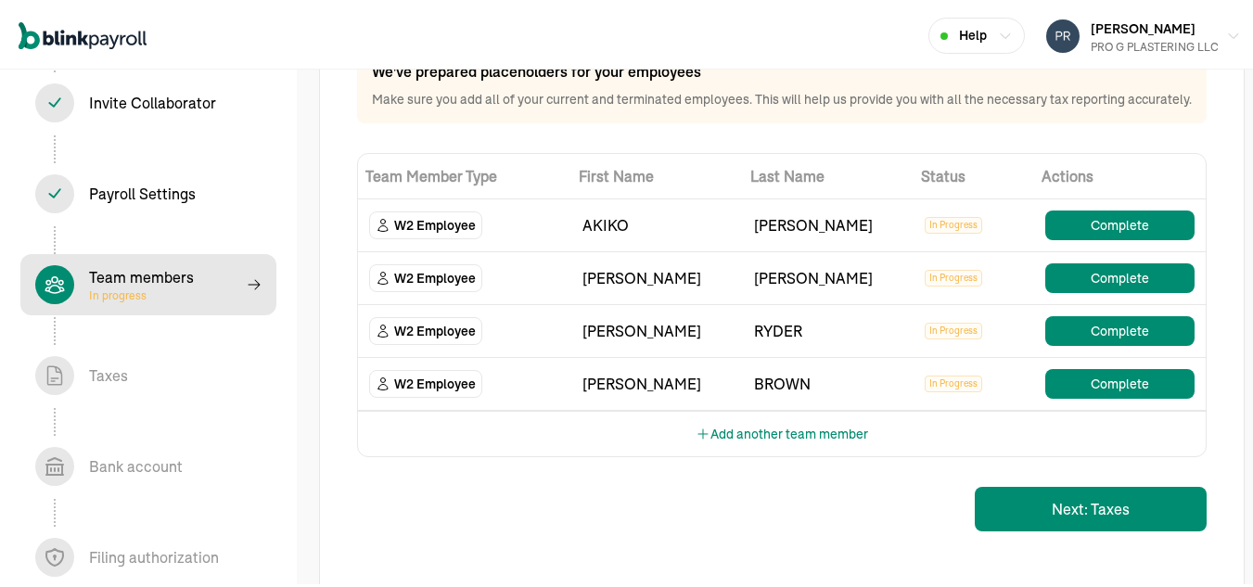
scroll to position [209, 0]
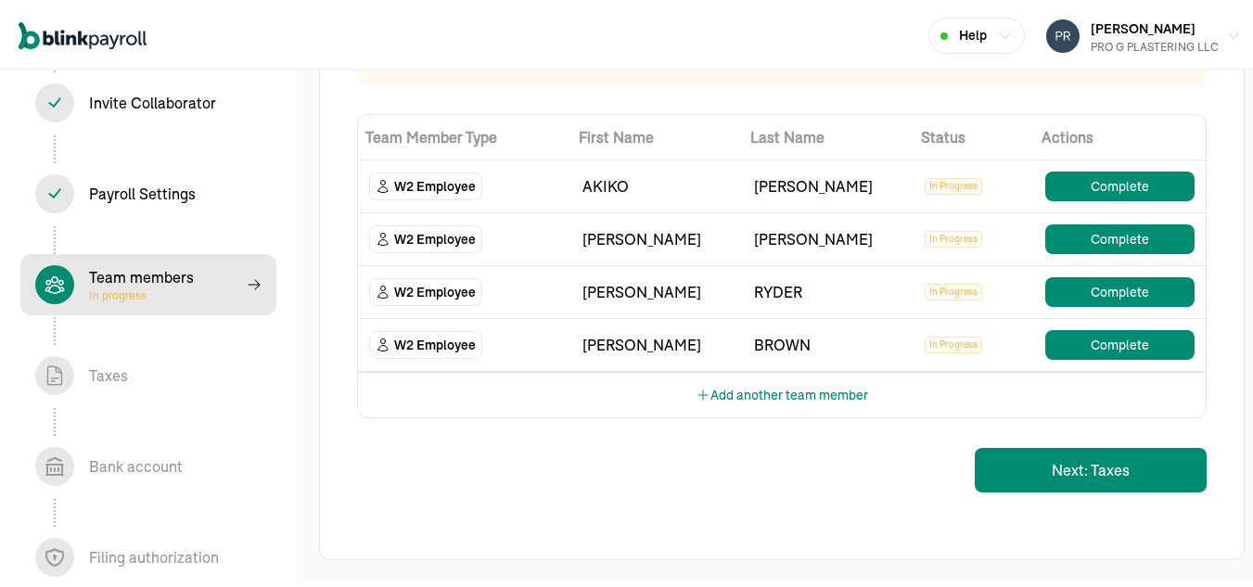
click at [422, 188] on span "W2 Employee" at bounding box center [435, 183] width 82 height 19
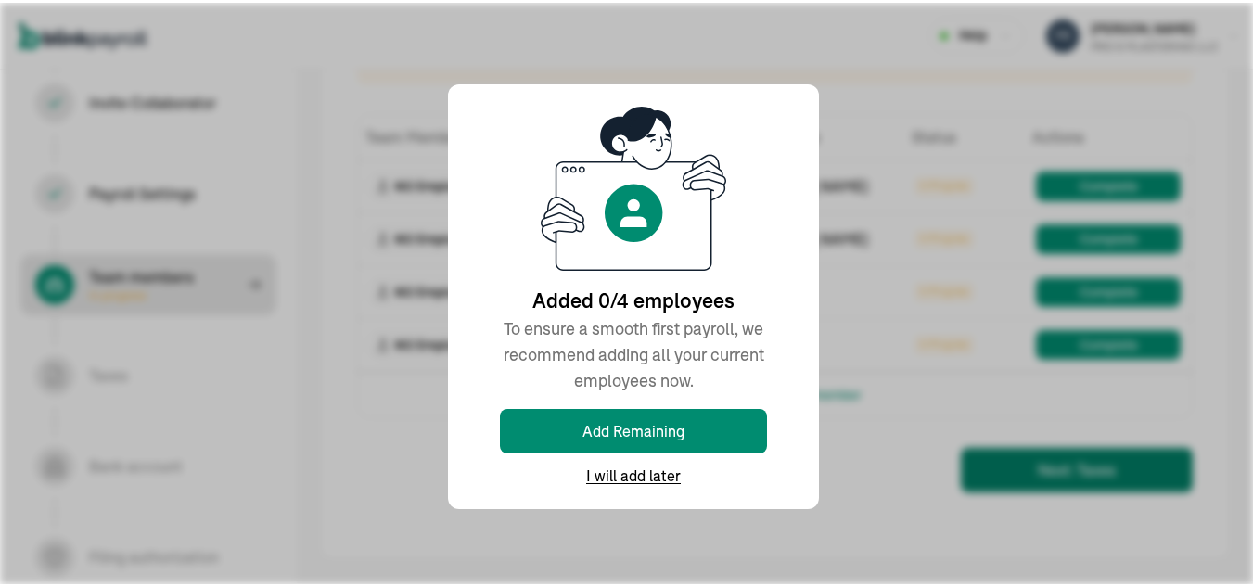
scroll to position [190, 0]
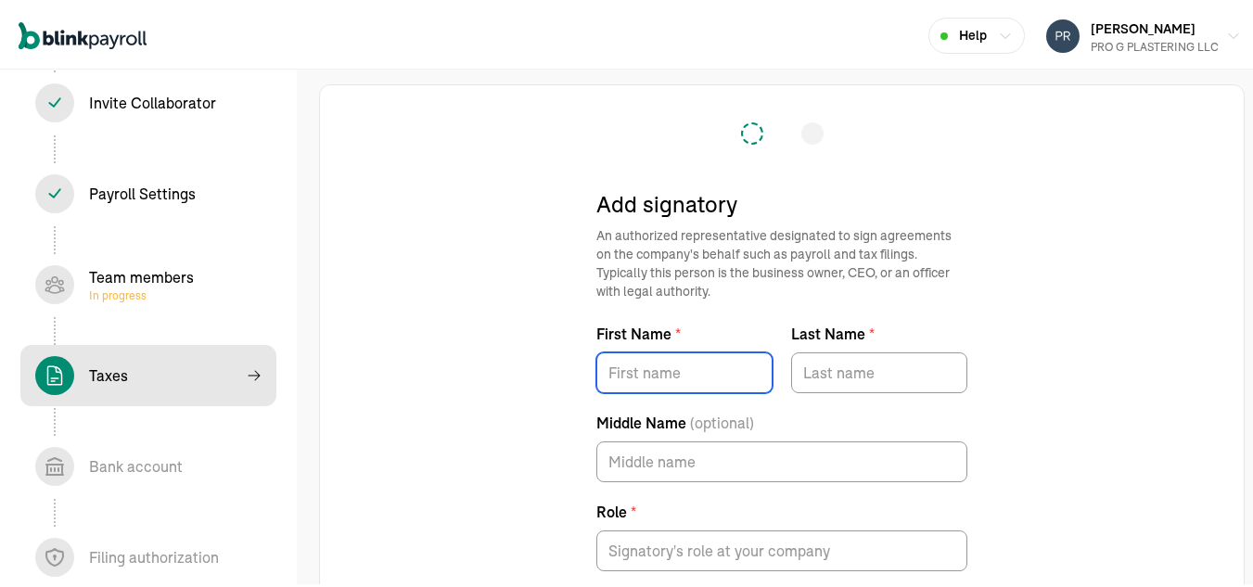
click at [661, 371] on input "First Name *" at bounding box center [685, 370] width 176 height 41
type input "GIBER"
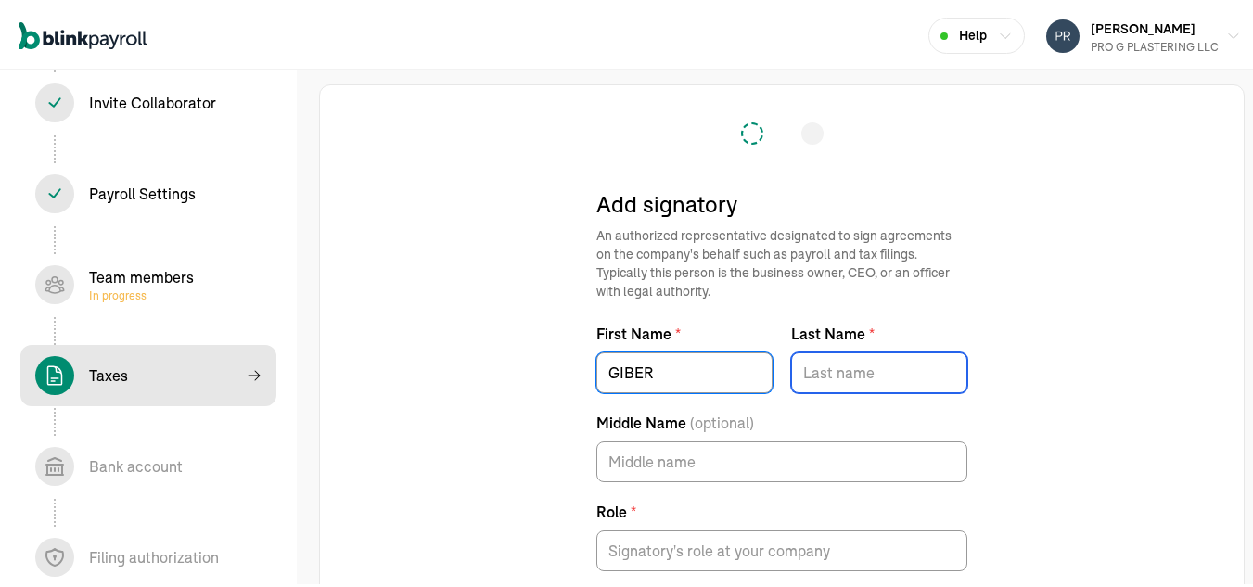
type input "RUIZ"
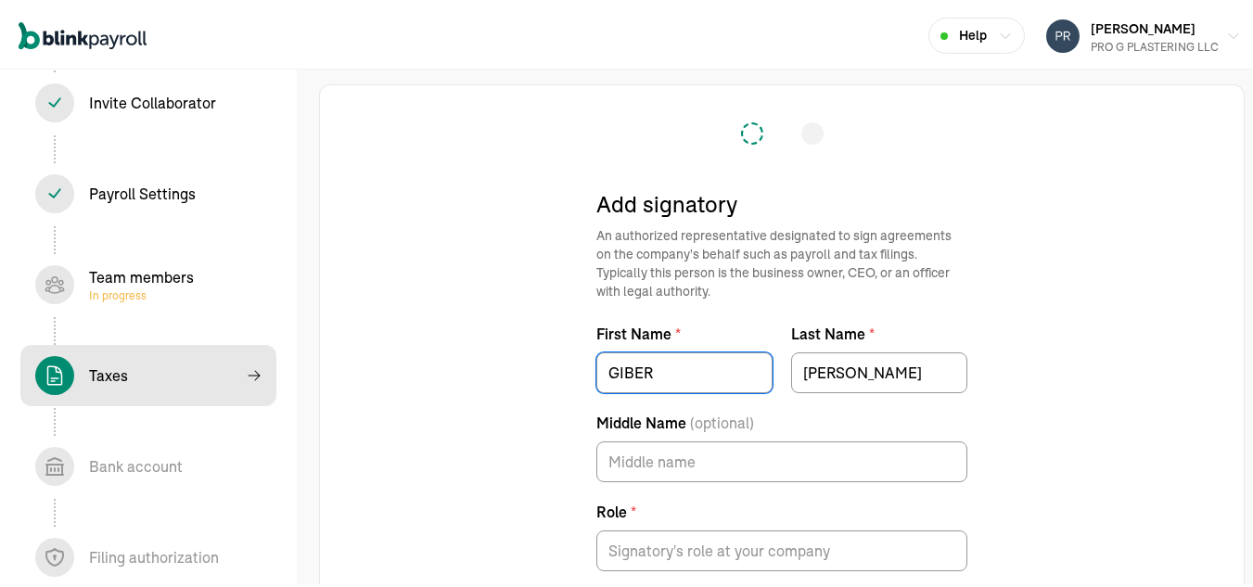
type input "progplastering@gmail.com"
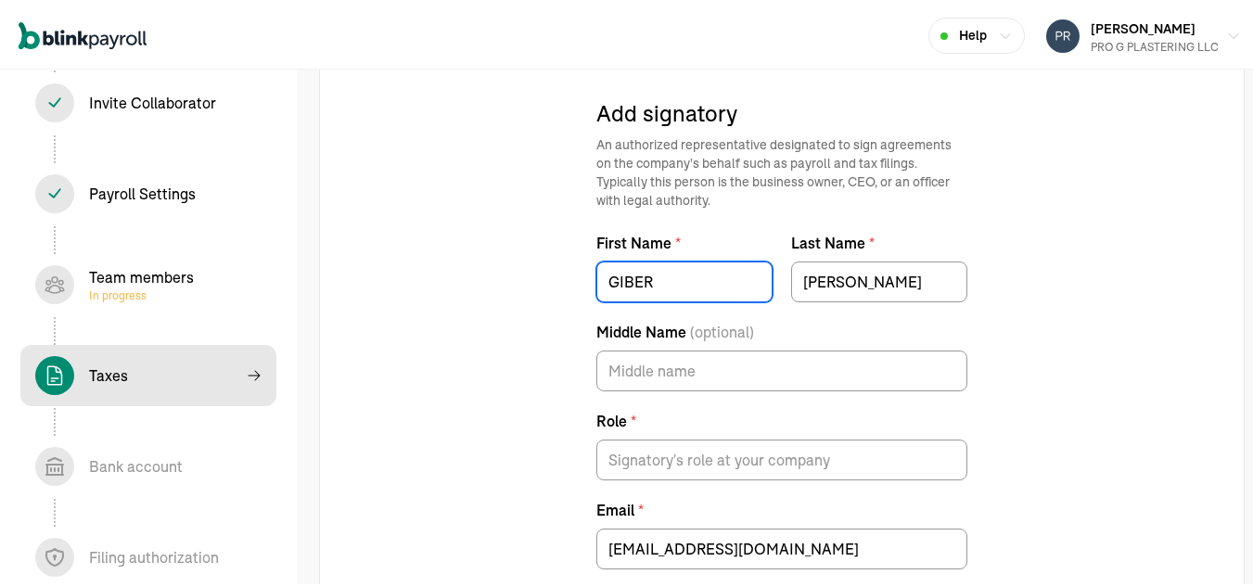
scroll to position [96, 0]
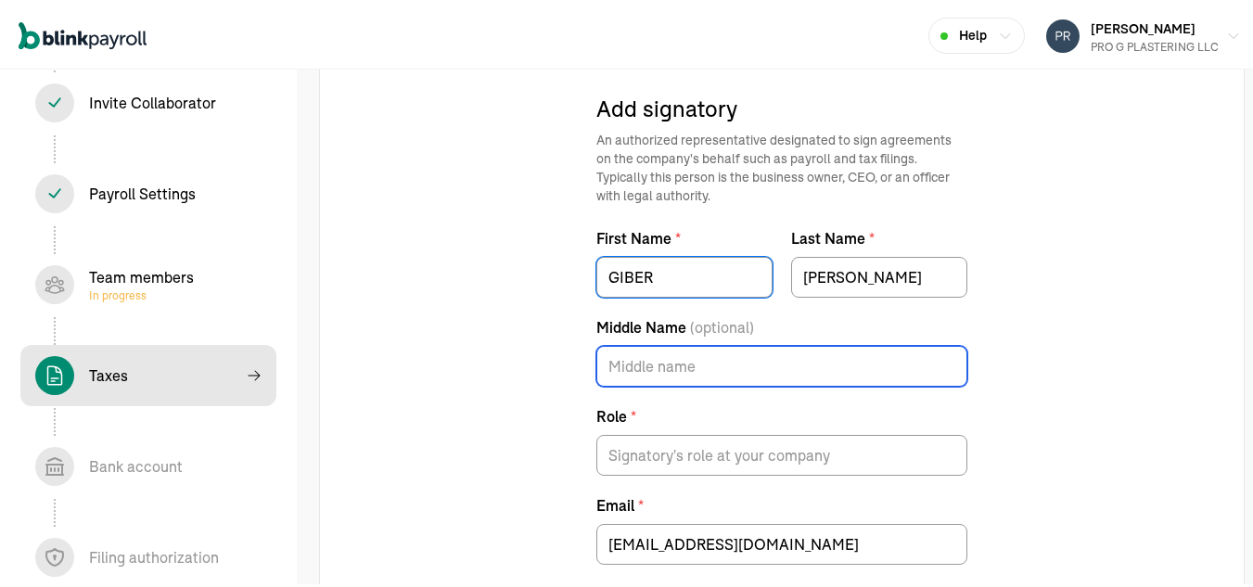
click at [662, 363] on input "Middle Name (optional)" at bounding box center [782, 363] width 371 height 41
type input "G"
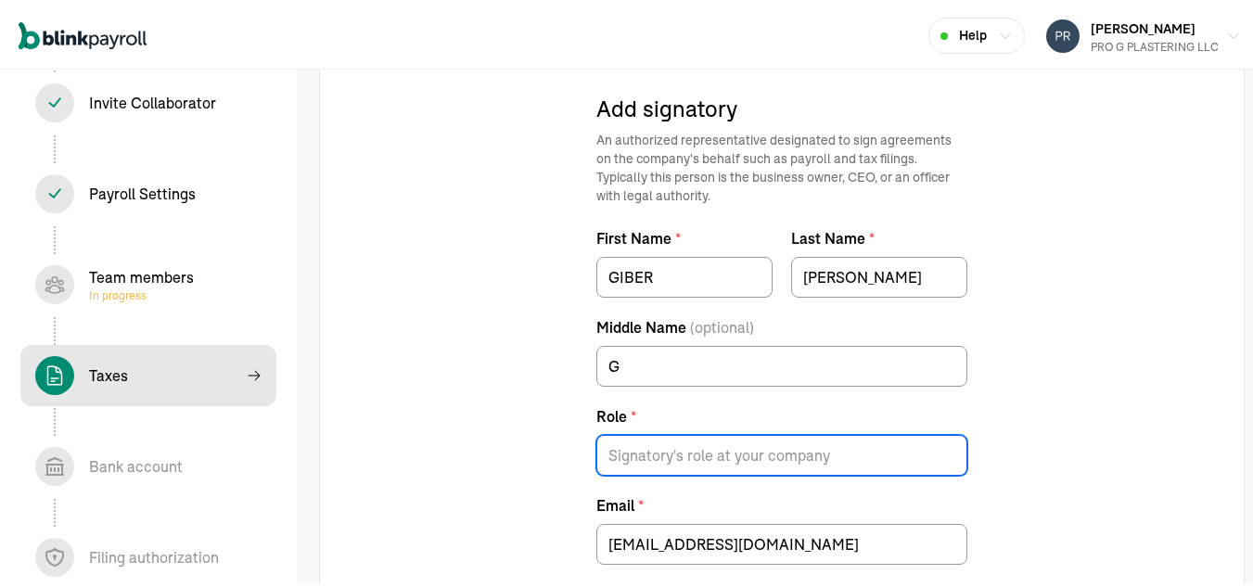
click at [678, 464] on input "Role *" at bounding box center [782, 452] width 371 height 41
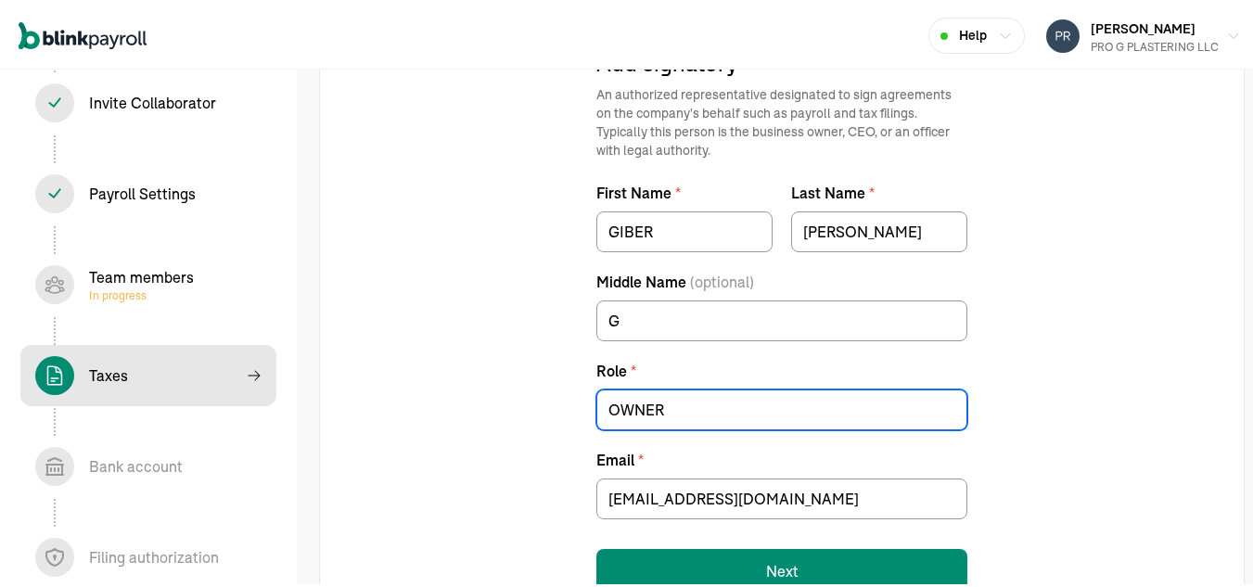
scroll to position [212, 0]
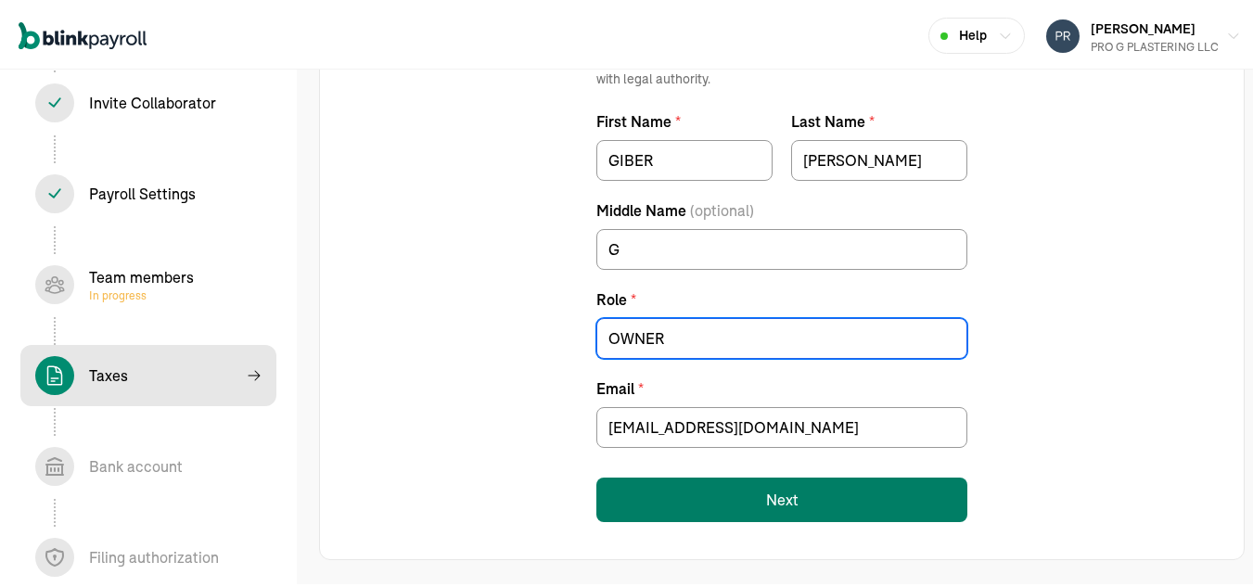
type input "OWNER"
click at [749, 499] on button "Next" at bounding box center [782, 497] width 371 height 45
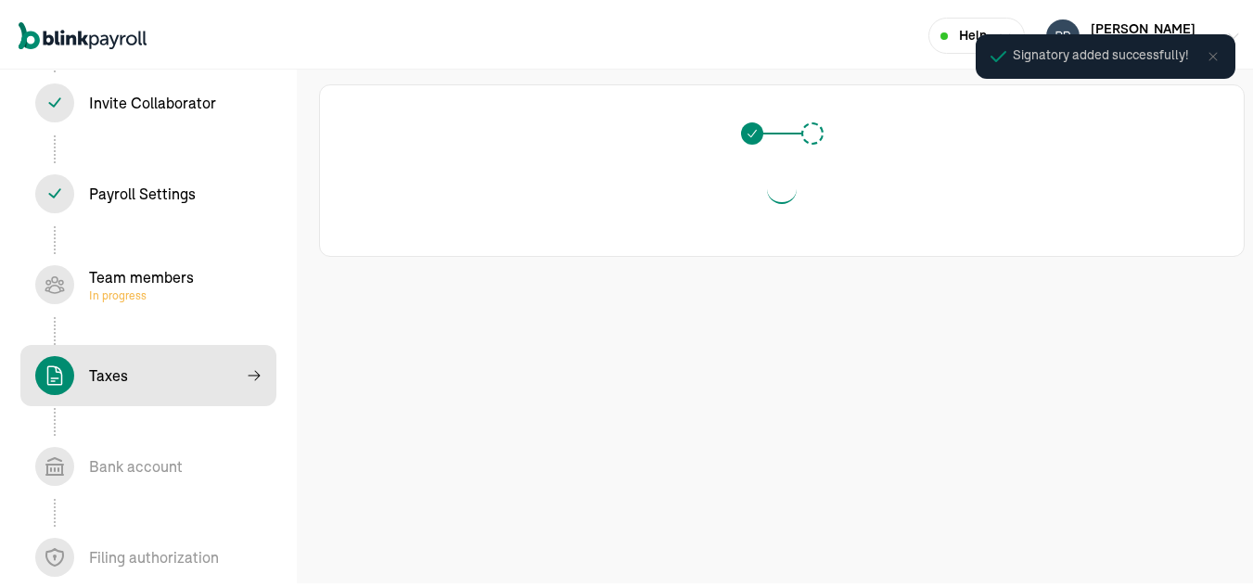
scroll to position [0, 0]
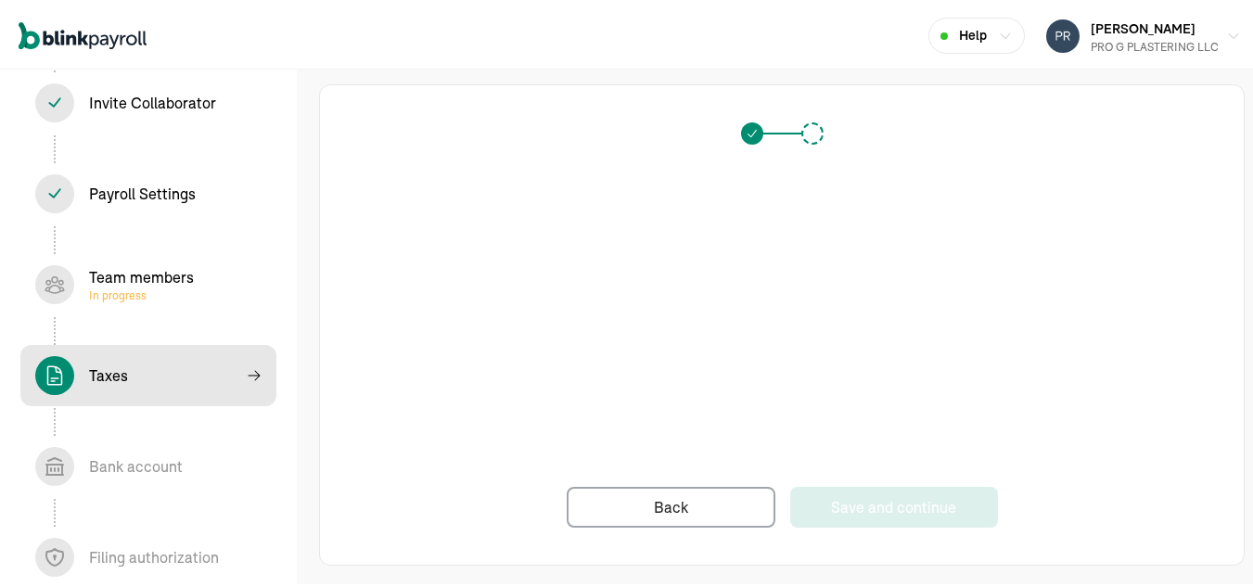
click at [996, 437] on div "Back Save and continue" at bounding box center [782, 341] width 850 height 368
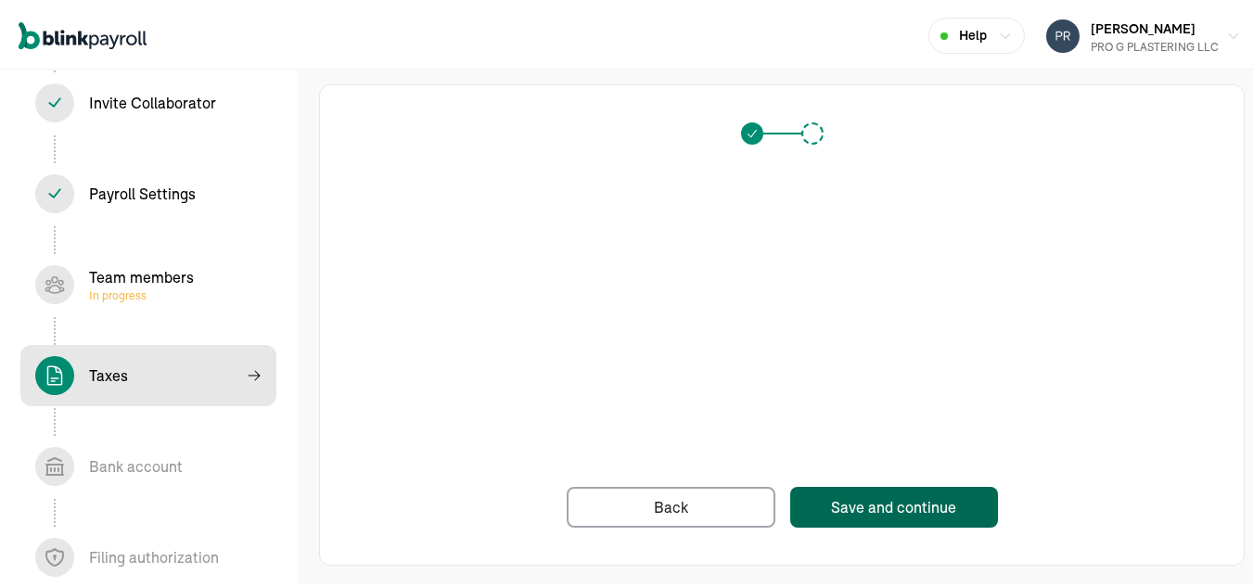
click at [898, 508] on div "Save and continue" at bounding box center [893, 505] width 125 height 22
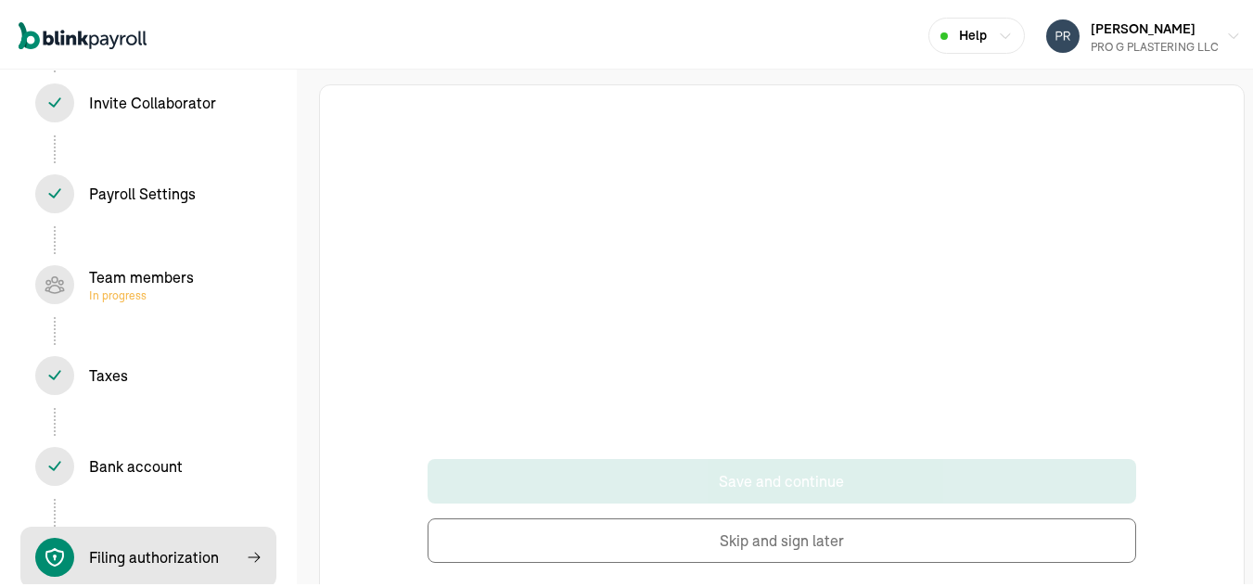
scroll to position [41, 0]
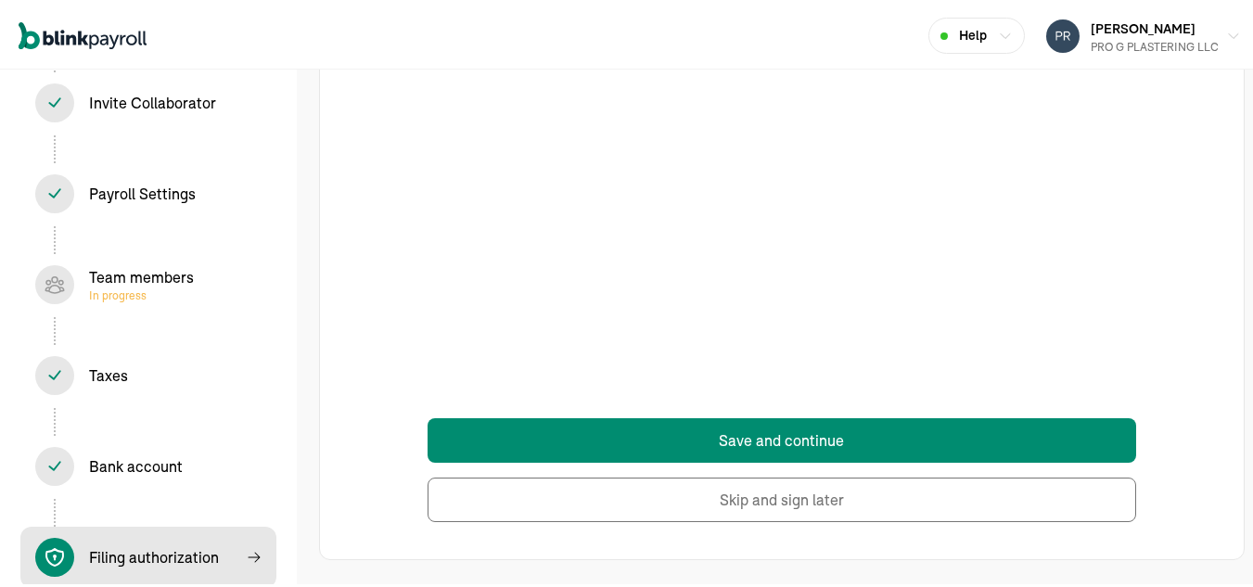
click at [1037, 443] on button "Save and continue" at bounding box center [782, 438] width 708 height 45
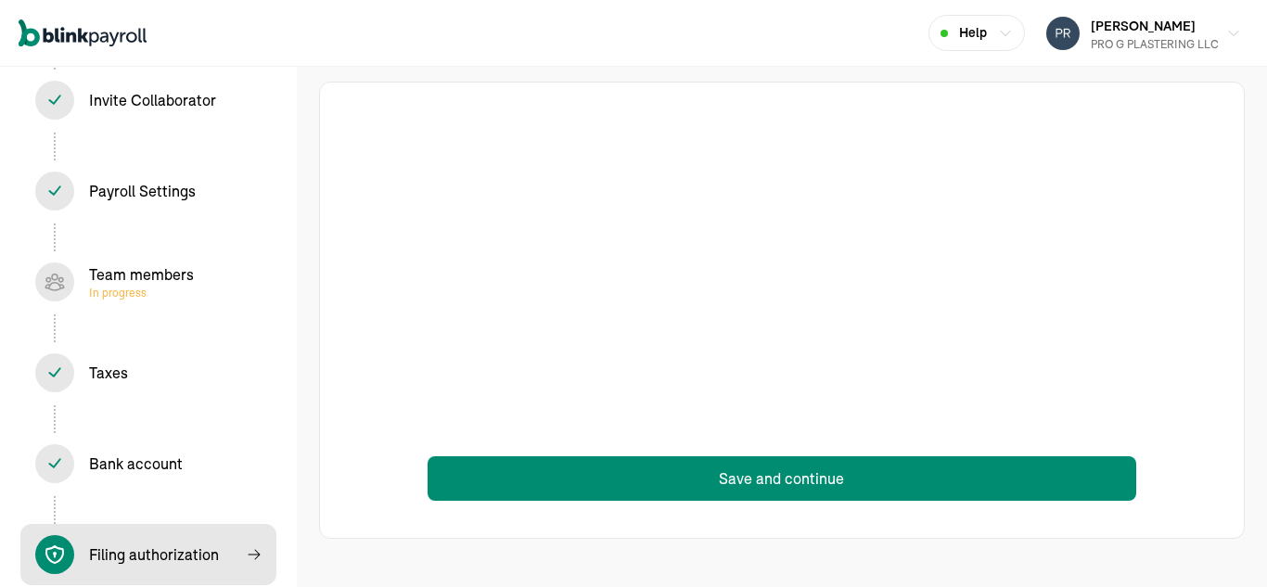
click at [1026, 489] on button "Save and continue" at bounding box center [782, 478] width 708 height 45
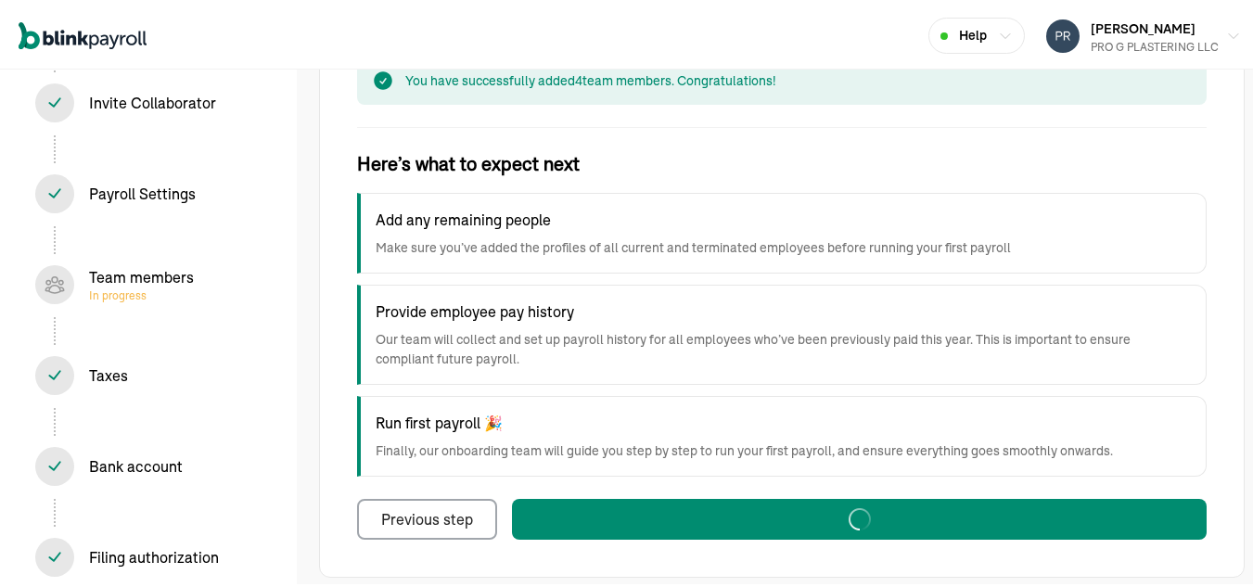
scroll to position [193, 0]
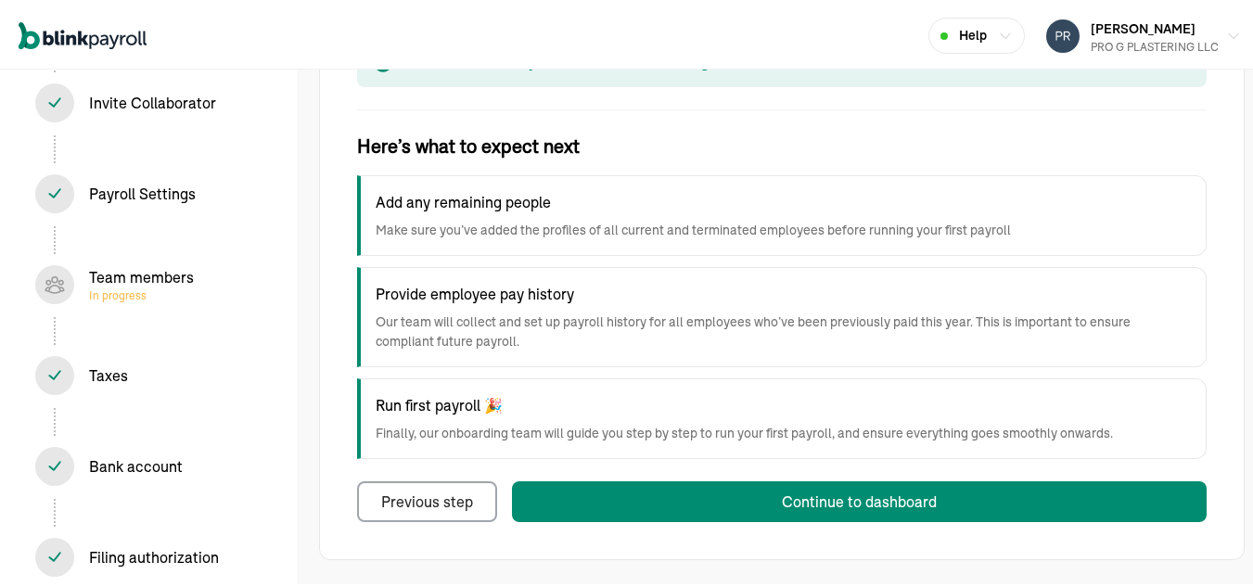
click at [1055, 503] on button "Continue to dashboard" at bounding box center [859, 499] width 695 height 41
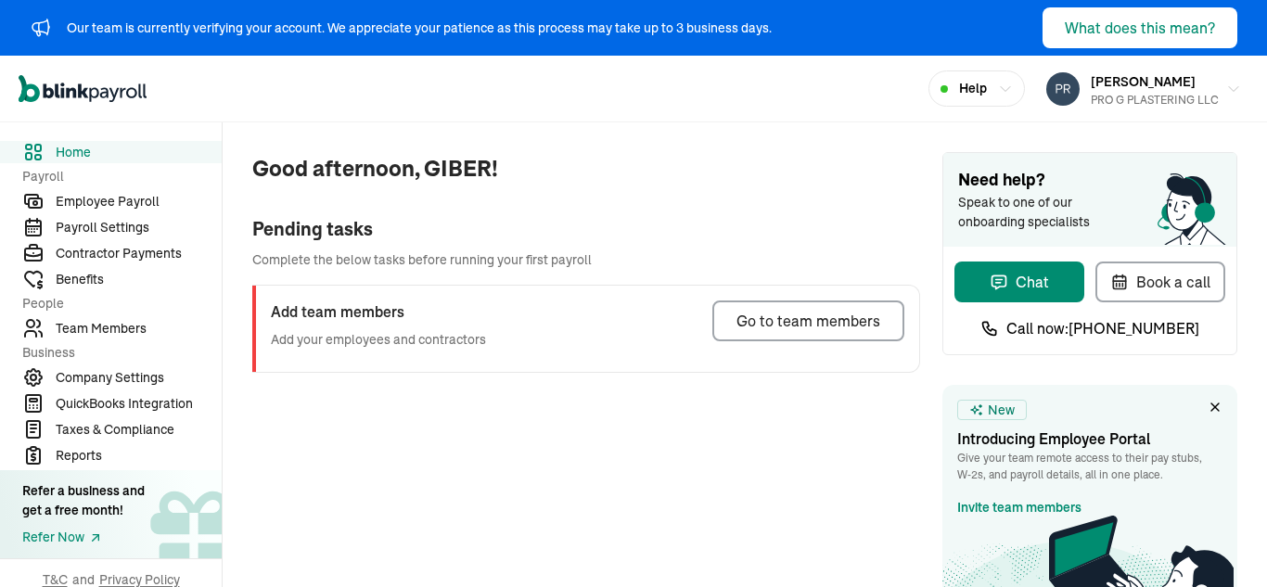
click at [846, 334] on button "Go to team members" at bounding box center [809, 321] width 192 height 41
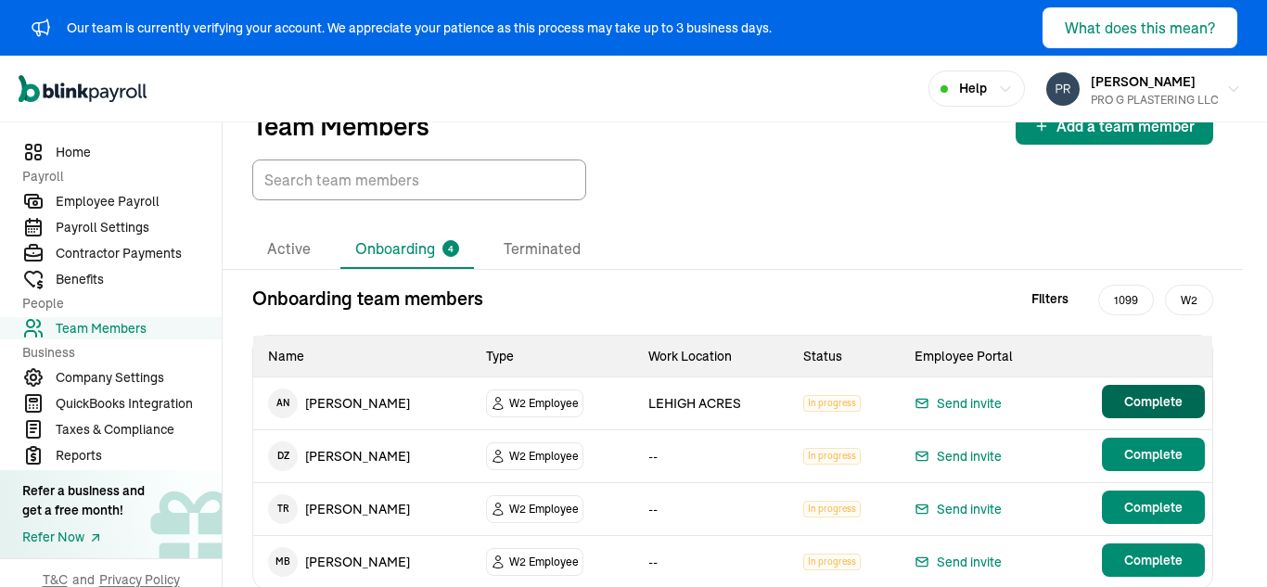
scroll to position [107, 0]
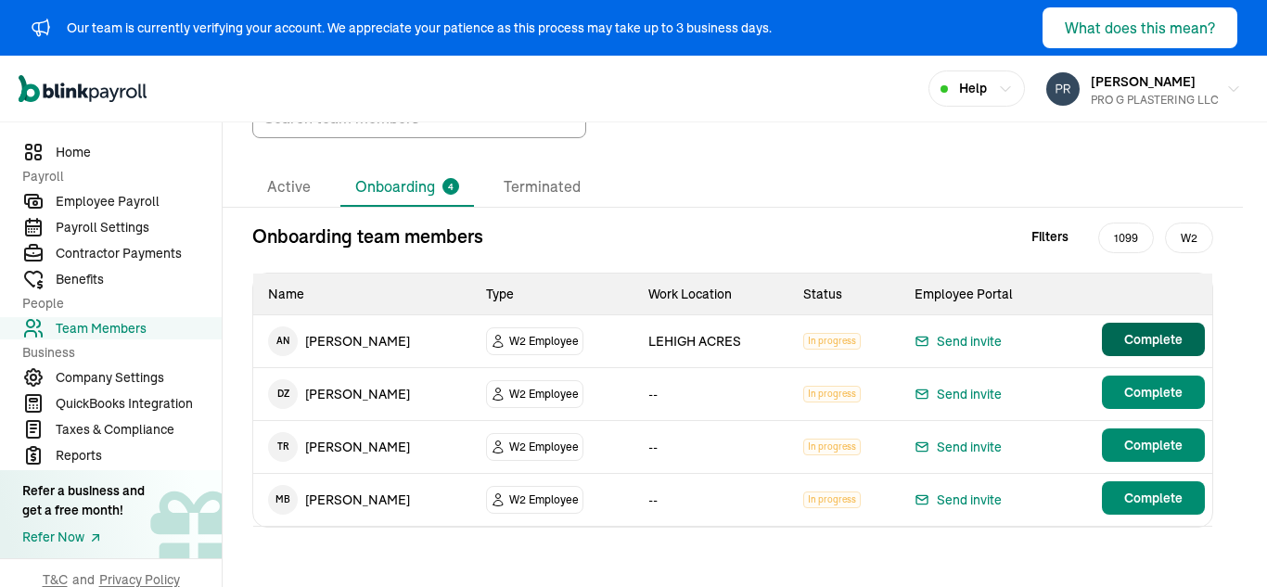
click at [1157, 391] on span "Complete" at bounding box center [1154, 392] width 58 height 19
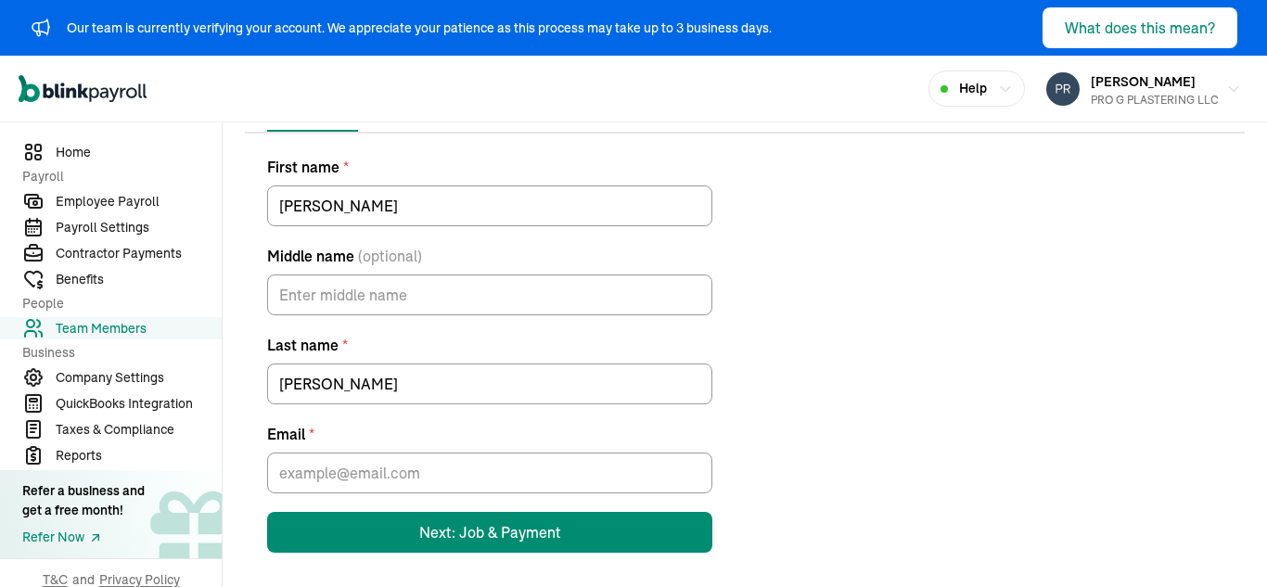
scroll to position [188, 0]
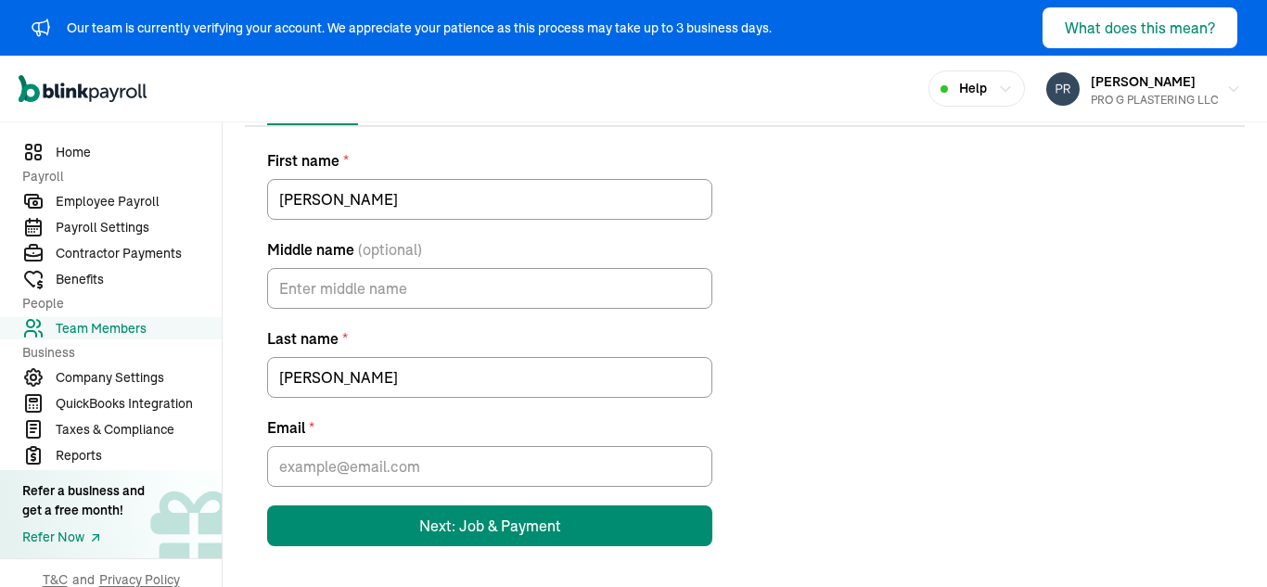
click at [936, 267] on div "First name * DONALD Middle name (optional) Last name * ZAKRZEWSKI Email * Next:…" at bounding box center [745, 347] width 1000 height 397
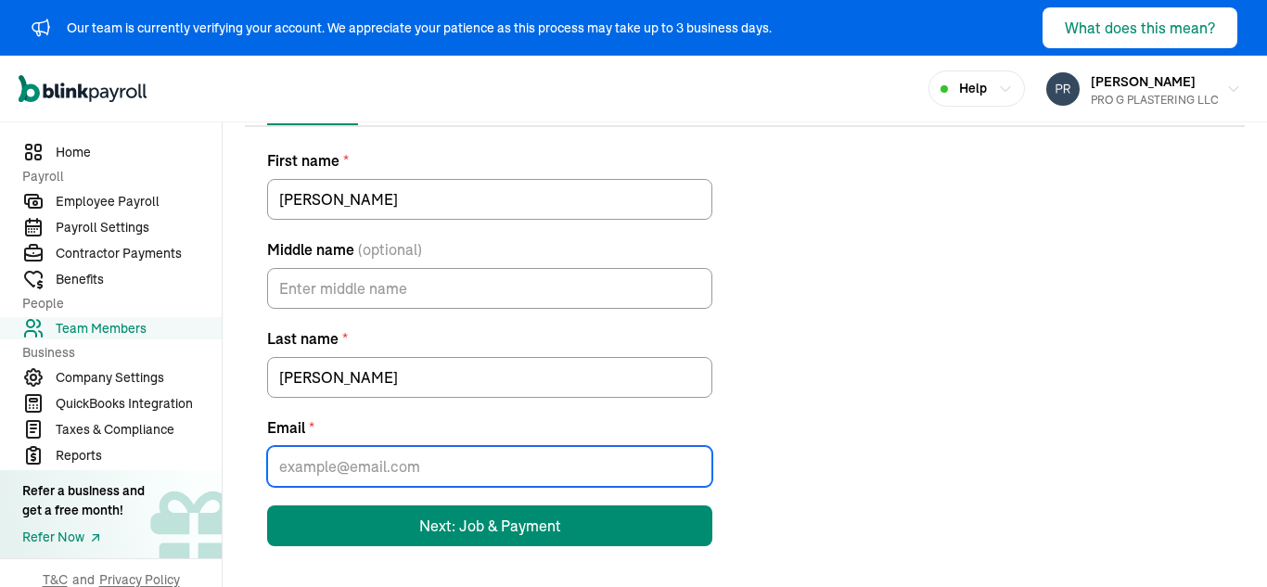
click at [420, 458] on input "Email *" at bounding box center [489, 466] width 445 height 41
paste input "donzeweski11991@outlook.com"
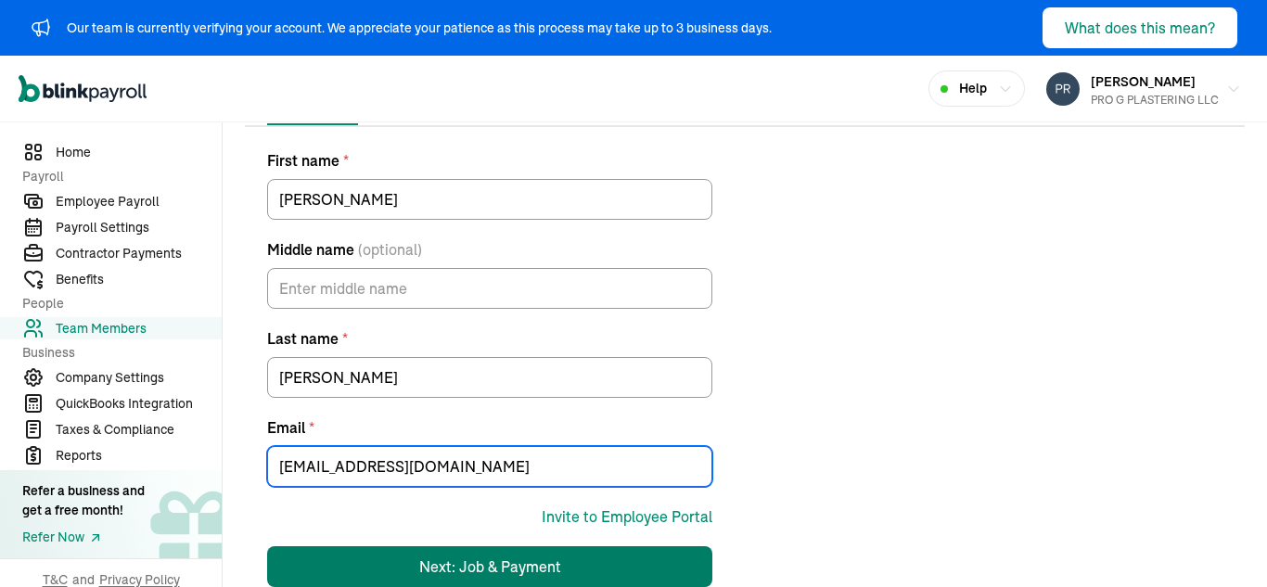
type input "donzeweski11991@outlook.com"
click at [473, 562] on div "Next: Job & Payment" at bounding box center [490, 567] width 142 height 22
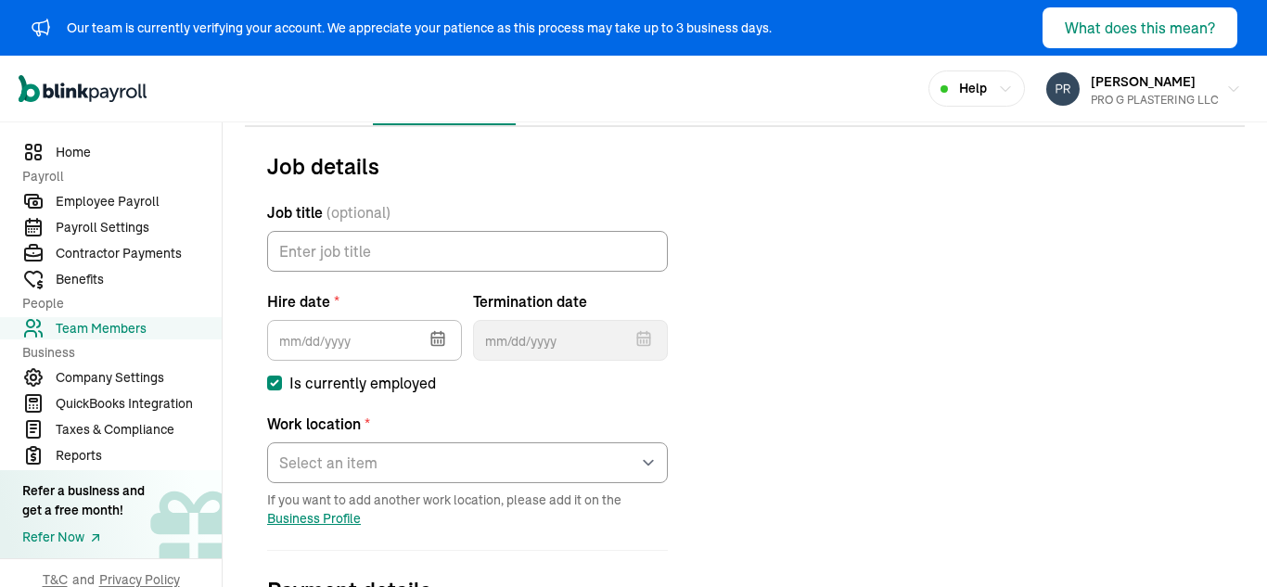
scroll to position [275, 0]
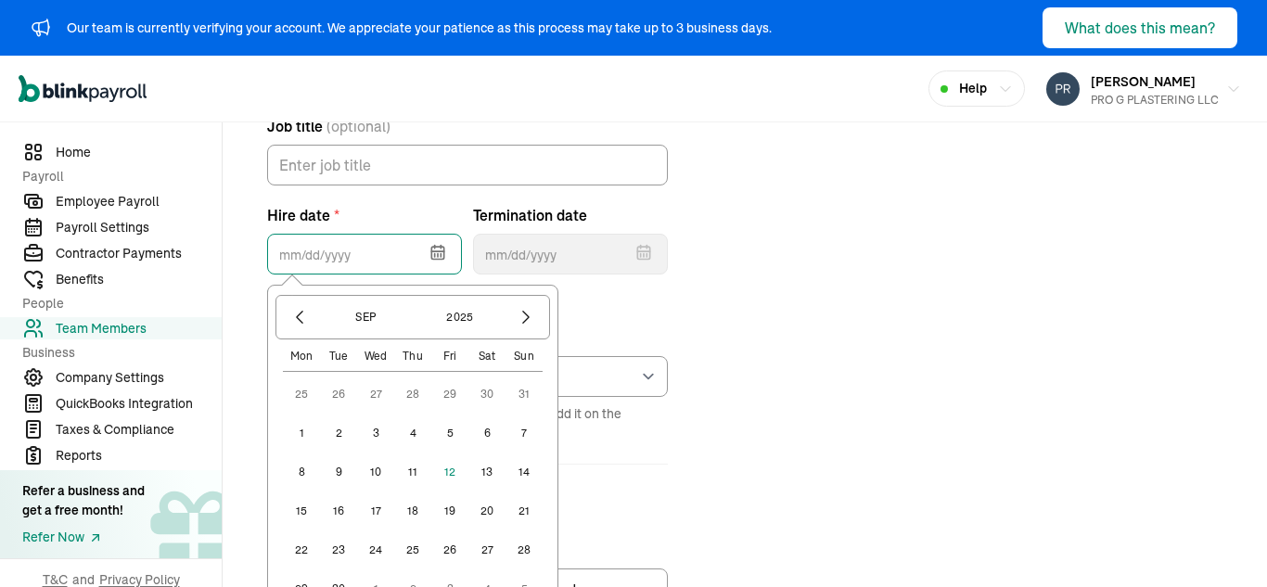
click at [397, 254] on input "text" at bounding box center [364, 254] width 195 height 41
click at [302, 437] on button "1" at bounding box center [301, 433] width 37 height 37
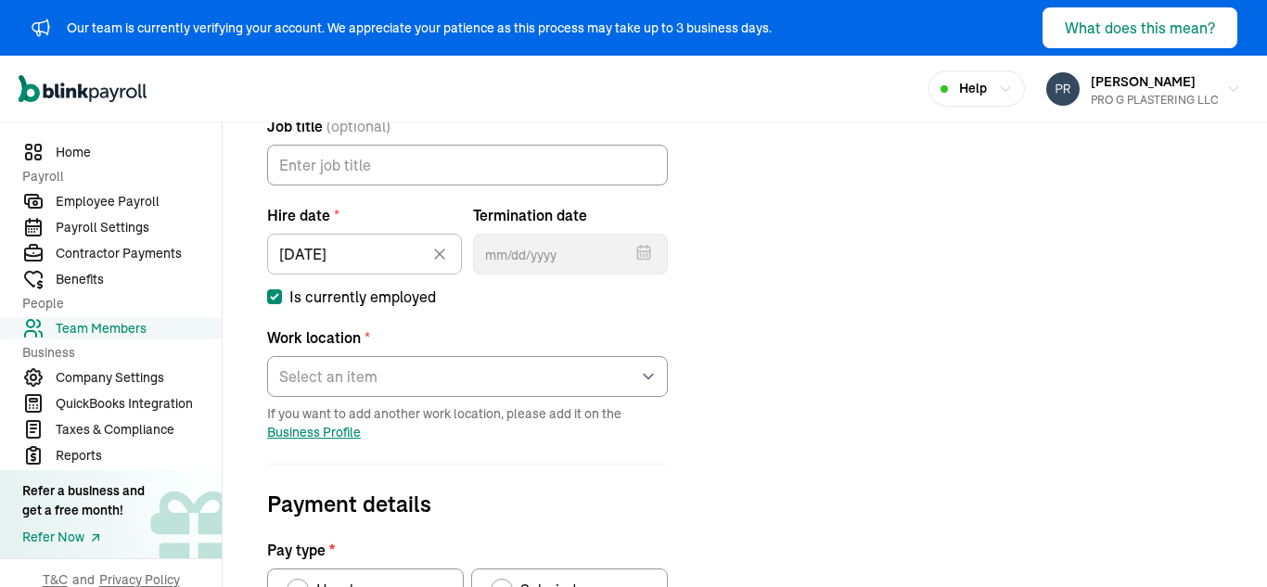
type input "09/01/2025"
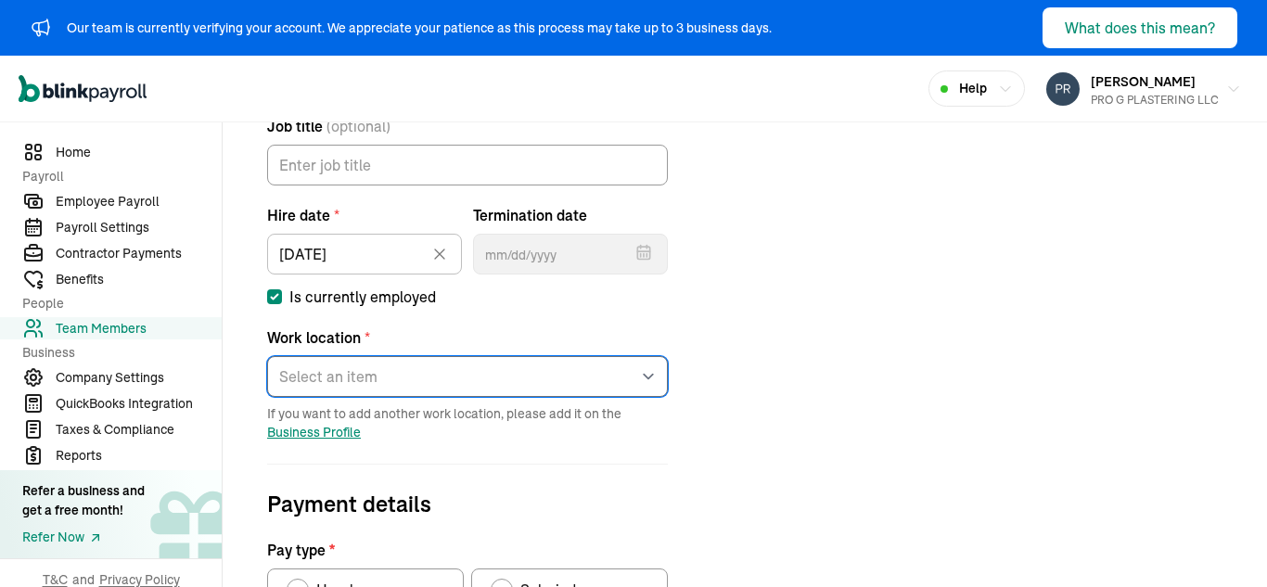
click at [453, 368] on select "Select an item LEHIGH ACRES Works from home" at bounding box center [467, 376] width 401 height 41
select select "1009 ADELINE AVE"
click at [267, 356] on select "Select an item LEHIGH ACRES Works from home" at bounding box center [467, 376] width 401 height 41
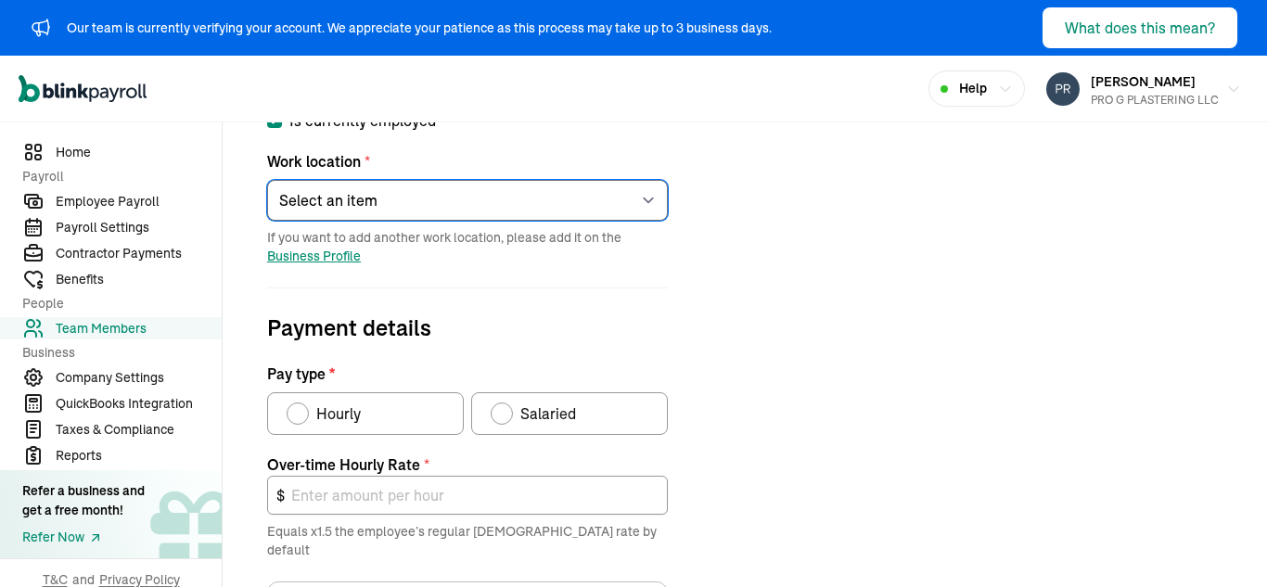
scroll to position [473, 0]
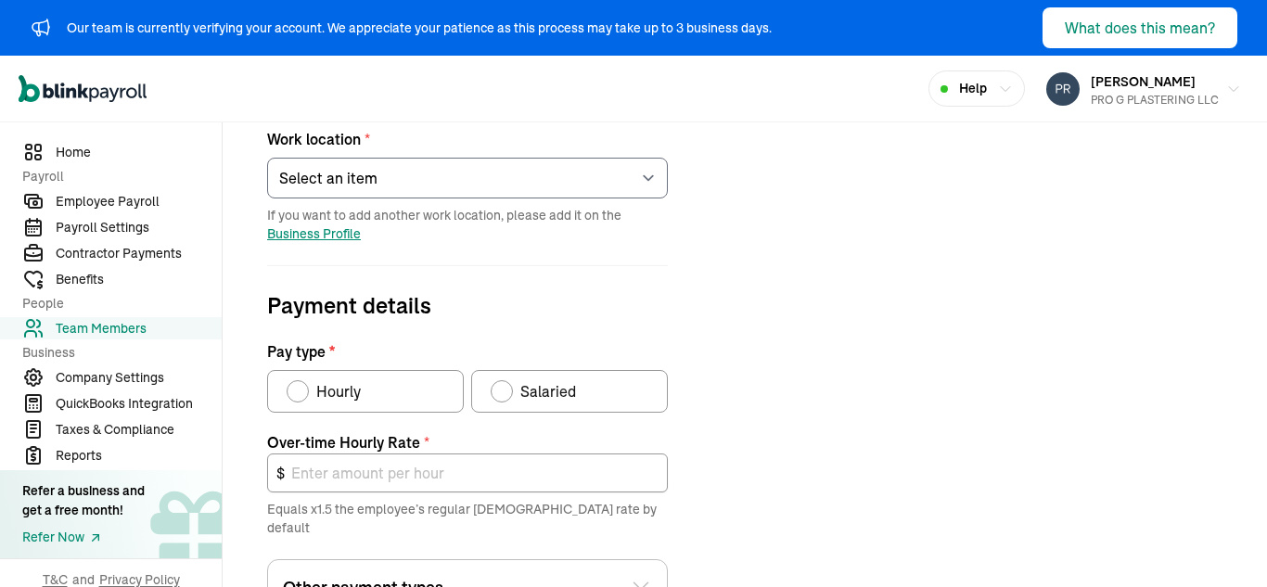
click at [505, 390] on div "Pay type" at bounding box center [502, 391] width 15 height 15
click at [505, 390] on input "Salaried" at bounding box center [497, 386] width 15 height 15
radio input "true"
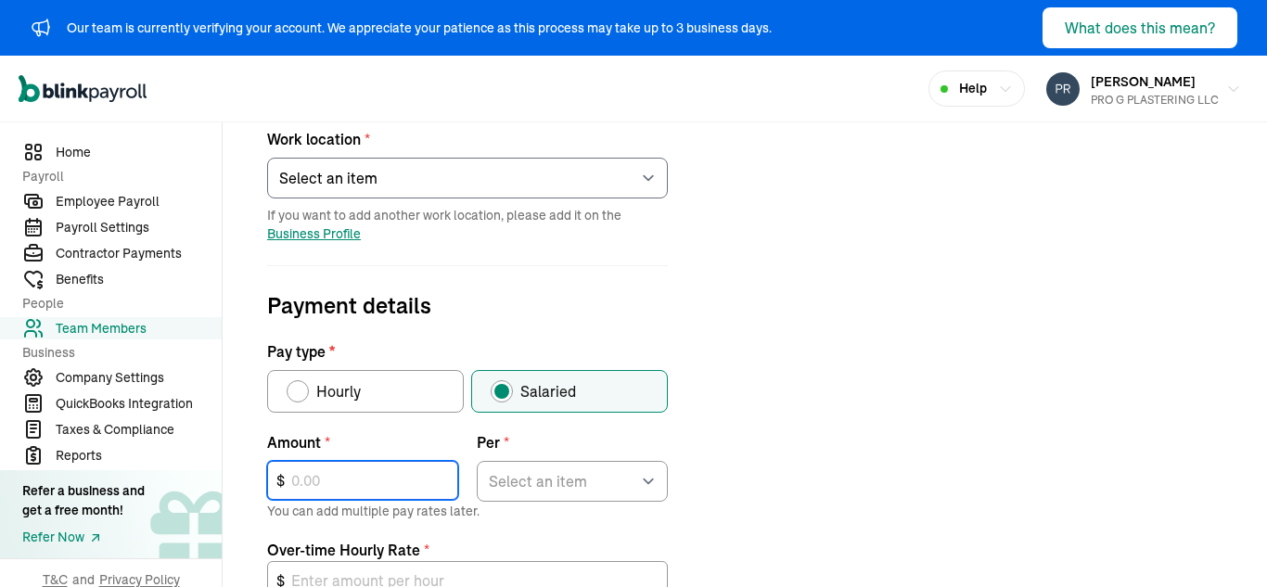
click at [382, 481] on input "text" at bounding box center [362, 480] width 191 height 39
type input "2,600"
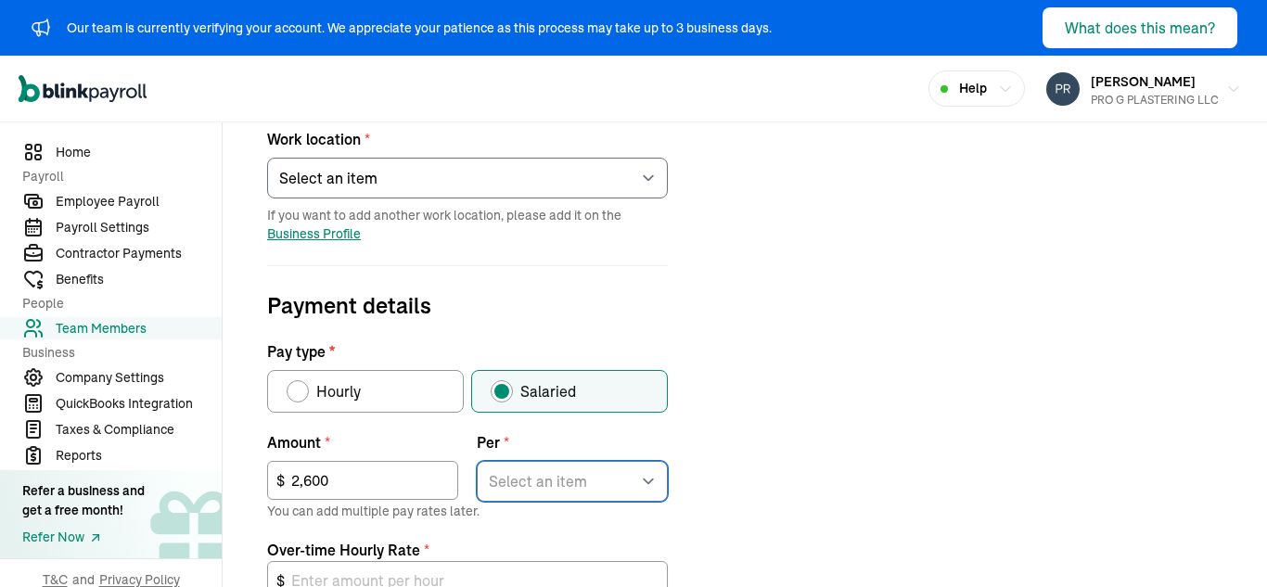
click at [533, 472] on select "Select an item Hour Week Month Year" at bounding box center [572, 481] width 191 height 41
select select "2"
click at [477, 461] on select "Select an item Hour Week Month Year" at bounding box center [572, 481] width 191 height 41
type input "97.50"
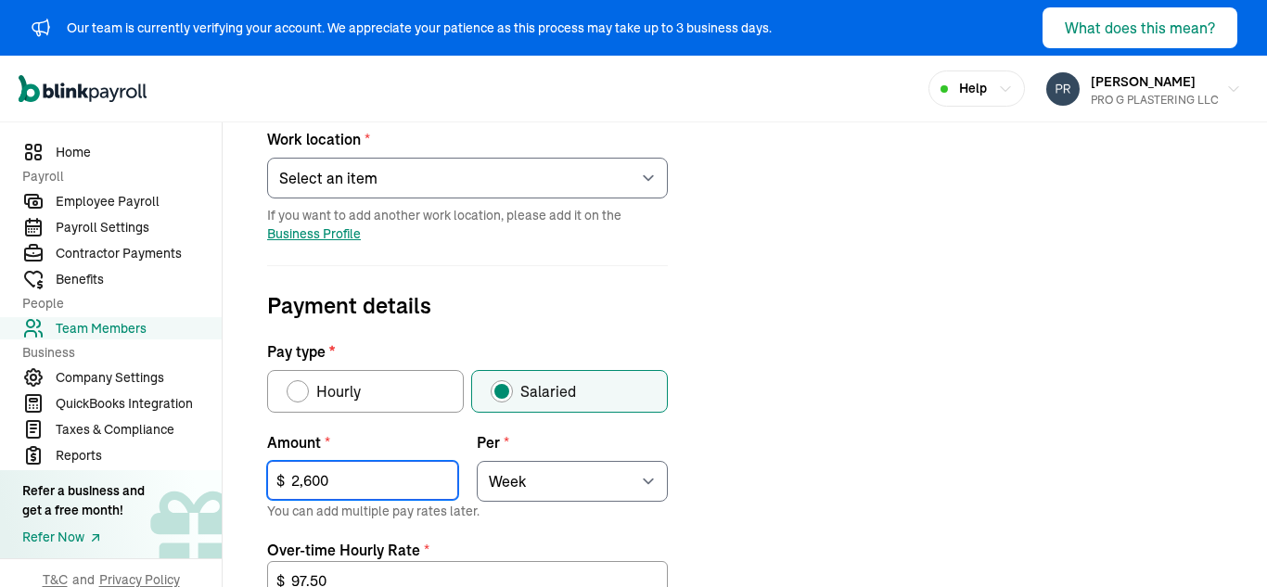
click at [375, 483] on input "2,600" at bounding box center [362, 480] width 191 height 39
type input "1"
type input "0.04"
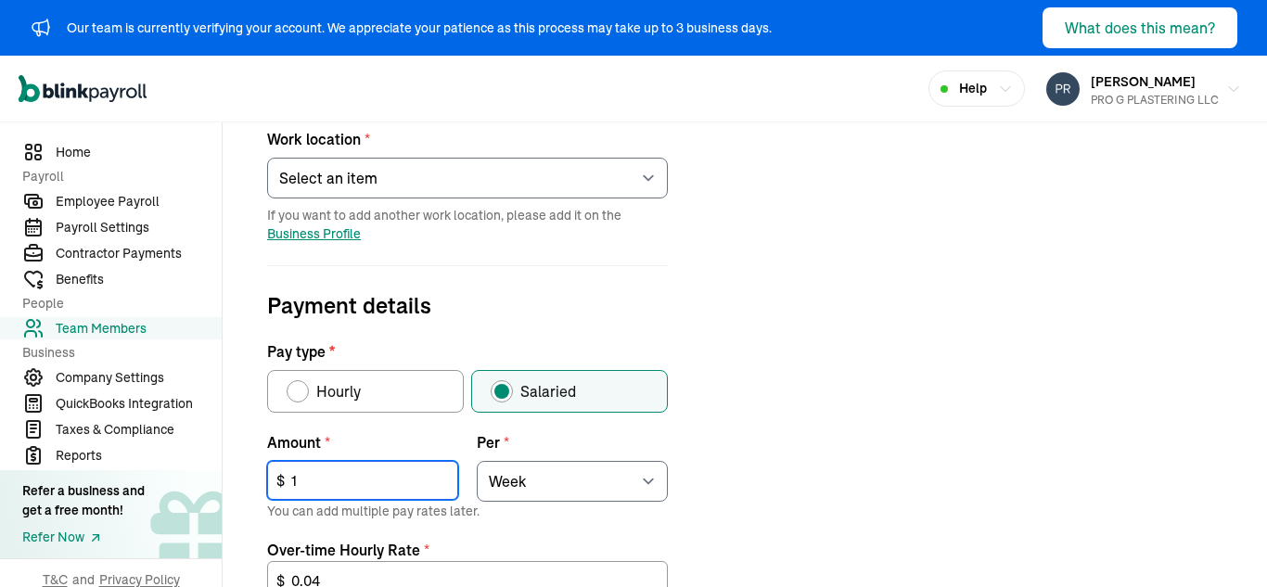
type input "16"
type input "0.60"
type input "160"
type input "6.00"
type input "1,600"
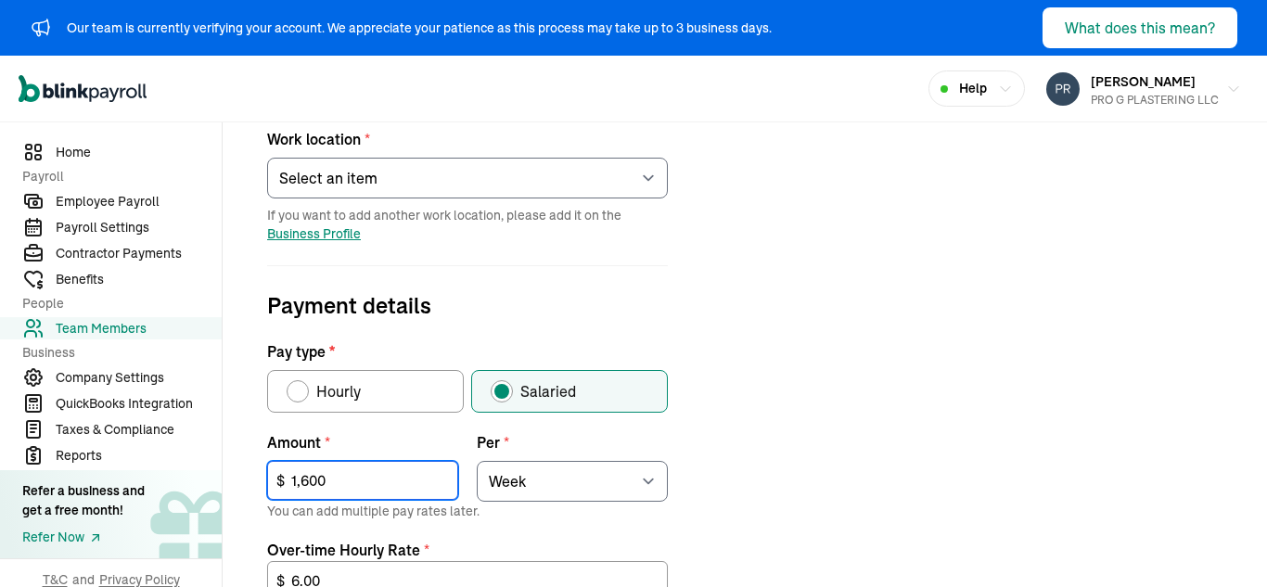
type input "60.00"
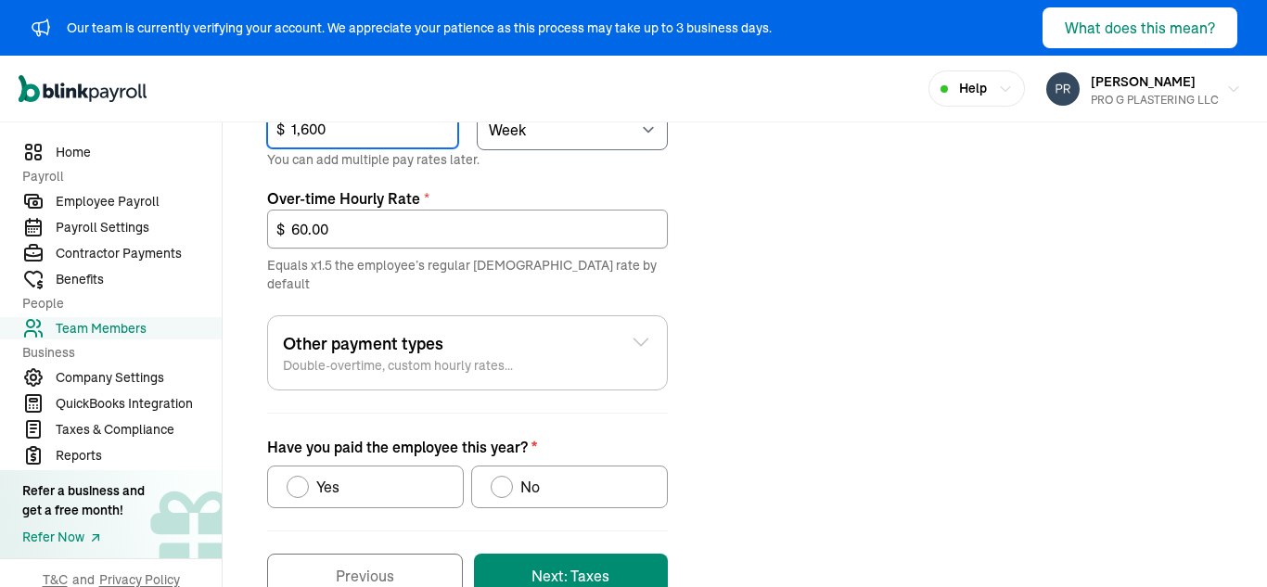
scroll to position [858, 0]
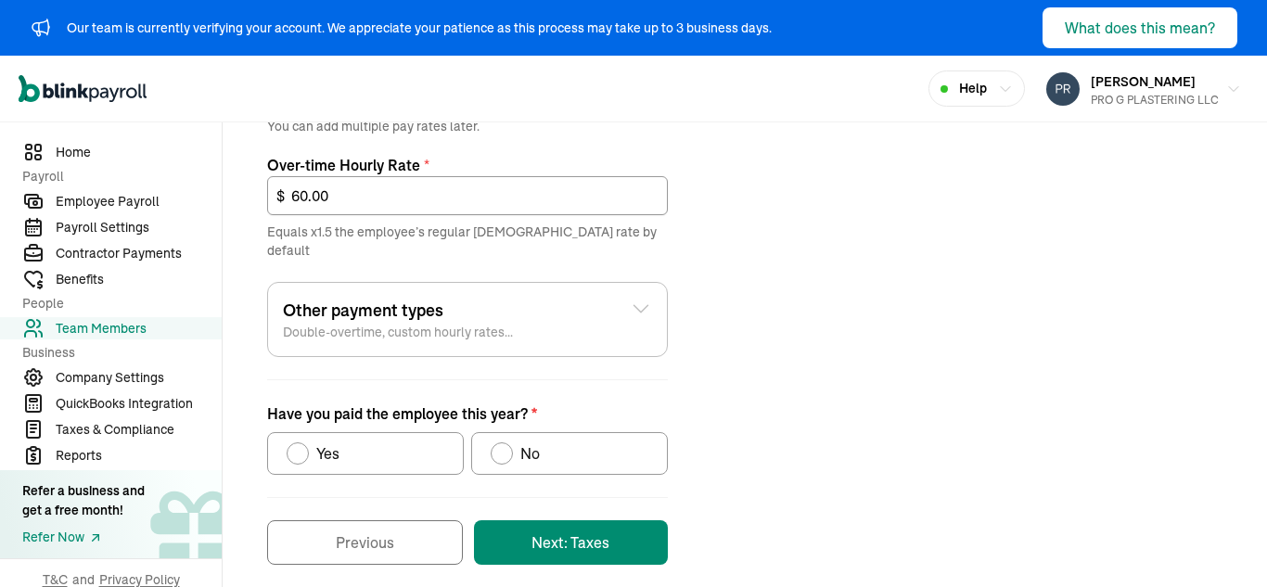
type input "1,600"
click at [507, 447] on label "No" at bounding box center [569, 453] width 197 height 43
click at [505, 447] on input "No" at bounding box center [497, 449] width 15 height 15
radio input "true"
click at [636, 299] on icon at bounding box center [641, 309] width 22 height 22
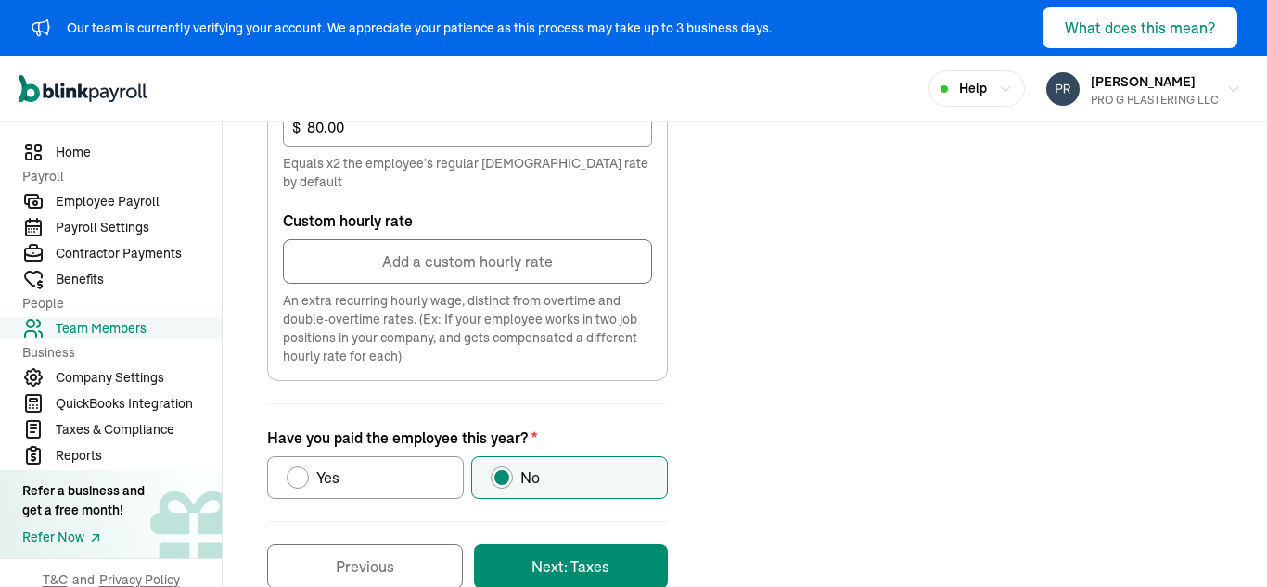
scroll to position [1138, 0]
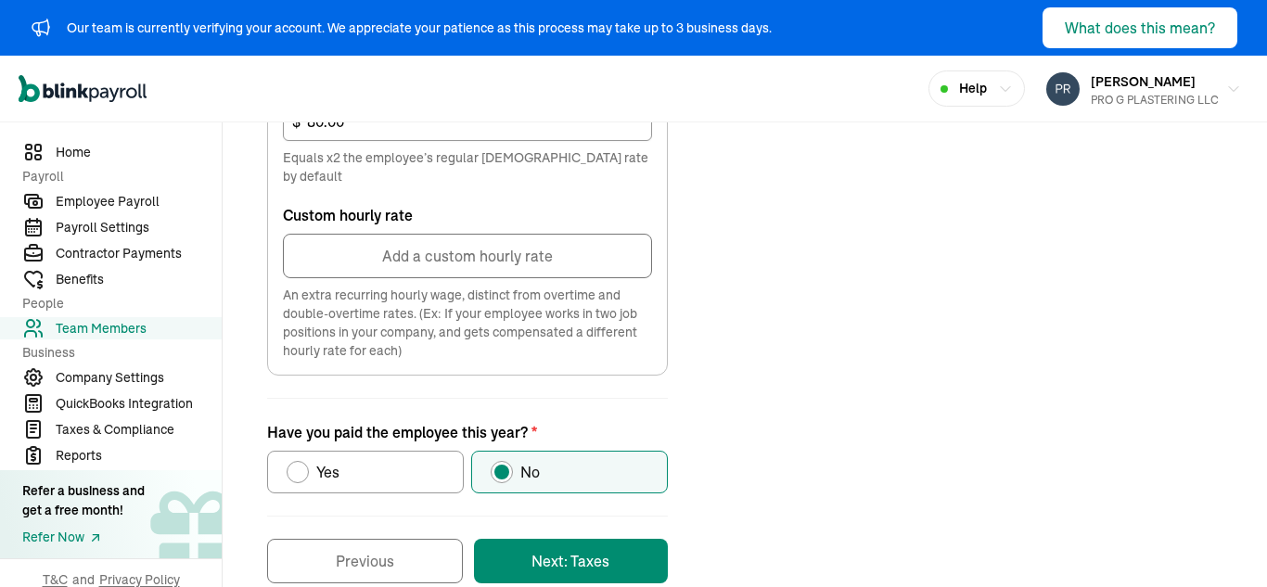
click at [556, 539] on button "Next: Taxes" at bounding box center [571, 561] width 194 height 45
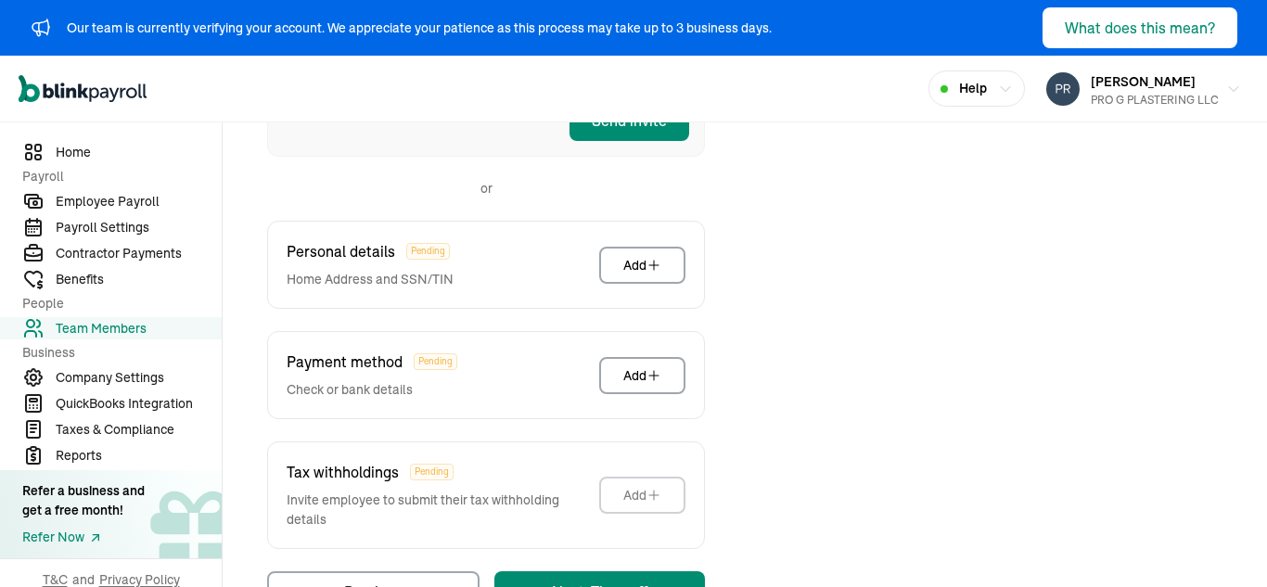
scroll to position [530, 0]
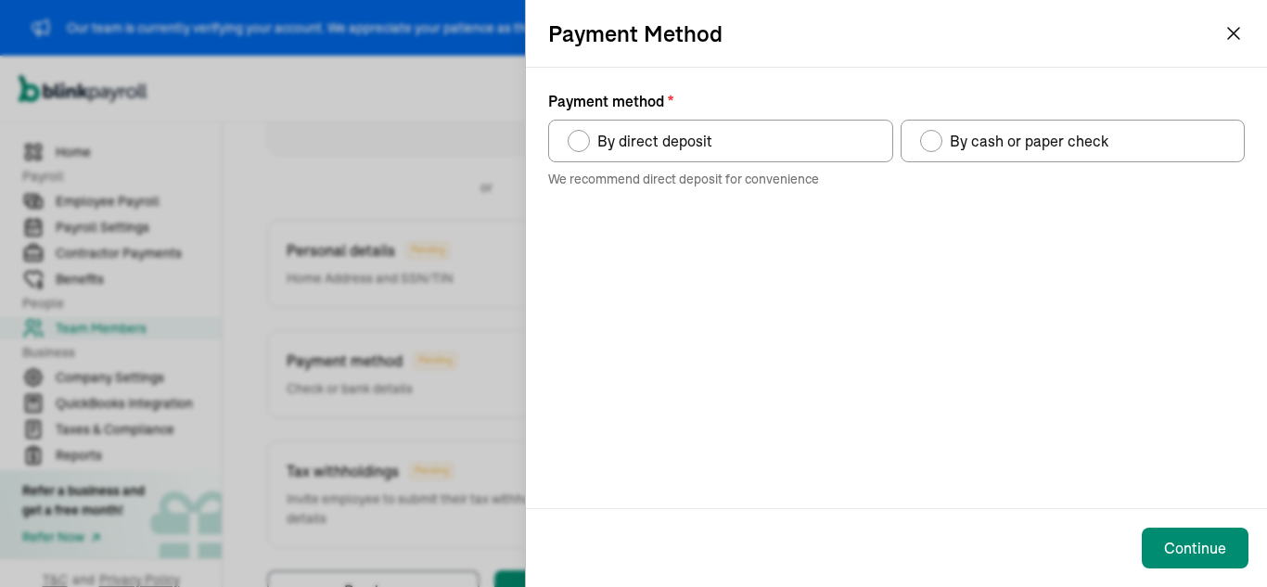
click at [580, 140] on div "Payment method" at bounding box center [579, 141] width 15 height 15
click at [580, 140] on input "By direct deposit" at bounding box center [574, 136] width 15 height 15
radio input "true"
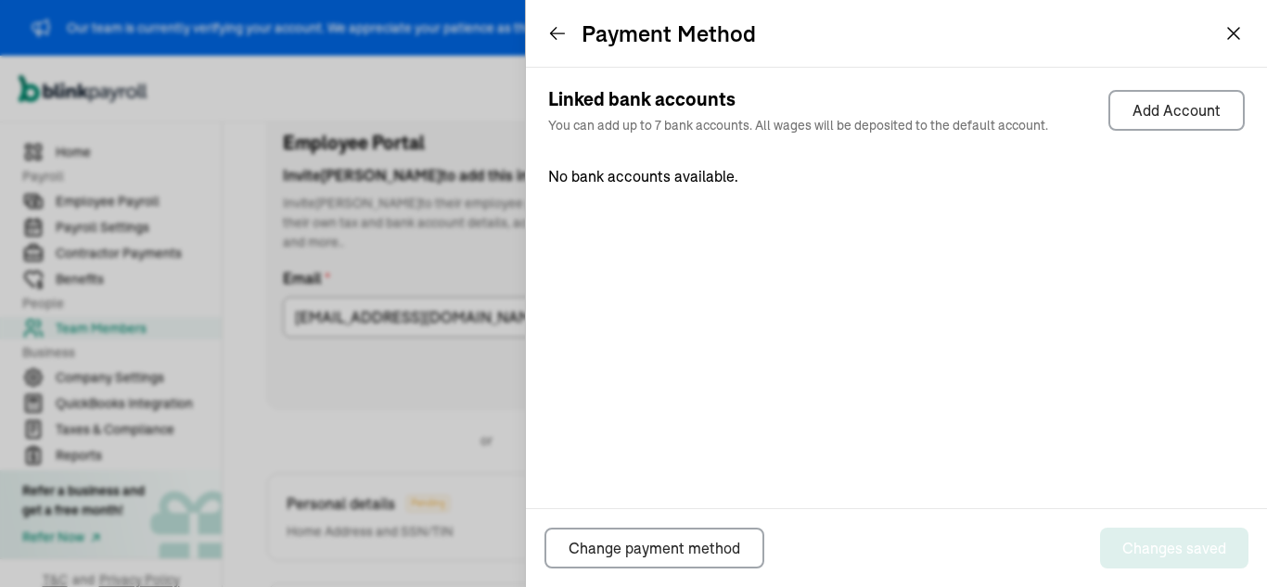
scroll to position [275, 0]
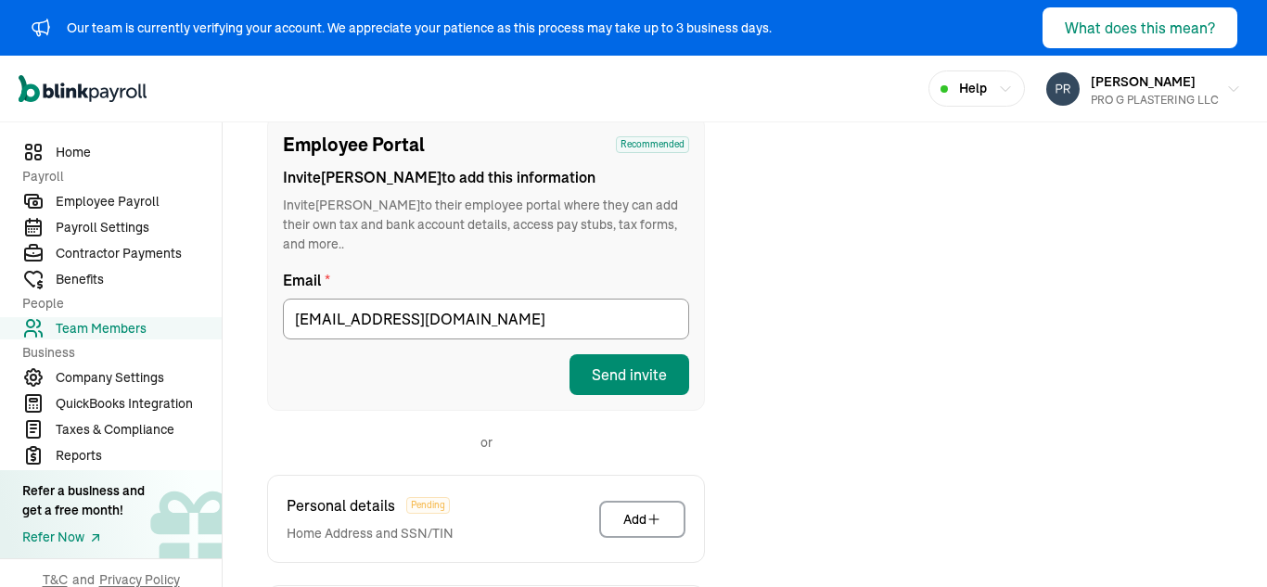
click at [87, 87] on icon "Global" at bounding box center [83, 89] width 128 height 28
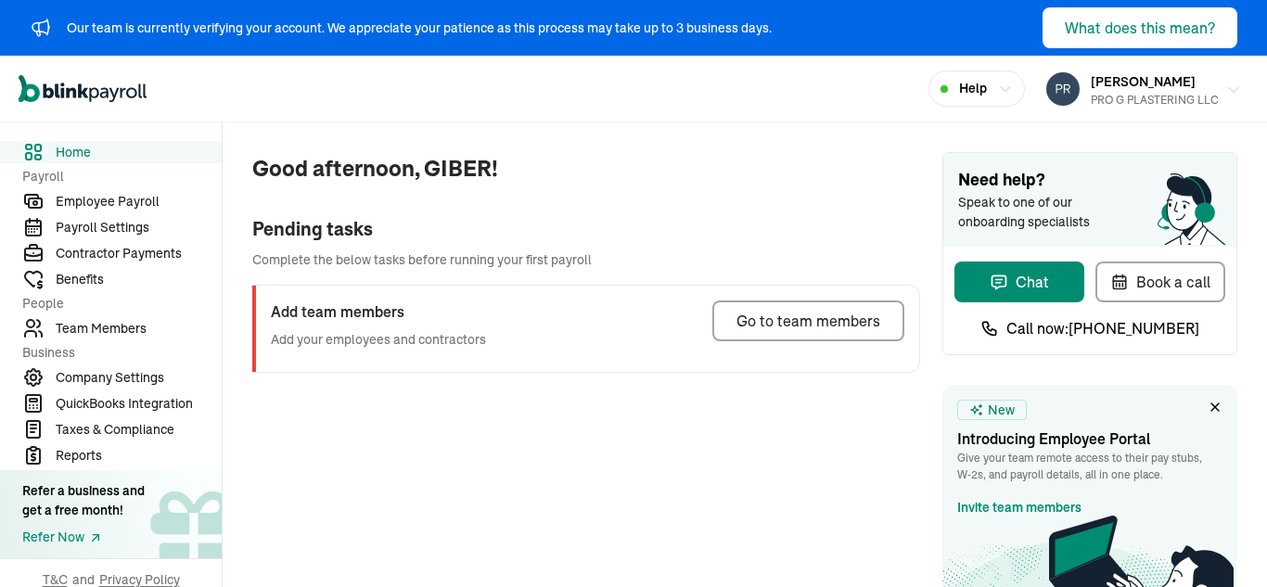
click at [1127, 92] on div "PRO G PLASTERING LLC" at bounding box center [1155, 100] width 128 height 17
